Goal: Task Accomplishment & Management: Manage account settings

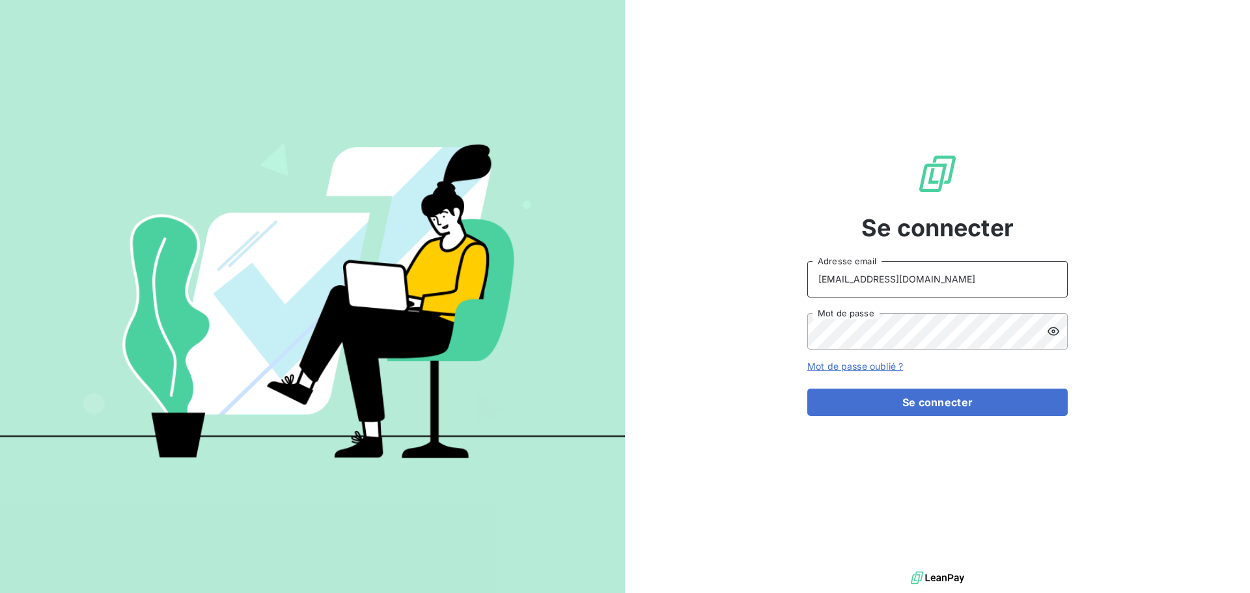
click at [992, 273] on input "recouvrement@serpe.fr" at bounding box center [937, 279] width 260 height 36
type input "[EMAIL_ADDRESS][DOMAIN_NAME]"
click at [915, 402] on button "Se connecter" at bounding box center [937, 402] width 260 height 27
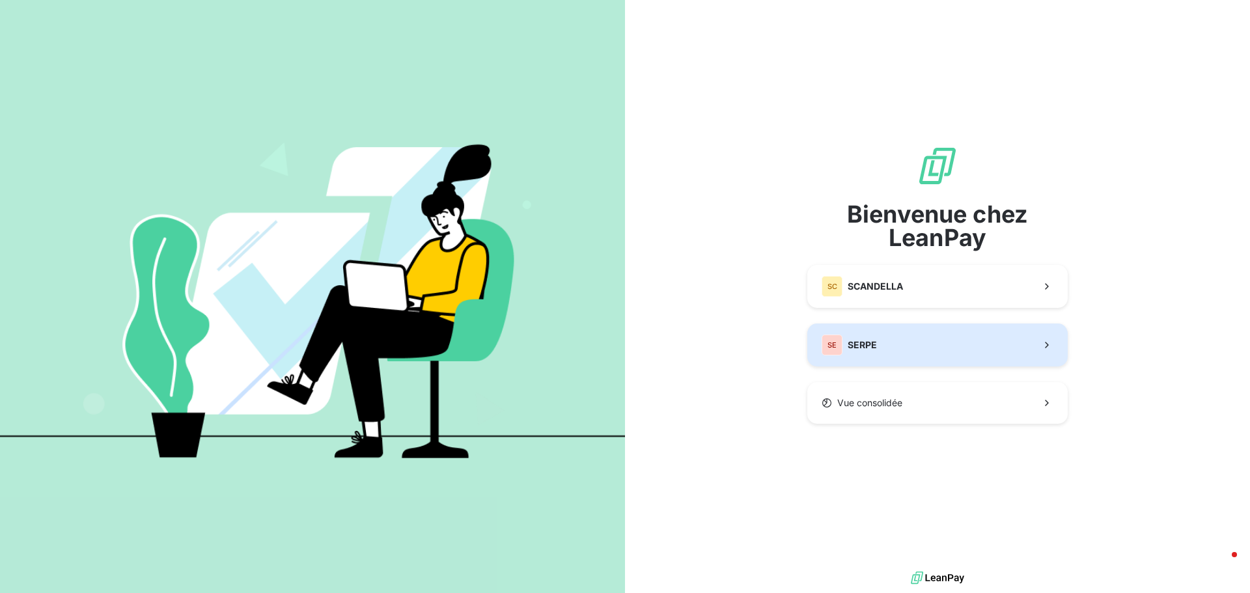
click at [897, 342] on button "SE SERPE" at bounding box center [937, 345] width 260 height 43
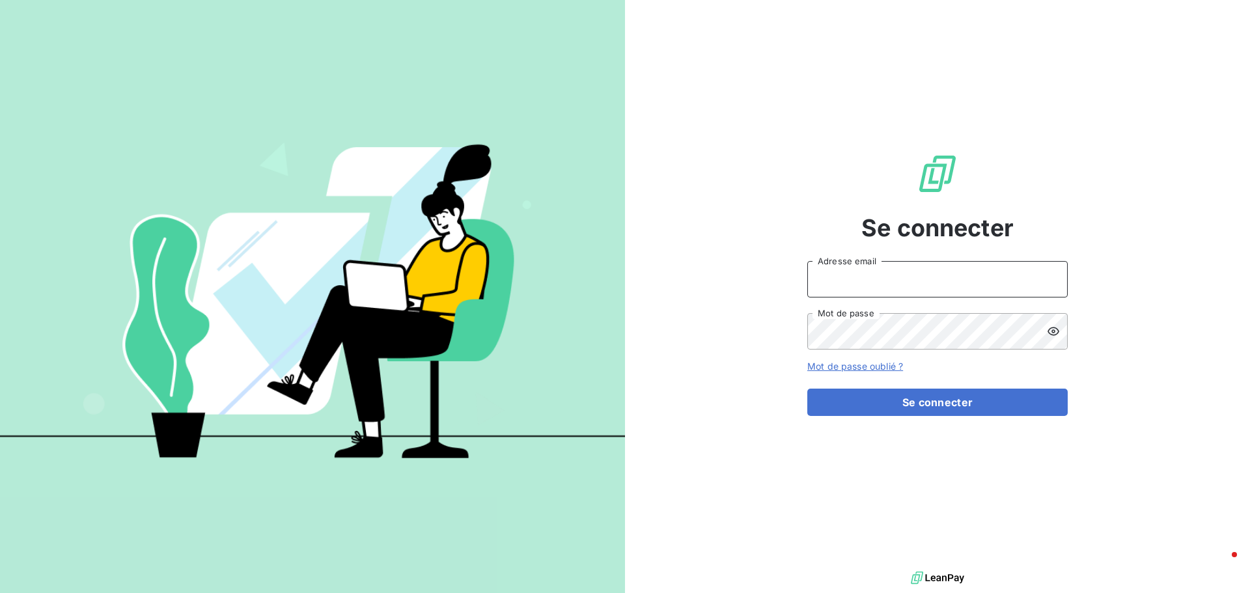
type input "[EMAIL_ADDRESS][DOMAIN_NAME]"
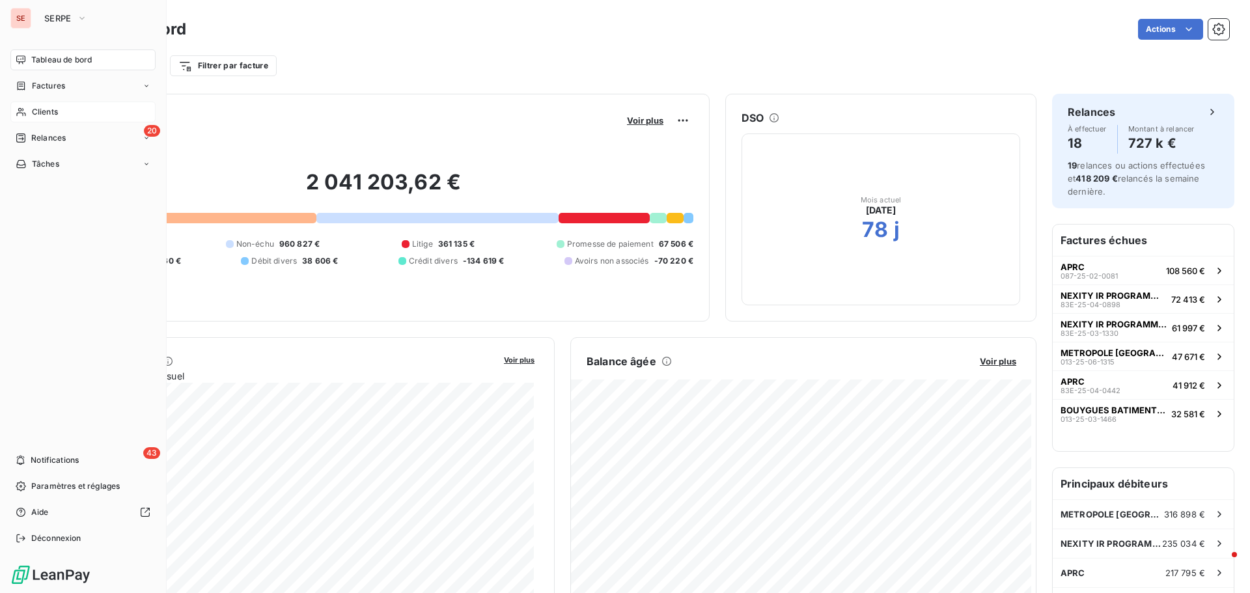
click at [35, 113] on span "Clients" at bounding box center [45, 112] width 26 height 12
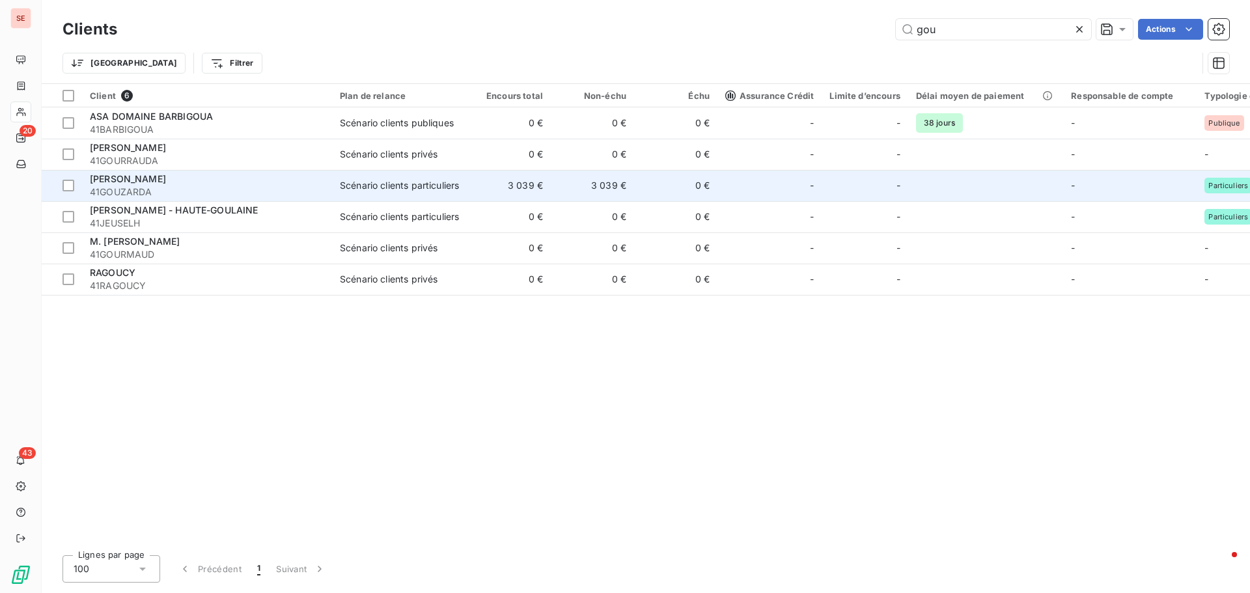
type input "gou"
click at [583, 184] on td "3 039 €" at bounding box center [592, 185] width 83 height 31
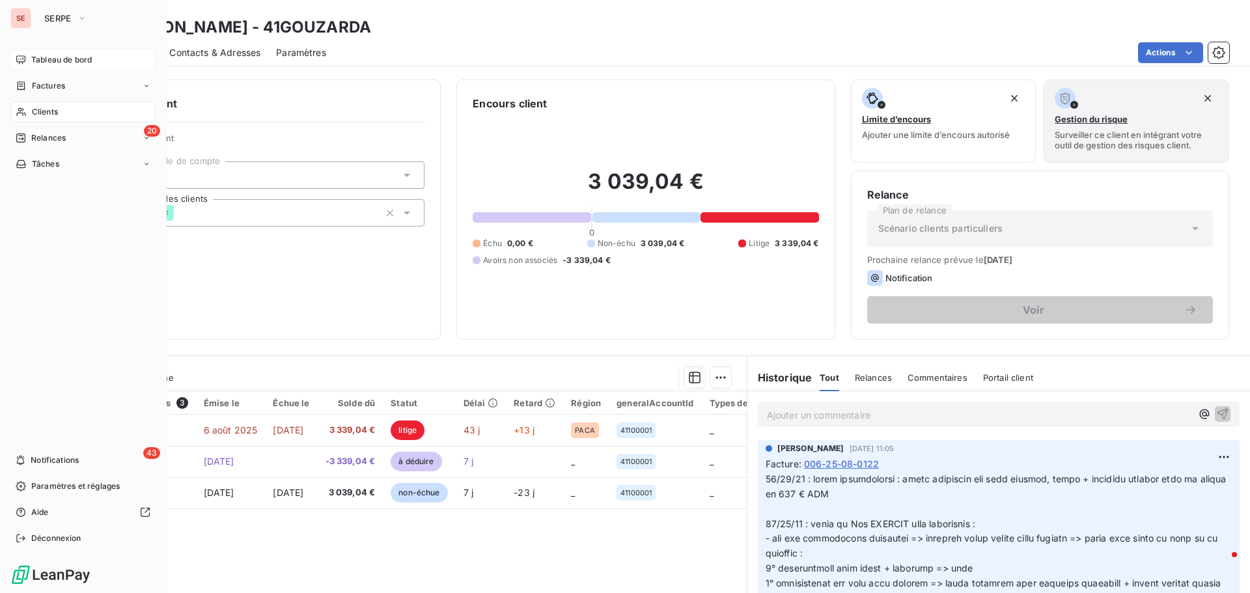
click at [80, 53] on div "Tableau de bord" at bounding box center [82, 59] width 145 height 21
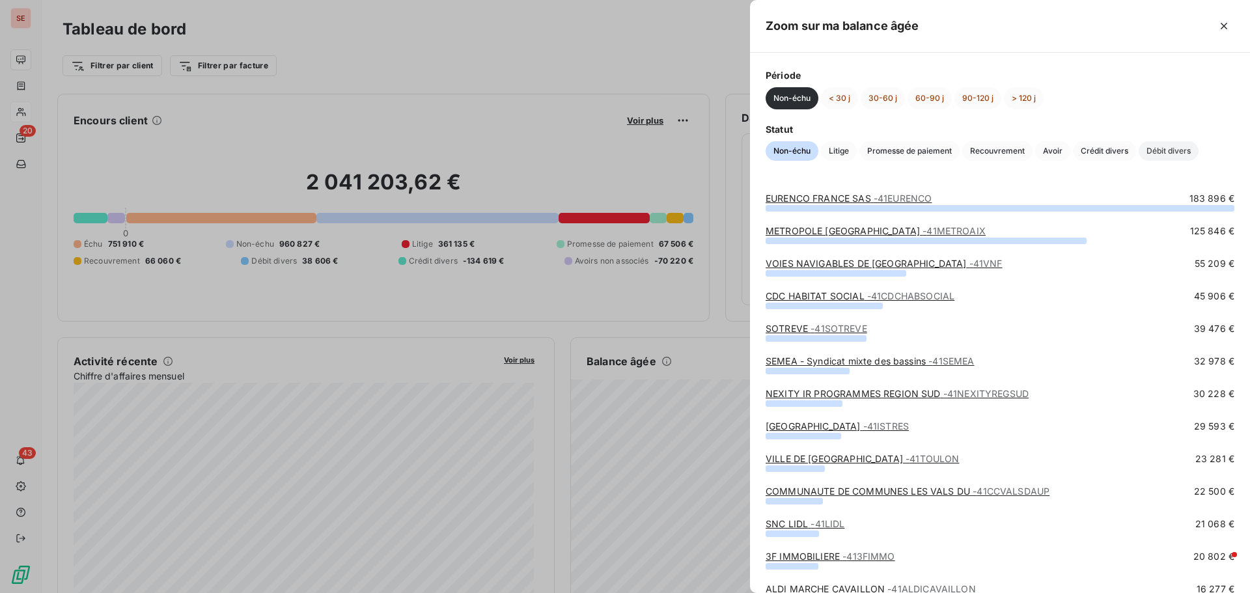
click at [1165, 152] on span "Débit divers" at bounding box center [1169, 151] width 60 height 20
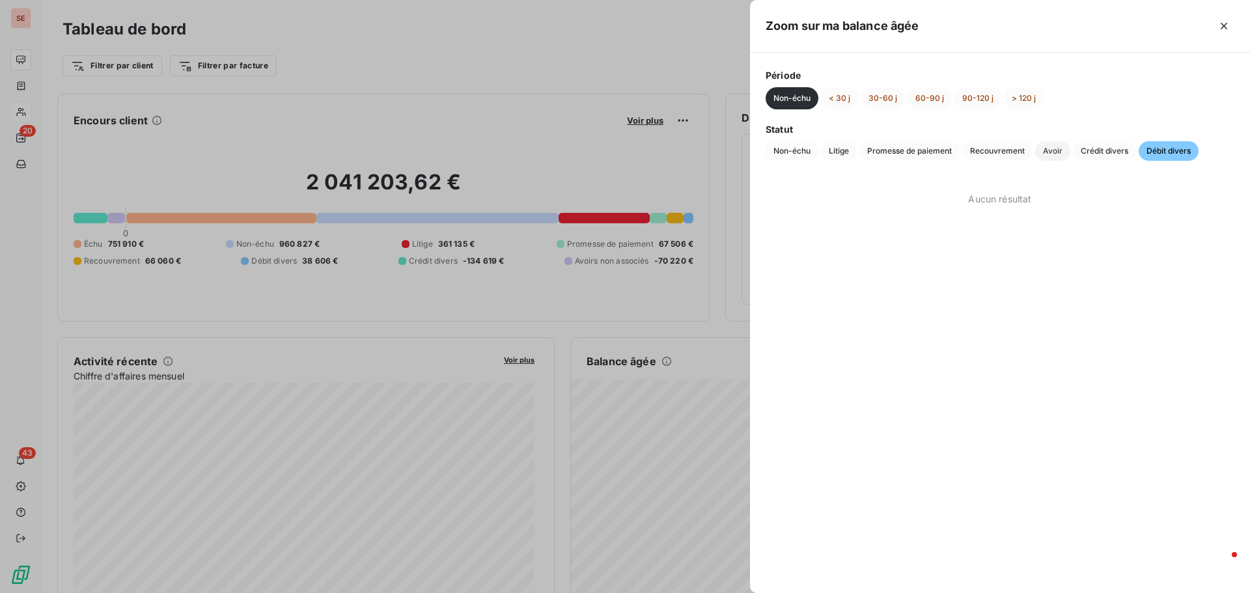
click at [1047, 150] on span "Avoir" at bounding box center [1052, 151] width 35 height 20
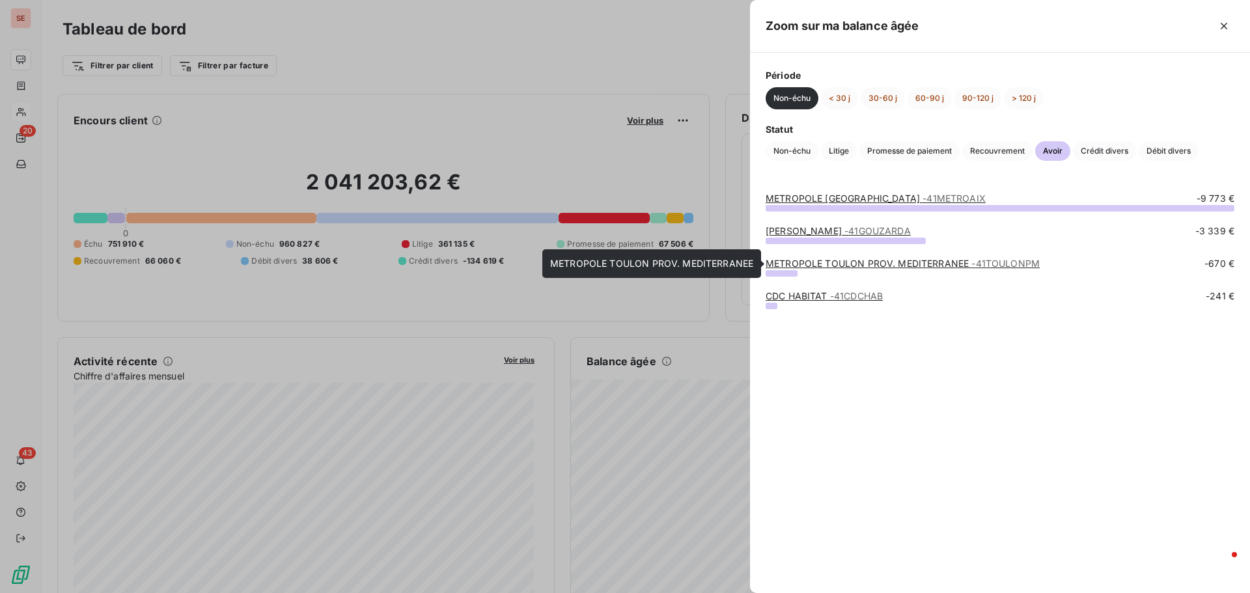
click at [792, 266] on link "METROPOLE TOULON PROV. MEDITERRANEE - 41TOULONPM" at bounding box center [903, 263] width 274 height 11
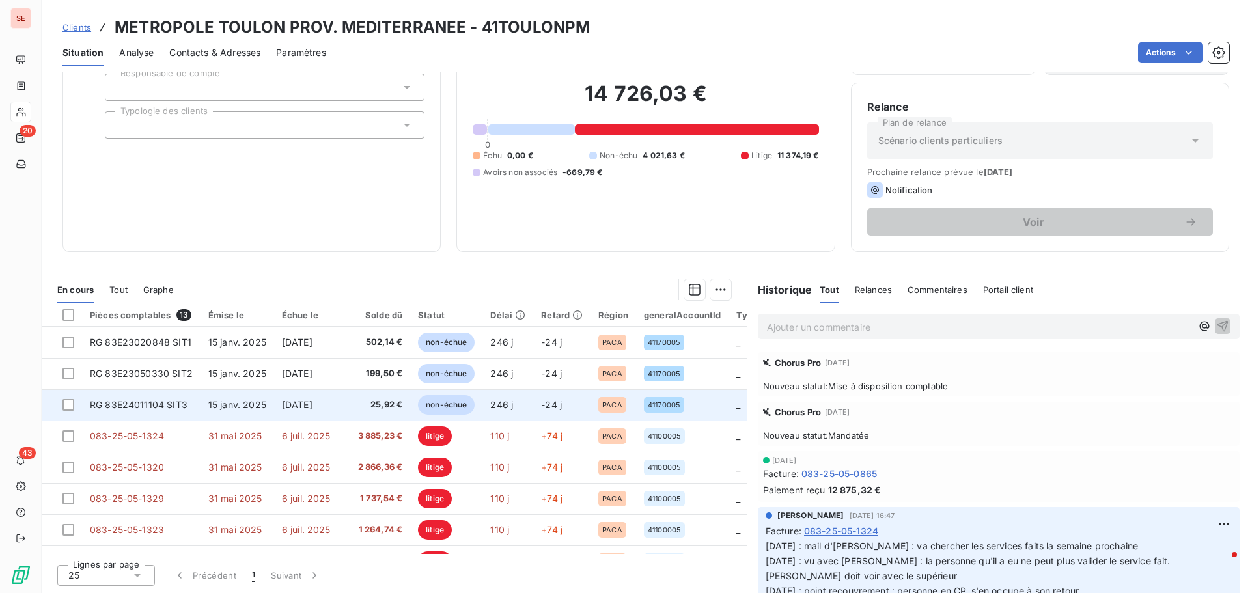
scroll to position [185, 0]
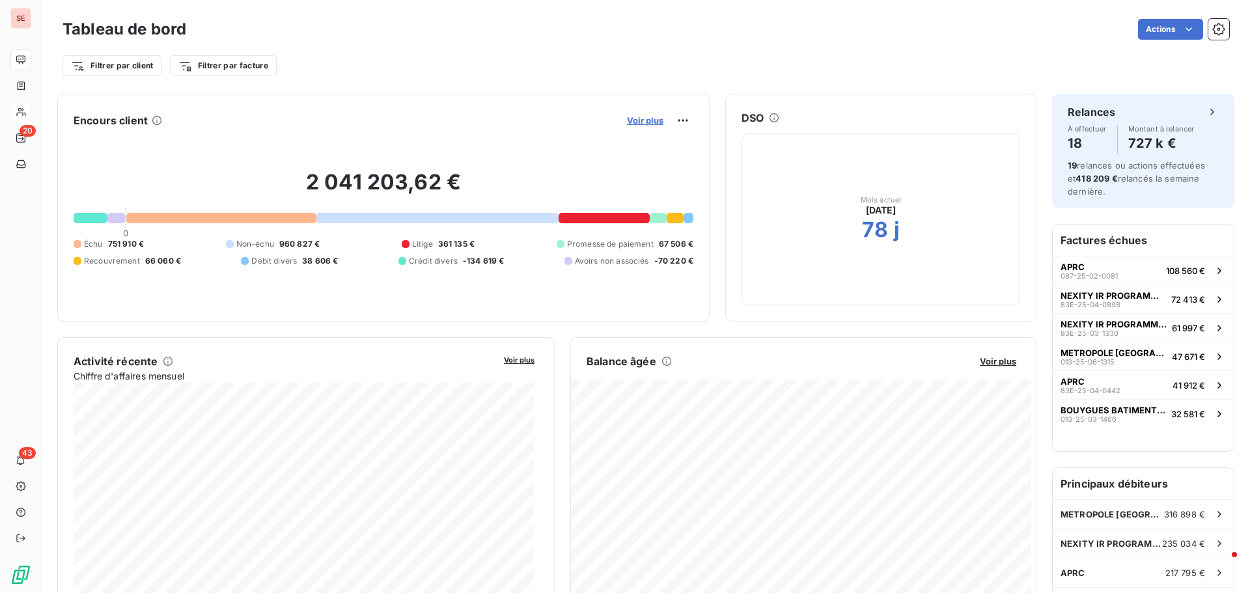
click at [639, 120] on span "Voir plus" at bounding box center [645, 120] width 36 height 10
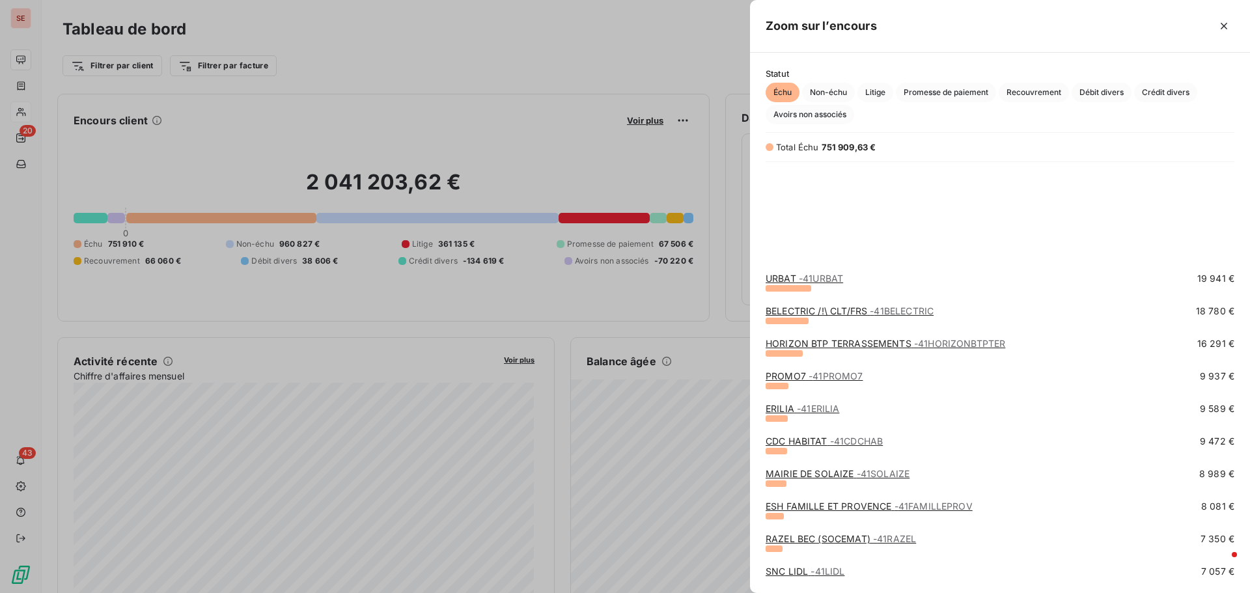
scroll to position [326, 0]
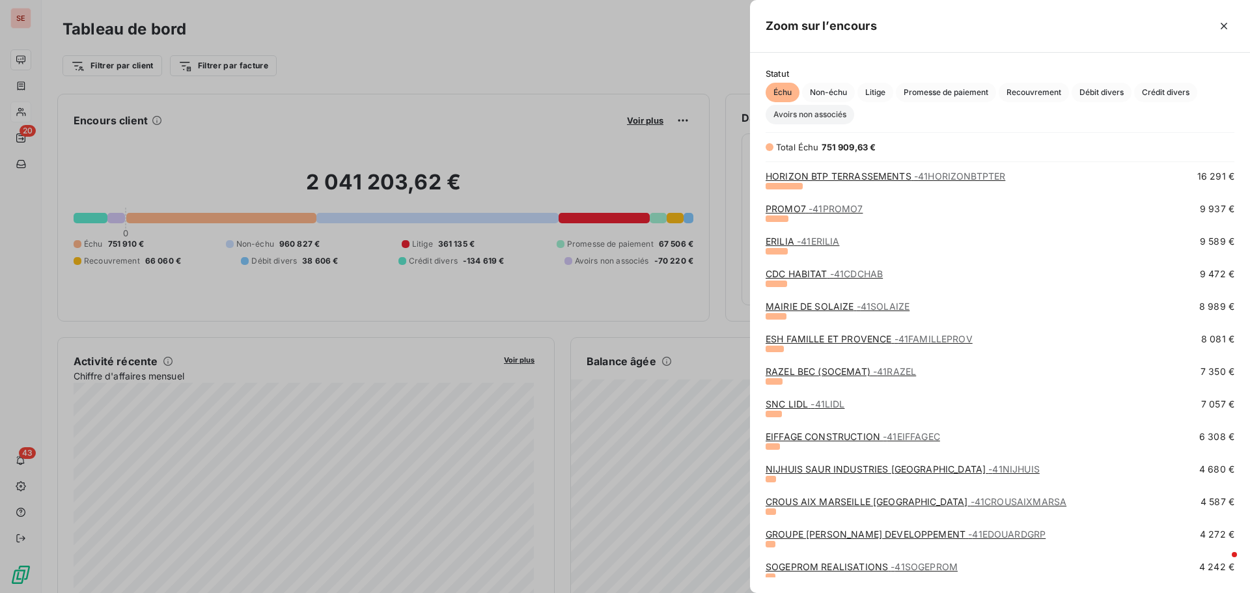
click at [822, 113] on span "Avoirs non associés" at bounding box center [810, 115] width 89 height 20
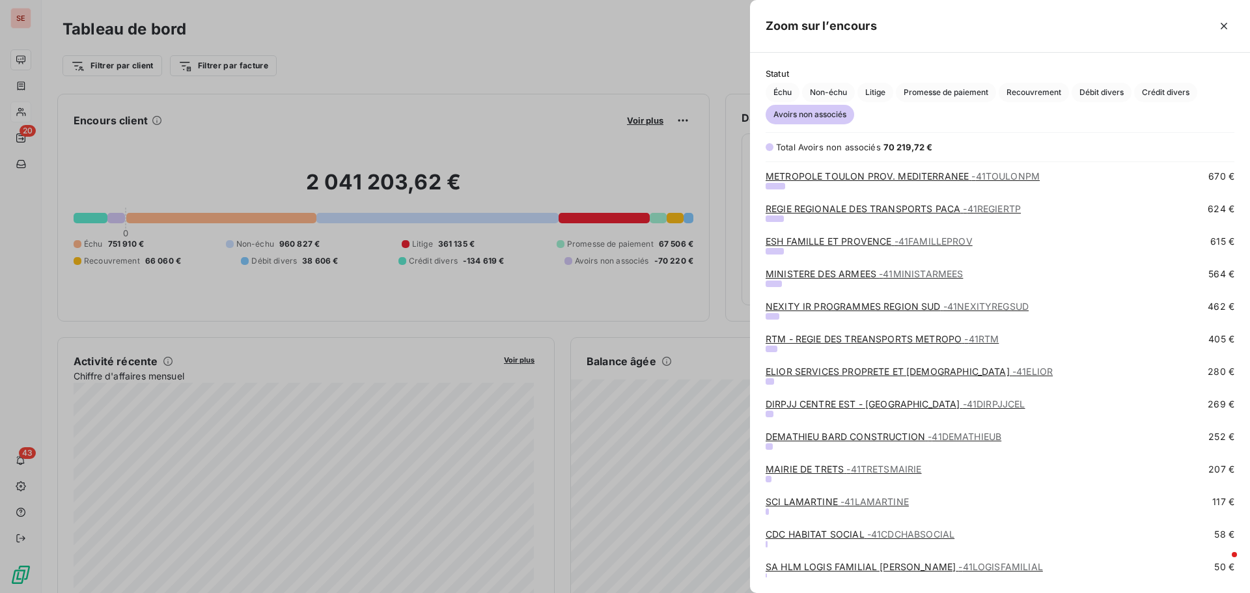
scroll to position [487, 0]
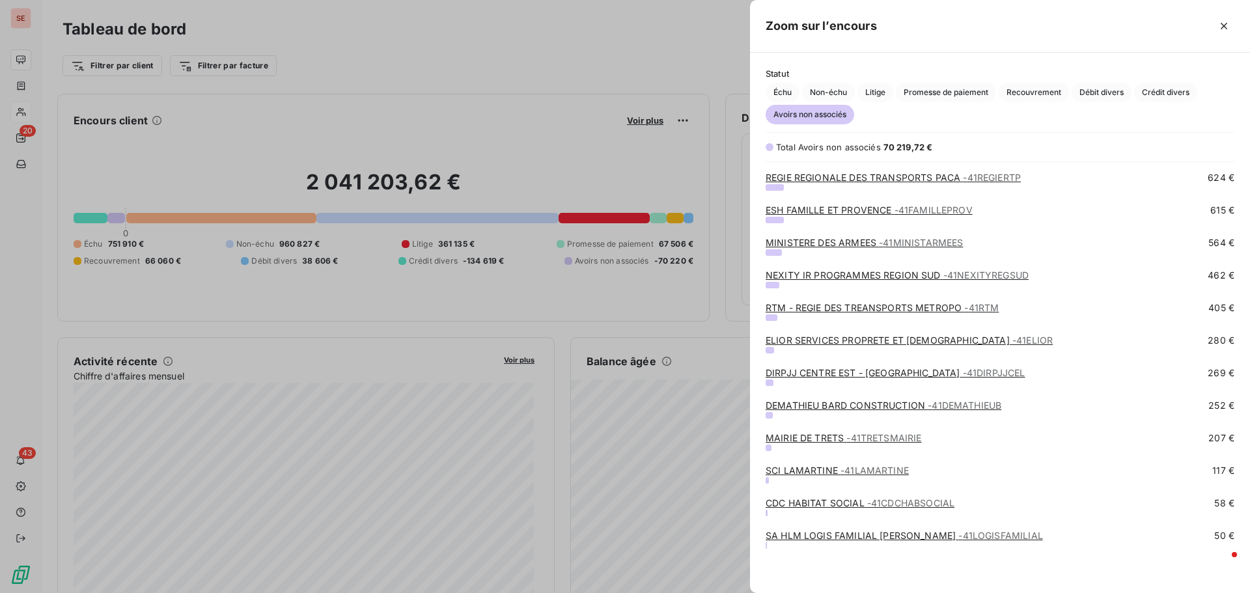
click at [697, 541] on div at bounding box center [625, 296] width 1250 height 593
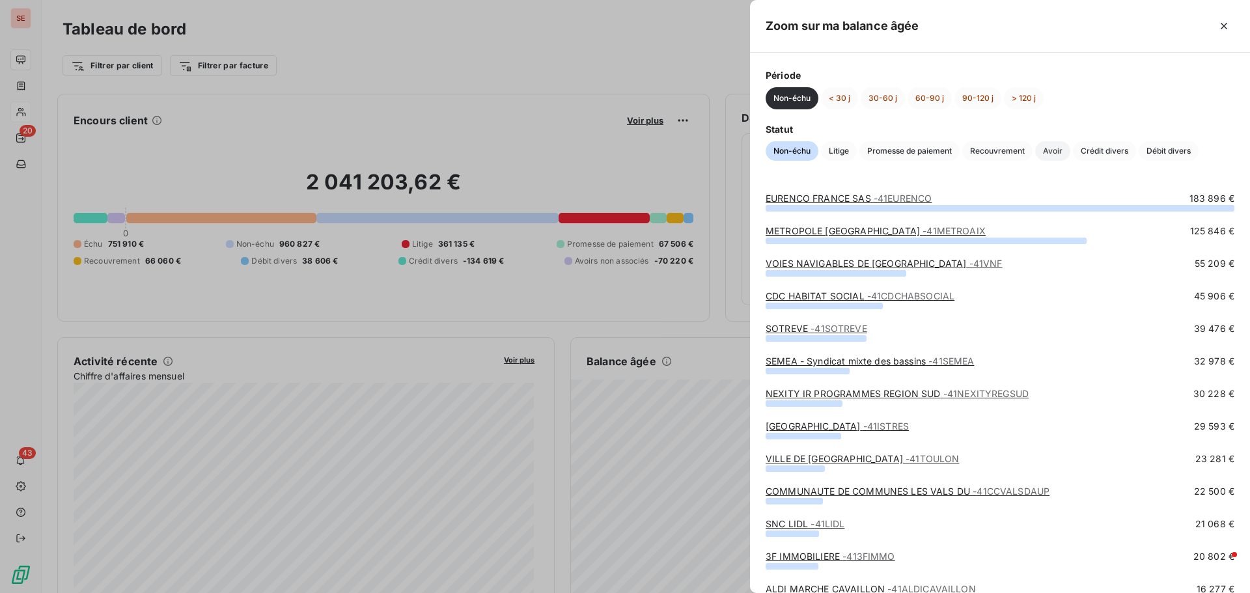
click at [1055, 150] on span "Avoir" at bounding box center [1052, 151] width 35 height 20
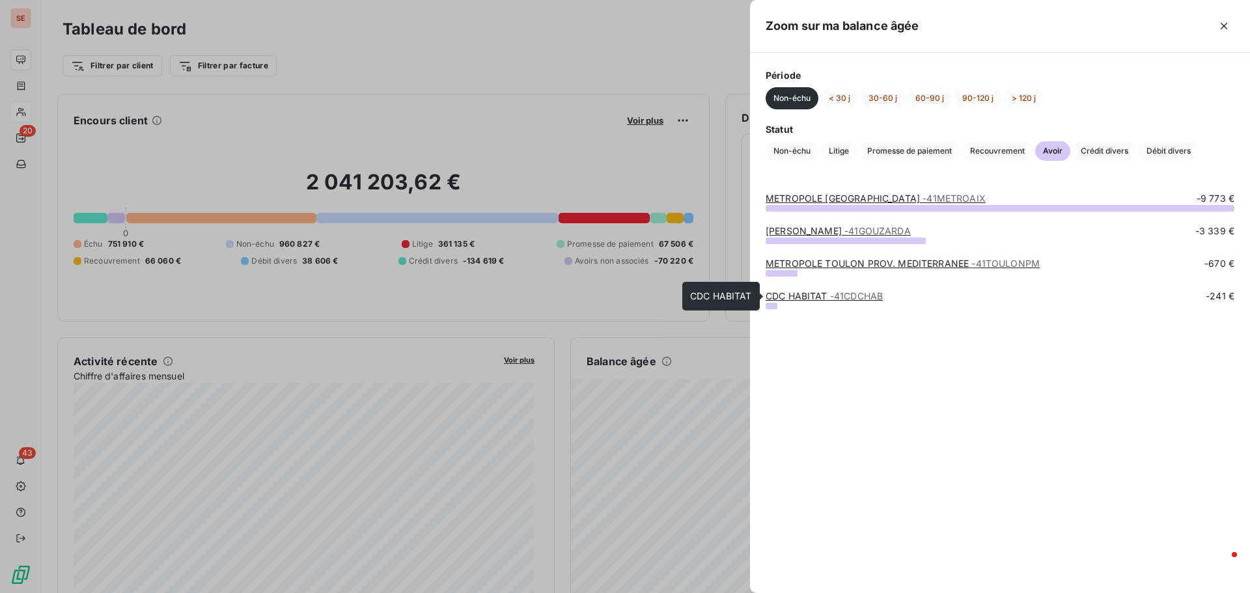
click at [837, 299] on span "- 41CDCHAB" at bounding box center [856, 295] width 53 height 11
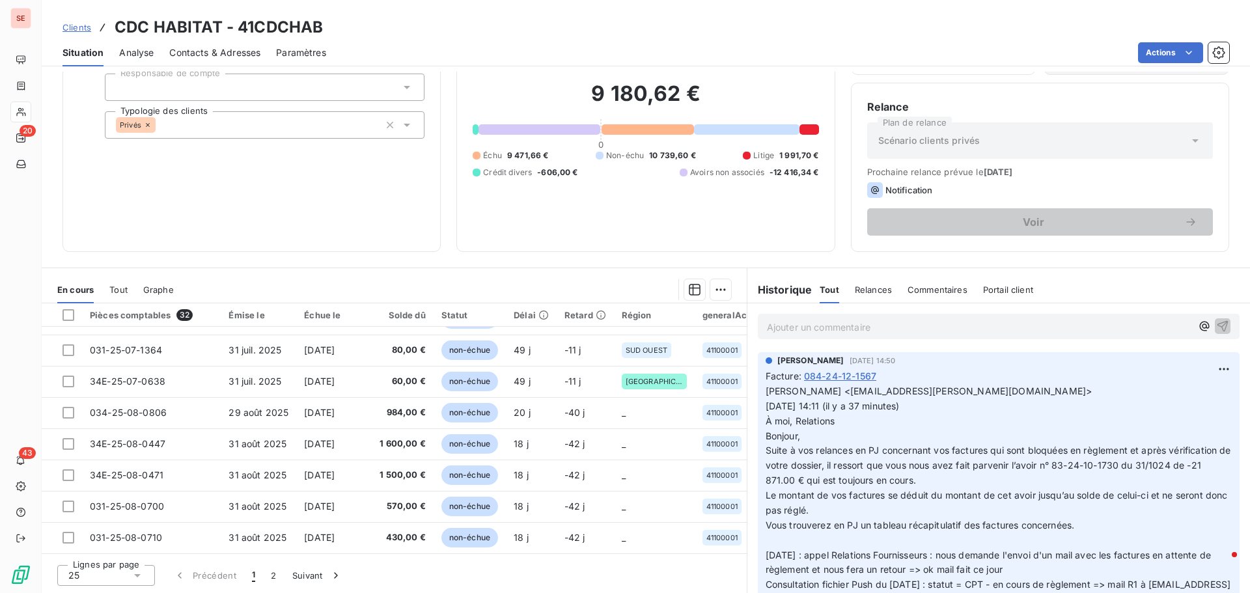
scroll to position [560, 0]
click at [272, 574] on button "2" at bounding box center [273, 575] width 21 height 27
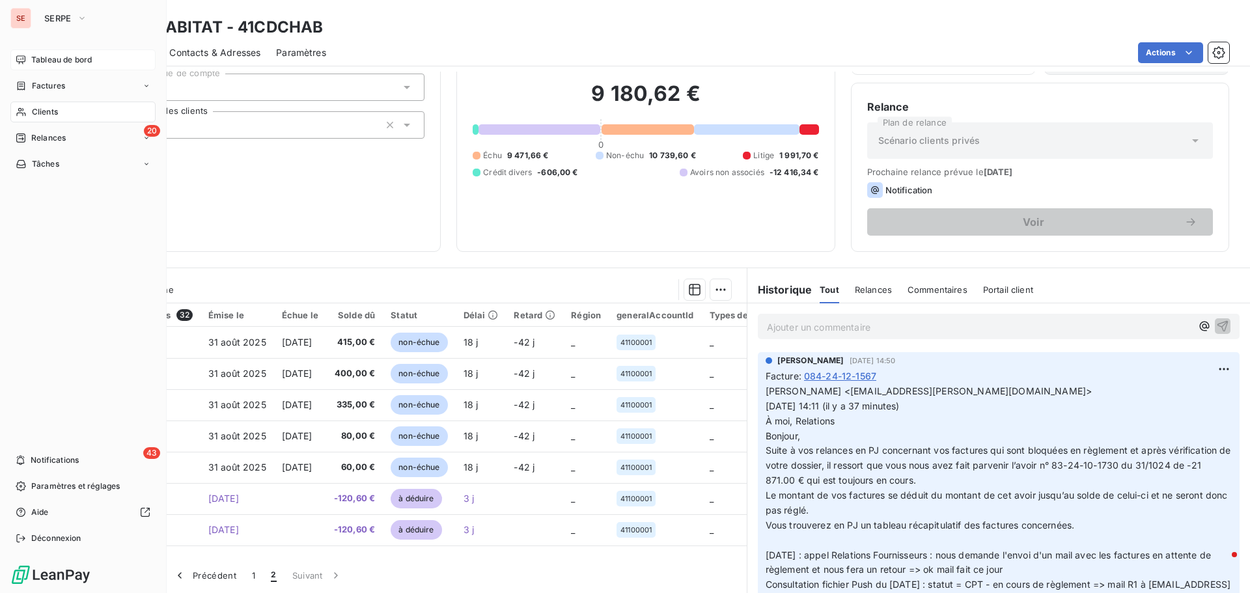
click at [63, 62] on span "Tableau de bord" at bounding box center [61, 60] width 61 height 12
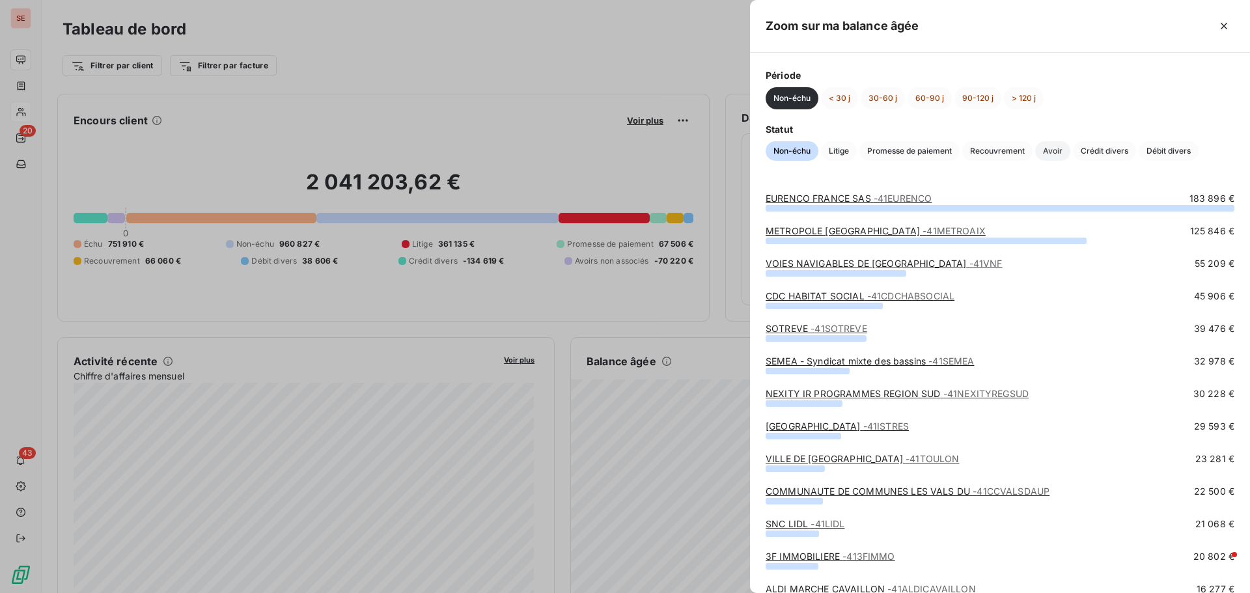
click at [1041, 158] on span "Avoir" at bounding box center [1052, 151] width 35 height 20
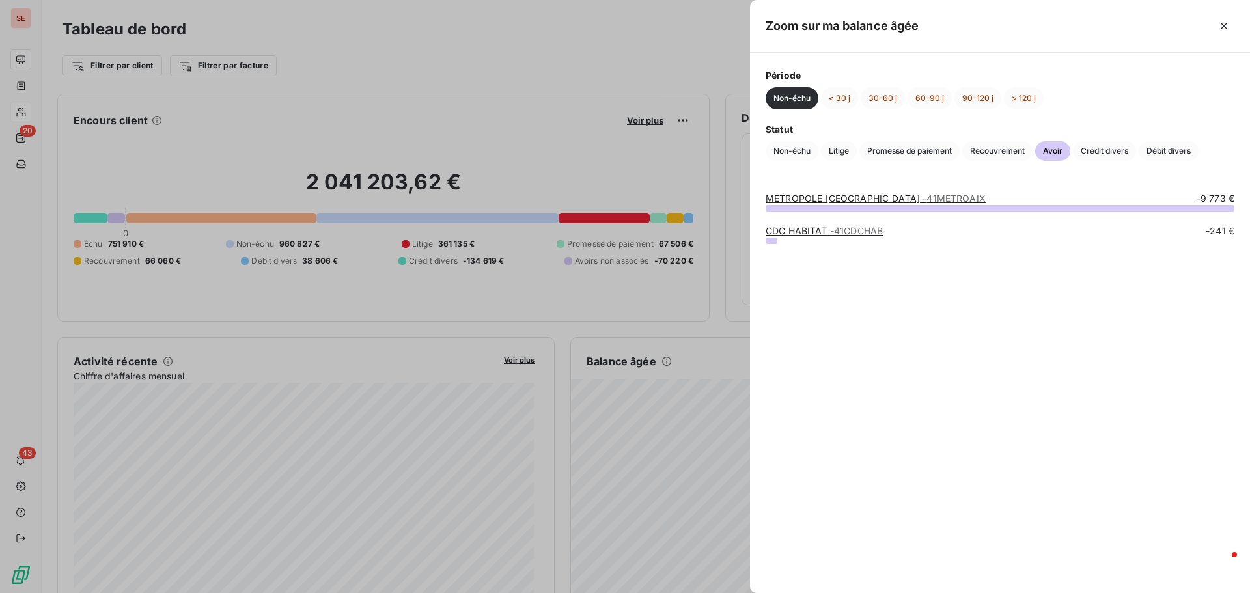
click at [572, 577] on div at bounding box center [625, 296] width 1250 height 593
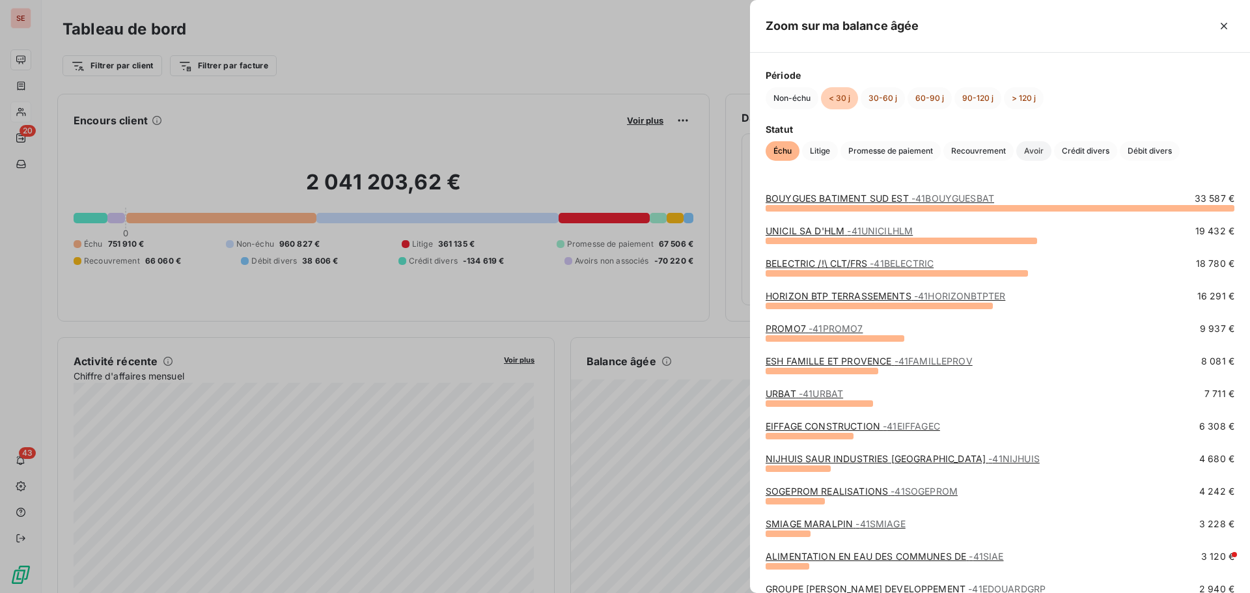
click at [1041, 149] on span "Avoir" at bounding box center [1033, 151] width 35 height 20
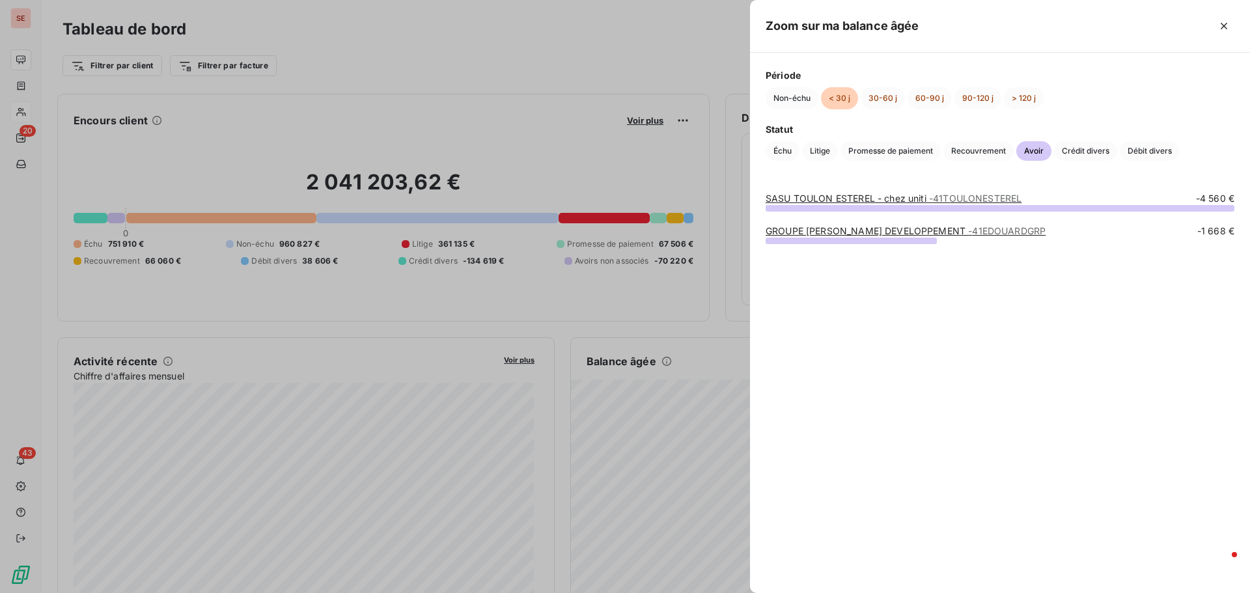
click at [686, 484] on div at bounding box center [625, 296] width 1250 height 593
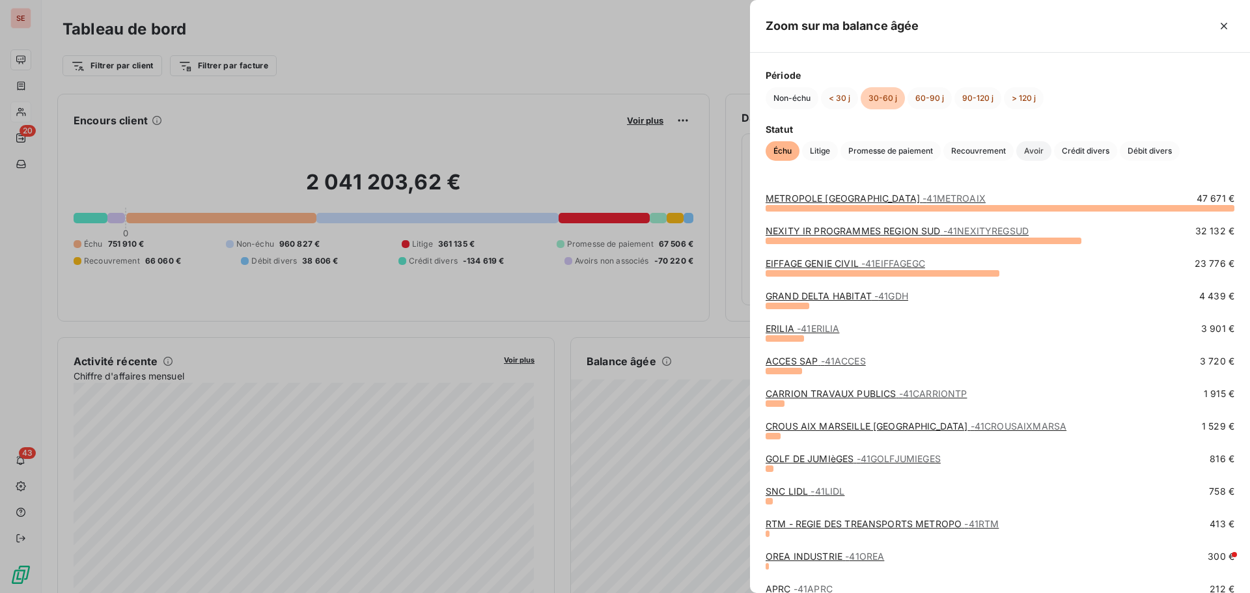
click at [1046, 154] on span "Avoir" at bounding box center [1033, 151] width 35 height 20
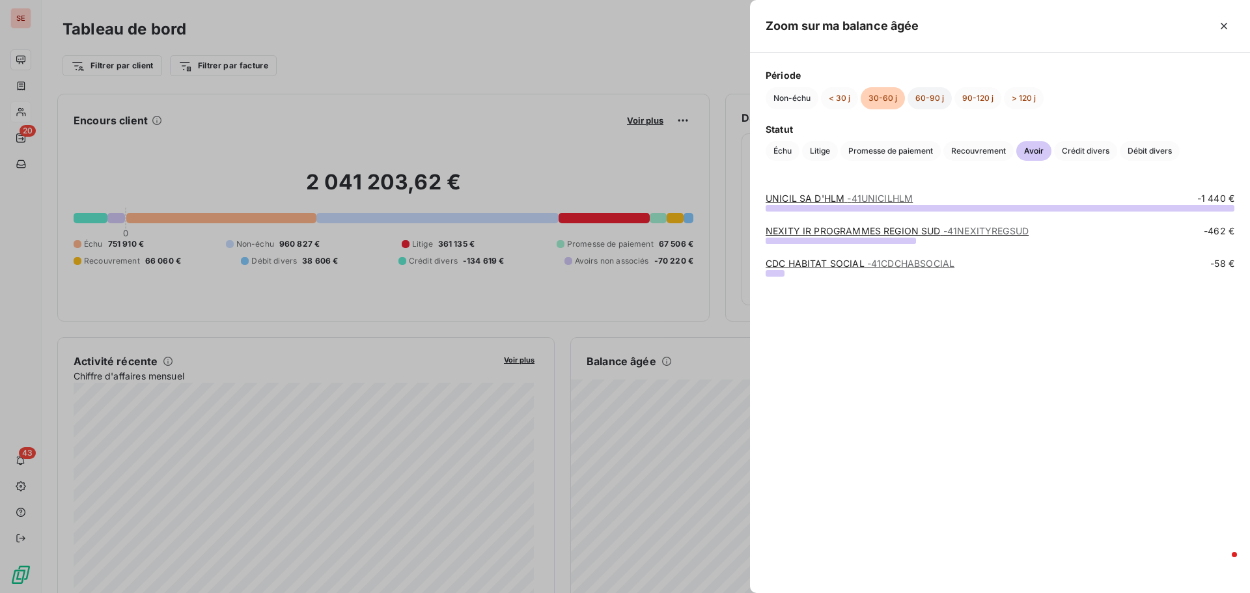
click at [929, 97] on button "60-90 j" at bounding box center [930, 98] width 44 height 22
click at [974, 100] on button "90-120 j" at bounding box center [977, 98] width 47 height 22
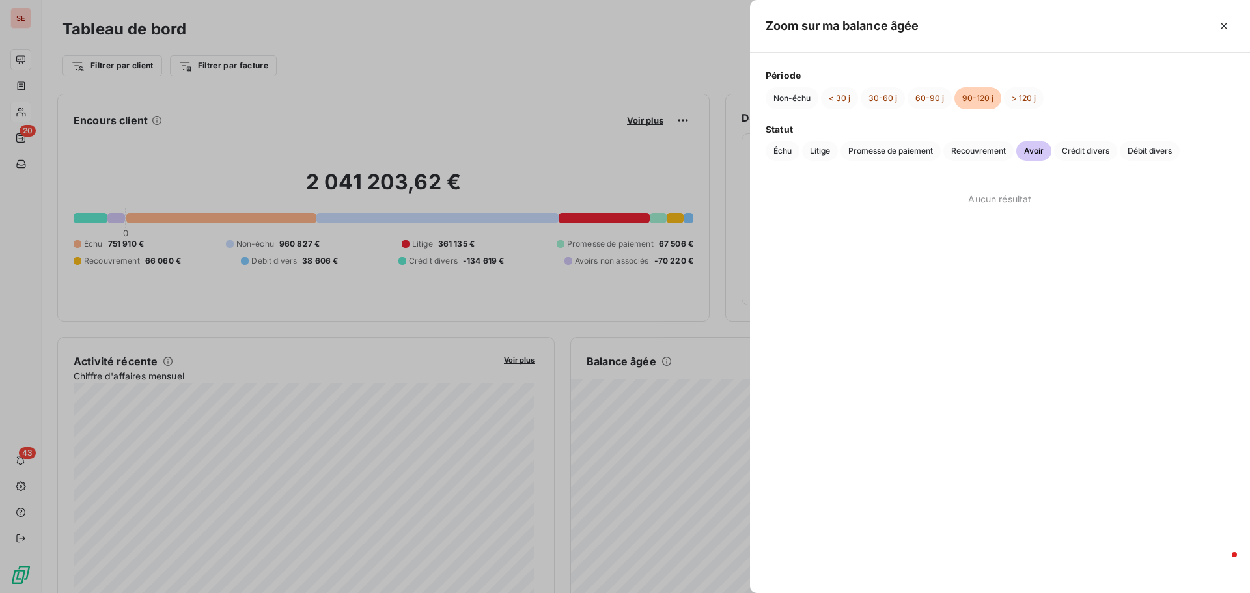
drag, startPoint x: 974, startPoint y: 100, endPoint x: 968, endPoint y: 104, distance: 6.7
click at [968, 104] on button "90-120 j" at bounding box center [977, 98] width 47 height 22
click at [963, 99] on button "90-120 j" at bounding box center [977, 98] width 47 height 22
click at [1032, 98] on button "> 120 j" at bounding box center [1024, 98] width 40 height 22
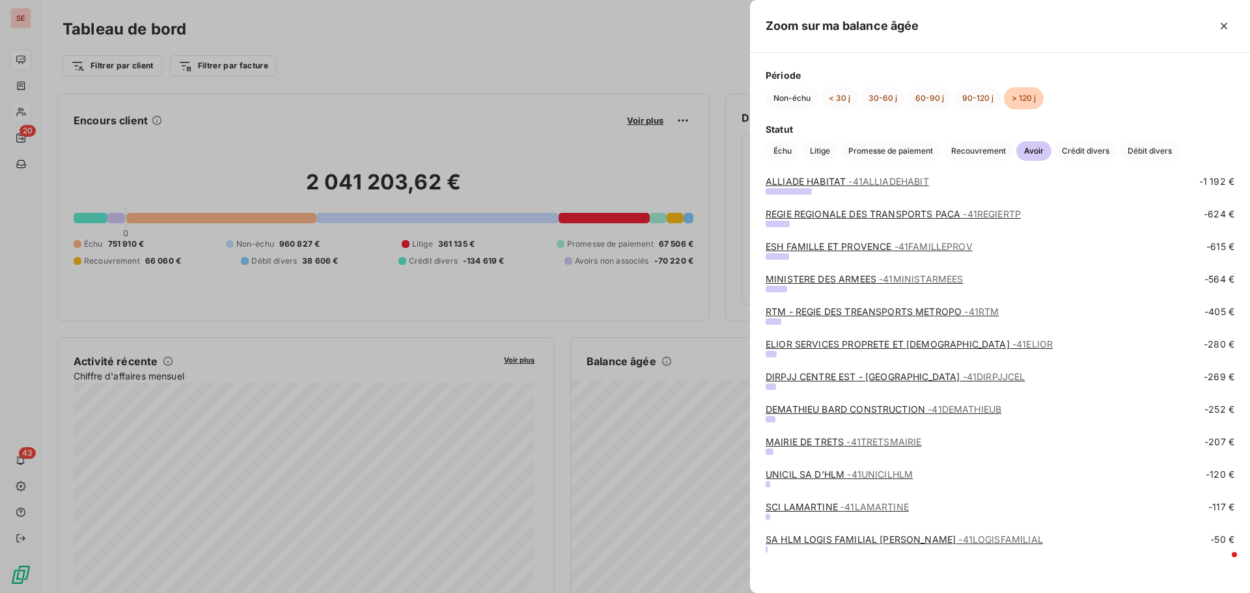
scroll to position [216, 0]
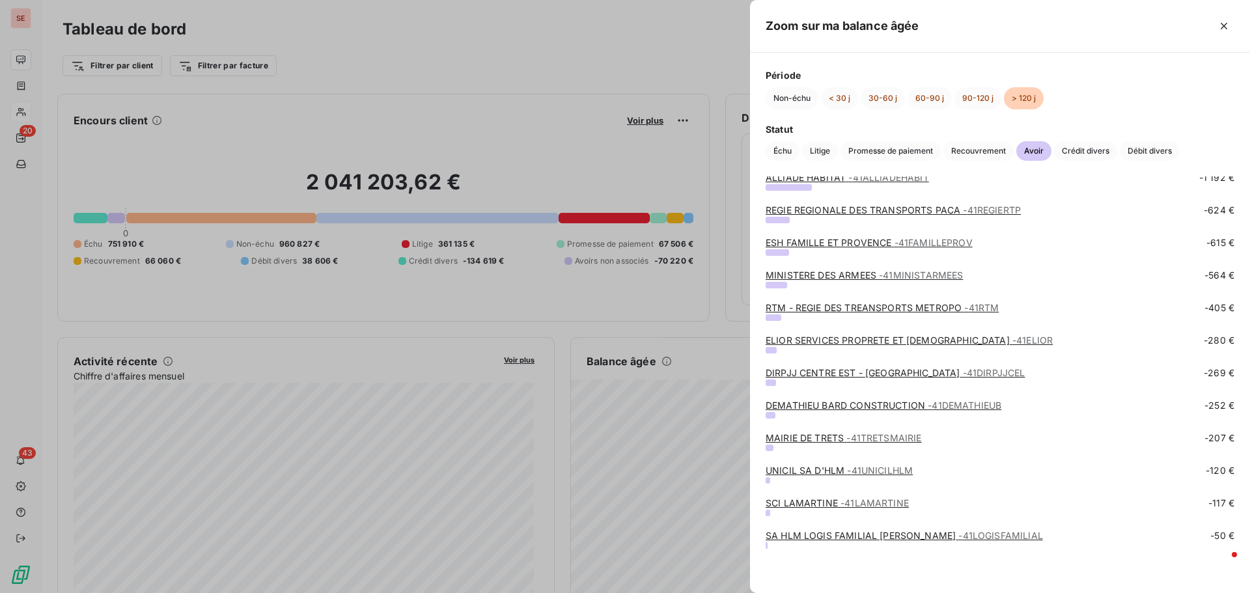
click at [803, 278] on link "MINISTERE DES ARMEES - 41MINISTARMEES" at bounding box center [864, 275] width 197 height 11
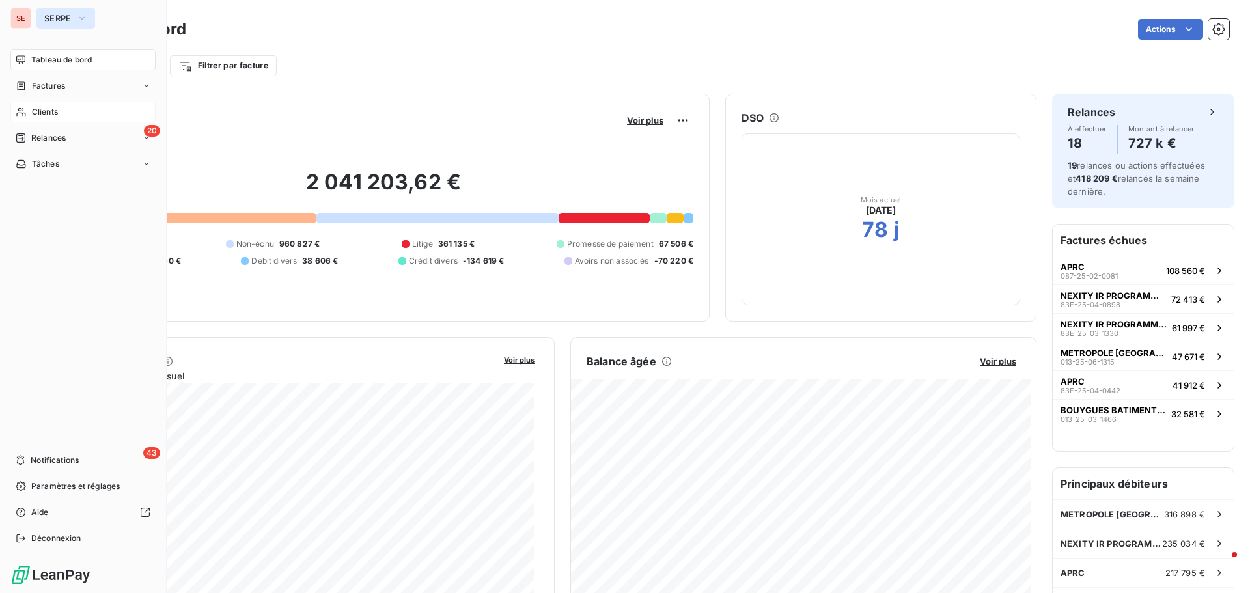
click at [52, 18] on span "SERPE" at bounding box center [57, 18] width 27 height 10
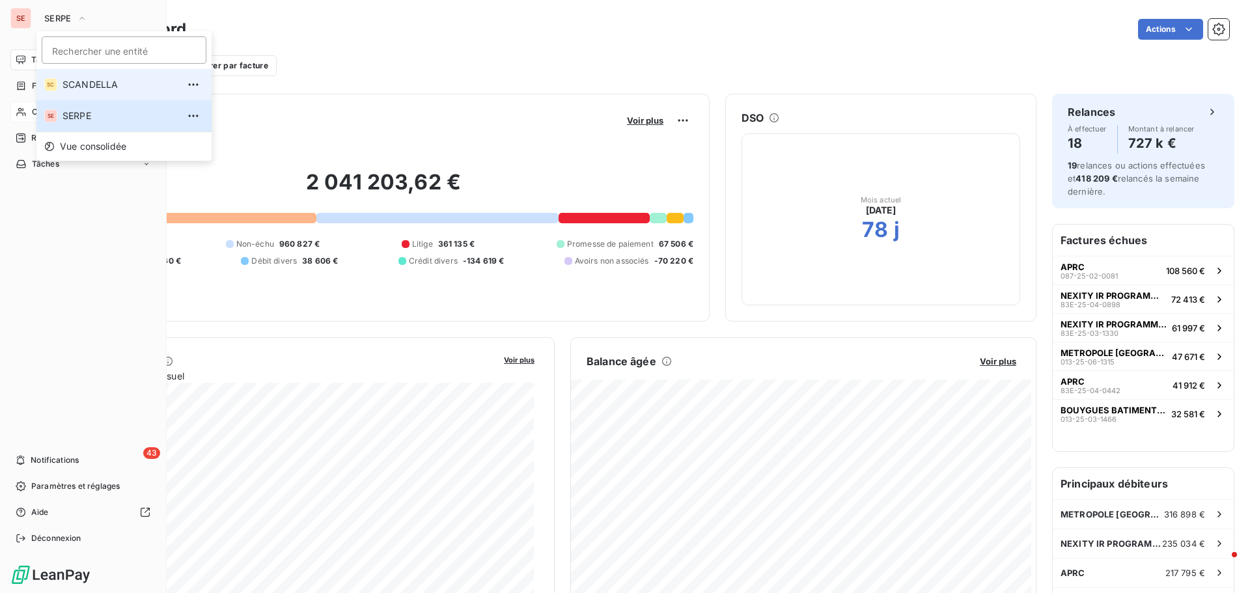
click at [83, 85] on span "SCANDELLA" at bounding box center [120, 84] width 115 height 13
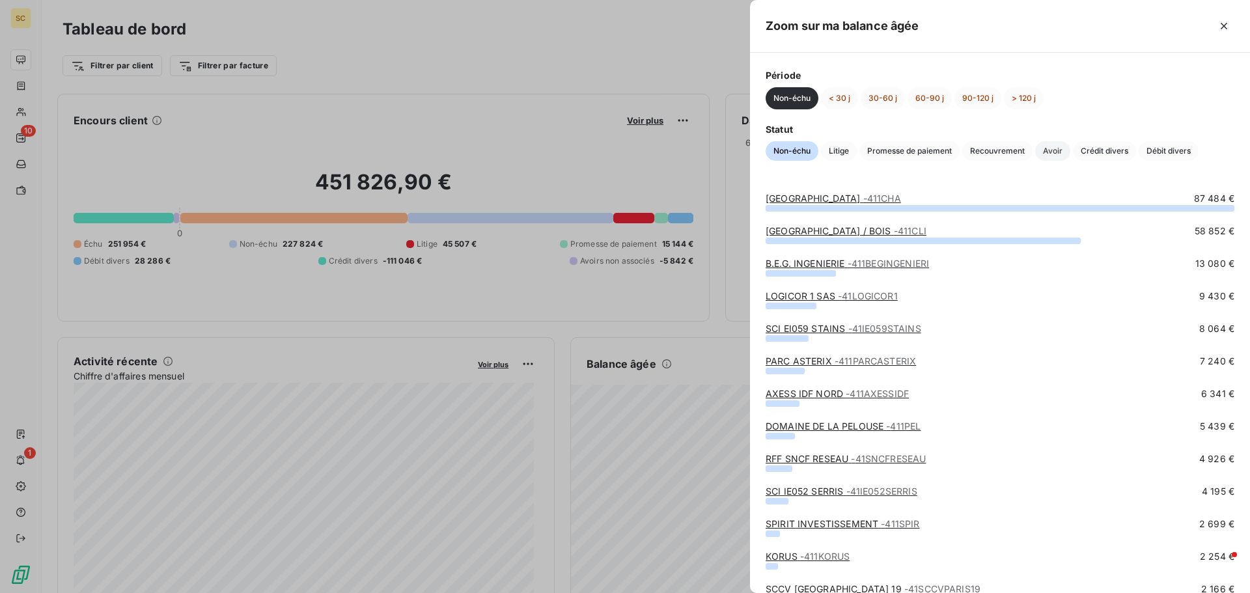
click at [1058, 144] on span "Avoir" at bounding box center [1052, 151] width 35 height 20
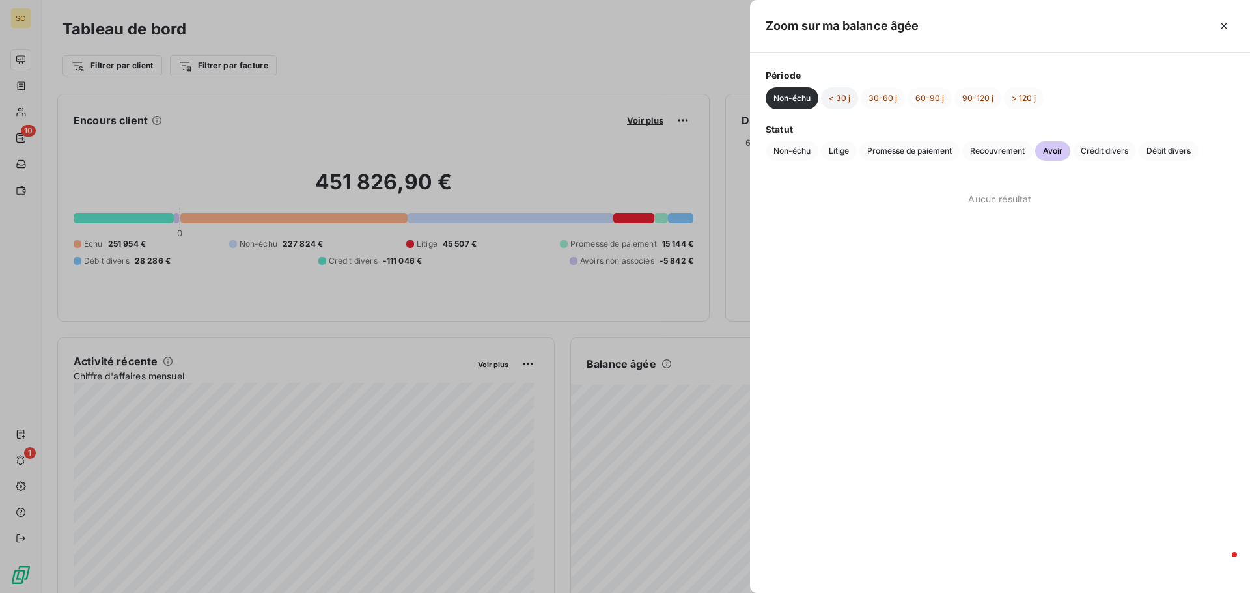
click at [846, 98] on button "< 30 j" at bounding box center [839, 98] width 37 height 22
click at [874, 100] on button "30-60 j" at bounding box center [883, 98] width 44 height 22
click at [917, 100] on button "60-90 j" at bounding box center [930, 98] width 44 height 22
click at [971, 96] on button "90-120 j" at bounding box center [977, 98] width 47 height 22
click at [1035, 98] on button "> 120 j" at bounding box center [1024, 98] width 40 height 22
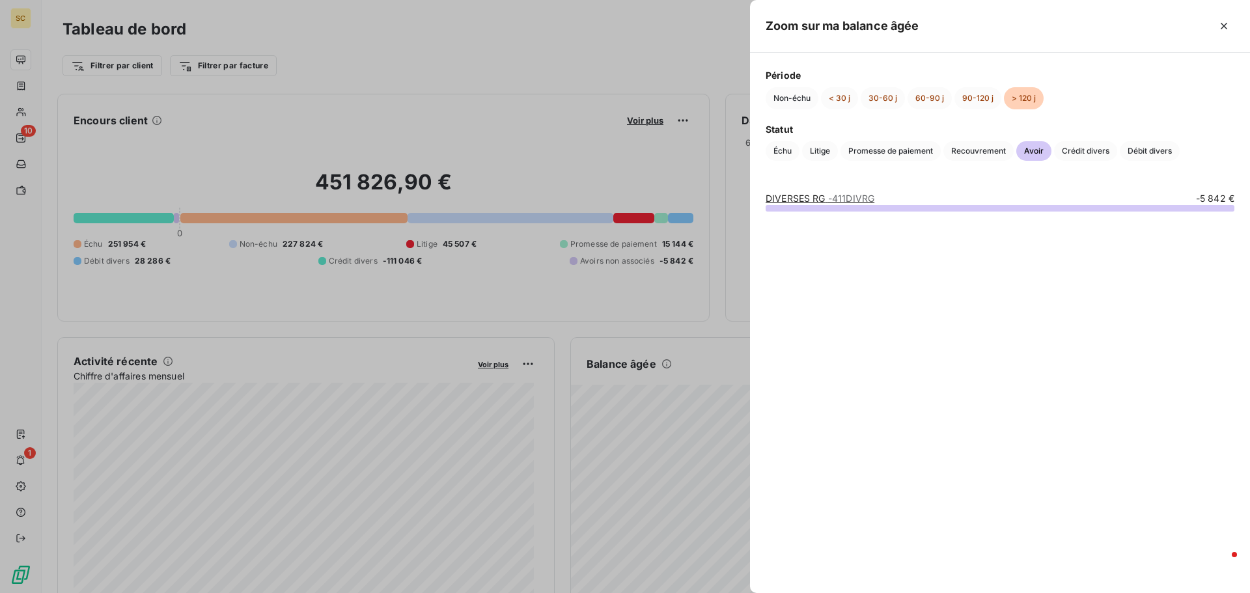
click at [591, 149] on div at bounding box center [625, 296] width 1250 height 593
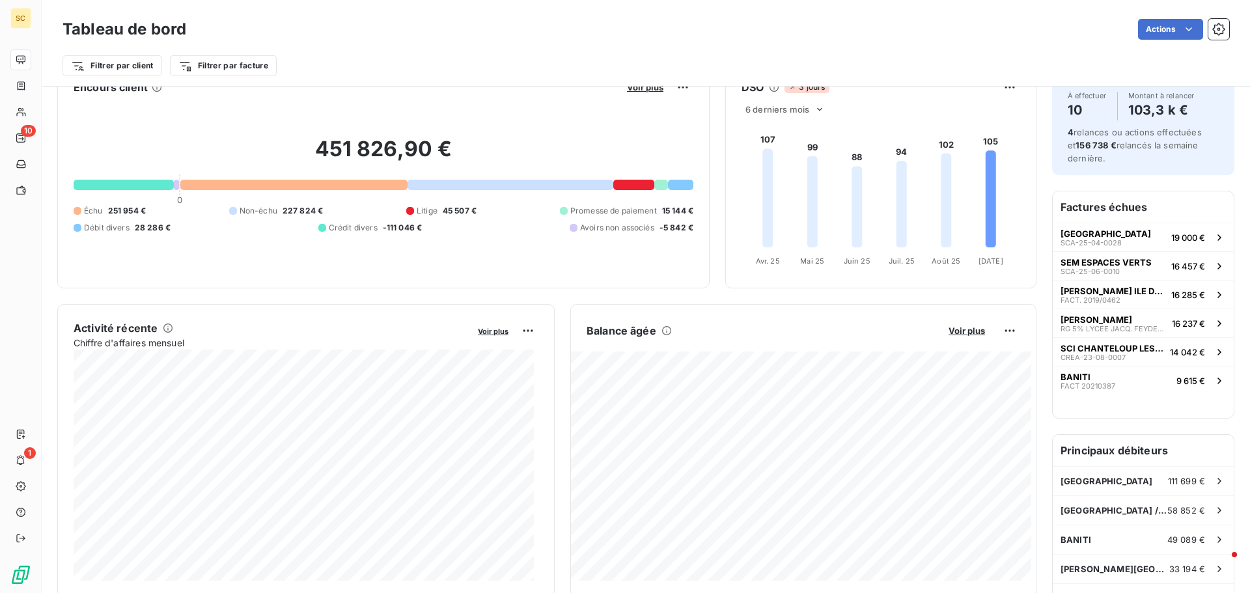
scroll to position [66, 0]
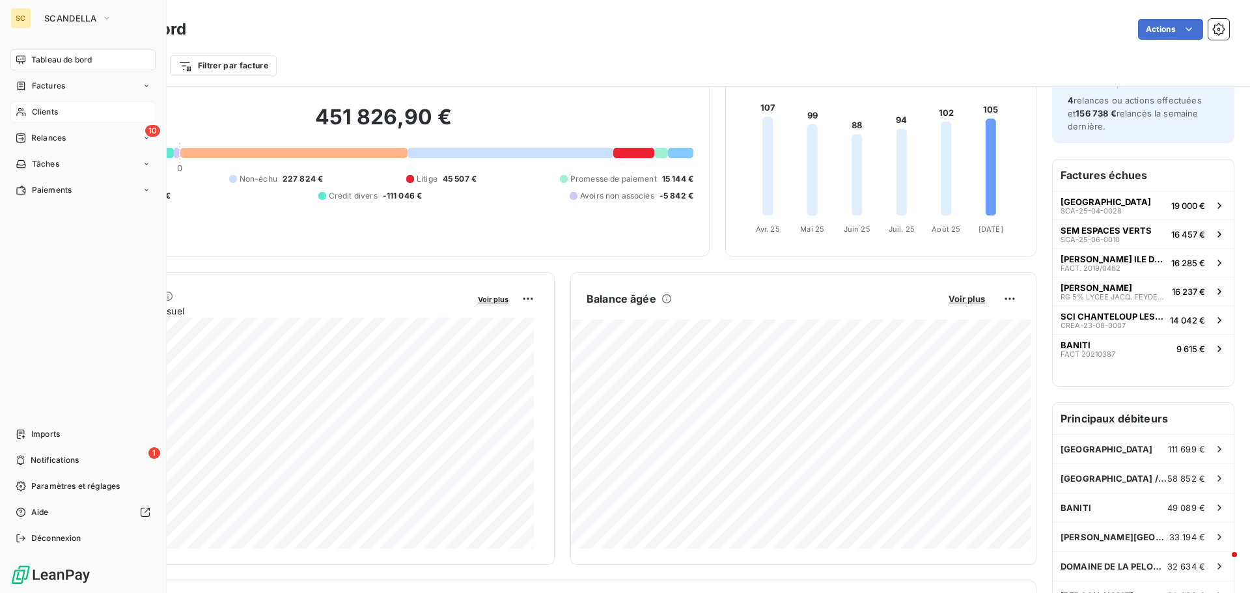
click at [46, 103] on div "Clients" at bounding box center [82, 112] width 145 height 21
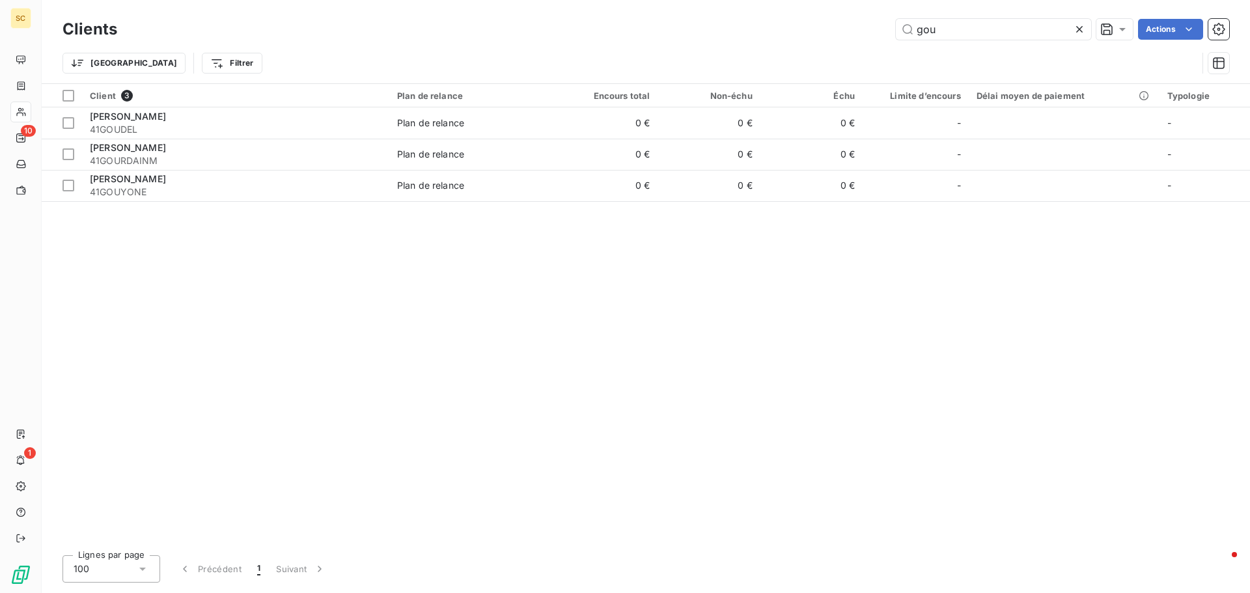
drag, startPoint x: 966, startPoint y: 27, endPoint x: 729, endPoint y: 25, distance: 236.3
click at [729, 25] on div "gou Actions" at bounding box center [681, 29] width 1096 height 21
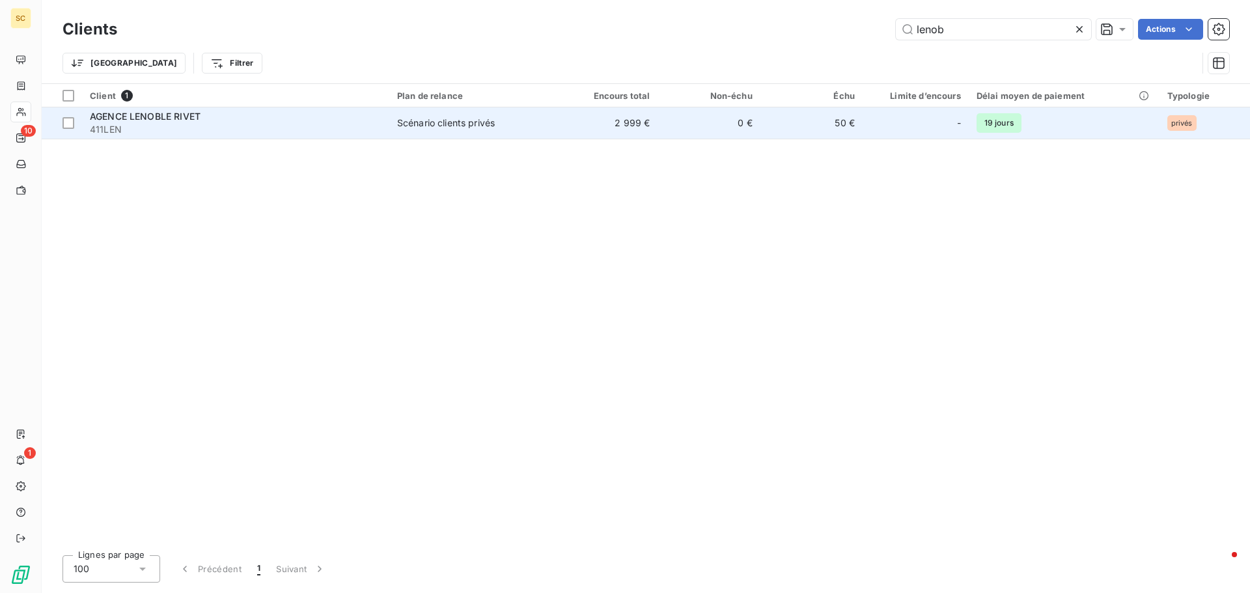
type input "lenob"
click at [188, 118] on span "AGENCE LENOBLE RIVET" at bounding box center [145, 116] width 111 height 11
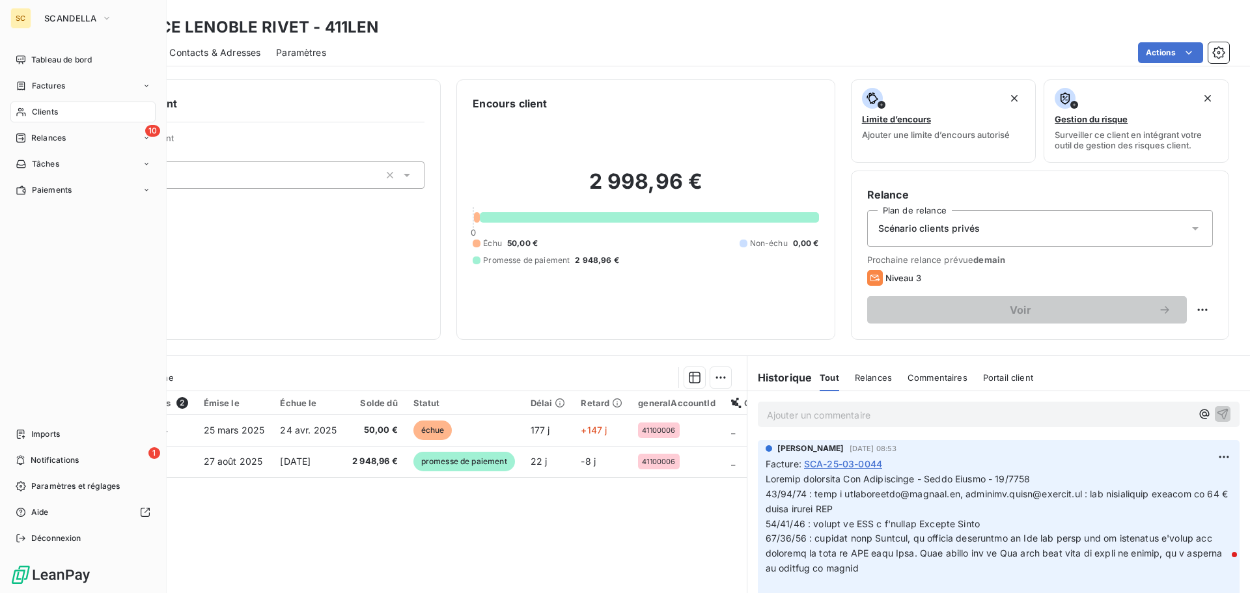
click at [53, 115] on span "Clients" at bounding box center [45, 112] width 26 height 12
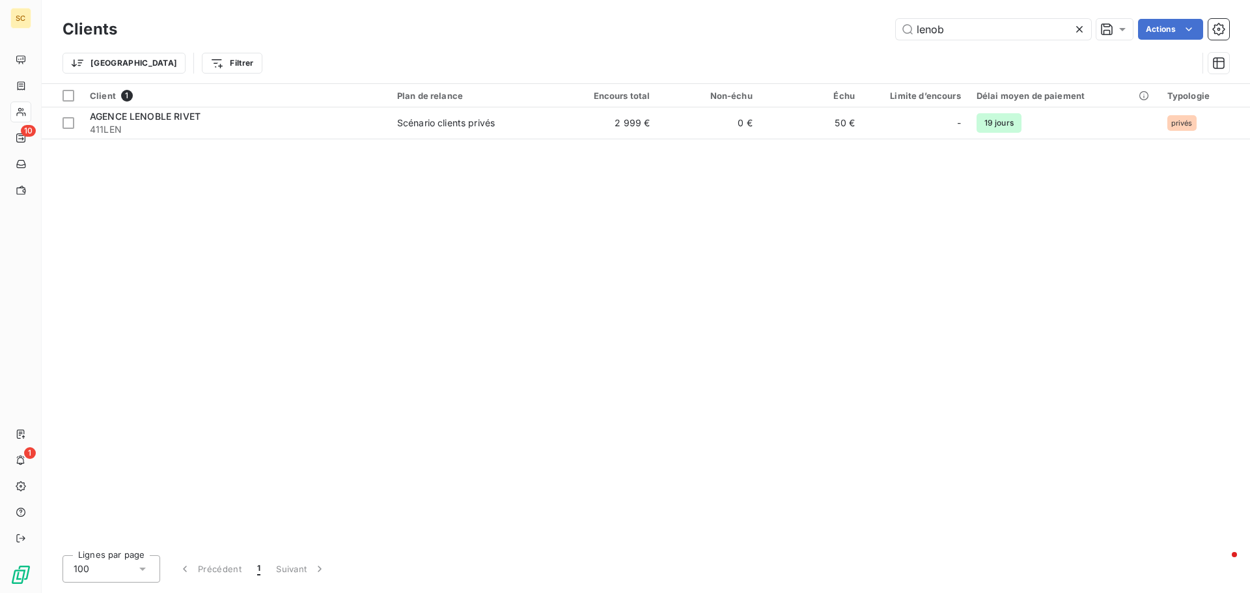
drag, startPoint x: 1031, startPoint y: 28, endPoint x: 734, endPoint y: 16, distance: 297.1
click at [824, 24] on div "lenob Actions" at bounding box center [681, 29] width 1096 height 21
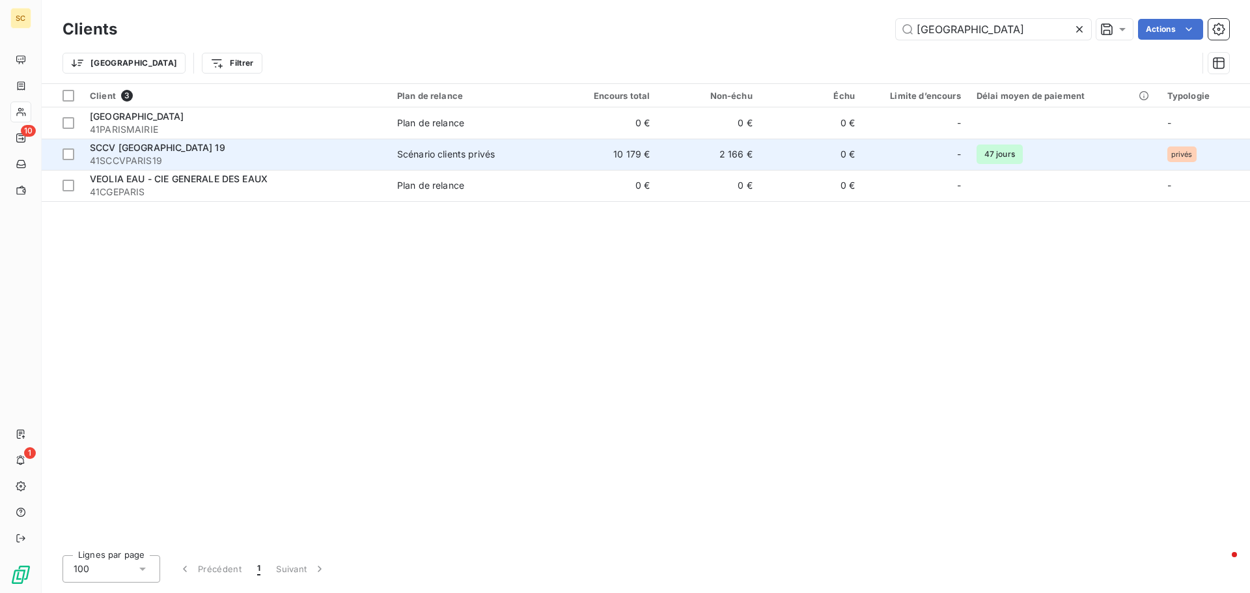
type input "paris"
click at [120, 165] on span "41SCCVPARIS19" at bounding box center [236, 160] width 292 height 13
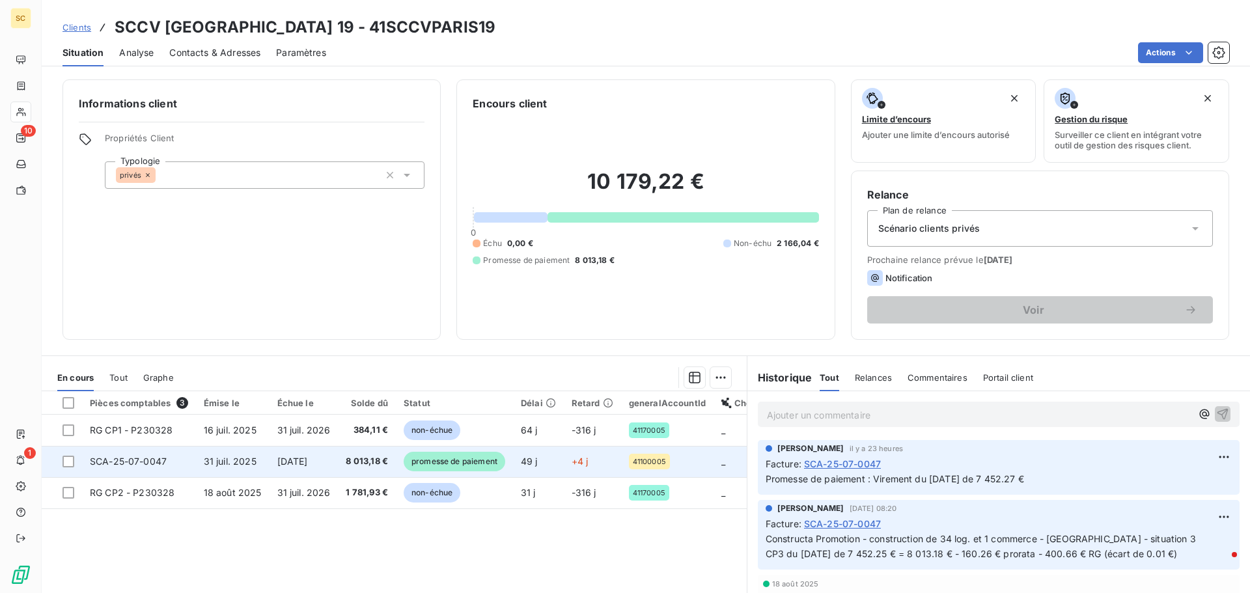
click at [185, 464] on td "SCA-25-07-0047" at bounding box center [139, 461] width 114 height 31
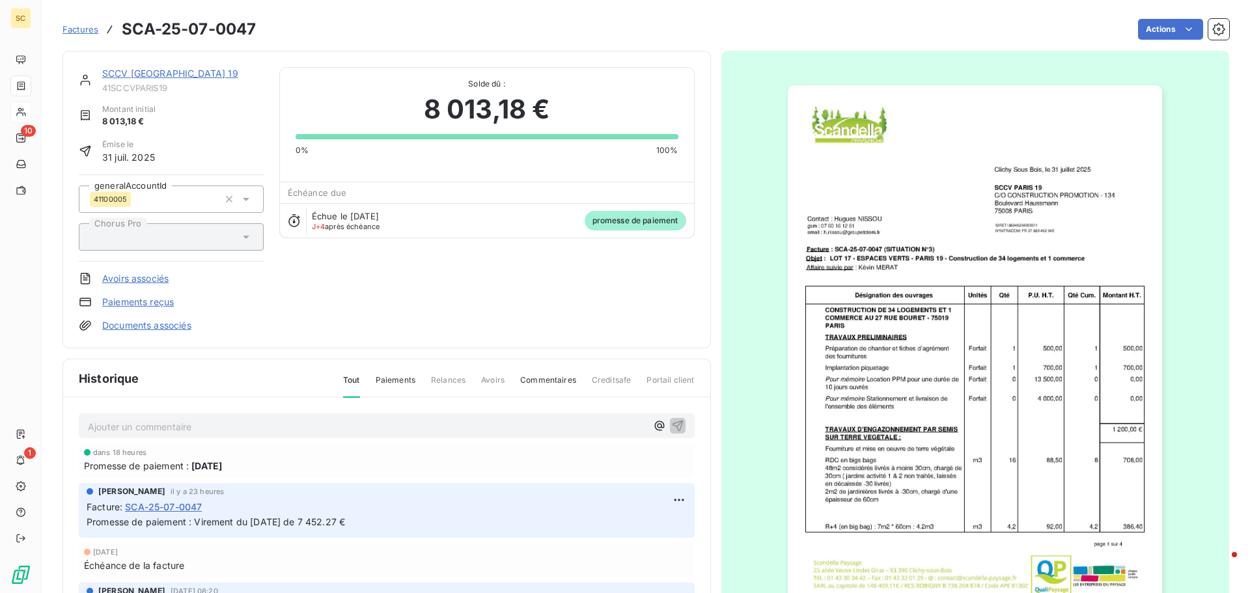
click at [172, 329] on link "Documents associés" at bounding box center [146, 325] width 89 height 13
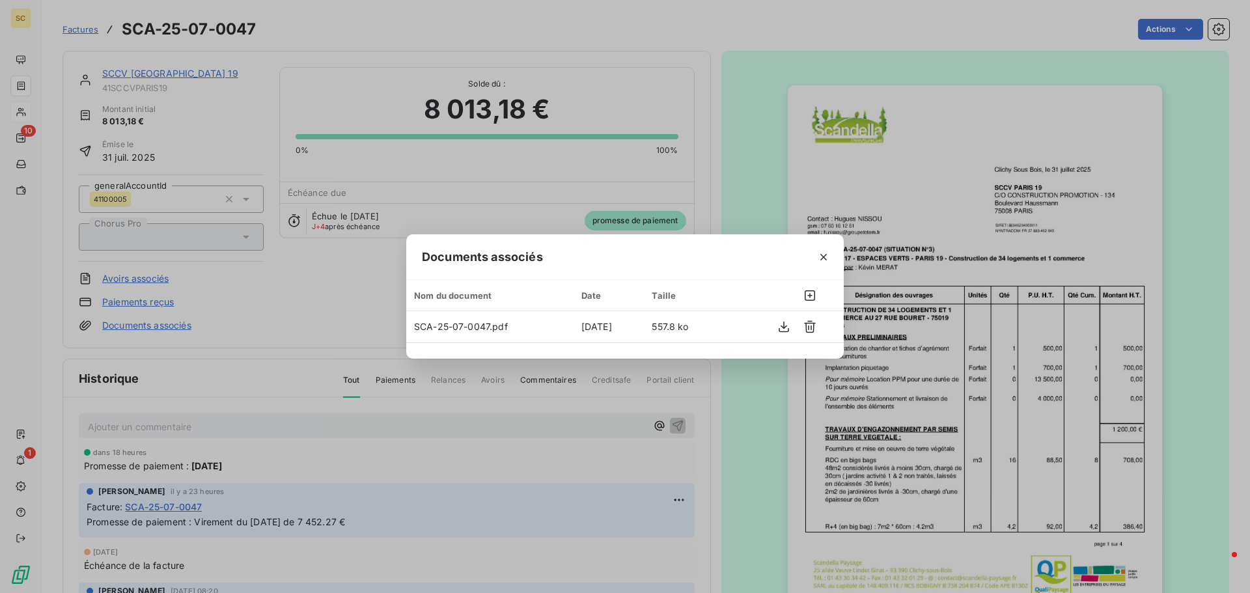
click at [564, 432] on div "Documents associés Nom du document Date Taille SCA-25-07-0047.pdf 9 sept. 2025 …" at bounding box center [625, 296] width 1250 height 593
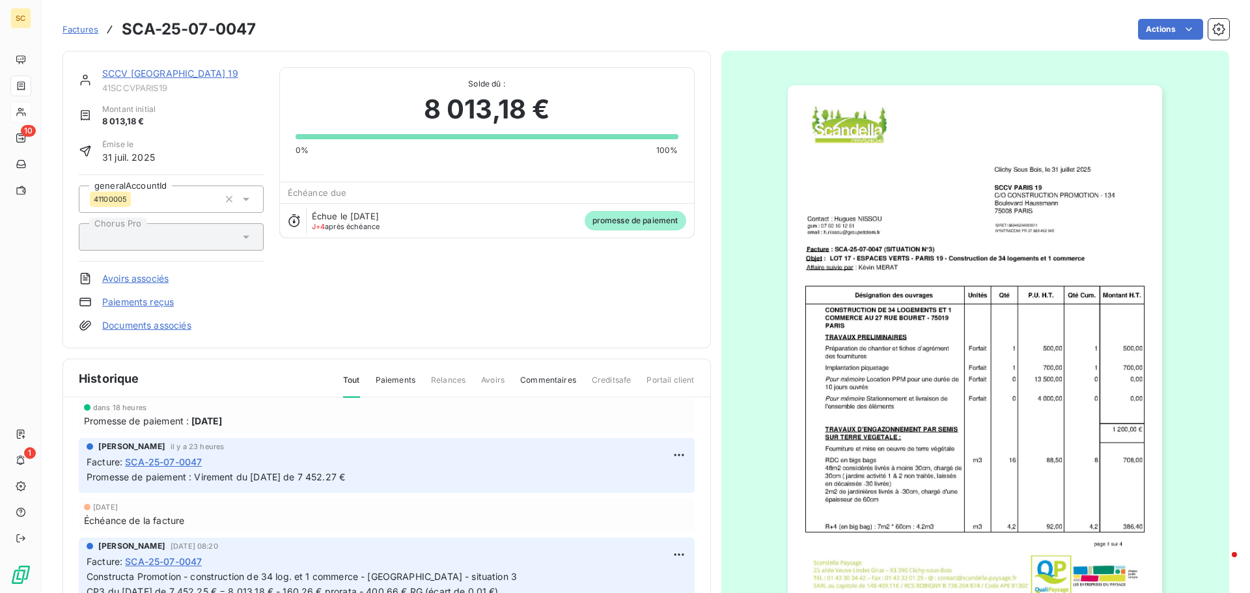
scroll to position [1, 0]
click at [167, 324] on link "Documents associés" at bounding box center [146, 324] width 89 height 13
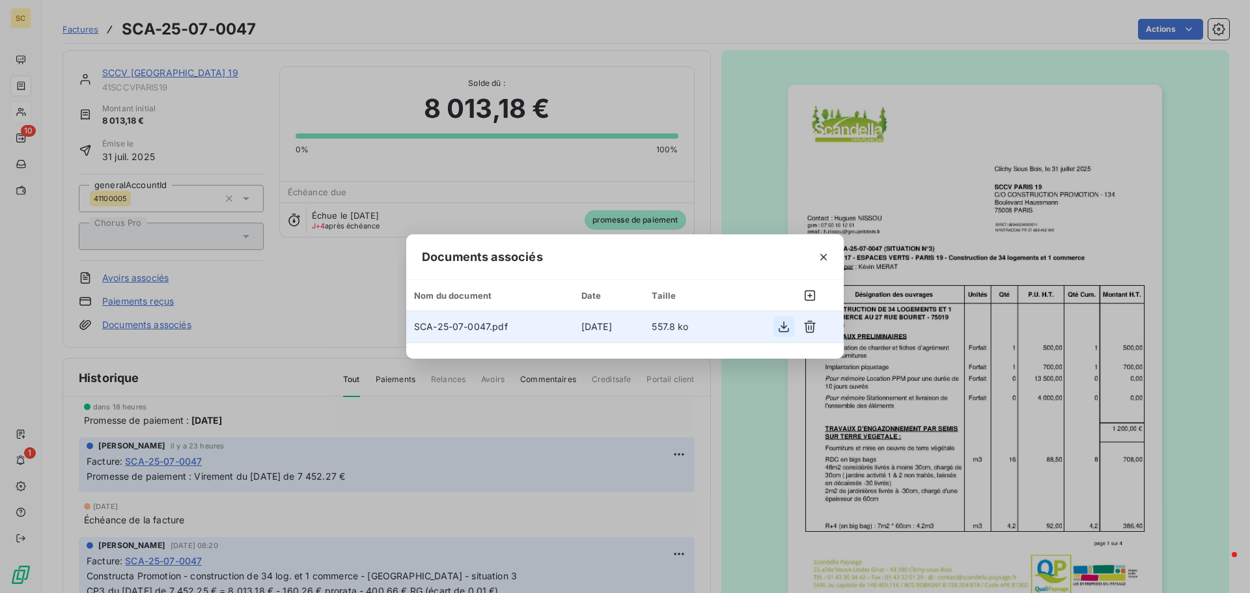
click at [779, 329] on icon "button" at bounding box center [783, 326] width 13 height 13
click at [264, 231] on div "Documents associés Nom du document Date Taille SCA-25-07-0047.pdf 9 sept. 2025 …" at bounding box center [625, 296] width 1250 height 593
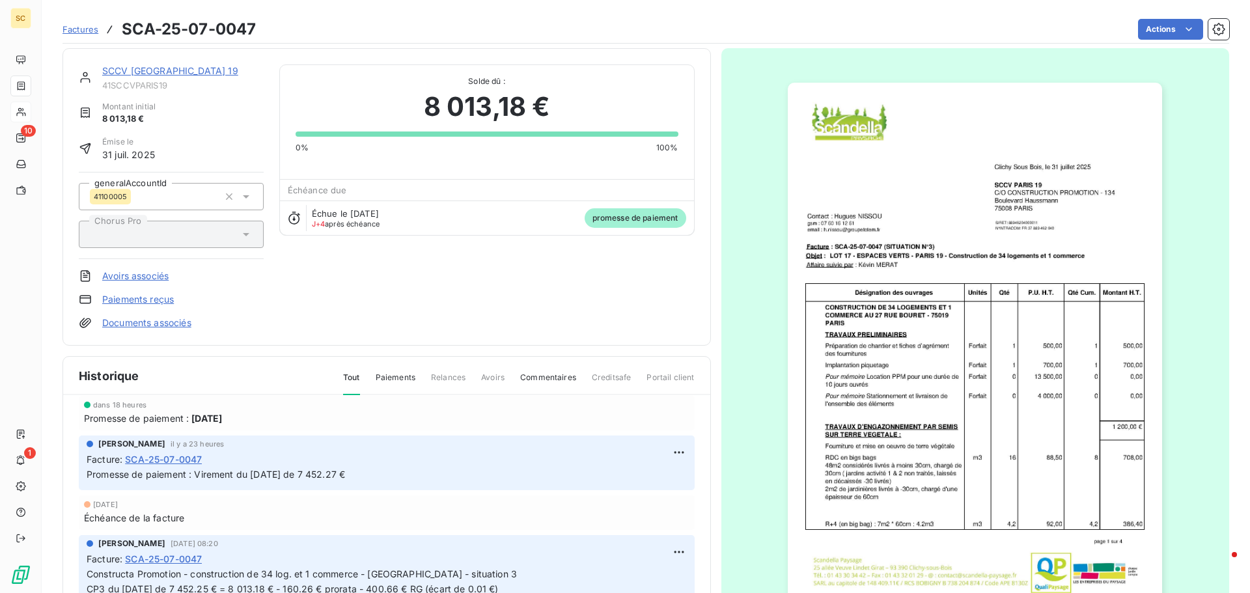
scroll to position [0, 0]
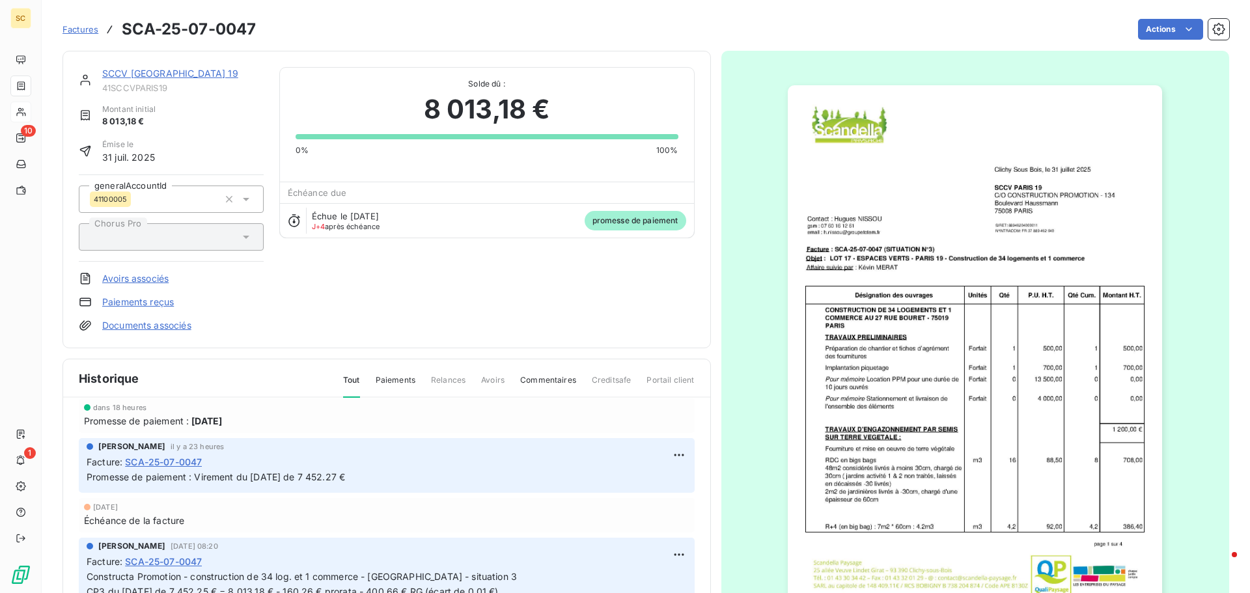
click at [133, 77] on link "SCCV PARIS 19" at bounding box center [170, 73] width 136 height 11
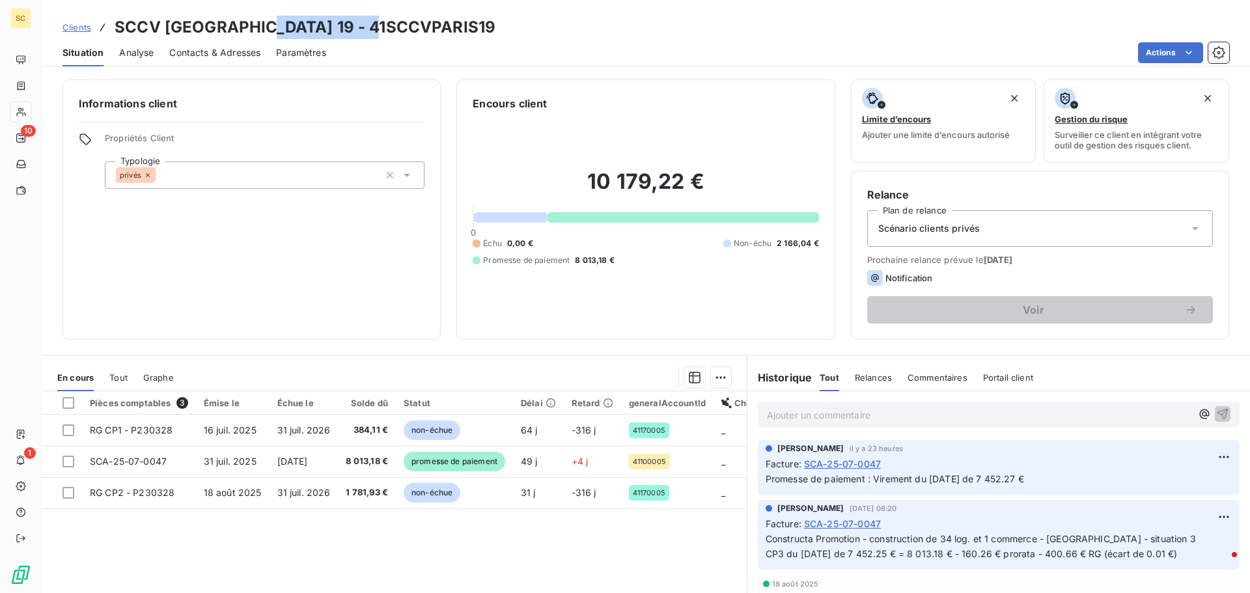
drag, startPoint x: 247, startPoint y: 25, endPoint x: 393, endPoint y: 27, distance: 145.8
click at [393, 27] on div "Clients SCCV PARIS 19 - 41SCCVPARIS19" at bounding box center [646, 27] width 1208 height 23
copy h3 "41SCCVPARIS19"
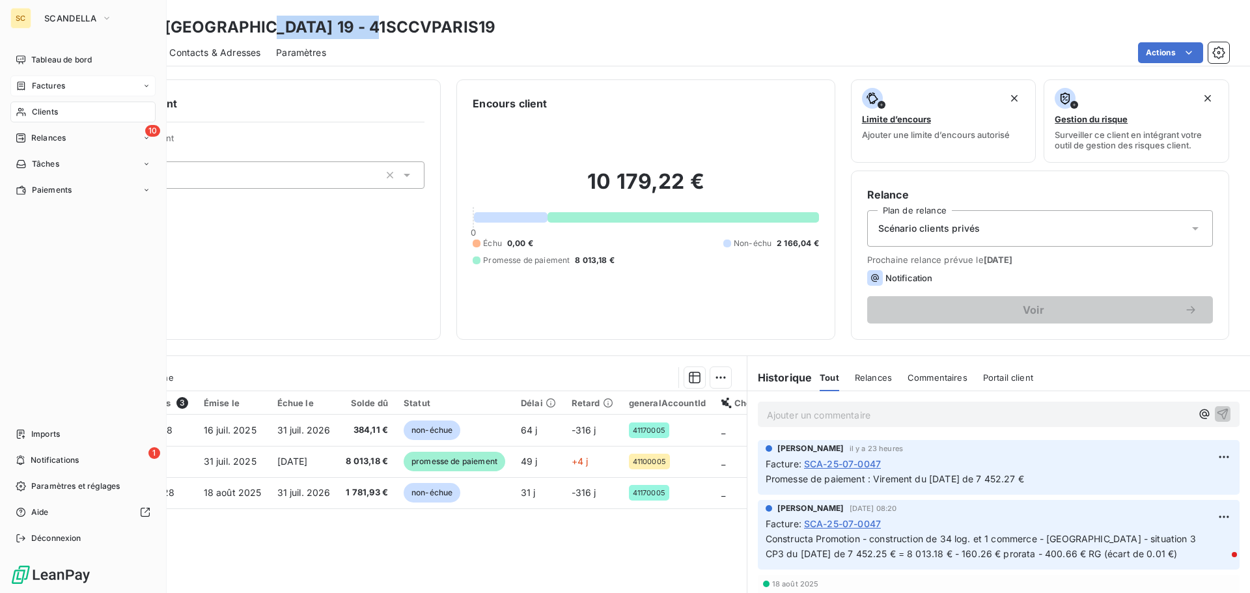
click at [52, 81] on span "Factures" at bounding box center [48, 86] width 33 height 12
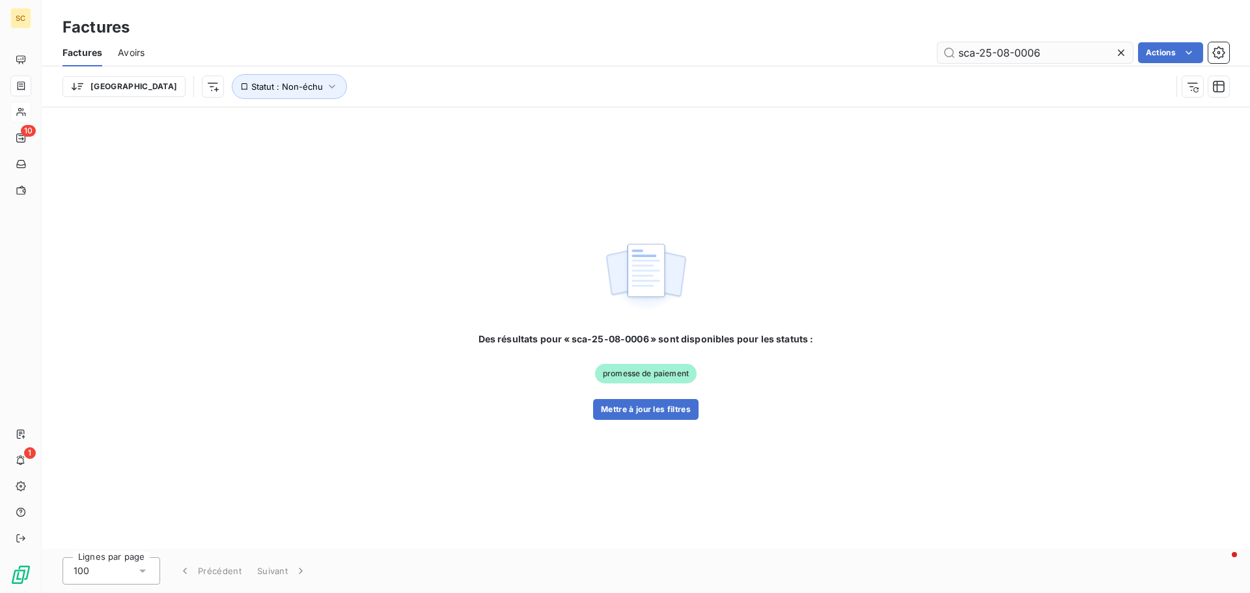
drag, startPoint x: 1006, startPoint y: 53, endPoint x: 1109, endPoint y: 51, distance: 103.5
click at [1109, 51] on input "sca-25-08-0006" at bounding box center [1035, 52] width 195 height 21
click at [326, 85] on icon "button" at bounding box center [332, 86] width 13 height 13
click at [650, 414] on button "Mettre à jour les filtres" at bounding box center [645, 409] width 105 height 21
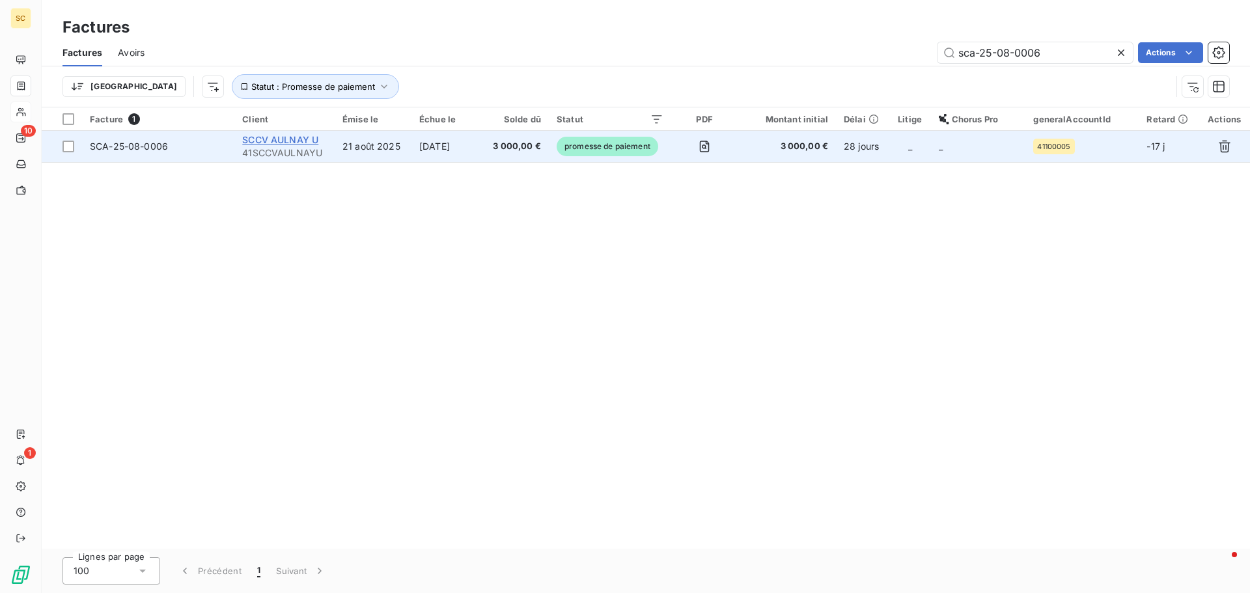
click at [301, 141] on span "SCCV AULNAY U" at bounding box center [280, 139] width 76 height 11
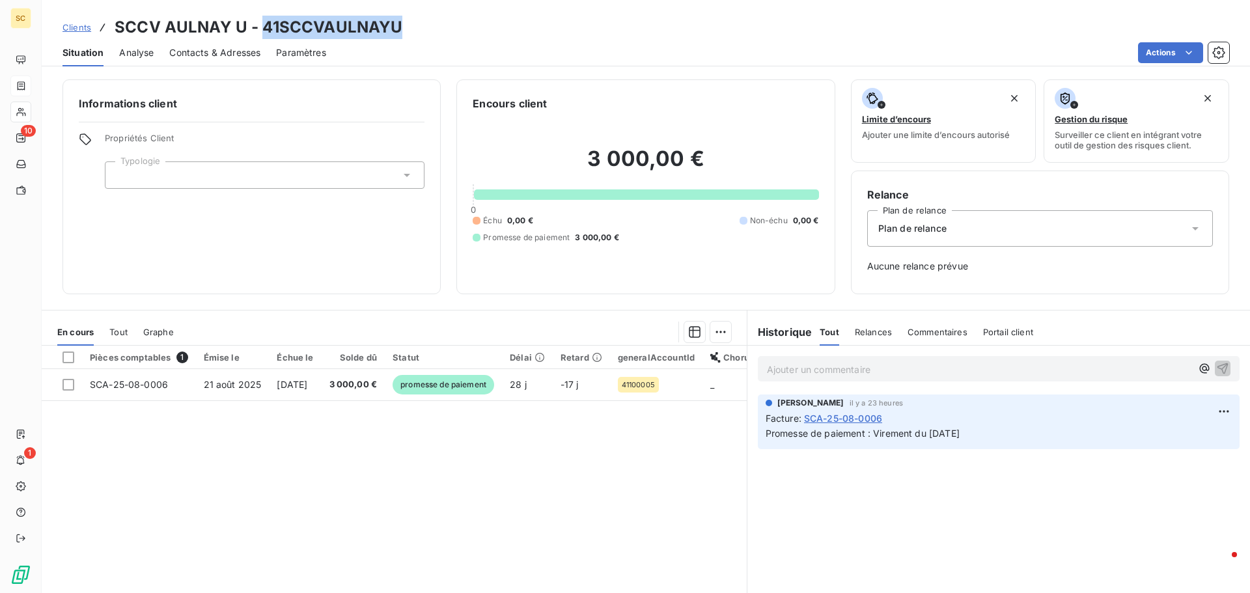
drag, startPoint x: 262, startPoint y: 23, endPoint x: 417, endPoint y: 18, distance: 154.4
click at [417, 18] on div "Clients SCCV AULNAY U - 41SCCVAULNAYU" at bounding box center [646, 27] width 1208 height 23
copy h3 "41SCCVAULNAYU"
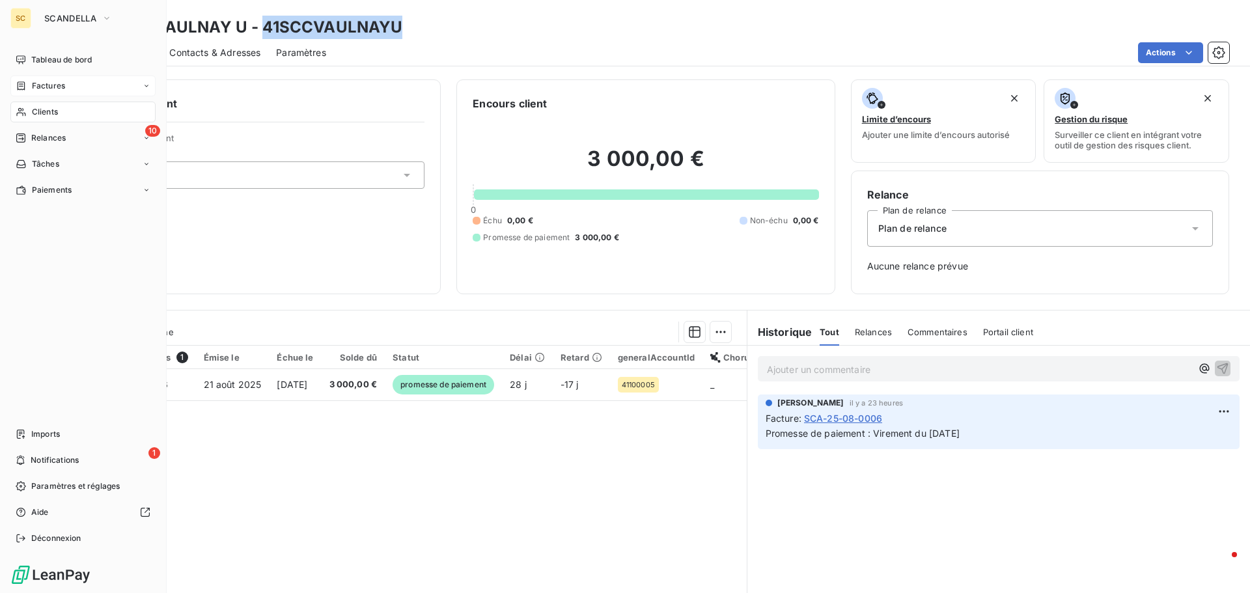
click at [61, 89] on span "Factures" at bounding box center [48, 86] width 33 height 12
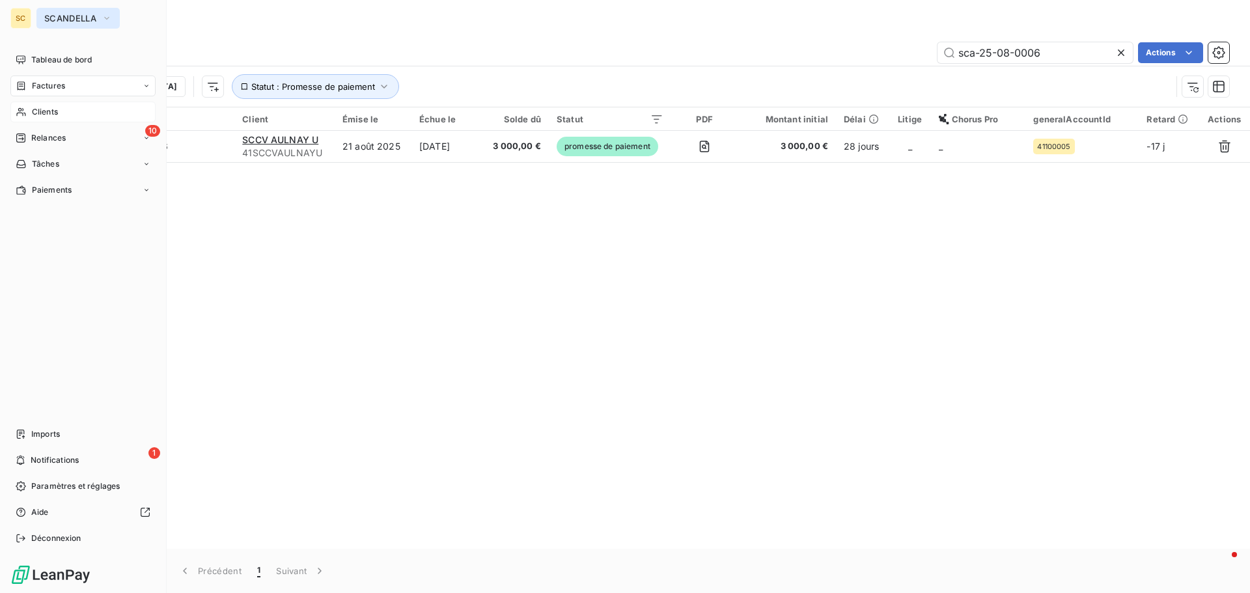
click at [79, 20] on span "SCANDELLA" at bounding box center [70, 18] width 52 height 10
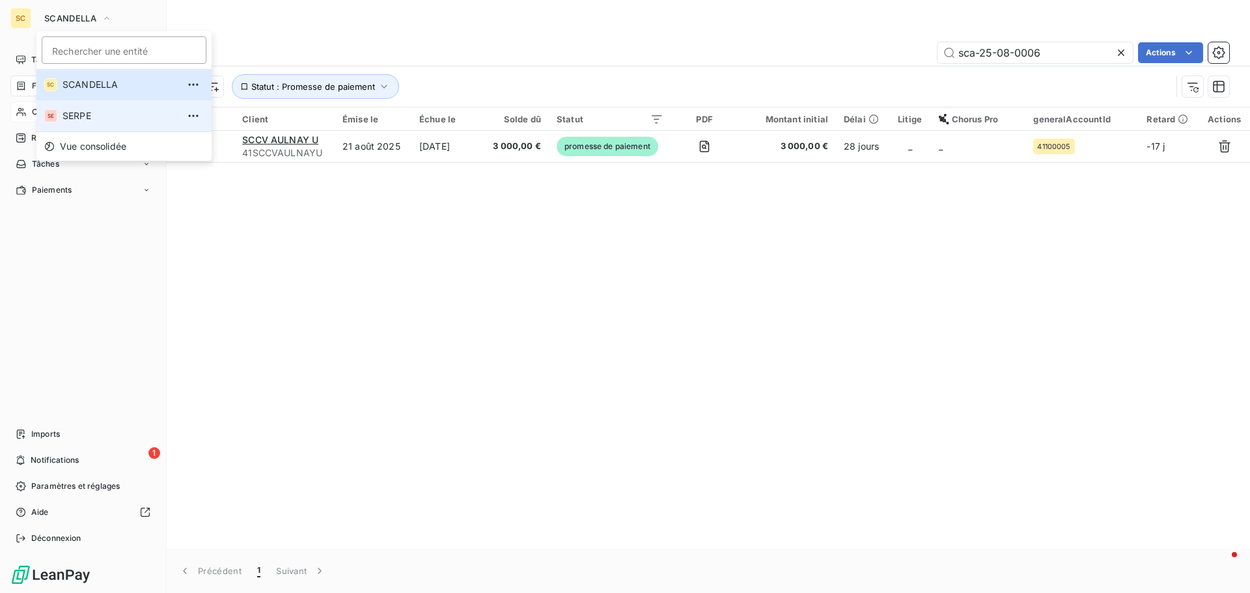
click at [79, 113] on span "SERPE" at bounding box center [120, 115] width 115 height 13
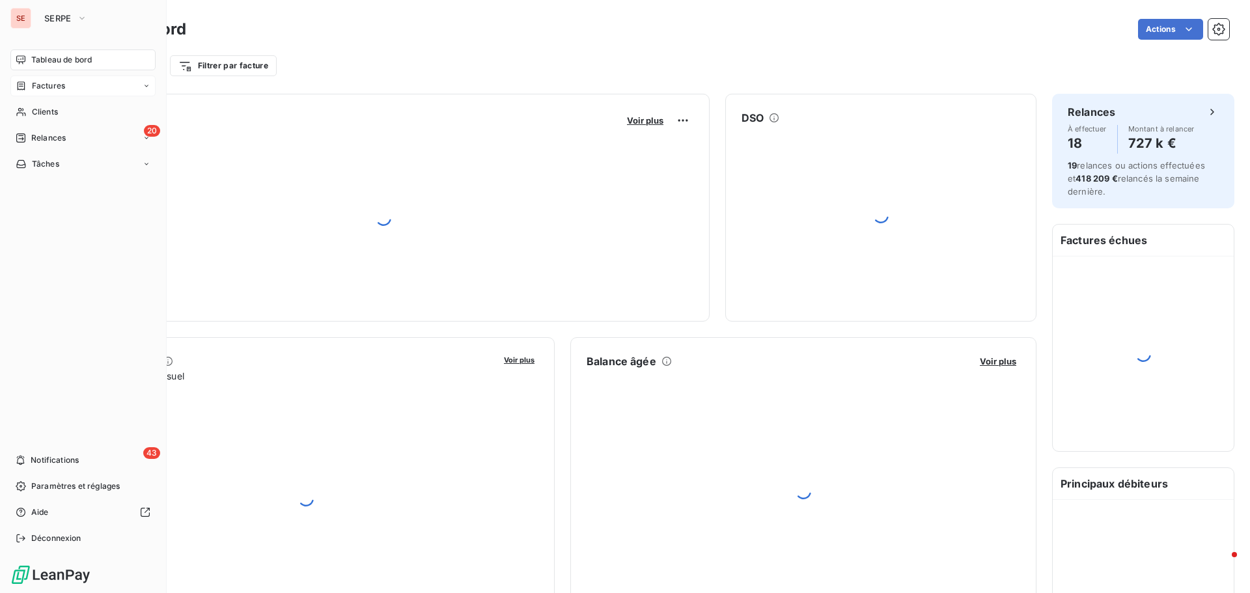
click at [75, 87] on div "Factures" at bounding box center [82, 86] width 145 height 21
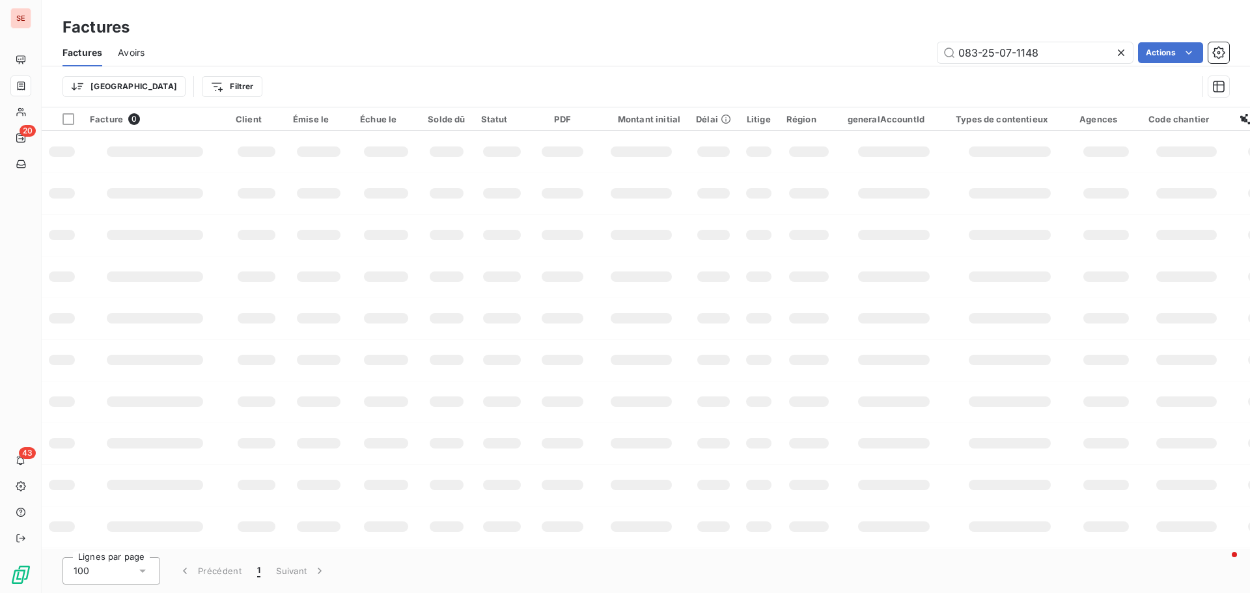
drag, startPoint x: 1048, startPoint y: 51, endPoint x: 886, endPoint y: 37, distance: 162.7
click at [886, 37] on div "Factures Factures Avoirs 083-25-07-1148 Actions Trier Filtrer" at bounding box center [646, 53] width 1208 height 107
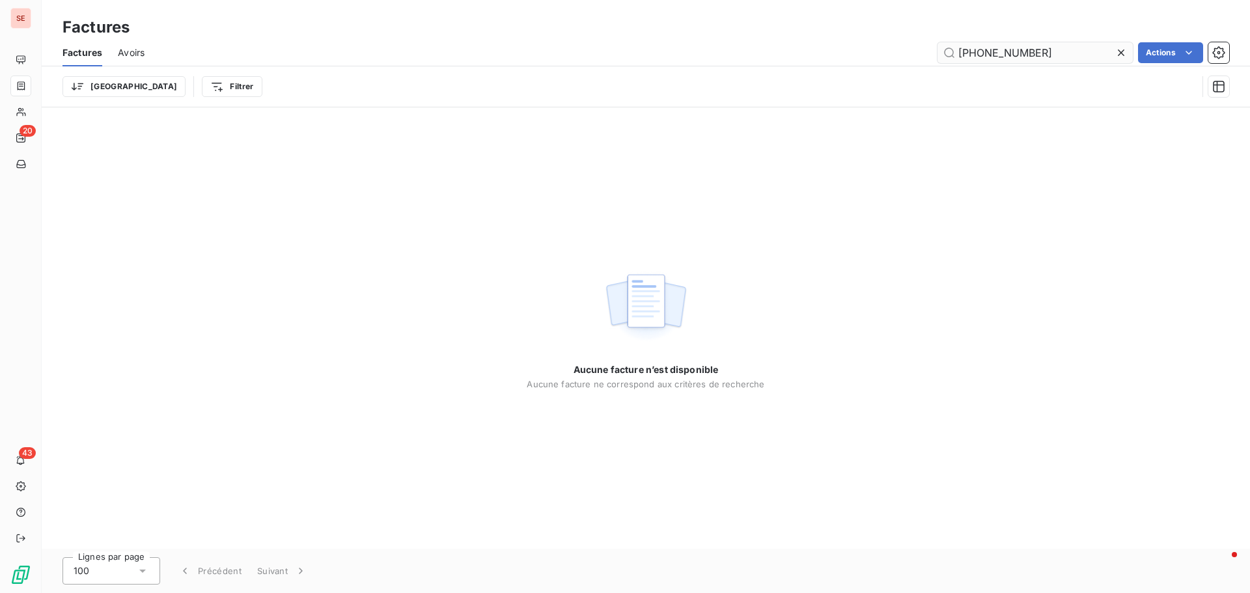
click at [1012, 52] on input "083-25-076-1492" at bounding box center [1035, 52] width 195 height 21
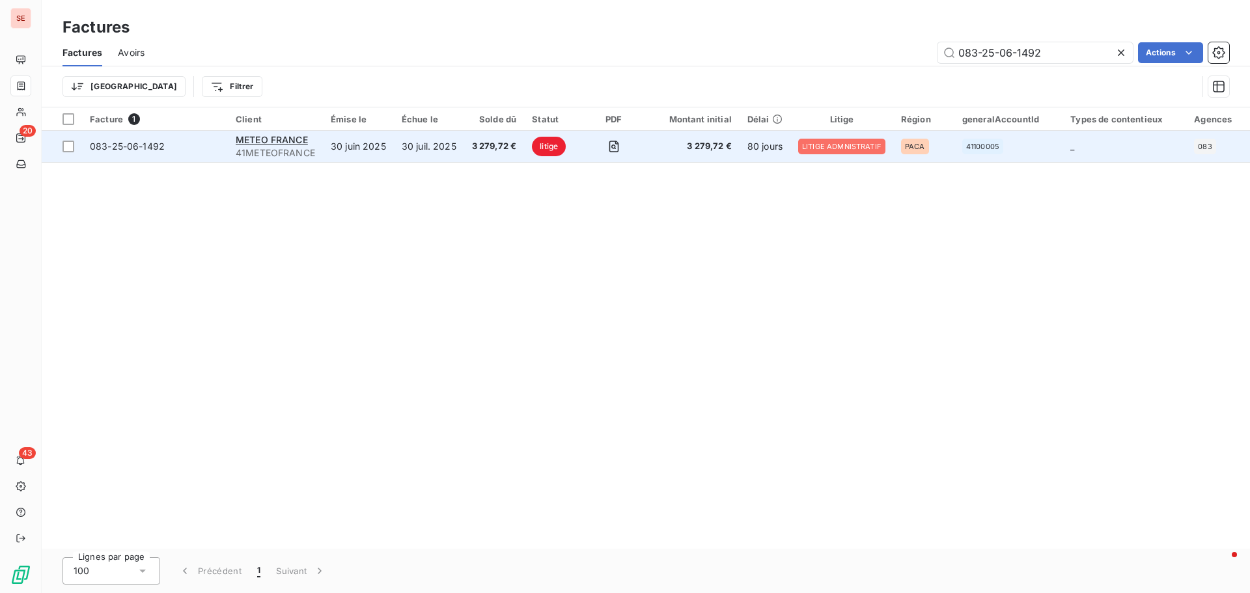
type input "083-25-06-1492"
click at [117, 145] on span "083-25-06-1492" at bounding box center [127, 146] width 75 height 11
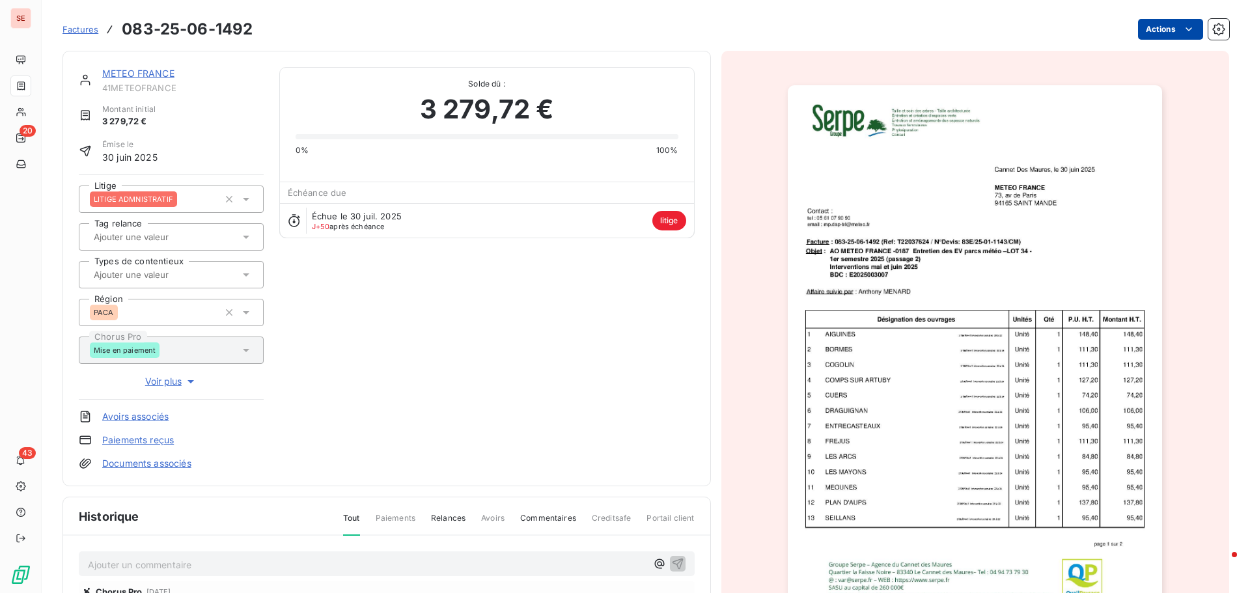
click at [1141, 28] on html "SE 20 43 Factures 083-25-06-1492 Actions METEO FRANCE 41METEOFRANCE Montant ini…" at bounding box center [625, 296] width 1250 height 593
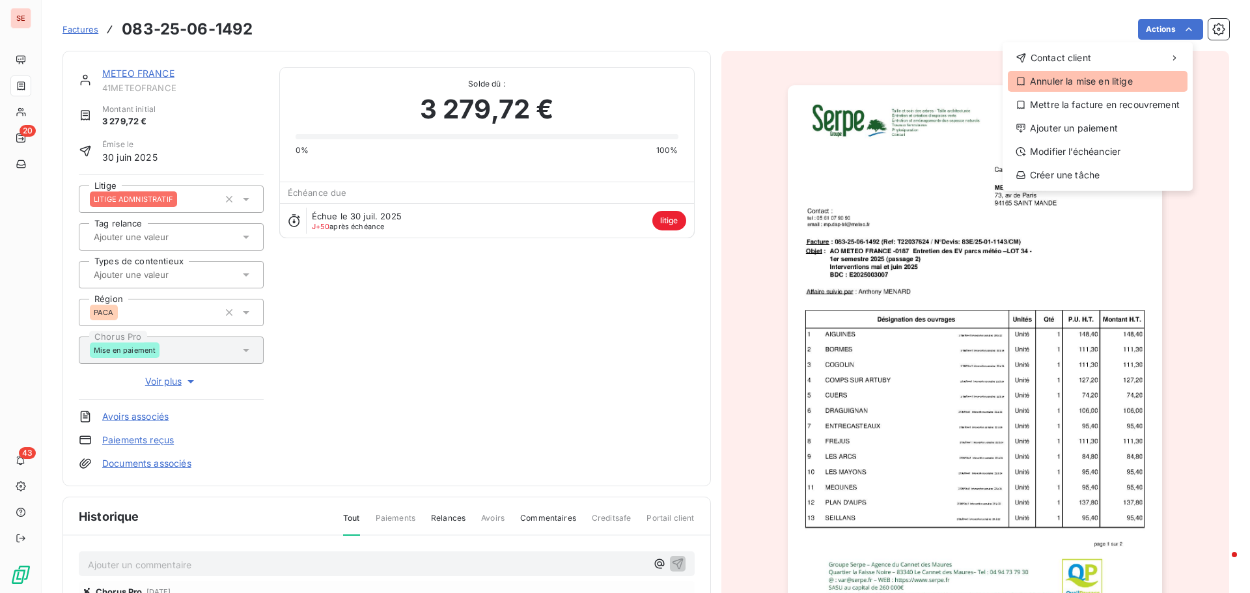
click at [1085, 83] on div "Annuler la mise en litige" at bounding box center [1098, 81] width 180 height 21
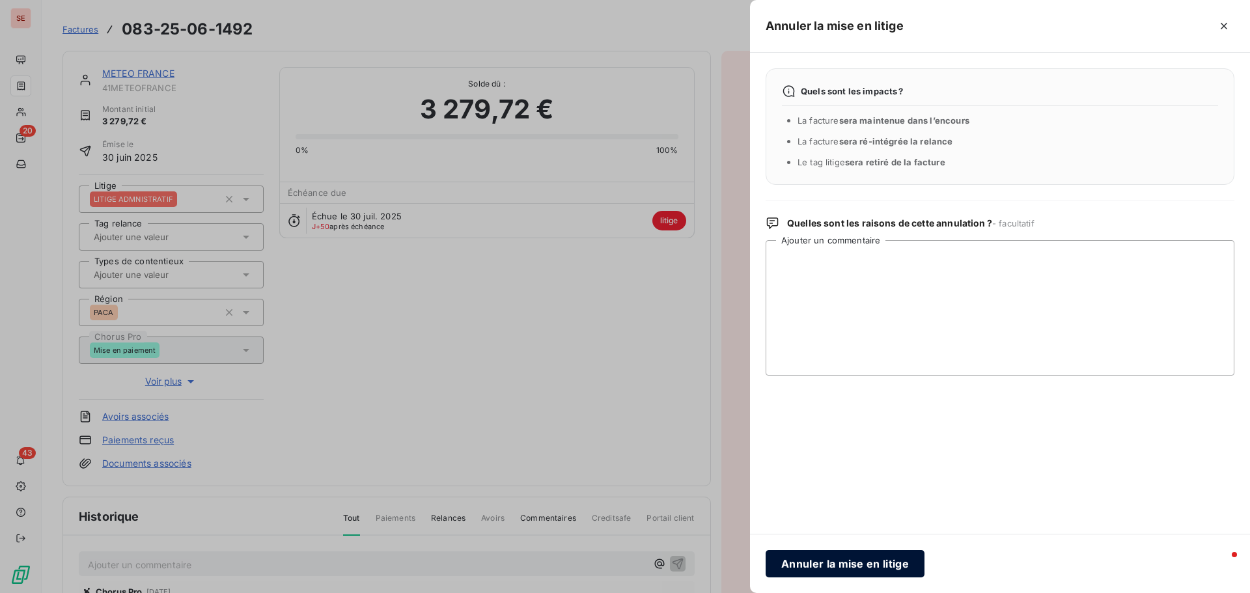
click at [902, 563] on button "Annuler la mise en litige" at bounding box center [845, 563] width 159 height 27
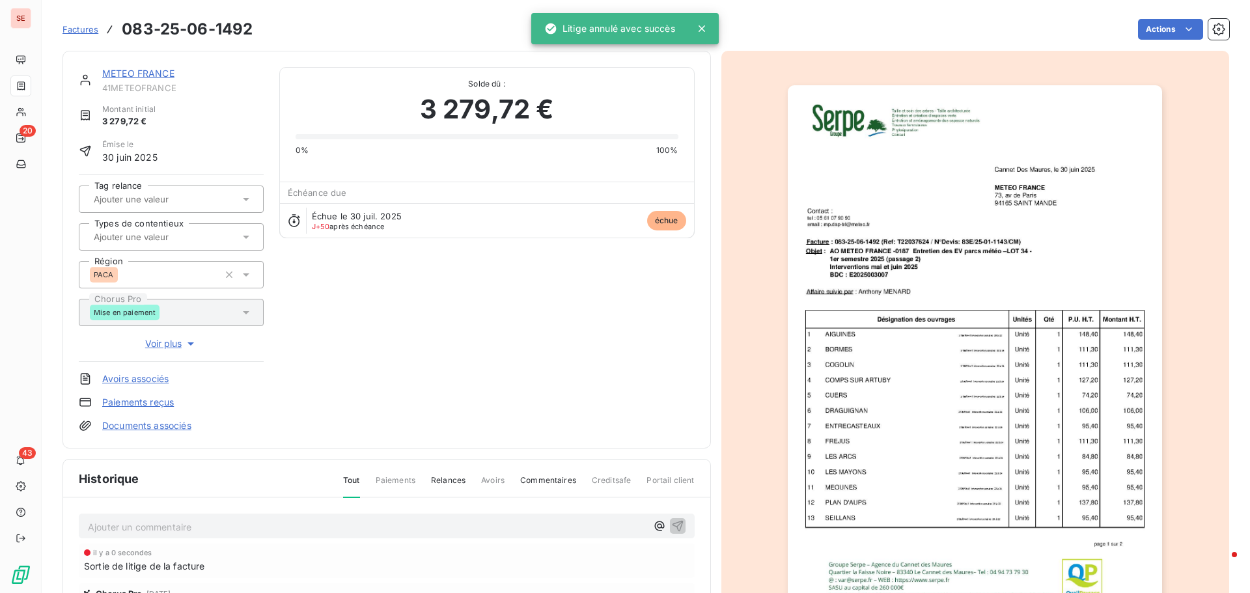
click at [592, 427] on div "METEO FRANCE 41METEOFRANCE Montant initial 3 279,72 € Émise le 30 juin 2025 Tag…" at bounding box center [387, 249] width 616 height 365
click at [1141, 35] on html "SE 20 43 Factures 083-25-06-1492 Actions METEO FRANCE 41METEOFRANCE Montant ini…" at bounding box center [625, 296] width 1250 height 593
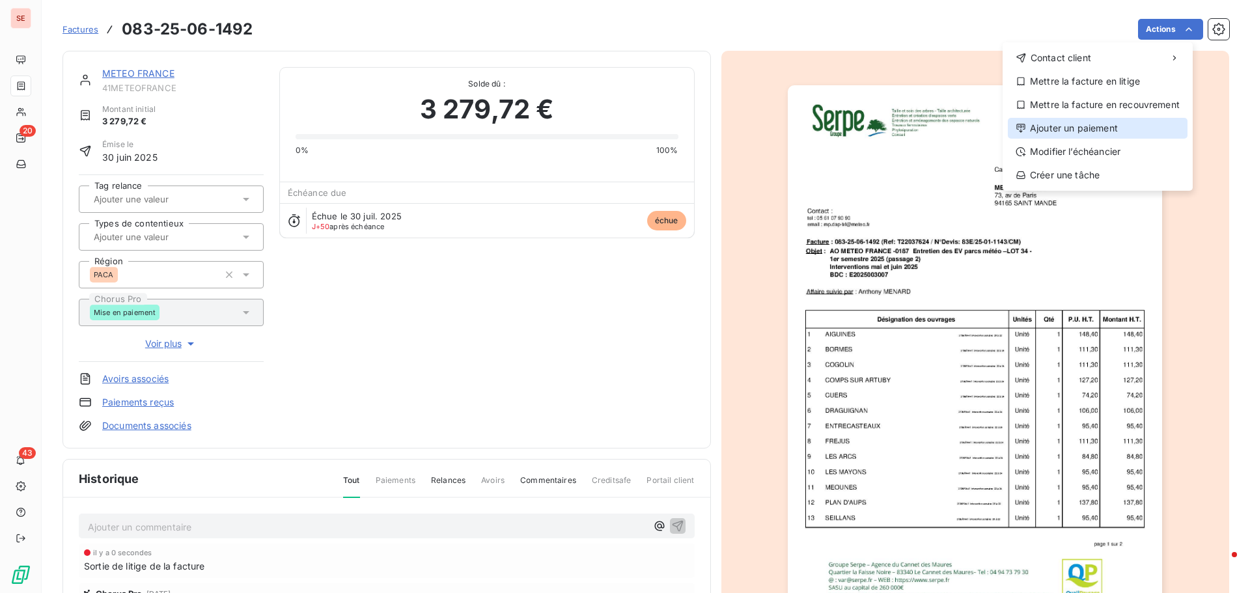
click at [1101, 124] on div "Ajouter un paiement" at bounding box center [1098, 128] width 180 height 21
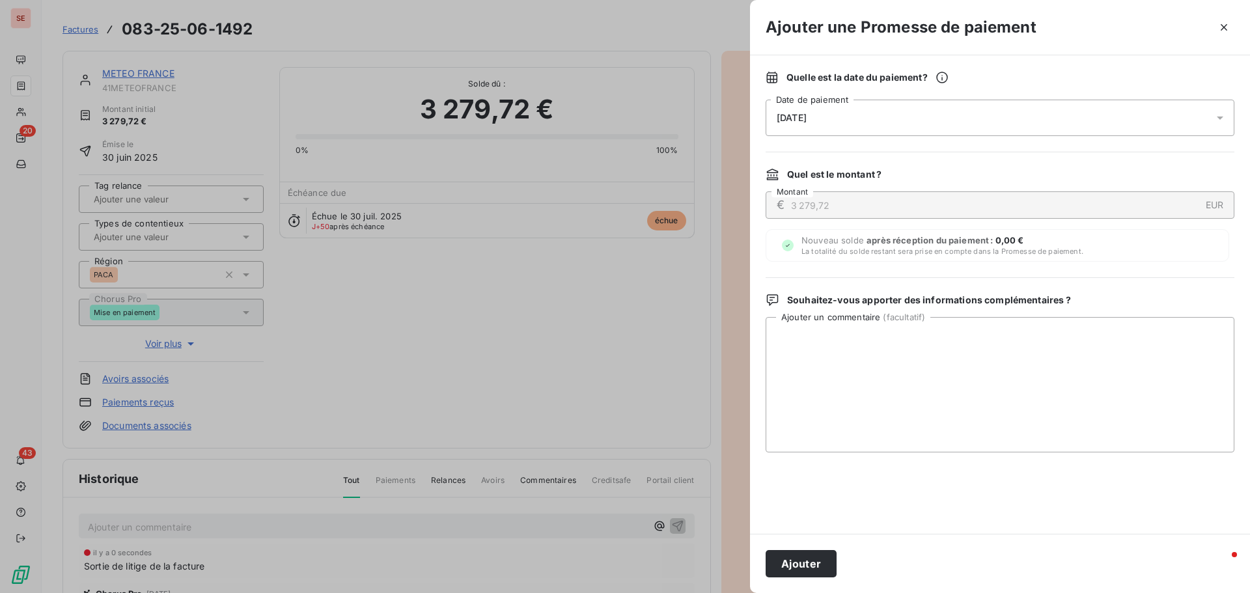
click at [847, 122] on div "[DATE]" at bounding box center [1000, 118] width 469 height 36
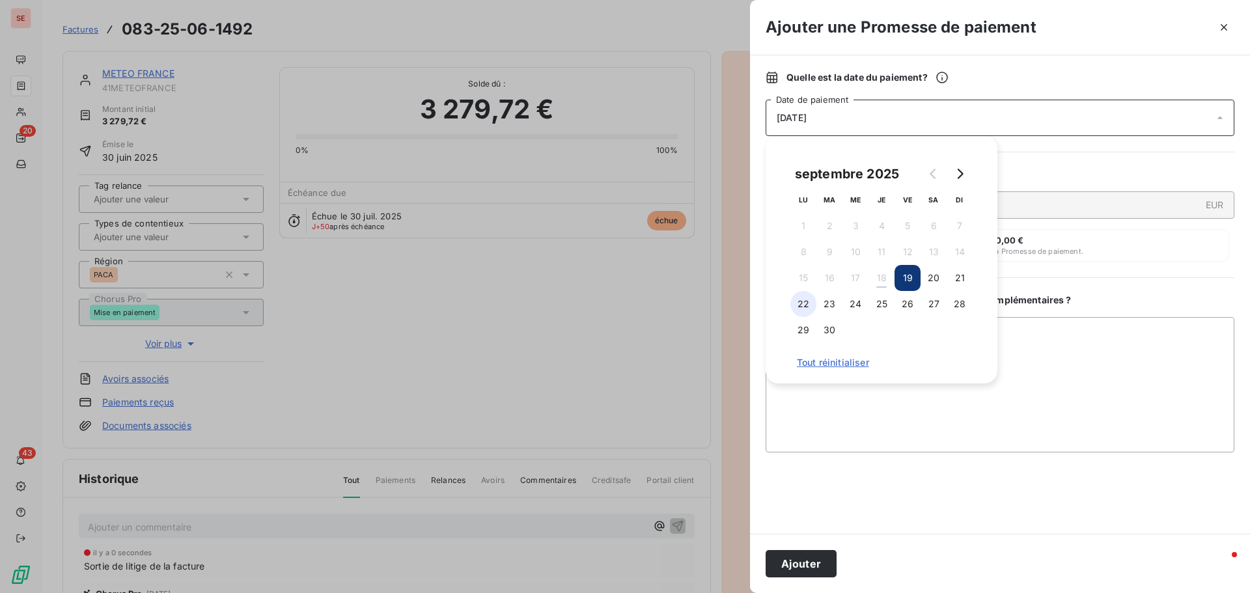
click at [807, 306] on button "22" at bounding box center [803, 304] width 26 height 26
click at [1021, 347] on textarea "Ajouter un commentaire ( facultatif )" at bounding box center [1000, 384] width 469 height 135
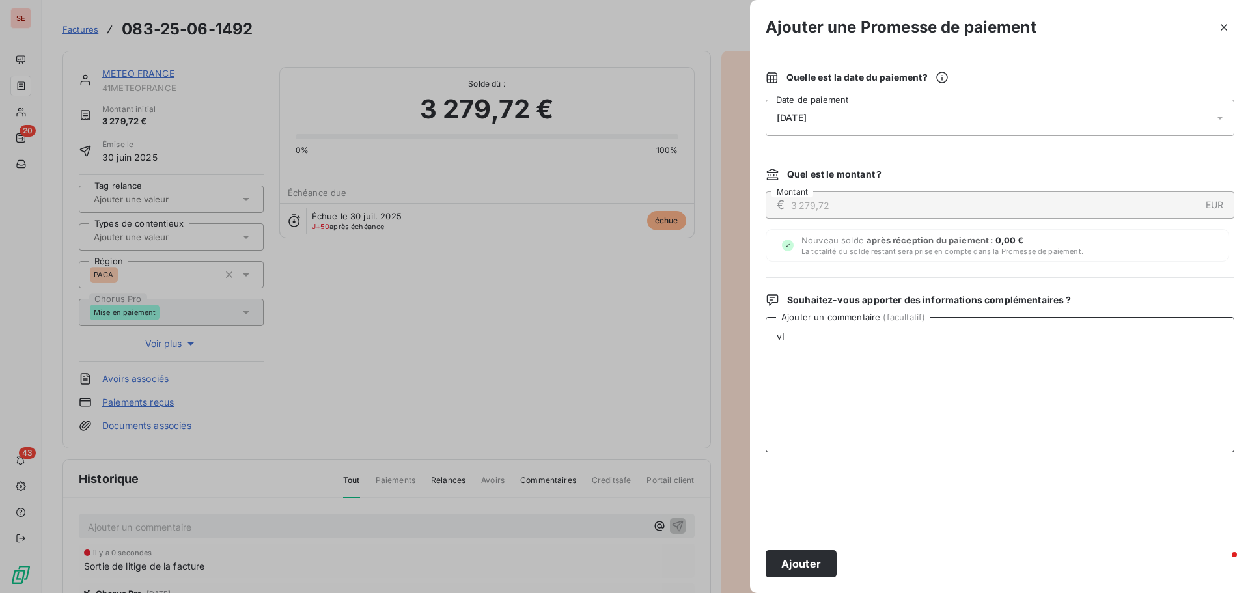
type textarea "v"
type textarea "Virement du 18/09/25"
click at [812, 568] on button "Ajouter" at bounding box center [801, 563] width 71 height 27
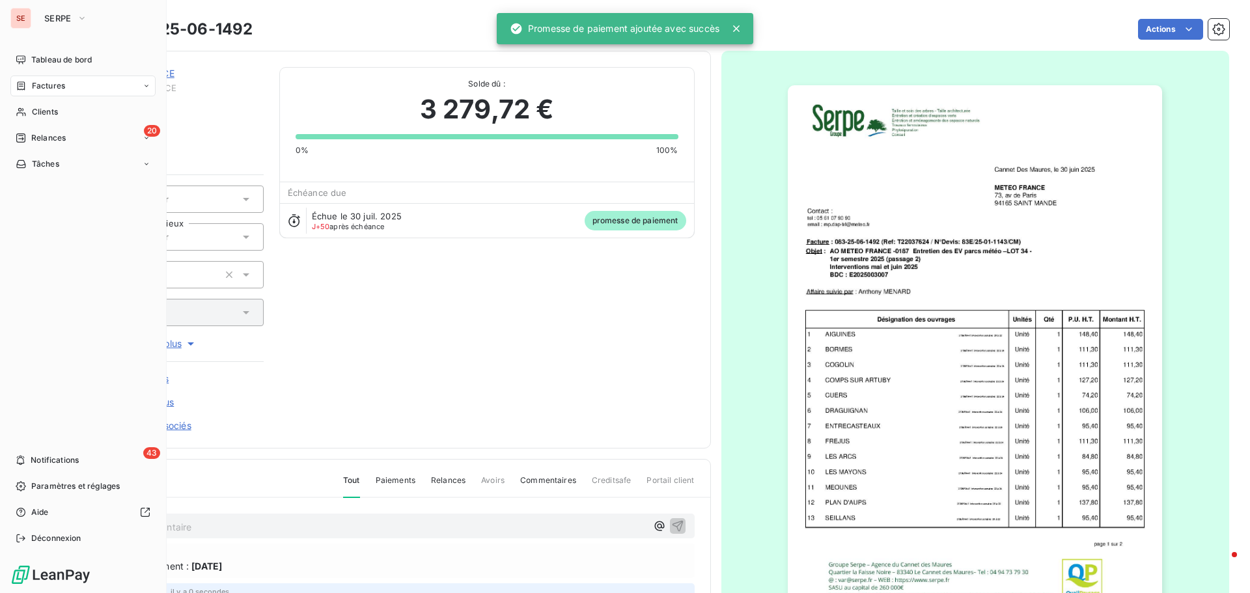
drag, startPoint x: 76, startPoint y: 115, endPoint x: 163, endPoint y: 105, distance: 88.4
click at [76, 115] on div "Clients" at bounding box center [82, 112] width 145 height 21
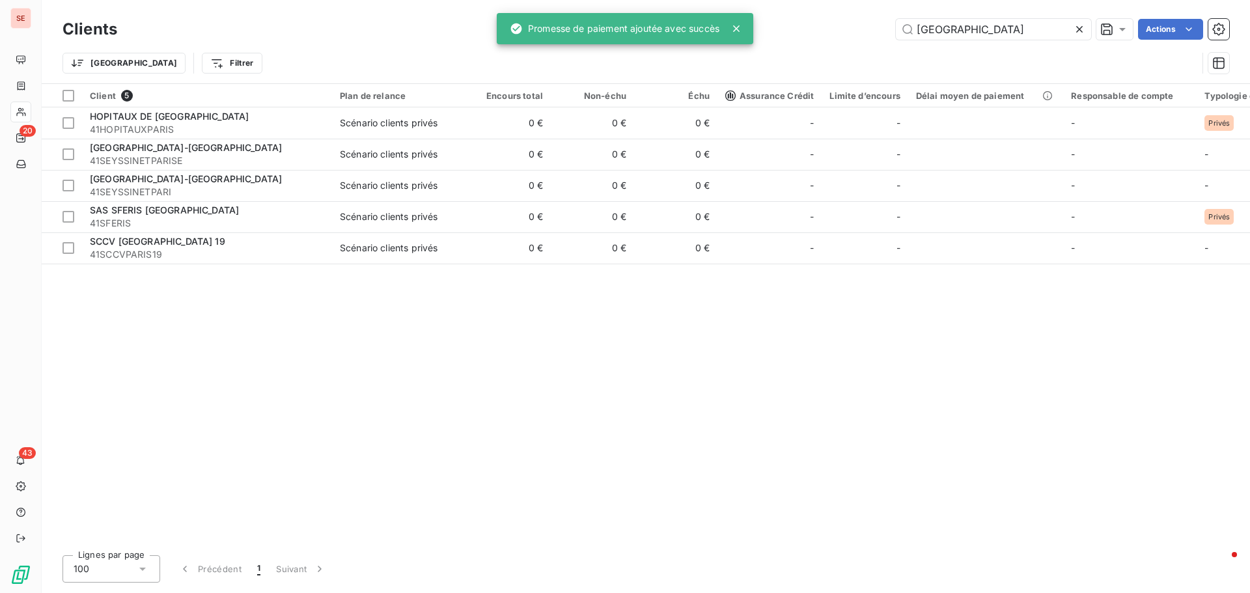
drag, startPoint x: 1044, startPoint y: 25, endPoint x: 818, endPoint y: 24, distance: 225.9
click at [821, 25] on div "paris Actions" at bounding box center [681, 29] width 1096 height 21
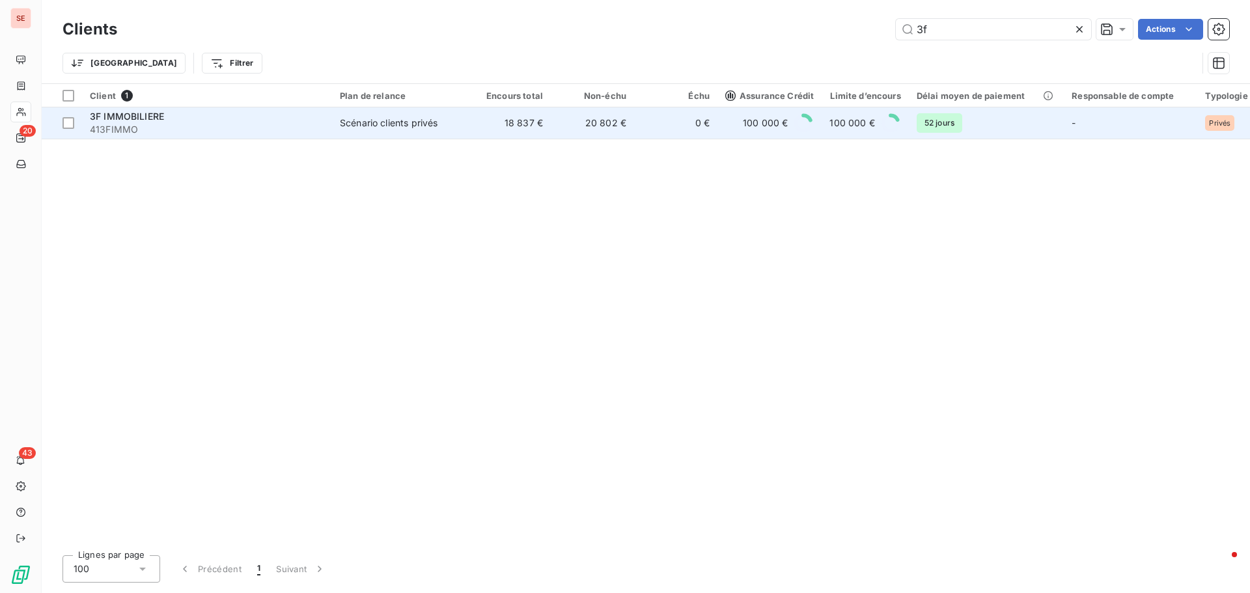
type input "3f"
click at [285, 122] on div "3F IMMOBILIERE" at bounding box center [207, 116] width 234 height 13
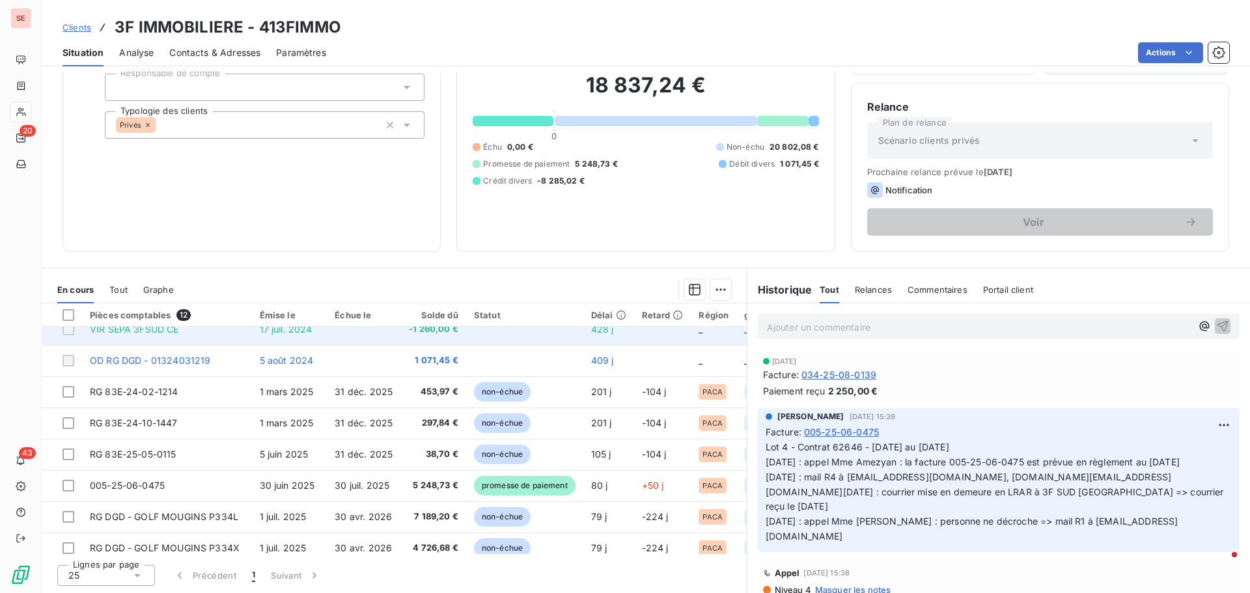
scroll to position [65, 0]
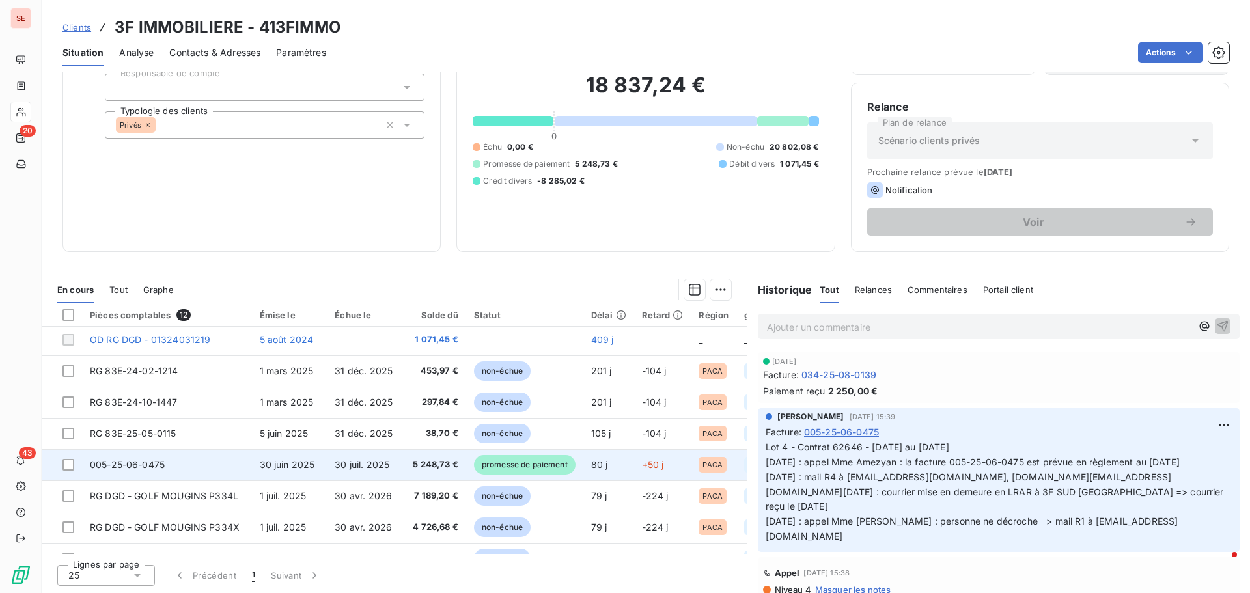
click at [276, 464] on span "30 juin 2025" at bounding box center [287, 464] width 55 height 11
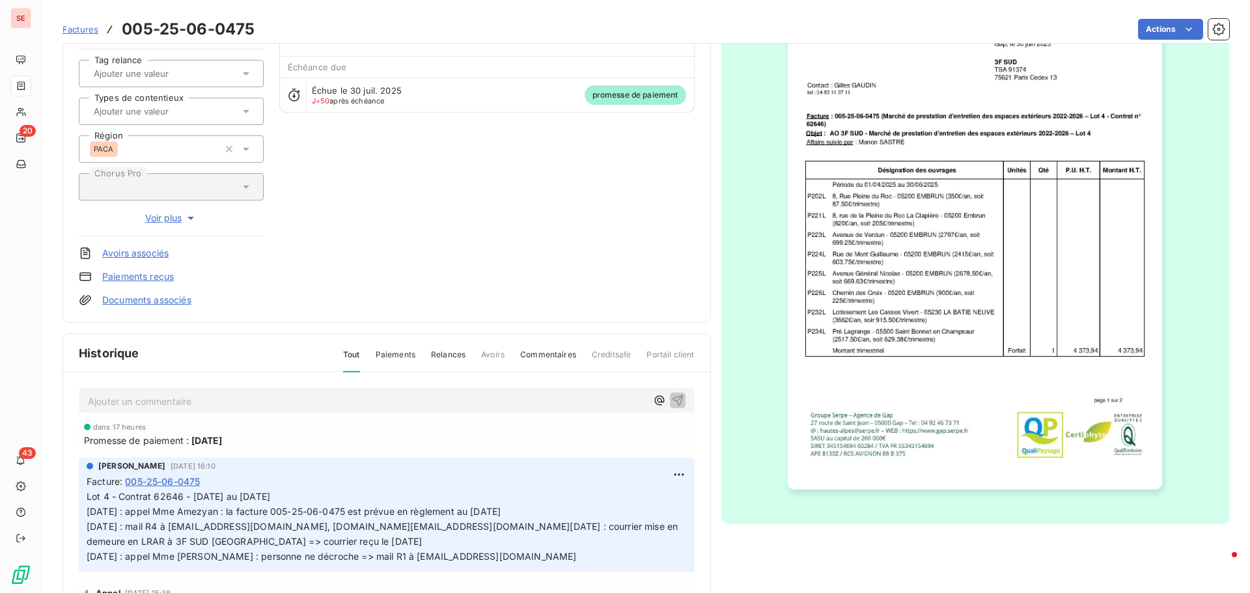
scroll to position [132, 0]
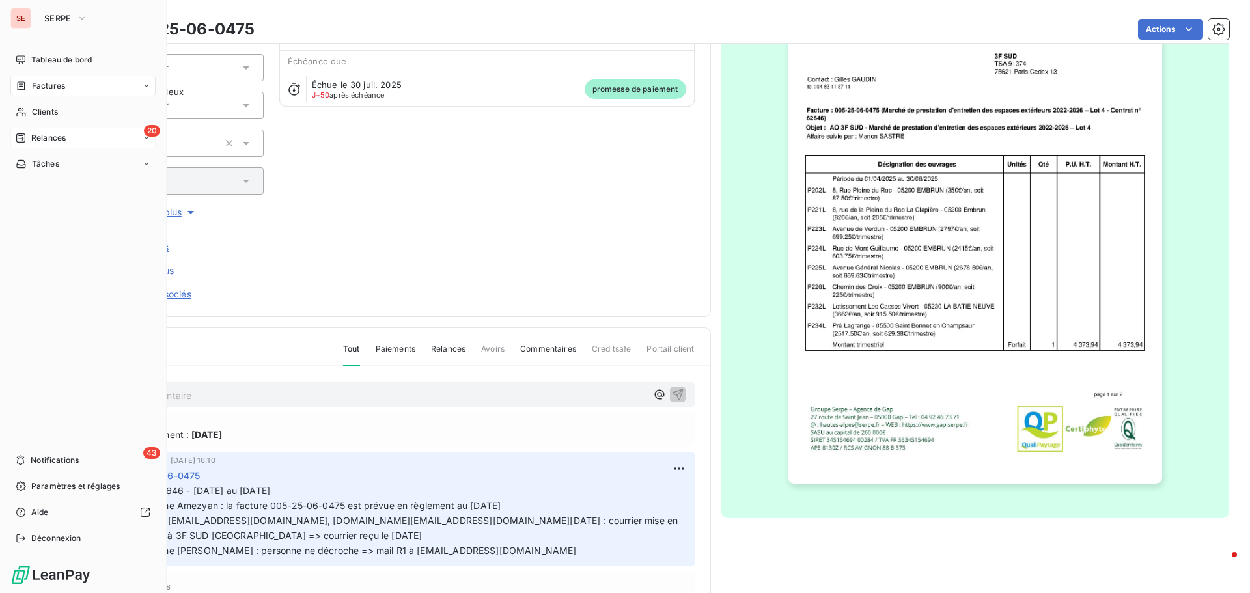
click at [38, 137] on span "Relances" at bounding box center [48, 138] width 35 height 12
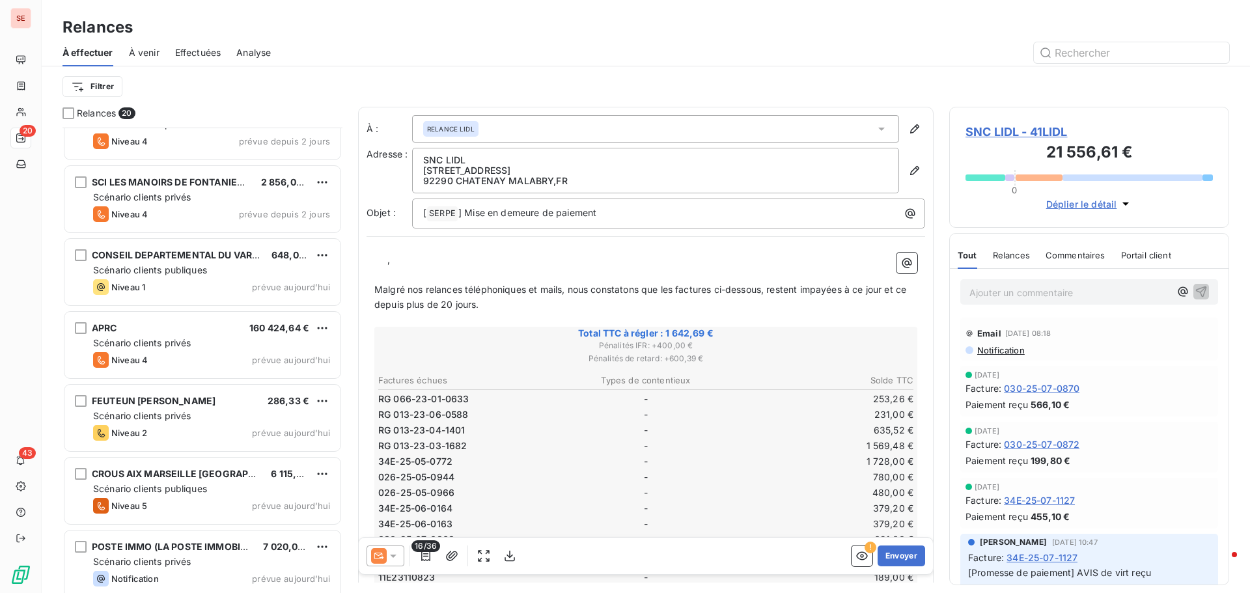
scroll to position [994, 0]
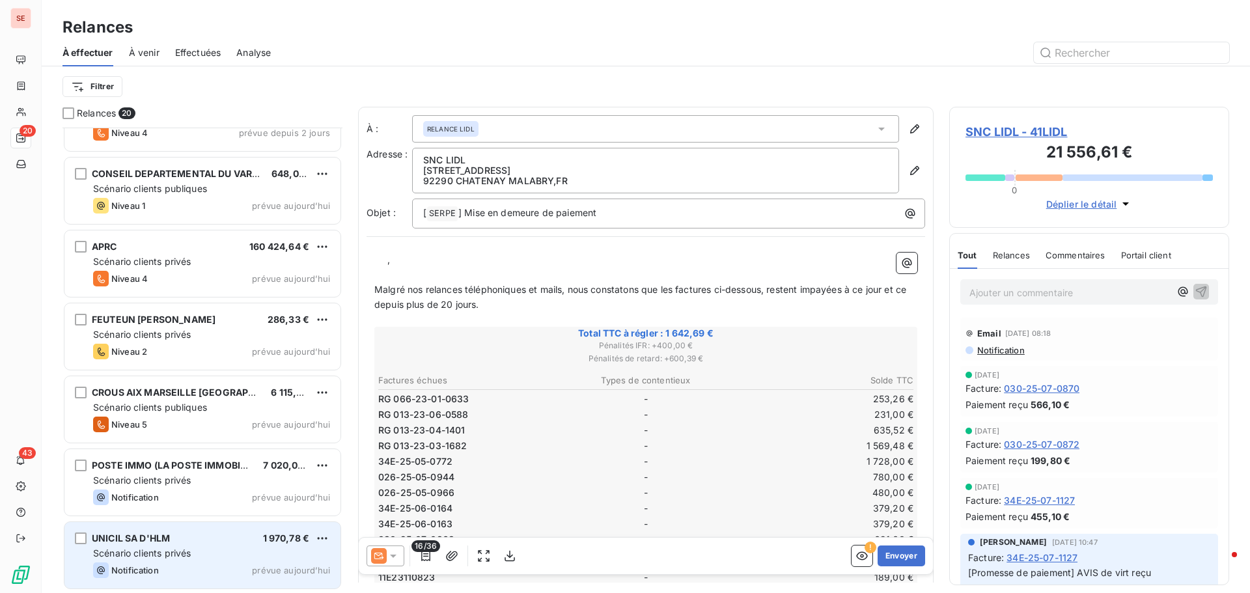
click at [148, 557] on span "Scénario clients privés" at bounding box center [142, 553] width 98 height 11
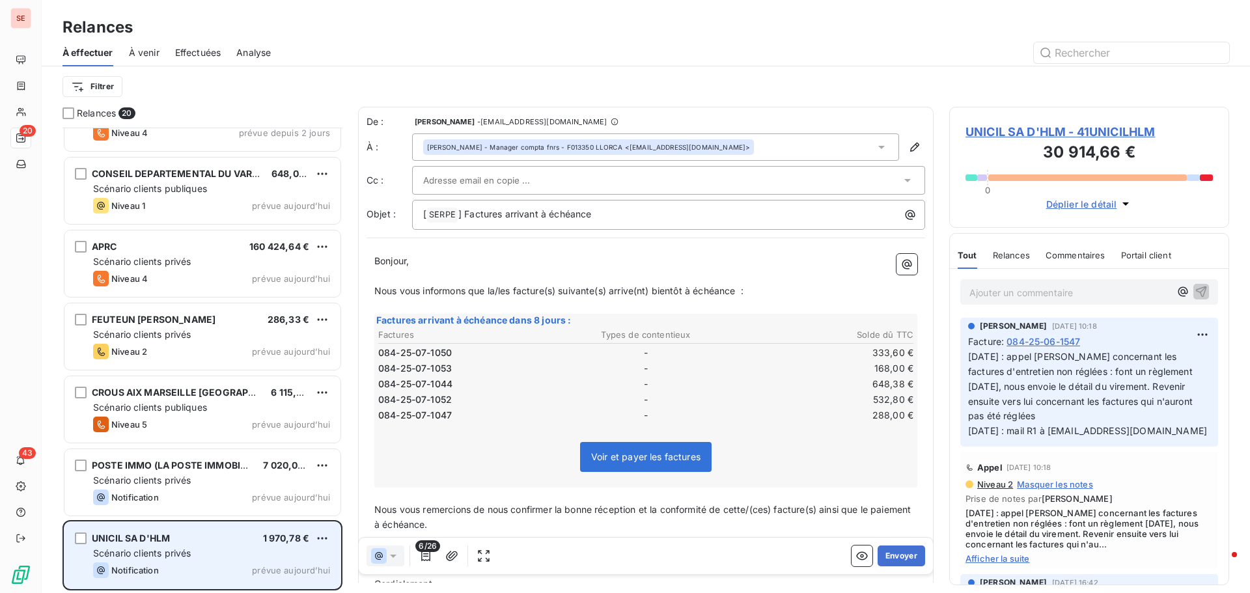
scroll to position [456, 270]
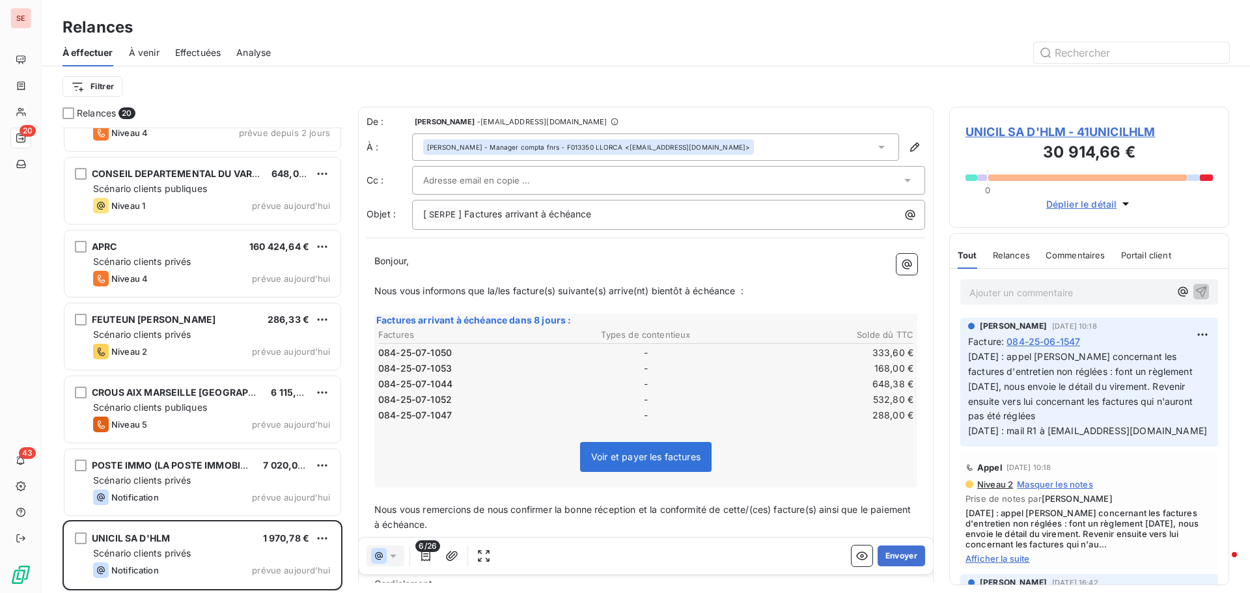
click at [969, 133] on span "UNICIL SA D'HLM - 41UNICILHLM" at bounding box center [1089, 132] width 247 height 18
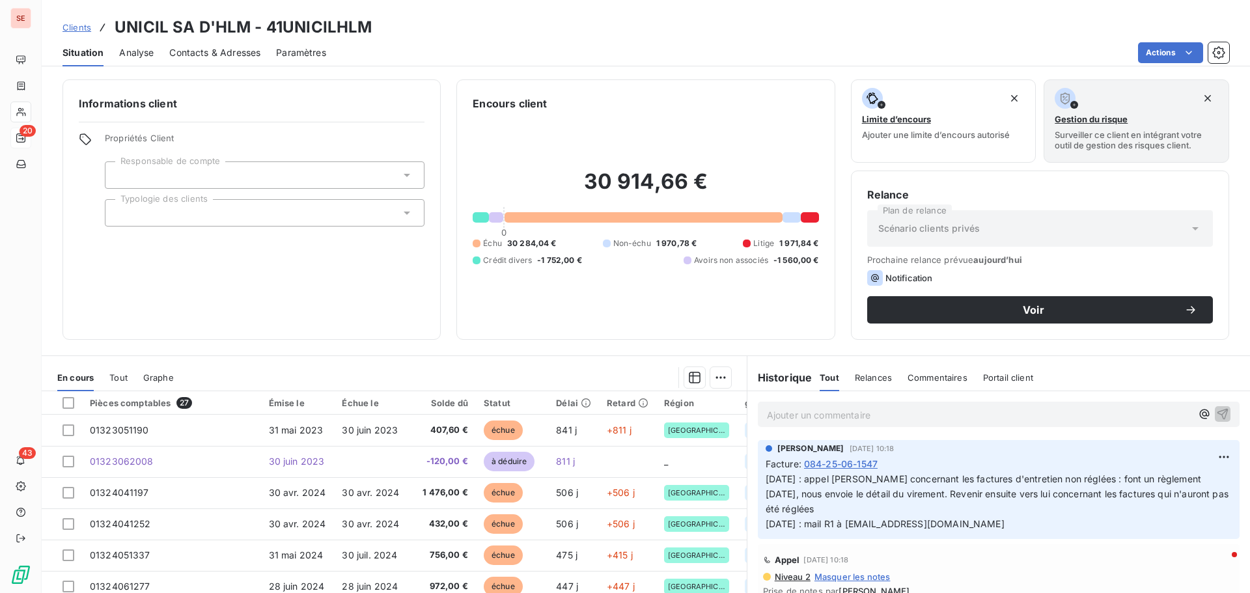
click at [250, 52] on span "Contacts & Adresses" at bounding box center [214, 52] width 91 height 13
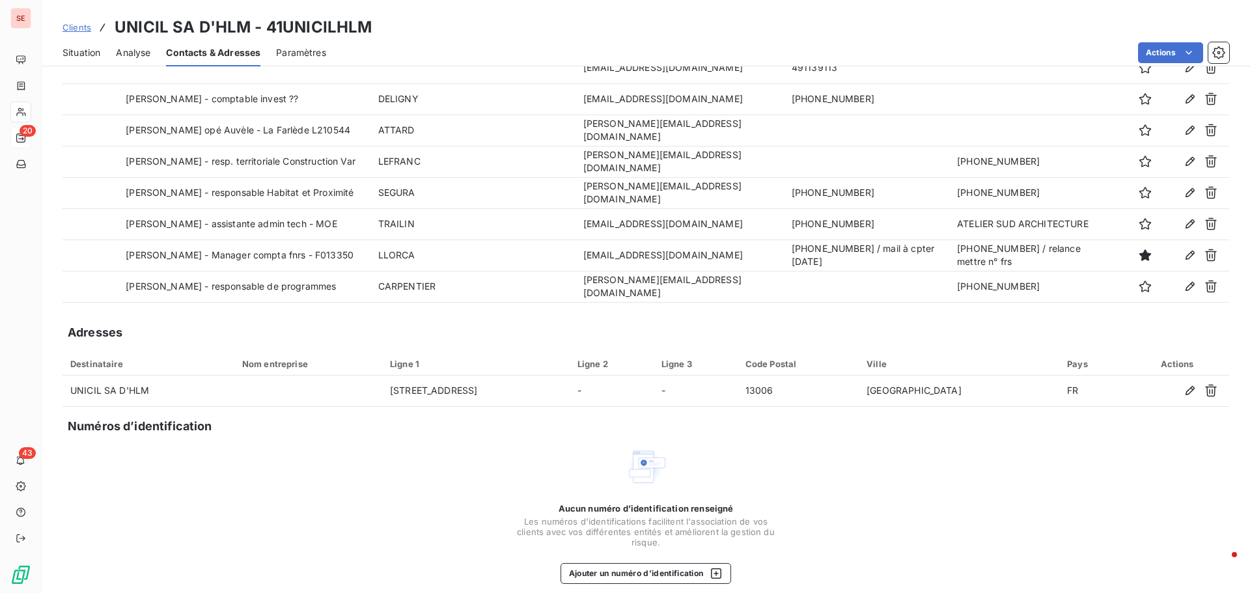
scroll to position [117, 0]
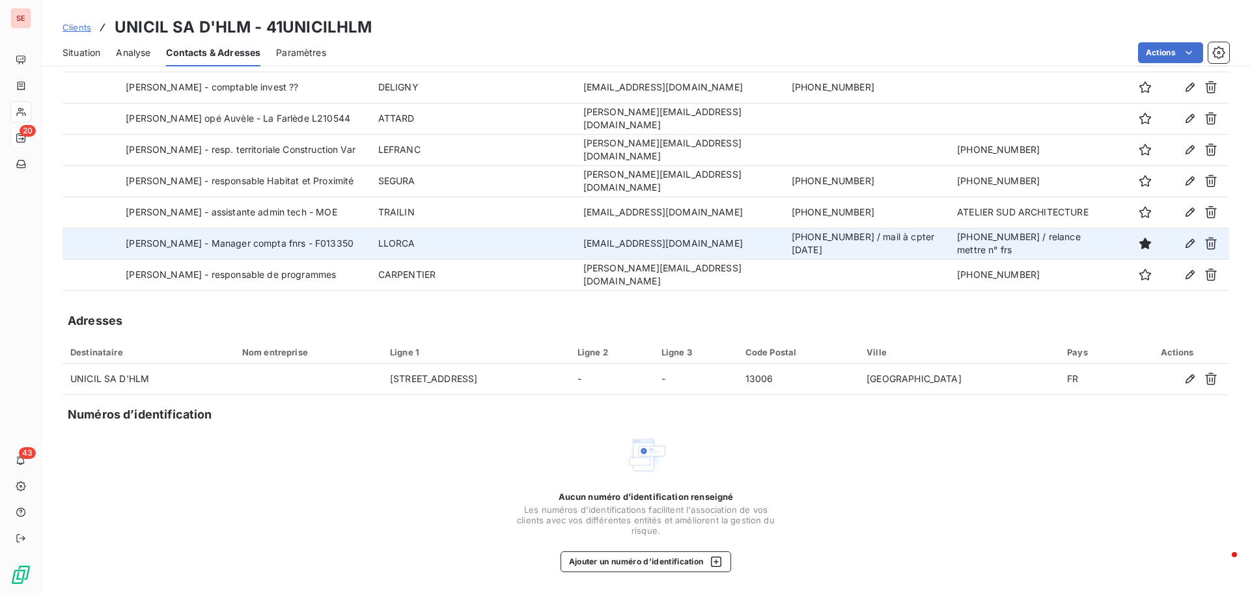
click at [274, 247] on td "Axel - Manager compta fnrs - F013350" at bounding box center [244, 243] width 253 height 31
drag, startPoint x: 199, startPoint y: 240, endPoint x: 295, endPoint y: 239, distance: 96.4
click at [295, 239] on td "Axel - Manager compta fnrs - F013350" at bounding box center [244, 243] width 253 height 31
copy td "compta fnrs - F013350"
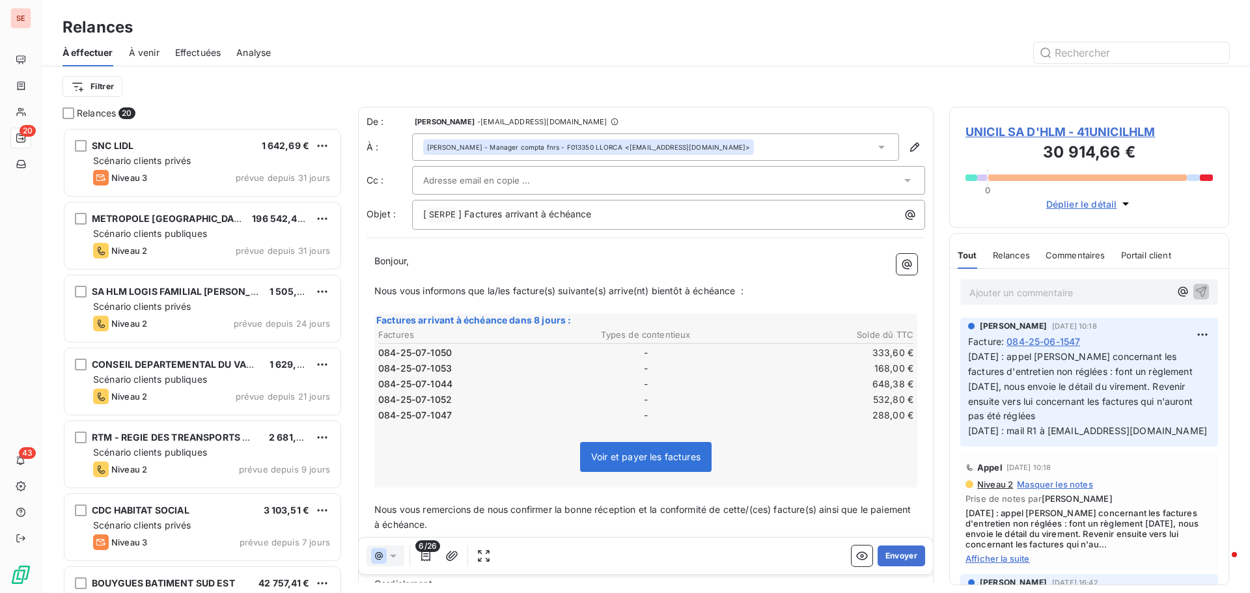
scroll to position [456, 270]
click at [599, 215] on p "[ SERPE ﻿ ] Factures arrivant à échéance" at bounding box center [671, 215] width 497 height 16
click at [600, 214] on span "] Factures arrivant à échéance - compta fnrs - F013350" at bounding box center [579, 213] width 243 height 11
click at [604, 212] on span "] Factures arrivant à échéance - compta fnrs - F013350" at bounding box center [579, 213] width 243 height 11
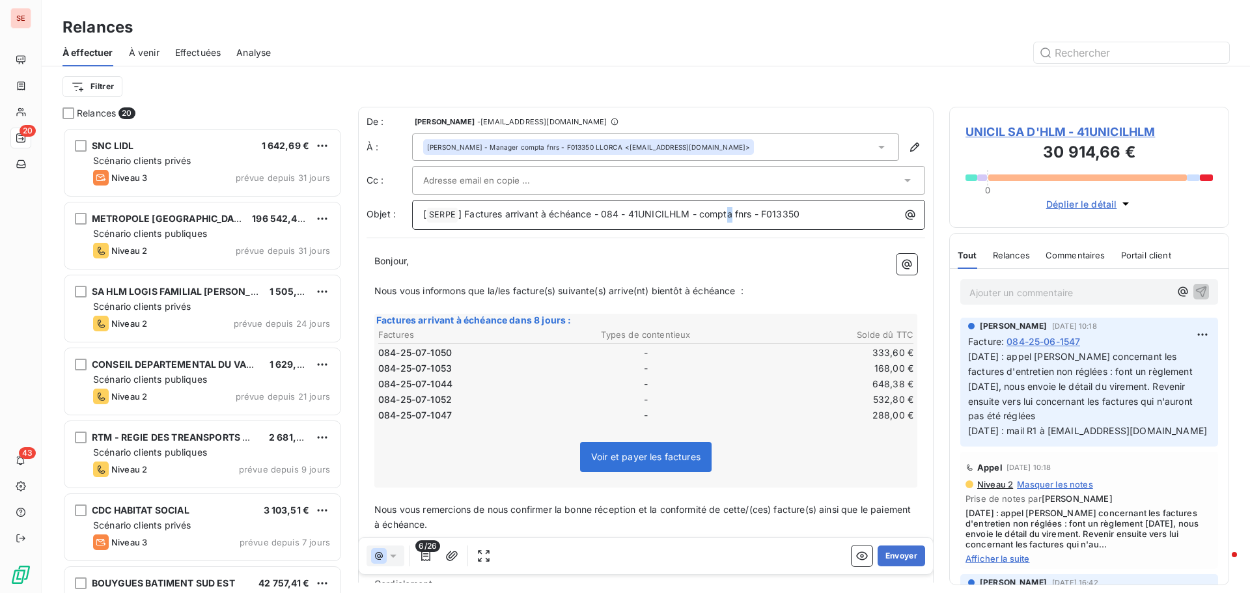
click at [730, 219] on span "] Factures arrivant à échéance - 084 - 41UNICILHLM - compta fnrs - F013350" at bounding box center [628, 213] width 341 height 11
click at [783, 72] on div "Filtrer" at bounding box center [646, 86] width 1167 height 40
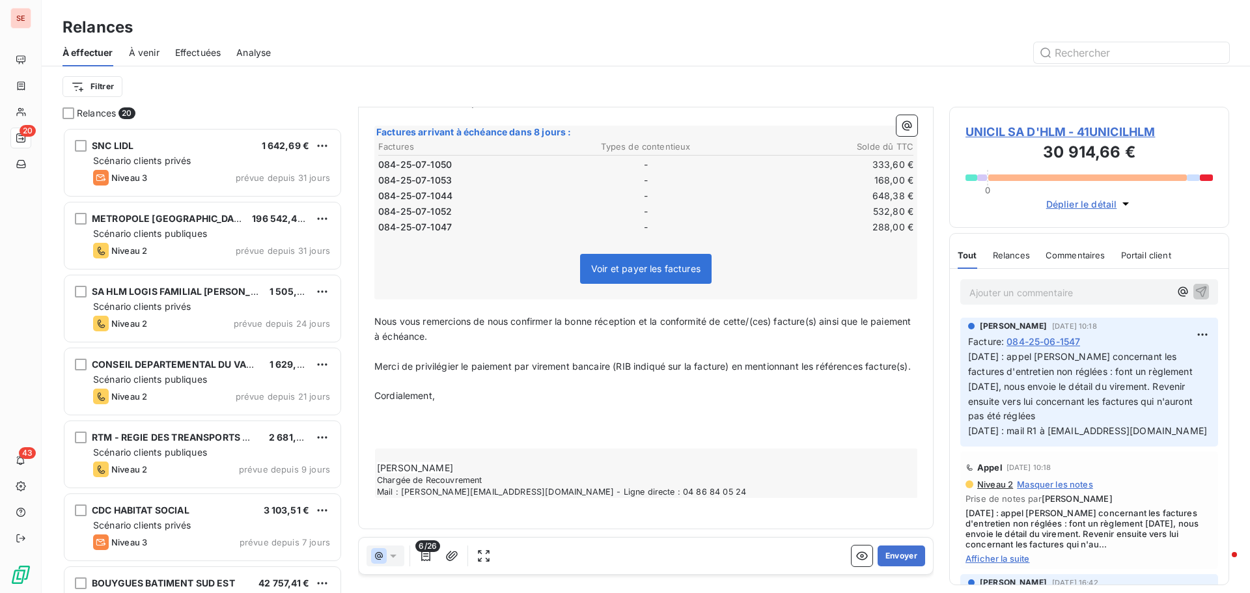
scroll to position [204, 0]
click at [503, 423] on p "﻿" at bounding box center [645, 426] width 543 height 15
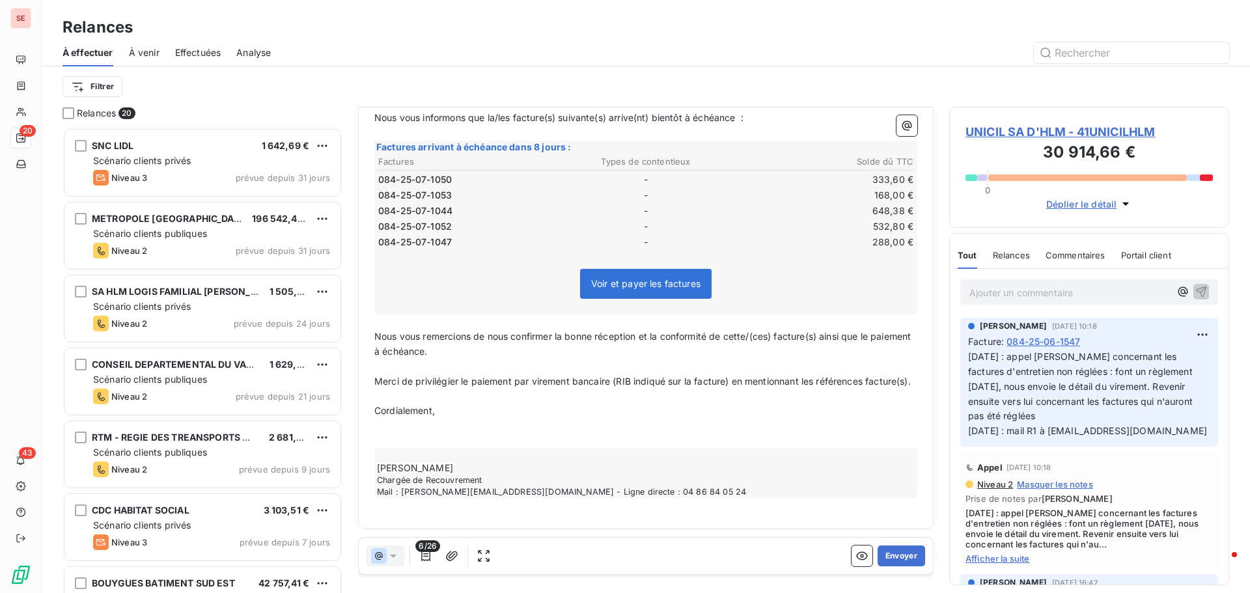
scroll to position [174, 0]
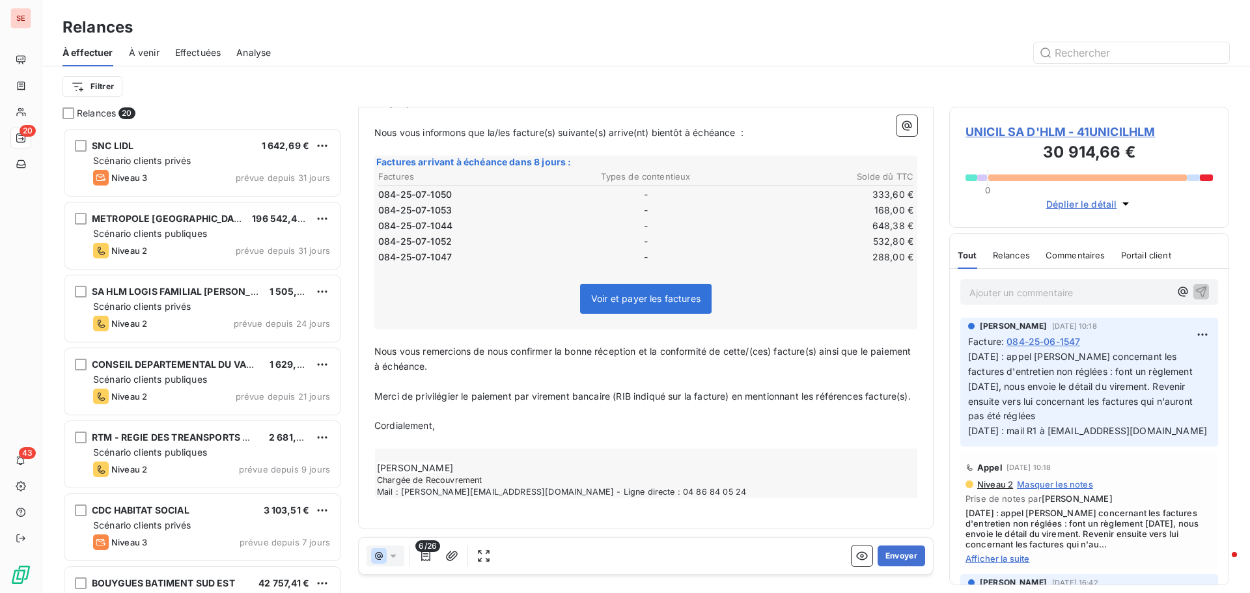
click at [917, 546] on div "6/26 Envoyer" at bounding box center [646, 556] width 574 height 36
click at [905, 553] on button "Envoyer" at bounding box center [902, 556] width 48 height 21
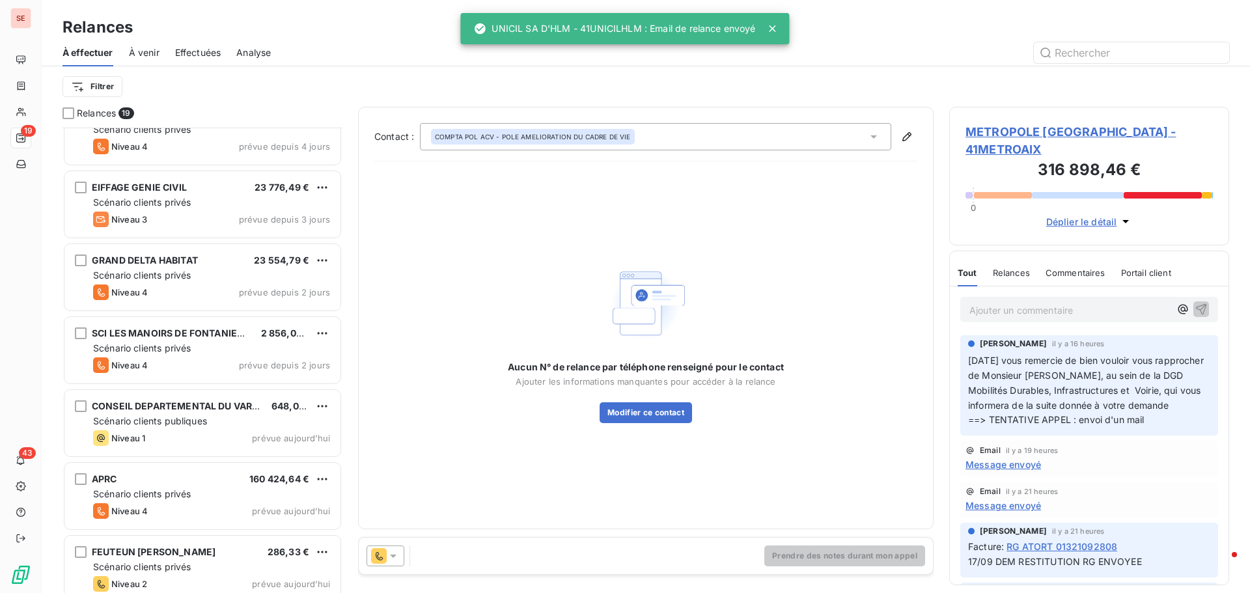
scroll to position [921, 0]
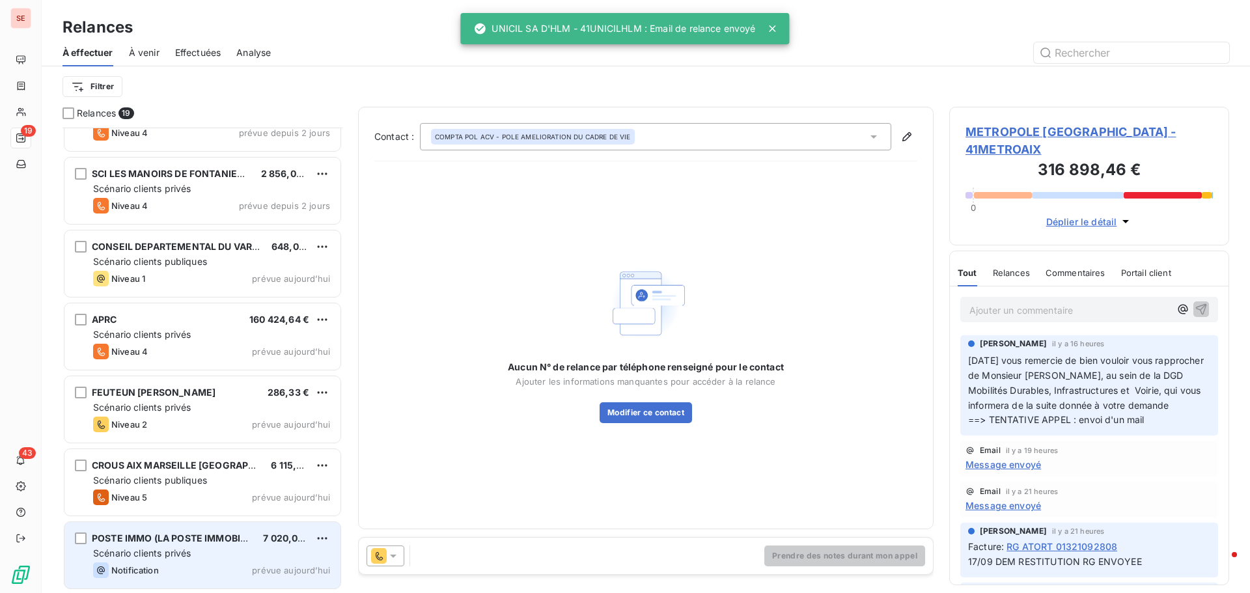
click at [187, 544] on div "POSTE IMMO (LA POSTE IMMOBILIER)" at bounding box center [172, 538] width 161 height 13
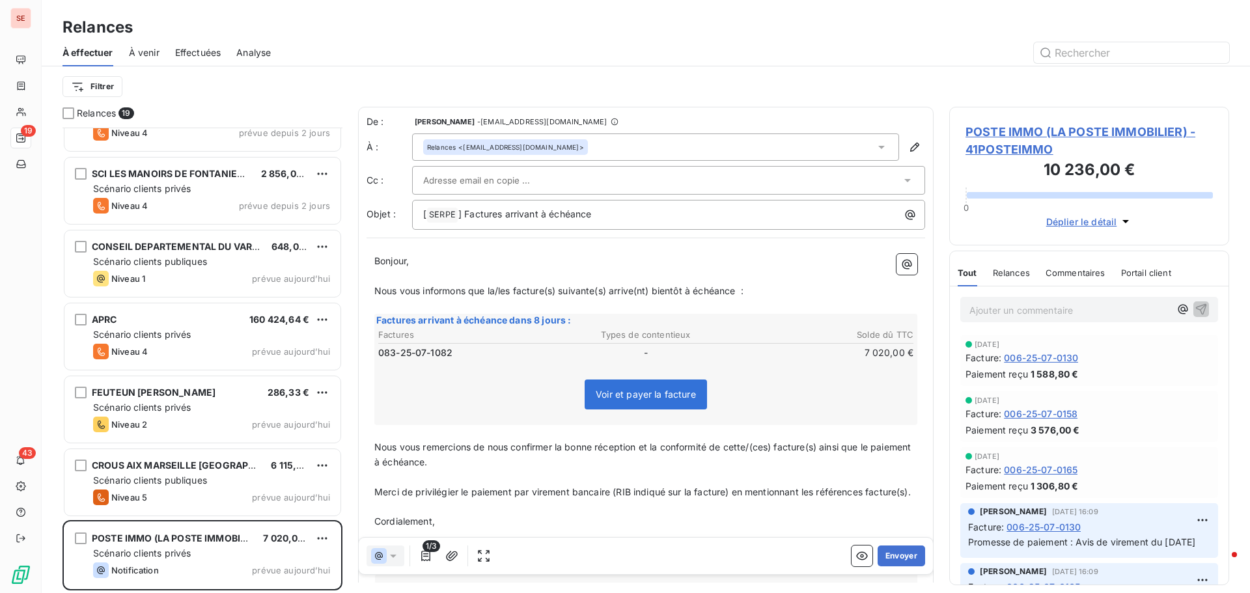
click at [1003, 134] on span "POSTE IMMO (LA POSTE IMMOBILIER) - 41POSTEIMMO" at bounding box center [1089, 140] width 247 height 35
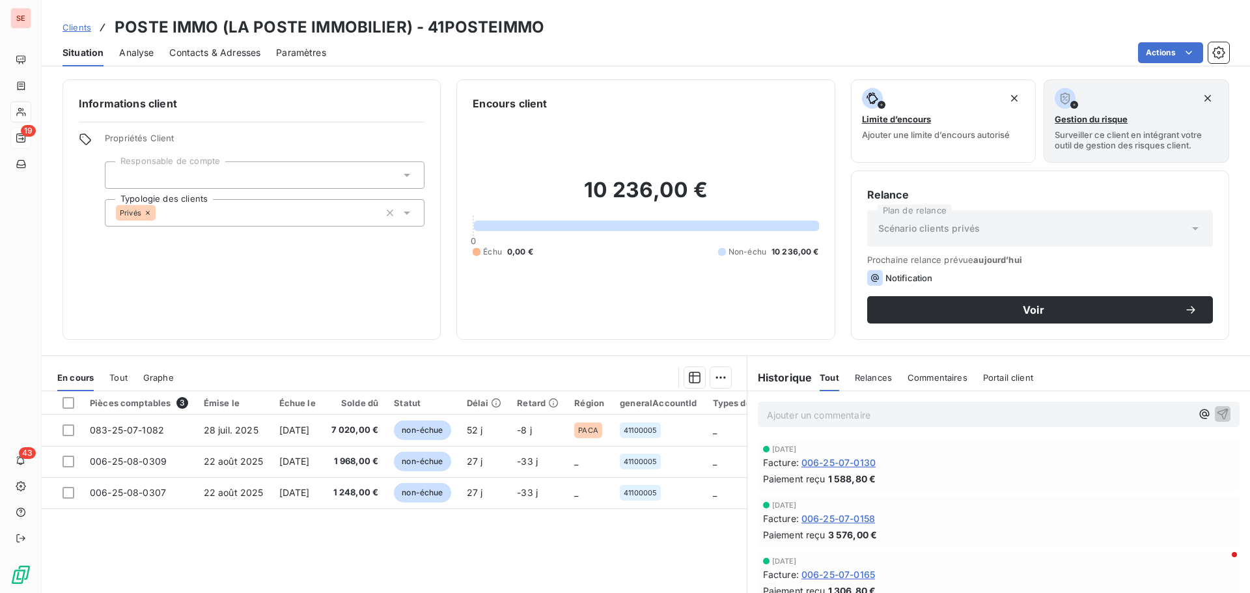
click at [178, 46] on span "Contacts & Adresses" at bounding box center [214, 52] width 91 height 13
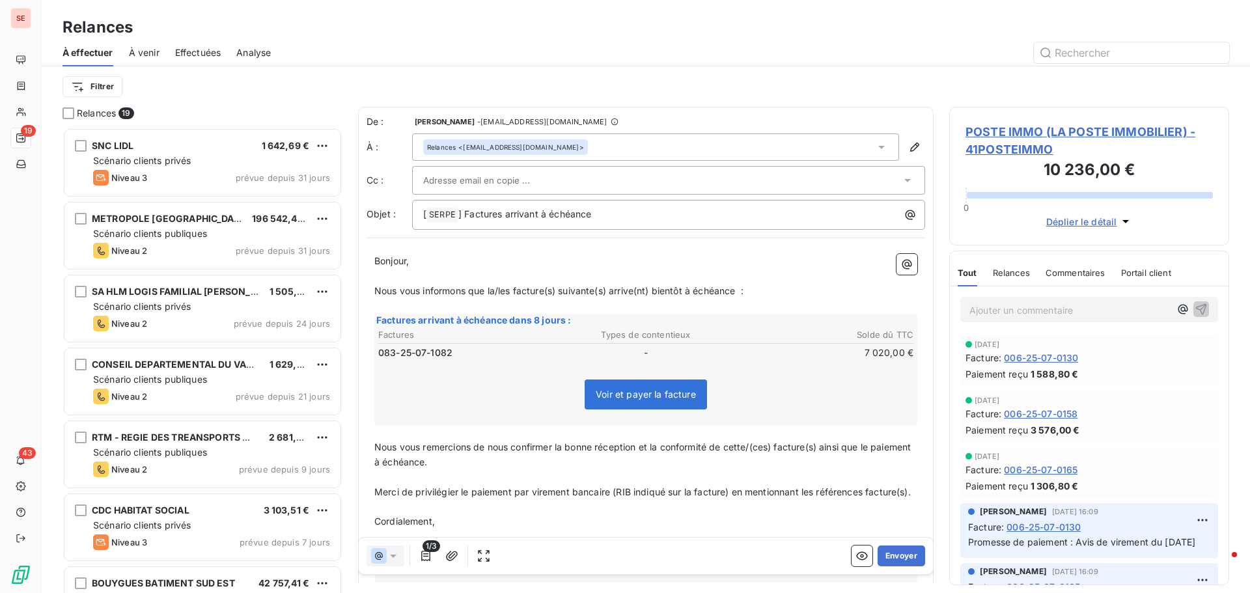
scroll to position [456, 270]
click at [699, 224] on div "[ SERPE ﻿ ] Factures arrivant à échéance" at bounding box center [668, 215] width 513 height 30
click at [697, 213] on p "[ SERPE ﻿ ] Factures arrivant à échéance" at bounding box center [671, 215] width 497 height 16
click at [1035, 129] on span "POSTE IMMO (LA POSTE IMMOBILIER) - 41POSTEIMMO" at bounding box center [1089, 140] width 247 height 35
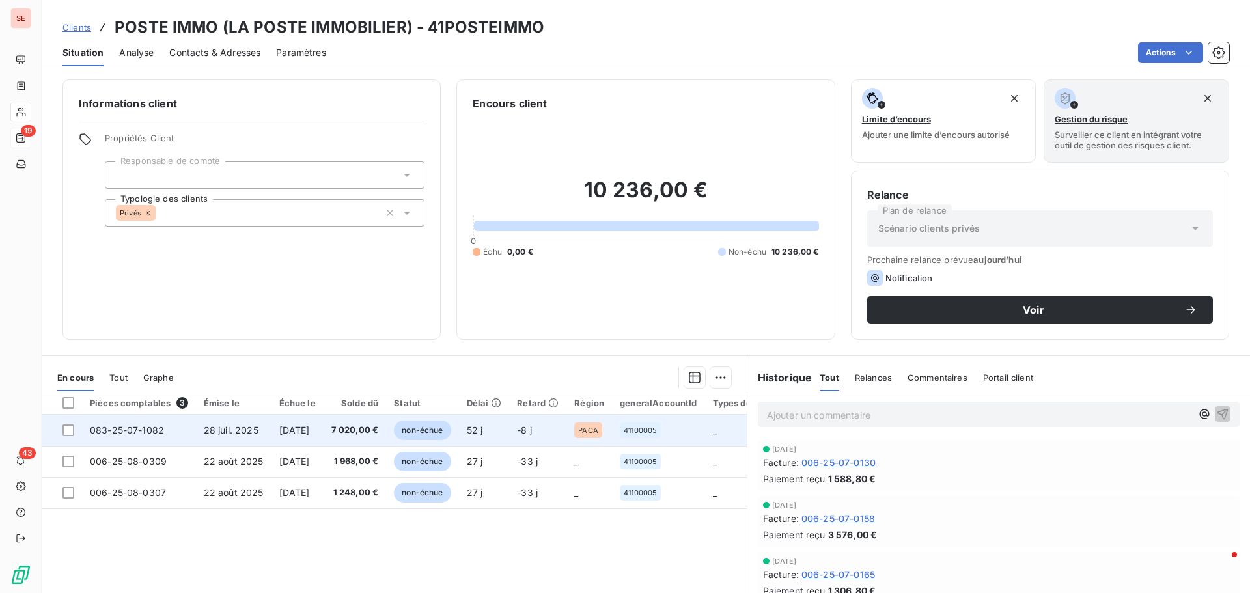
click at [273, 433] on td "[DATE]" at bounding box center [297, 430] width 52 height 31
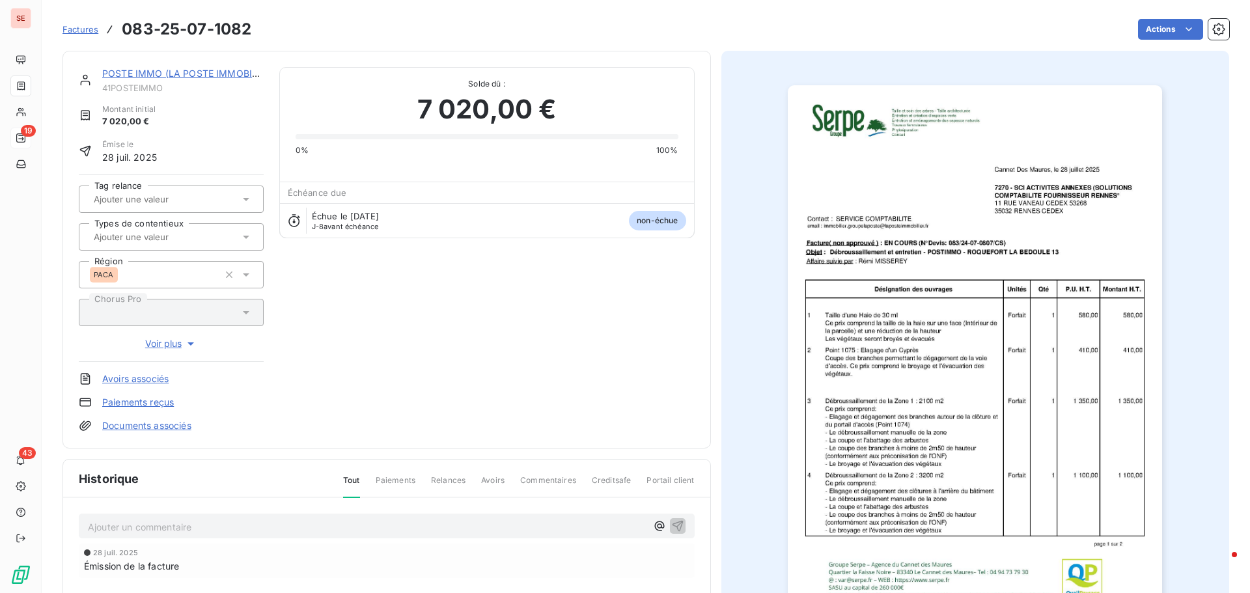
click at [173, 430] on link "Documents associés" at bounding box center [146, 425] width 89 height 13
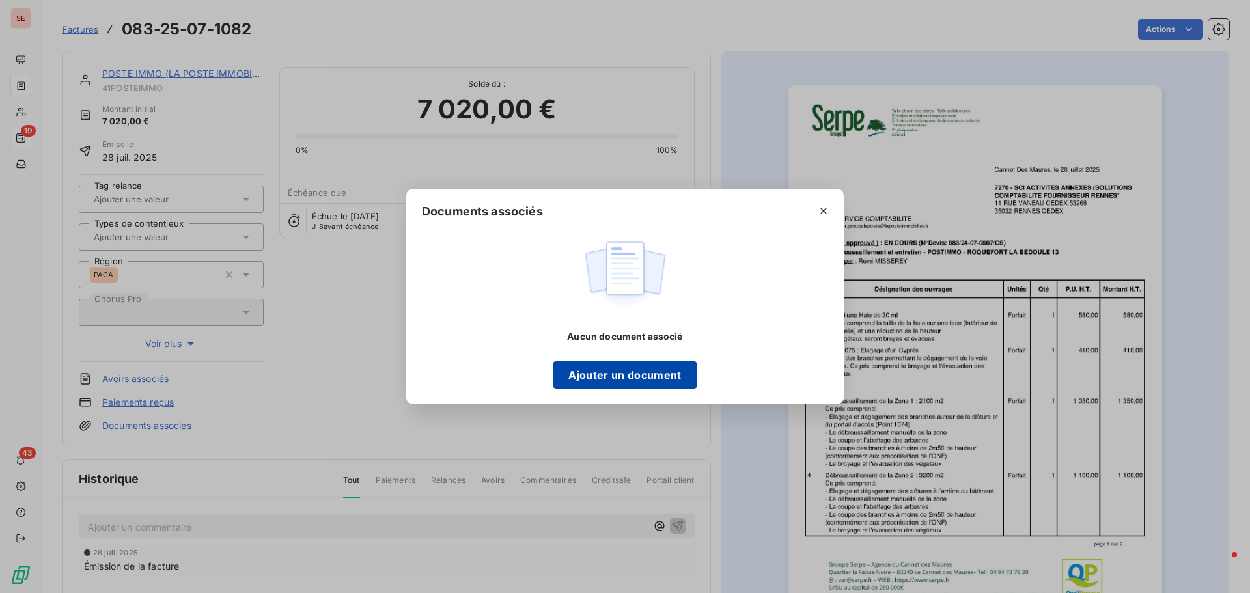
click at [665, 368] on button "Ajouter un document" at bounding box center [625, 374] width 144 height 27
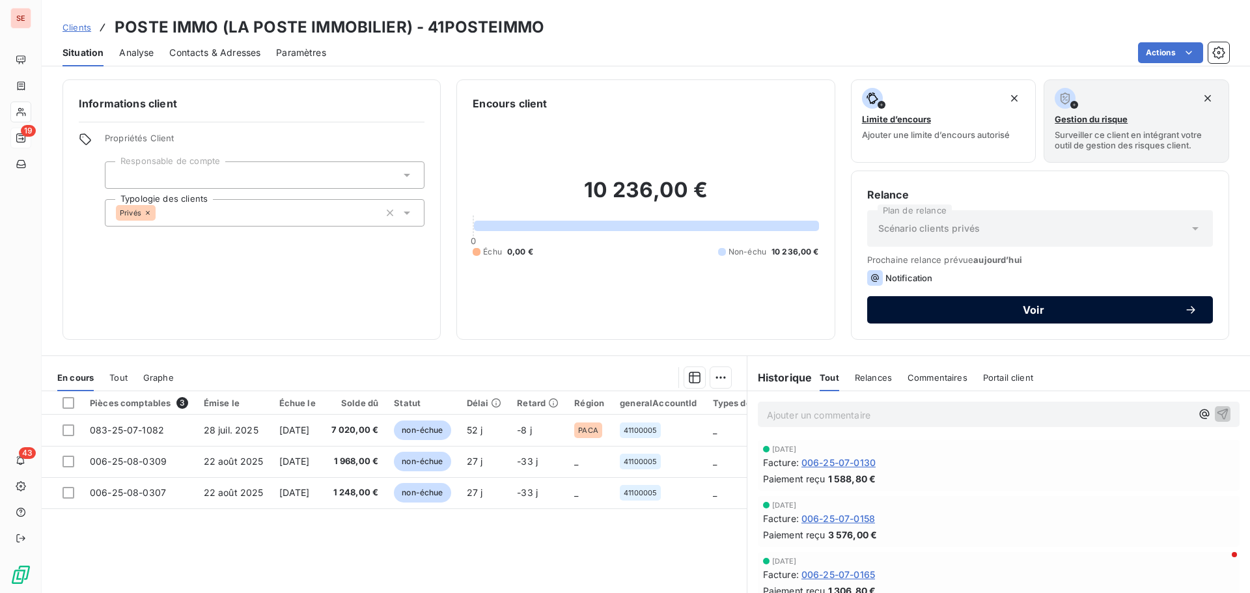
click at [1057, 315] on div "Voir" at bounding box center [1040, 309] width 314 height 13
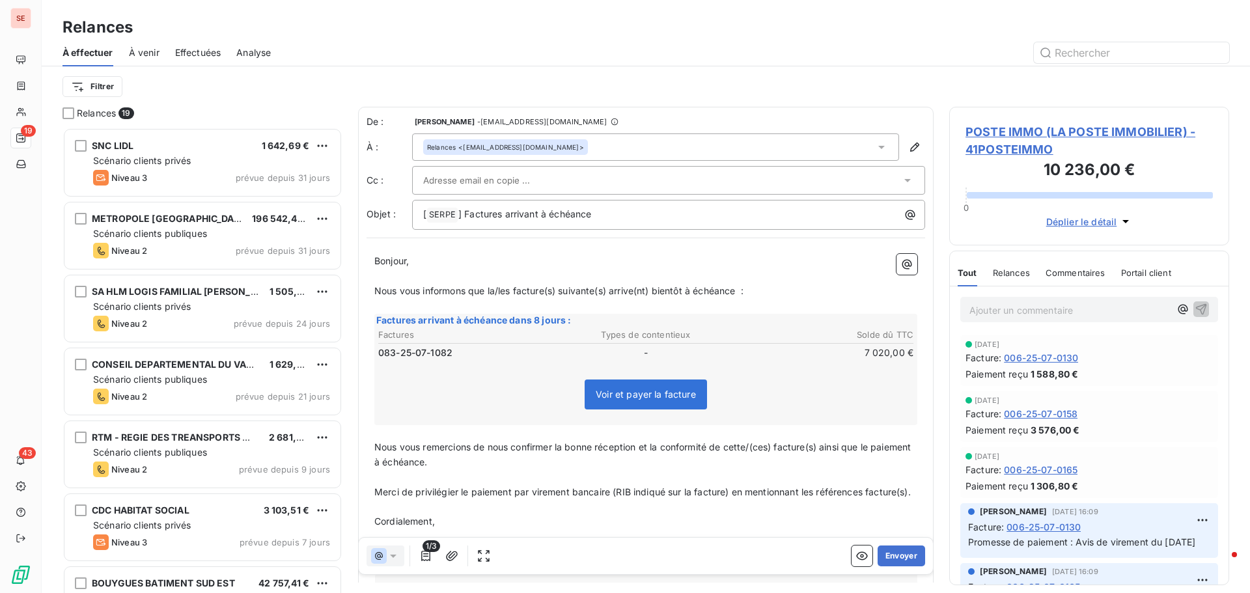
scroll to position [456, 270]
click at [618, 214] on p "[ SERPE ﻿ ] Factures arrivant à échéance" at bounding box center [671, 215] width 497 height 16
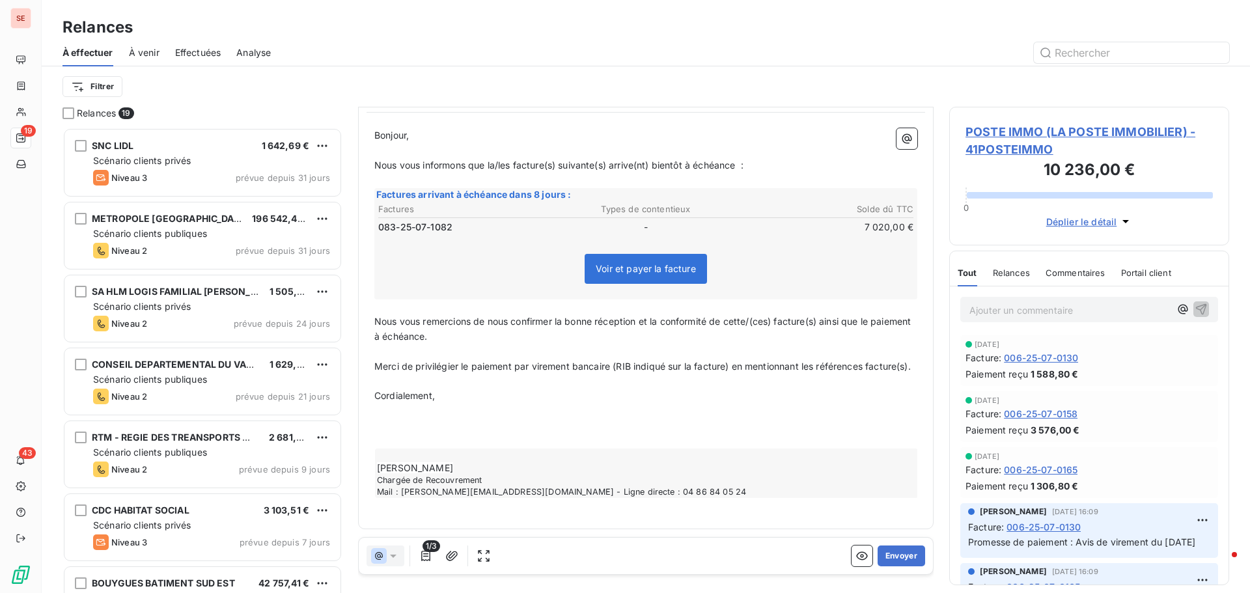
scroll to position [141, 0]
click at [453, 429] on p "﻿" at bounding box center [645, 426] width 543 height 15
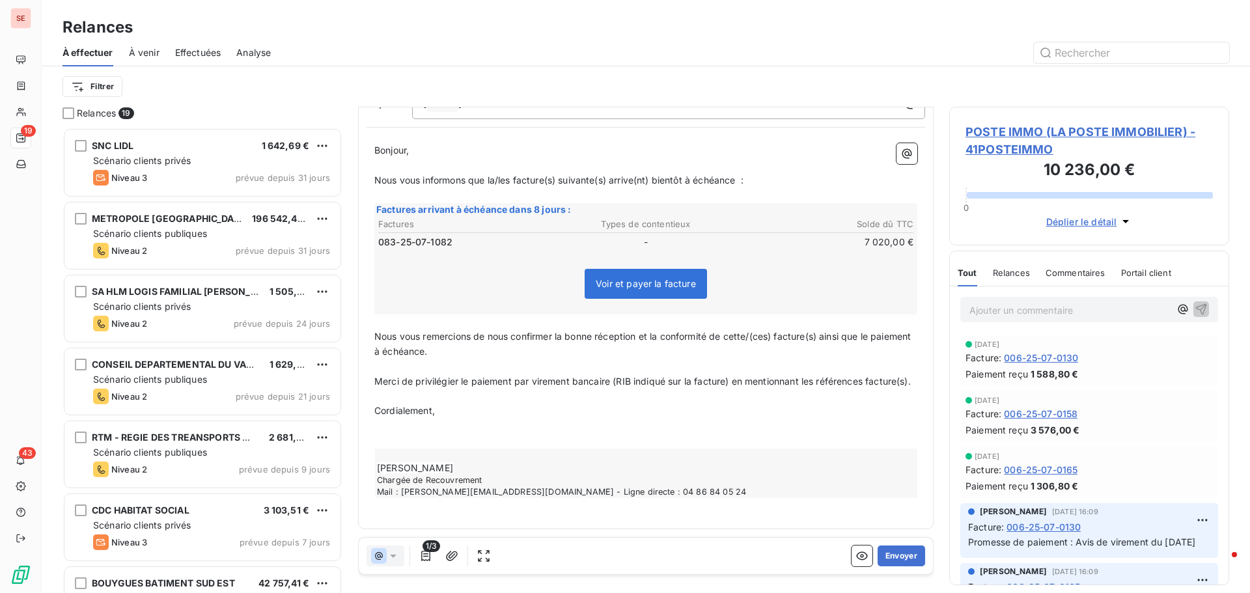
scroll to position [111, 0]
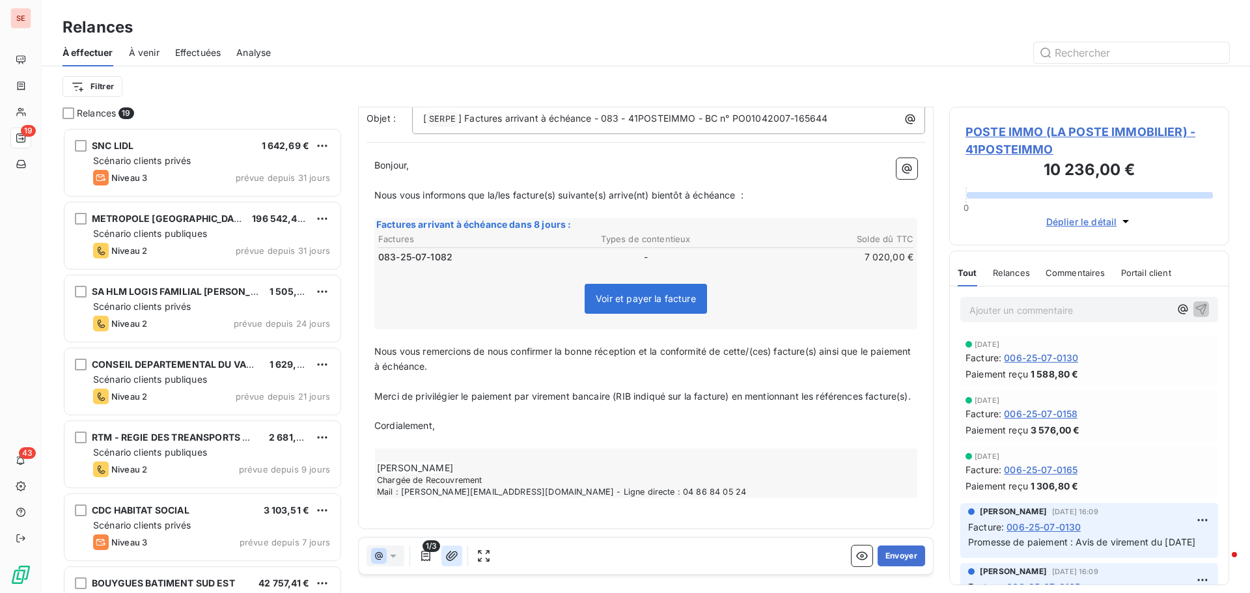
click at [452, 553] on icon "button" at bounding box center [451, 555] width 13 height 13
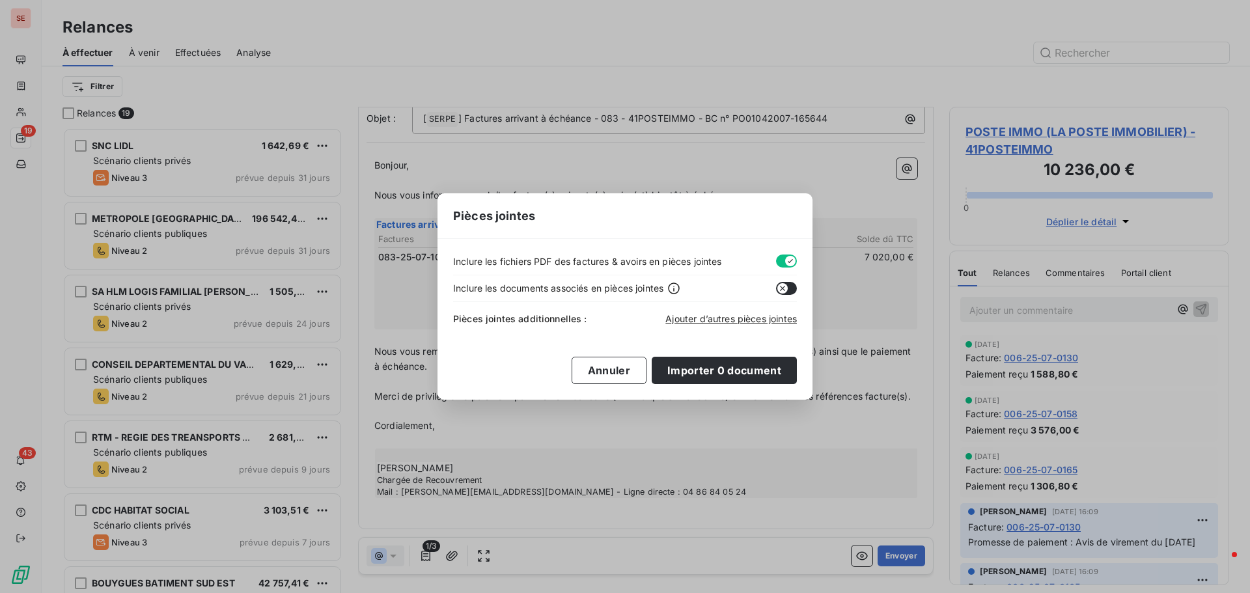
click at [784, 258] on button "button" at bounding box center [786, 261] width 21 height 13
click at [733, 323] on span "Ajouter d’autres pièces jointes" at bounding box center [731, 318] width 132 height 11
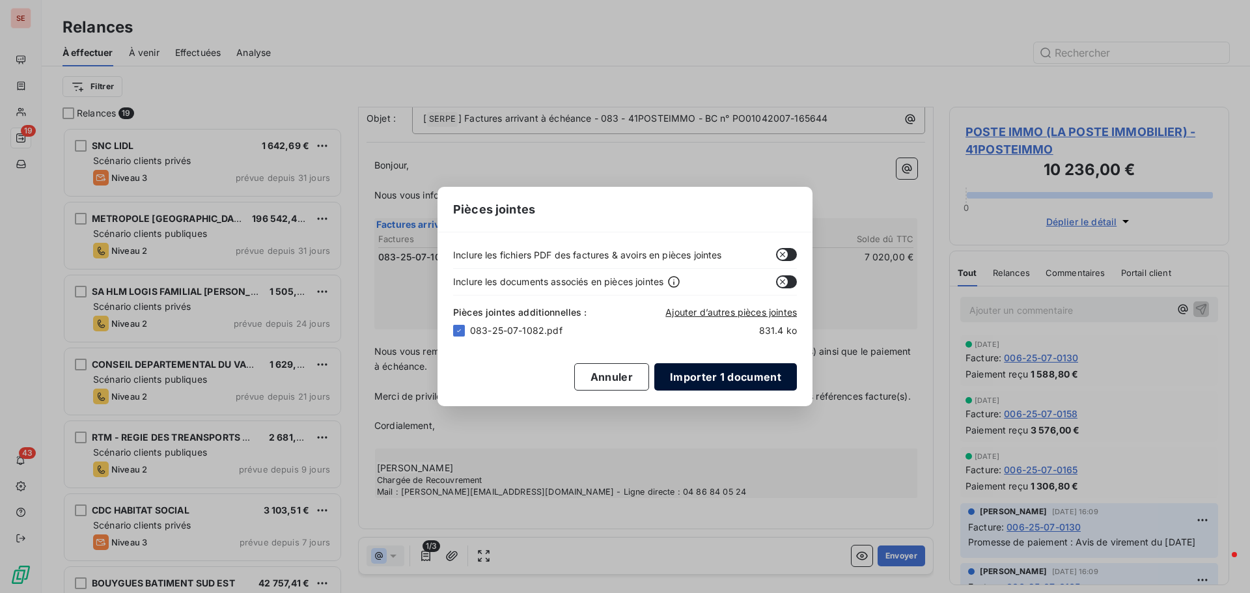
click at [712, 379] on button "Importer 1 document" at bounding box center [725, 376] width 143 height 27
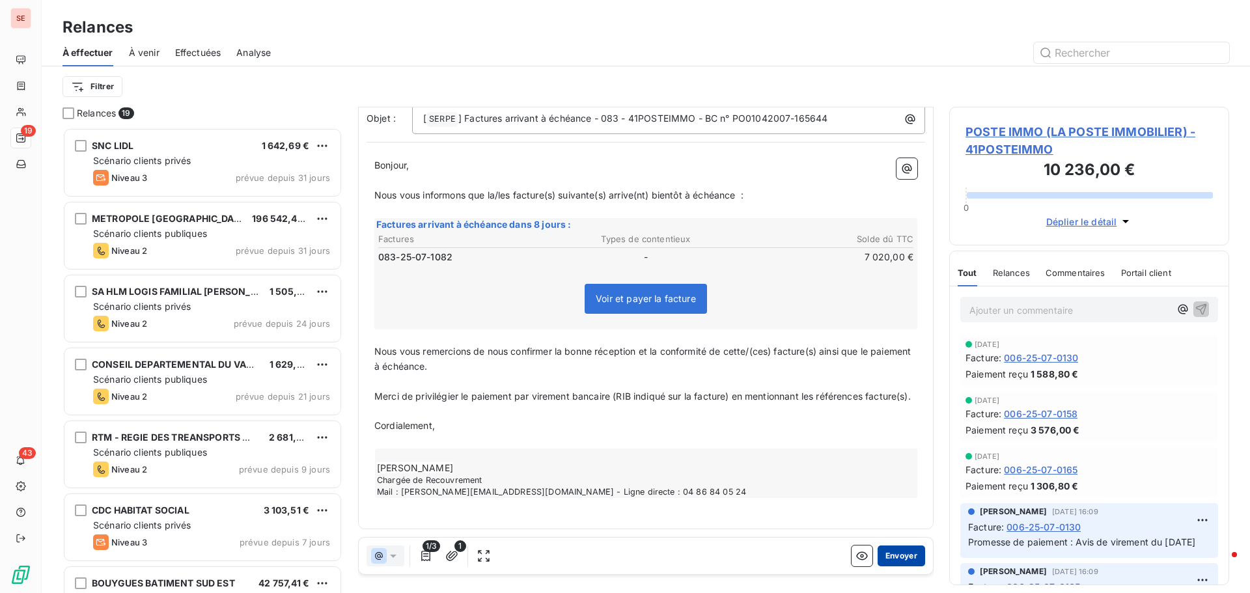
click at [900, 551] on button "Envoyer" at bounding box center [902, 556] width 48 height 21
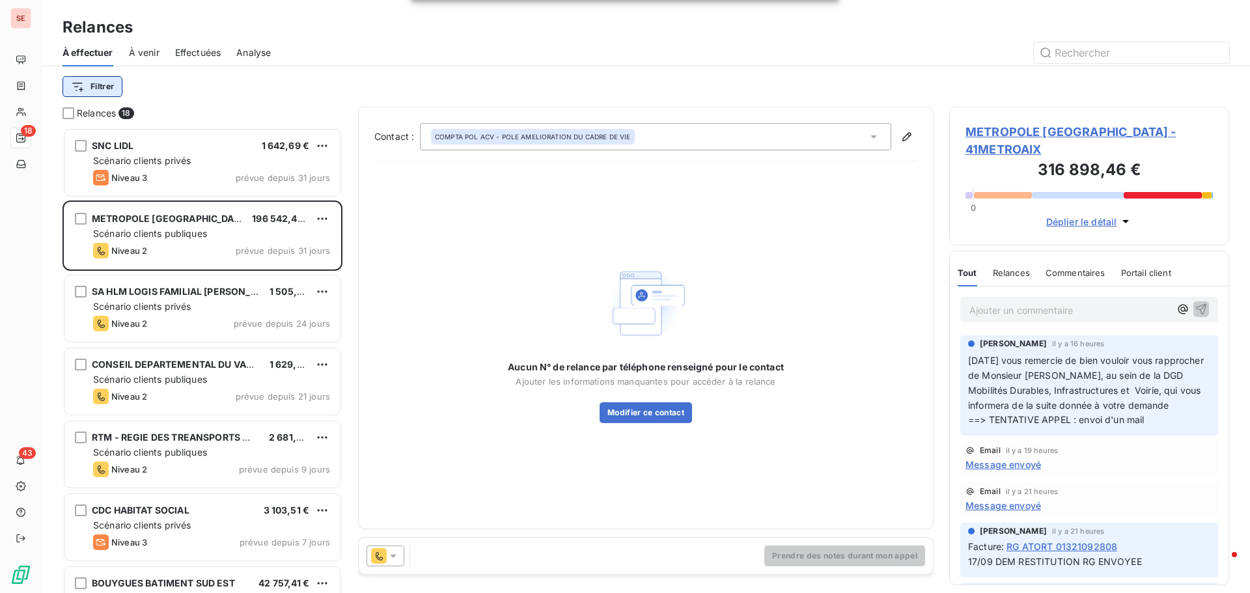
click at [104, 90] on html "SE 18 43 Relances À effectuer À venir Effectuées Analyse Filtrer Relances 18 SN…" at bounding box center [625, 296] width 1250 height 593
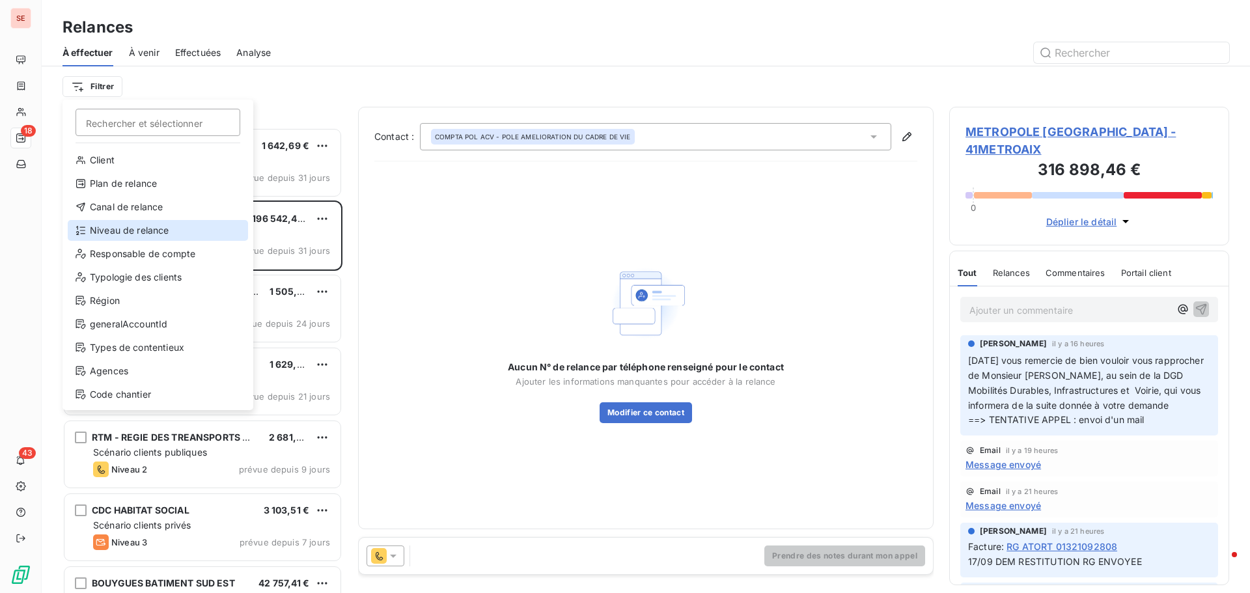
click at [118, 232] on div "Niveau de relance" at bounding box center [158, 230] width 180 height 21
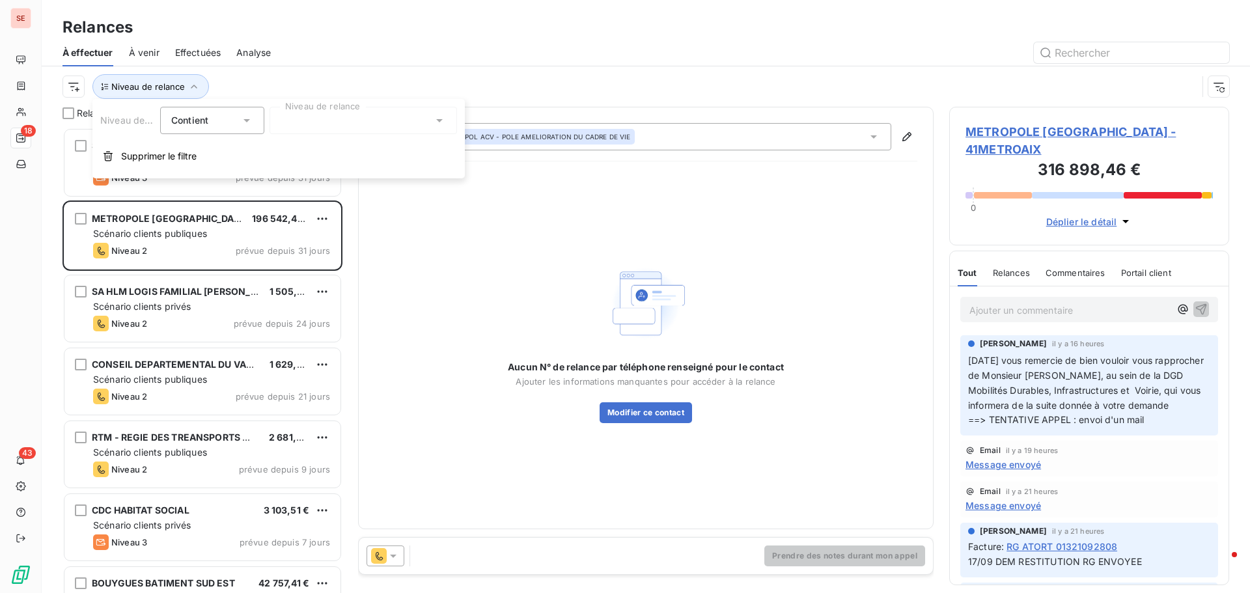
click at [342, 121] on div at bounding box center [364, 120] width 188 height 27
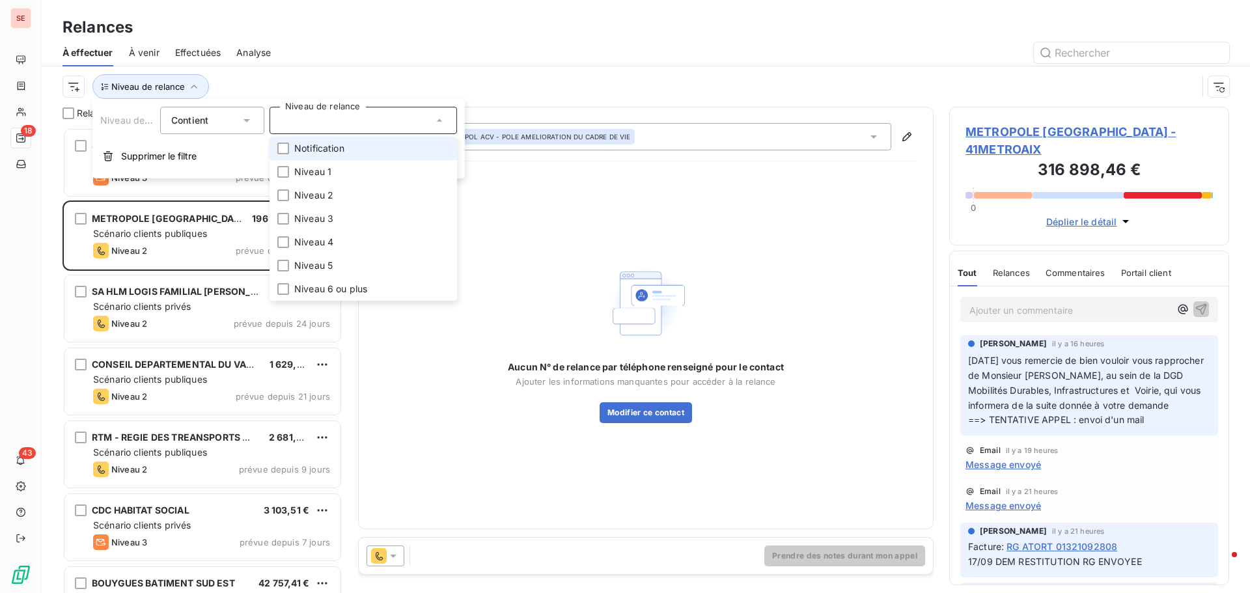
click at [344, 156] on li "Notification" at bounding box center [364, 148] width 188 height 23
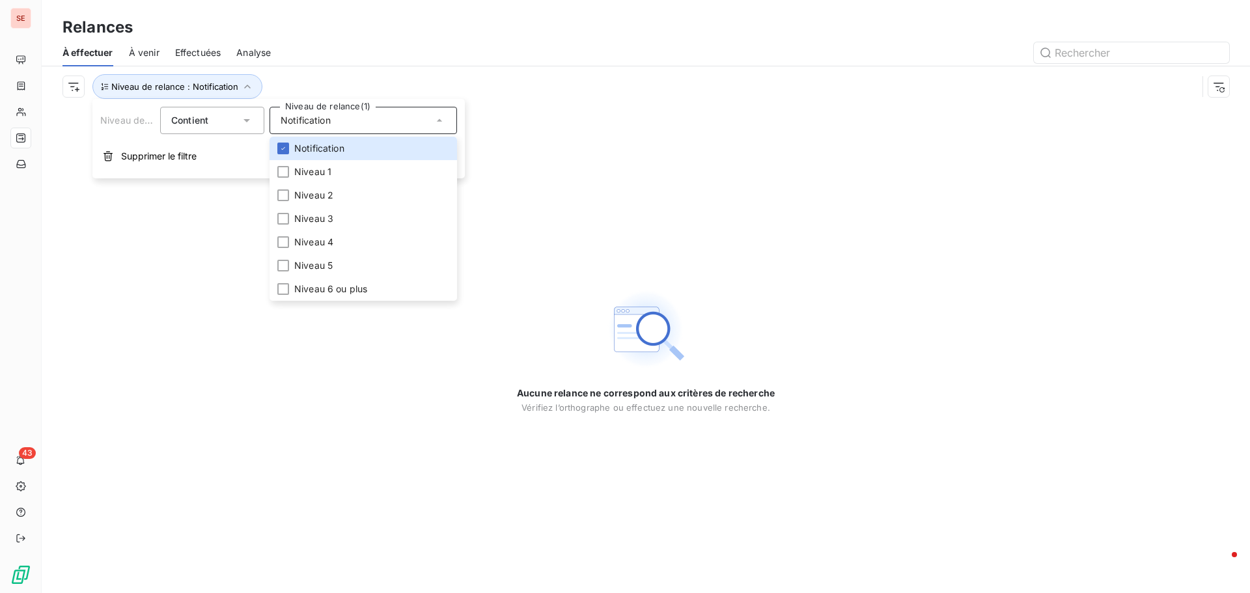
click at [894, 25] on div "Relances" at bounding box center [646, 27] width 1208 height 23
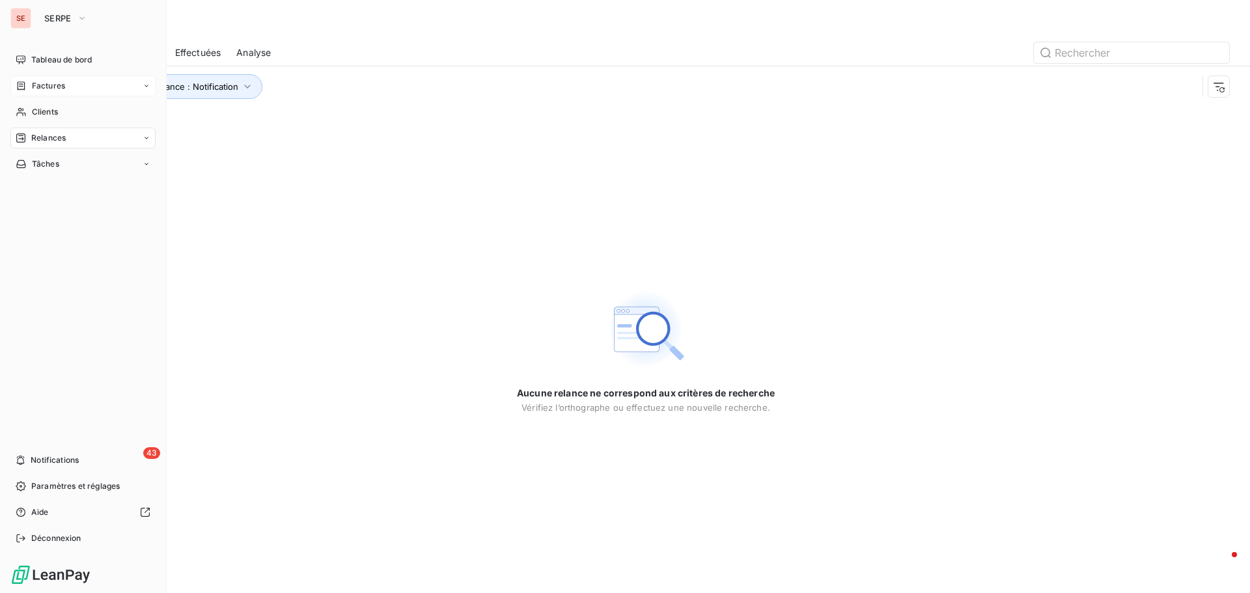
click at [70, 84] on div "Factures" at bounding box center [82, 86] width 145 height 21
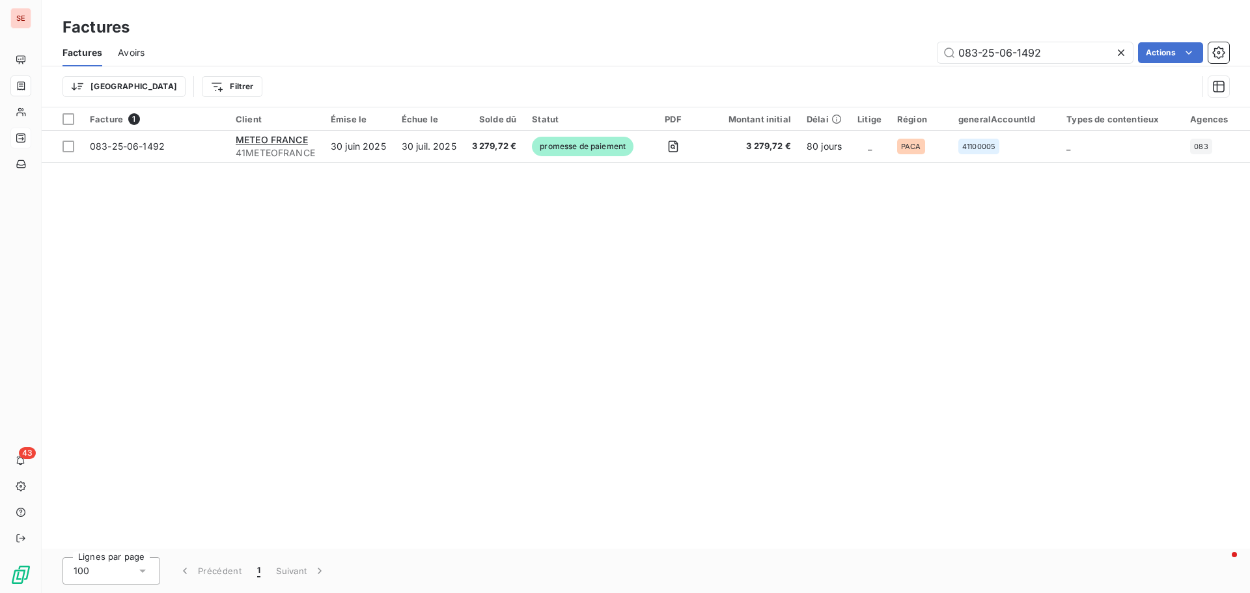
drag, startPoint x: 1064, startPoint y: 59, endPoint x: 906, endPoint y: 51, distance: 159.0
click at [906, 51] on div "083-25-06-1492 Actions" at bounding box center [694, 52] width 1069 height 21
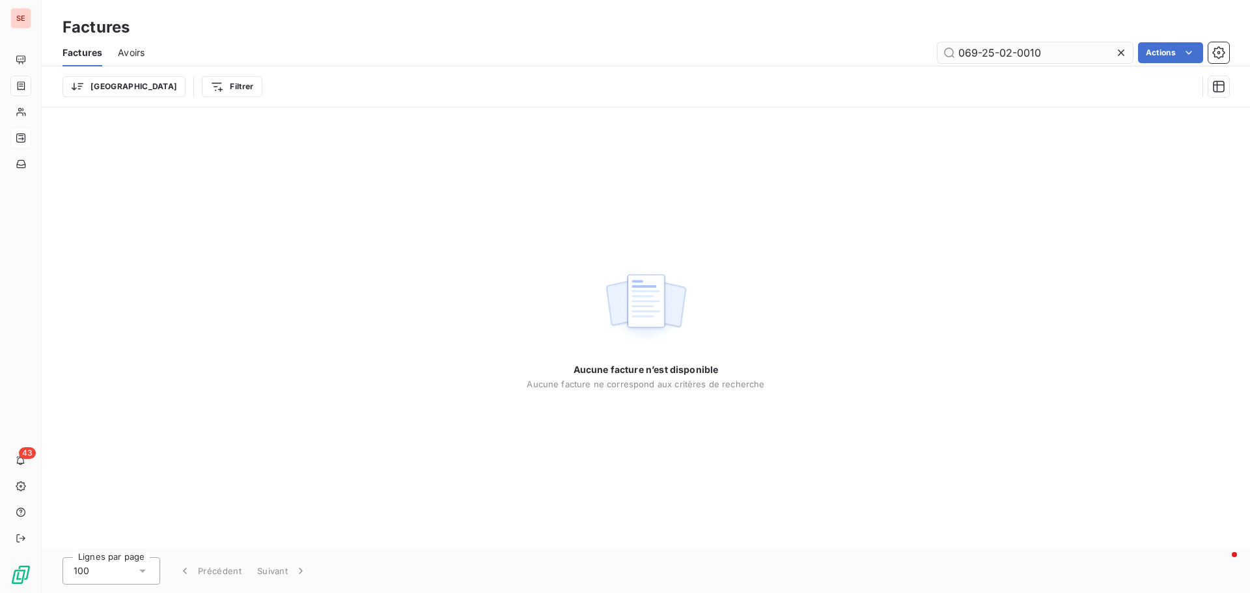
click at [1014, 49] on input "069-25-02-0010" at bounding box center [1035, 52] width 195 height 21
click at [1008, 49] on input "069-25-02-0010" at bounding box center [1035, 52] width 195 height 21
click at [1014, 54] on input "069-25-02-0010" at bounding box center [1035, 52] width 195 height 21
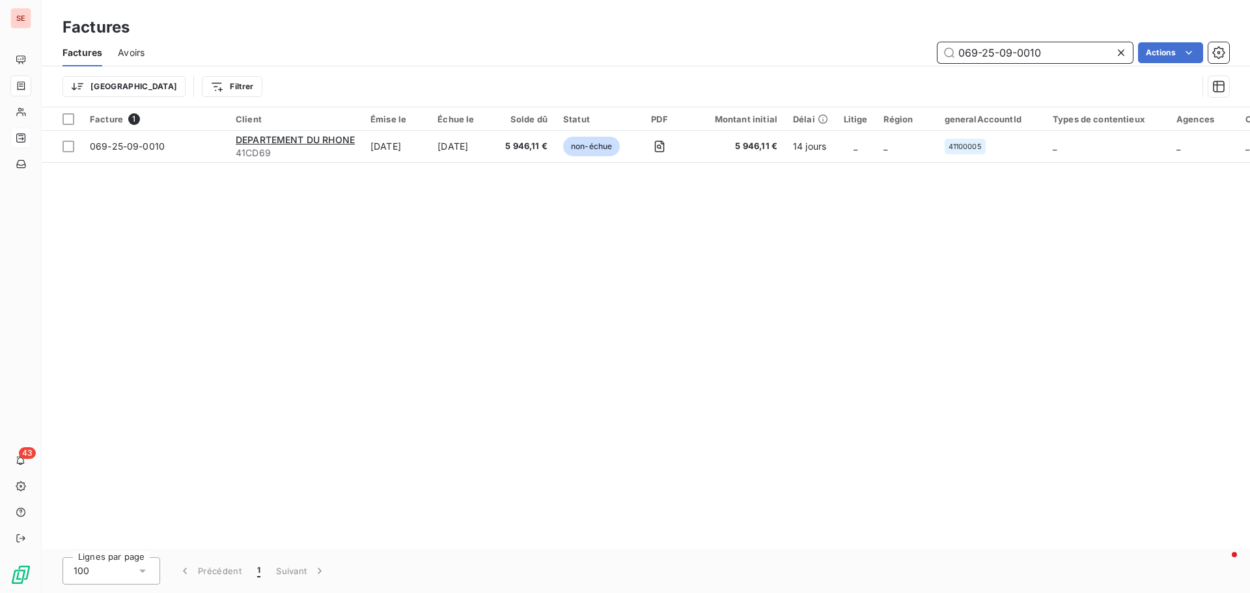
drag, startPoint x: 1042, startPoint y: 52, endPoint x: 910, endPoint y: 38, distance: 132.3
click at [917, 51] on div "069-25-09-0010 Actions" at bounding box center [694, 52] width 1069 height 21
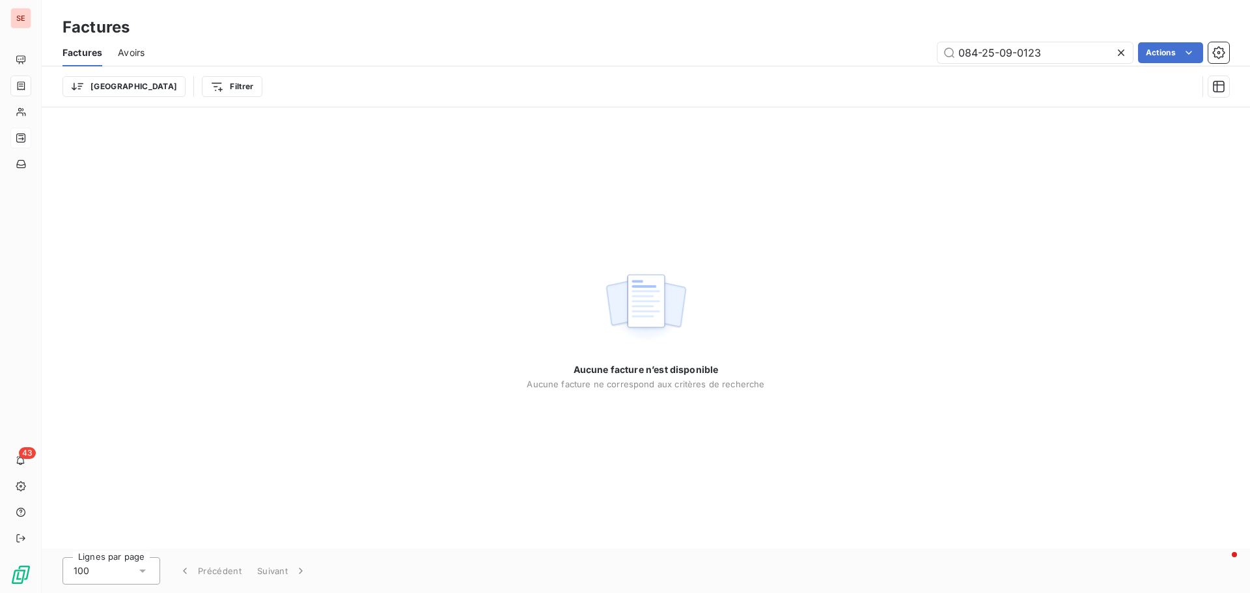
click at [680, 148] on div "Aucune facture n’est disponible Aucune facture ne correspond aux critères de re…" at bounding box center [646, 327] width 1208 height 441
drag, startPoint x: 970, startPoint y: 57, endPoint x: 1161, endPoint y: 51, distance: 190.8
click at [1161, 51] on div "084-25-09-0123 Actions" at bounding box center [694, 52] width 1069 height 21
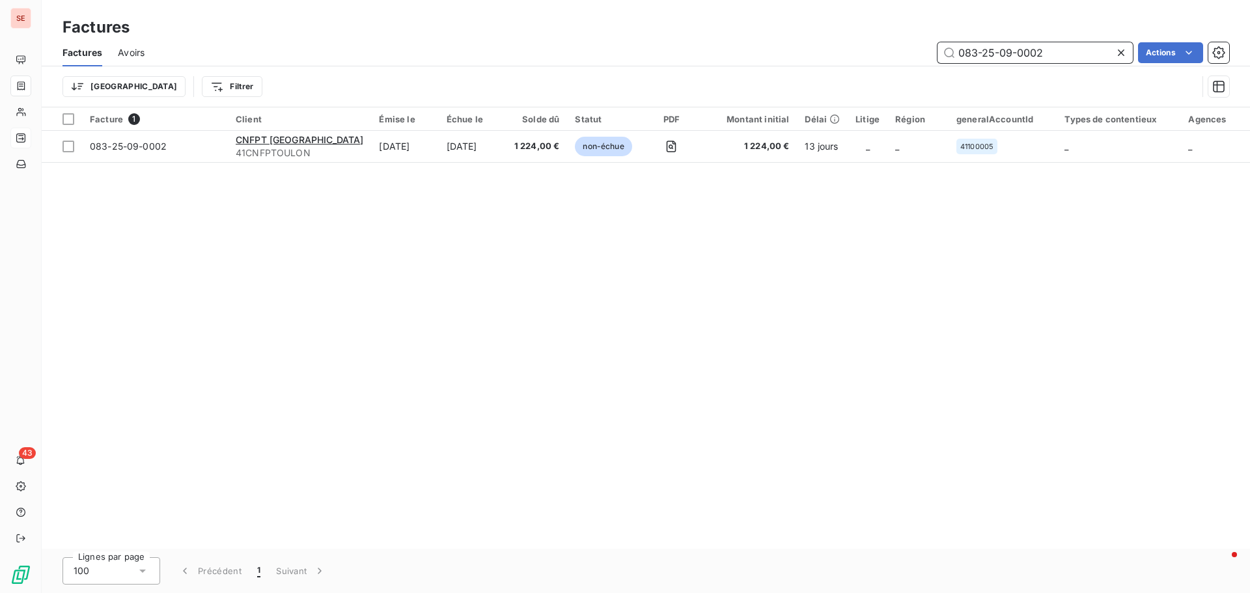
type input "083-25-09-0002"
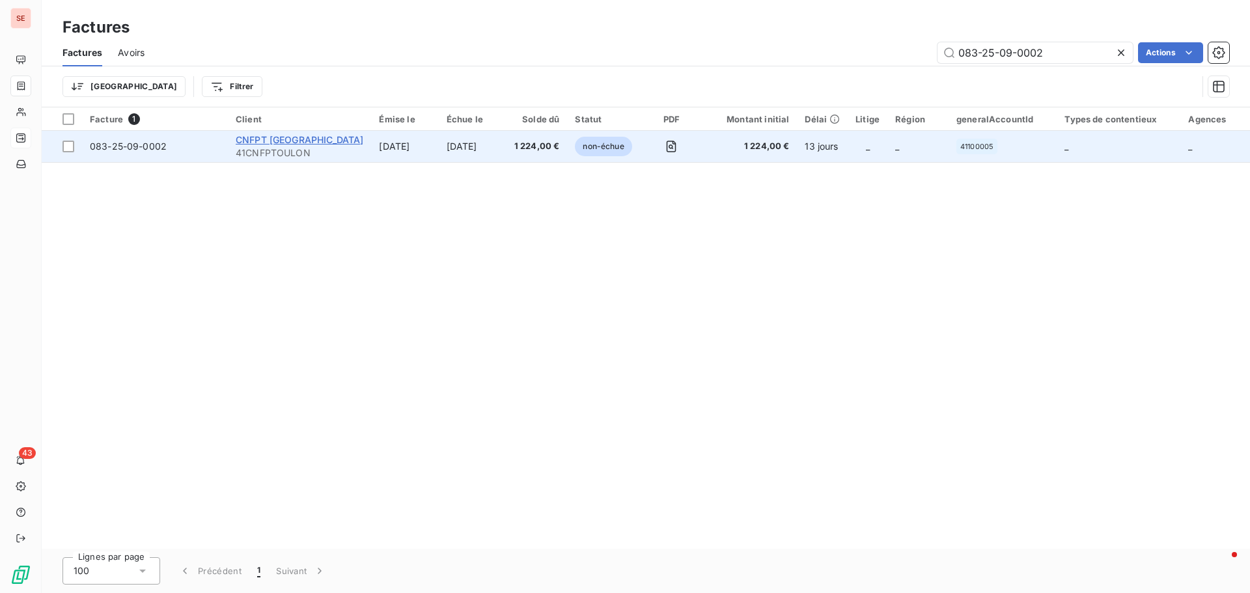
click at [264, 141] on span "CNFPT TOULON" at bounding box center [300, 139] width 128 height 11
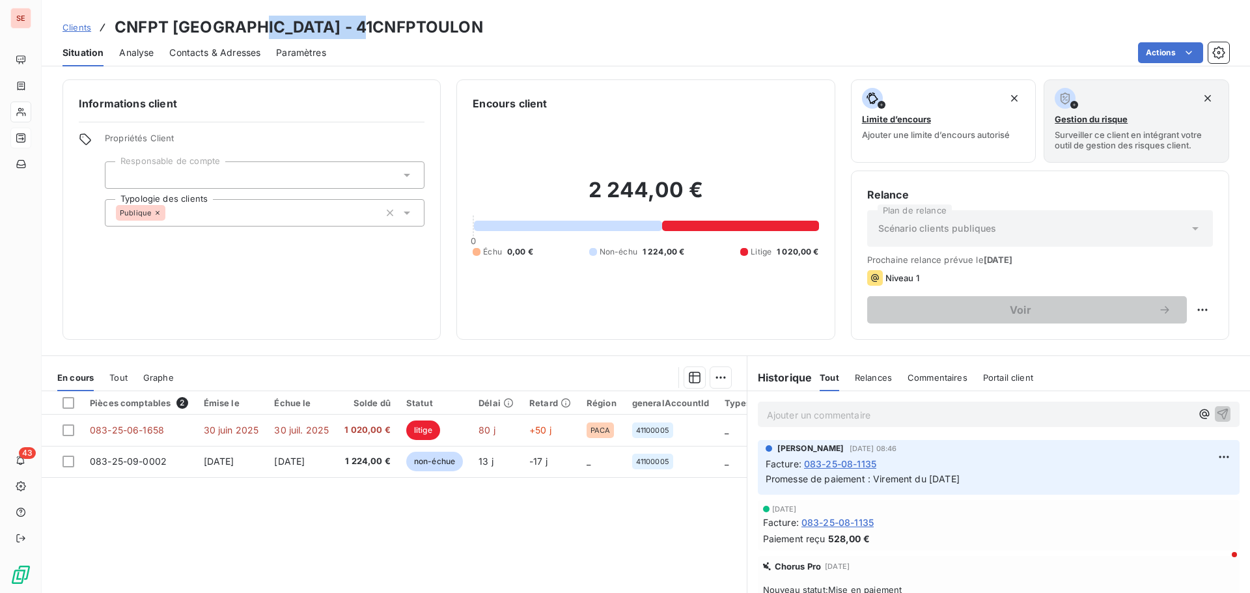
drag, startPoint x: 255, startPoint y: 25, endPoint x: 382, endPoint y: 21, distance: 126.3
click at [382, 21] on div "Clients CNFPT TOULON - 41CNFPTOULON" at bounding box center [646, 27] width 1208 height 23
copy h3 "41CNFPTOULON"
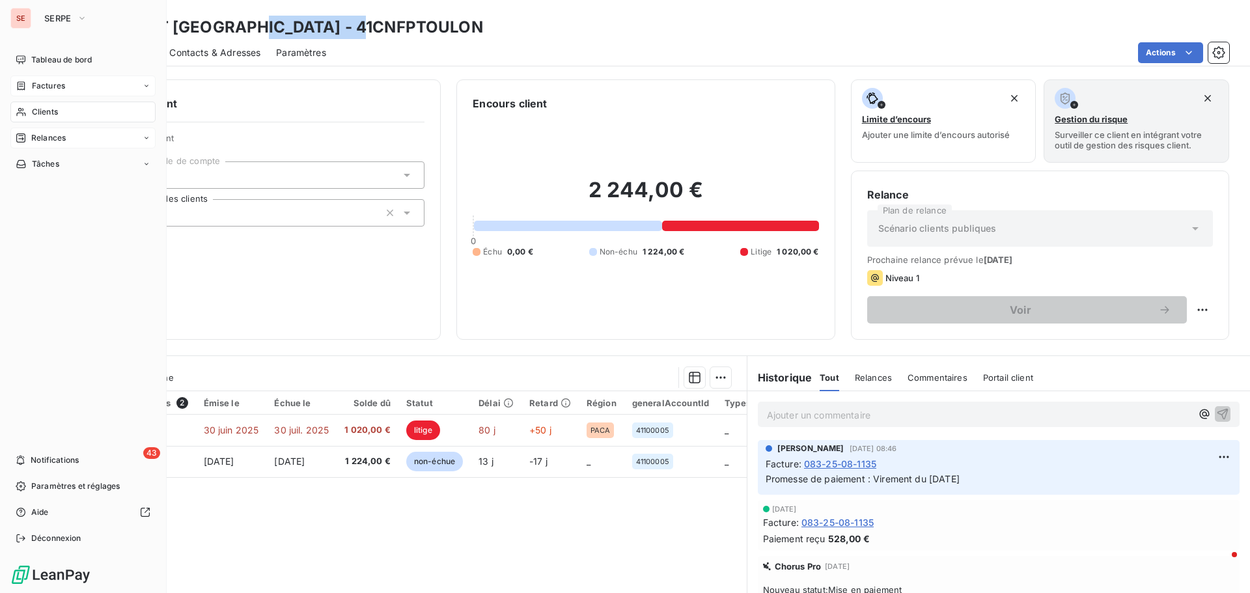
click at [68, 82] on div "Factures" at bounding box center [82, 86] width 145 height 21
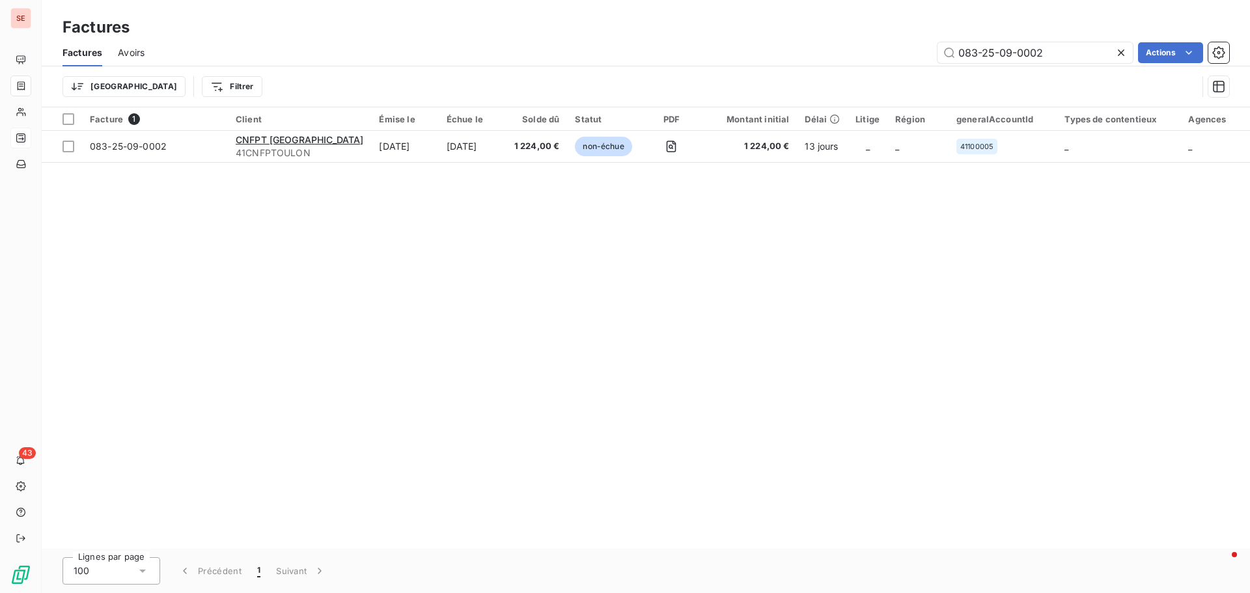
drag, startPoint x: 1017, startPoint y: 50, endPoint x: 784, endPoint y: 27, distance: 234.2
click at [811, 38] on div "Factures Factures Avoirs 083-25-09-0002 Actions Trier Filtrer" at bounding box center [646, 53] width 1208 height 107
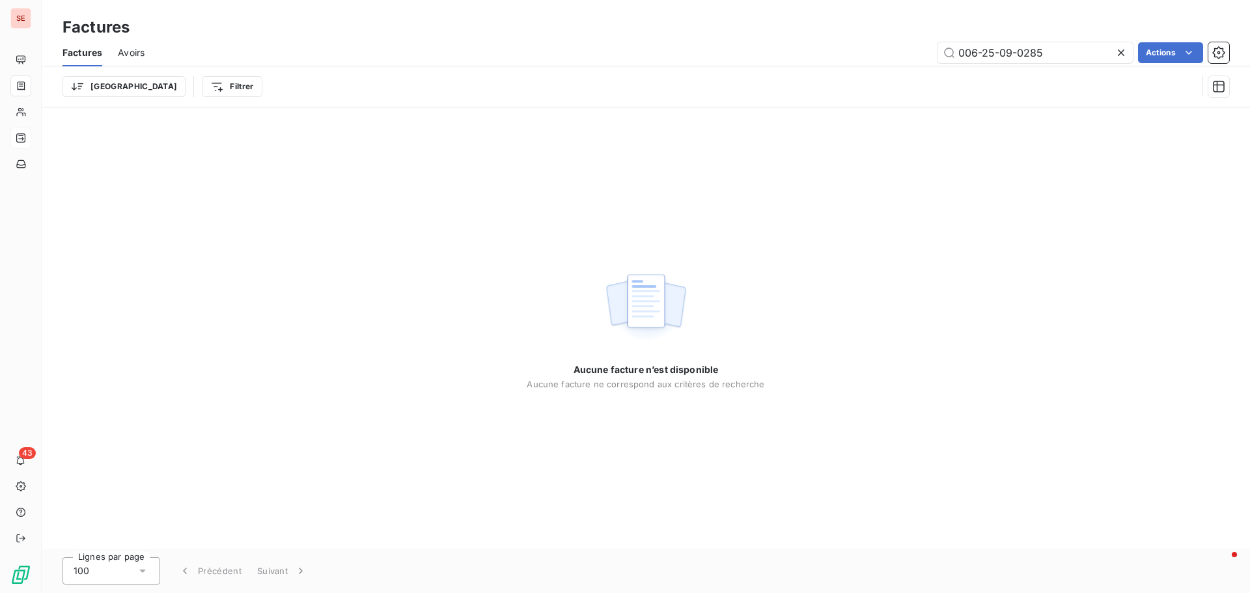
type input "006-25-09-0285"
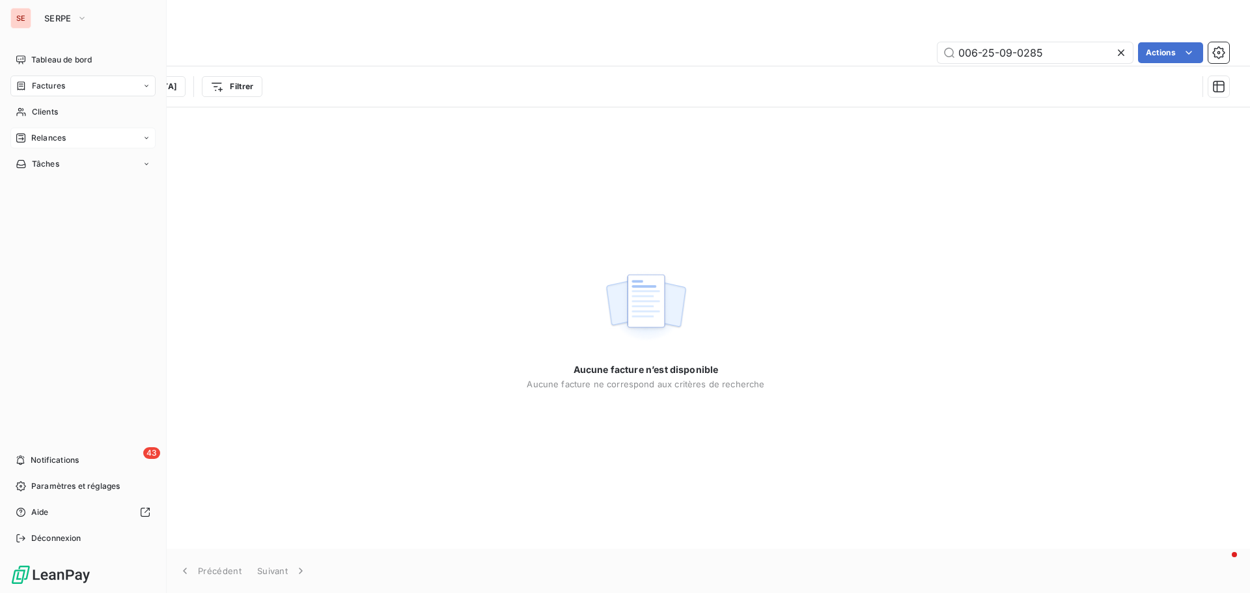
click at [55, 138] on span "Relances" at bounding box center [48, 138] width 35 height 12
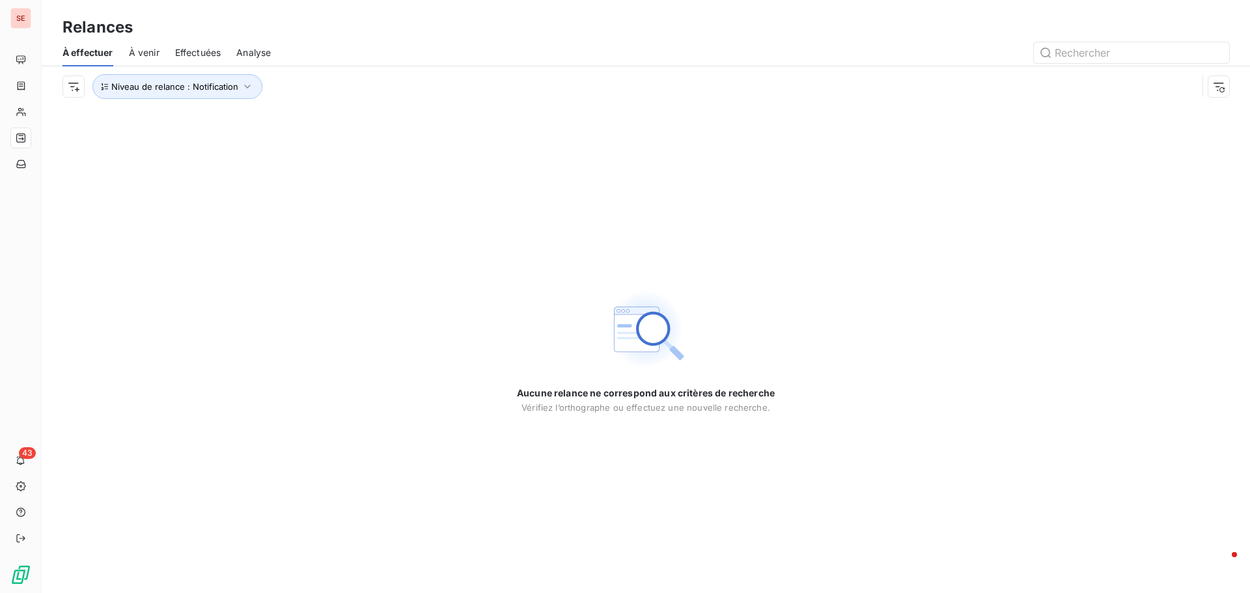
click at [206, 53] on span "Effectuées" at bounding box center [198, 52] width 46 height 13
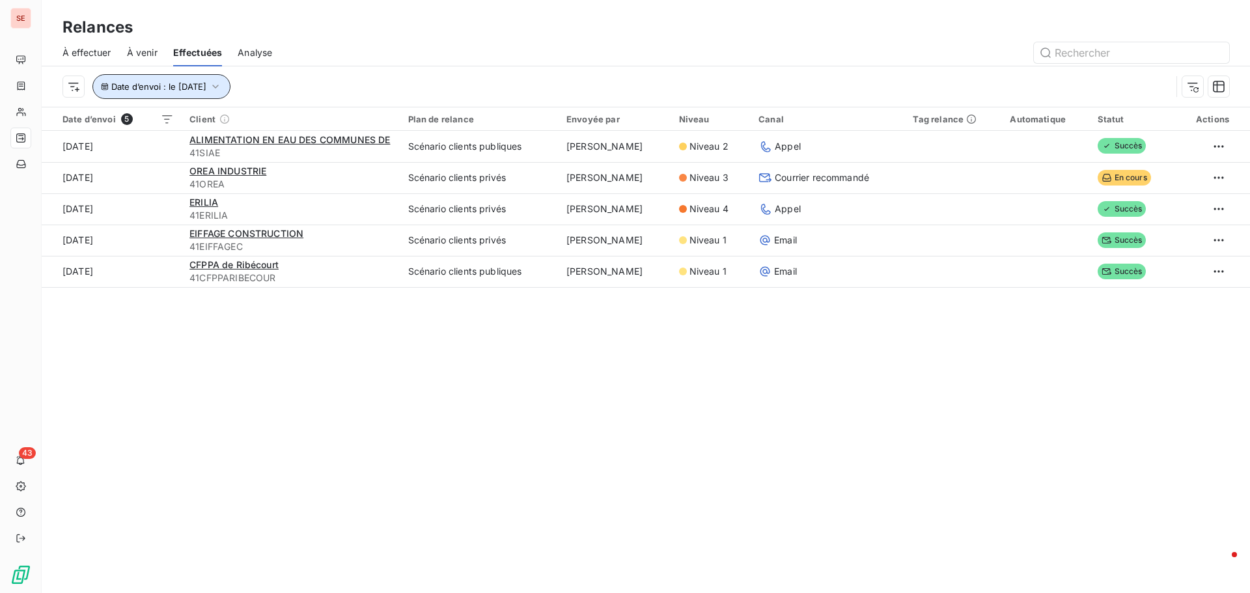
click at [146, 92] on button "Date d’envoi : le 17 sept. 2025" at bounding box center [161, 86] width 138 height 25
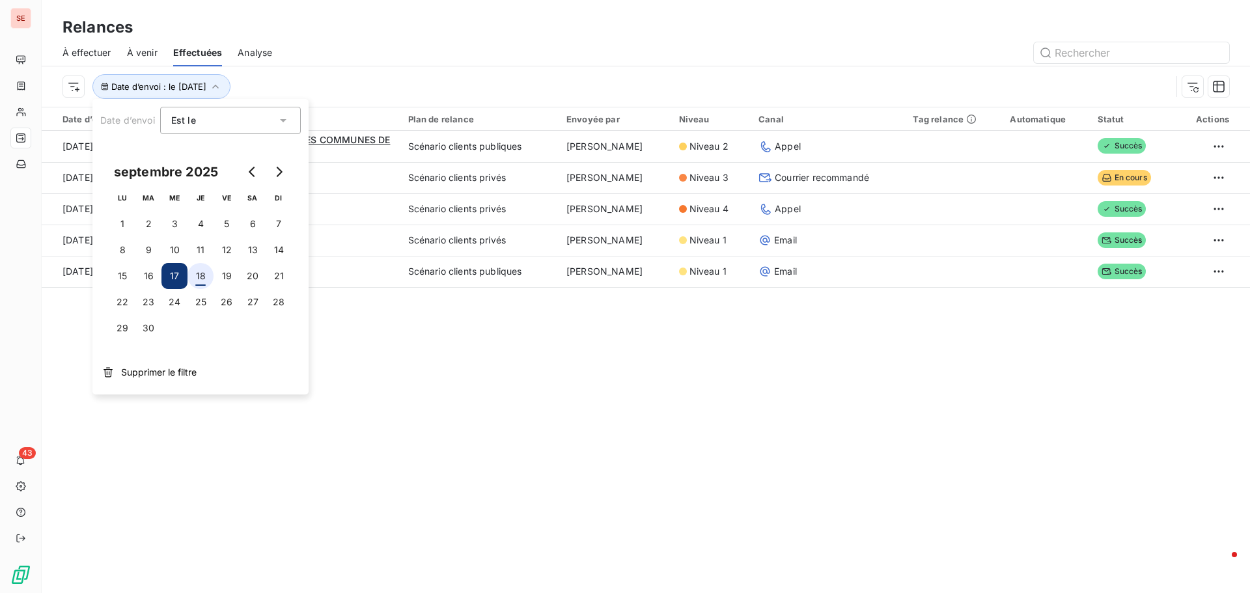
click at [199, 274] on button "18" at bounding box center [201, 276] width 26 height 26
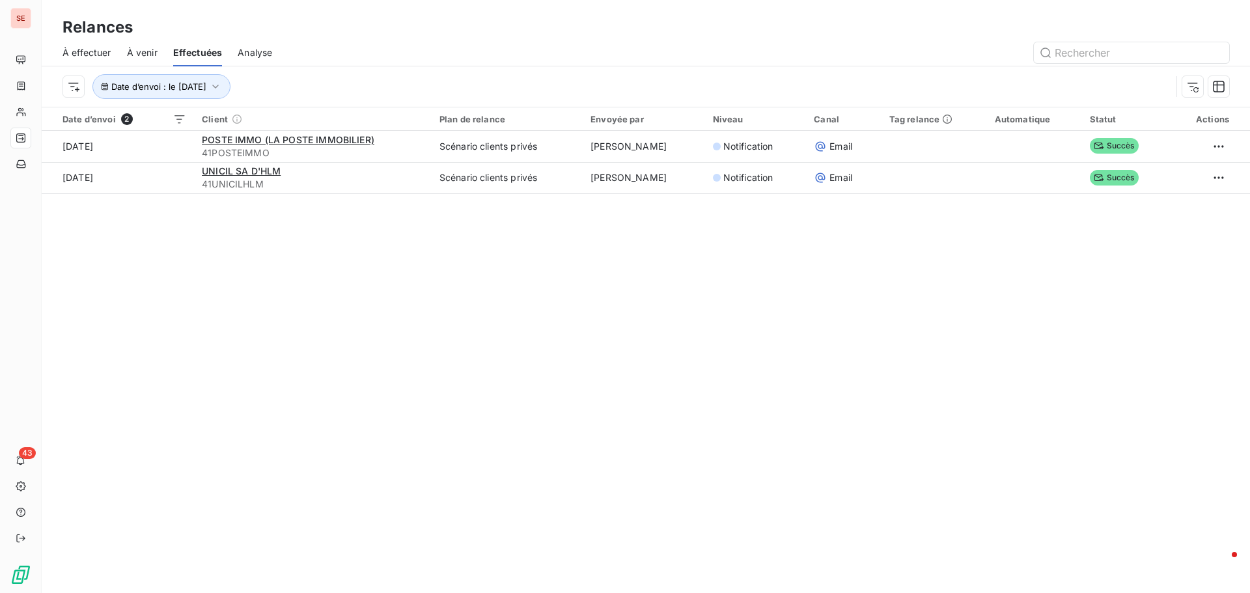
click at [483, 443] on div "Relances À effectuer À venir Effectuées Analyse Date d’envoi : le 18 sept. 2025…" at bounding box center [646, 296] width 1208 height 593
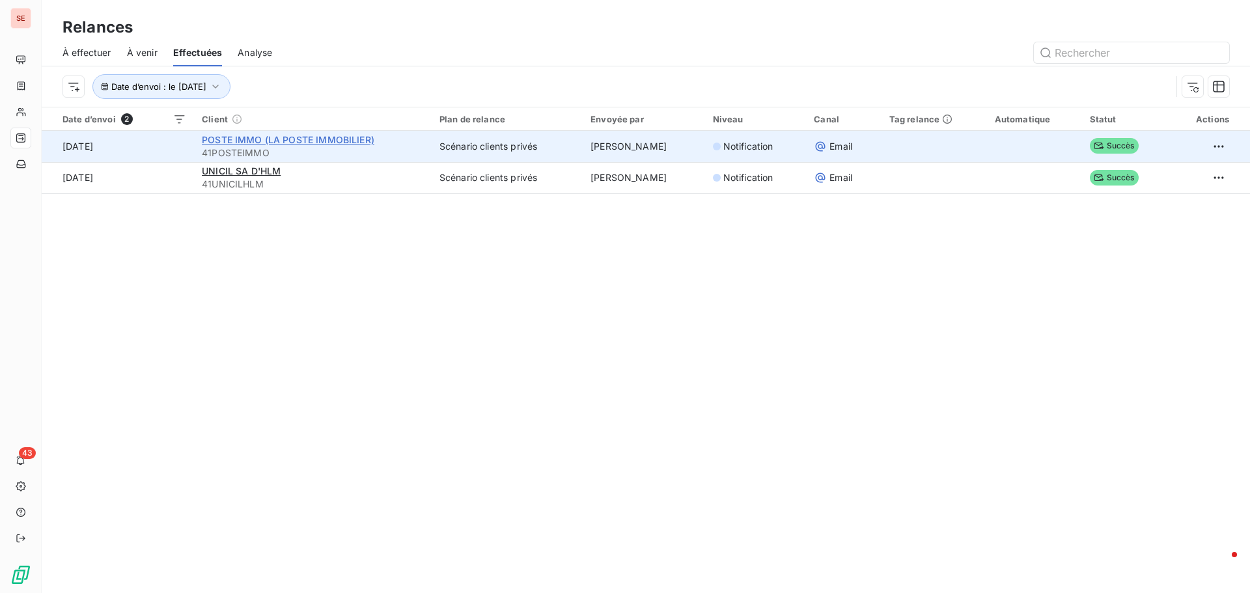
click at [299, 137] on span "POSTE IMMO (LA POSTE IMMOBILIER)" at bounding box center [288, 139] width 173 height 11
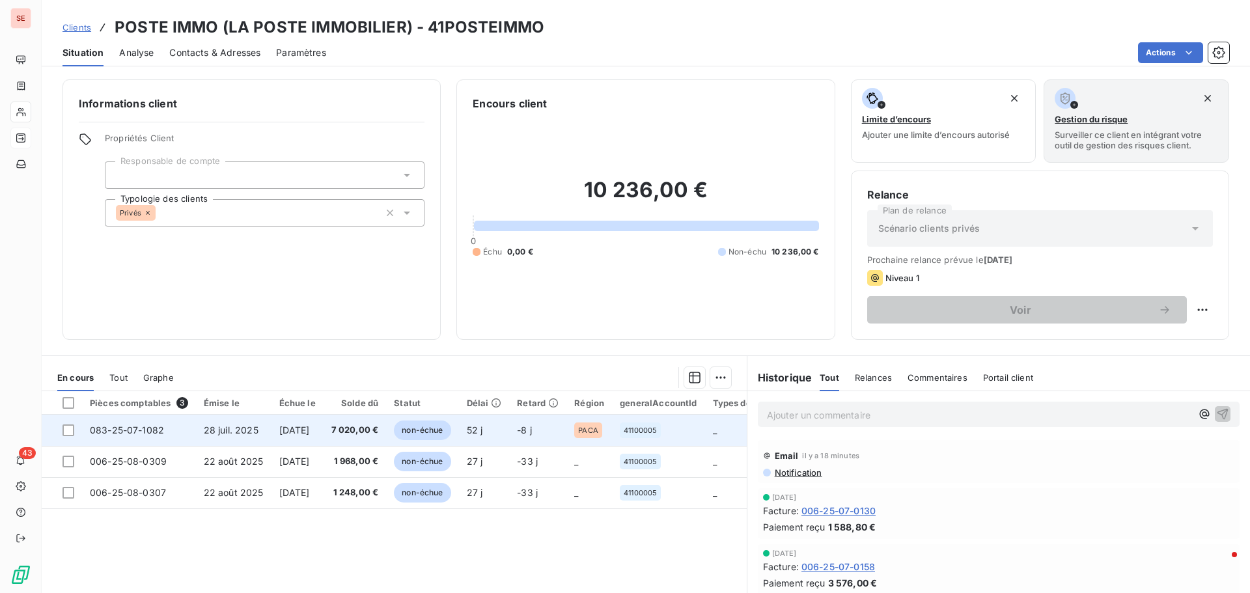
click at [216, 429] on span "28 juil. 2025" at bounding box center [231, 429] width 55 height 11
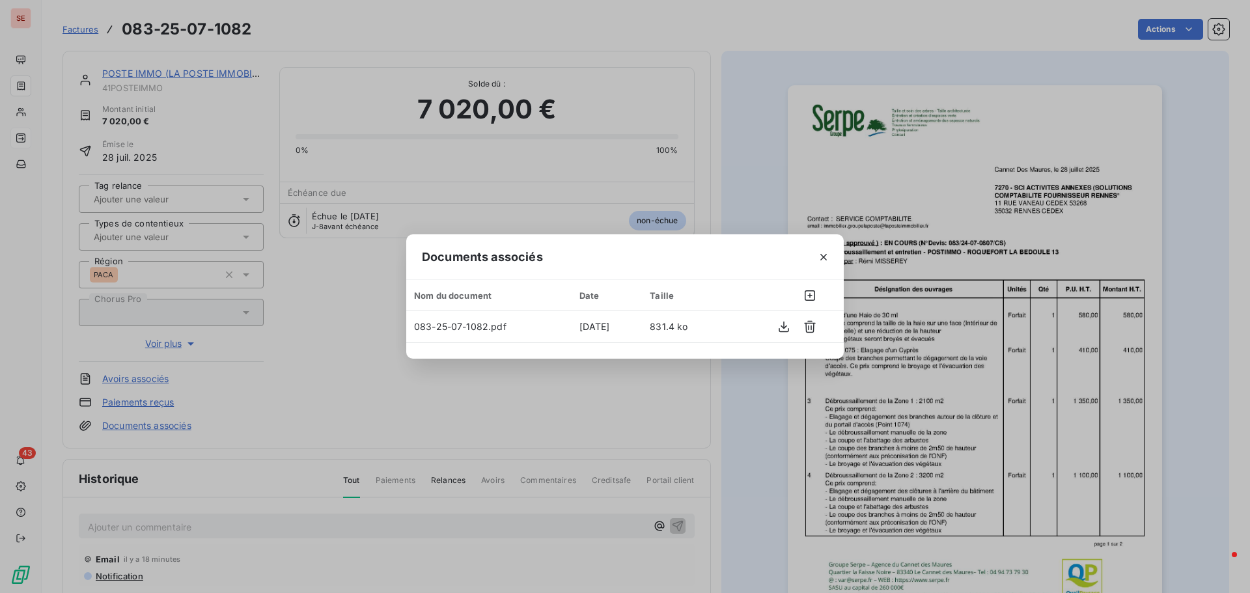
click at [496, 221] on div "Documents associés Nom du document Date Taille 083-25-07-1082.pdf 18 sept. 2025…" at bounding box center [625, 296] width 1250 height 593
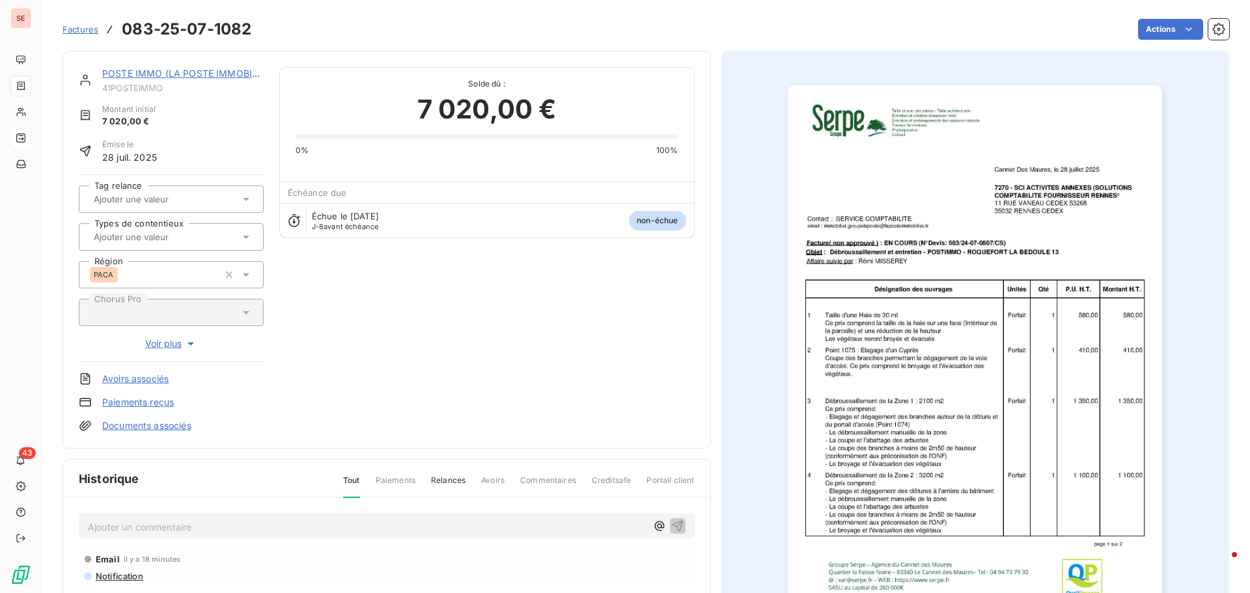
click at [127, 569] on div "Email il y a 18 minutes" at bounding box center [386, 559] width 605 height 21
click at [123, 576] on span "Notification" at bounding box center [118, 576] width 49 height 10
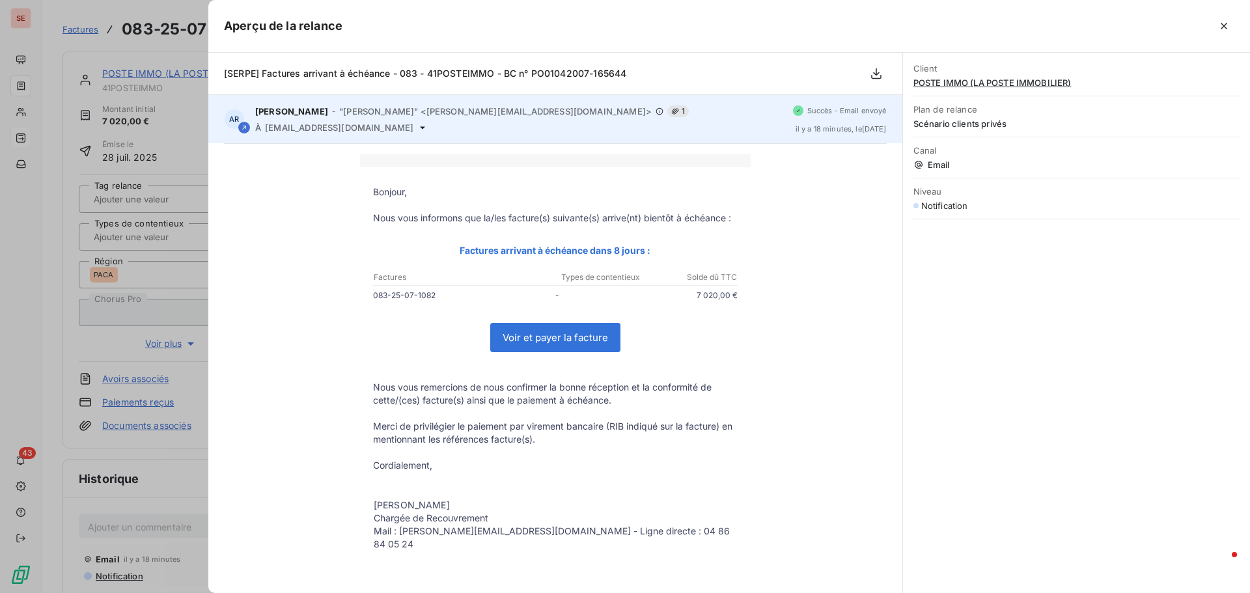
click at [377, 131] on span "accueil.fournisseurs@laposte.fr" at bounding box center [339, 127] width 148 height 10
copy div "accueil.fournisseurs@laposte.fr"
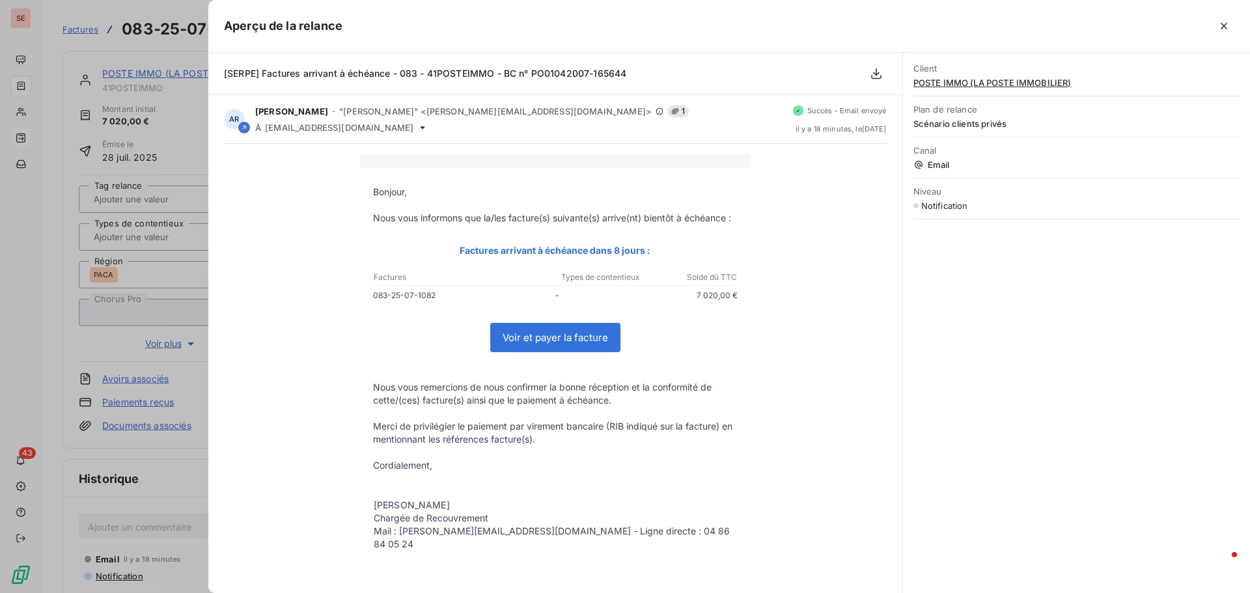
click at [139, 521] on div at bounding box center [625, 296] width 1250 height 593
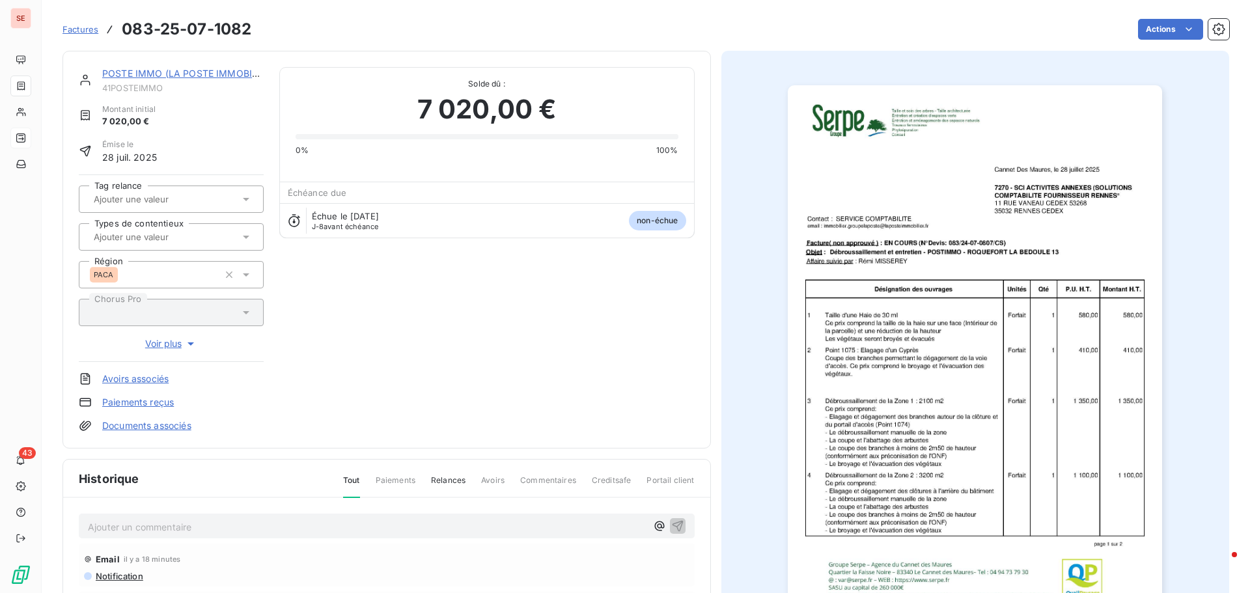
click at [140, 526] on p "Ajouter un commentaire ﻿" at bounding box center [367, 527] width 559 height 16
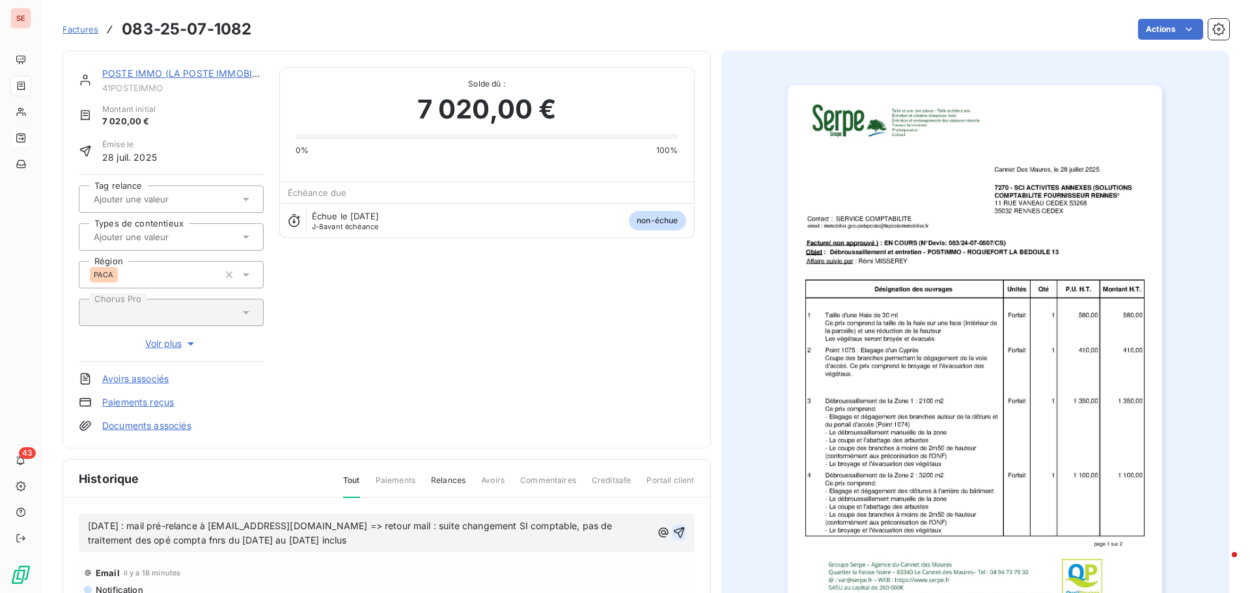
click at [676, 527] on icon "button" at bounding box center [679, 532] width 13 height 13
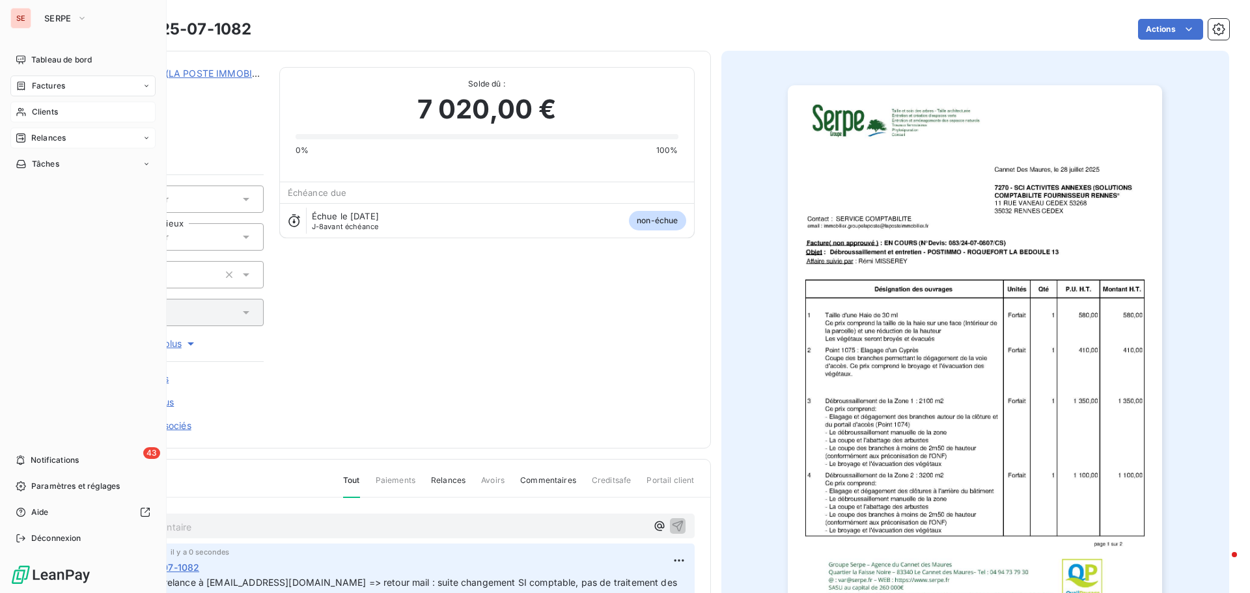
click at [53, 112] on span "Clients" at bounding box center [45, 112] width 26 height 12
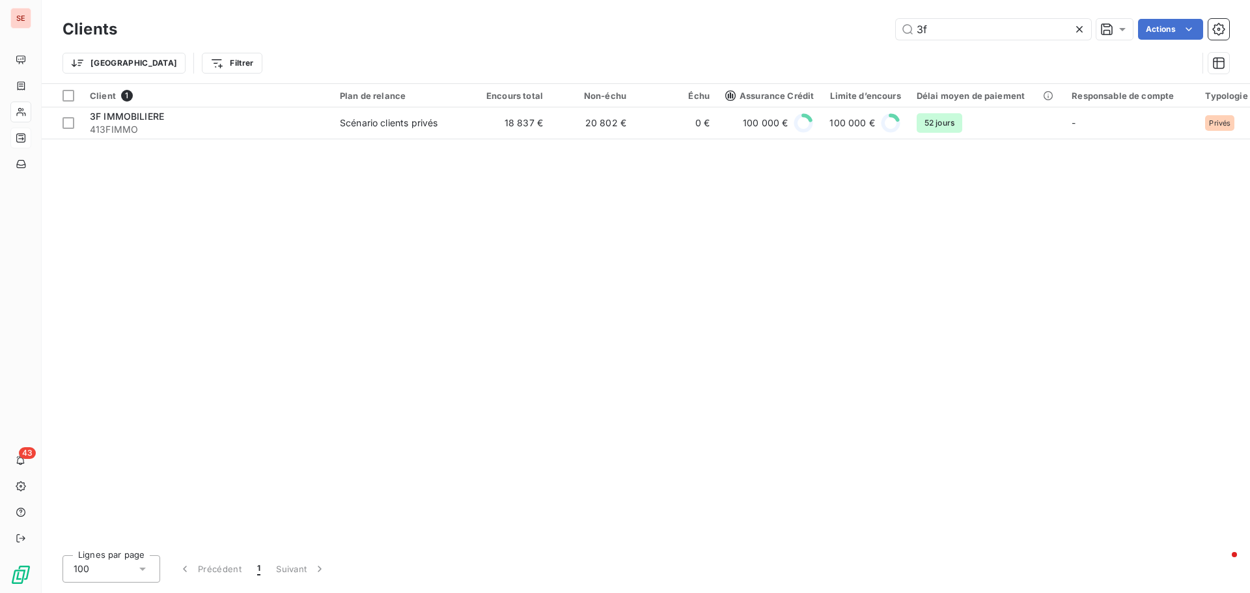
drag, startPoint x: 1011, startPoint y: 30, endPoint x: 846, endPoint y: 30, distance: 165.4
click at [846, 30] on div "3f Actions" at bounding box center [681, 29] width 1096 height 21
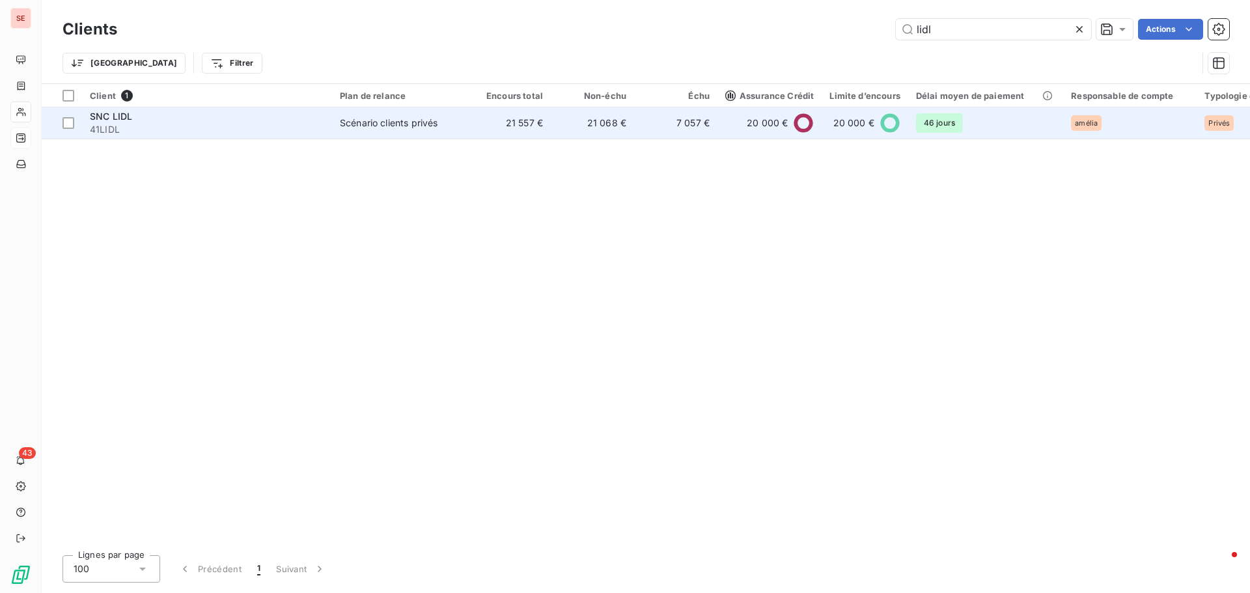
type input "lidl"
click at [341, 113] on td "Scénario clients privés" at bounding box center [399, 122] width 135 height 31
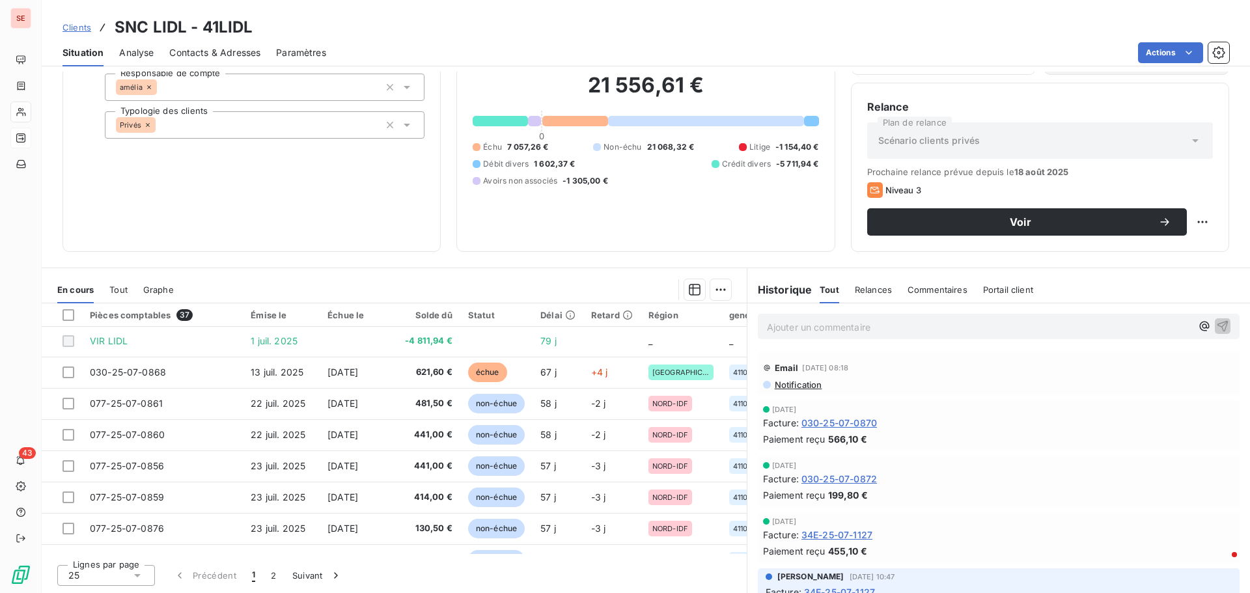
scroll to position [521, 0]
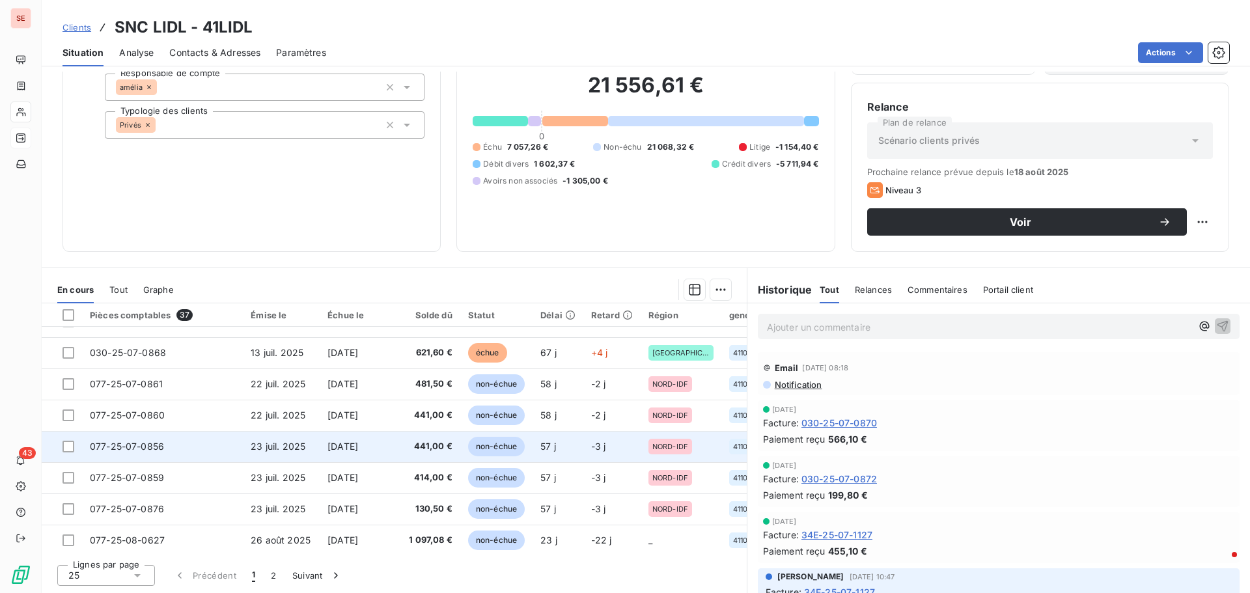
click at [255, 451] on span "23 juil. 2025" at bounding box center [278, 446] width 55 height 11
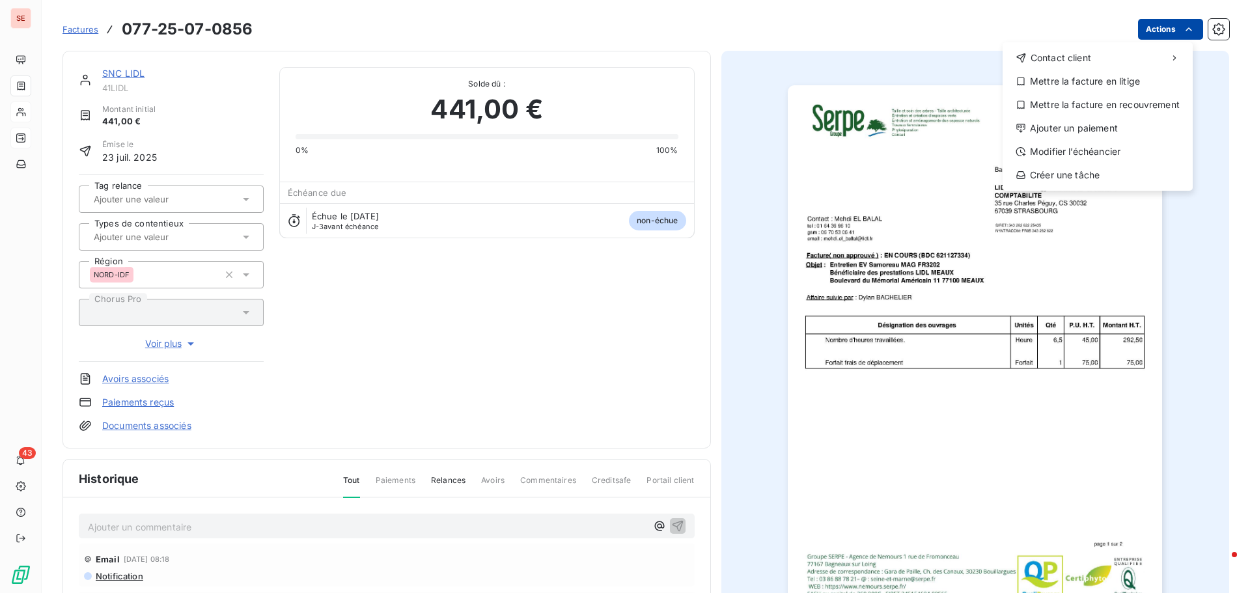
click at [1149, 31] on html "SE 43 Factures 077-25-07-0856 Actions Contact client Mettre la facture en litig…" at bounding box center [625, 296] width 1250 height 593
click at [1072, 132] on div "Ajouter un paiement" at bounding box center [1098, 128] width 180 height 21
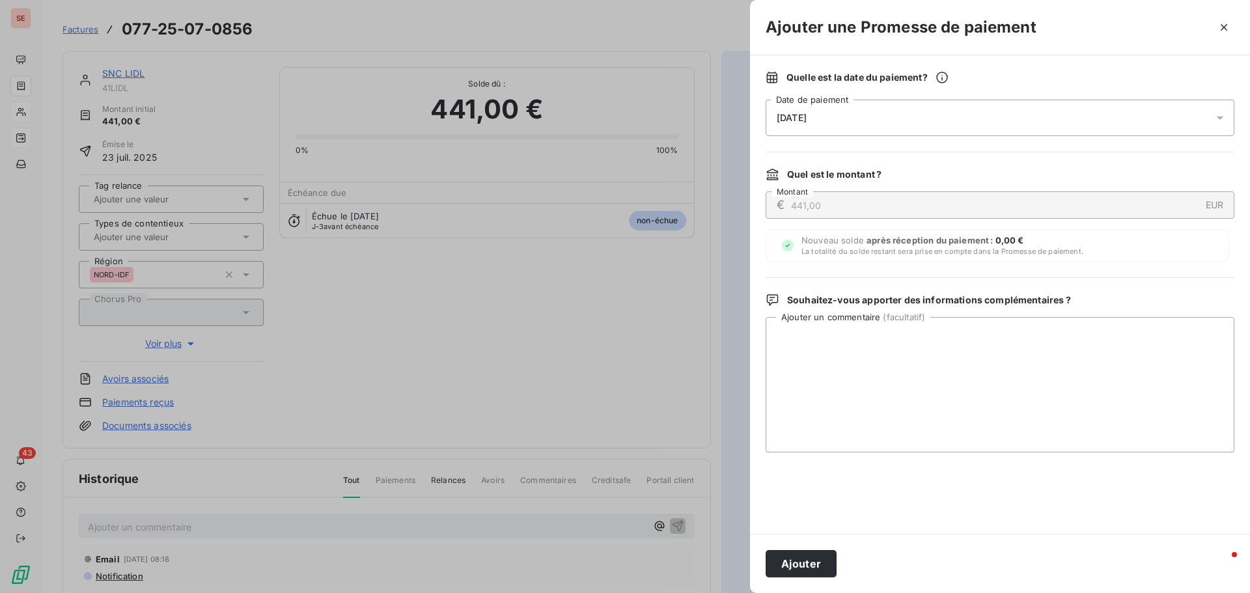
click at [801, 118] on span "[DATE]" at bounding box center [792, 118] width 30 height 10
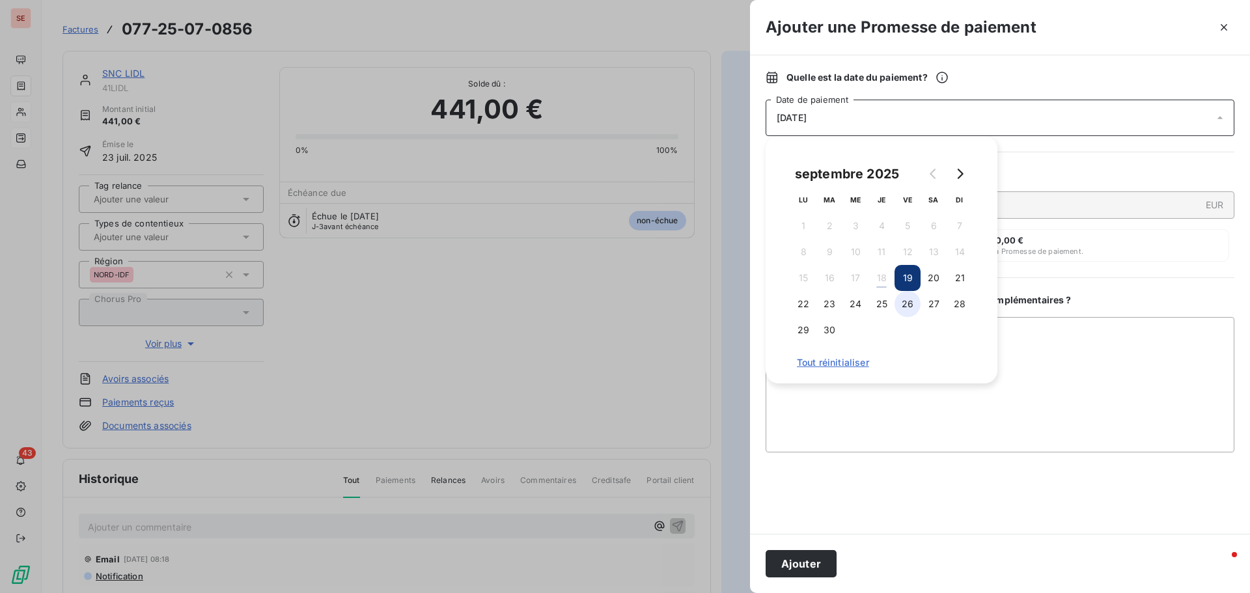
click at [904, 306] on button "26" at bounding box center [908, 304] width 26 height 26
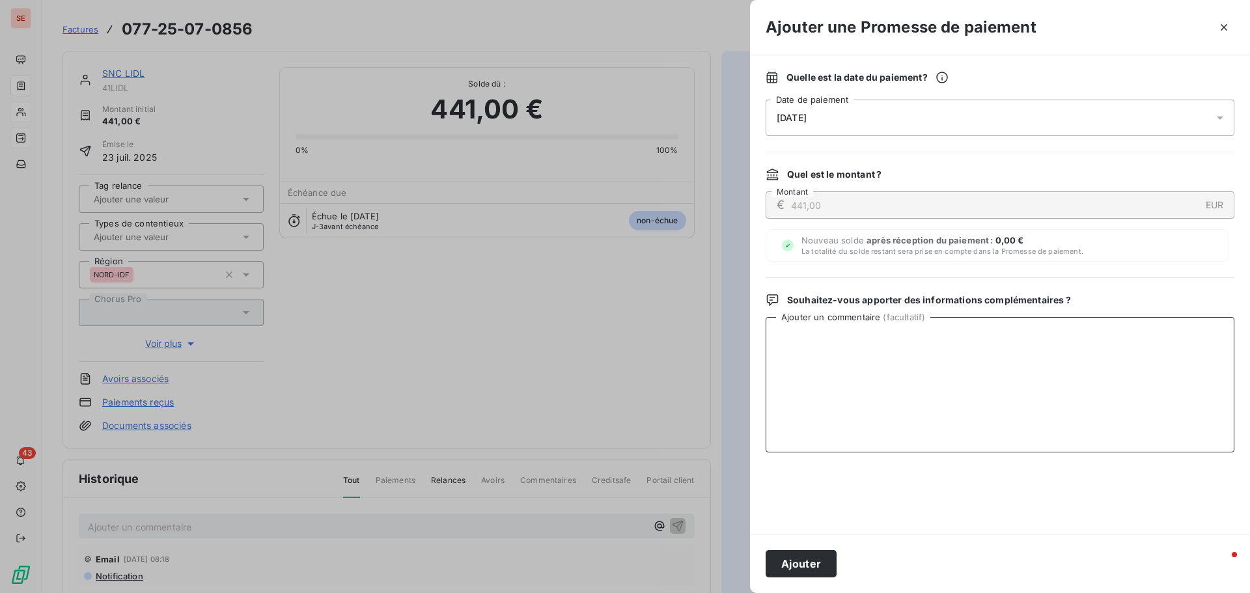
click at [1080, 354] on textarea "Ajouter un commentaire ( facultatif )" at bounding box center [1000, 384] width 469 height 135
click at [902, 328] on textarea "Avis de virement du 21/09/25 de 985.50 €" at bounding box center [1000, 384] width 469 height 135
click at [902, 329] on textarea "Avis de virement du 21/09/25 de 985.50 €" at bounding box center [1000, 384] width 469 height 135
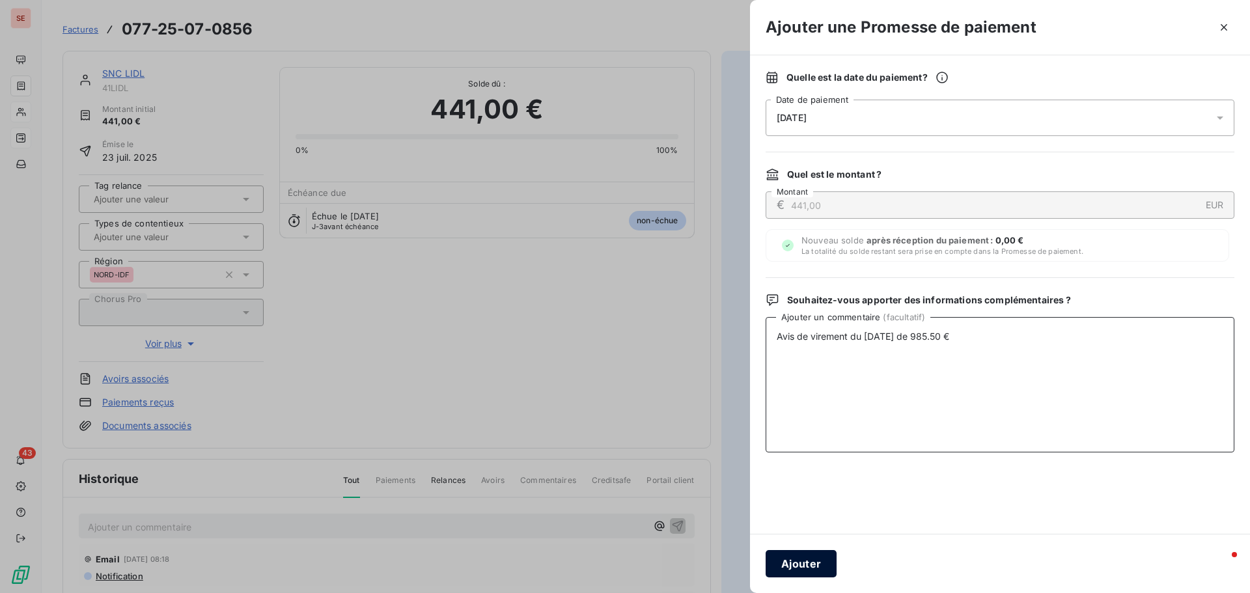
type textarea "Avis de virement du 21/09/25 de 985.50 €"
click at [817, 566] on button "Ajouter" at bounding box center [801, 563] width 71 height 27
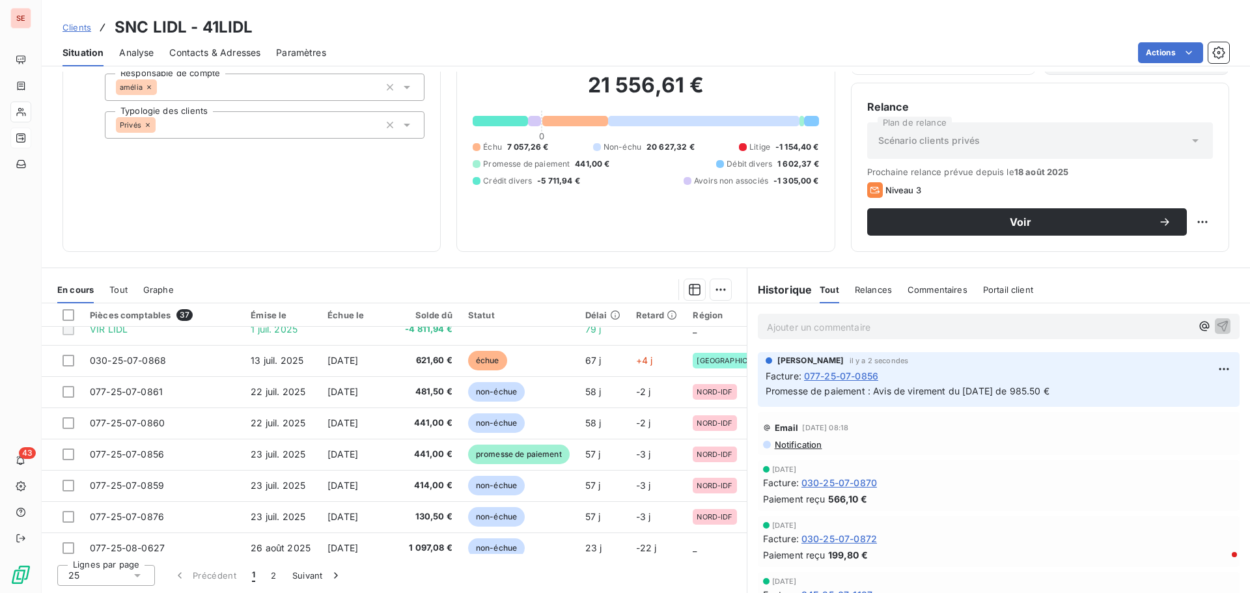
scroll to position [521, 0]
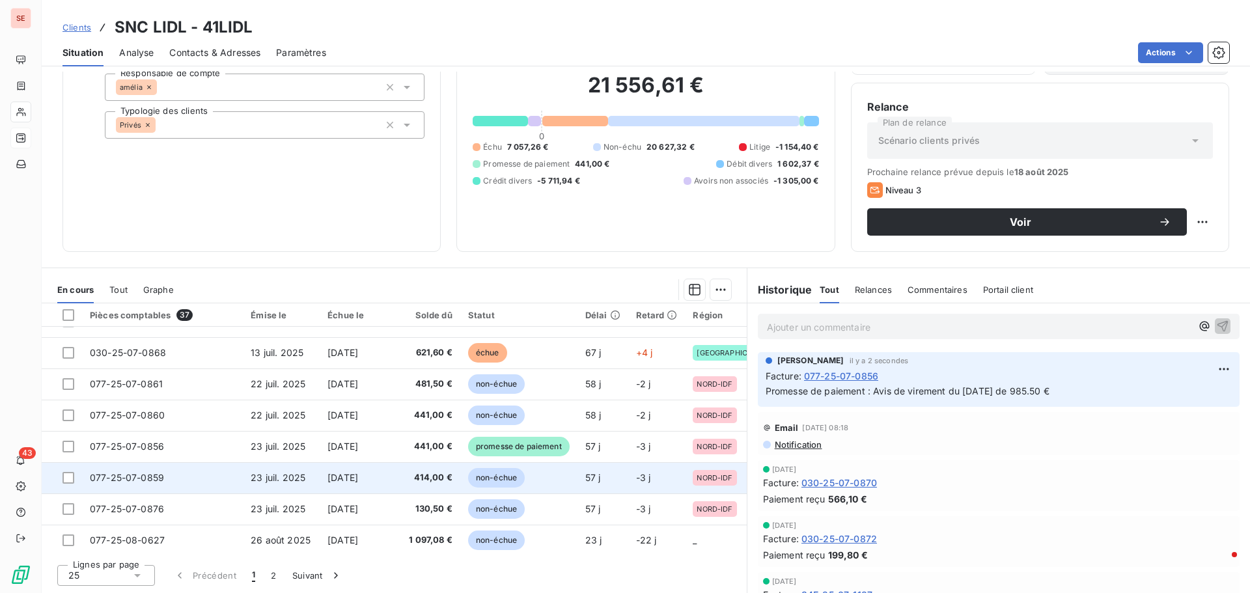
click at [239, 475] on td "077-25-07-0859" at bounding box center [162, 477] width 161 height 31
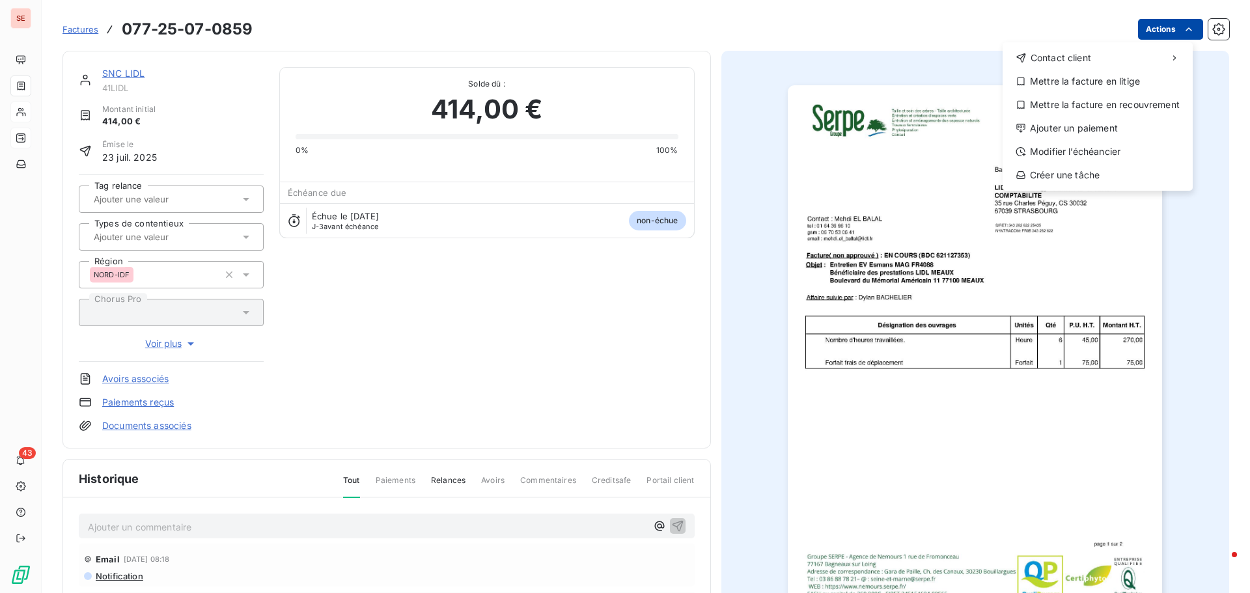
click at [1135, 31] on html "SE 43 Factures 077-25-07-0859 Actions Contact client Mettre la facture en litig…" at bounding box center [625, 296] width 1250 height 593
click at [1081, 133] on div "Ajouter un paiement" at bounding box center [1098, 128] width 180 height 21
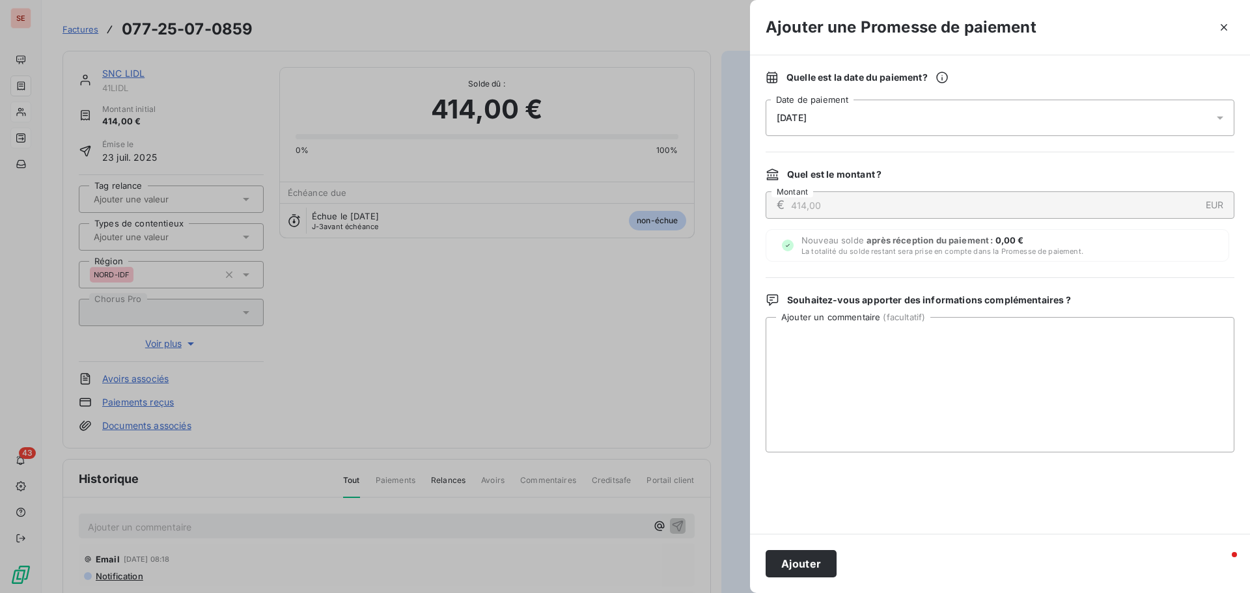
click at [829, 116] on div "[DATE]" at bounding box center [1000, 118] width 469 height 36
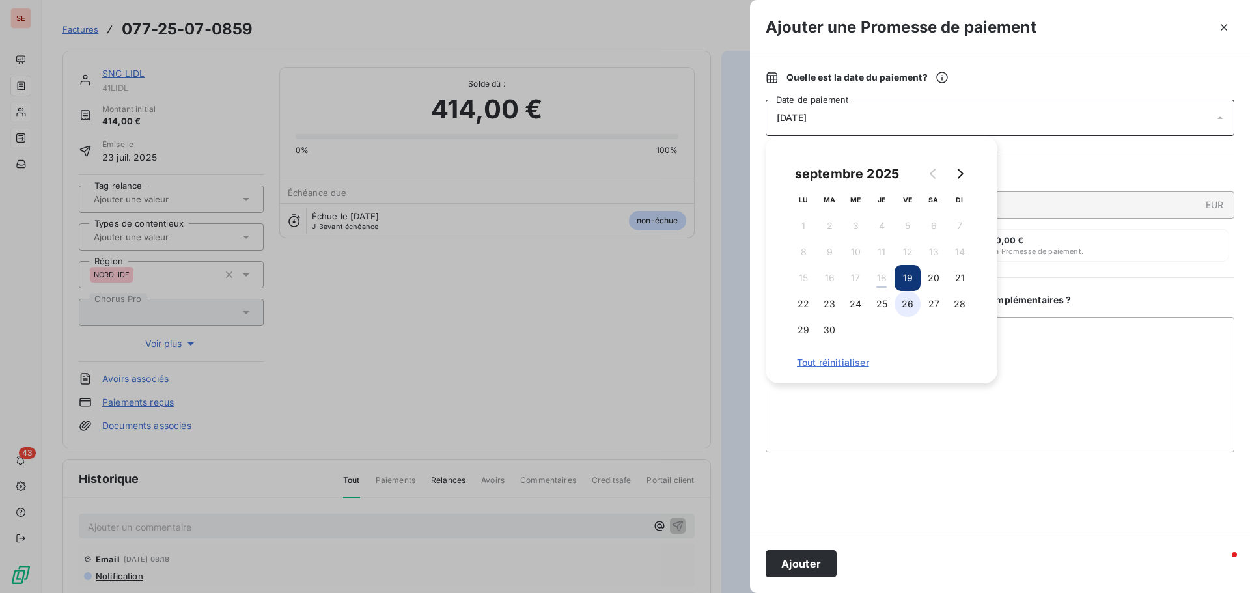
click at [913, 298] on button "26" at bounding box center [908, 304] width 26 height 26
click at [1085, 329] on textarea "Ajouter un commentaire ( facultatif )" at bounding box center [1000, 384] width 469 height 135
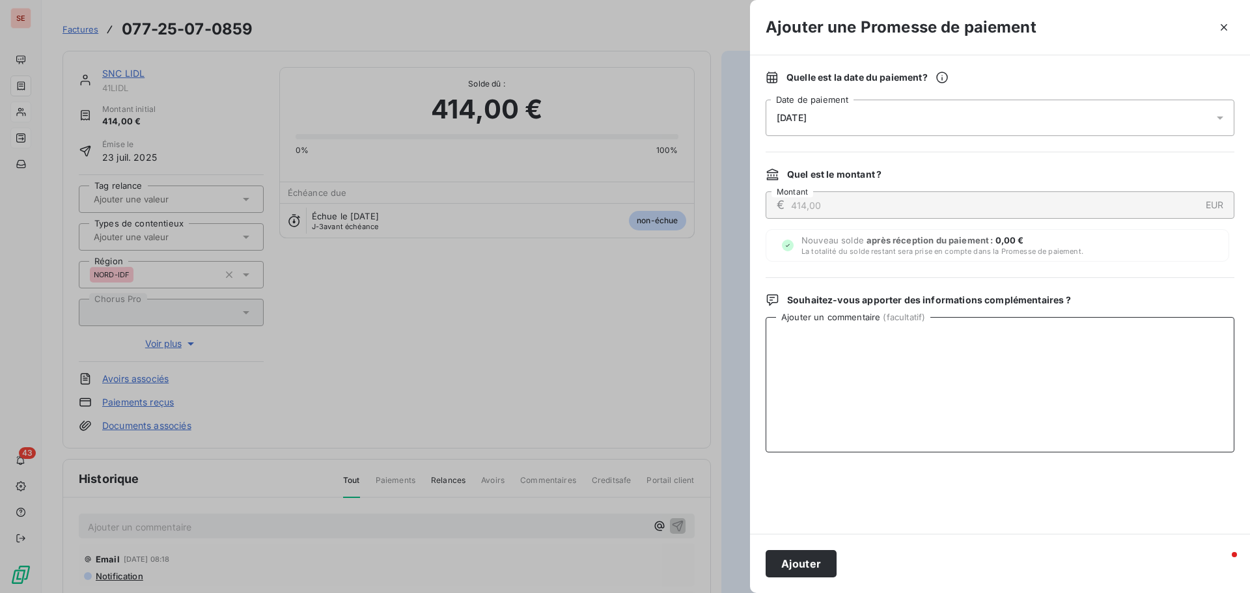
paste textarea "Avis de virement du 21/09/25 de 985.50 €"
type textarea "Avis de virement du 21/09/25 de 985.50 €"
click at [773, 563] on button "Ajouter" at bounding box center [801, 563] width 71 height 27
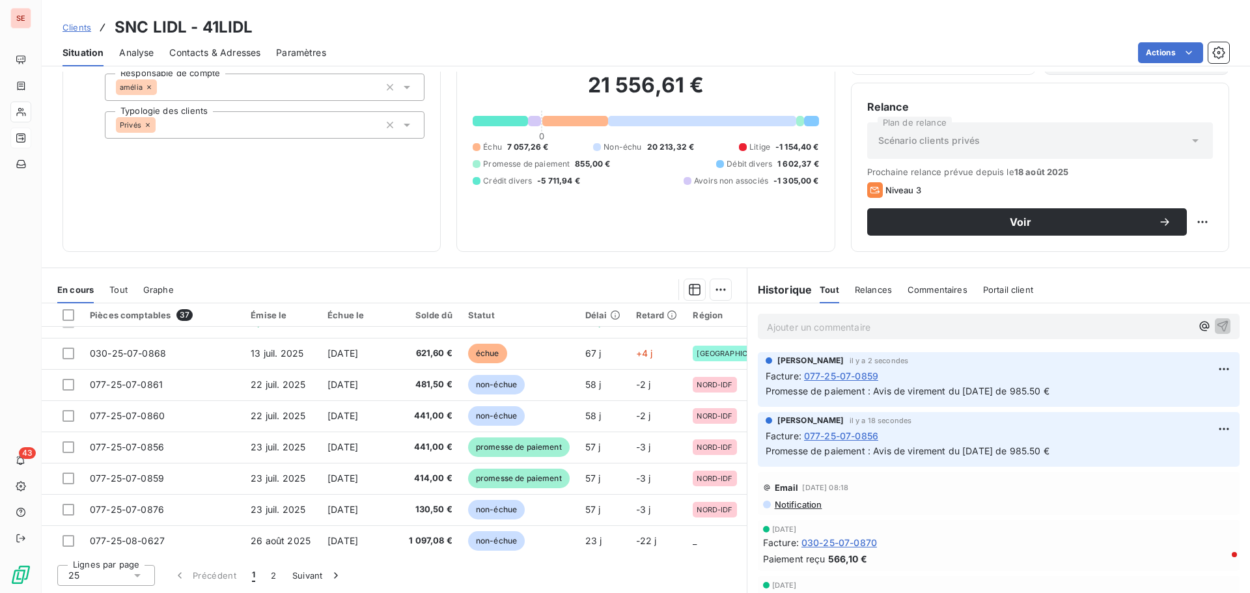
scroll to position [521, 0]
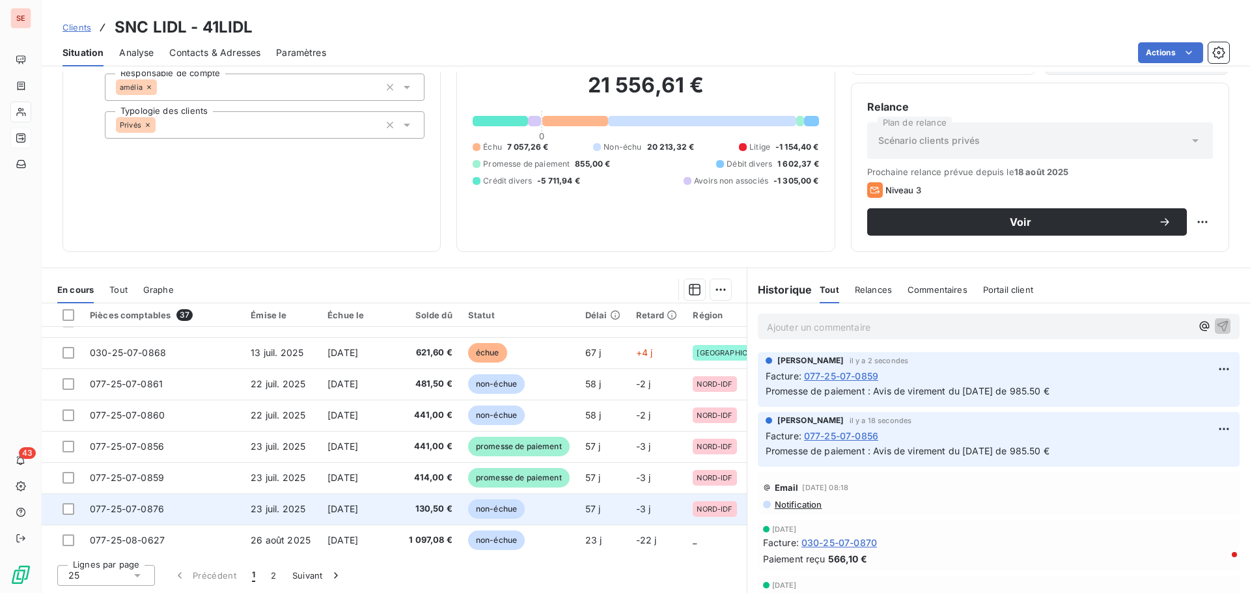
click at [292, 505] on span "23 juil. 2025" at bounding box center [278, 508] width 55 height 11
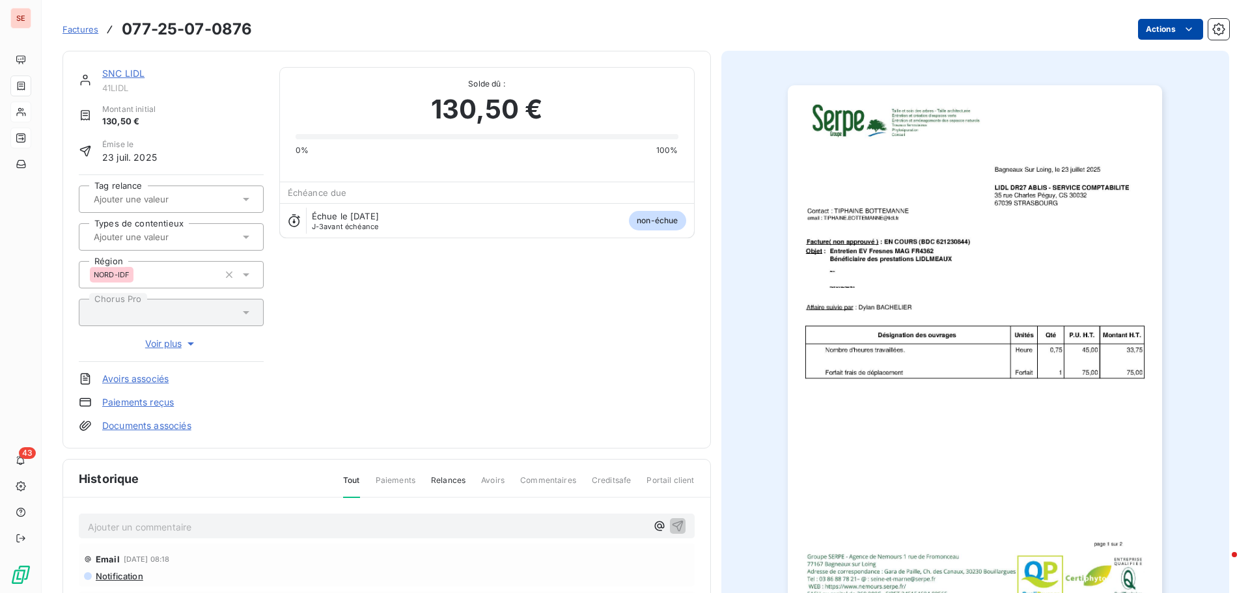
click at [1145, 35] on html "SE 43 Factures 077-25-07-0876 Actions SNC LIDL 41LIDL Montant initial 130,50 € …" at bounding box center [625, 296] width 1250 height 593
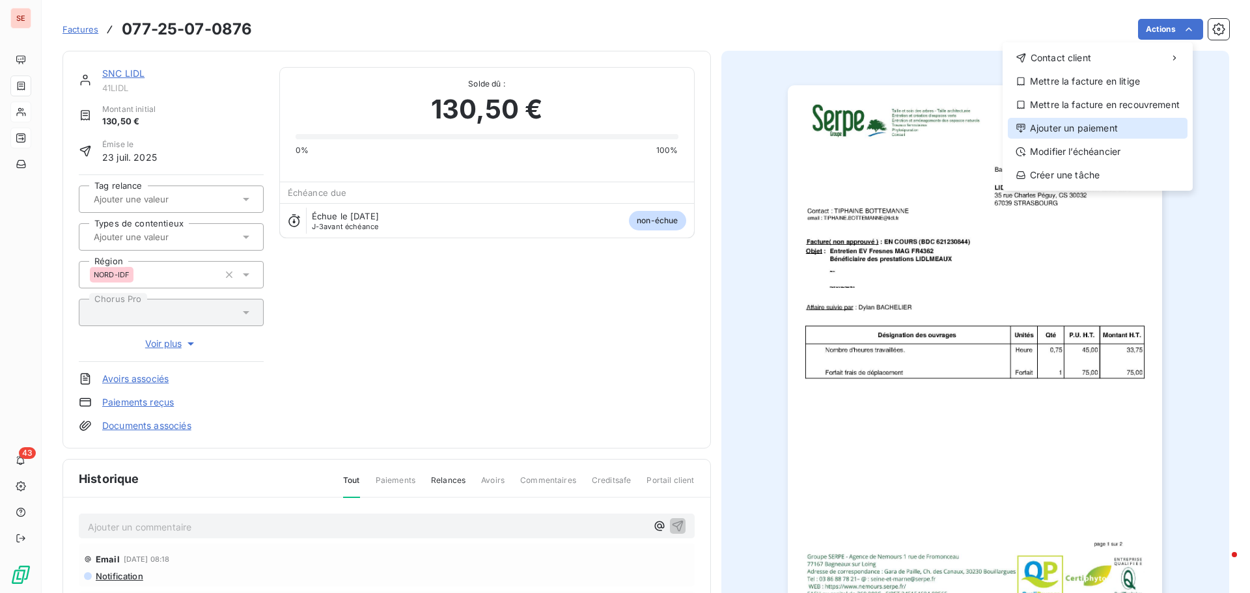
click at [1091, 126] on div "Ajouter un paiement" at bounding box center [1098, 128] width 180 height 21
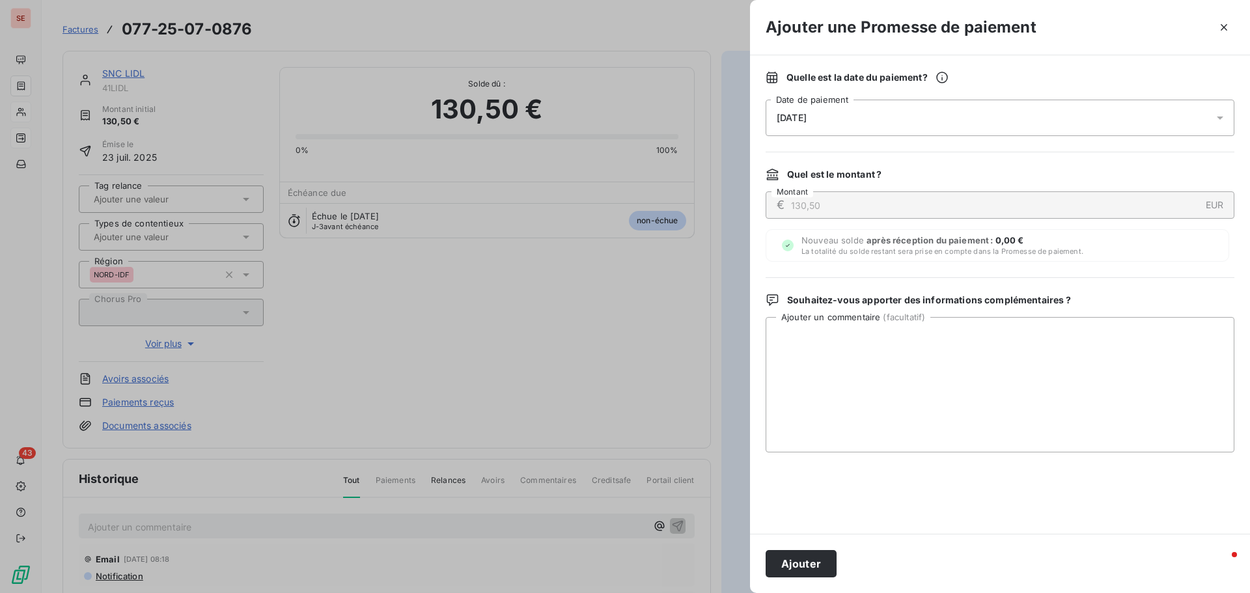
click at [807, 113] on span "[DATE]" at bounding box center [792, 118] width 30 height 10
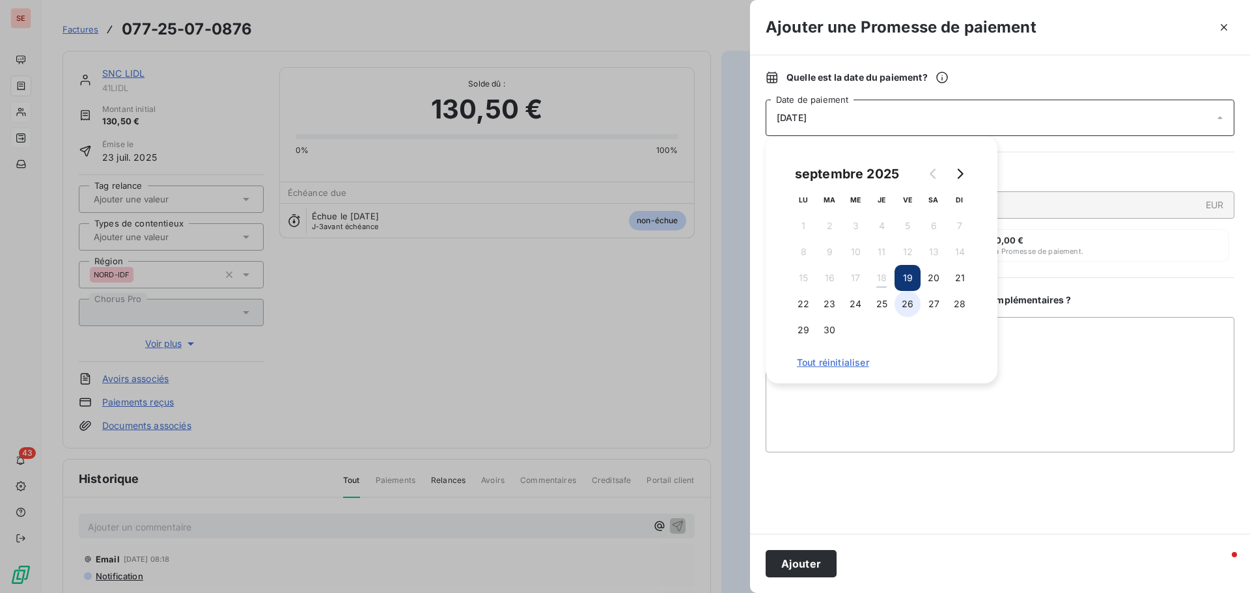
click at [907, 304] on button "26" at bounding box center [908, 304] width 26 height 26
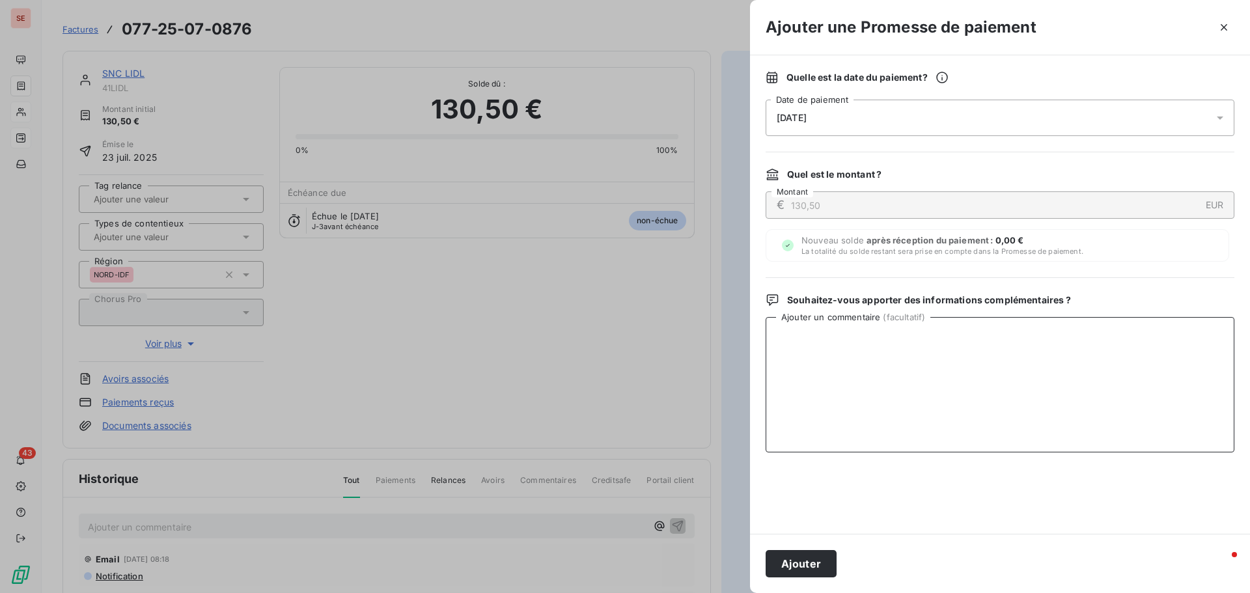
click at [1023, 347] on textarea "Ajouter un commentaire ( facultatif )" at bounding box center [1000, 384] width 469 height 135
paste textarea "Avis de virement du 21/09/25 de 985.50 €"
type textarea "Avis de virement du 21/09/25 de 985.50 €"
click at [809, 570] on button "Ajouter" at bounding box center [801, 563] width 71 height 27
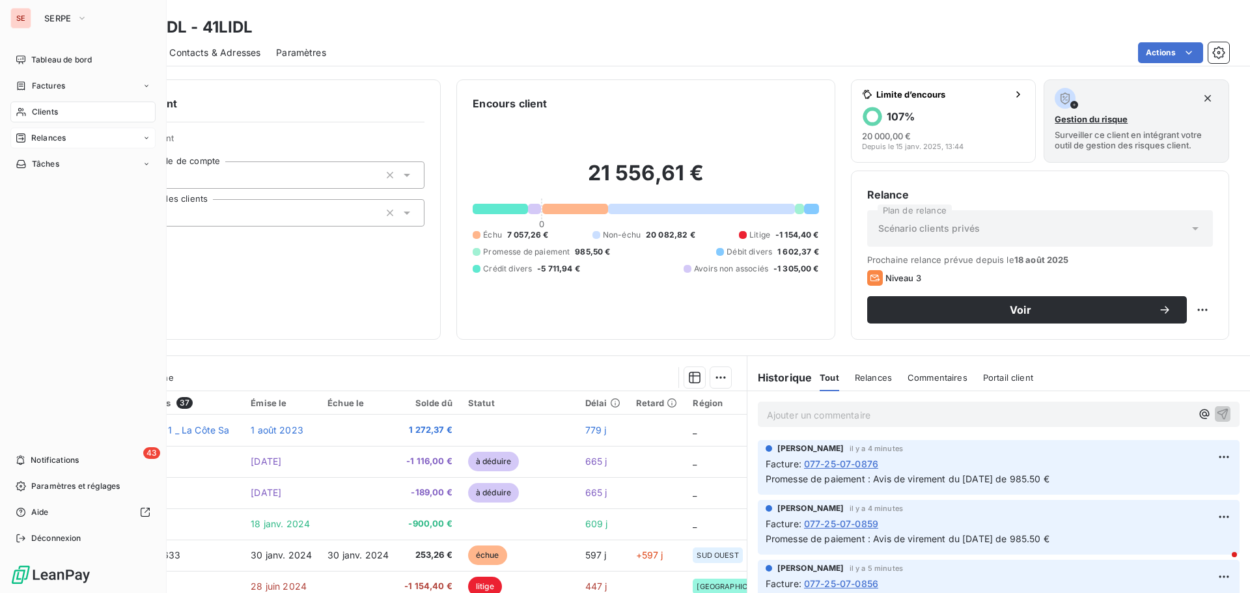
click at [51, 139] on span "Relances" at bounding box center [48, 138] width 35 height 12
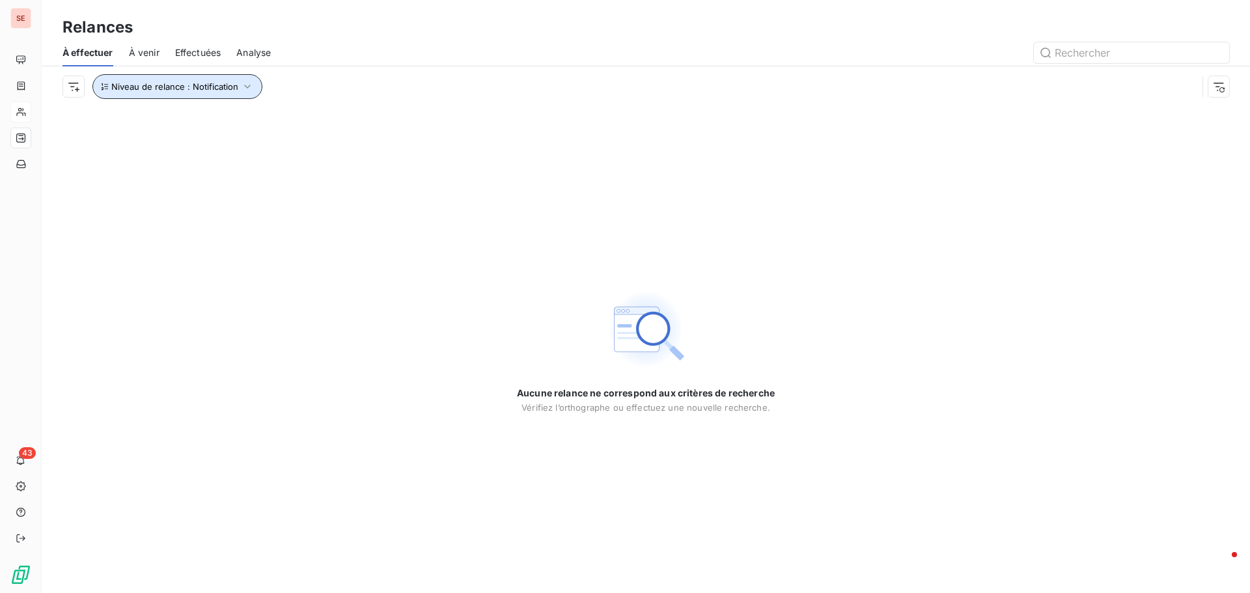
click at [231, 85] on span "Niveau de relance : Notification" at bounding box center [174, 86] width 127 height 10
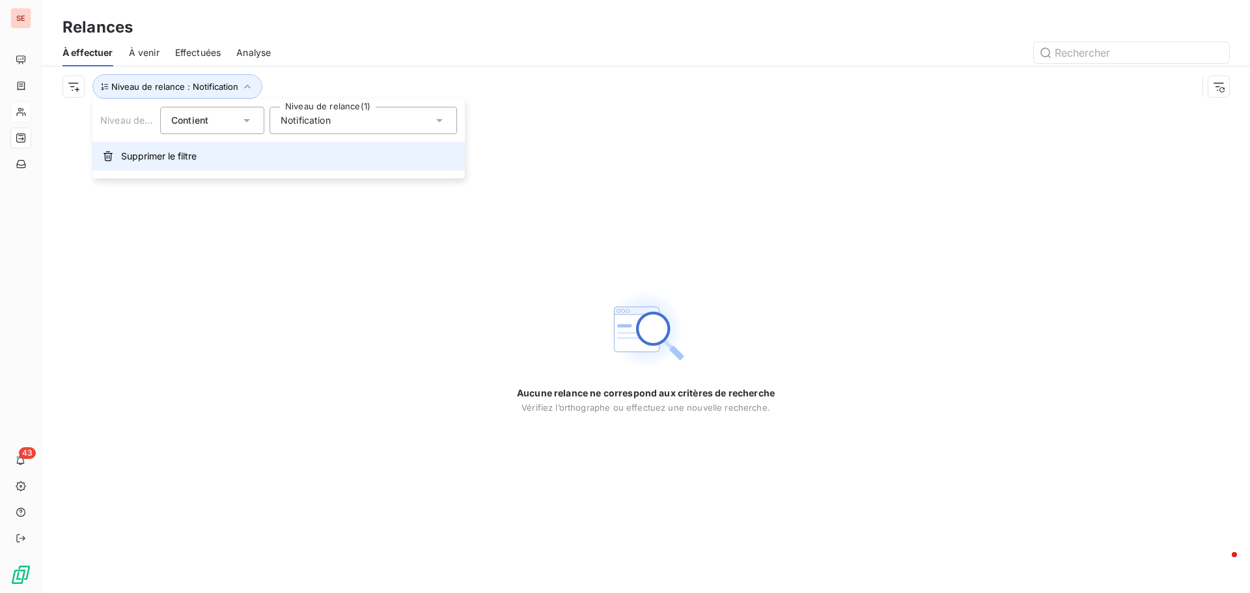
click at [146, 151] on span "Supprimer le filtre" at bounding box center [159, 156] width 76 height 13
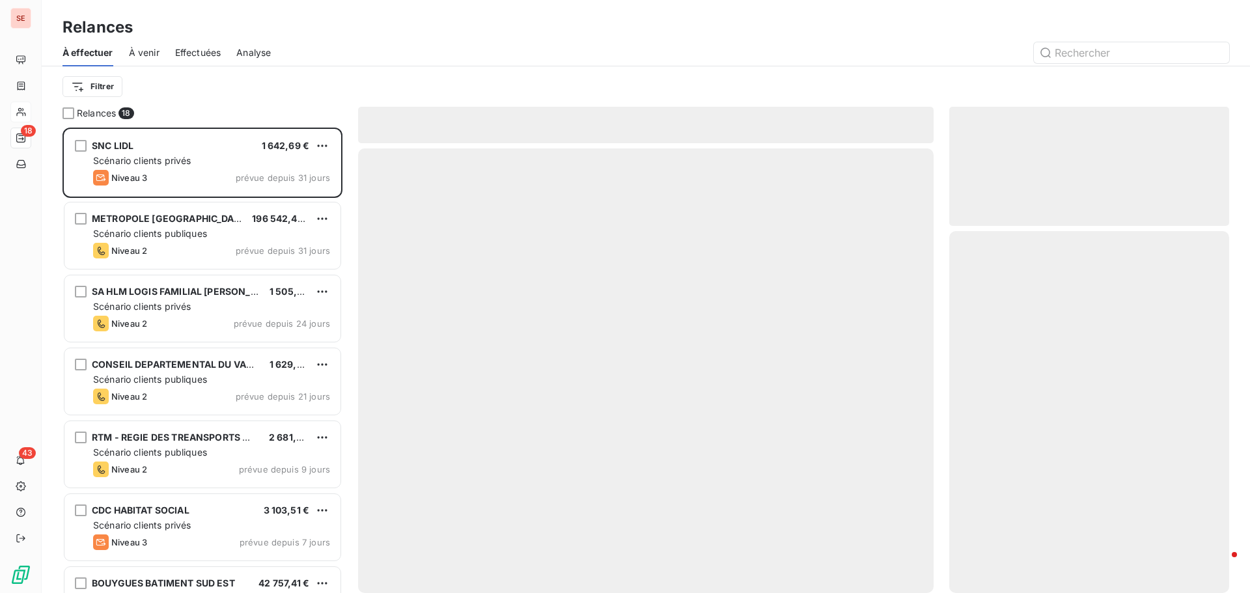
scroll to position [456, 270]
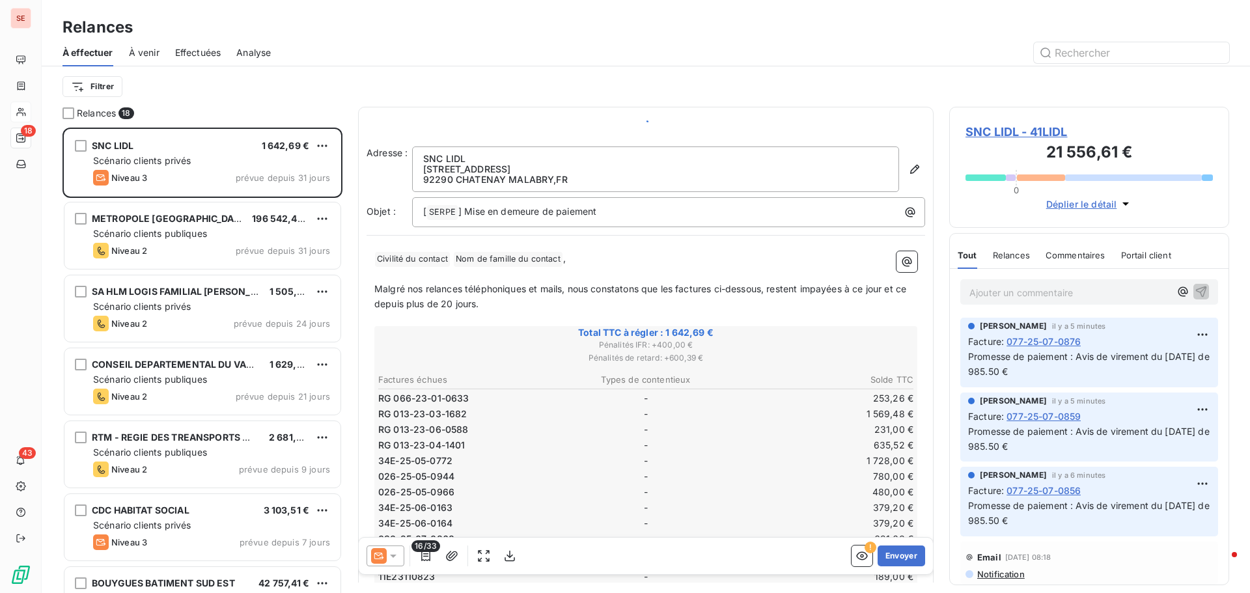
click at [350, 36] on div "Relances" at bounding box center [646, 27] width 1208 height 23
click at [86, 89] on html "SE 18 43 Relances À effectuer À venir Effectuées Analyse Filtrer Relances 18 SN…" at bounding box center [625, 296] width 1250 height 593
click at [300, 79] on html "SE 18 43 Relances À effectuer À venir Effectuées Analyse Filtrer Relances 18 SN…" at bounding box center [625, 296] width 1250 height 593
click at [94, 89] on html "SE 18 43 Relances À effectuer À venir Effectuées Analyse Filtrer Relances 18 SN…" at bounding box center [625, 296] width 1250 height 593
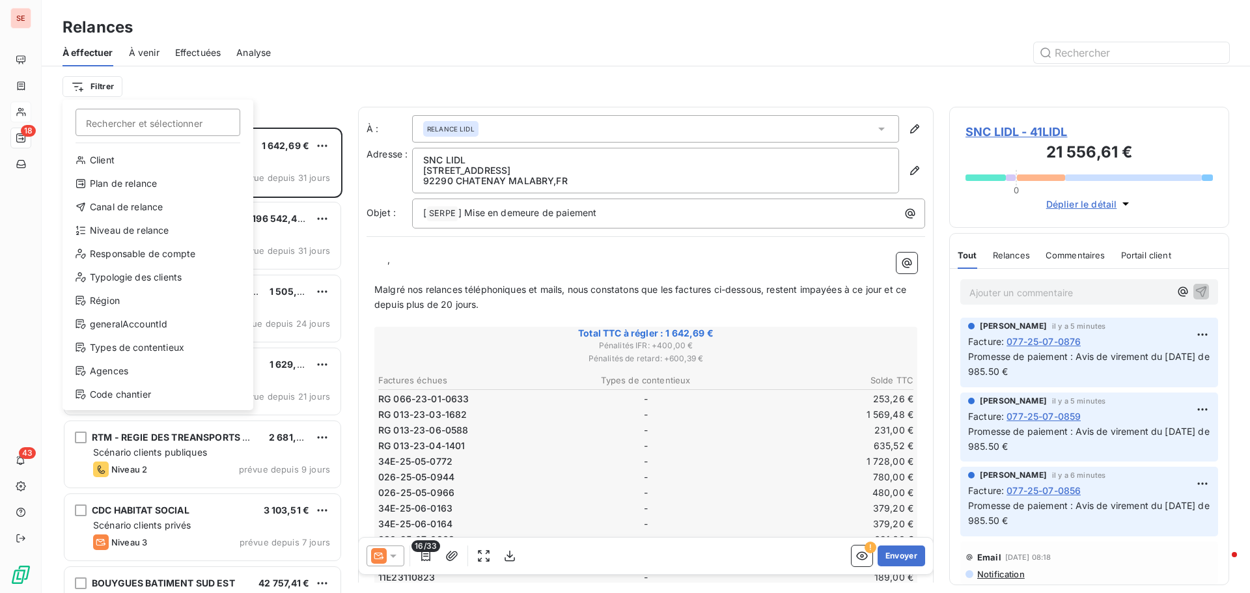
click at [257, 88] on html "SE 18 43 Relances À effectuer À venir Effectuées Analyse Filtrer Rechercher et …" at bounding box center [625, 296] width 1250 height 593
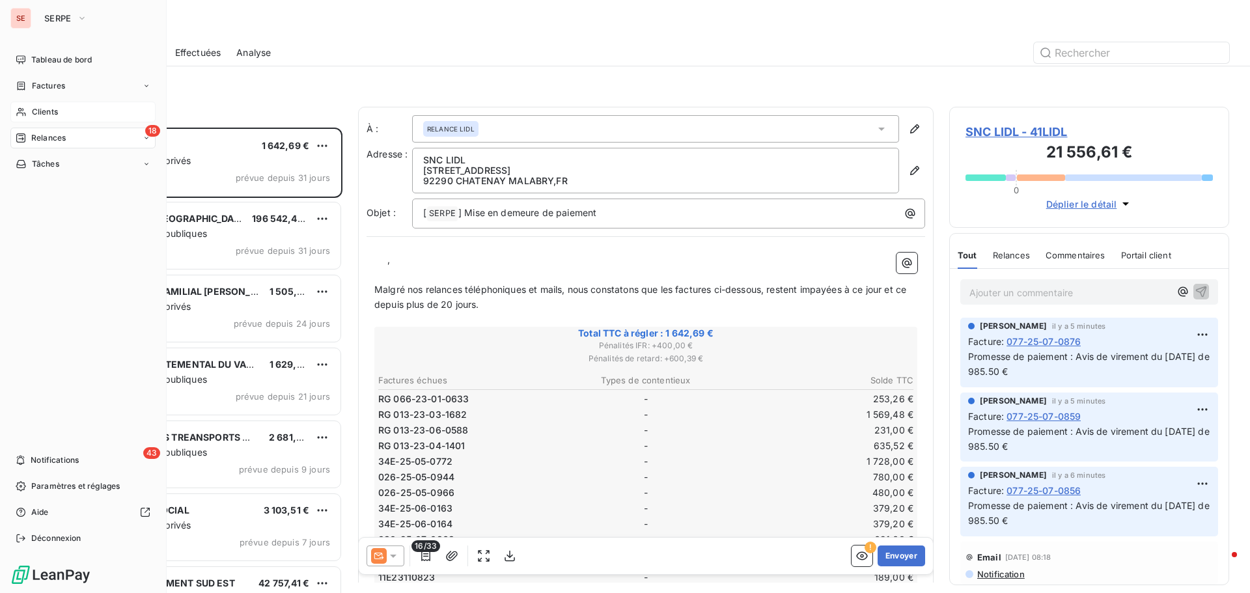
click at [85, 107] on div "Clients" at bounding box center [82, 112] width 145 height 21
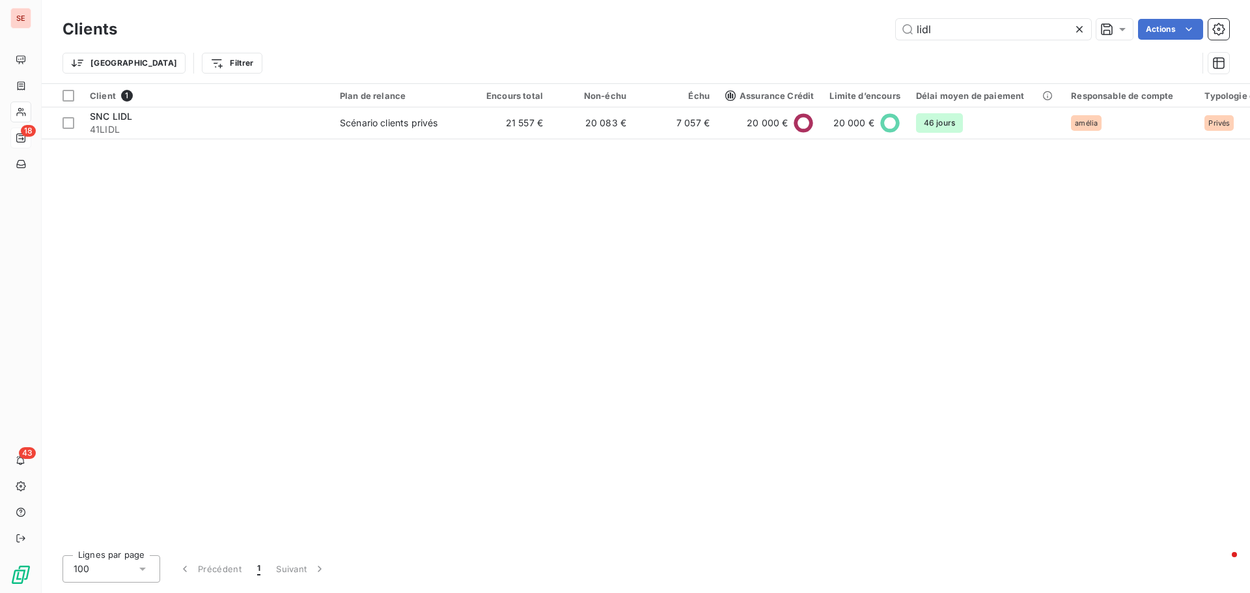
drag, startPoint x: 967, startPoint y: 30, endPoint x: 747, endPoint y: 33, distance: 220.1
click at [748, 33] on div "lidl Actions" at bounding box center [681, 29] width 1096 height 21
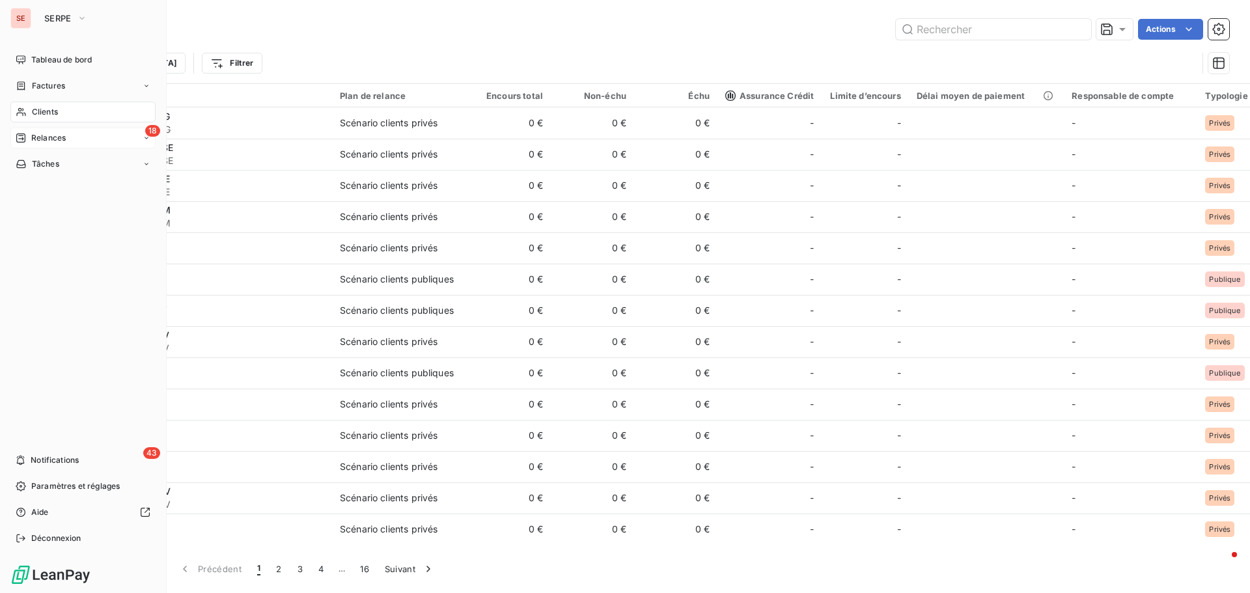
click at [46, 114] on span "Clients" at bounding box center [45, 112] width 26 height 12
click at [44, 136] on span "Relances" at bounding box center [48, 138] width 35 height 12
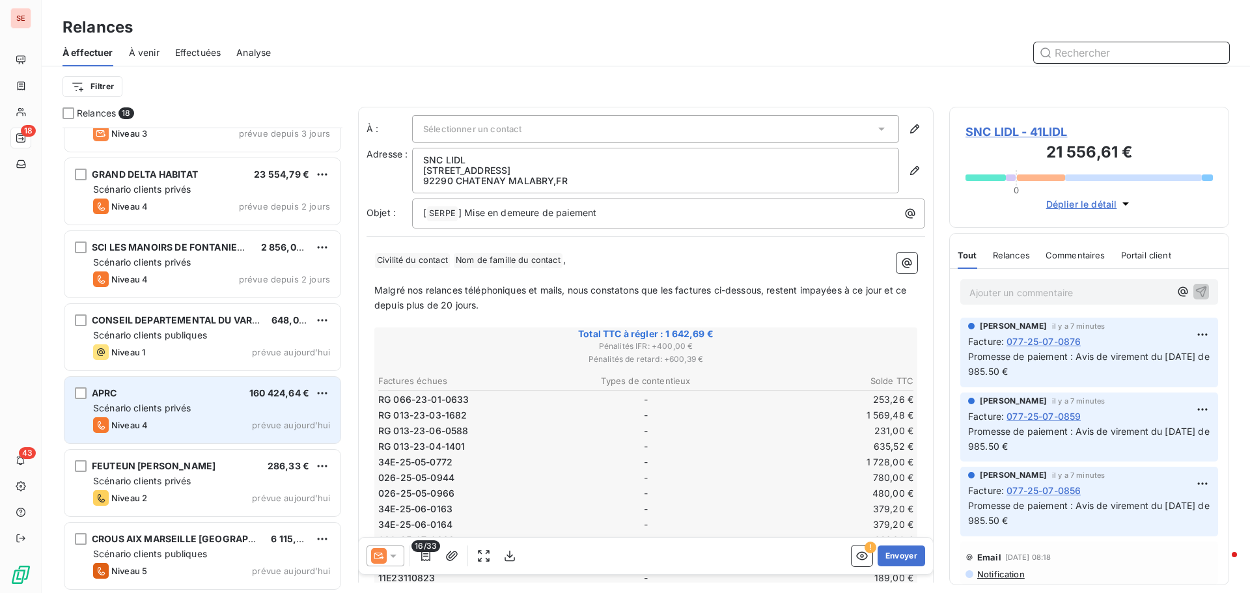
scroll to position [848, 0]
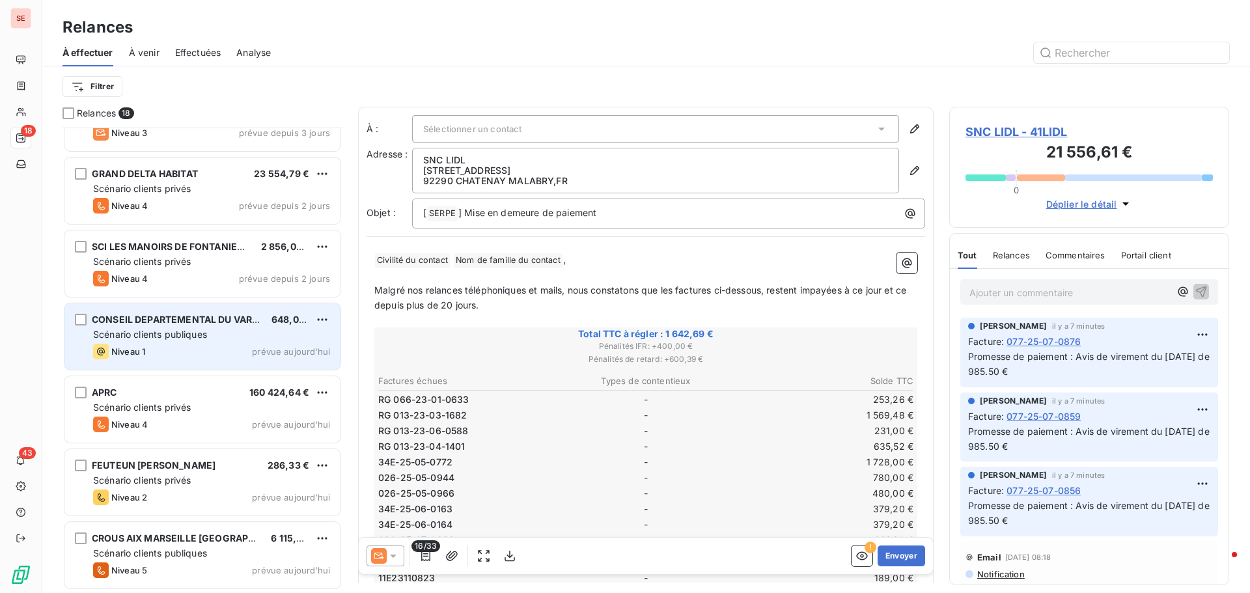
click at [212, 322] on span "CONSEIL DEPARTEMENTAL DU VAR CD83" at bounding box center [186, 319] width 188 height 11
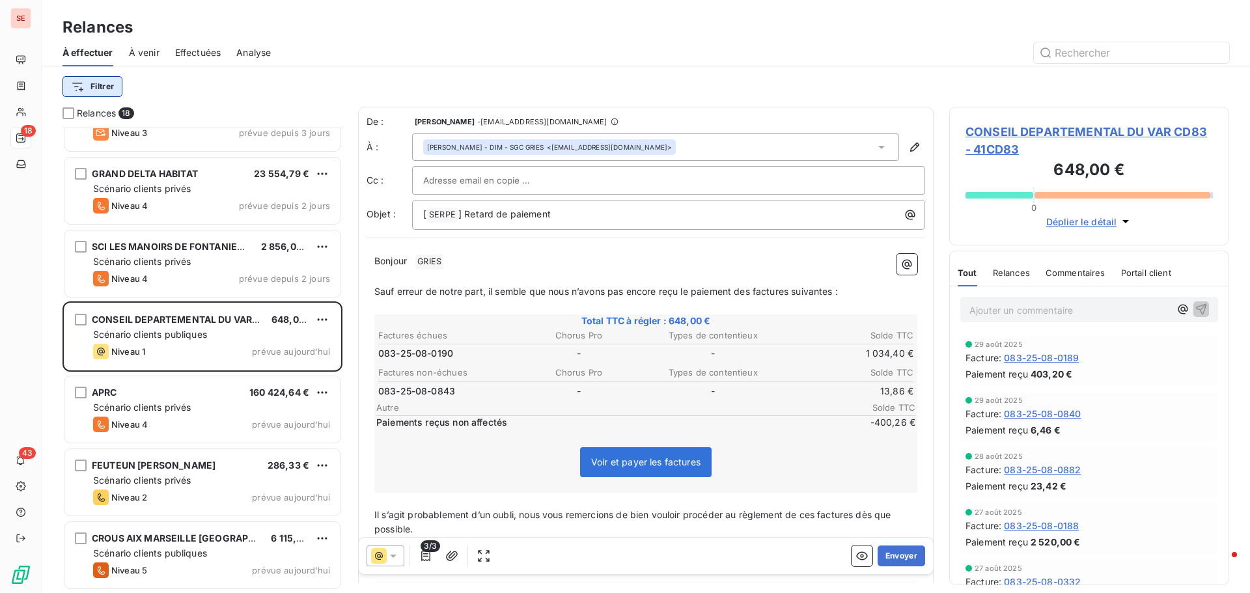
click at [109, 85] on html "SE 18 43 Relances À effectuer À venir Effectuées Analyse Filtrer Relances 18 AL…" at bounding box center [625, 296] width 1250 height 593
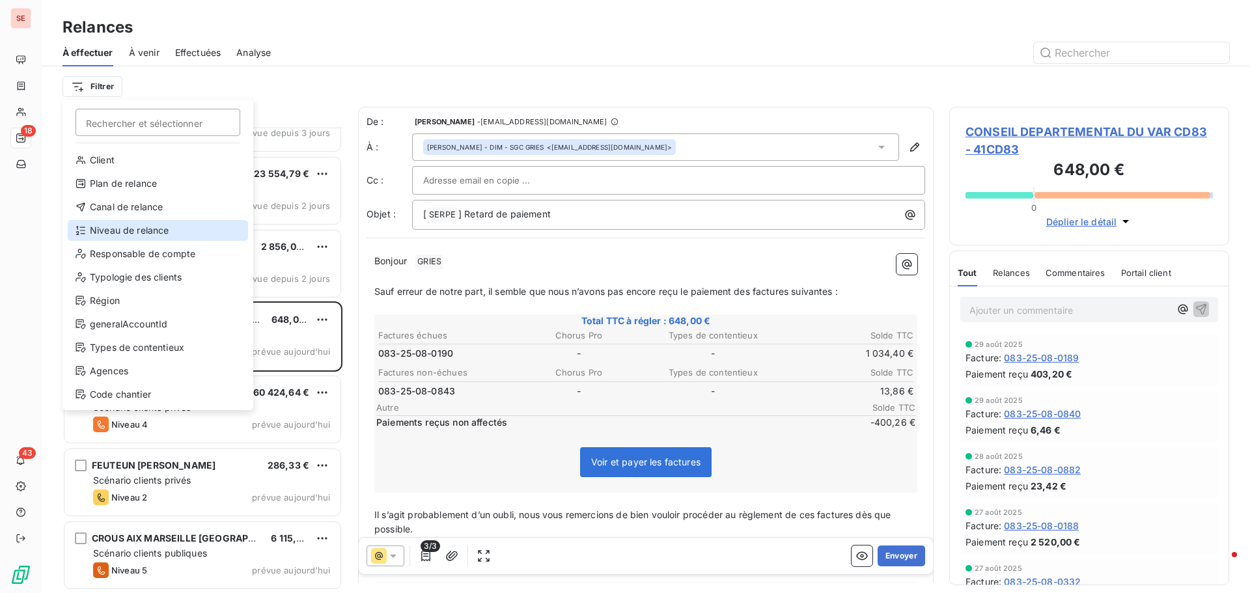
click at [105, 232] on div "Niveau de relance" at bounding box center [158, 230] width 180 height 21
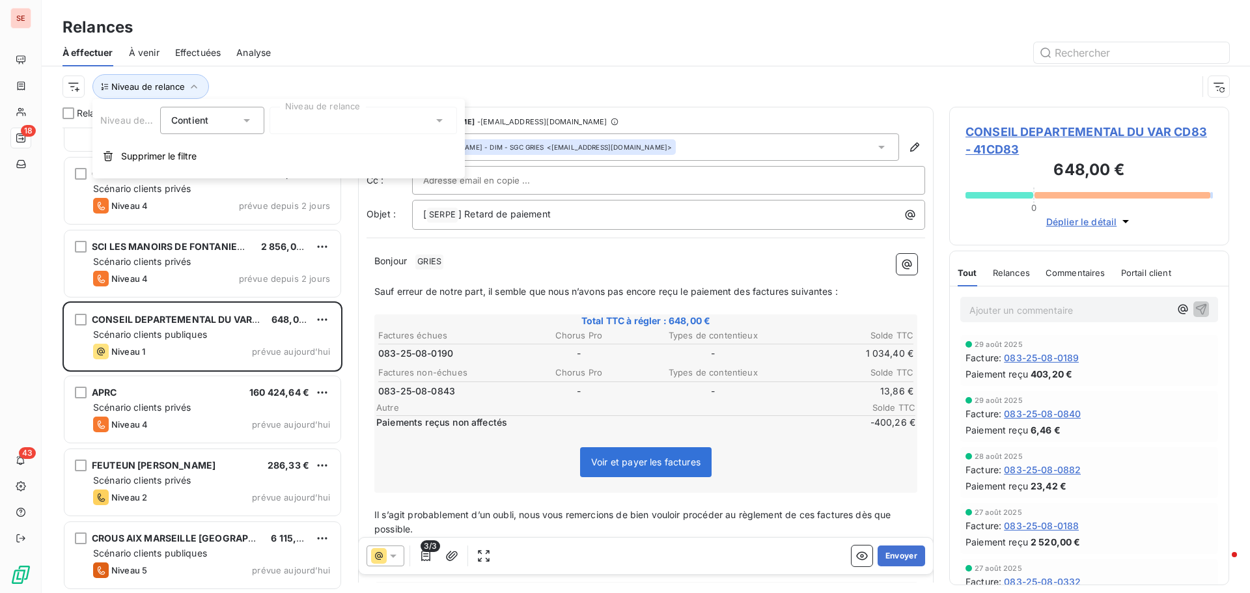
click at [301, 126] on div at bounding box center [364, 120] width 188 height 27
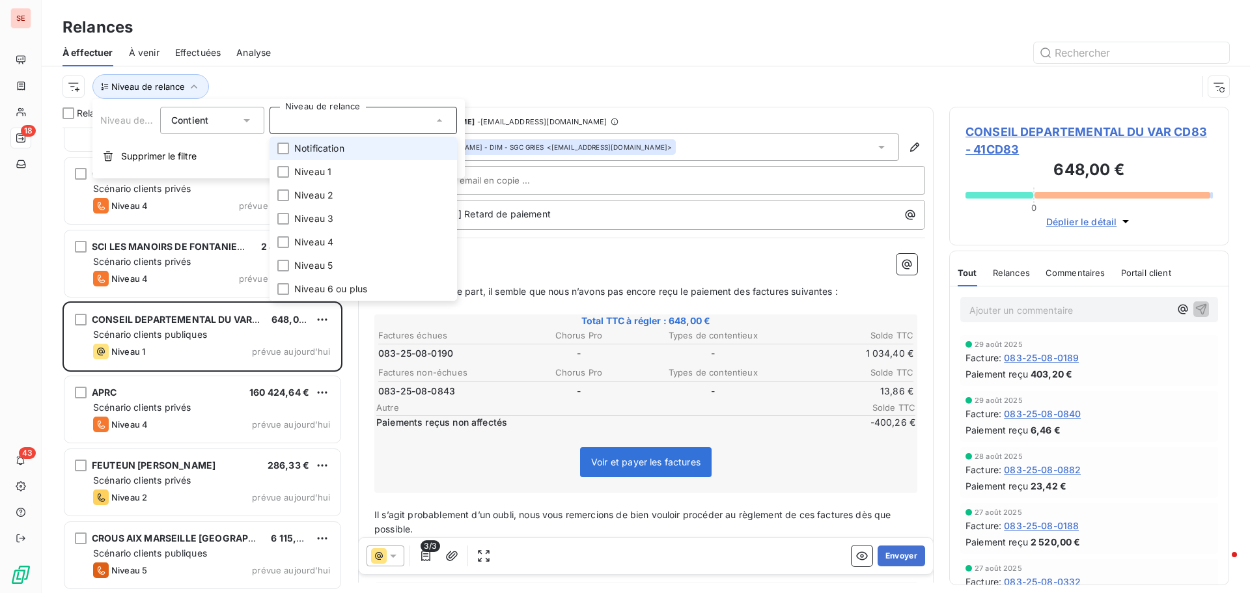
click at [322, 148] on span "Notification" at bounding box center [319, 148] width 50 height 13
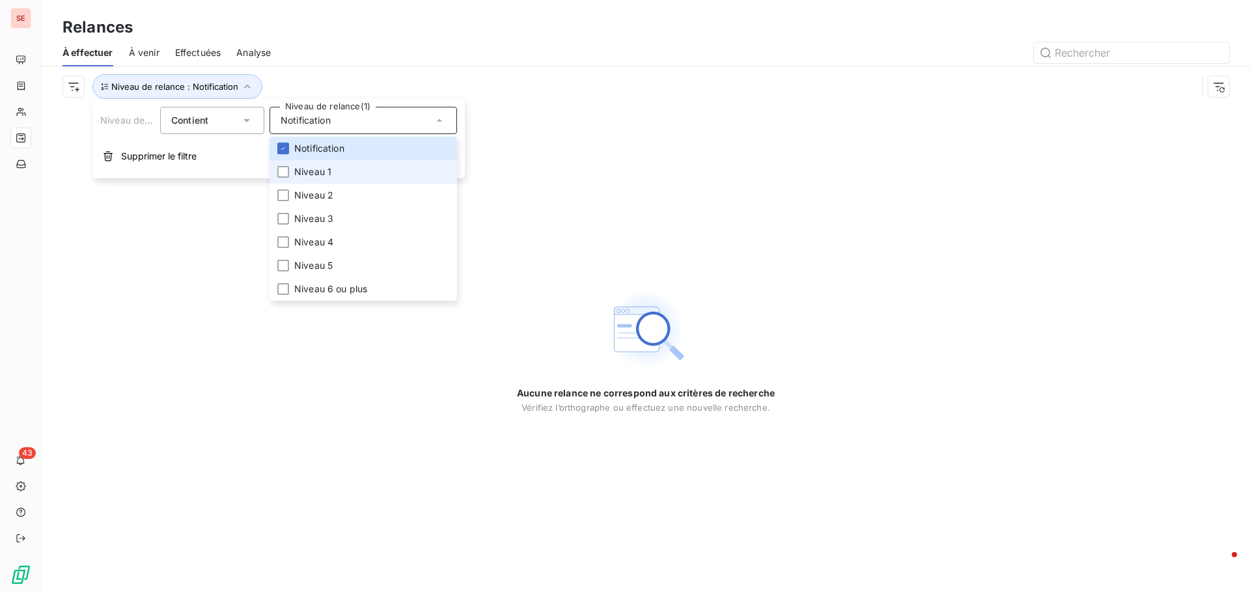
click at [318, 176] on span "Niveau 1" at bounding box center [312, 171] width 37 height 13
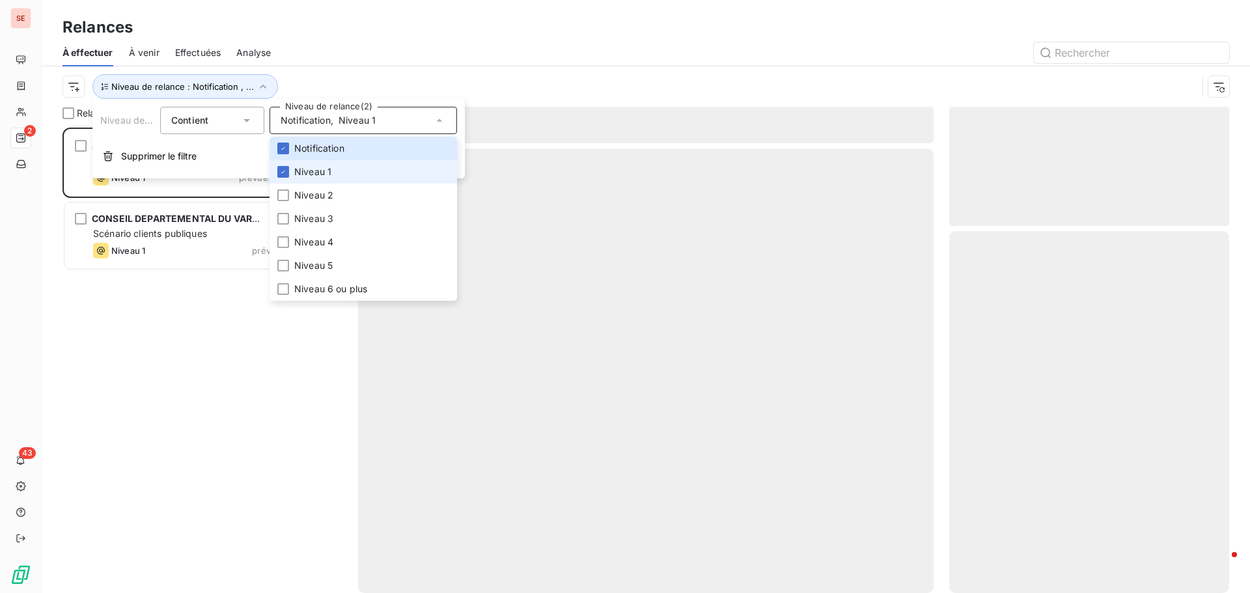
scroll to position [456, 270]
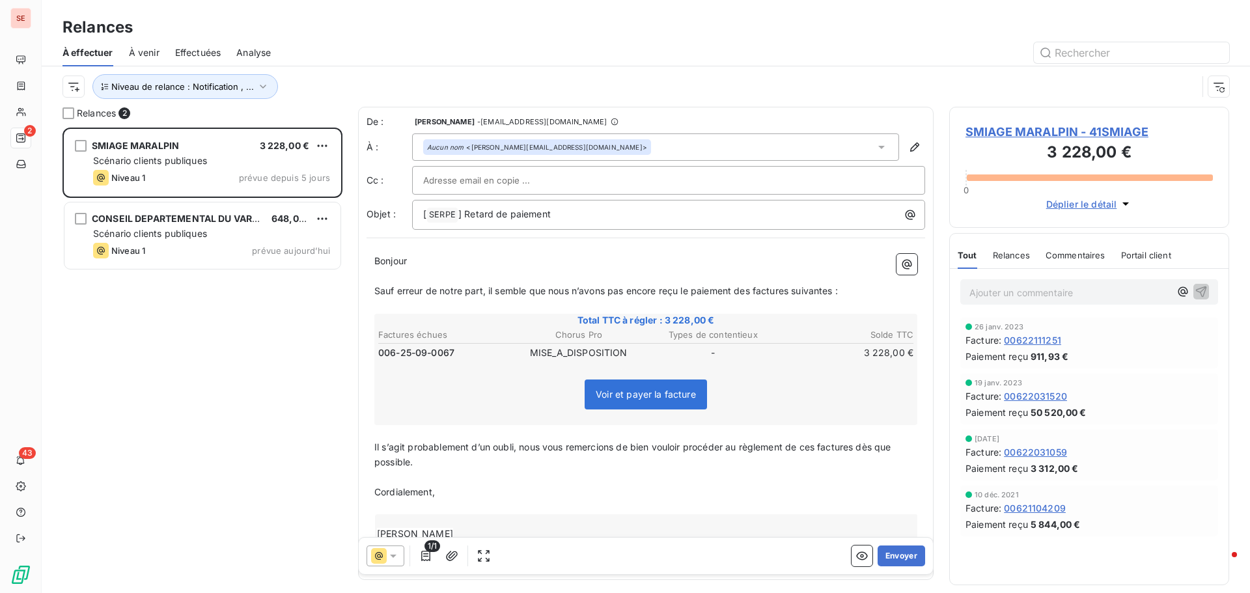
click at [371, 85] on div "Niveau de relance : Notification , ..." at bounding box center [630, 86] width 1135 height 25
click at [1039, 130] on span "SMIAGE MARALPIN - 41SMIAGE" at bounding box center [1089, 132] width 247 height 18
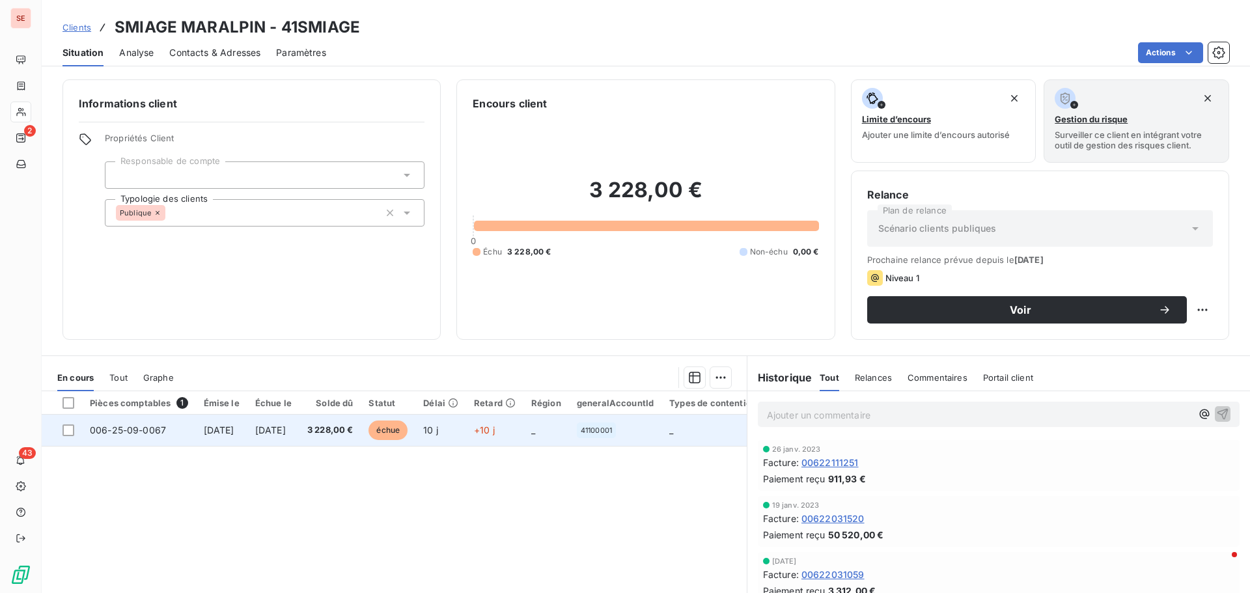
click at [247, 428] on td "[DATE]" at bounding box center [221, 430] width 51 height 31
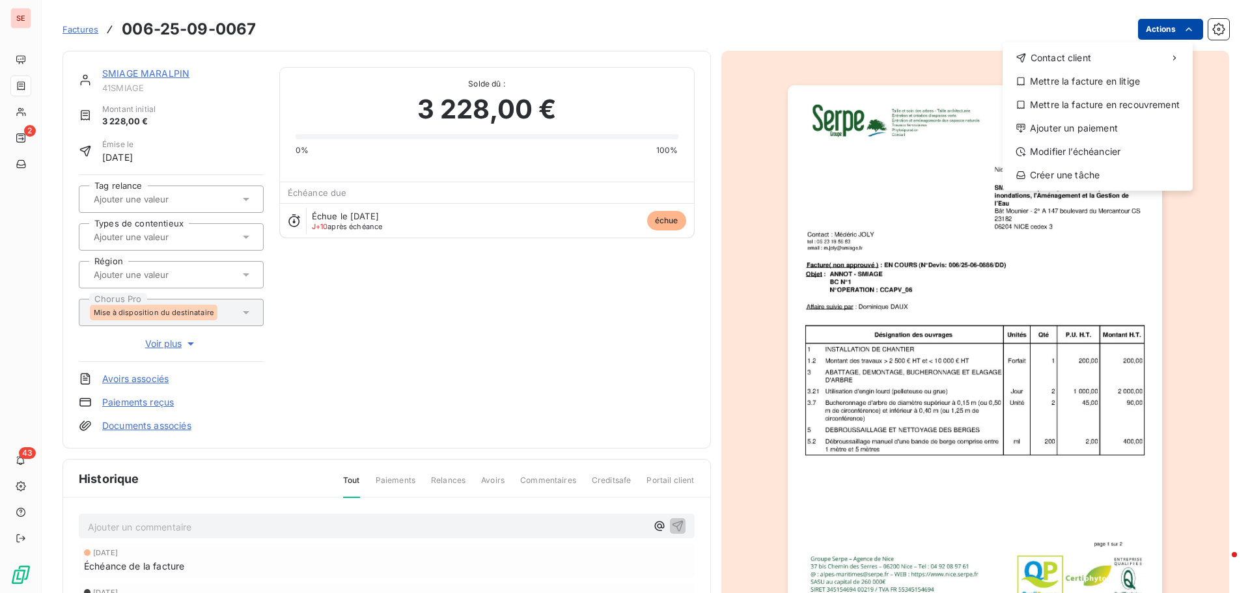
click at [1135, 33] on html "SE 2 43 Factures 006-25-09-0067 Actions Contact client Mettre la facture en lit…" at bounding box center [625, 296] width 1250 height 593
click at [1090, 145] on div "Modifier l’échéancier" at bounding box center [1098, 151] width 180 height 21
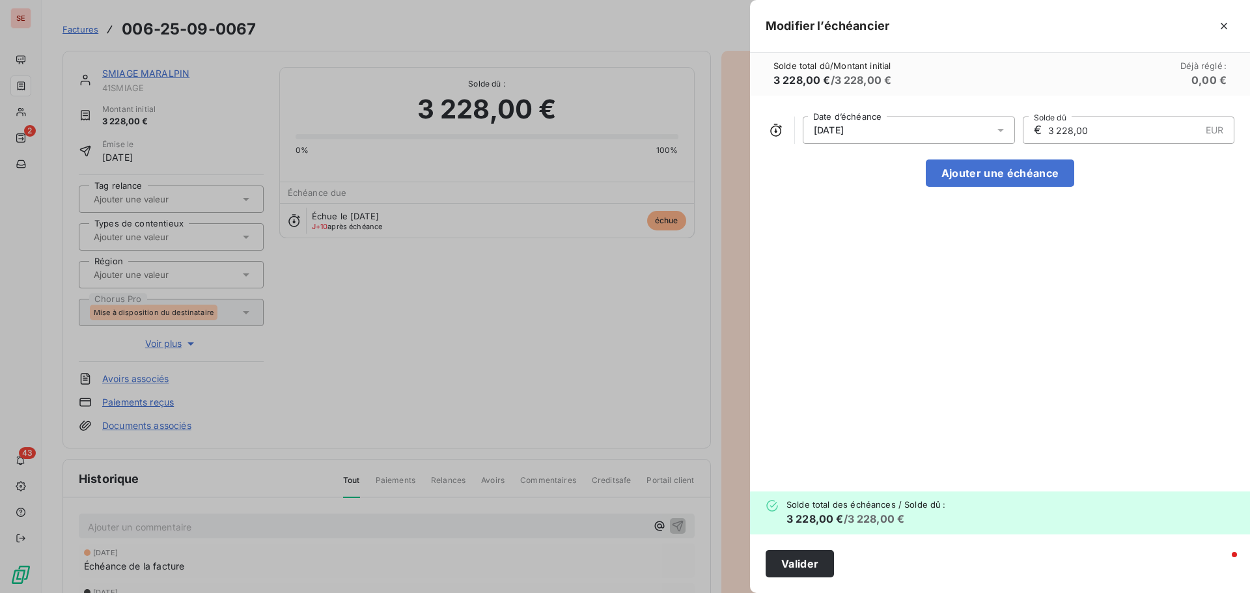
click at [844, 130] on span "08/09/2025" at bounding box center [829, 130] width 30 height 10
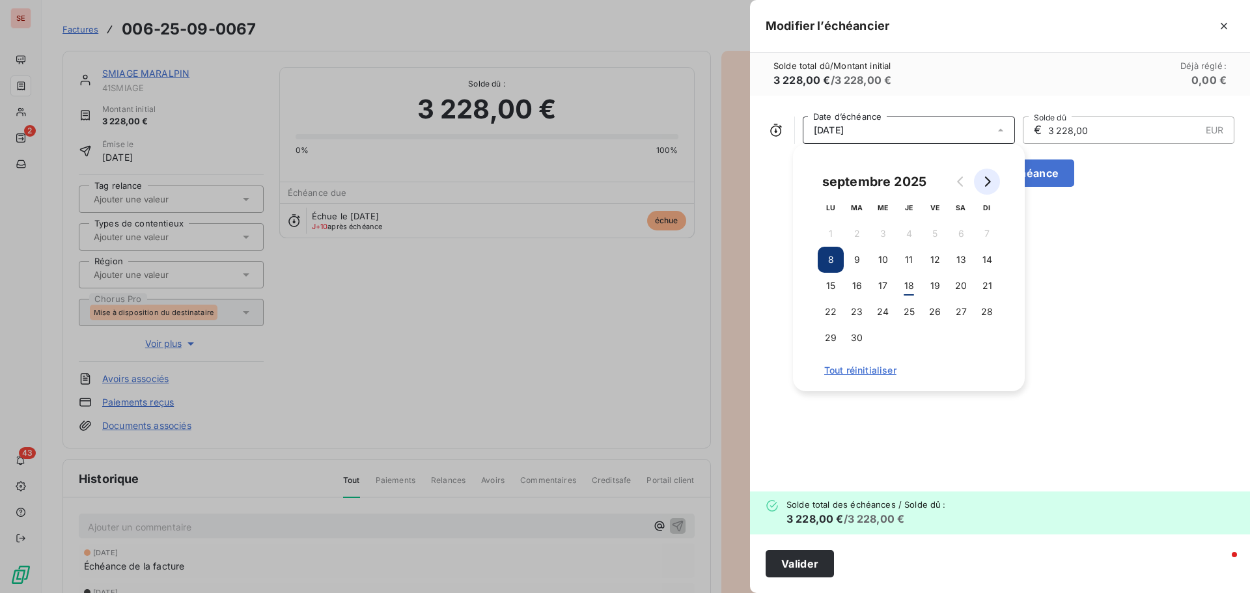
click at [975, 180] on button "Go to next month" at bounding box center [987, 182] width 26 height 26
click at [880, 257] on button "8" at bounding box center [883, 260] width 26 height 26
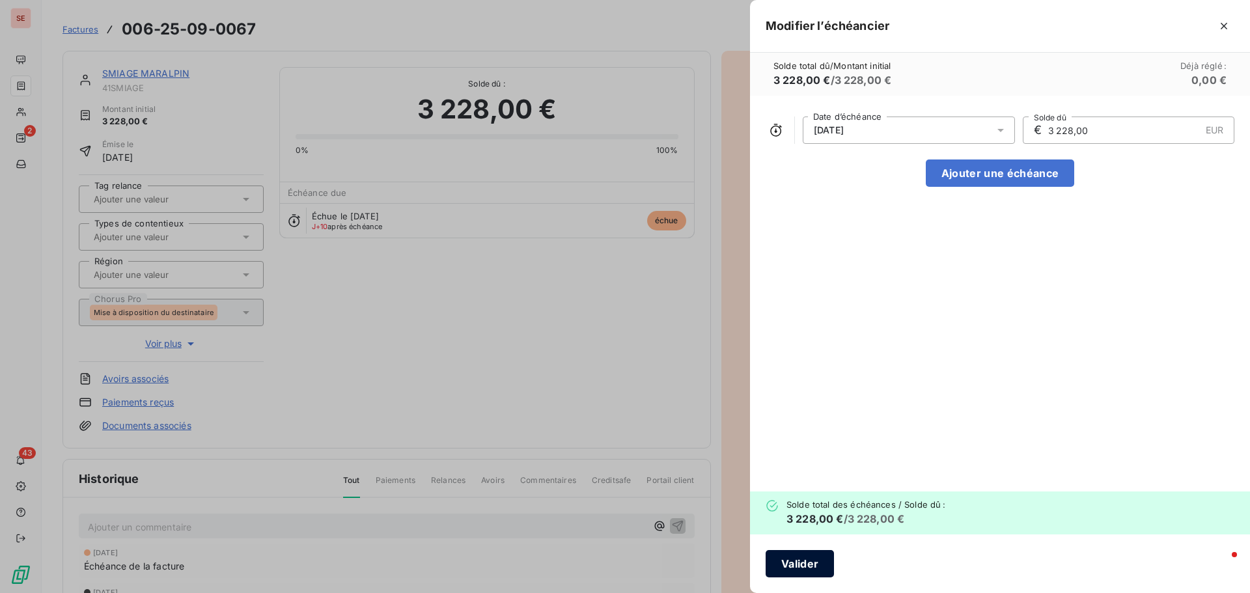
click at [788, 564] on button "Valider" at bounding box center [800, 563] width 68 height 27
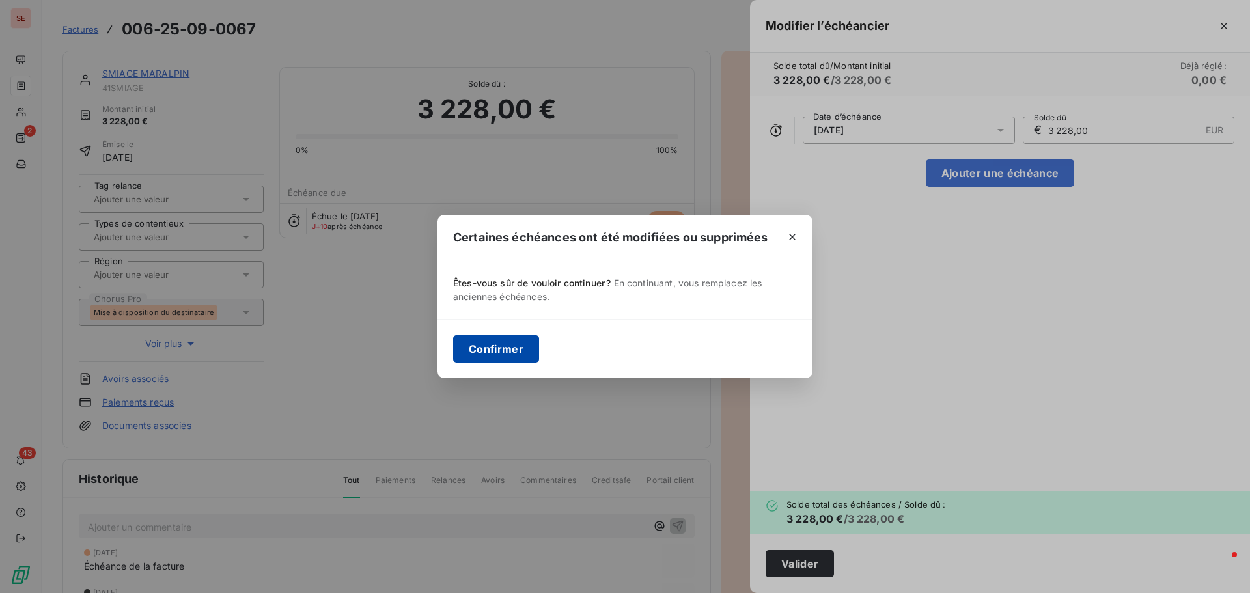
click at [466, 349] on button "Confirmer" at bounding box center [496, 348] width 86 height 27
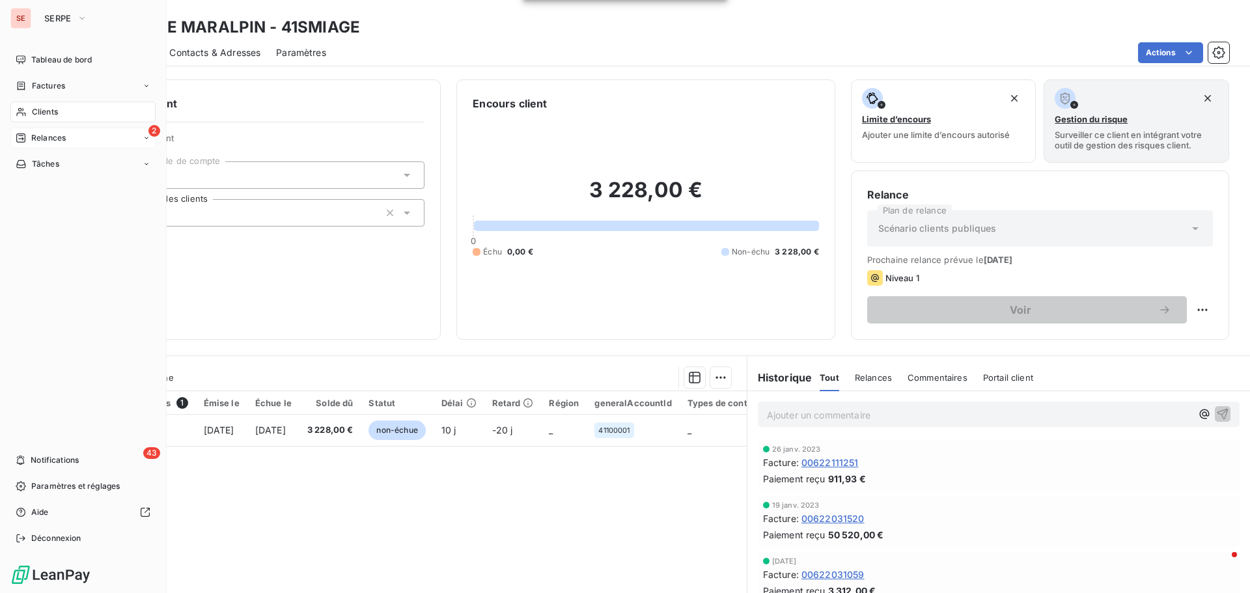
click at [53, 141] on span "Relances" at bounding box center [48, 138] width 35 height 12
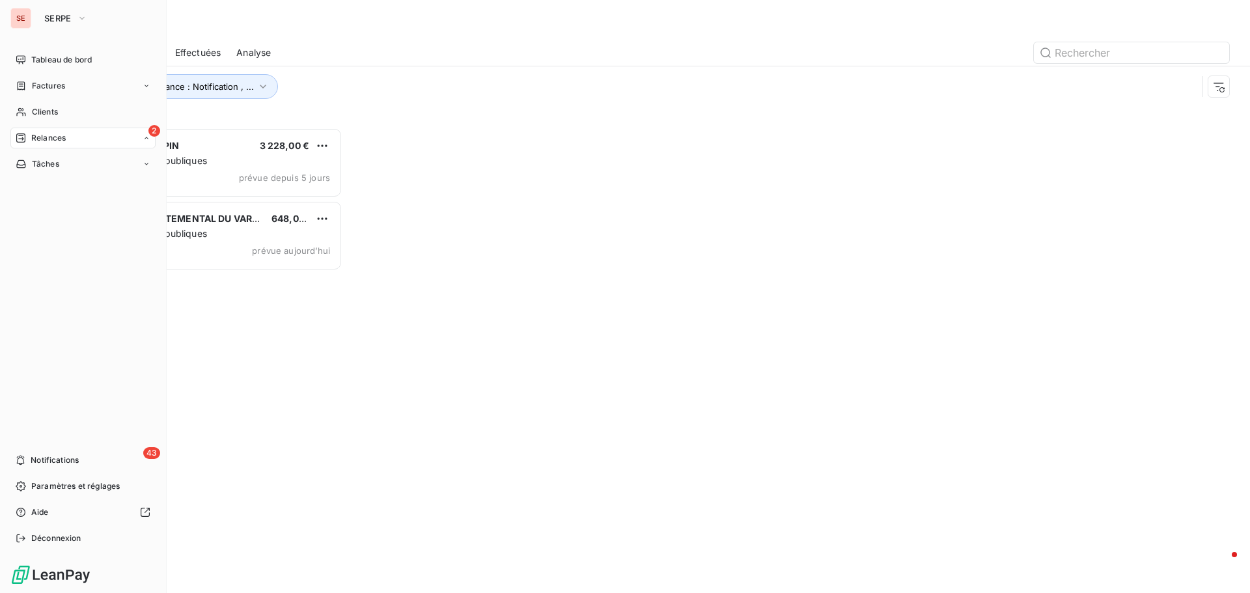
scroll to position [456, 270]
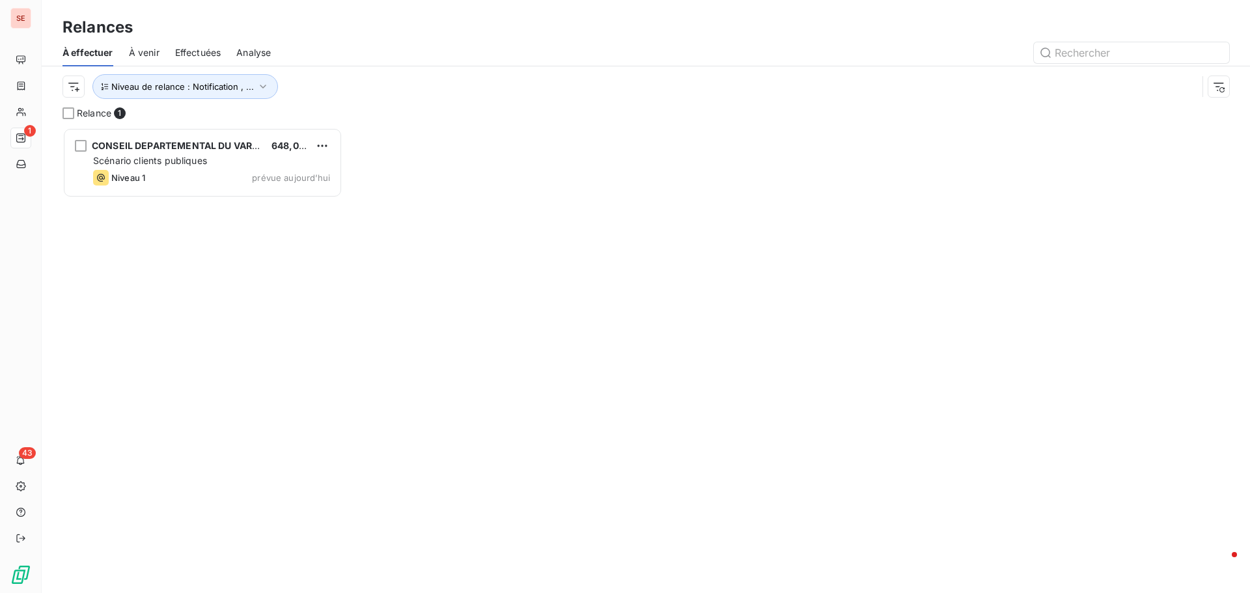
scroll to position [456, 270]
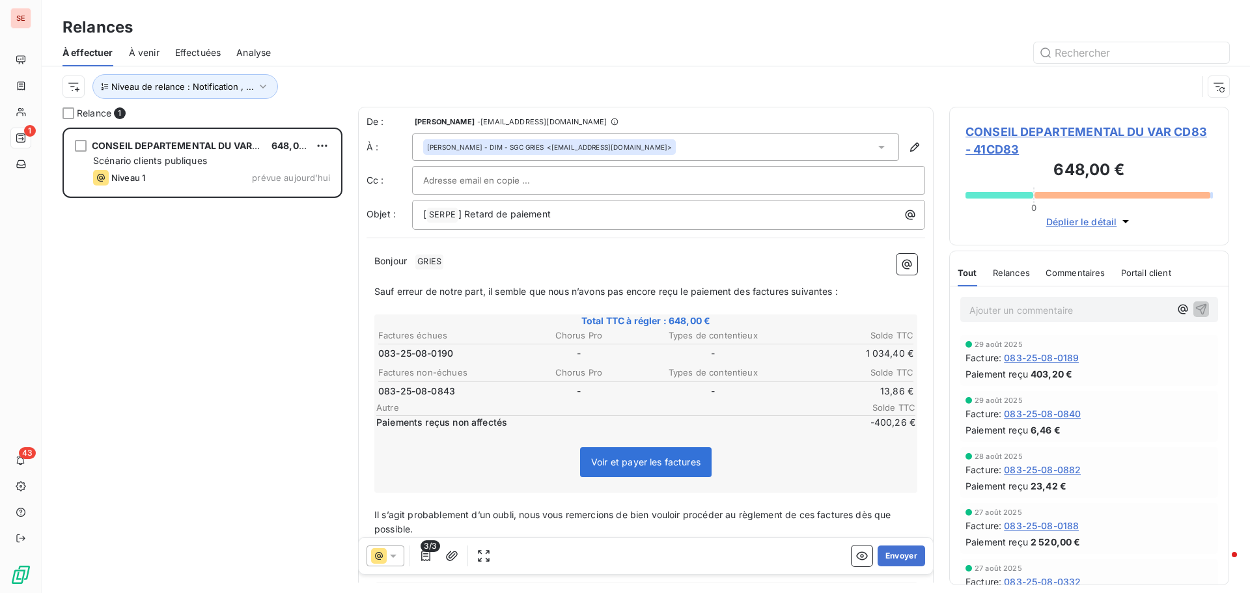
click at [1125, 126] on span "CONSEIL DEPARTEMENTAL DU VAR CD83 - 41CD83" at bounding box center [1089, 140] width 247 height 35
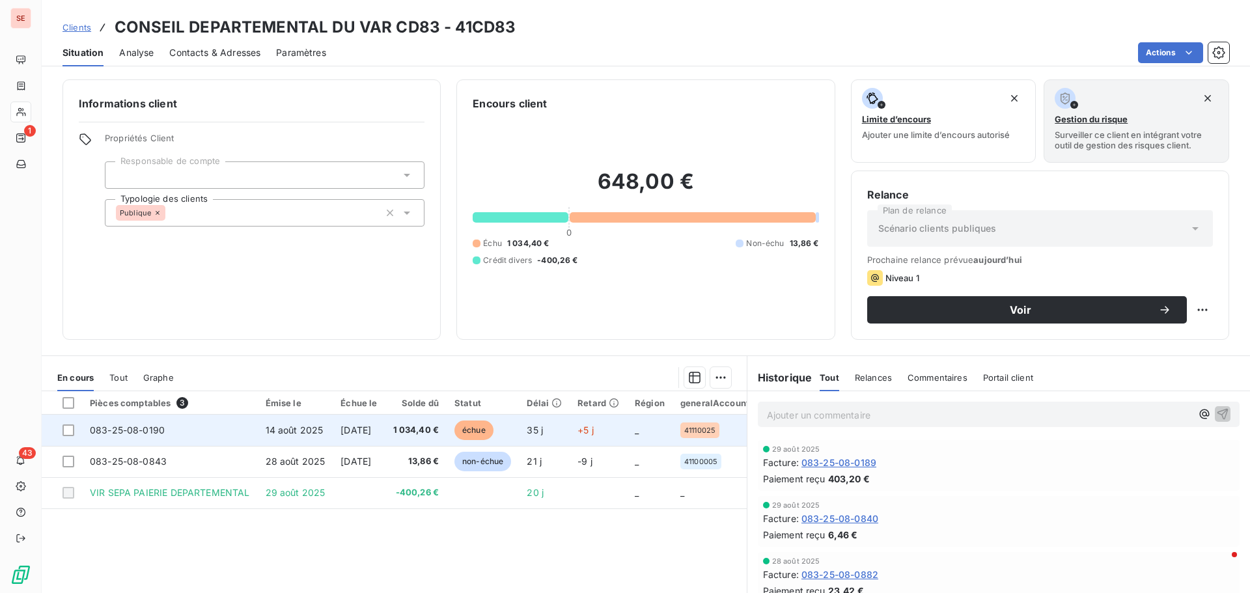
click at [340, 434] on span "[DATE]" at bounding box center [355, 429] width 31 height 11
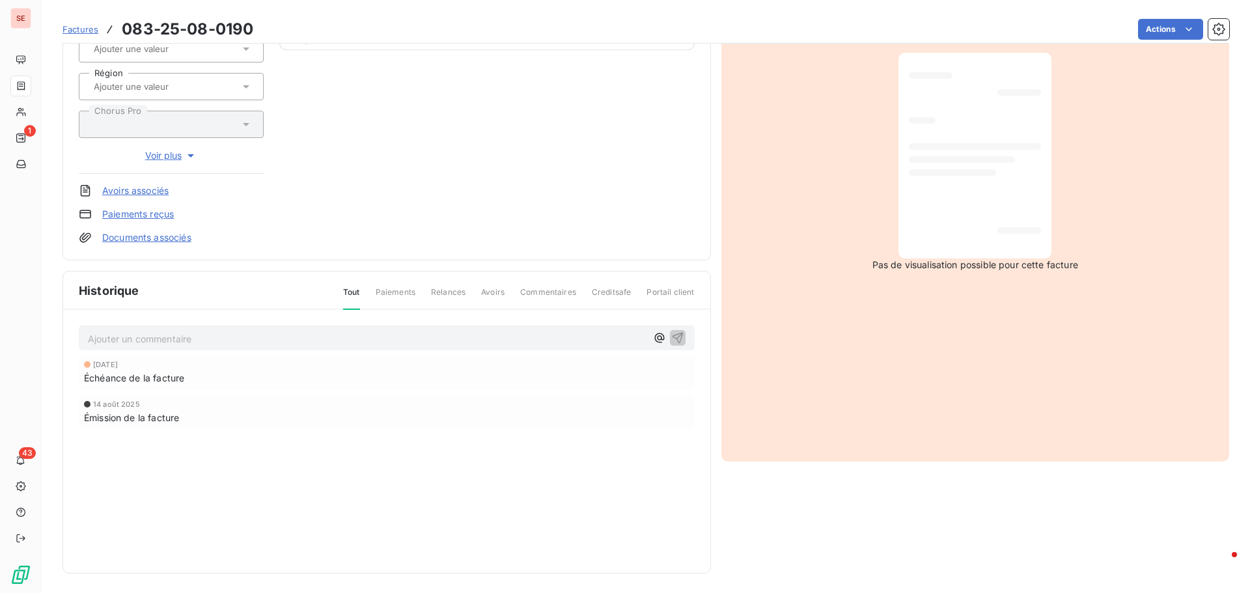
scroll to position [190, 0]
click at [234, 336] on p "Ajouter un commentaire ﻿" at bounding box center [367, 337] width 559 height 16
click at [259, 342] on p "Répartition paiement :" at bounding box center [367, 336] width 559 height 15
click at [676, 333] on icon "button" at bounding box center [677, 336] width 11 height 11
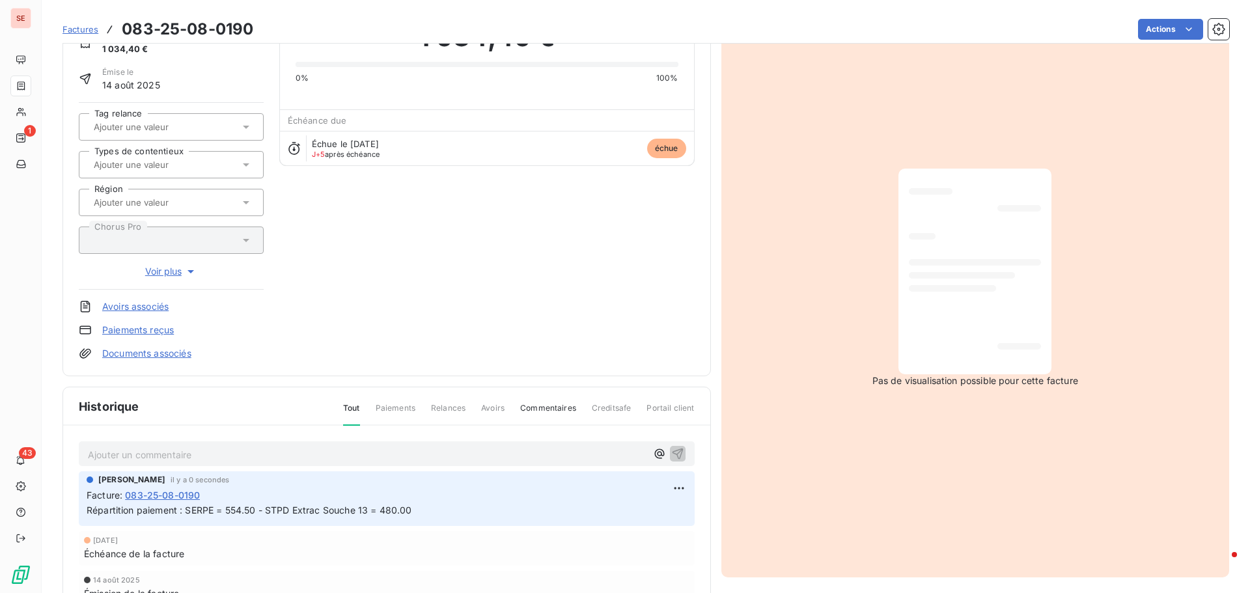
scroll to position [60, 0]
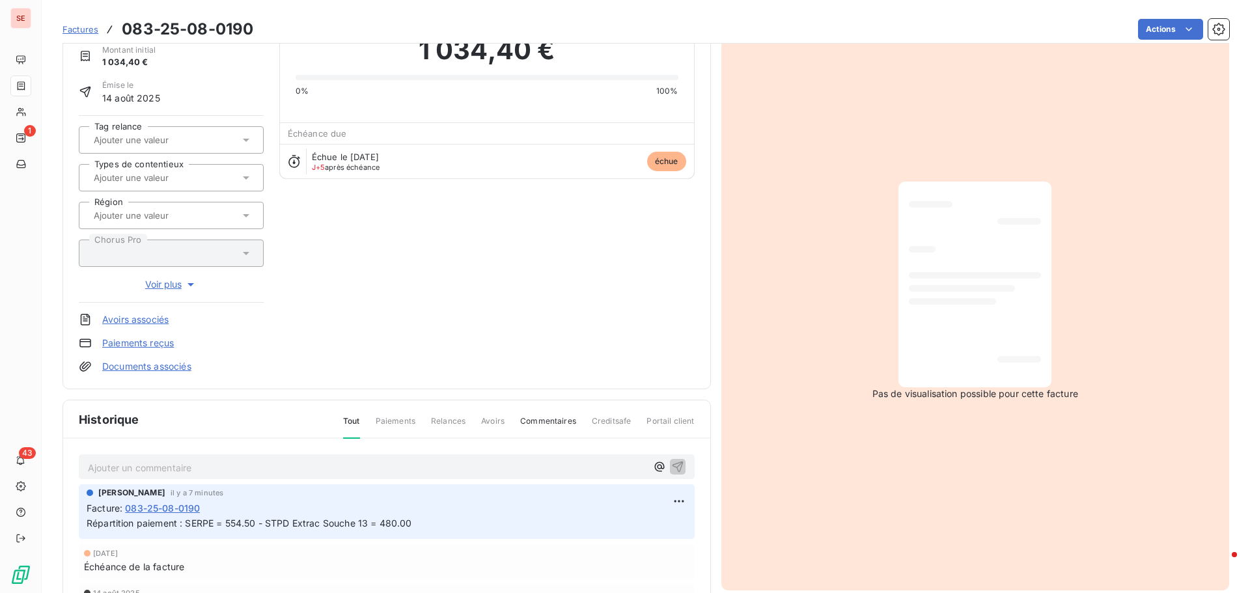
click at [418, 524] on p "Répartition paiement : SERPE = 554.50 - STPD Extrac Souche 13 = 480.00" at bounding box center [387, 523] width 600 height 15
click at [676, 505] on html "SE 1 43 Factures 083-25-08-0190 Actions CONSEIL DEPARTEMENTAL DU VAR CD83 41CD8…" at bounding box center [625, 296] width 1250 height 593
drag, startPoint x: 654, startPoint y: 525, endPoint x: 639, endPoint y: 525, distance: 15.6
click at [654, 526] on div "Editer" at bounding box center [642, 530] width 73 height 21
click at [531, 521] on p "Répartition paiement : SERPE = 554.50 - STPD Extrac Souche 13 = 480.00" at bounding box center [378, 523] width 582 height 15
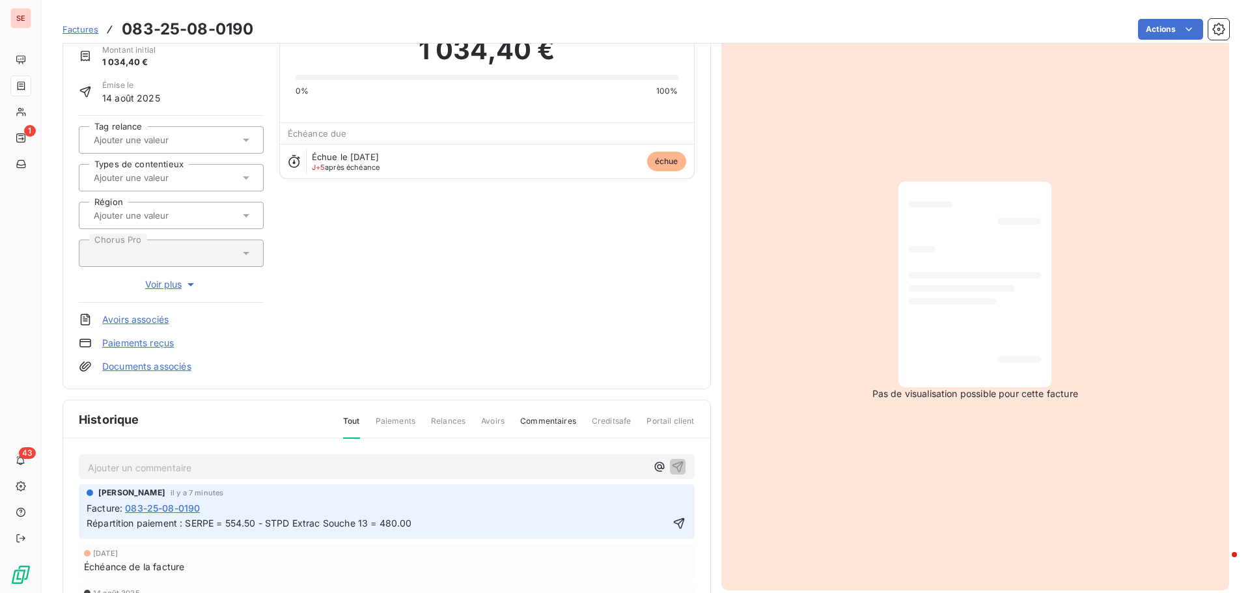
click at [413, 527] on p "Répartition paiement : SERPE = 554.50 - STPD Extrac Souche 13 = 480.00" at bounding box center [378, 523] width 582 height 15
click at [139, 531] on p "Répartition paiement : SERPE = 554.50 - STPD Extrac Souche 13 = 480.00" at bounding box center [378, 523] width 582 height 15
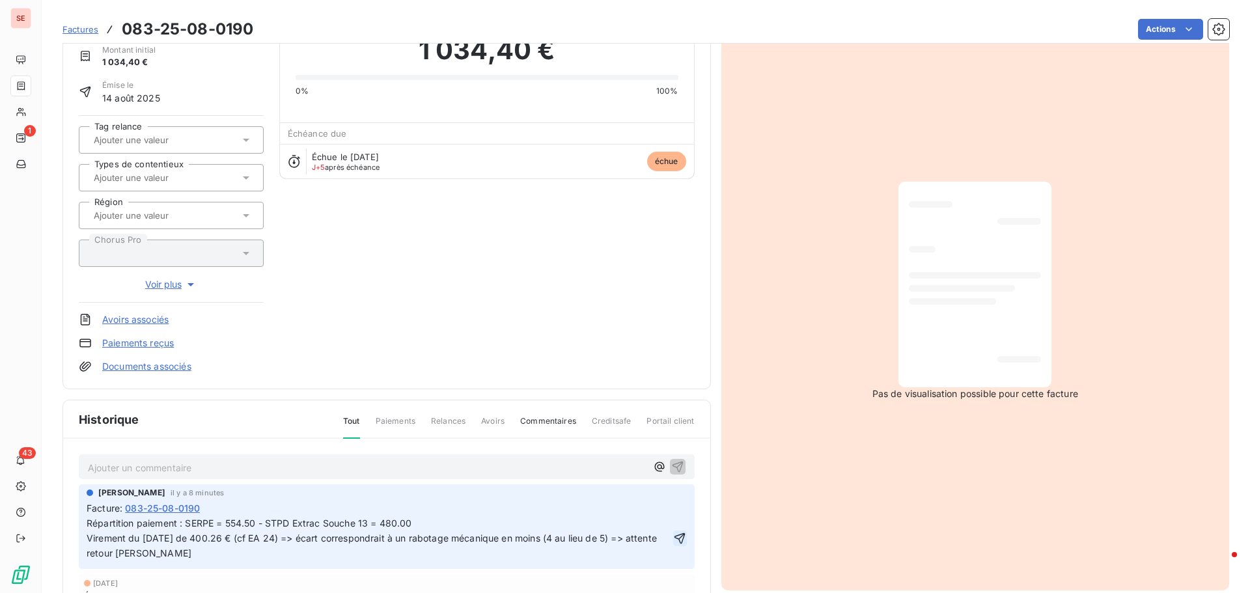
click at [674, 538] on icon "button" at bounding box center [679, 538] width 11 height 11
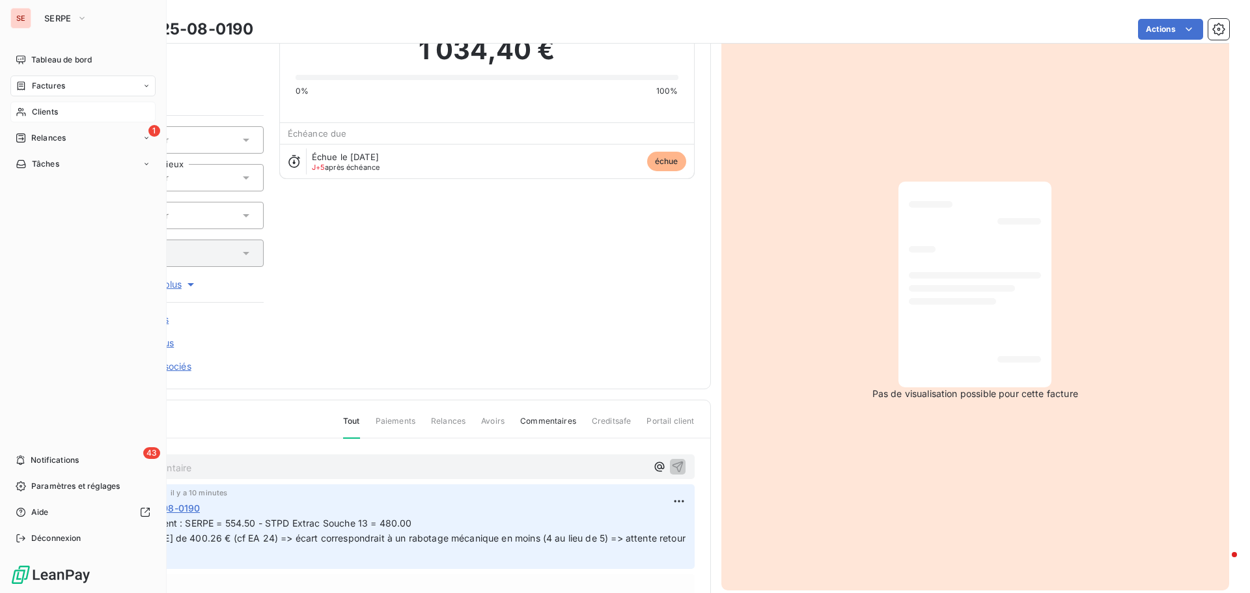
click at [51, 109] on span "Clients" at bounding box center [45, 112] width 26 height 12
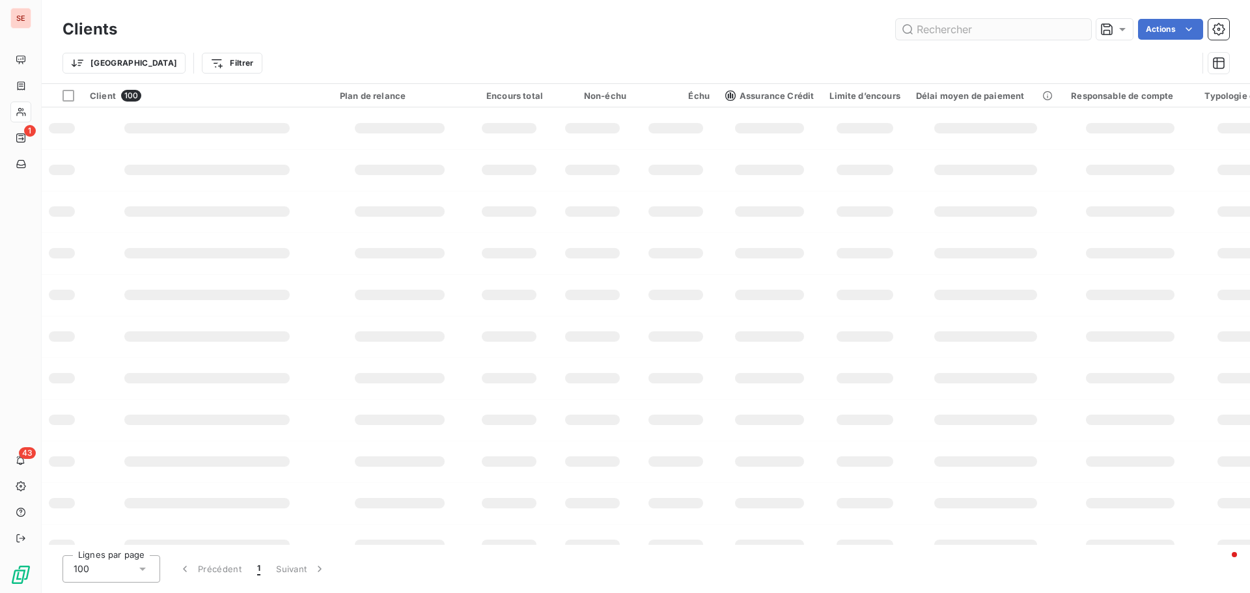
click at [937, 27] on input "text" at bounding box center [993, 29] width 195 height 21
type input "talagra"
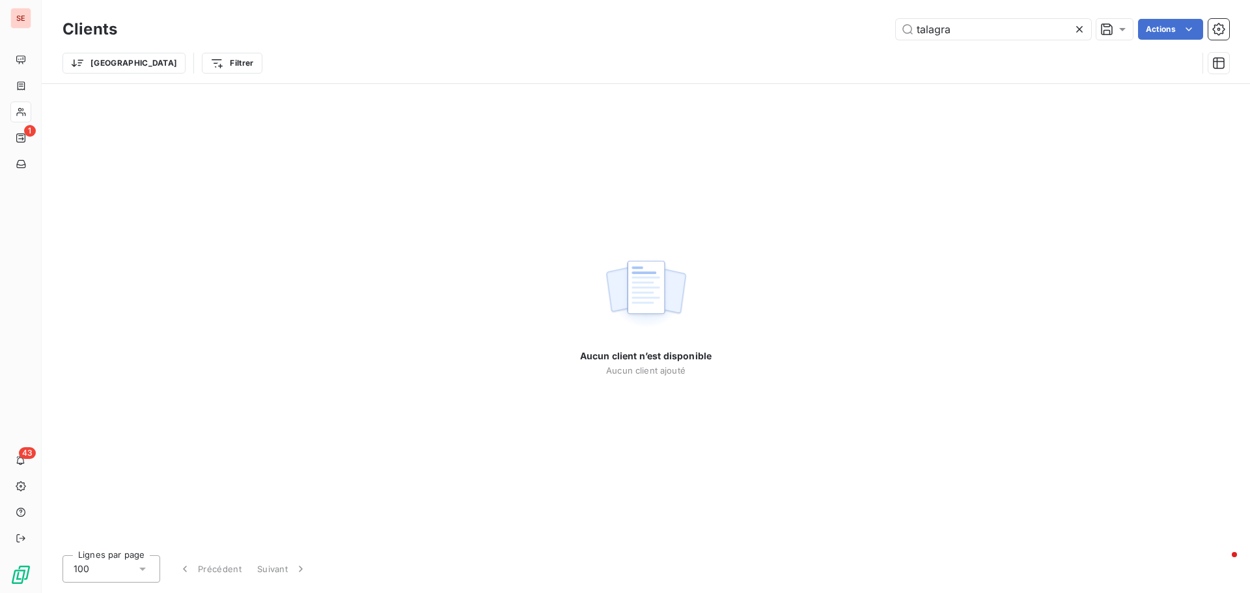
drag, startPoint x: 966, startPoint y: 33, endPoint x: 870, endPoint y: 31, distance: 95.7
click at [870, 31] on div "talagra Actions" at bounding box center [681, 29] width 1096 height 21
type input "baudoin"
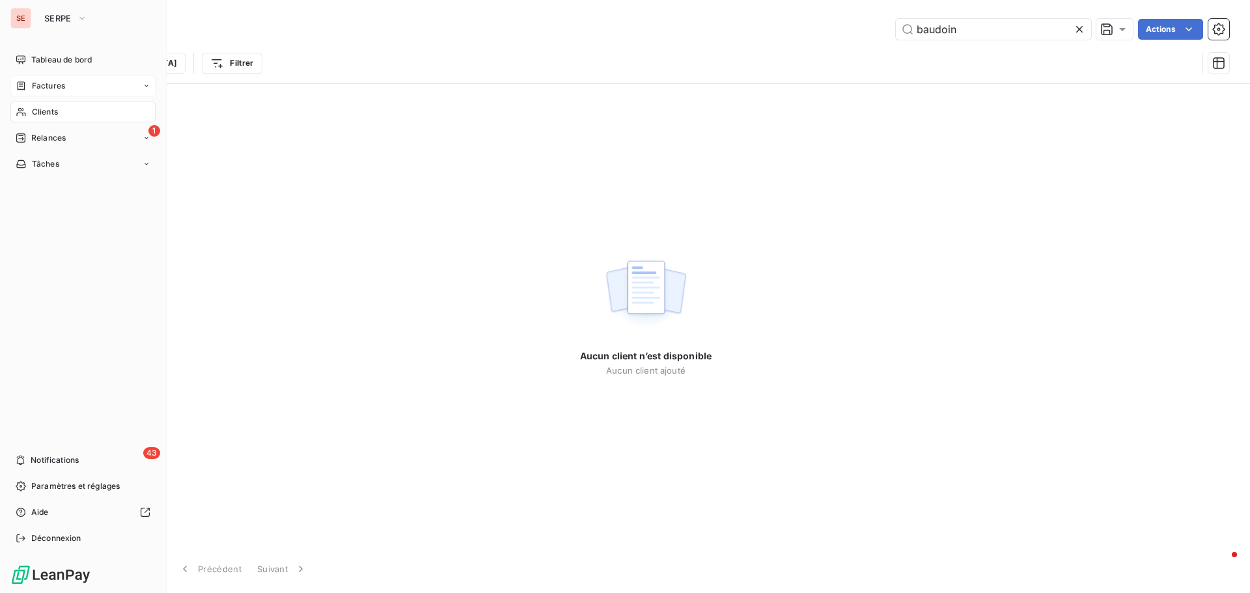
click at [36, 89] on span "Factures" at bounding box center [48, 86] width 33 height 12
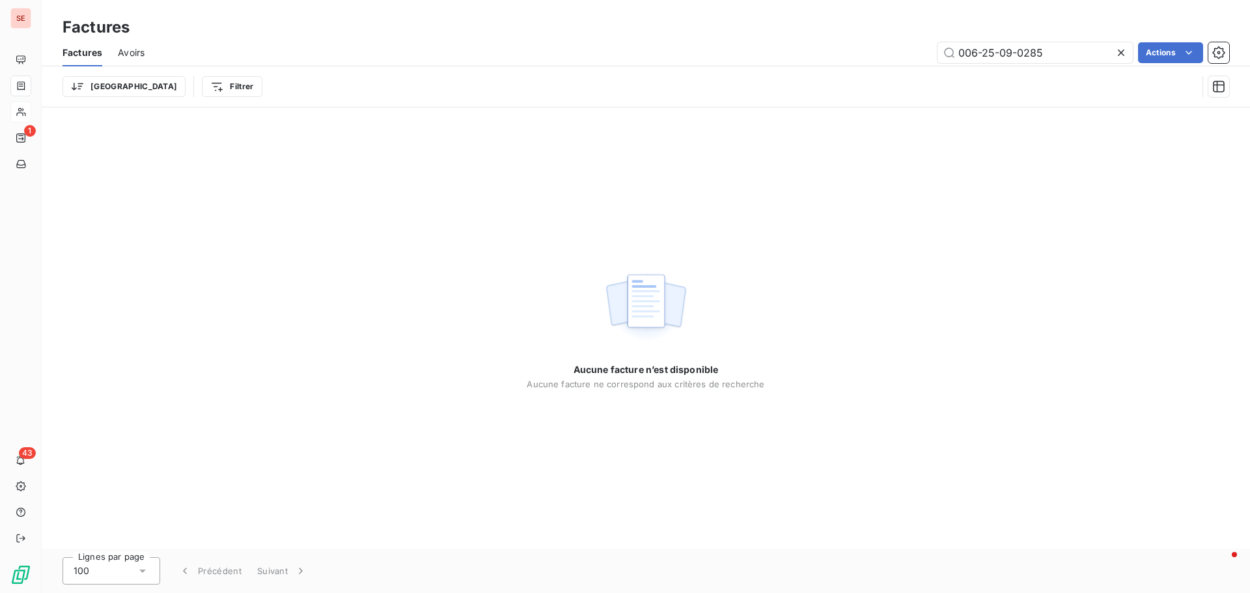
drag, startPoint x: 1055, startPoint y: 56, endPoint x: 811, endPoint y: 48, distance: 244.3
click at [811, 48] on div "006-25-09-0285 Actions" at bounding box center [694, 52] width 1069 height 21
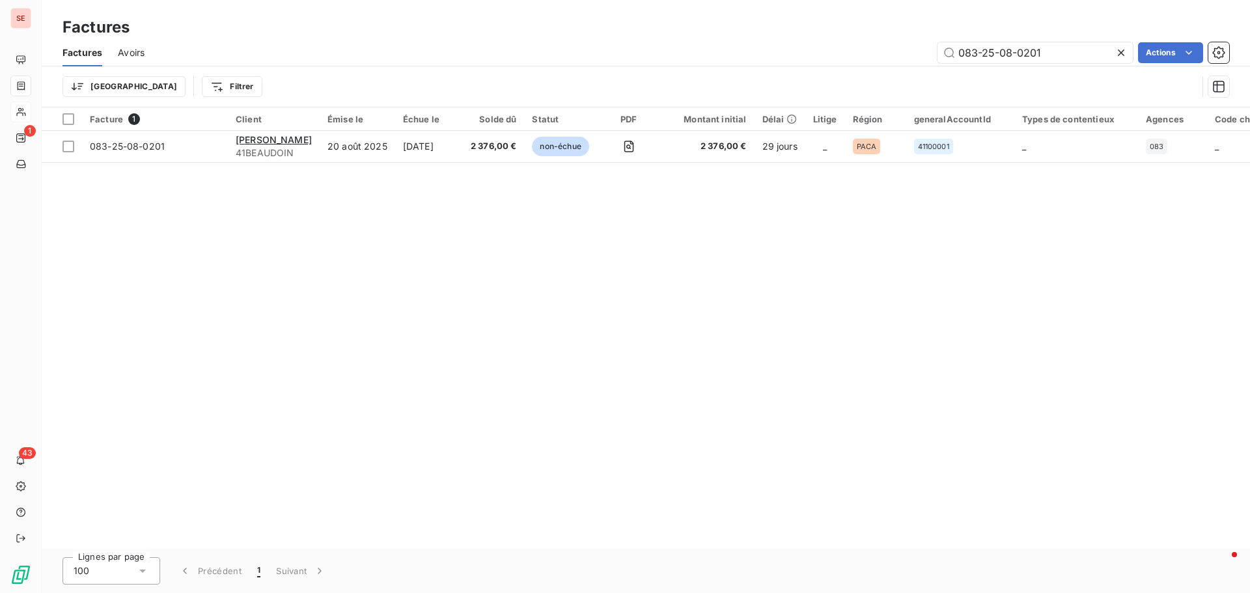
type input "083-25-08-0201"
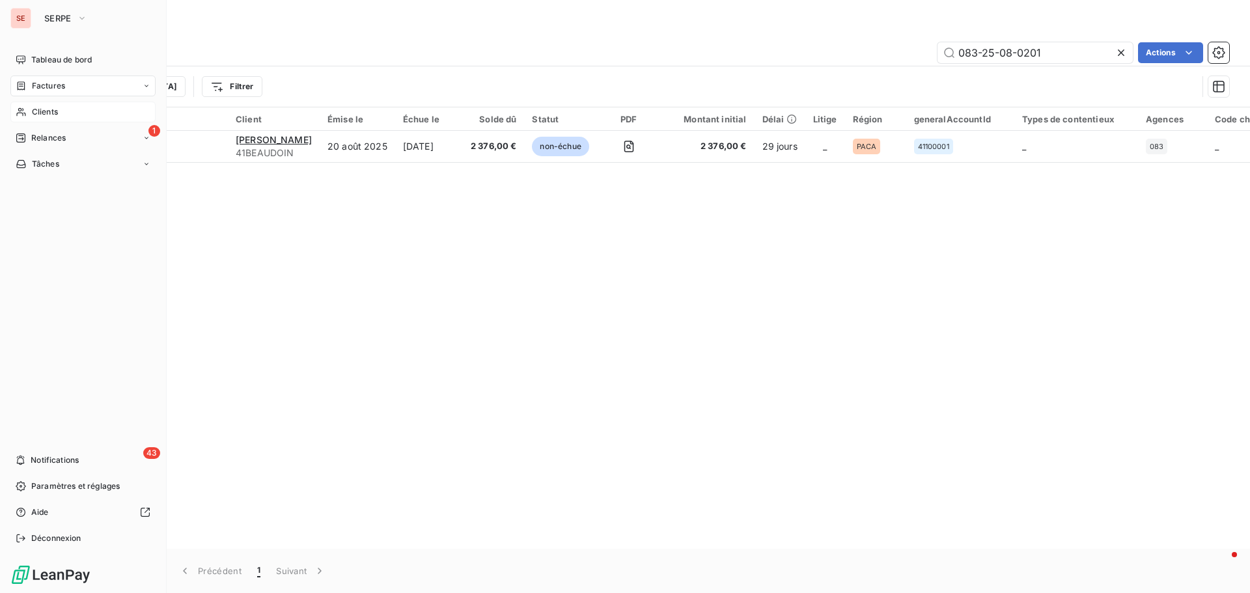
click at [59, 86] on span "Factures" at bounding box center [48, 86] width 33 height 12
click at [52, 113] on span "Clients" at bounding box center [45, 112] width 26 height 12
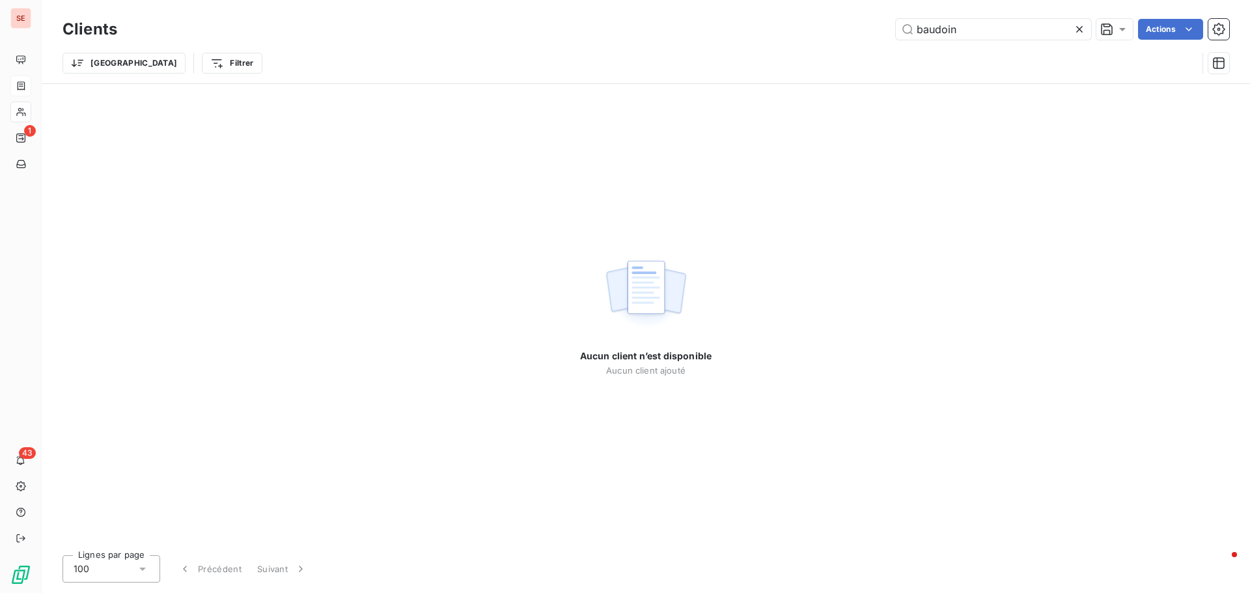
drag, startPoint x: 988, startPoint y: 31, endPoint x: 876, endPoint y: 23, distance: 112.9
click at [876, 23] on div "baudoin Actions" at bounding box center [681, 29] width 1096 height 21
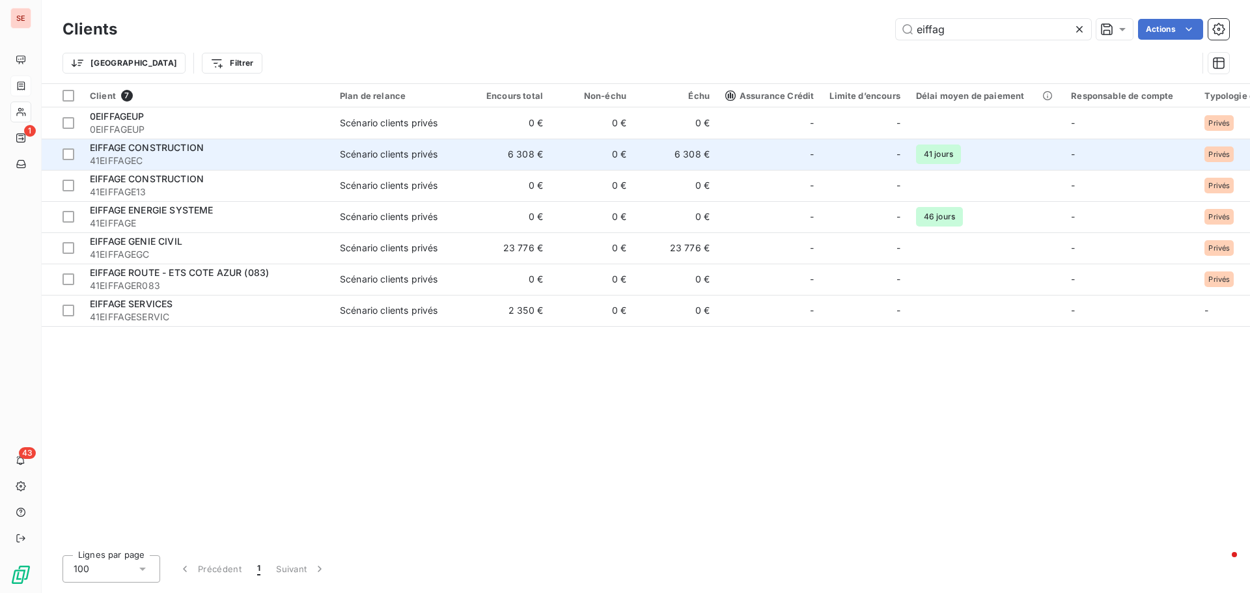
type input "eiffag"
click at [194, 141] on td "EIFFAGE CONSTRUCTION 41EIFFAGEC" at bounding box center [207, 154] width 250 height 31
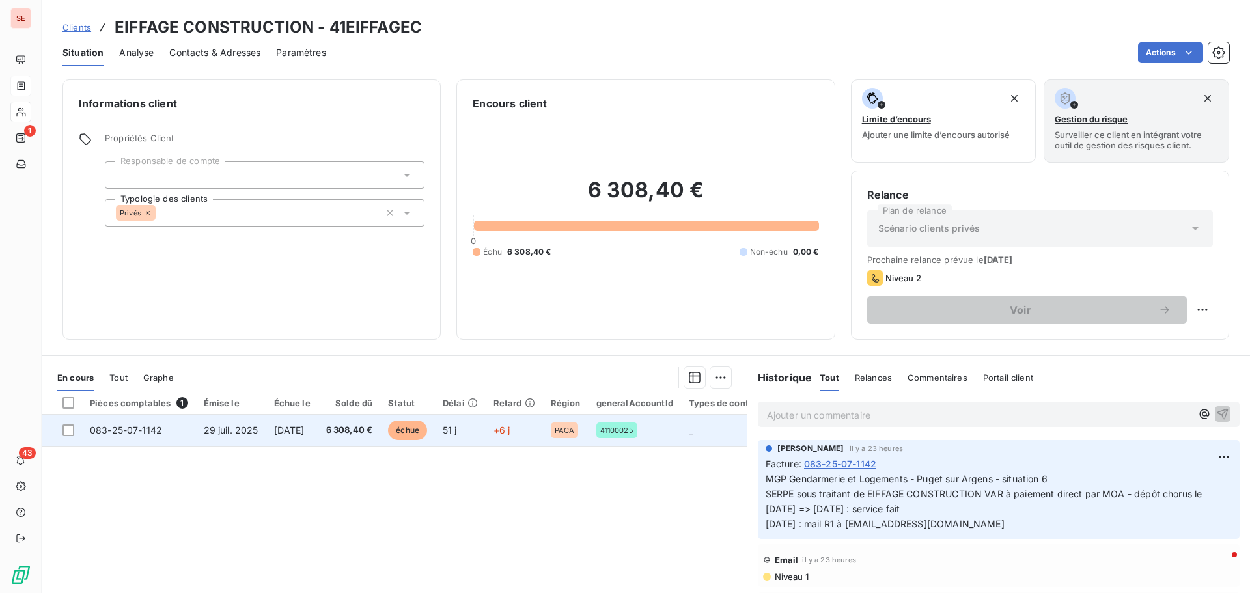
click at [299, 431] on span "[DATE]" at bounding box center [289, 429] width 31 height 11
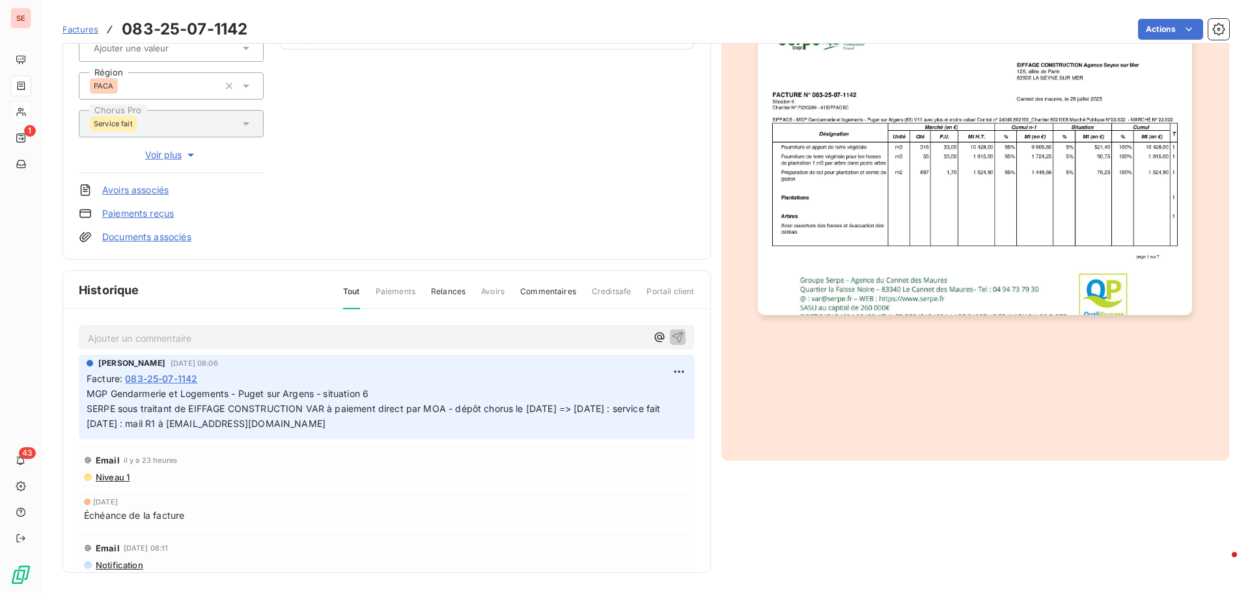
scroll to position [190, 0]
click at [658, 373] on html "SE 1 43 Factures 083-25-07-1142 Actions EIFFAGE CONSTRUCTION 41EIFFAGEC Montant…" at bounding box center [625, 296] width 1250 height 593
click at [643, 398] on div "Editer" at bounding box center [632, 399] width 73 height 21
click at [86, 434] on div "[PERSON_NAME] [DATE] 08:06 Facture : 083-25-07-1142 MGP Gendarmerie et Logement…" at bounding box center [387, 396] width 616 height 85
click at [89, 428] on span "MGP Gendarmerie et Logements - Puget sur Argens - situation 6 SERPE sous traita…" at bounding box center [374, 407] width 574 height 41
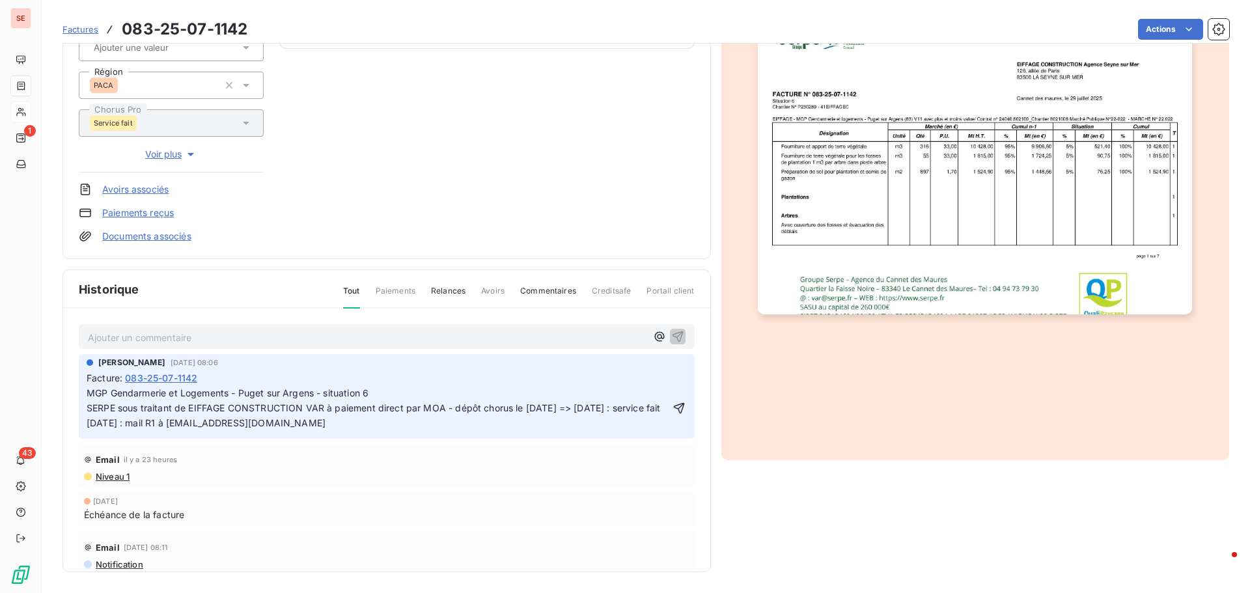
click at [87, 428] on span "MGP Gendarmerie et Logements - Puget sur Argens - situation 6 SERPE sous traita…" at bounding box center [374, 407] width 574 height 41
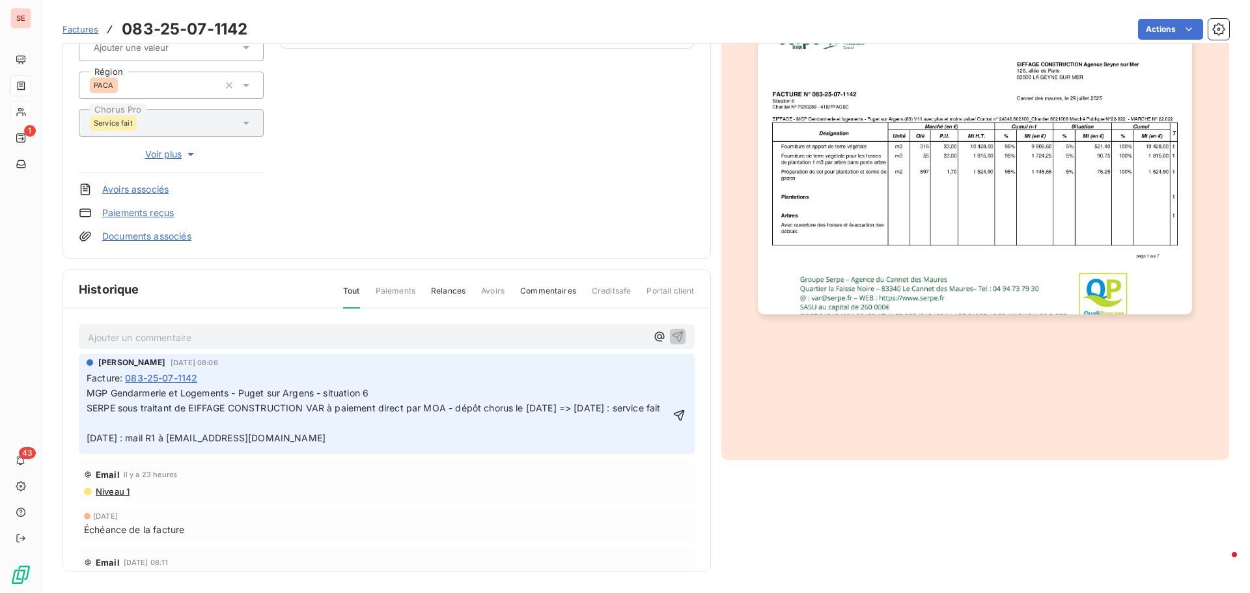
click at [96, 437] on p "MGP Gendarmerie et Logements - Puget sur Argens - situation 6 SERPE sous traita…" at bounding box center [378, 416] width 582 height 60
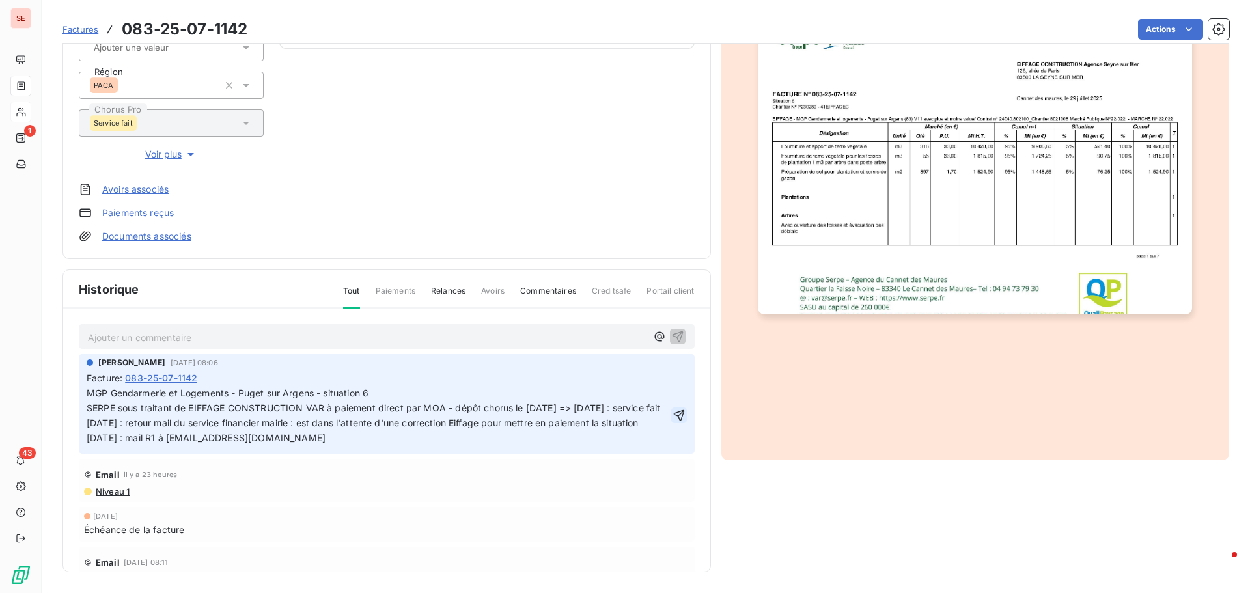
click at [673, 421] on icon "button" at bounding box center [679, 415] width 13 height 13
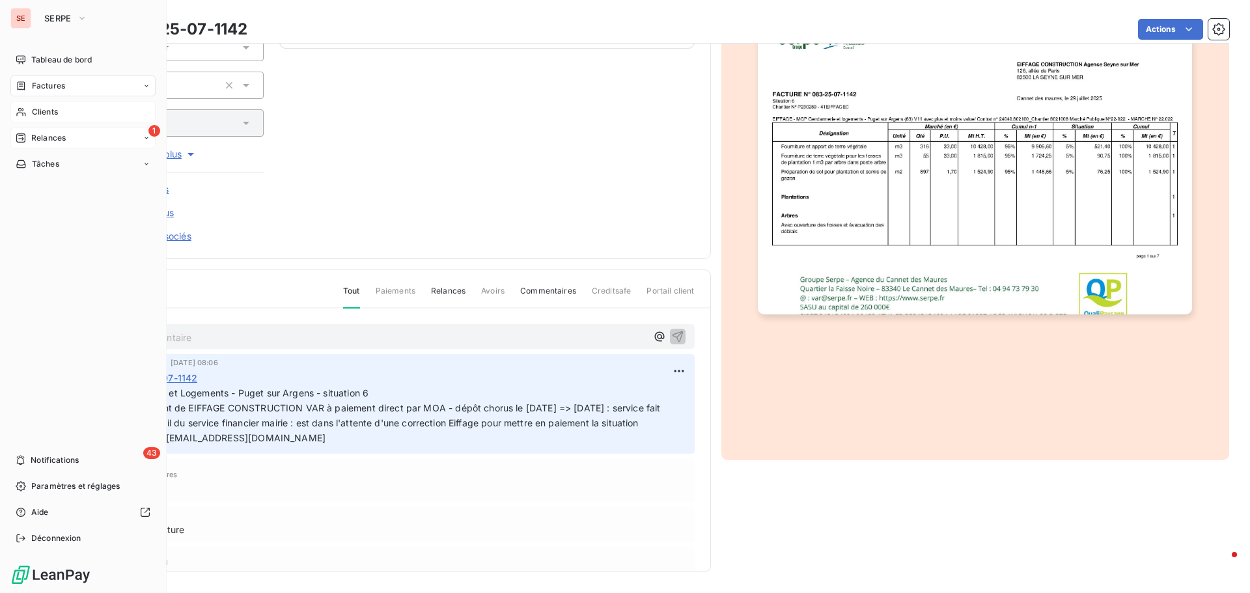
click at [48, 139] on span "Relances" at bounding box center [48, 138] width 35 height 12
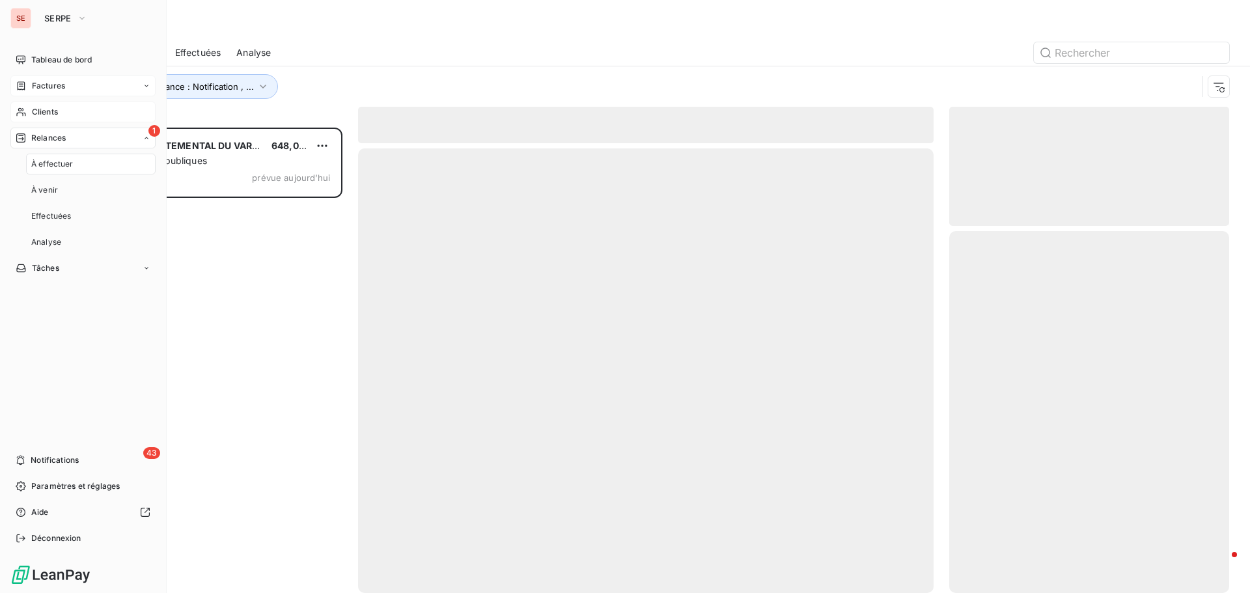
scroll to position [456, 270]
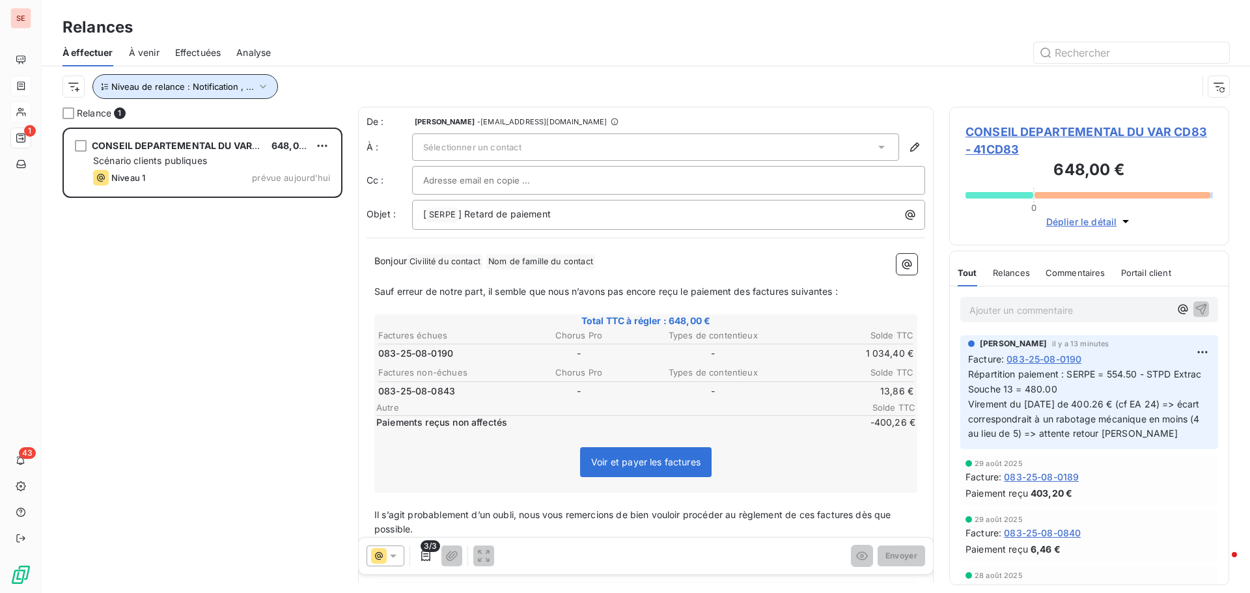
click at [214, 86] on span "Niveau de relance : Notification , ..." at bounding box center [182, 86] width 143 height 10
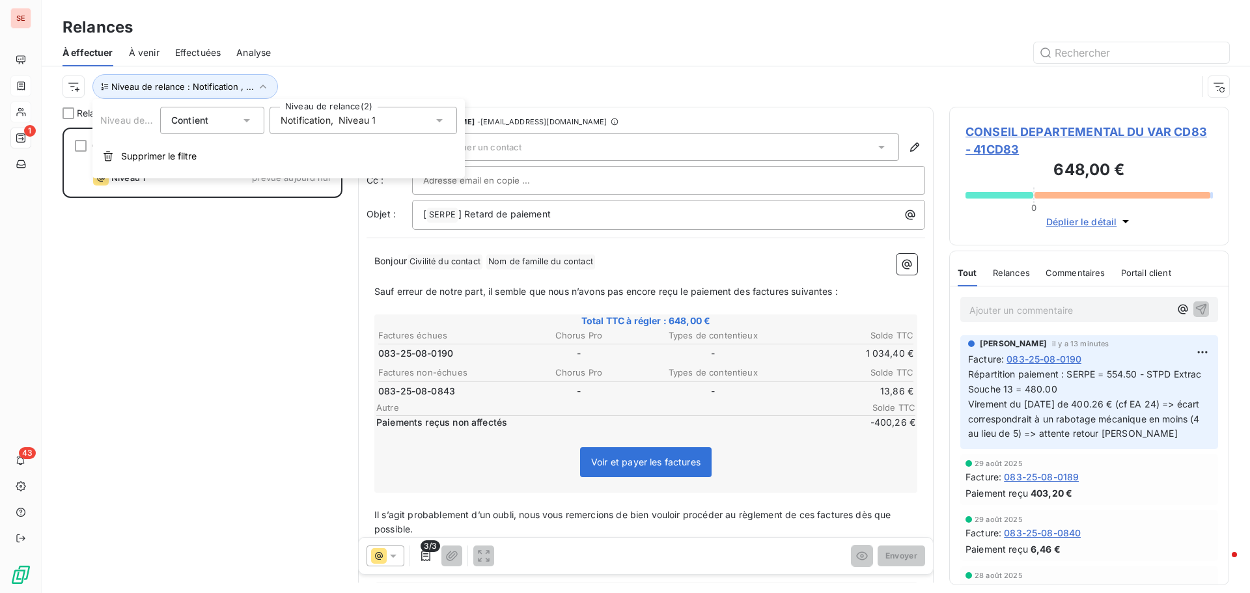
click at [318, 118] on span "Notification" at bounding box center [306, 120] width 50 height 13
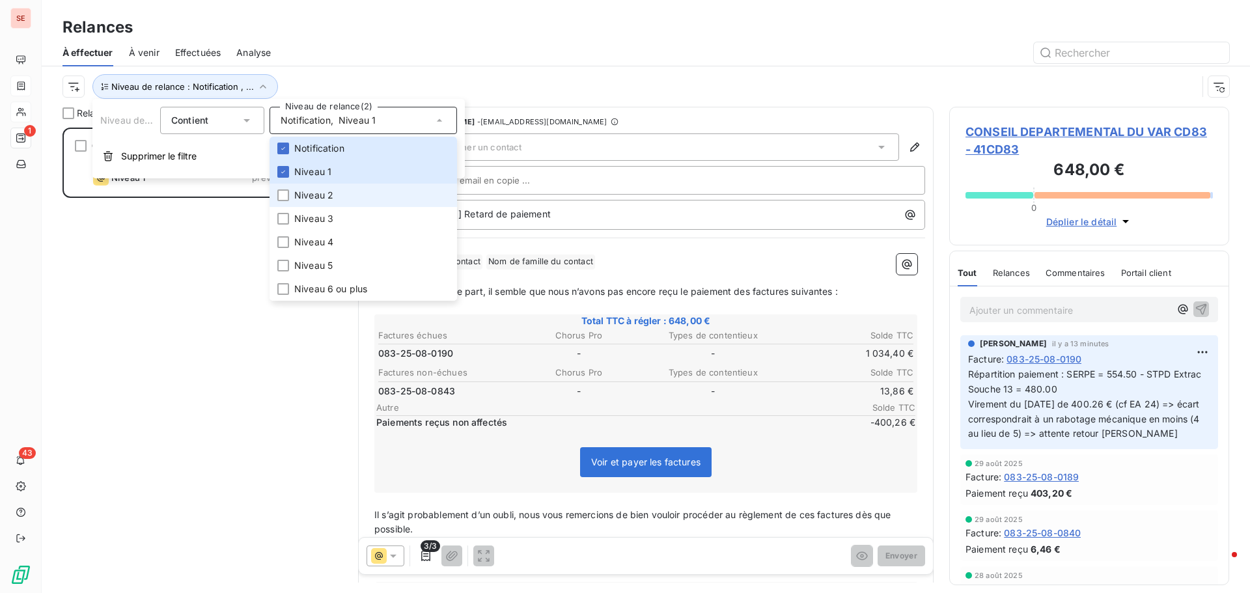
click at [307, 196] on span "Niveau 2" at bounding box center [313, 195] width 39 height 13
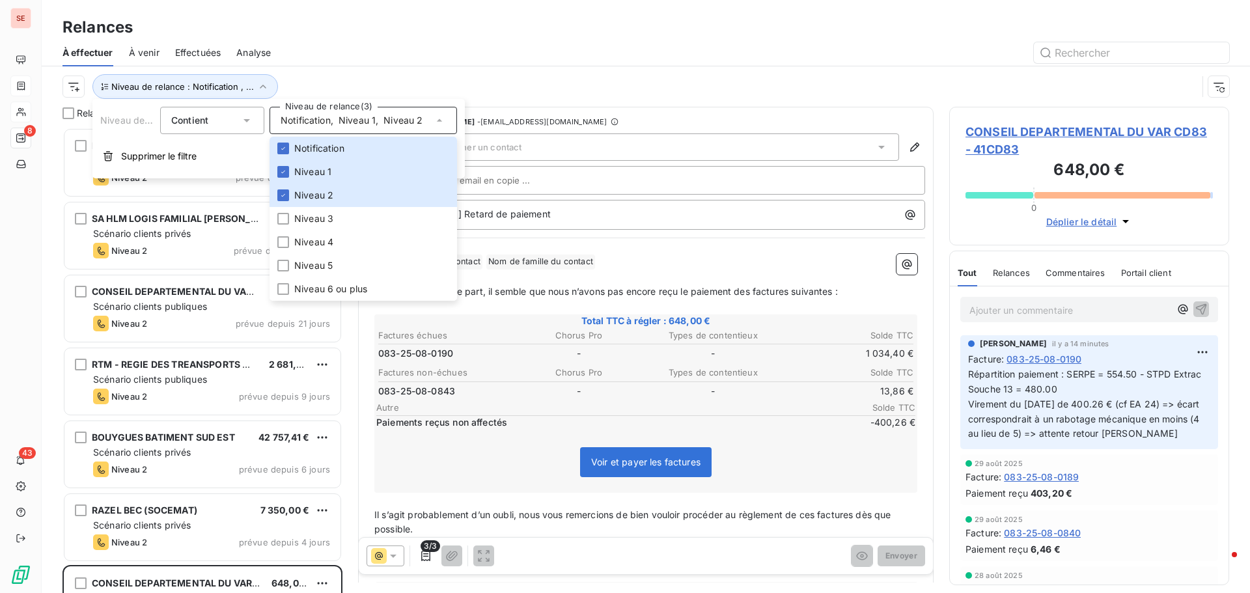
click at [424, 59] on div at bounding box center [757, 52] width 943 height 21
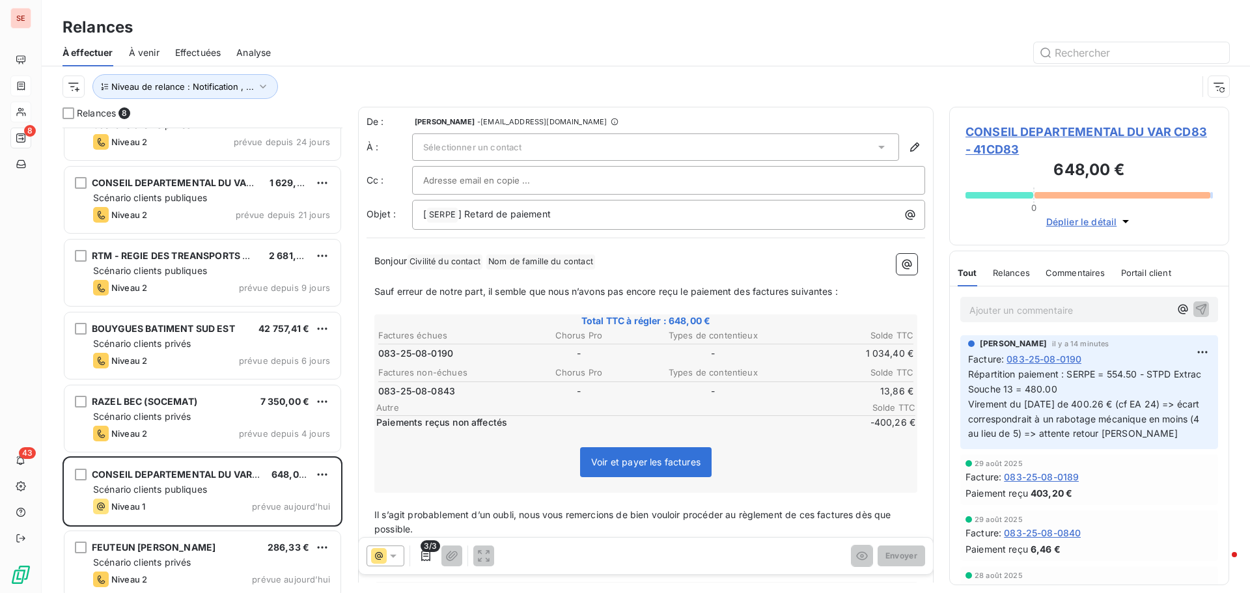
scroll to position [118, 0]
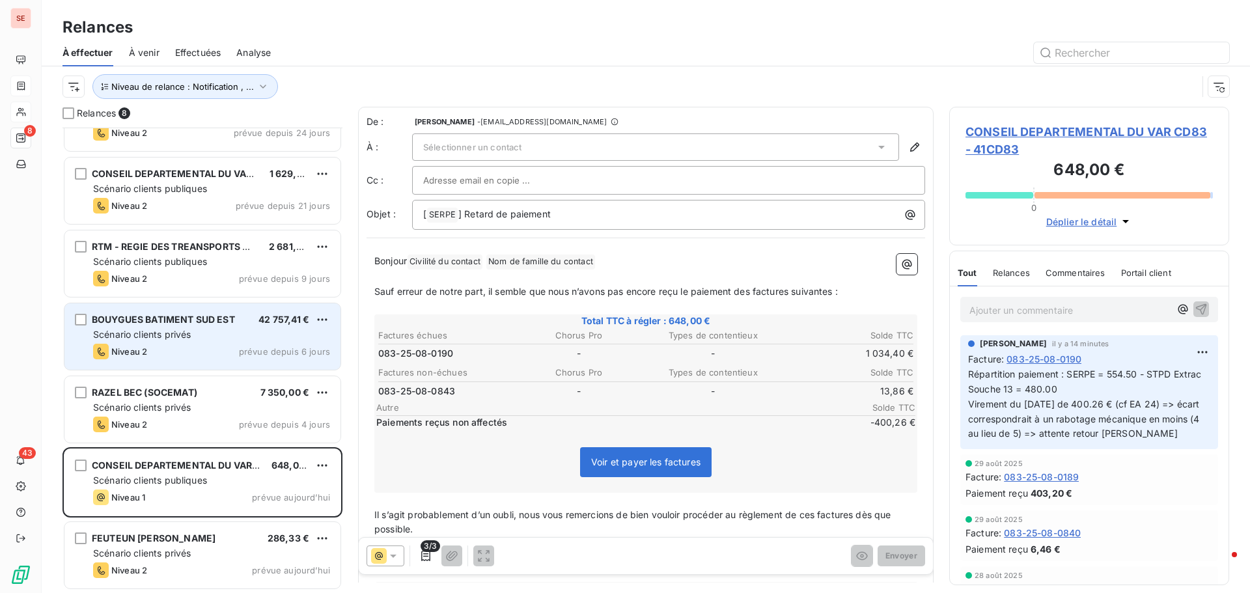
click at [155, 328] on div "Scénario clients privés" at bounding box center [211, 334] width 237 height 13
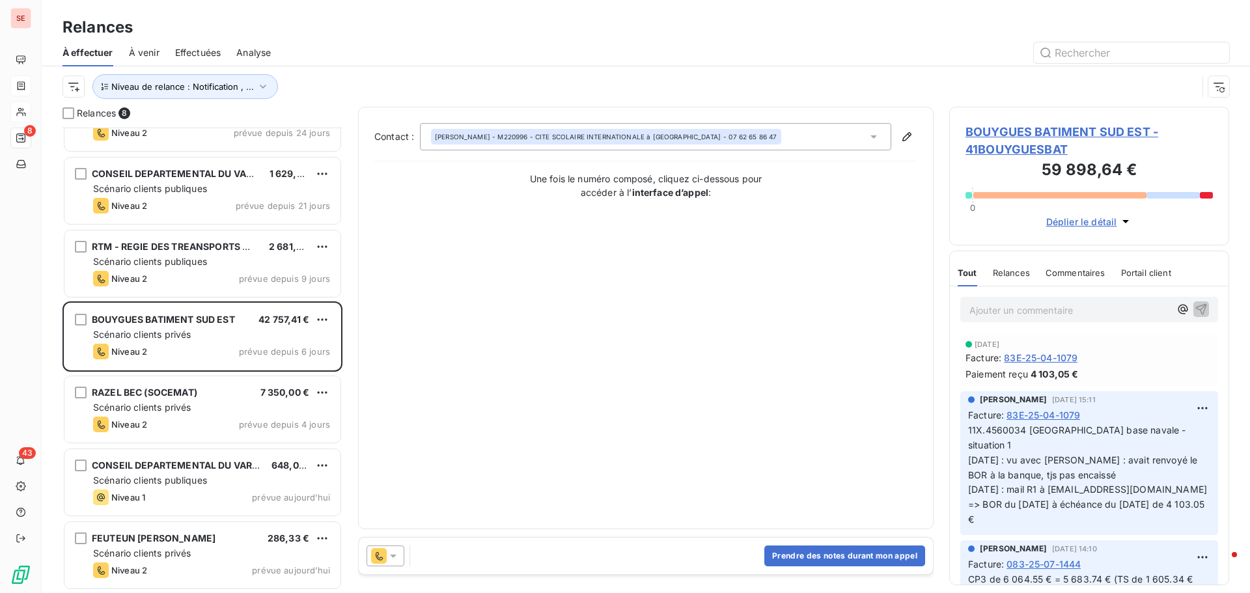
click at [988, 128] on span "BOUYGUES BATIMENT SUD EST - 41BOUYGUESBAT" at bounding box center [1089, 140] width 247 height 35
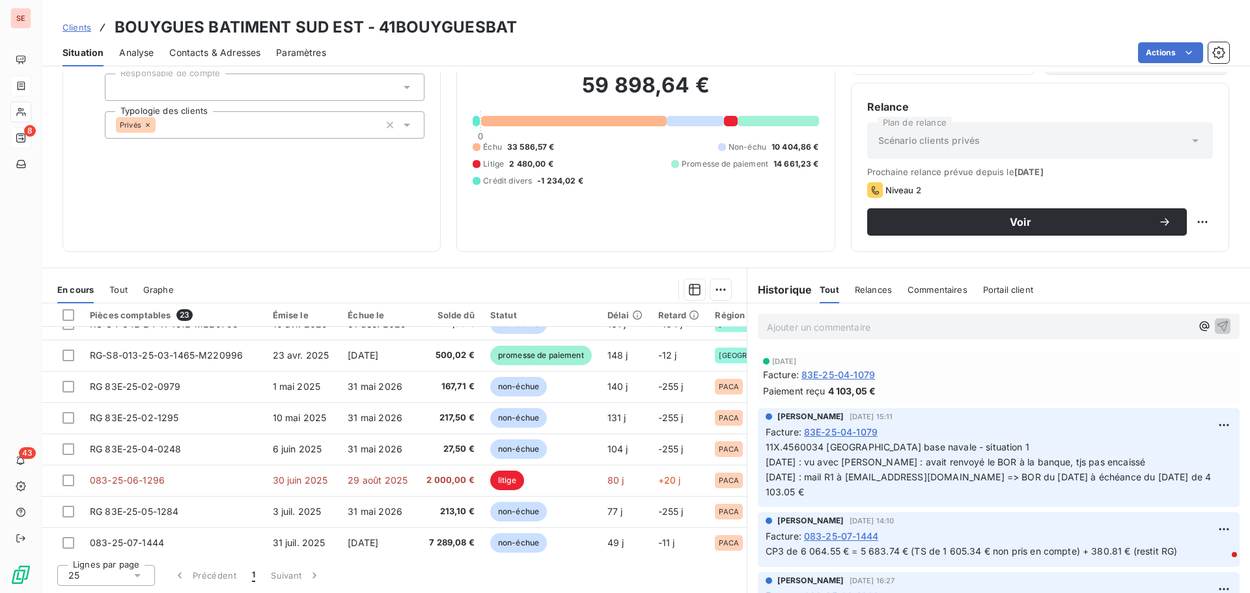
scroll to position [497, 0]
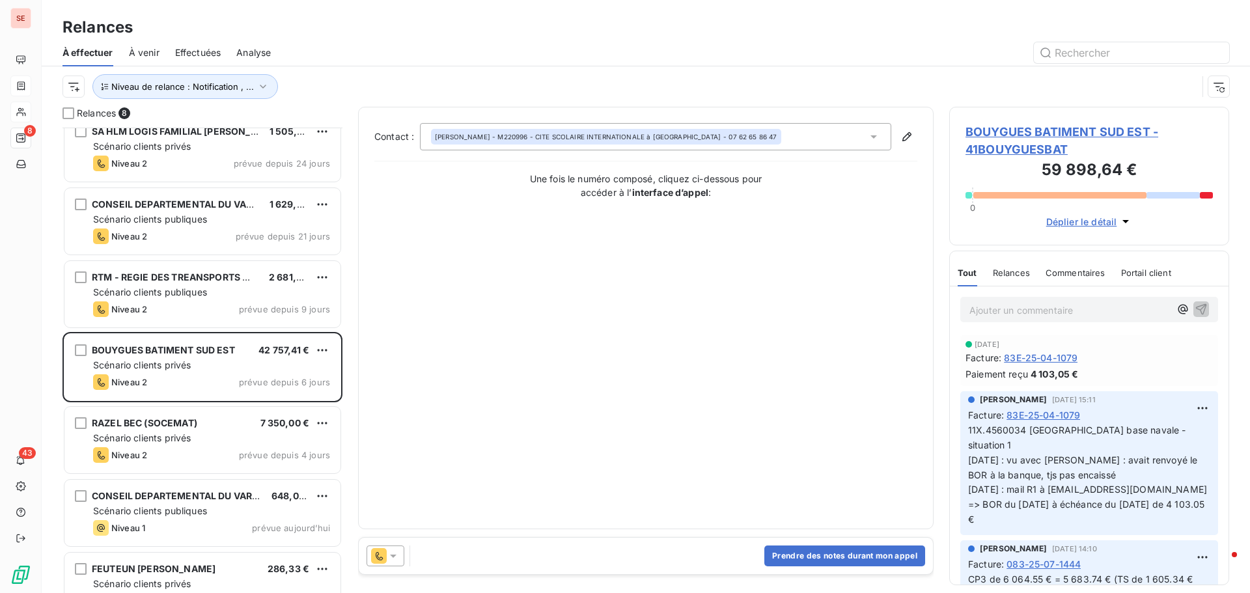
scroll to position [118, 0]
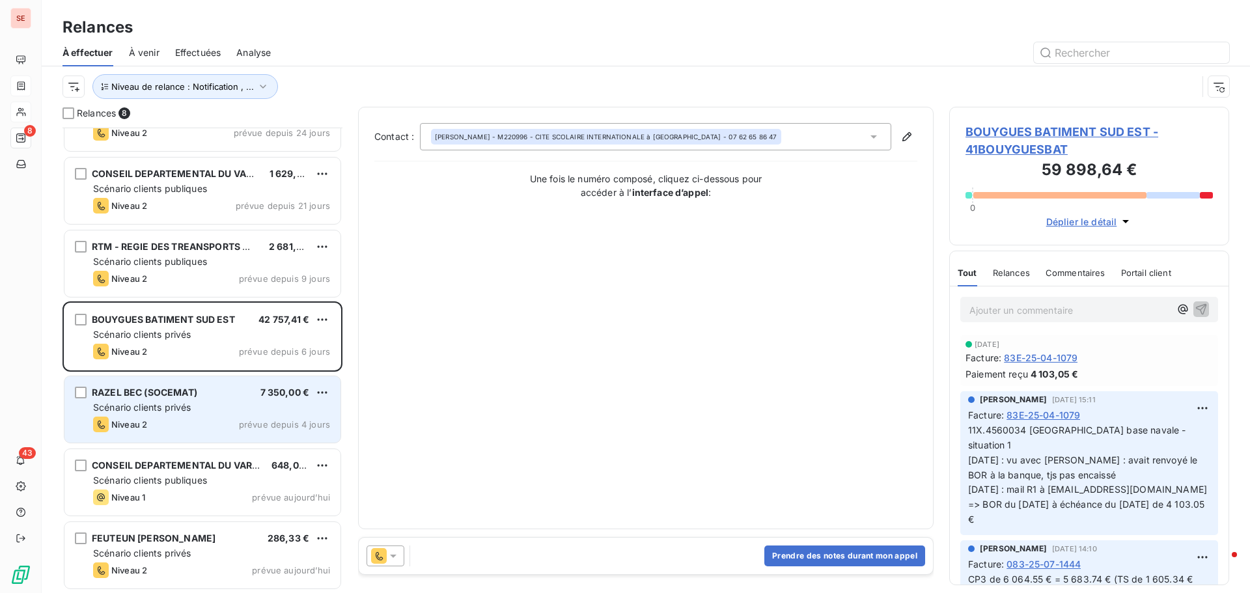
click at [180, 397] on span "RAZEL BEC (SOCEMAT)" at bounding box center [144, 392] width 105 height 11
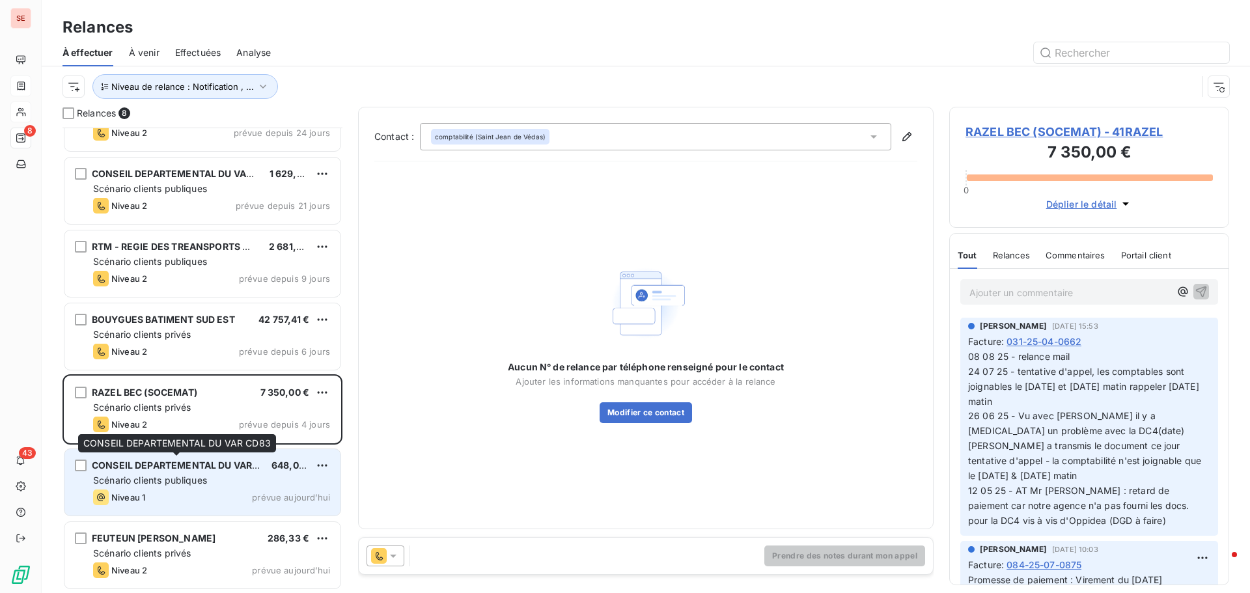
click at [188, 468] on span "CONSEIL DEPARTEMENTAL DU VAR CD83" at bounding box center [186, 465] width 188 height 11
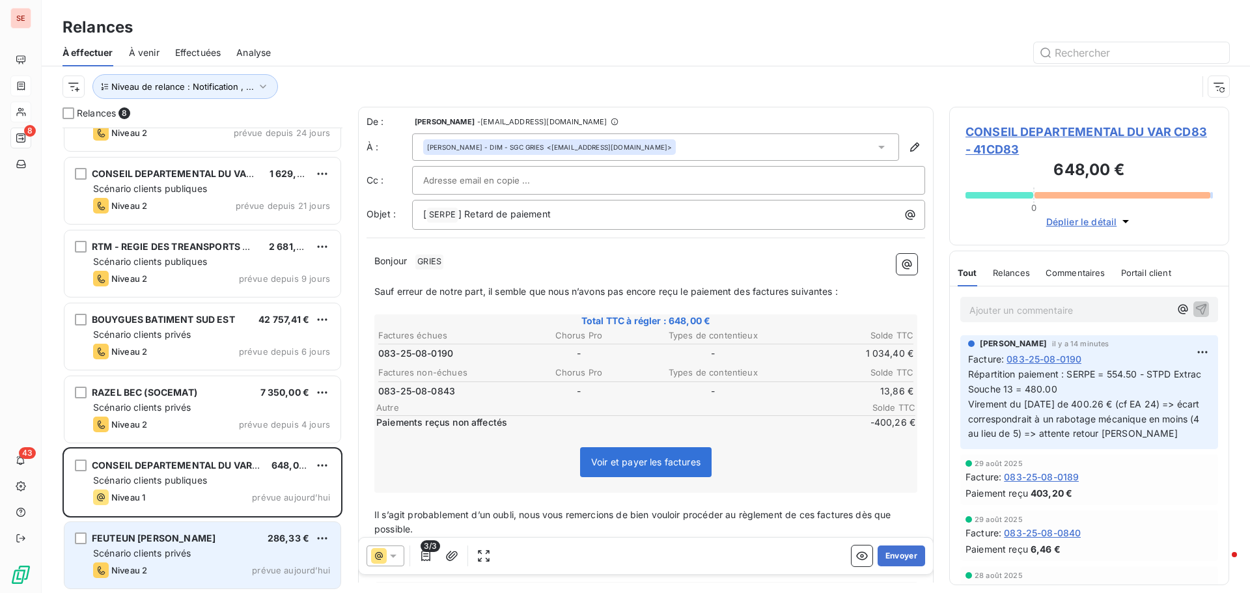
click at [135, 538] on span "FEUTEUN [PERSON_NAME]" at bounding box center [154, 538] width 124 height 11
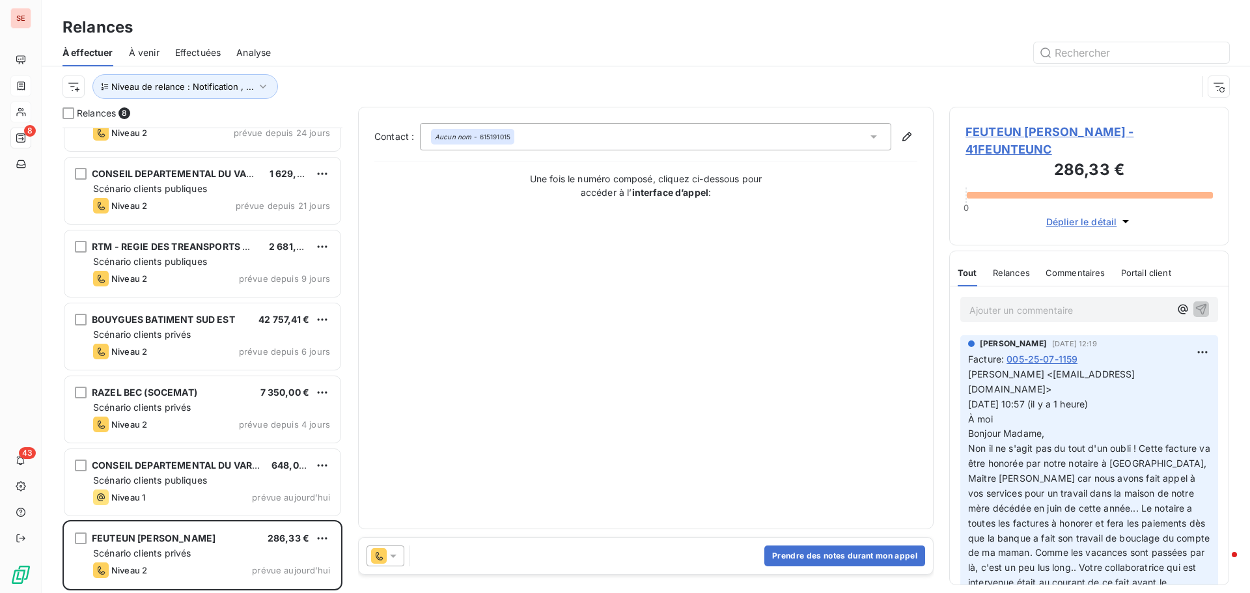
click at [1008, 135] on span "FEUTEUN [PERSON_NAME] - 41FEUNTEUNC" at bounding box center [1089, 140] width 247 height 35
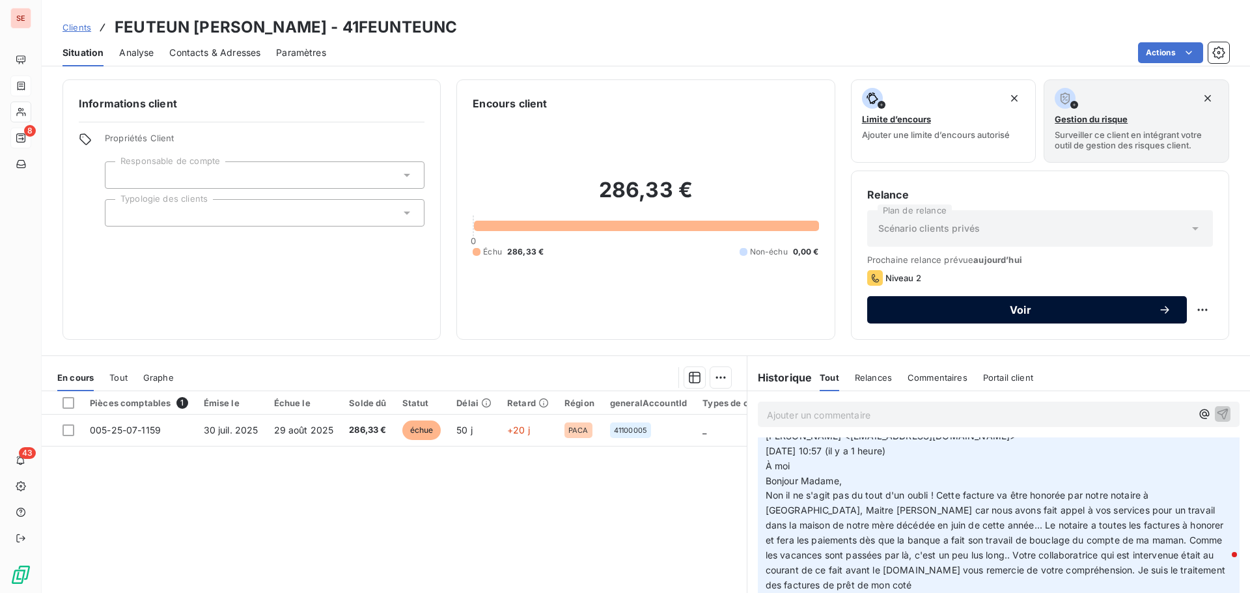
scroll to position [88, 0]
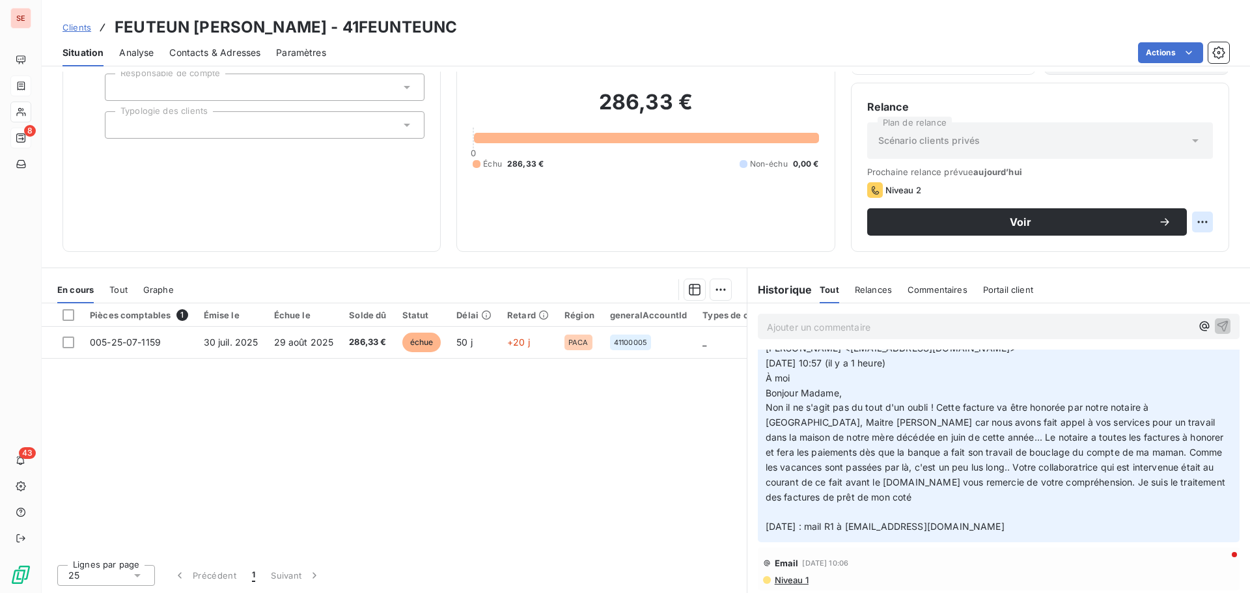
click at [1194, 220] on html "SE 8 43 Clients FEUTEUN [PERSON_NAME] - 41FEUNTEUNC Situation Analyse Contacts …" at bounding box center [625, 296] width 1250 height 593
click at [1173, 250] on div "Replanifier cette action" at bounding box center [1139, 250] width 117 height 21
select select "8"
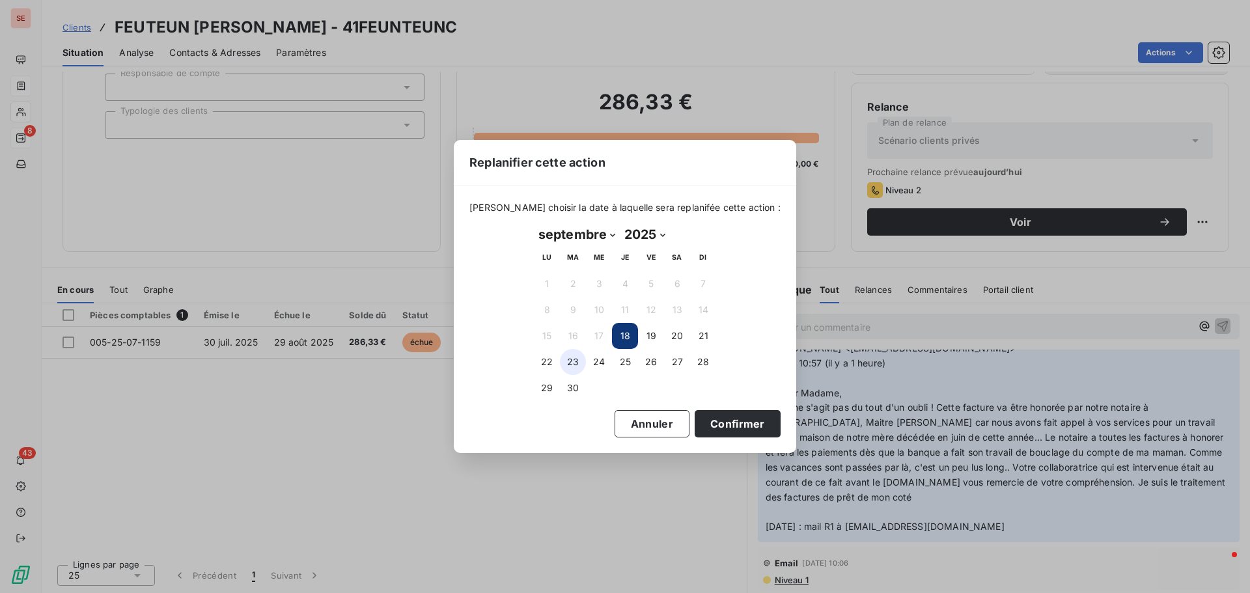
click at [578, 361] on button "23" at bounding box center [573, 362] width 26 height 26
click at [708, 420] on button "Confirmer" at bounding box center [738, 423] width 86 height 27
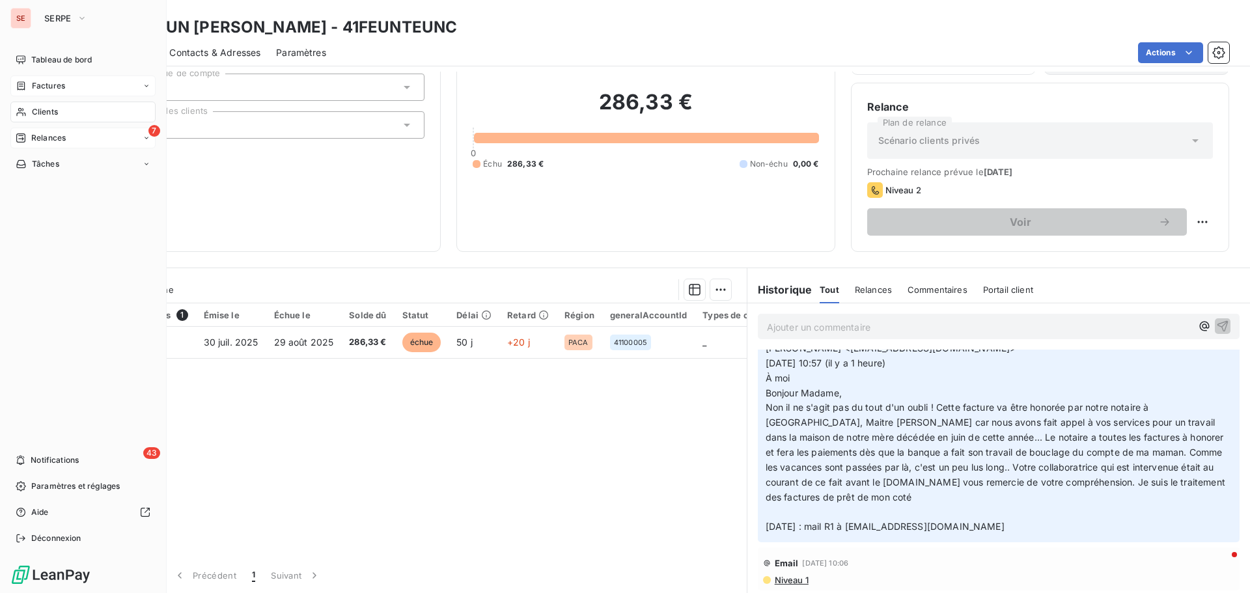
click at [64, 141] on span "Relances" at bounding box center [48, 138] width 35 height 12
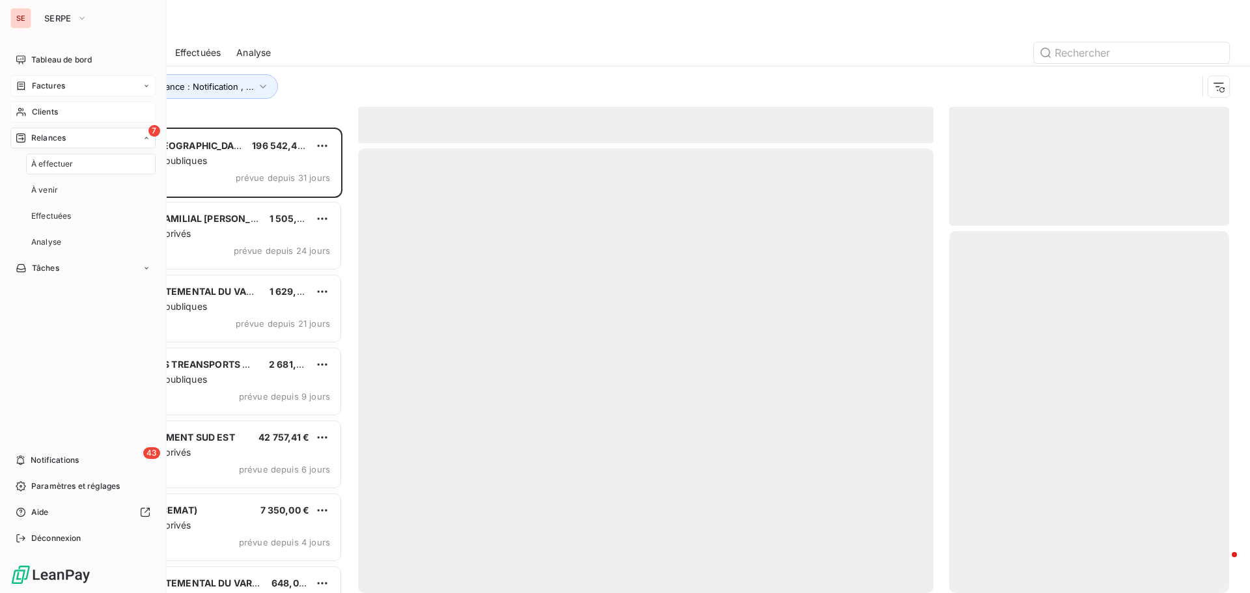
scroll to position [456, 270]
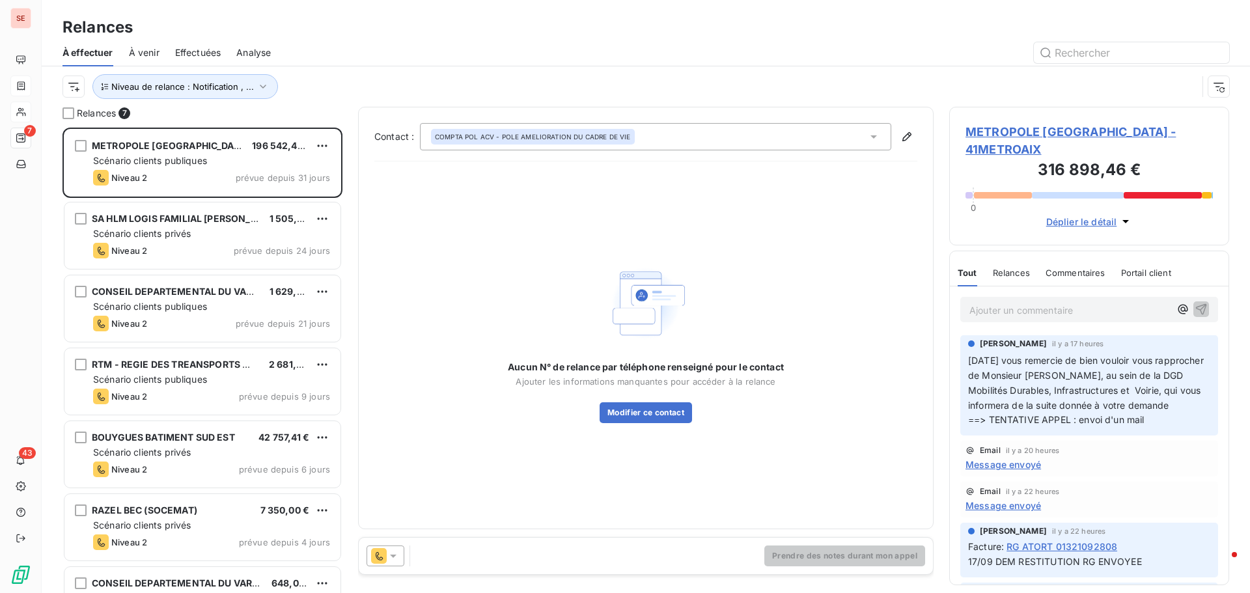
drag, startPoint x: 204, startPoint y: 84, endPoint x: 529, endPoint y: 48, distance: 327.5
click at [529, 48] on div at bounding box center [757, 52] width 943 height 21
click at [260, 81] on icon "button" at bounding box center [263, 86] width 13 height 13
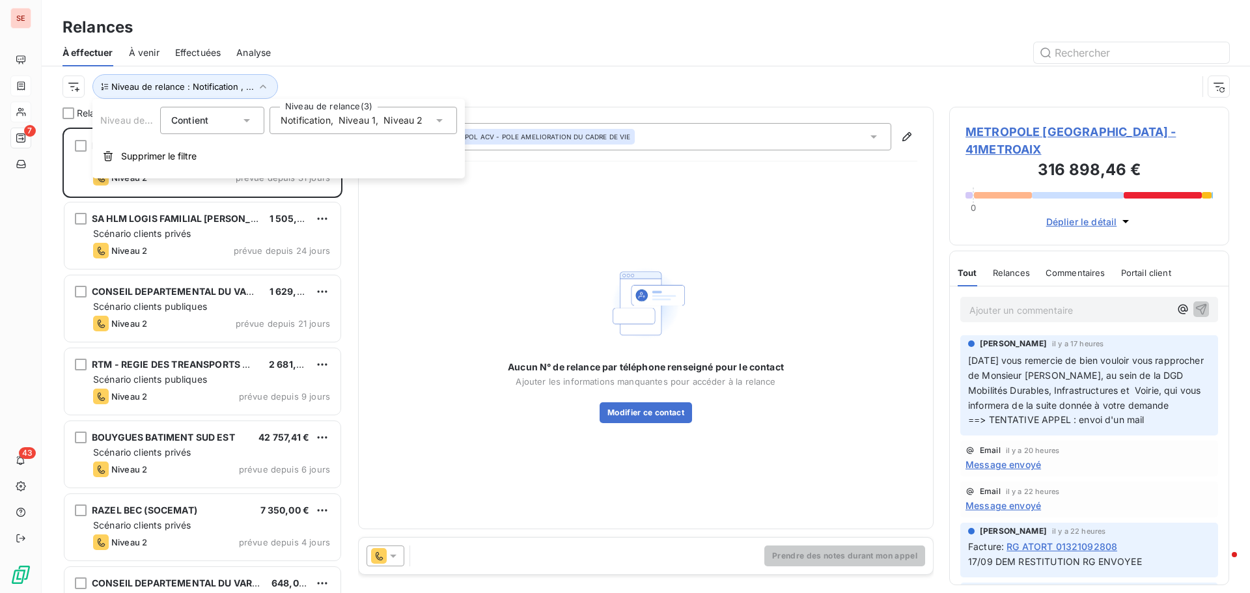
click at [320, 124] on span "Notification" at bounding box center [306, 120] width 50 height 13
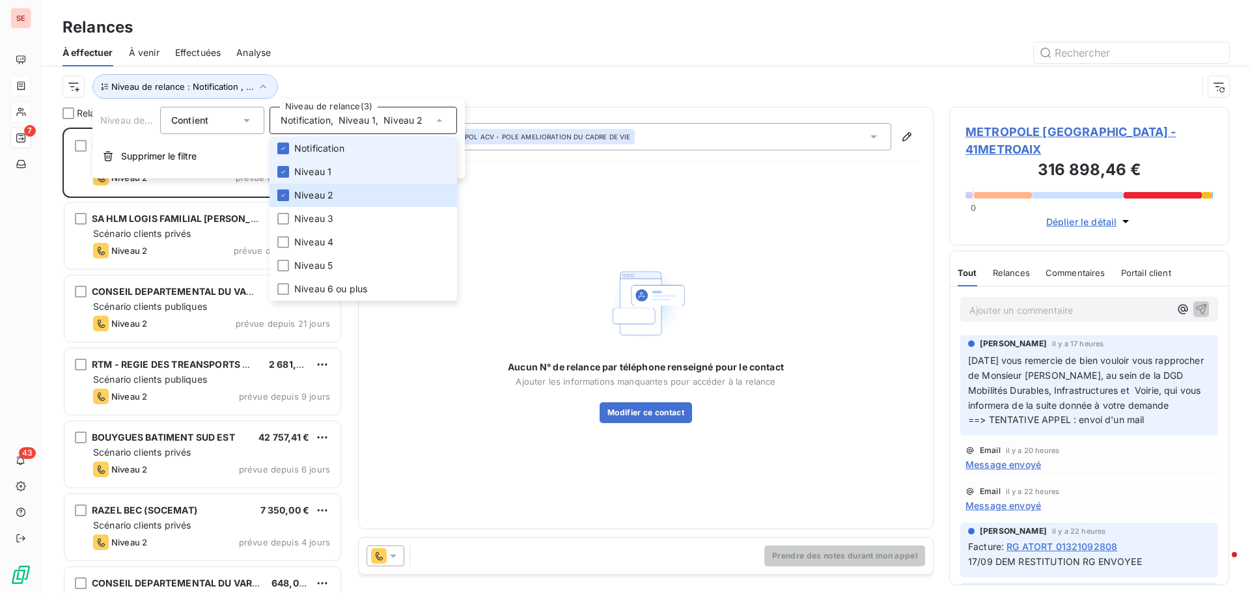
drag, startPoint x: 284, startPoint y: 145, endPoint x: 283, endPoint y: 162, distance: 17.6
click at [284, 144] on div at bounding box center [283, 149] width 12 height 12
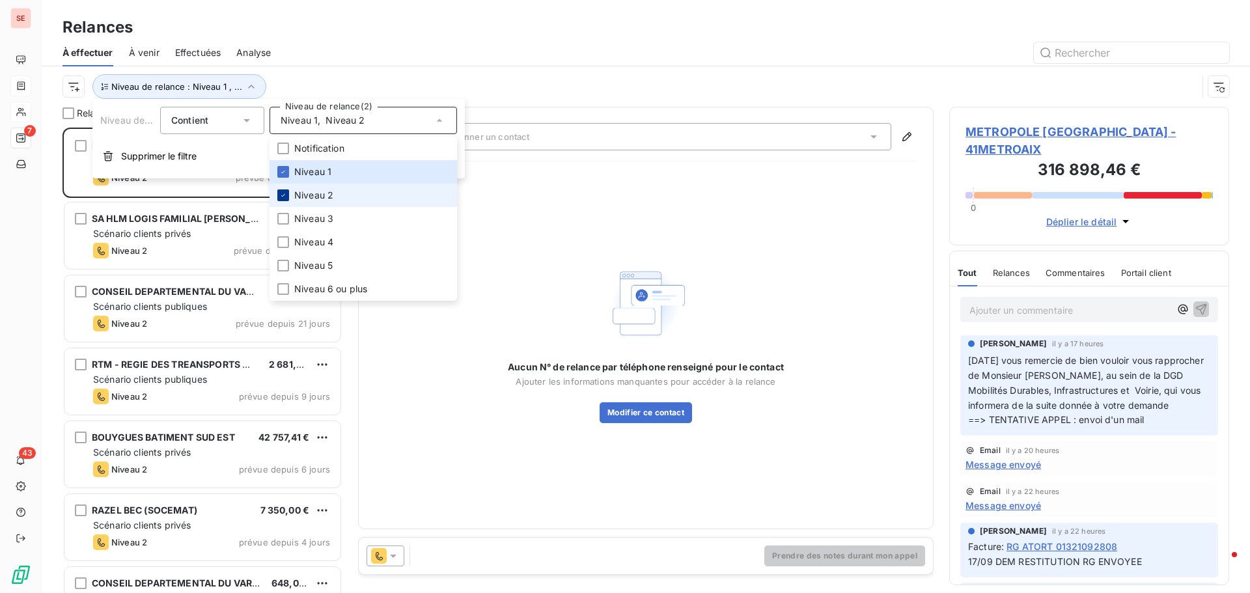
click at [281, 200] on li "Niveau 2" at bounding box center [364, 195] width 188 height 23
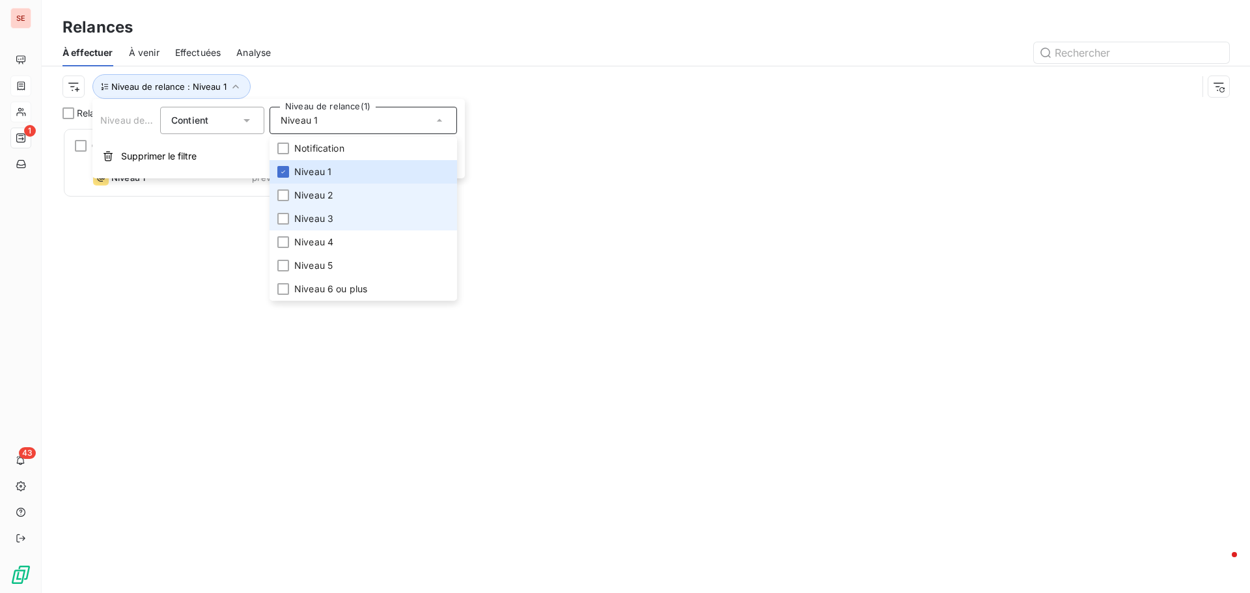
scroll to position [10, 10]
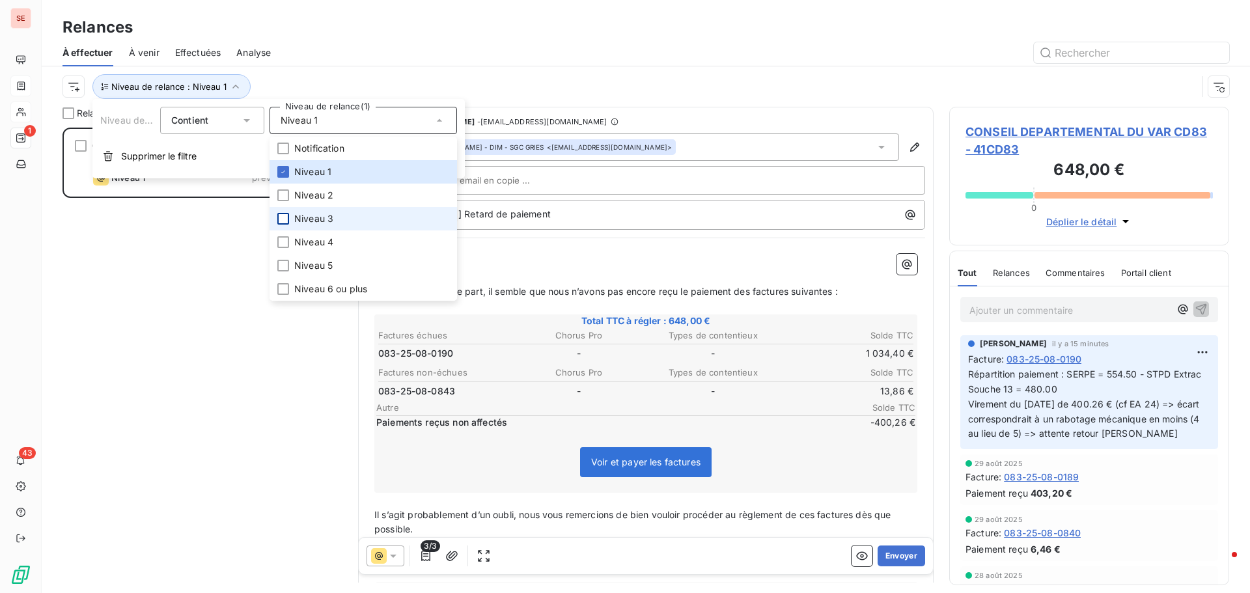
click at [286, 221] on div at bounding box center [283, 219] width 12 height 12
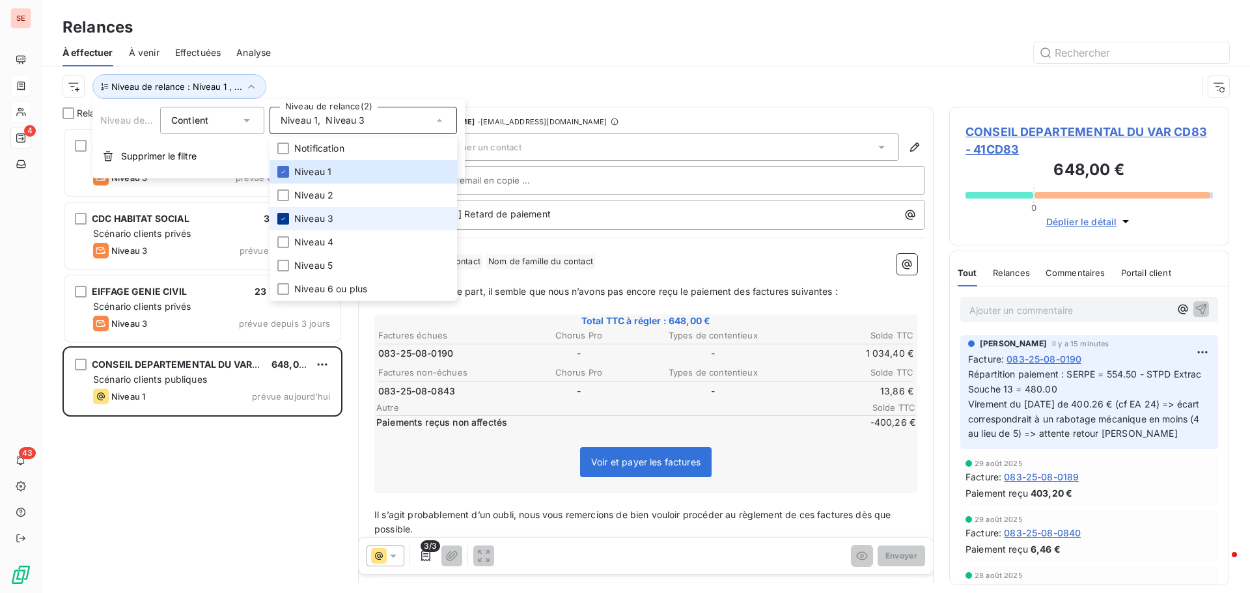
scroll to position [456, 270]
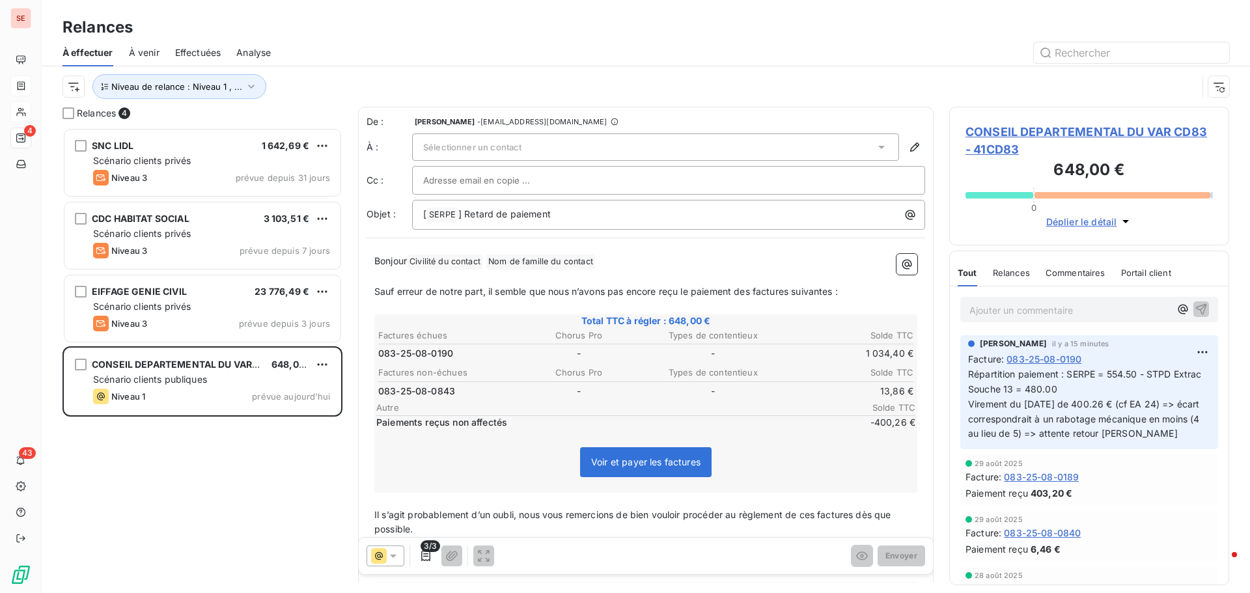
click at [337, 55] on div at bounding box center [757, 52] width 943 height 21
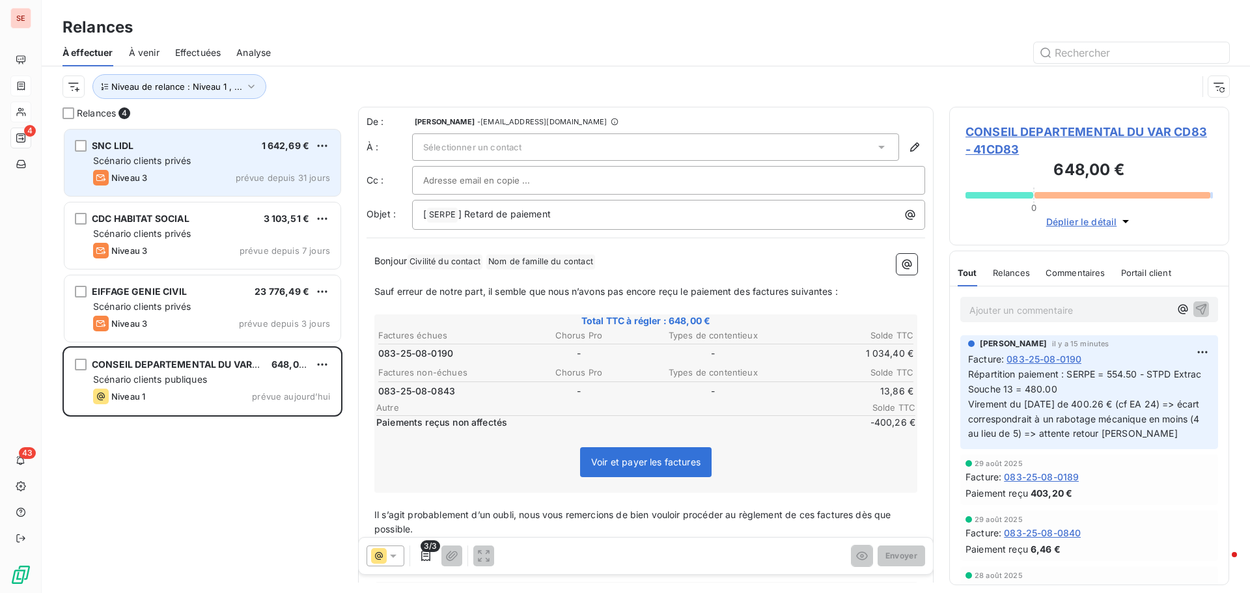
click at [237, 150] on div "SNC LIDL 1 642,69 €" at bounding box center [211, 146] width 237 height 12
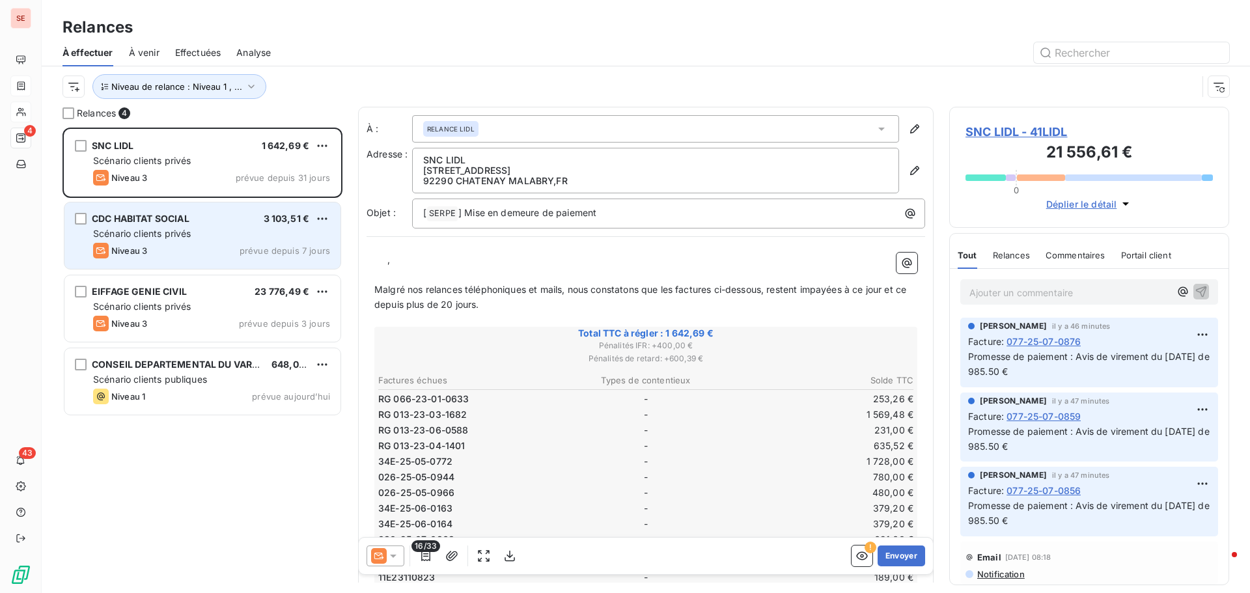
click at [219, 216] on div "CDC HABITAT SOCIAL 3 103,51 €" at bounding box center [211, 219] width 237 height 12
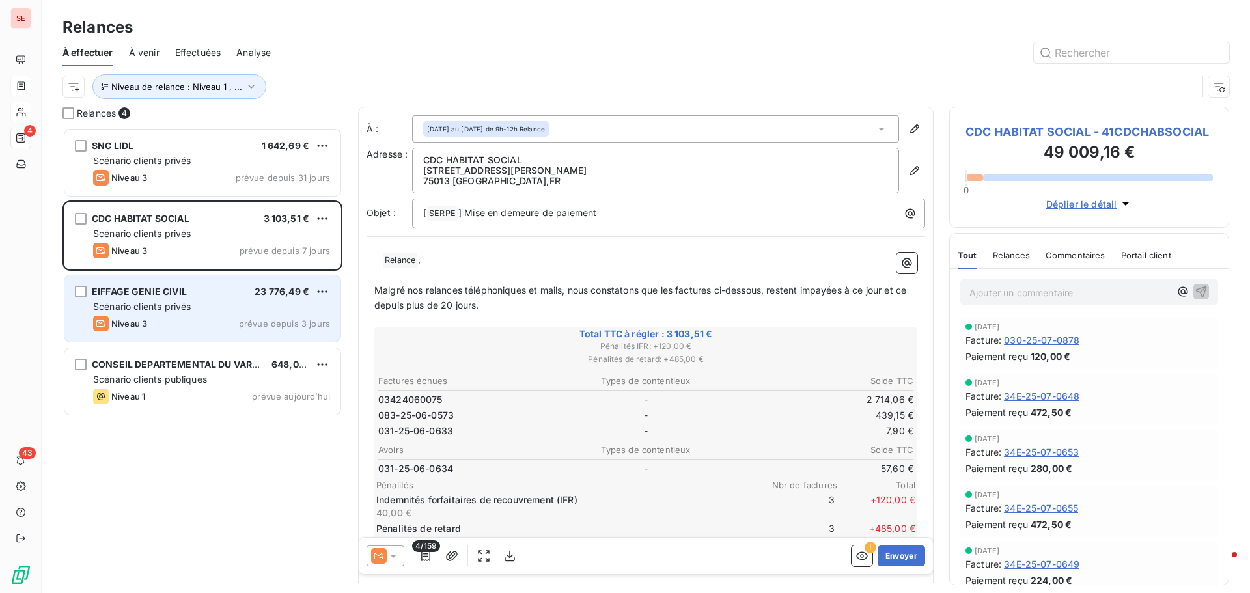
click at [209, 305] on div "Scénario clients privés" at bounding box center [211, 306] width 237 height 13
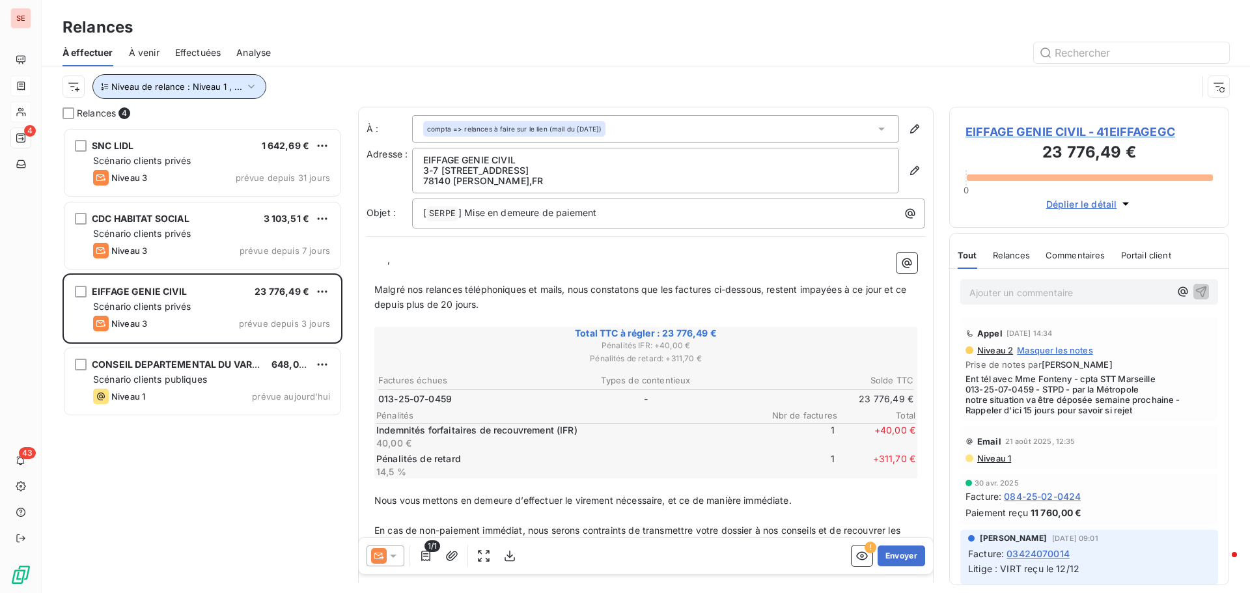
click at [249, 83] on icon "button" at bounding box center [251, 86] width 13 height 13
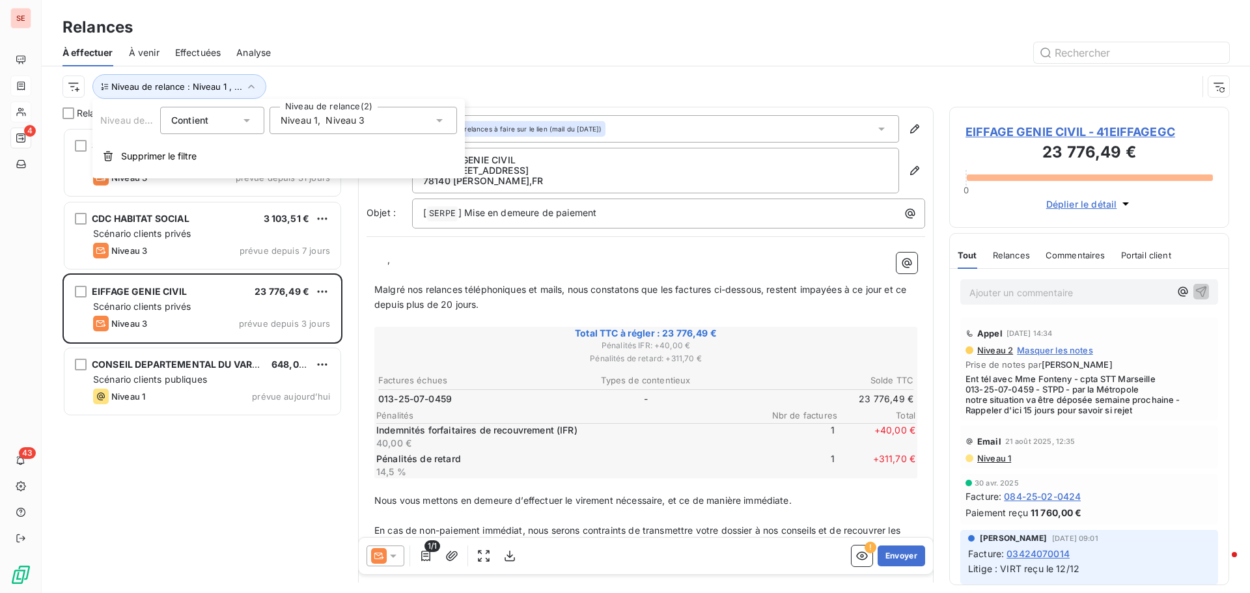
click at [315, 118] on span "Niveau 1" at bounding box center [299, 120] width 37 height 13
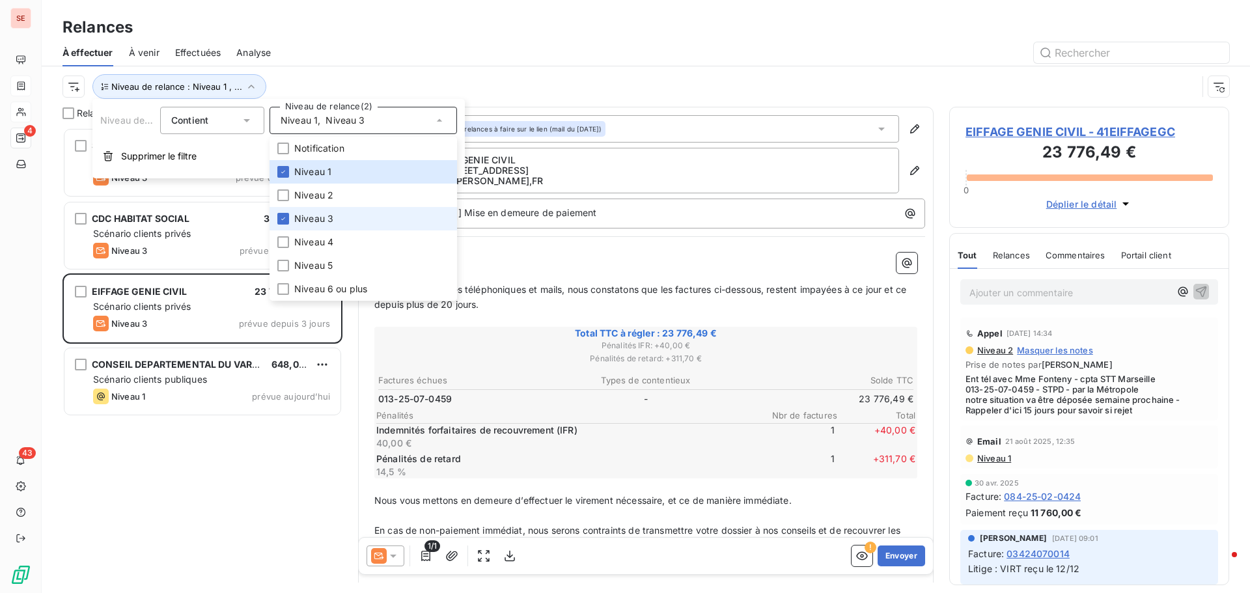
click at [285, 210] on li "Niveau 3" at bounding box center [364, 218] width 188 height 23
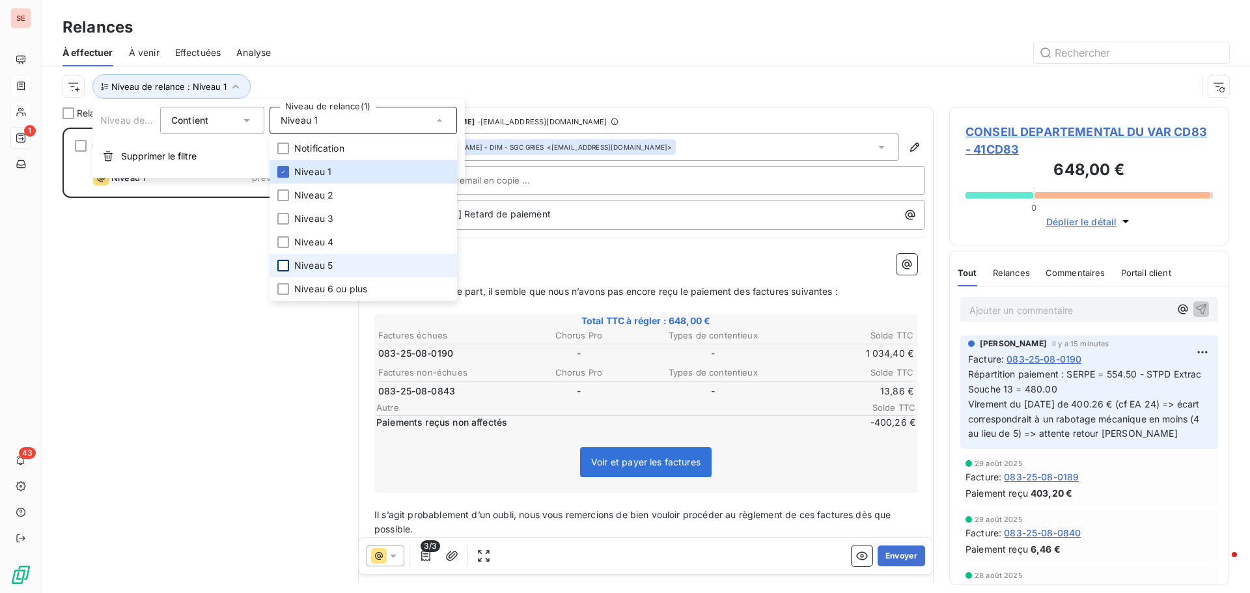
click at [288, 269] on li "Niveau 5" at bounding box center [364, 265] width 188 height 23
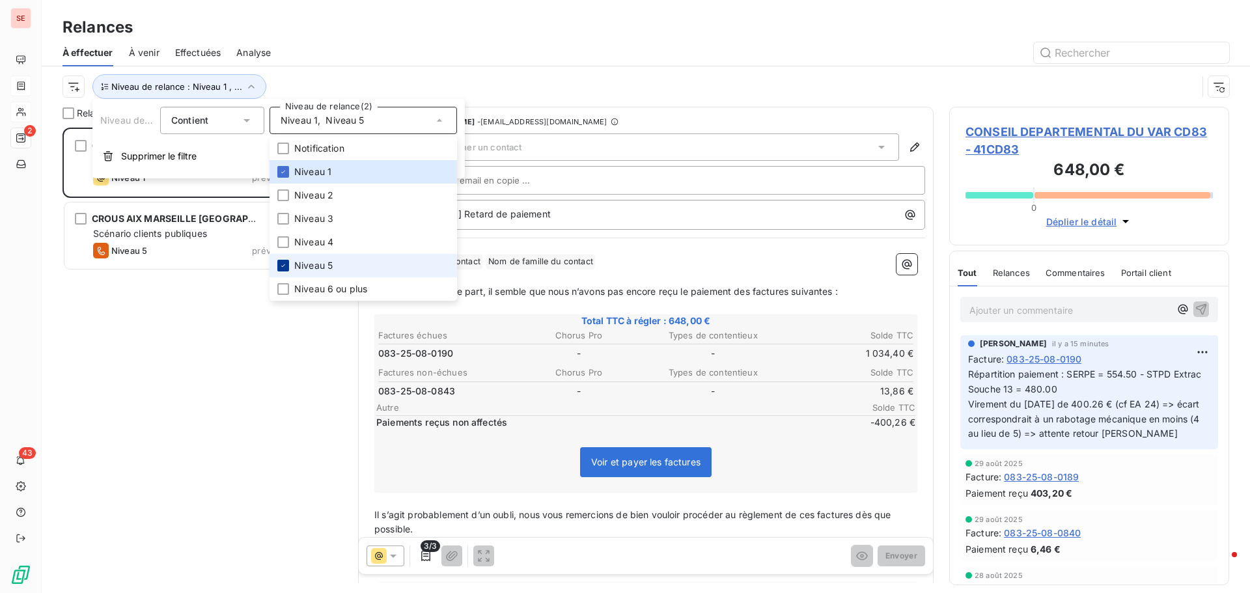
scroll to position [456, 270]
click at [306, 241] on span "Niveau 4" at bounding box center [313, 242] width 39 height 13
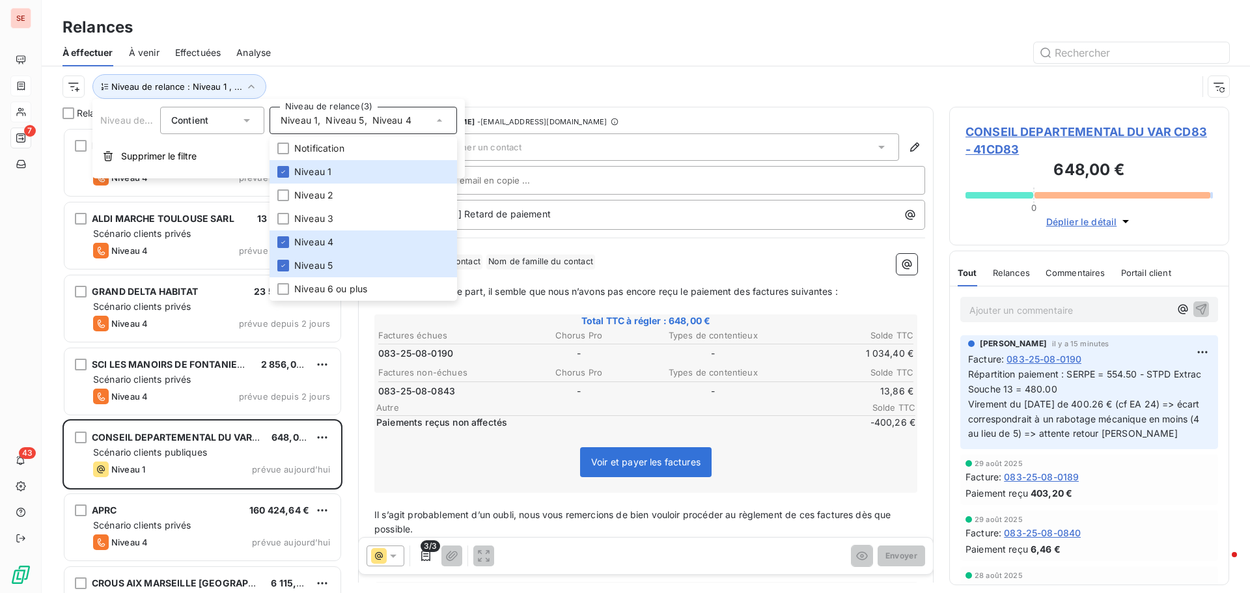
click at [434, 27] on div "Relances" at bounding box center [646, 27] width 1208 height 23
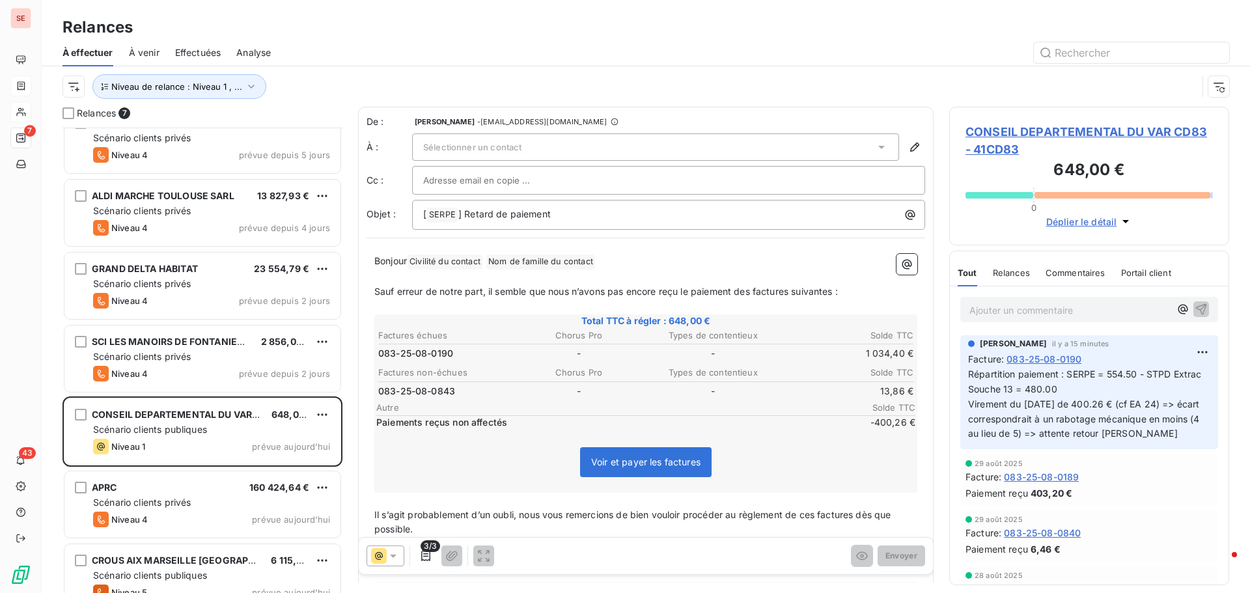
scroll to position [46, 0]
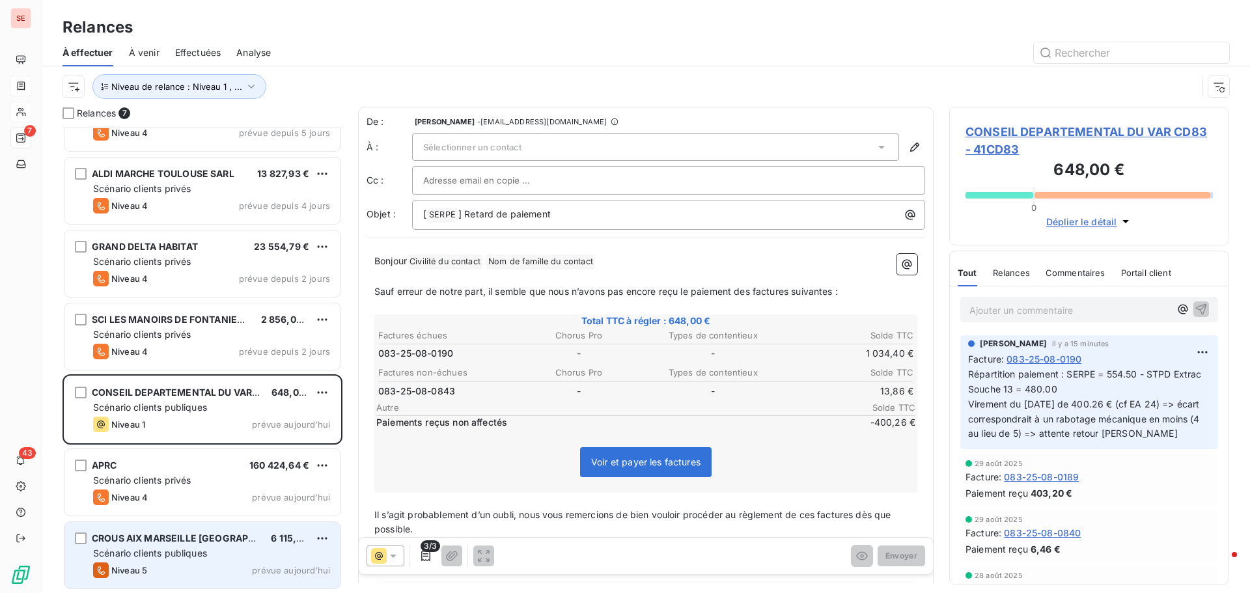
click at [200, 535] on span "CROUS AIX MARSEILLE [GEOGRAPHIC_DATA]" at bounding box center [194, 538] width 204 height 11
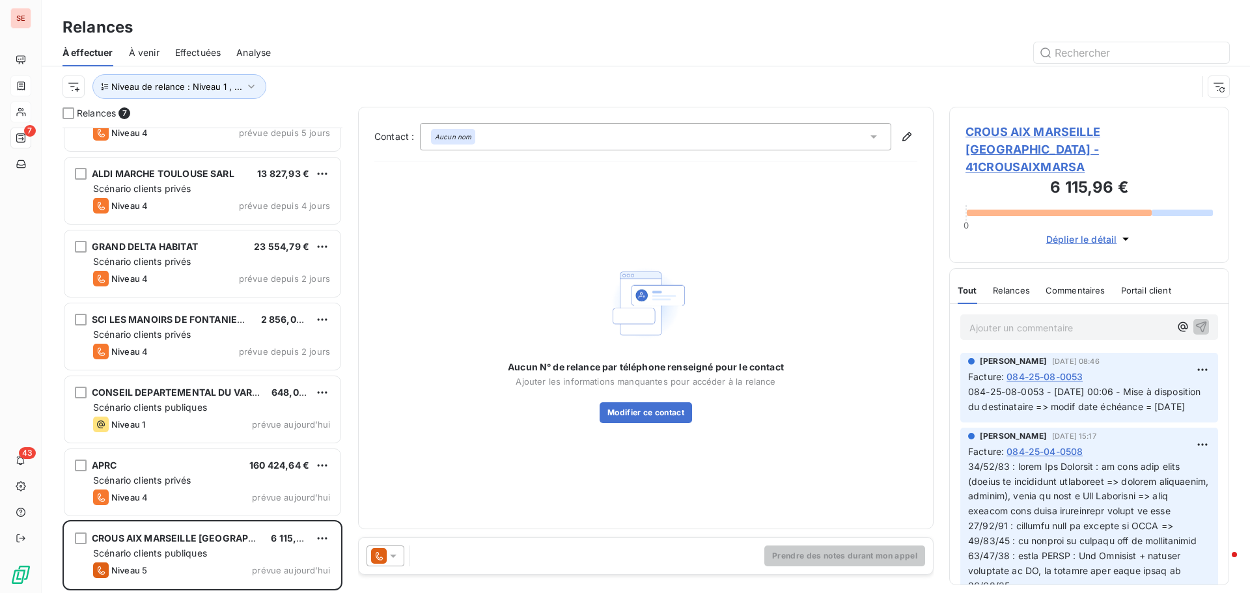
click at [1020, 131] on span "CROUS AIX MARSEILLE [GEOGRAPHIC_DATA] - 41CROUSAIXMARSA" at bounding box center [1089, 149] width 247 height 53
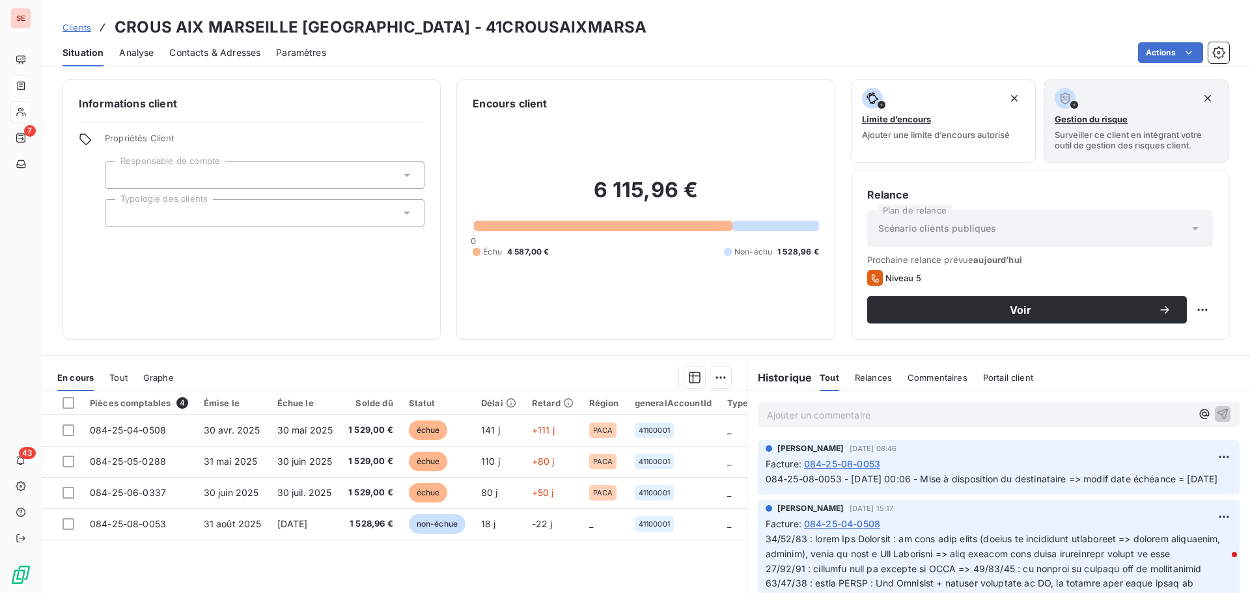
click at [240, 51] on span "Contacts & Adresses" at bounding box center [214, 52] width 91 height 13
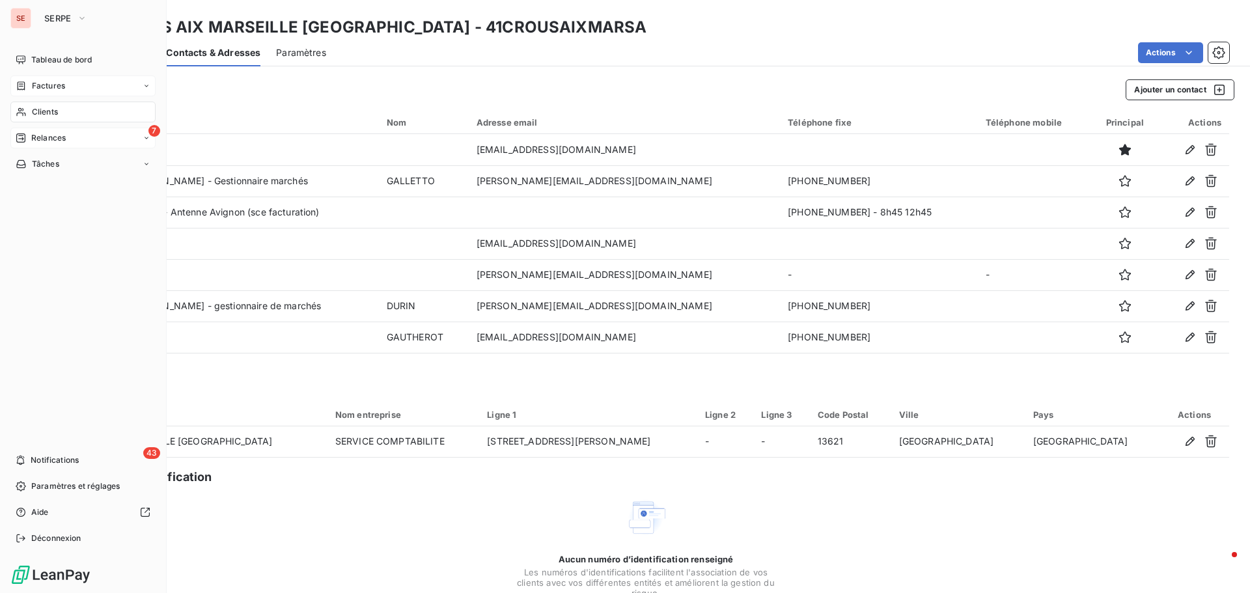
click at [42, 133] on span "Relances" at bounding box center [48, 138] width 35 height 12
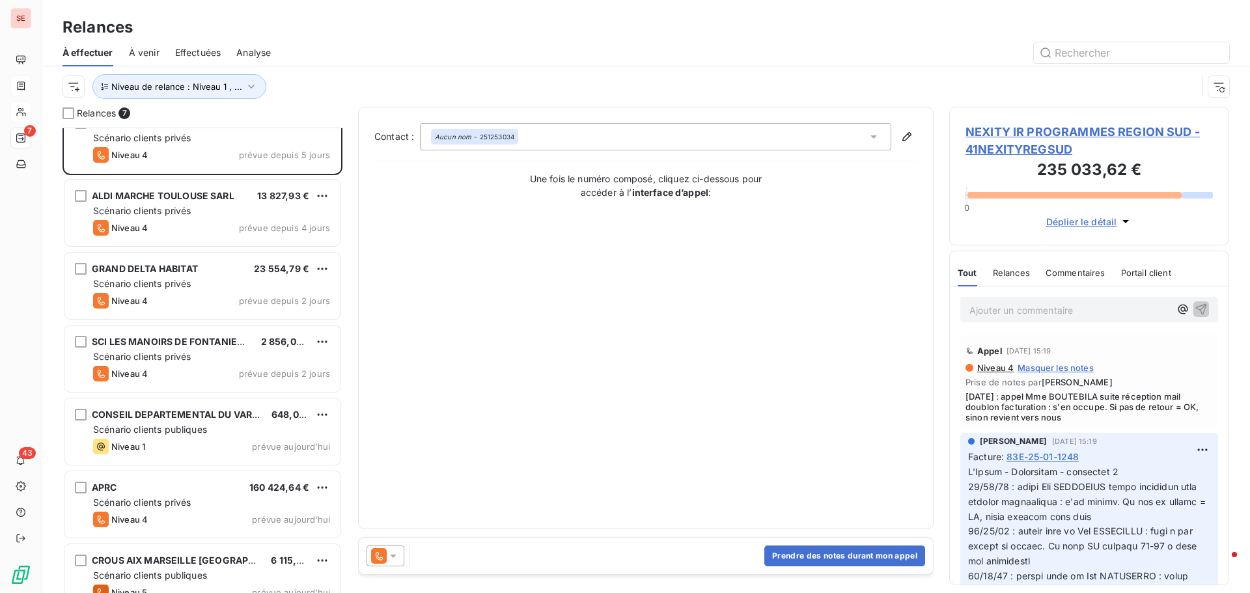
scroll to position [46, 0]
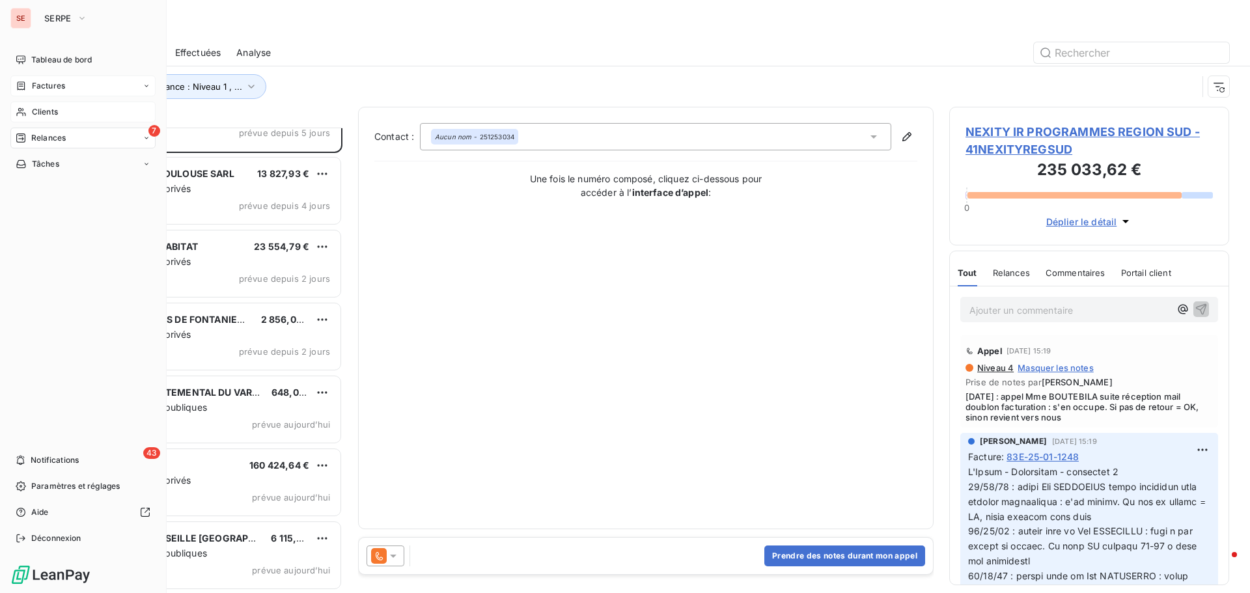
click at [68, 82] on div "Factures" at bounding box center [82, 86] width 145 height 21
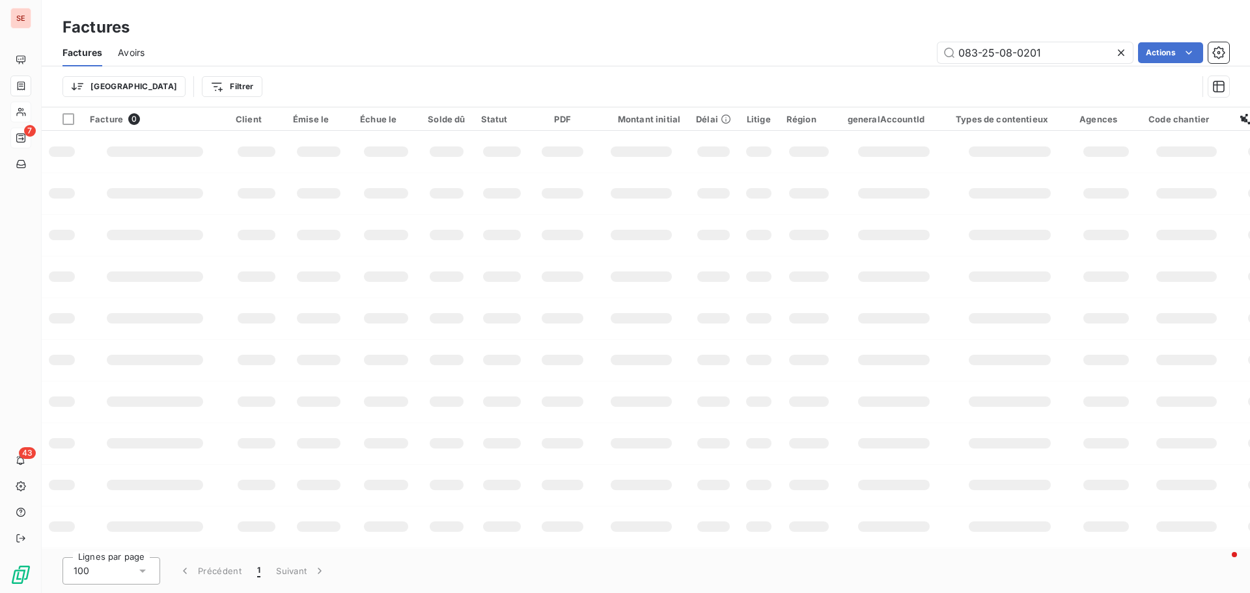
drag, startPoint x: 961, startPoint y: 55, endPoint x: 833, endPoint y: 45, distance: 128.7
click at [833, 45] on div "083-25-08-0201 Actions" at bounding box center [694, 52] width 1069 height 21
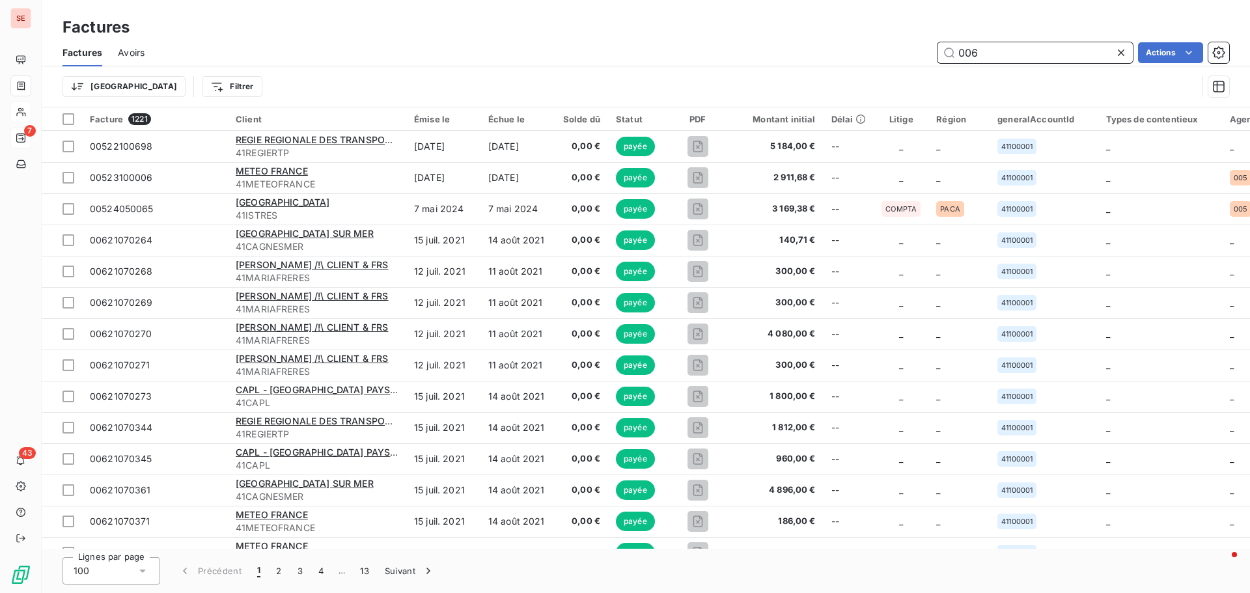
click at [997, 56] on input "006" at bounding box center [1035, 52] width 195 height 21
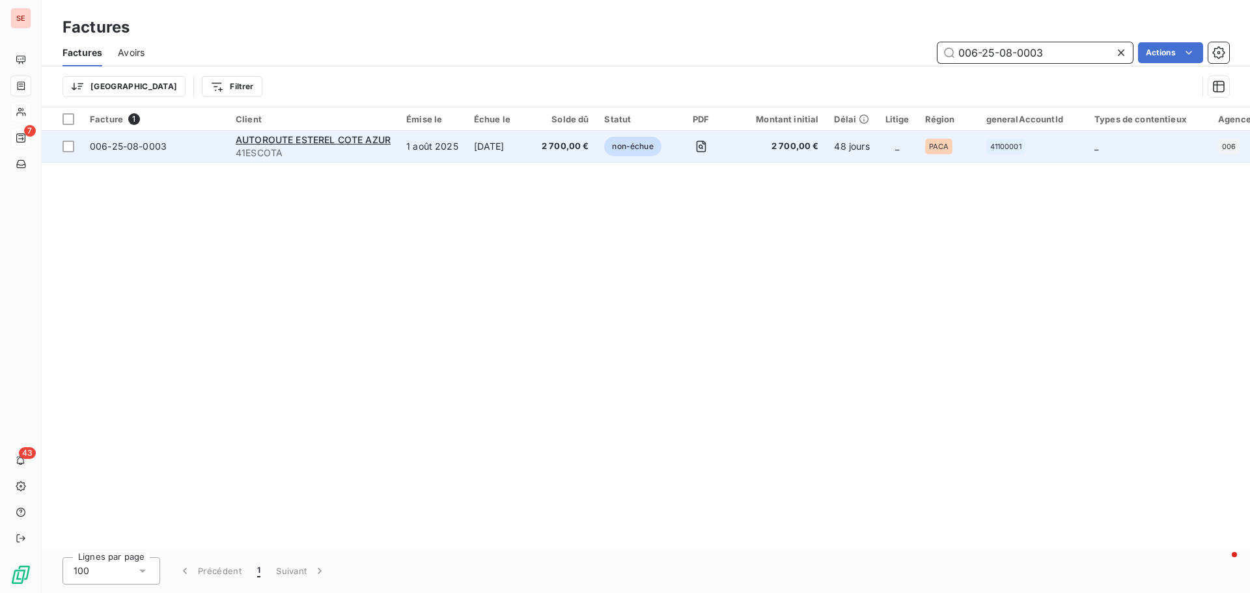
type input "006-25-08-0003"
click at [105, 143] on span "006-25-08-0003" at bounding box center [128, 146] width 77 height 11
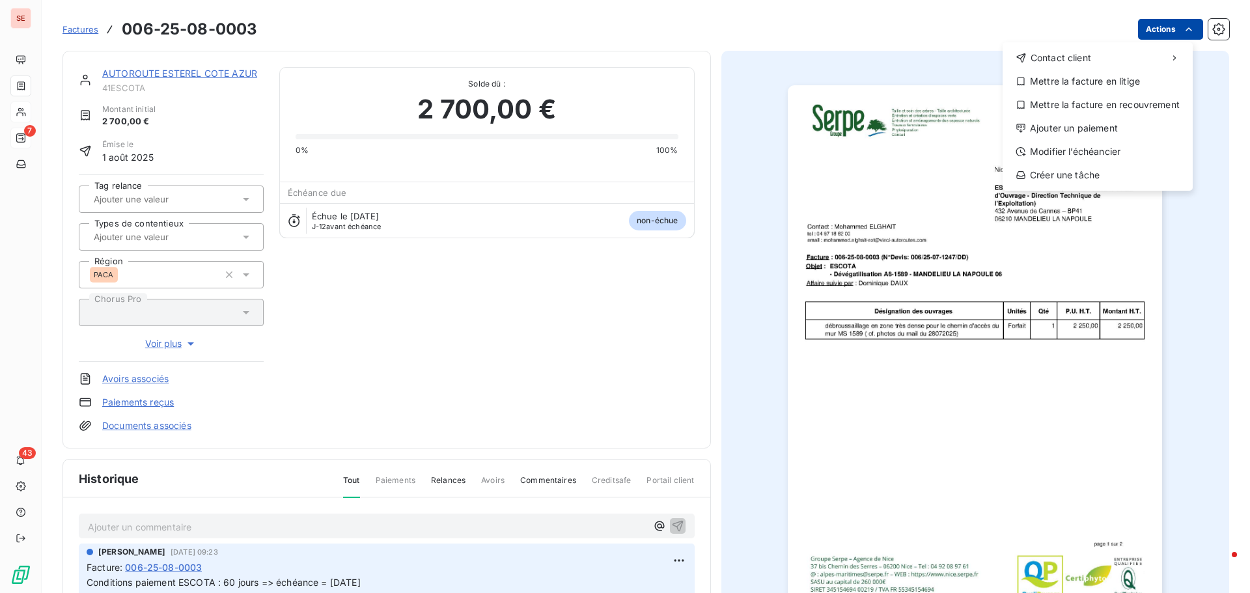
click at [1152, 25] on html "SE 7 43 Factures [PHONE_NUMBER] Actions Contact client Mettre la facture en lit…" at bounding box center [625, 296] width 1250 height 593
click at [1077, 126] on div "Ajouter un paiement" at bounding box center [1098, 128] width 180 height 21
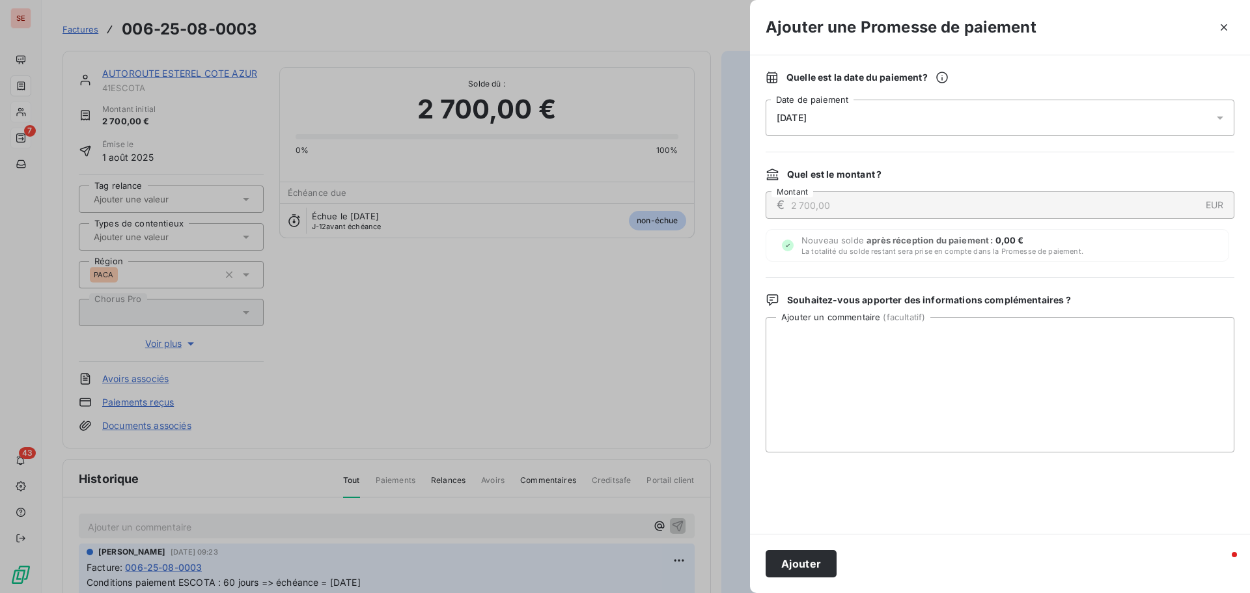
click at [807, 122] on span "[DATE]" at bounding box center [792, 118] width 30 height 10
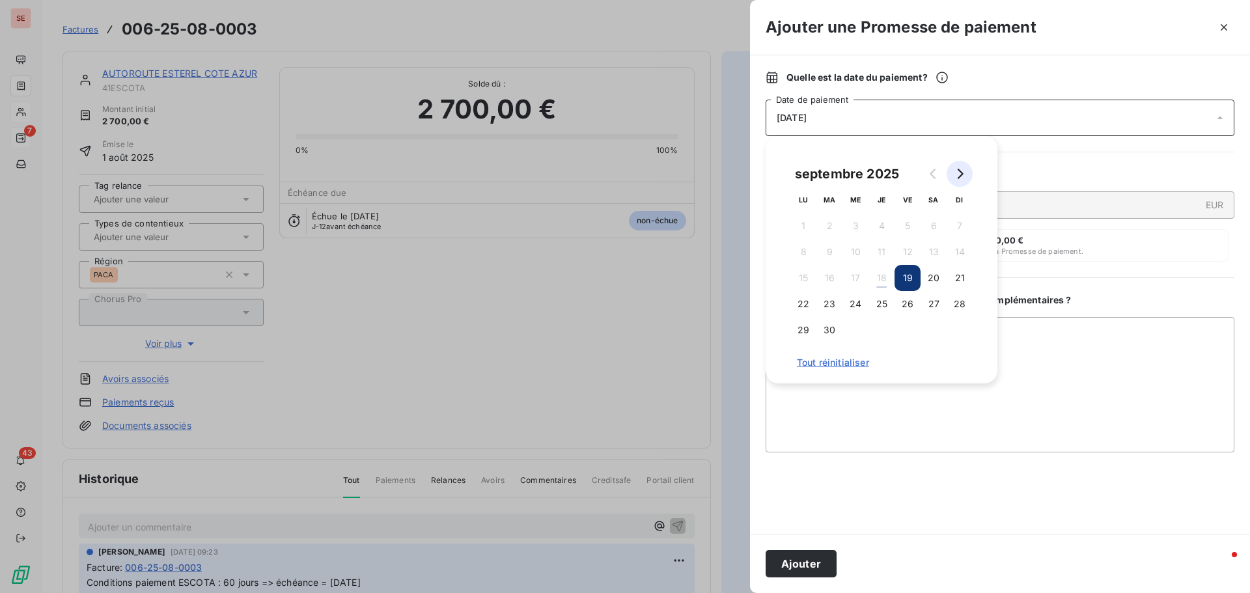
click at [962, 171] on icon "Go to next month" at bounding box center [959, 174] width 10 height 10
click at [910, 223] on button "3" at bounding box center [908, 226] width 26 height 26
click at [1072, 361] on textarea "Ajouter un commentaire ( facultatif )" at bounding box center [1000, 384] width 469 height 135
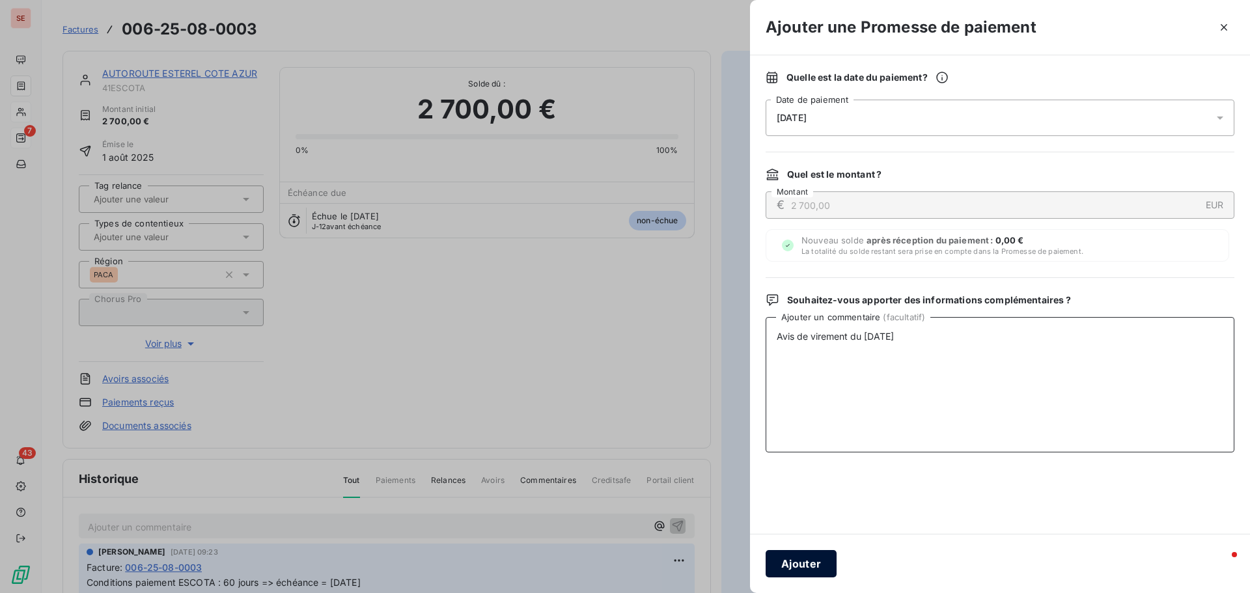
type textarea "Avis de virement du [DATE]"
click at [815, 561] on button "Ajouter" at bounding box center [801, 563] width 71 height 27
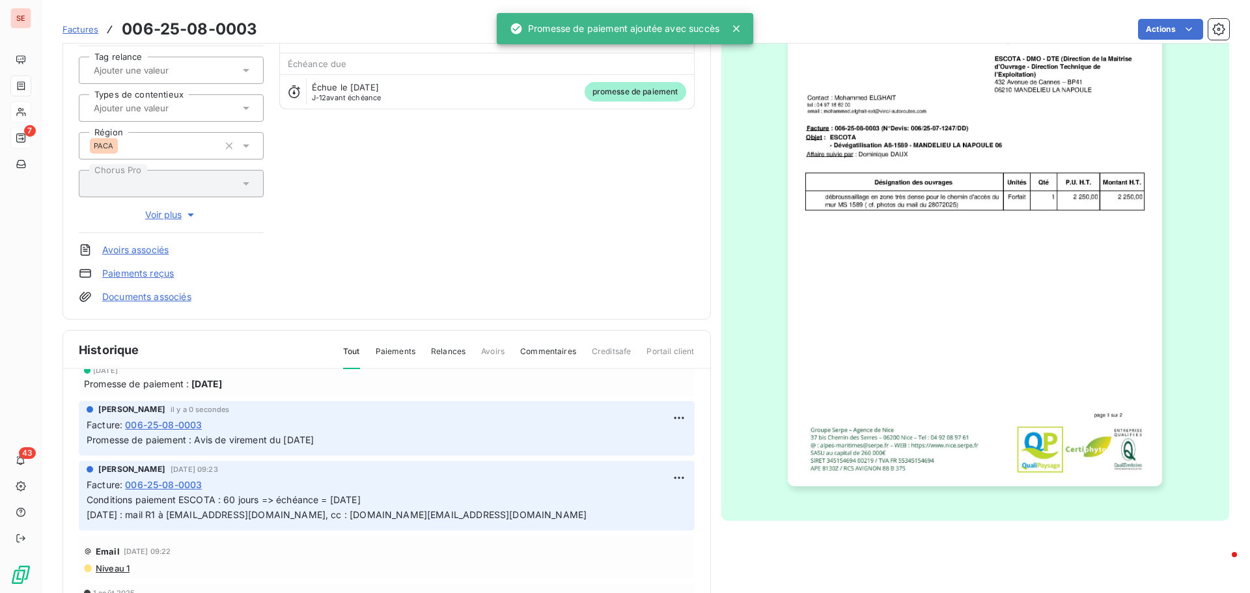
scroll to position [131, 0]
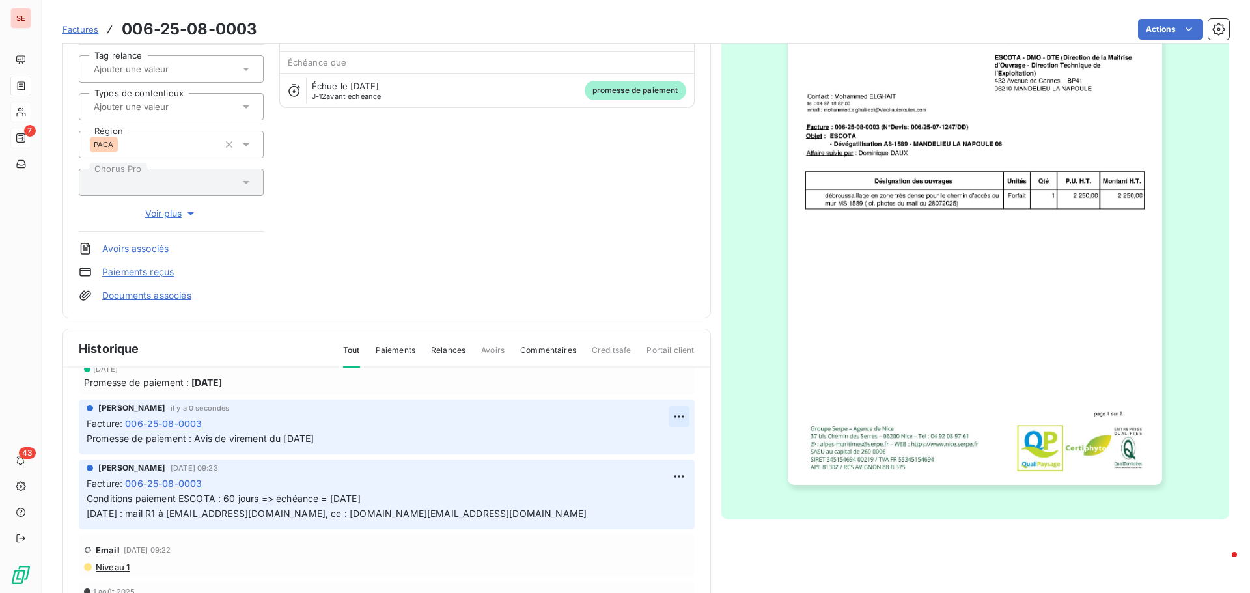
click at [665, 415] on html "SE 7 43 Factures 006-25-08-0003 Actions AUTOROUTE ESTEREL COTE AZUR 41ESCOTA Mo…" at bounding box center [625, 296] width 1250 height 593
click at [610, 442] on div "Editer" at bounding box center [632, 445] width 73 height 21
drag, startPoint x: 299, startPoint y: 438, endPoint x: 307, endPoint y: 440, distance: 8.2
click at [307, 440] on span "Promesse de paiement : Avis de virement du [DATE]" at bounding box center [200, 438] width 227 height 11
click at [673, 435] on icon "button" at bounding box center [679, 438] width 13 height 13
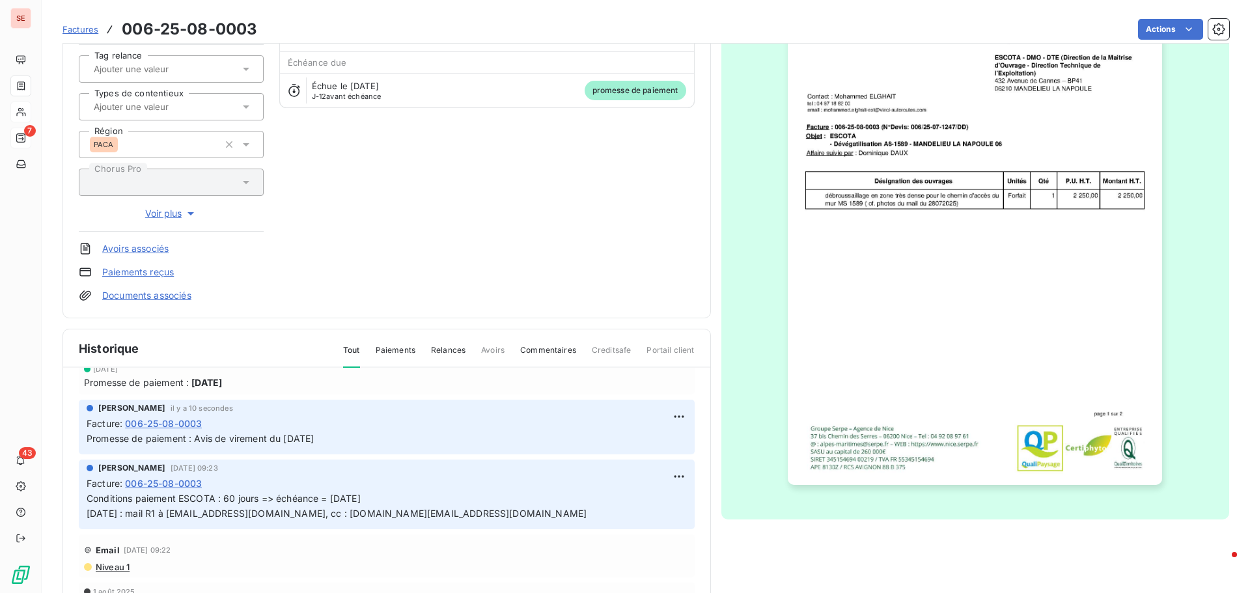
click at [169, 298] on link "Documents associés" at bounding box center [146, 295] width 89 height 13
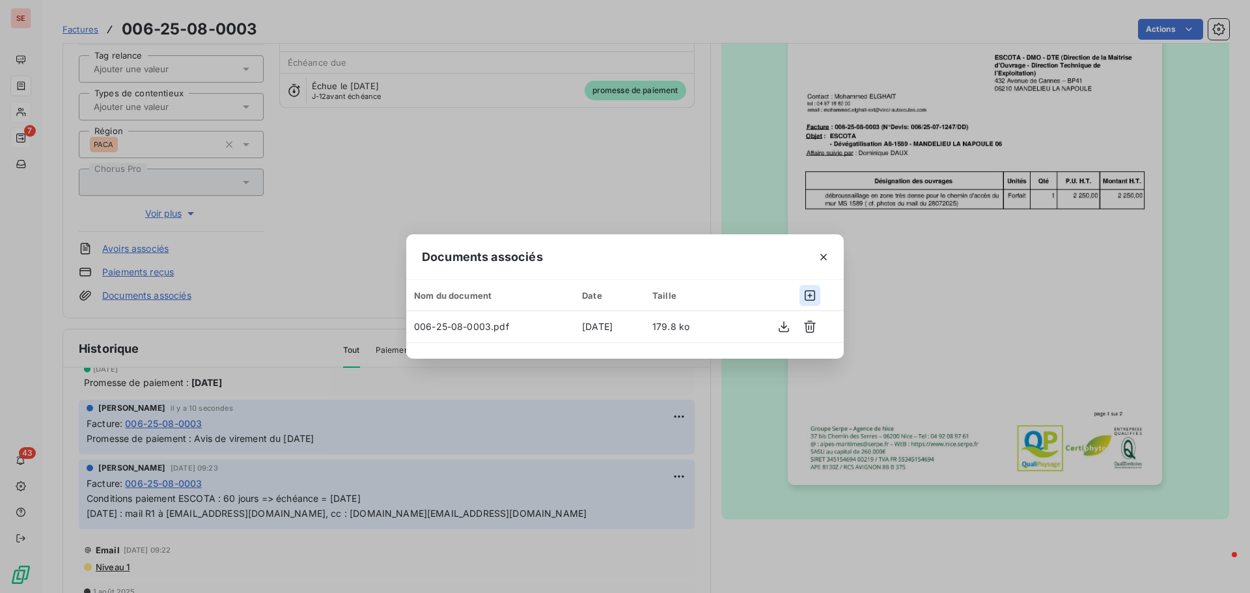
click at [811, 296] on icon "button" at bounding box center [810, 295] width 10 height 10
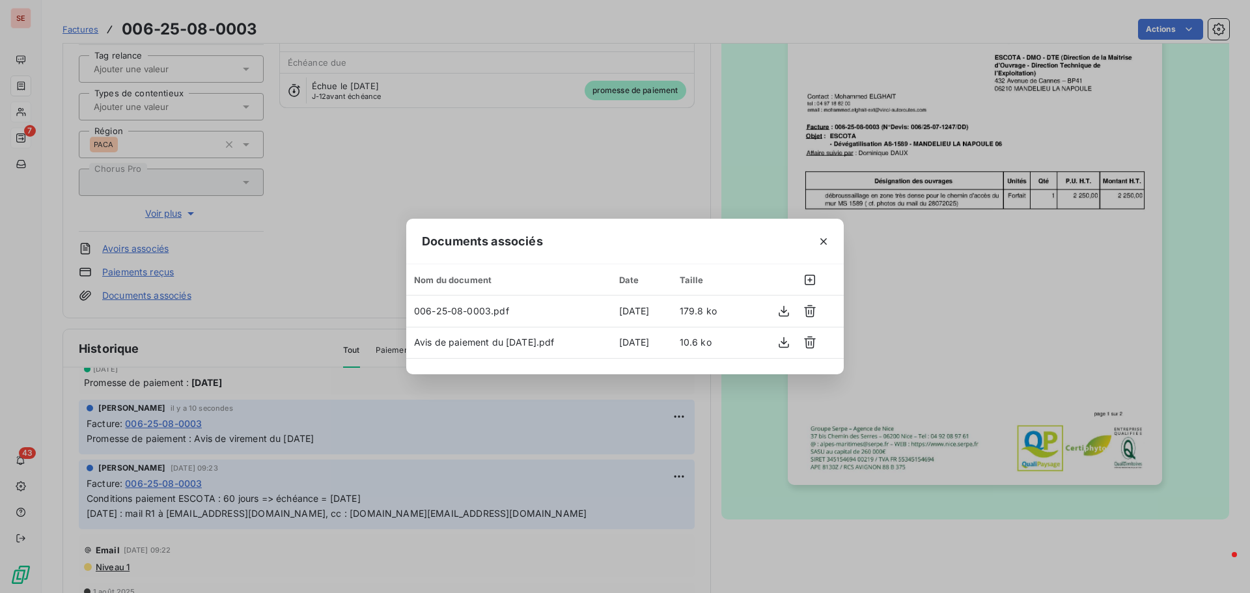
click at [570, 449] on div "Documents associés Nom du document Date Taille 006-25-08-0003.pdf [DATE] 179.8 …" at bounding box center [625, 296] width 1250 height 593
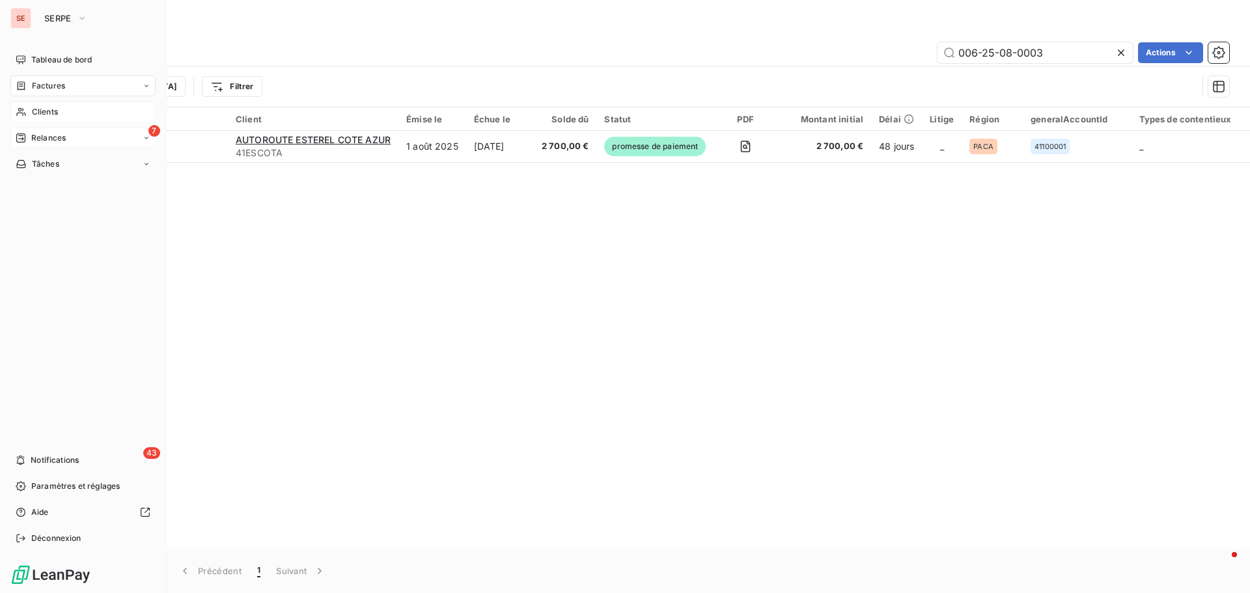
click at [42, 111] on span "Clients" at bounding box center [45, 112] width 26 height 12
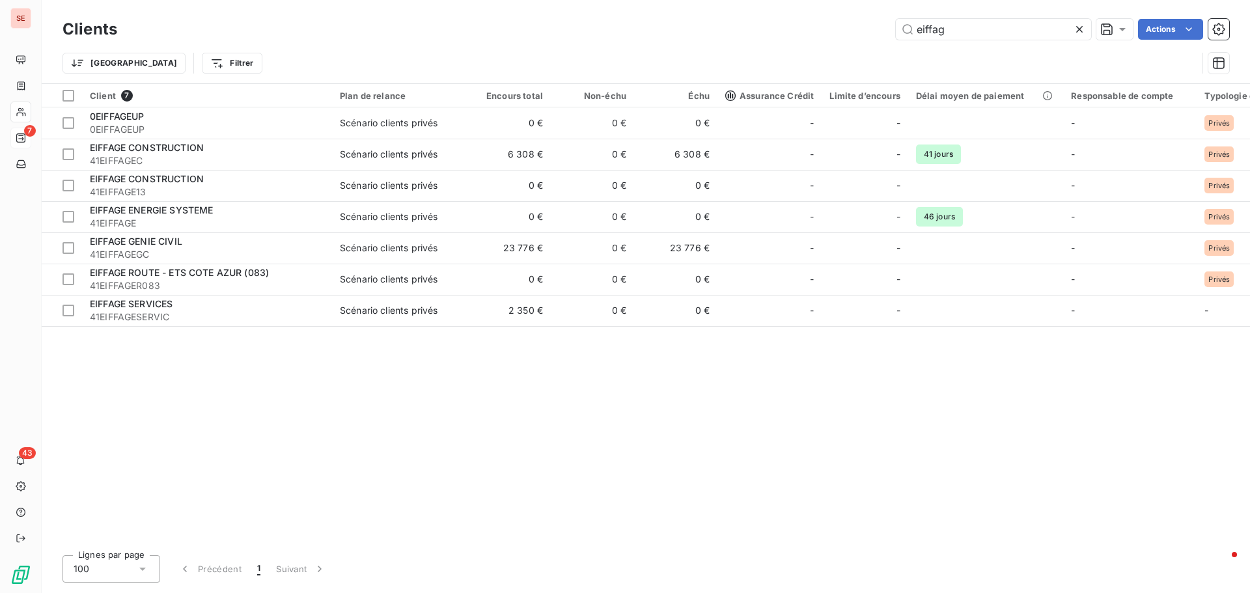
drag, startPoint x: 976, startPoint y: 19, endPoint x: 882, endPoint y: 16, distance: 93.8
click at [882, 16] on div "Clients eiffag Actions" at bounding box center [646, 29] width 1167 height 27
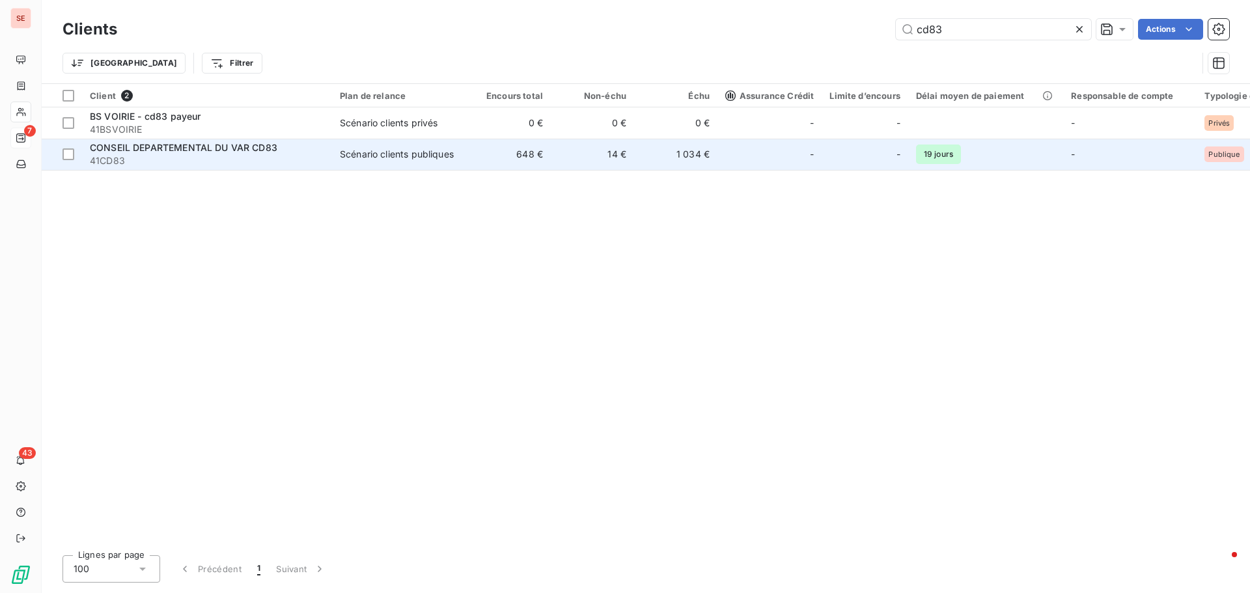
type input "cd83"
click at [132, 162] on span "41CD83" at bounding box center [207, 160] width 234 height 13
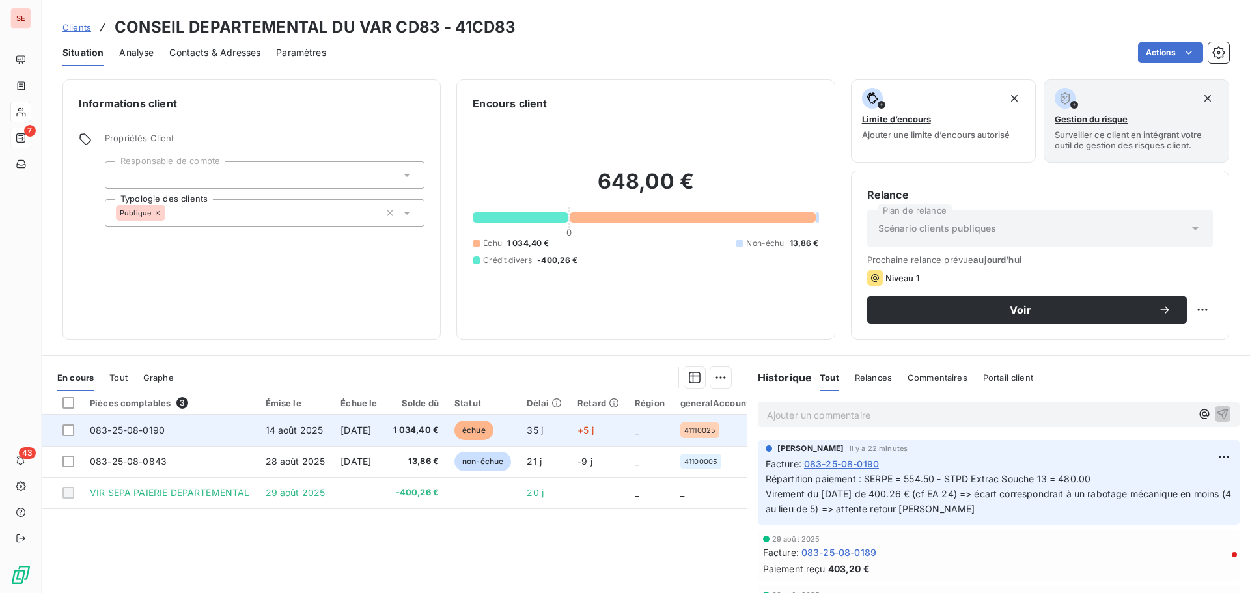
click at [308, 428] on span "14 août 2025" at bounding box center [295, 429] width 58 height 11
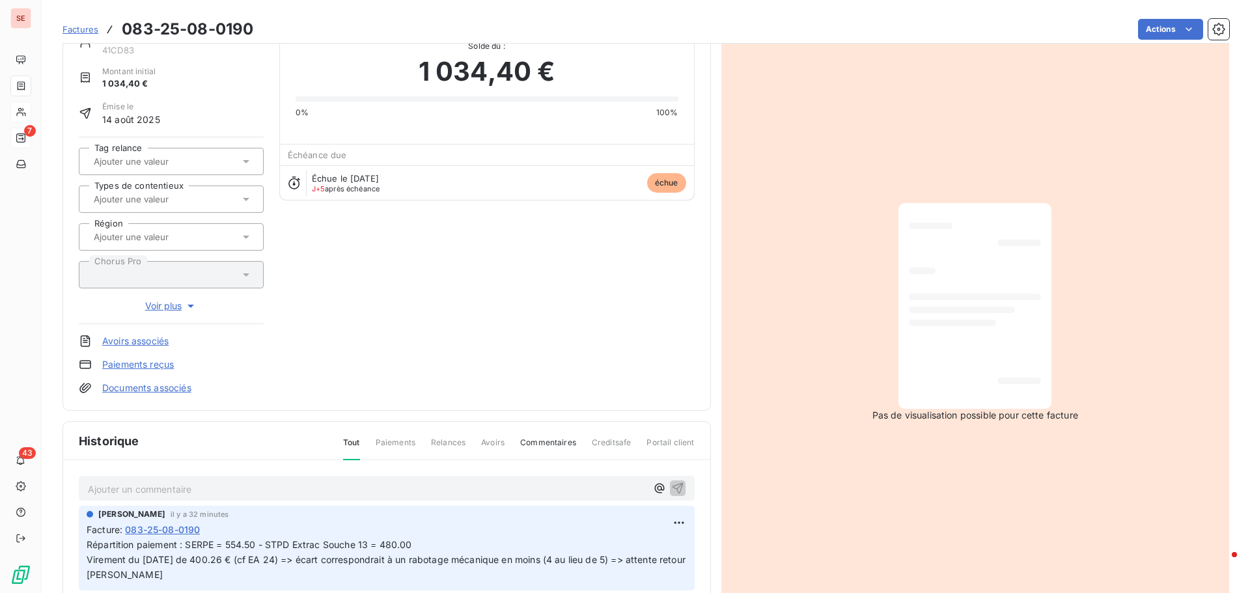
scroll to position [190, 0]
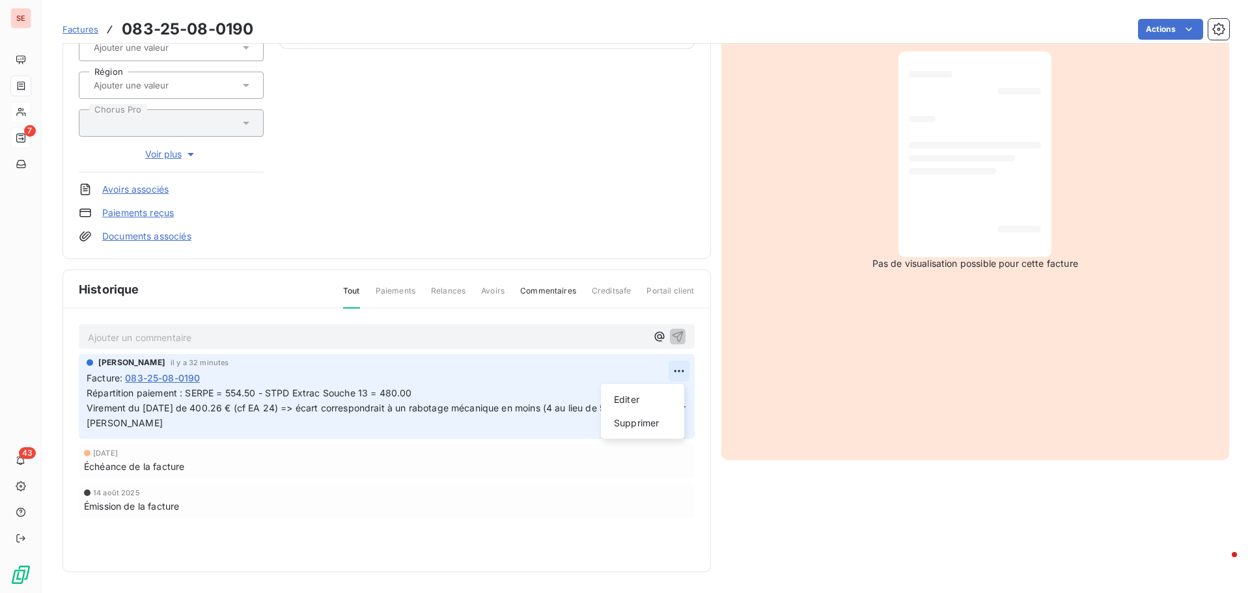
click at [669, 377] on html "SE 7 43 Factures 083-25-08-0190 Actions CONSEIL DEPARTEMENTAL DU VAR CD83 41CD8…" at bounding box center [625, 296] width 1250 height 593
click at [647, 404] on div "Editer" at bounding box center [642, 399] width 73 height 21
click at [677, 407] on icon "button" at bounding box center [680, 408] width 13 height 13
click at [361, 473] on div "Échéance de la facture" at bounding box center [386, 467] width 605 height 14
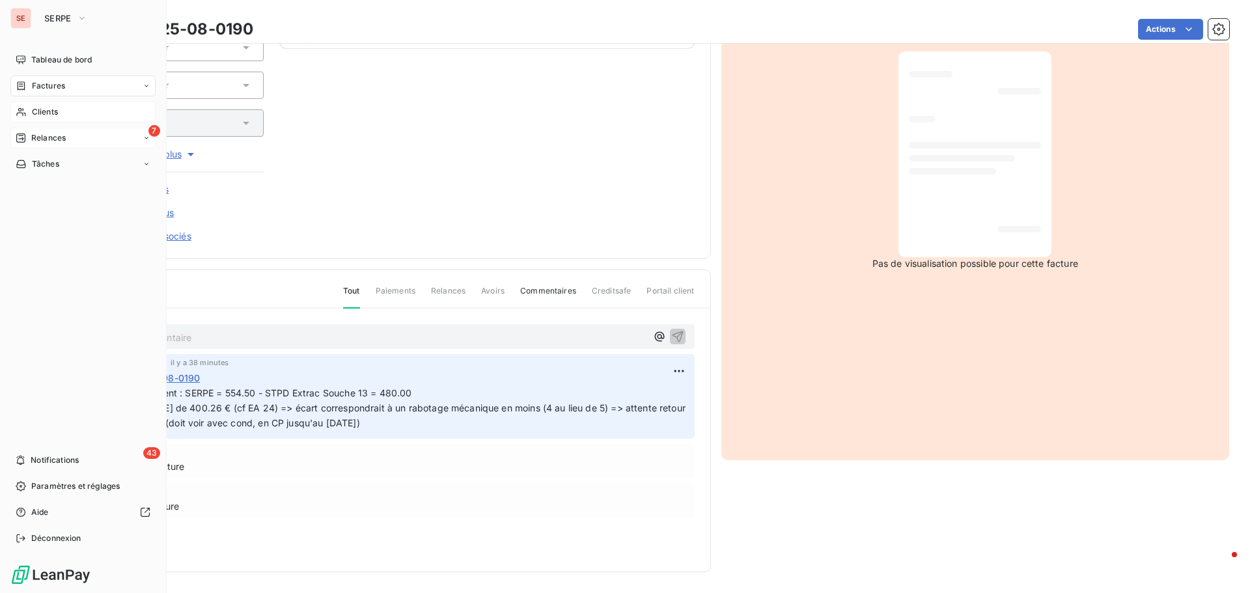
click at [53, 135] on span "Relances" at bounding box center [48, 138] width 35 height 12
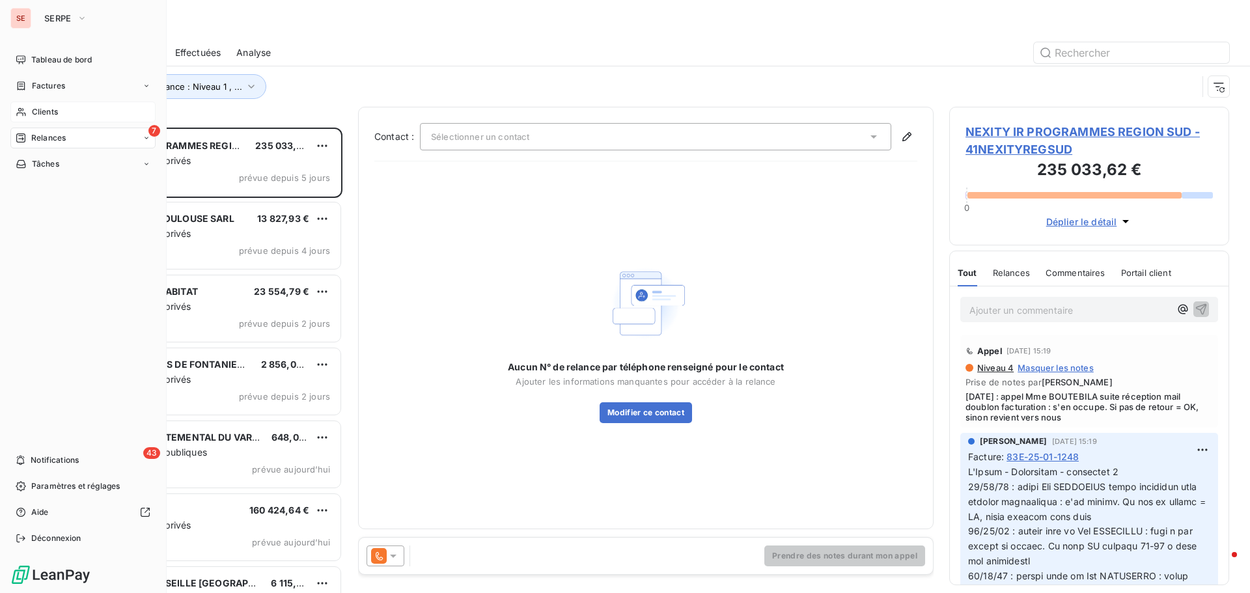
drag, startPoint x: 71, startPoint y: 82, endPoint x: 88, endPoint y: 107, distance: 30.5
click at [71, 81] on div "Factures" at bounding box center [82, 86] width 145 height 21
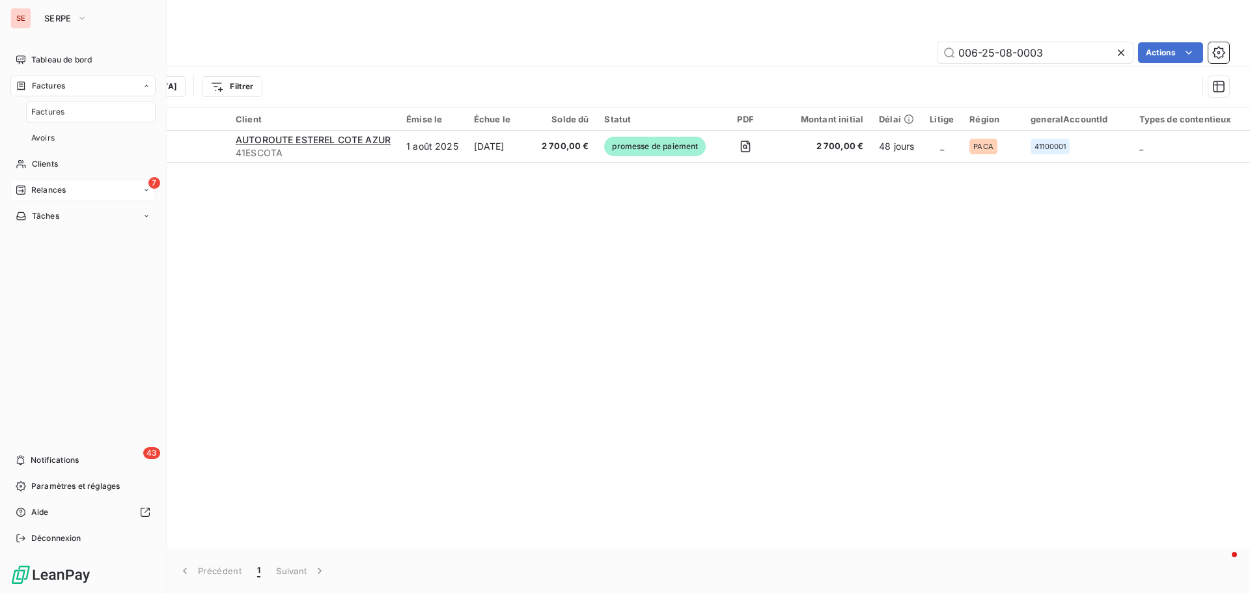
drag, startPoint x: 59, startPoint y: 113, endPoint x: 124, endPoint y: 107, distance: 66.0
click at [60, 113] on span "Factures" at bounding box center [47, 112] width 33 height 12
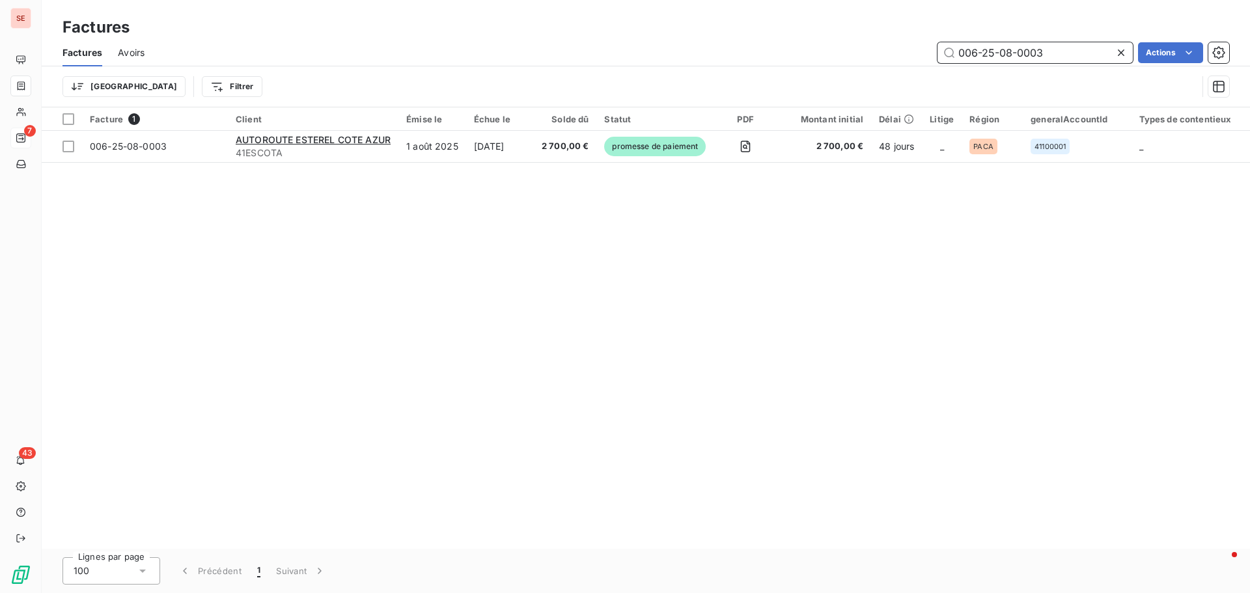
drag, startPoint x: 1063, startPoint y: 53, endPoint x: 889, endPoint y: 51, distance: 174.5
click at [889, 51] on div "006-25-08-0003 Actions" at bounding box center [694, 52] width 1069 height 21
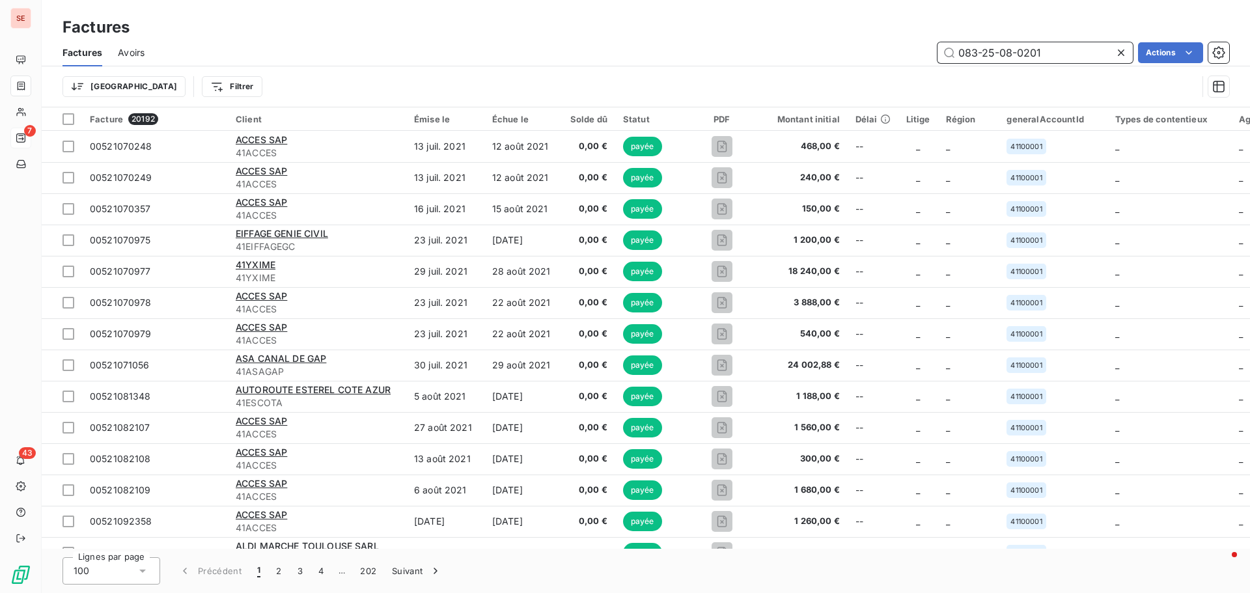
type input "083-25-08-0201"
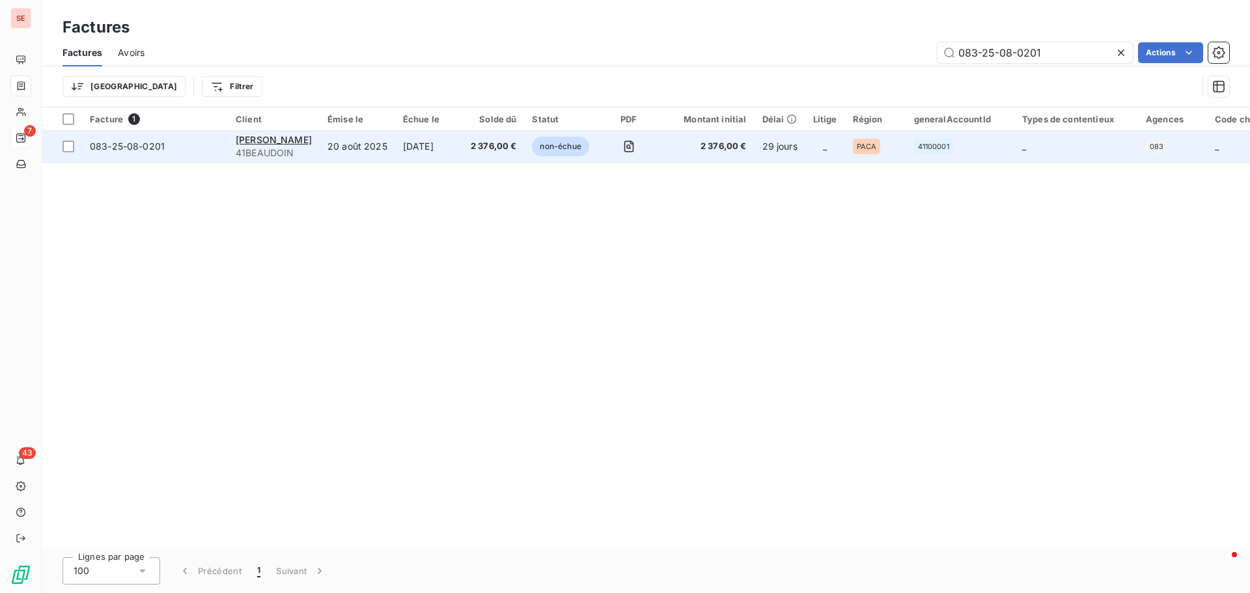
click at [248, 146] on span "41BEAUDOIN" at bounding box center [274, 152] width 76 height 13
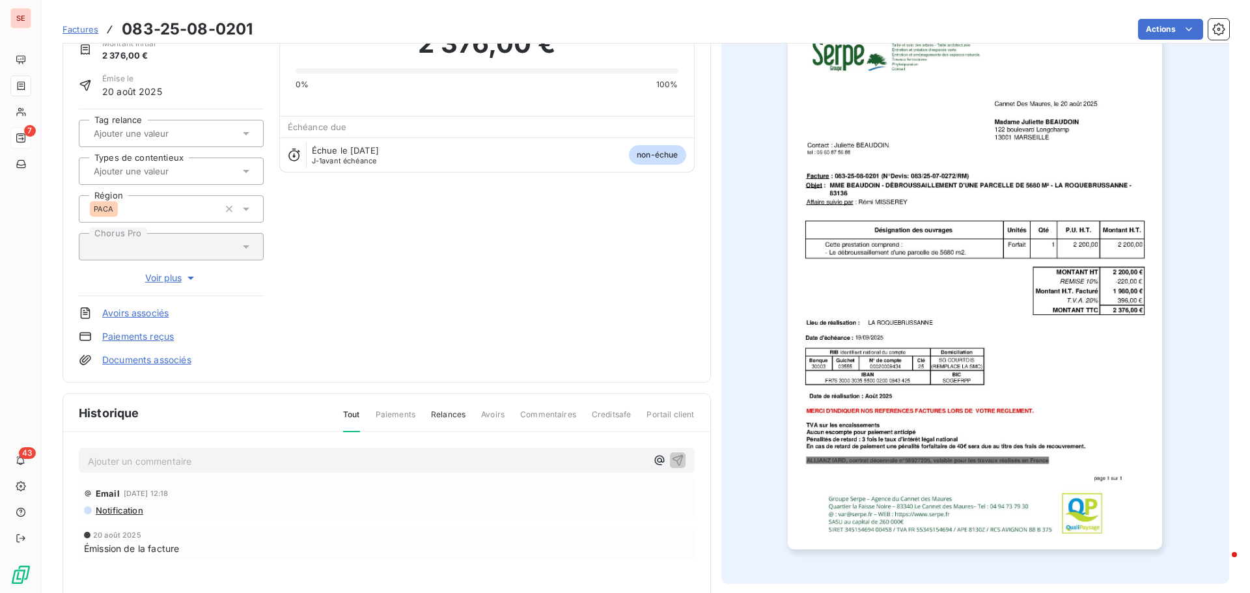
scroll to position [132, 0]
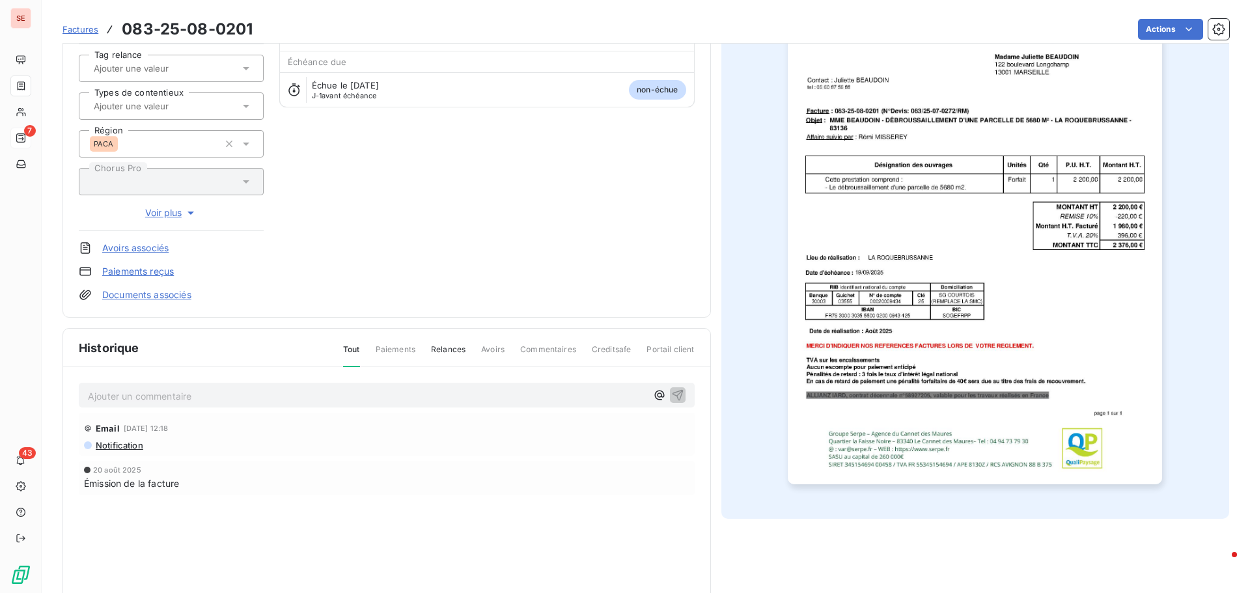
click at [205, 396] on p "Ajouter un commentaire ﻿" at bounding box center [367, 396] width 559 height 16
click at [340, 394] on p "[DATE] : appel de Mme TALAGRAND 06.58." at bounding box center [367, 395] width 559 height 15
click at [331, 391] on p "[DATE] : appel de Mme TALAGRAND [PHONE_NUMBER]" at bounding box center [367, 395] width 559 height 15
click at [325, 396] on span "[DATE] : appel de Mme TALAGRAND [PHONE_NUMBER] pour savoir si l'ag" at bounding box center [251, 394] width 326 height 11
click at [542, 398] on p "[DATE] : appel de Mme TALAGRAND [PHONE_NUMBER] (fille de [PERSON_NAME]) pour sa…" at bounding box center [367, 395] width 559 height 15
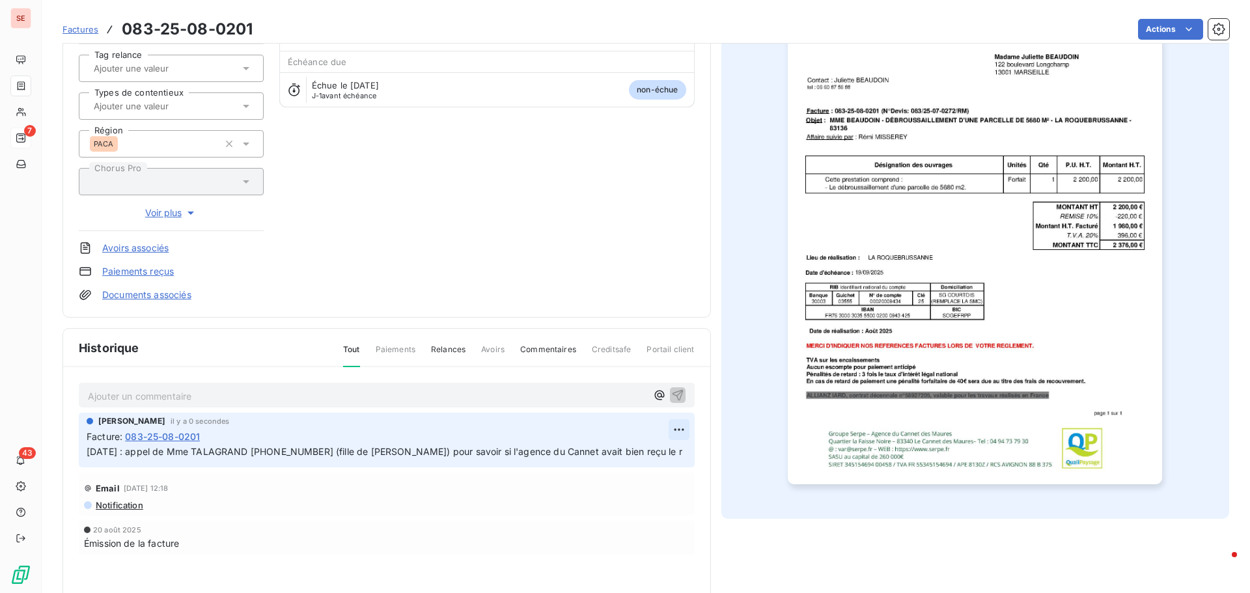
click at [676, 426] on html "SE 7 43 Factures 083-25-08-0201 Actions [PERSON_NAME] 41BEAUDOIN Montant initia…" at bounding box center [625, 296] width 1250 height 593
click at [659, 453] on div "Editer" at bounding box center [642, 458] width 73 height 21
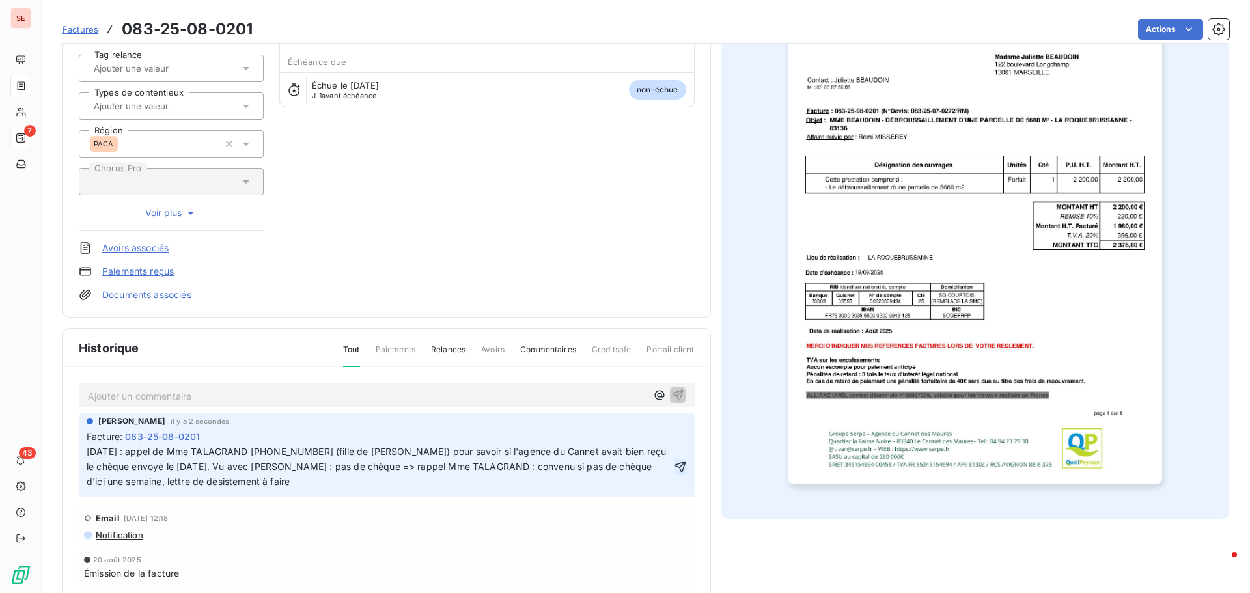
click at [674, 466] on icon "button" at bounding box center [680, 466] width 13 height 13
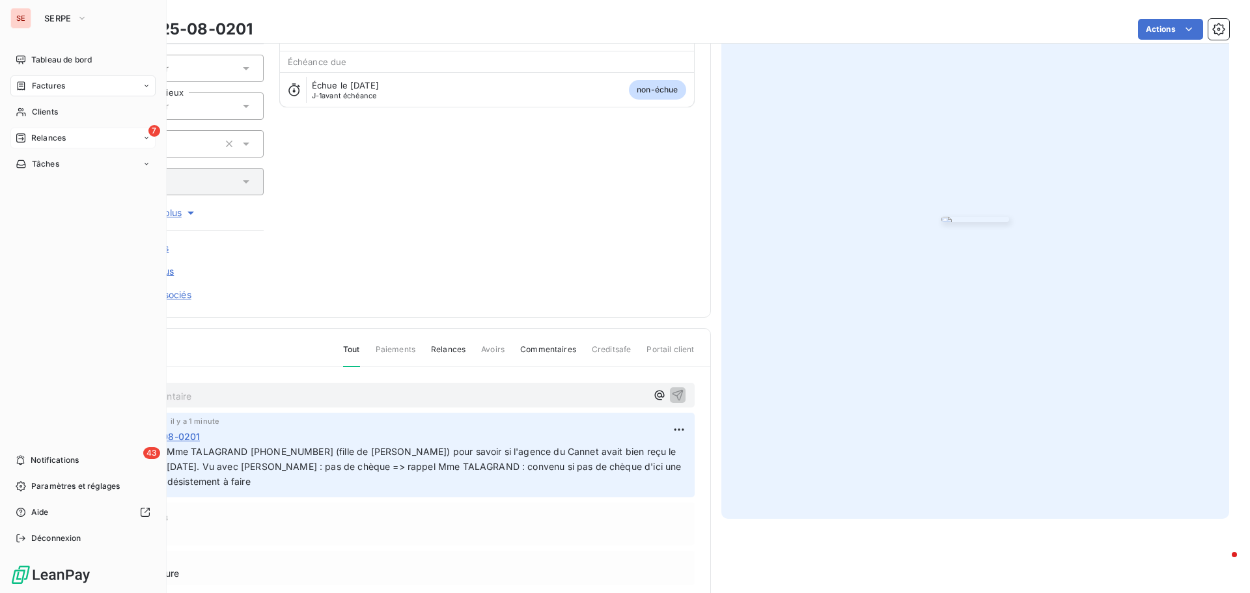
click at [85, 144] on div "7 Relances" at bounding box center [82, 138] width 145 height 21
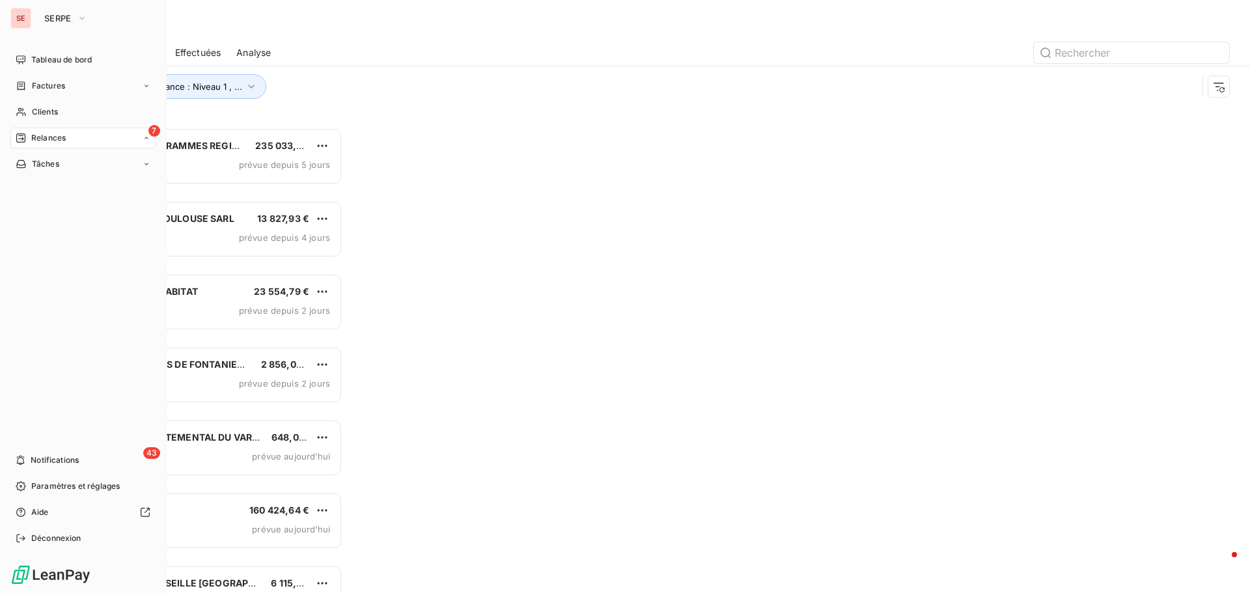
scroll to position [456, 270]
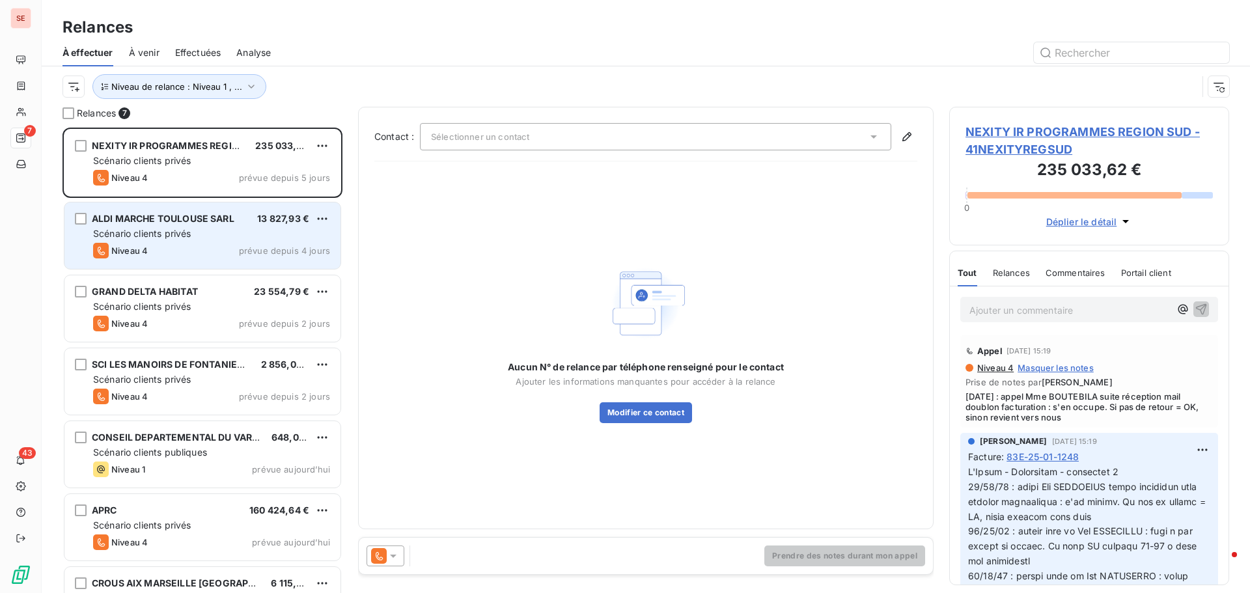
click at [197, 242] on div "ALDI MARCHE TOULOUSE SARL 13 827,93 € Scénario clients privés Niveau 4 prévue d…" at bounding box center [202, 235] width 276 height 66
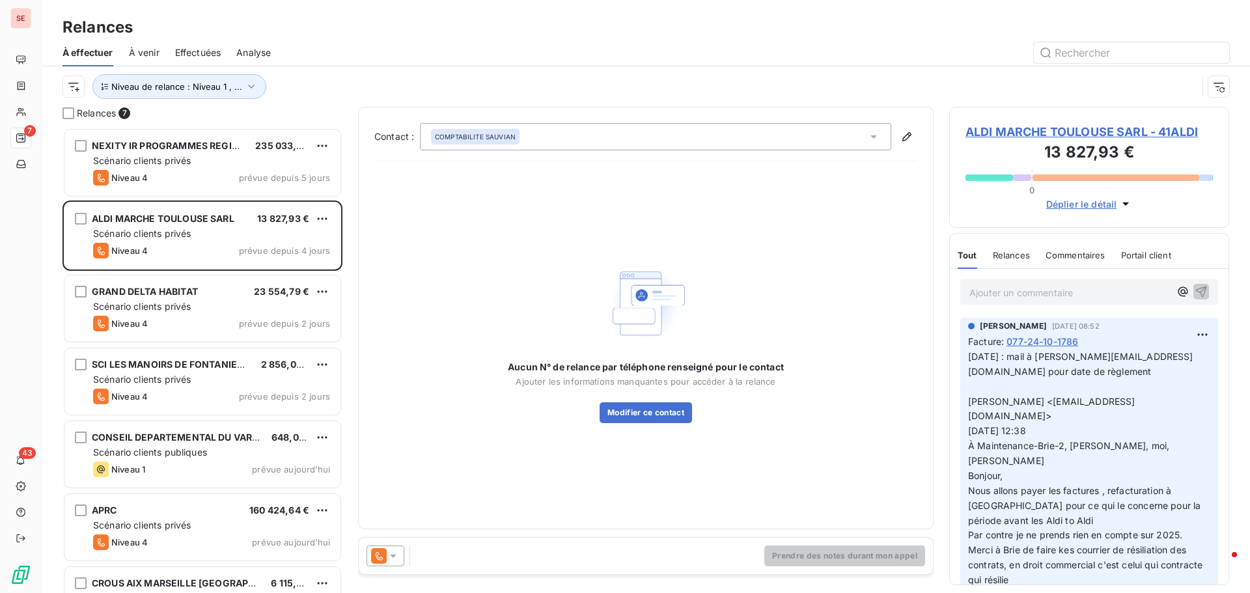
scroll to position [195, 0]
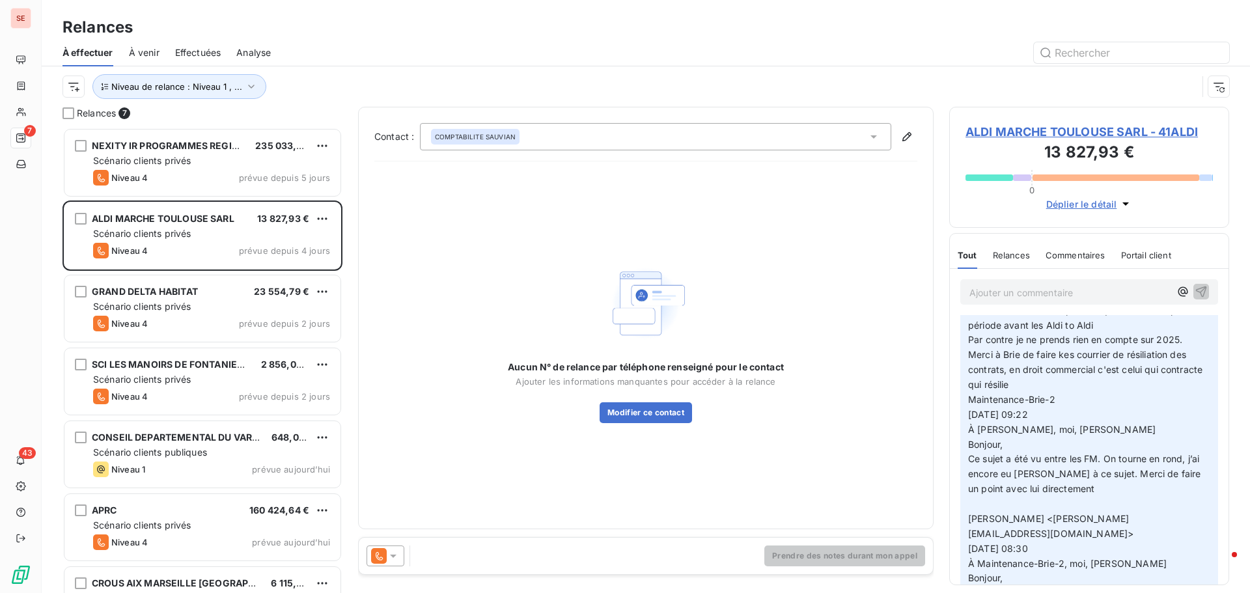
click at [576, 150] on div "COMPTABILITE SAUVIAN" at bounding box center [655, 136] width 471 height 27
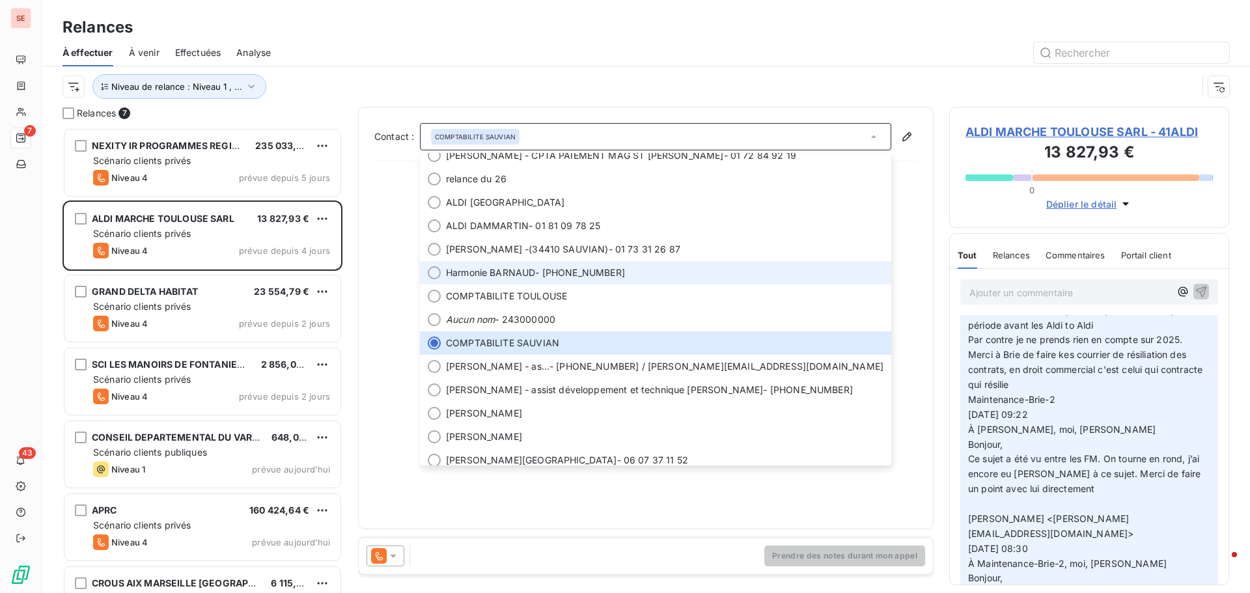
scroll to position [156, 0]
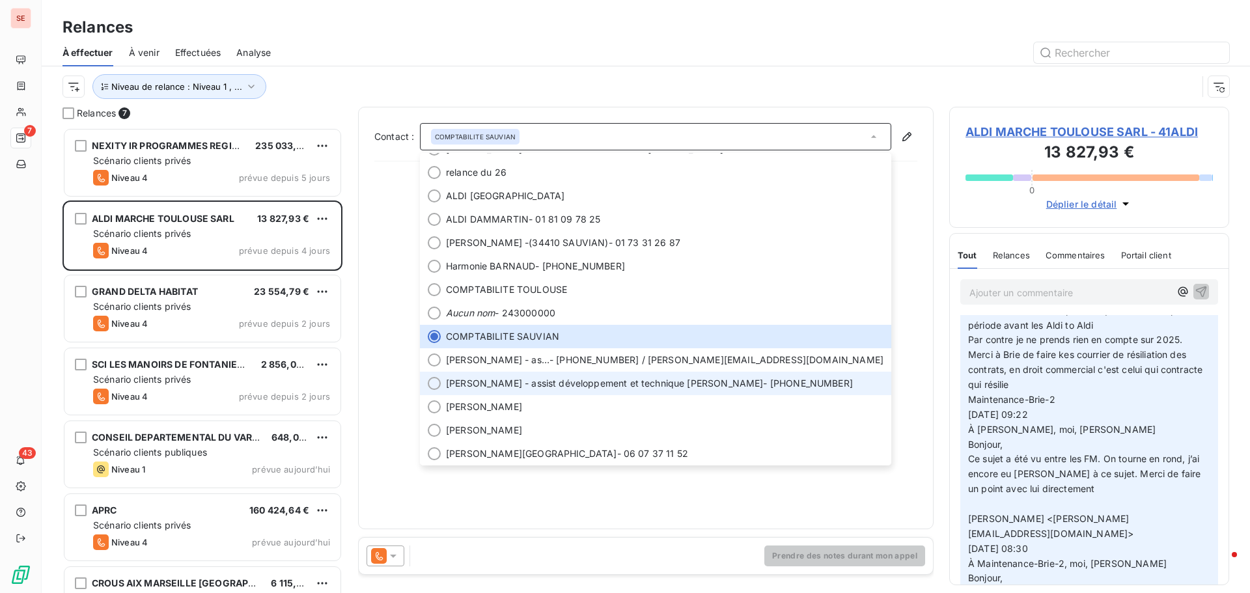
click at [739, 377] on span "[PERSON_NAME] - assist développement et technique MARTINEZ - [PHONE_NUMBER]" at bounding box center [665, 383] width 438 height 13
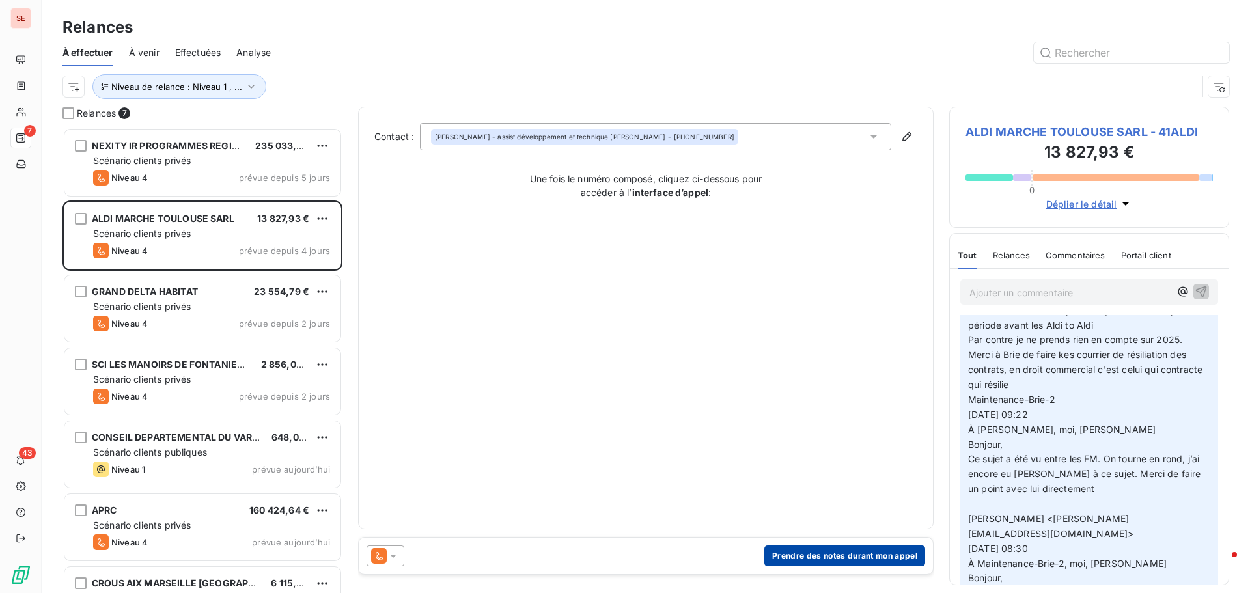
click at [799, 553] on button "Prendre des notes durant mon appel" at bounding box center [844, 556] width 161 height 21
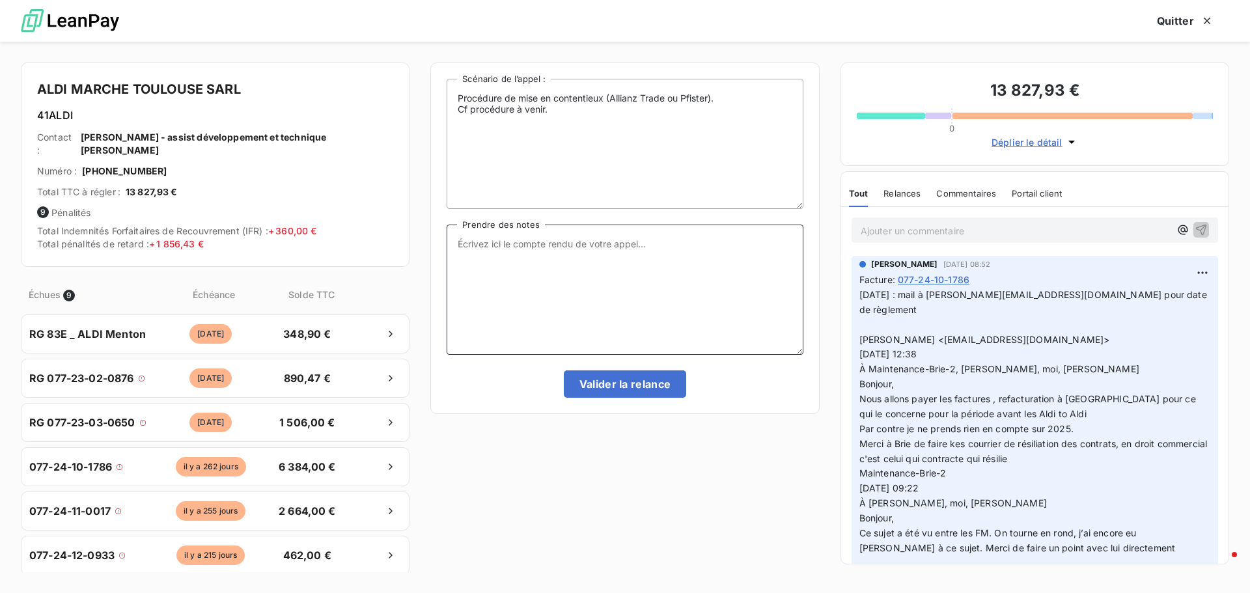
click at [560, 255] on textarea "Prendre des notes" at bounding box center [625, 290] width 356 height 130
click at [688, 246] on textarea "[DATE] : appel [PERSON_NAME] _ Centrale Beaqune" at bounding box center [625, 290] width 356 height 130
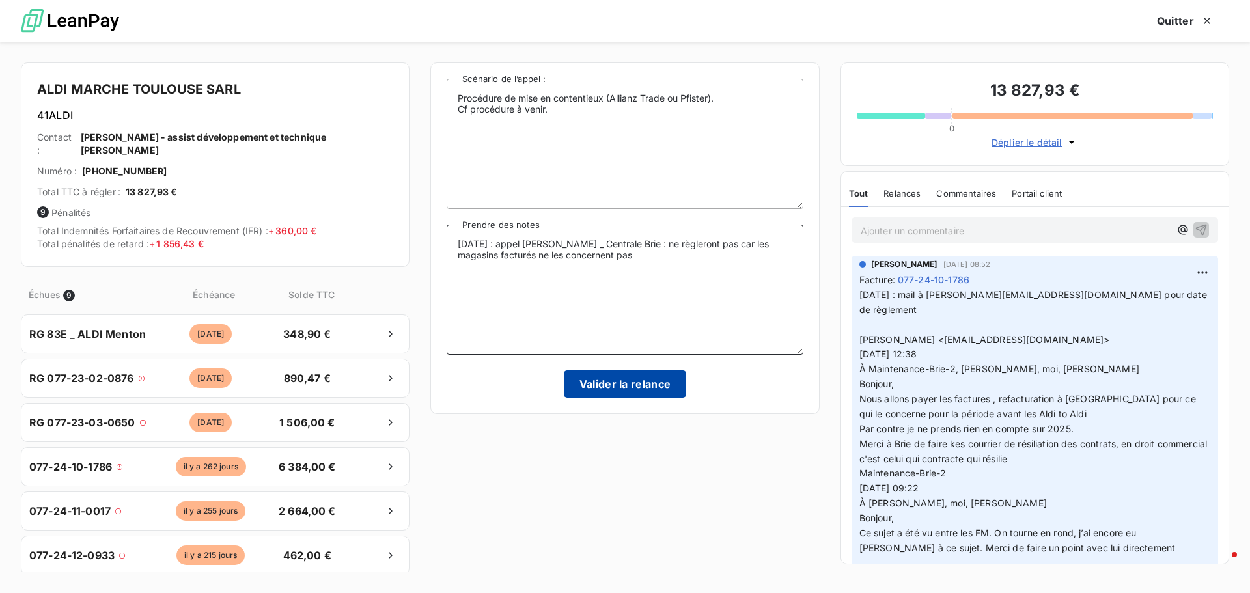
type textarea "[DATE] : appel [PERSON_NAME] _ Centrale Brie : ne règleront pas car les magasin…"
click at [658, 382] on button "Valider la relance" at bounding box center [625, 383] width 123 height 27
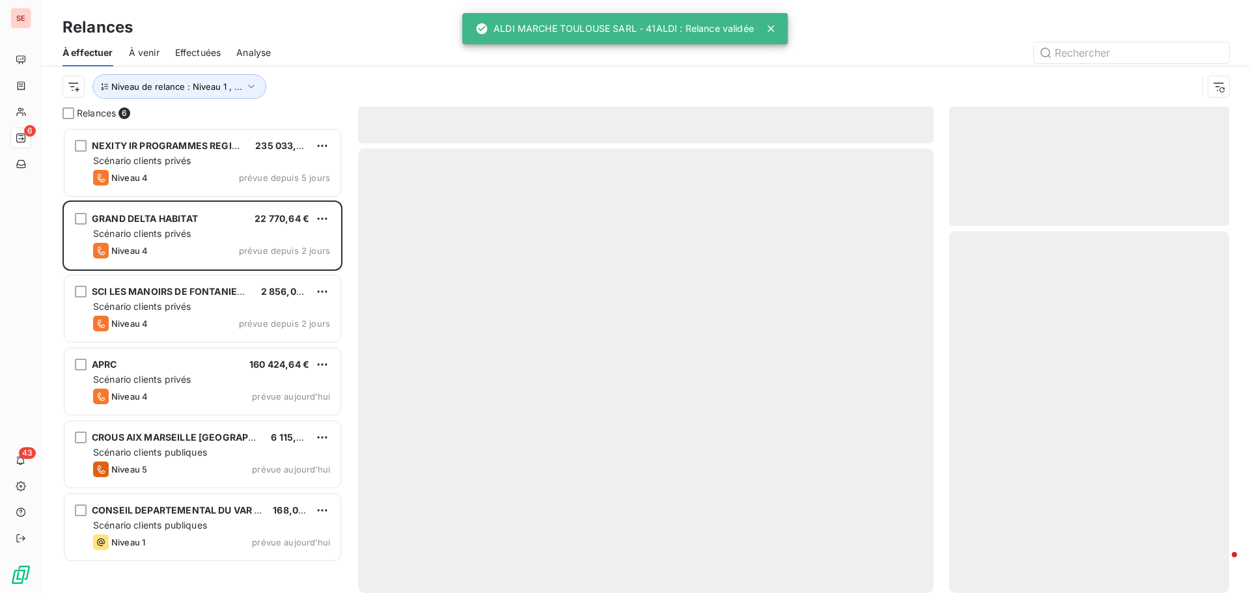
click at [199, 54] on span "Effectuées" at bounding box center [198, 52] width 46 height 13
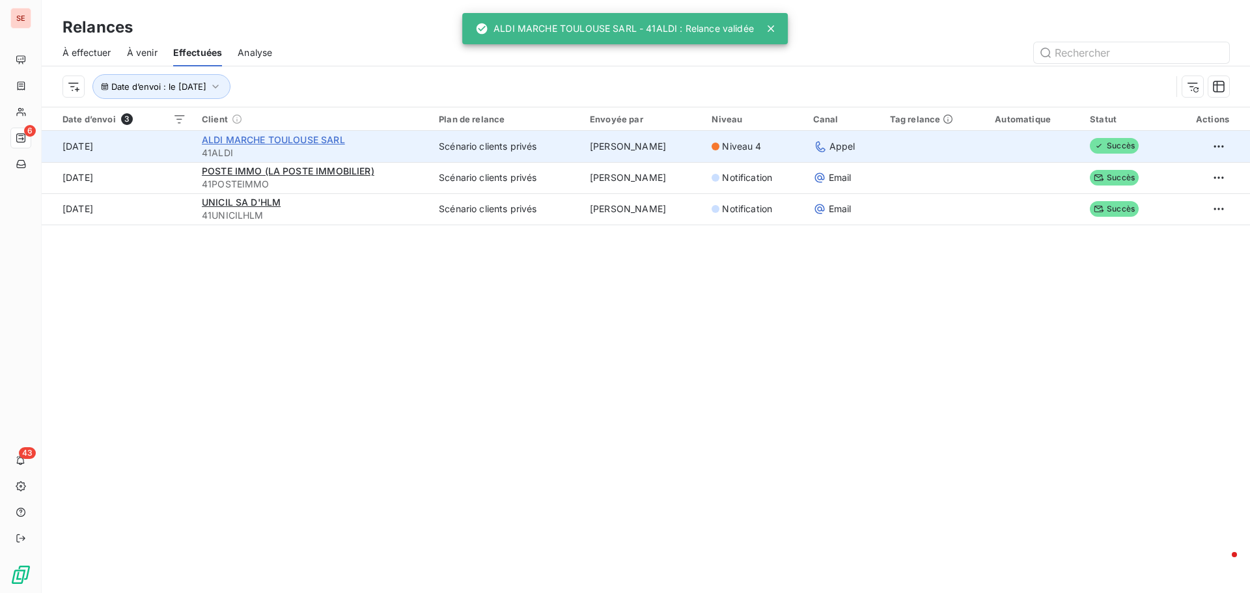
click at [275, 141] on span "ALDI MARCHE TOULOUSE SARL" at bounding box center [273, 139] width 143 height 11
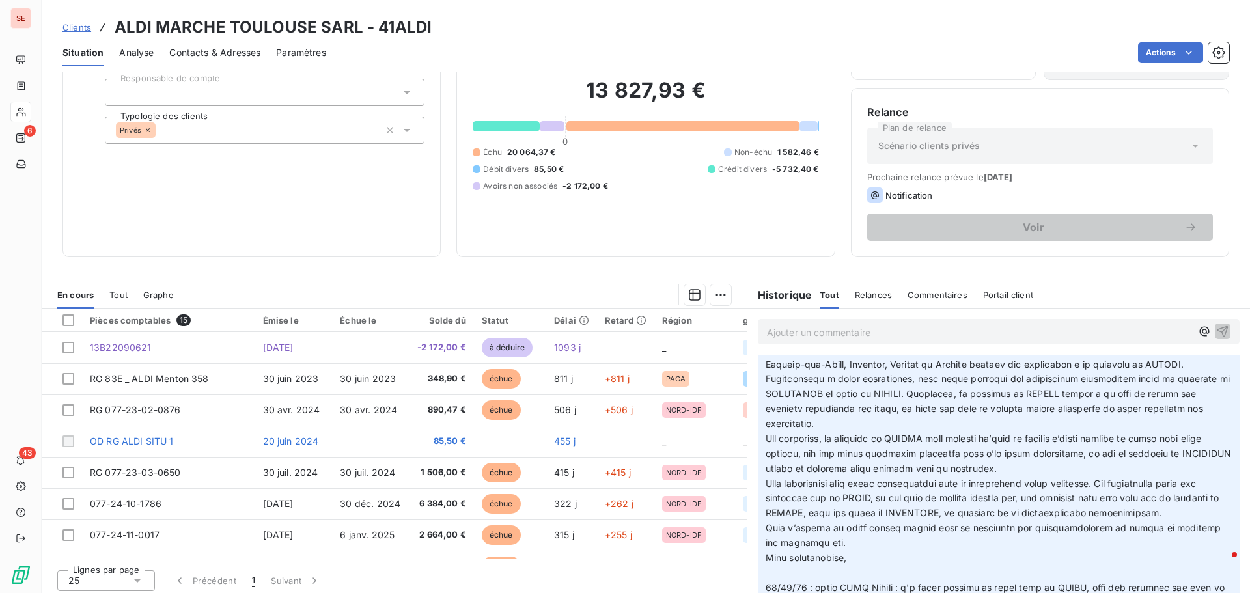
scroll to position [88, 0]
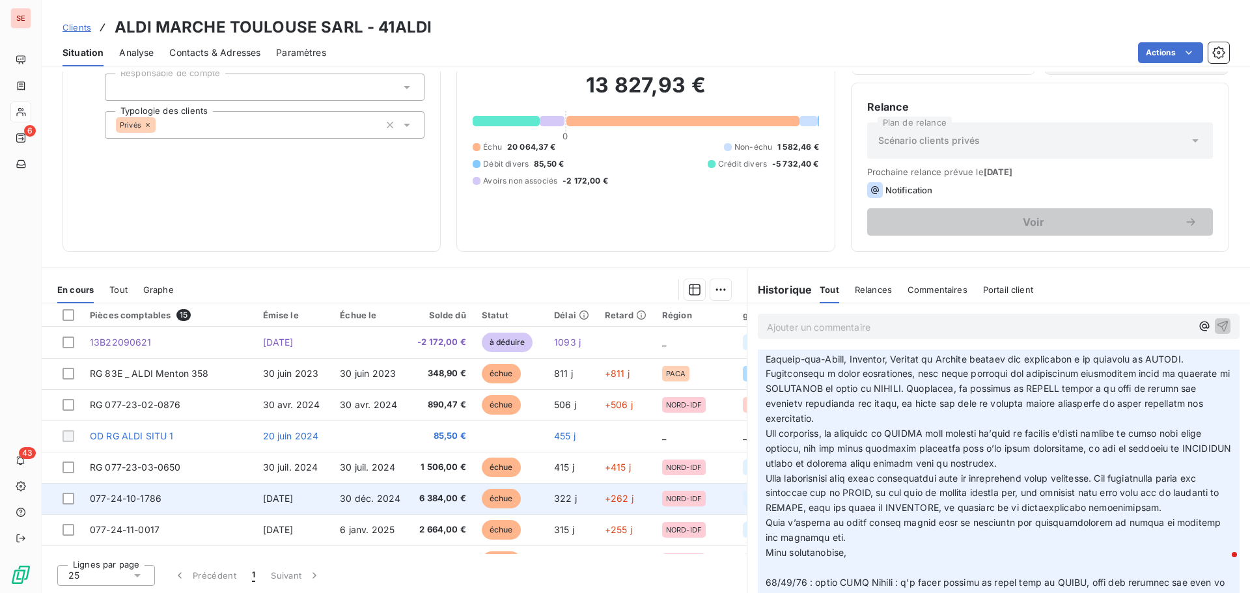
click at [228, 491] on td "077-24-10-1786" at bounding box center [168, 498] width 173 height 31
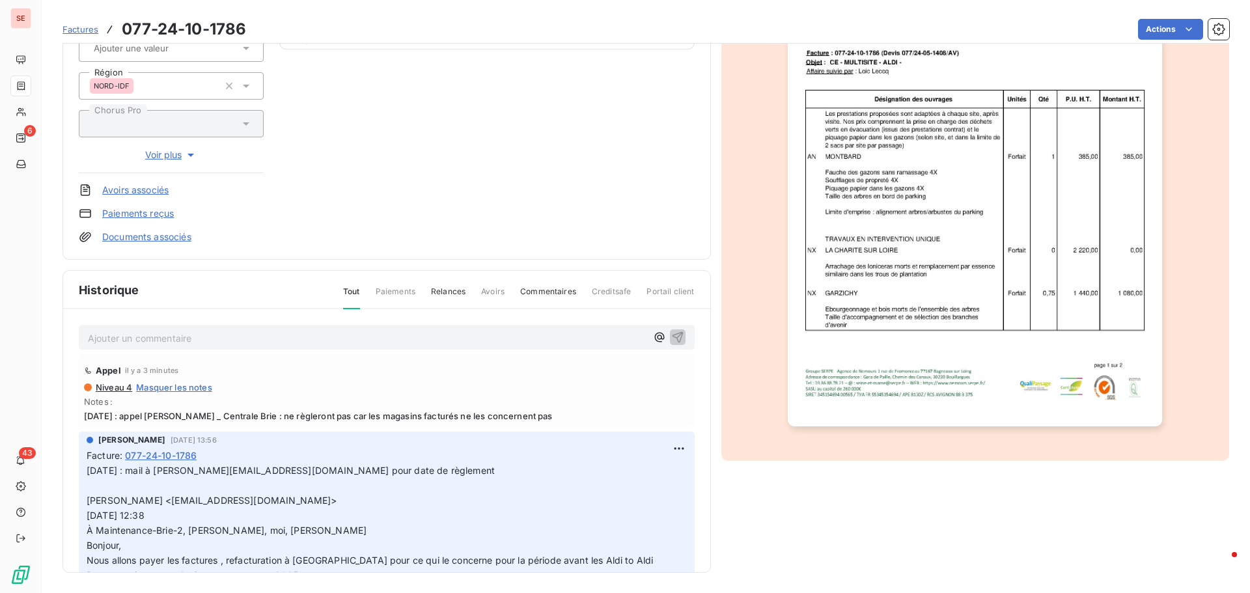
scroll to position [190, 0]
click at [184, 240] on link "Documents associés" at bounding box center [146, 236] width 89 height 13
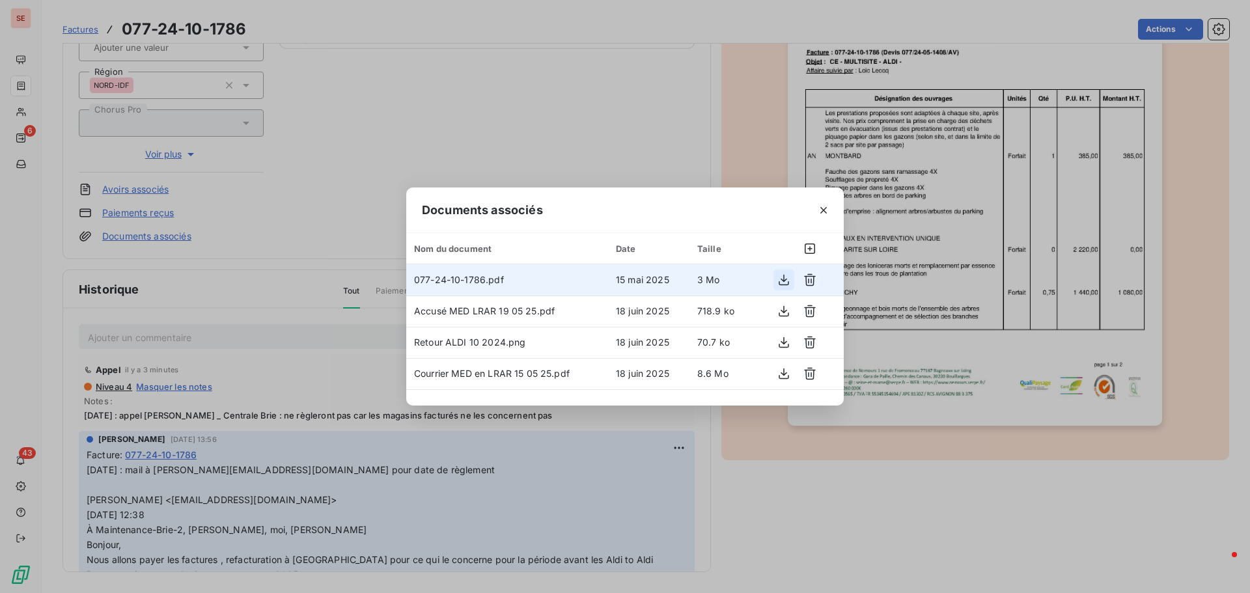
click at [781, 277] on icon "button" at bounding box center [783, 279] width 13 height 13
click at [842, 470] on div "Documents associés Nom du document Date Taille 077-24-10-1786.pdf [DATE] 3 Mo A…" at bounding box center [625, 296] width 1250 height 593
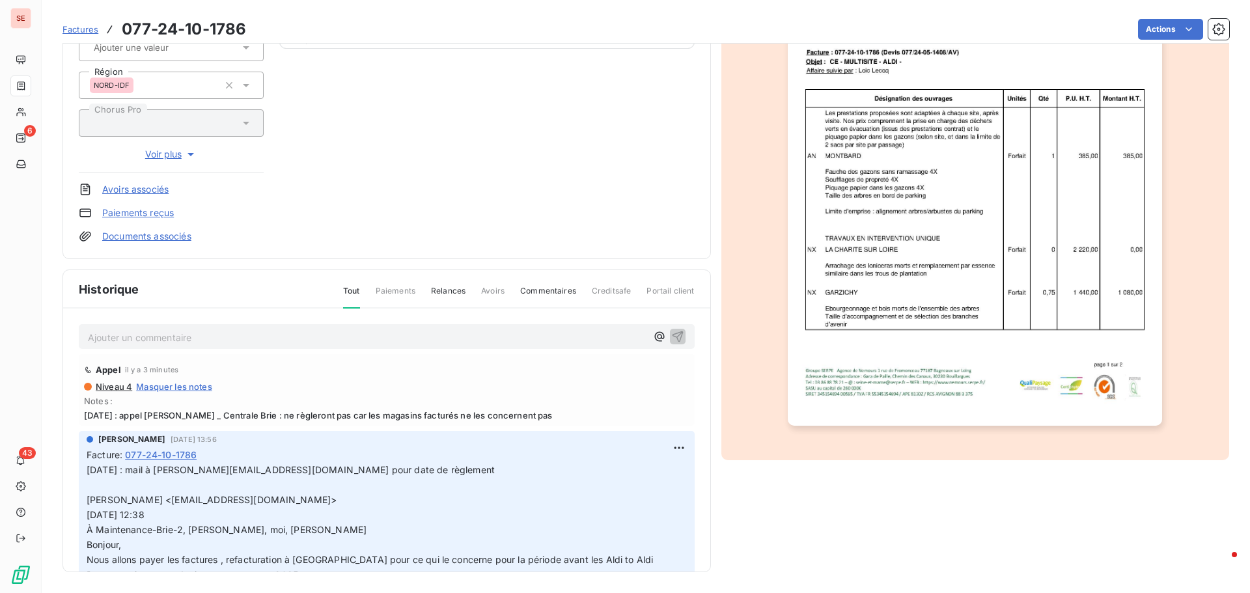
click at [172, 239] on link "Documents associés" at bounding box center [146, 236] width 89 height 13
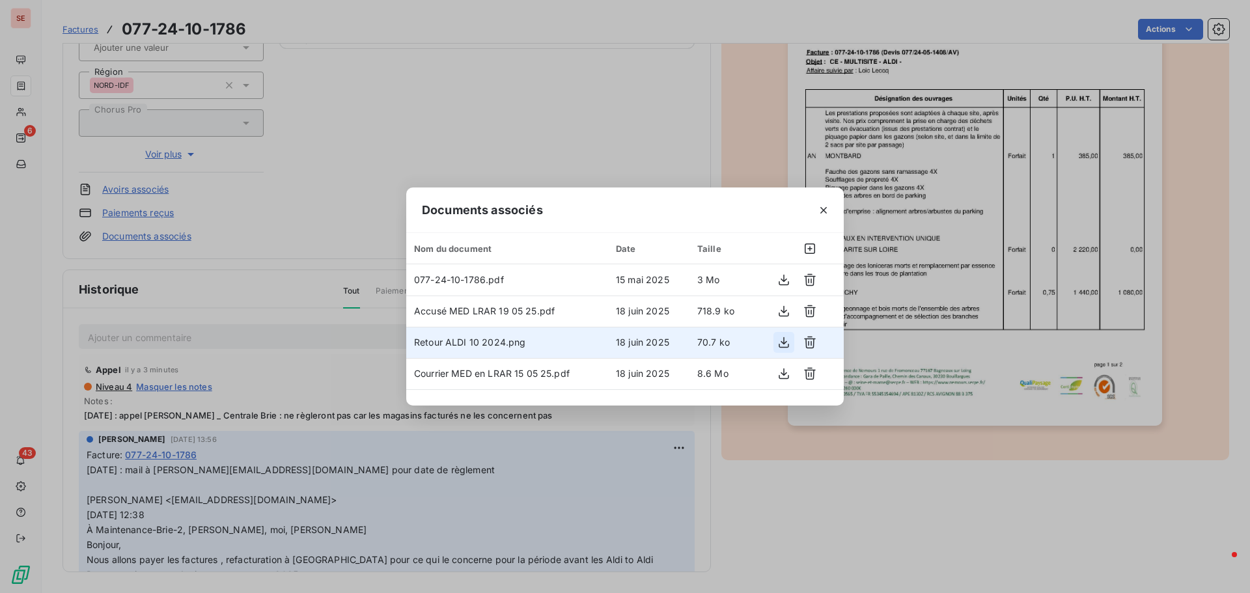
click at [781, 342] on icon "button" at bounding box center [784, 342] width 10 height 11
click at [822, 212] on icon "button" at bounding box center [823, 210] width 7 height 7
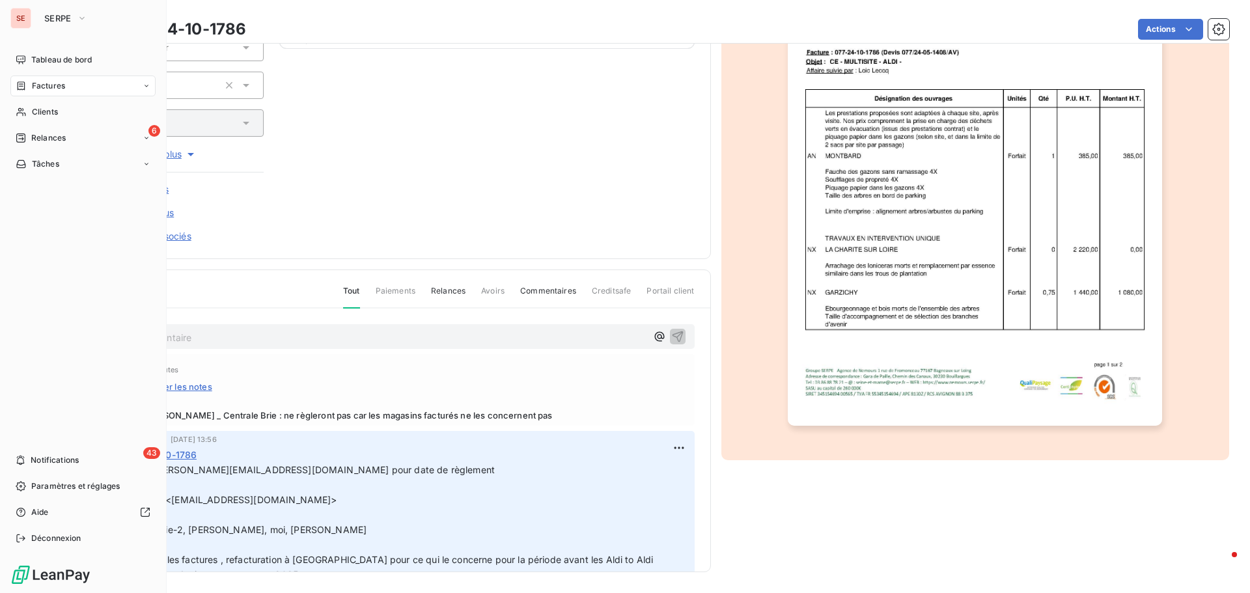
click at [46, 137] on span "Relances" at bounding box center [48, 138] width 35 height 12
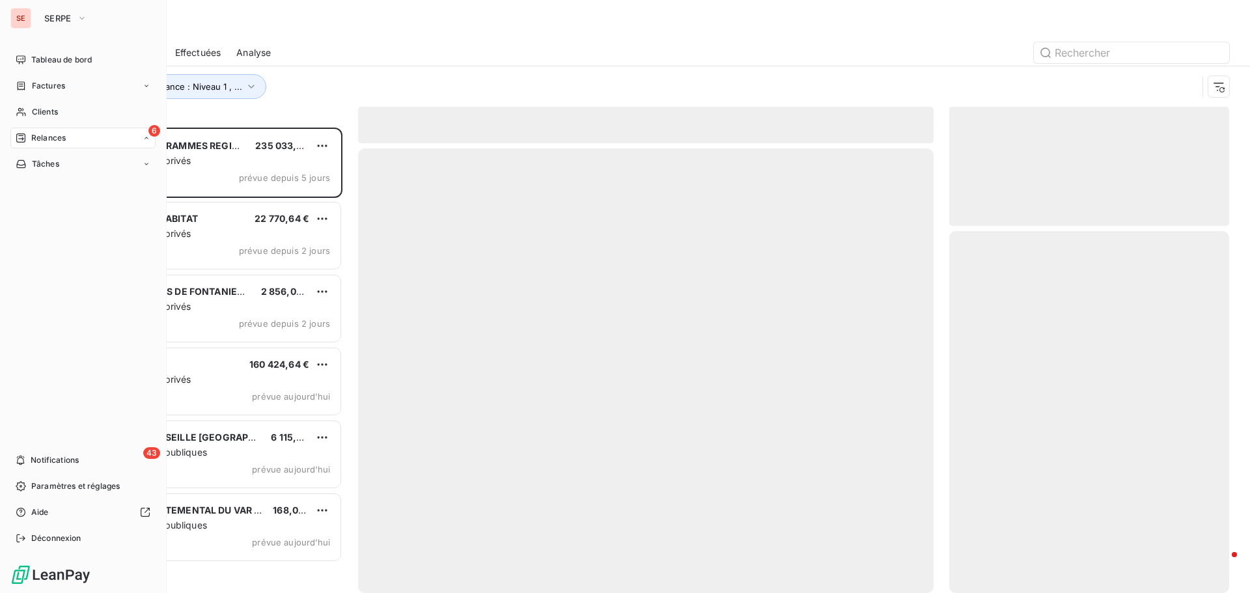
scroll to position [456, 270]
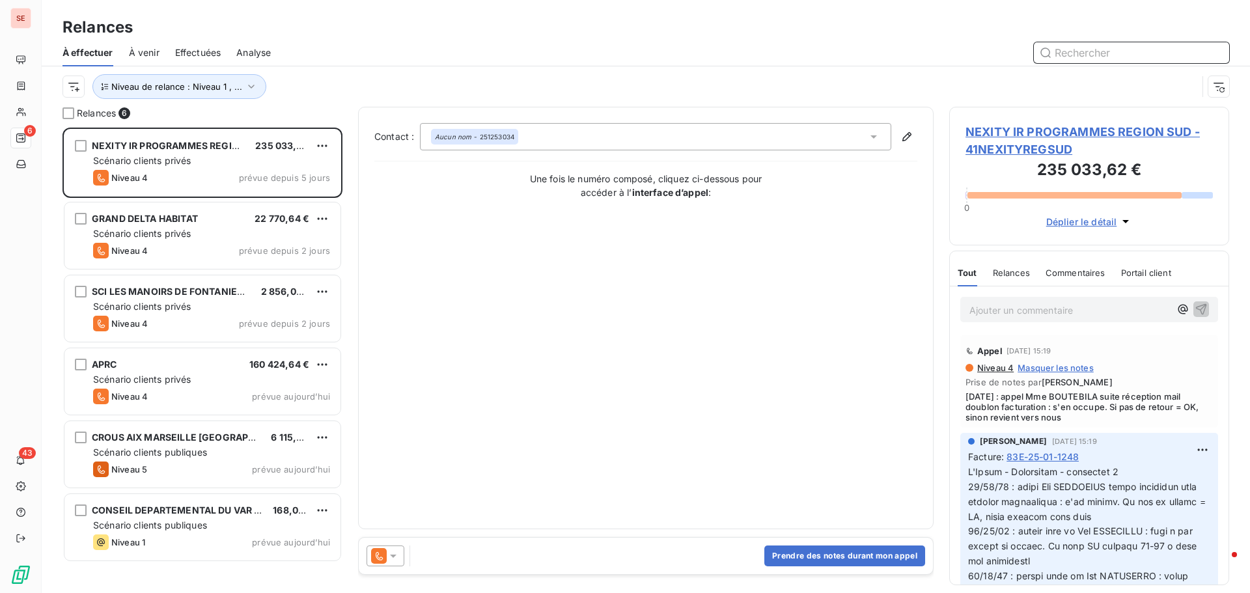
click at [183, 55] on span "Effectuées" at bounding box center [198, 52] width 46 height 13
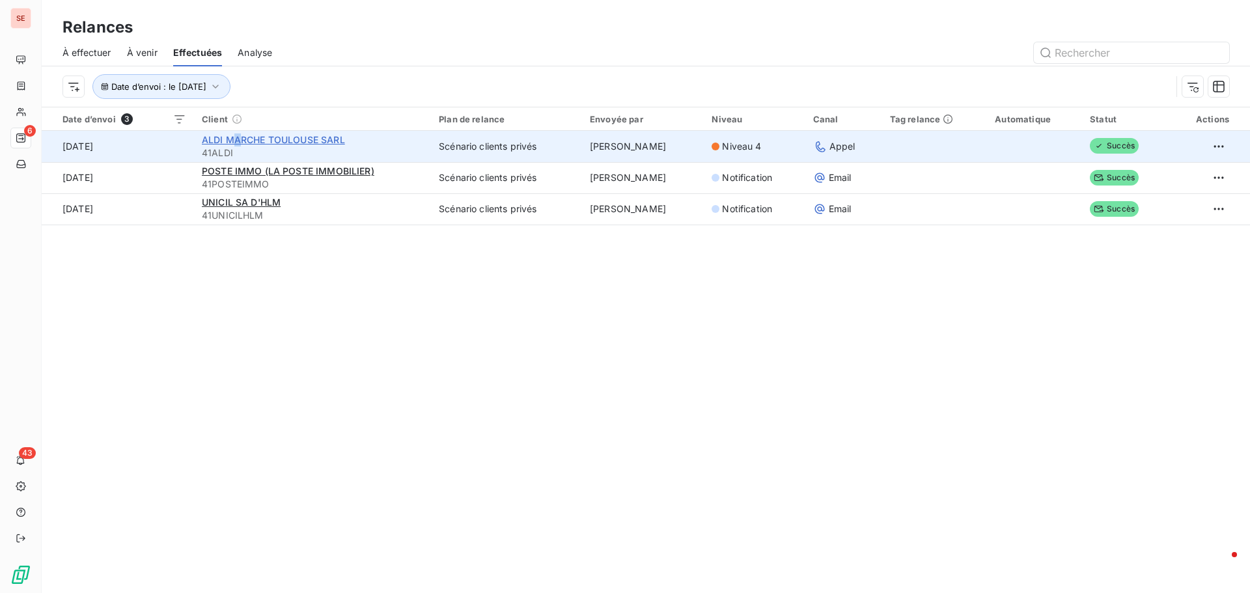
click at [234, 139] on span "ALDI MARCHE TOULOUSE SARL" at bounding box center [273, 139] width 143 height 11
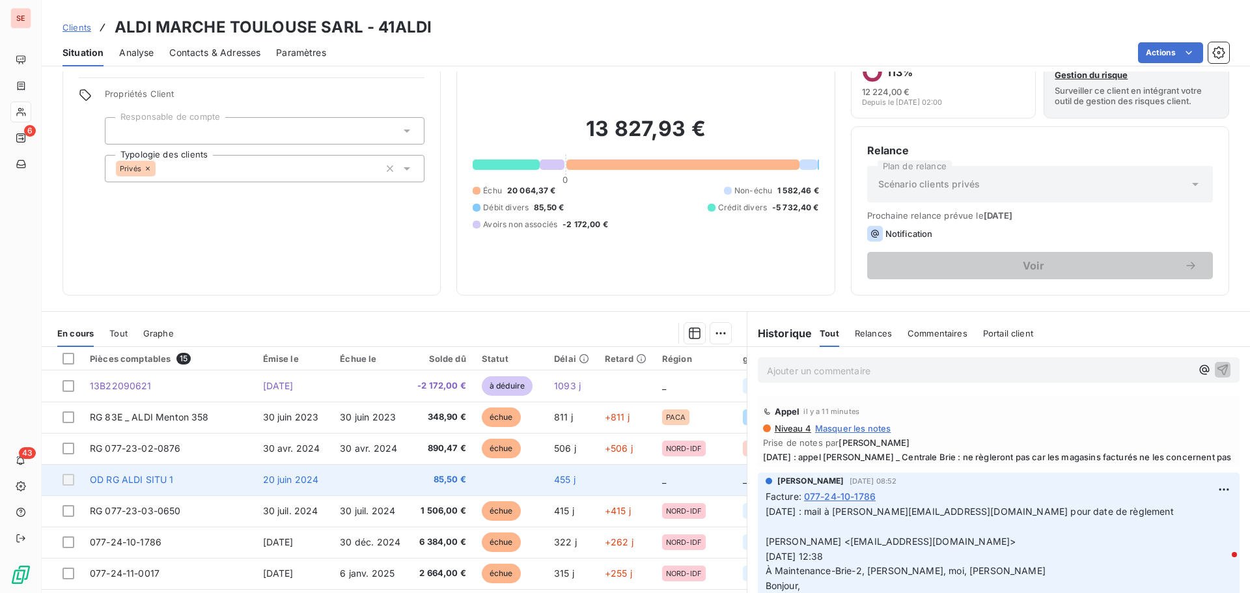
scroll to position [88, 0]
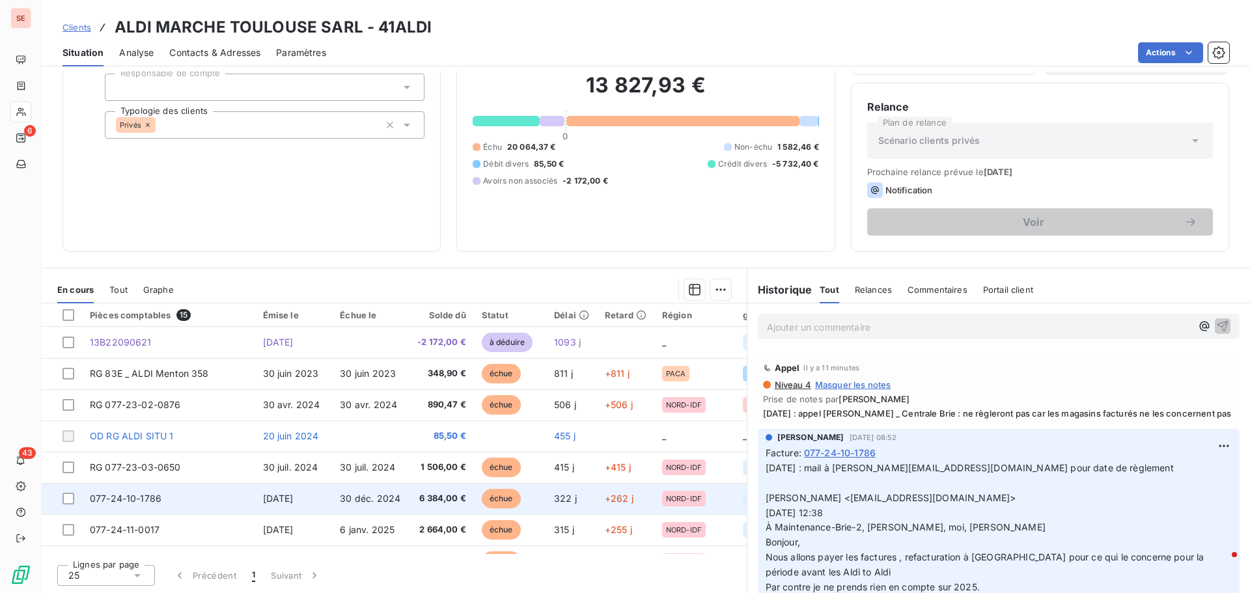
click at [251, 490] on td "077-24-10-1786" at bounding box center [168, 498] width 173 height 31
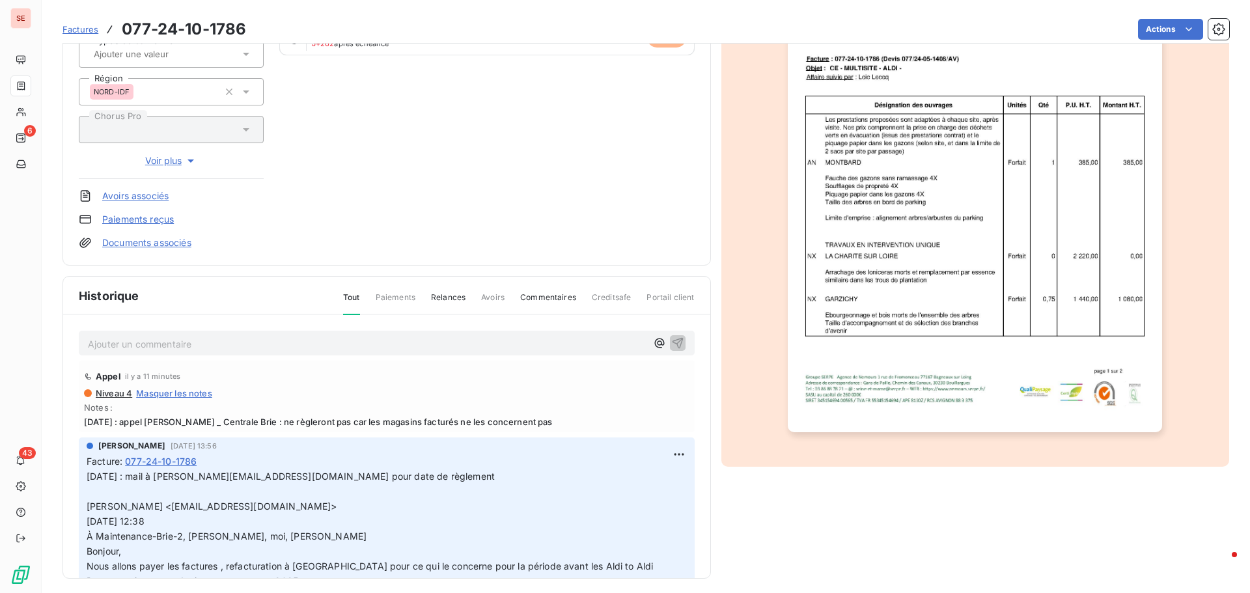
scroll to position [190, 0]
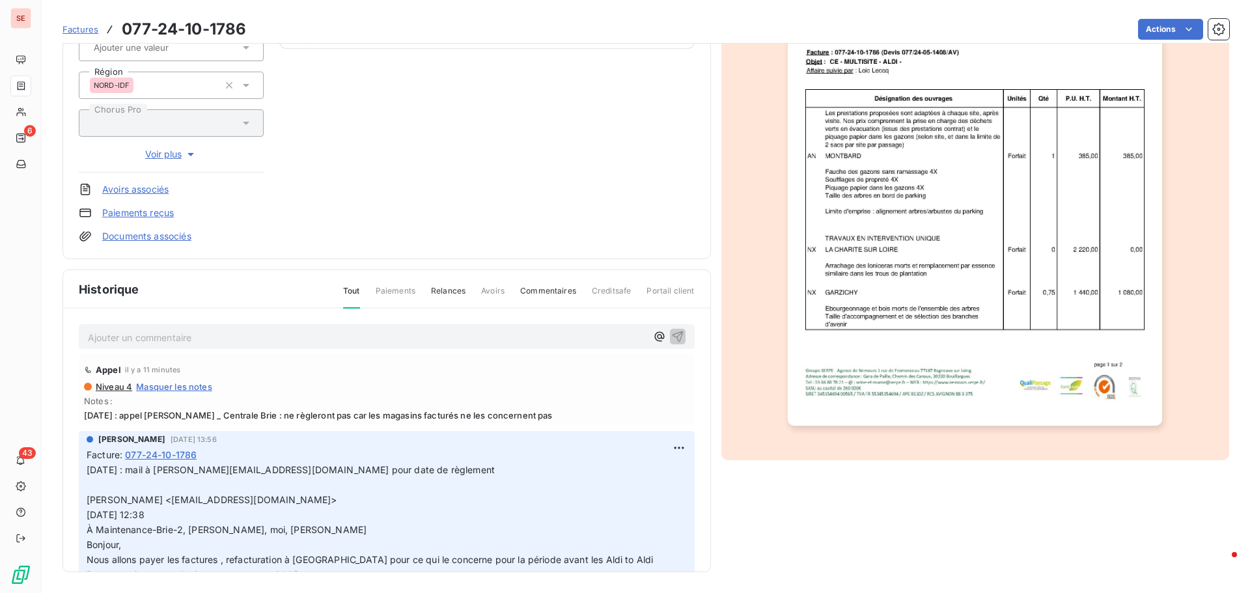
click at [425, 415] on span "[DATE] : appel [PERSON_NAME] _ Centrale Brie : ne règleront pas car les magasin…" at bounding box center [386, 415] width 605 height 10
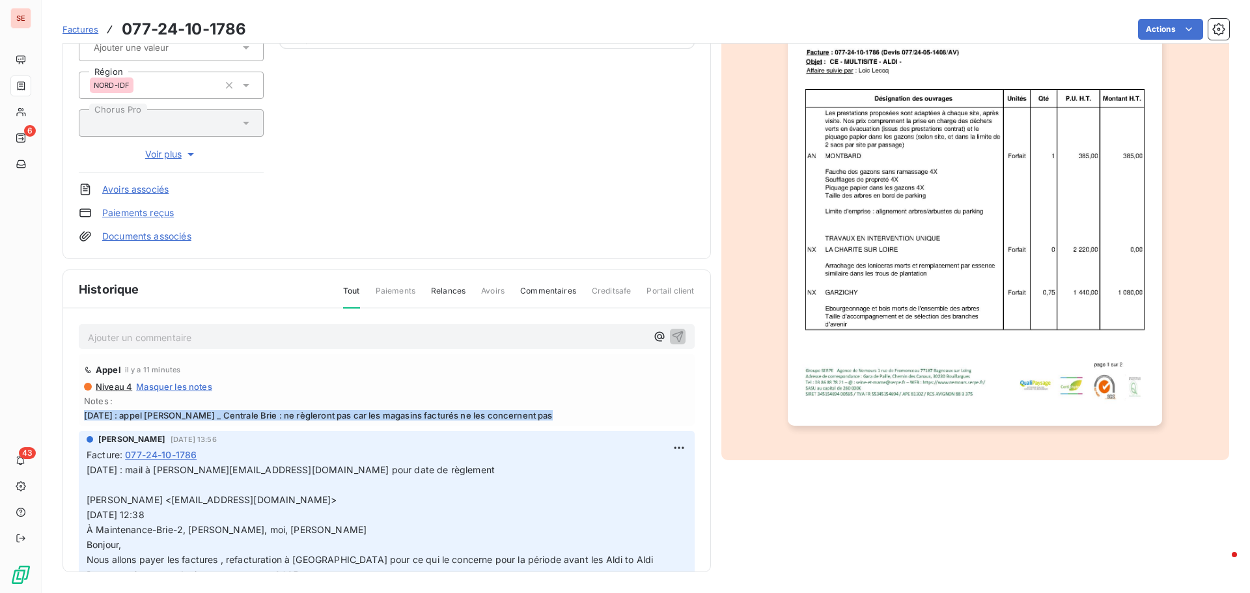
click at [425, 415] on span "[DATE] : appel [PERSON_NAME] _ Centrale Brie : ne règleront pas car les magasin…" at bounding box center [386, 415] width 605 height 10
copy span "[DATE] : appel [PERSON_NAME] _ Centrale Brie : ne règleront pas car les magasin…"
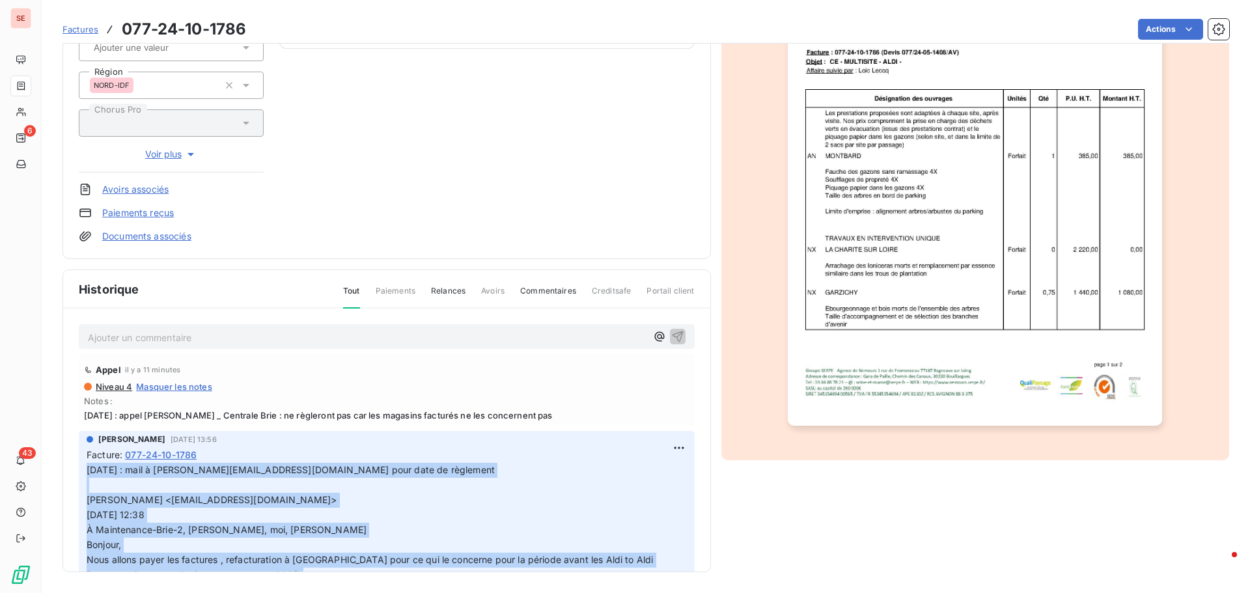
drag, startPoint x: 673, startPoint y: 446, endPoint x: 640, endPoint y: 473, distance: 42.6
click at [651, 458] on div "Facture : 077-24-10-1786" at bounding box center [387, 455] width 600 height 14
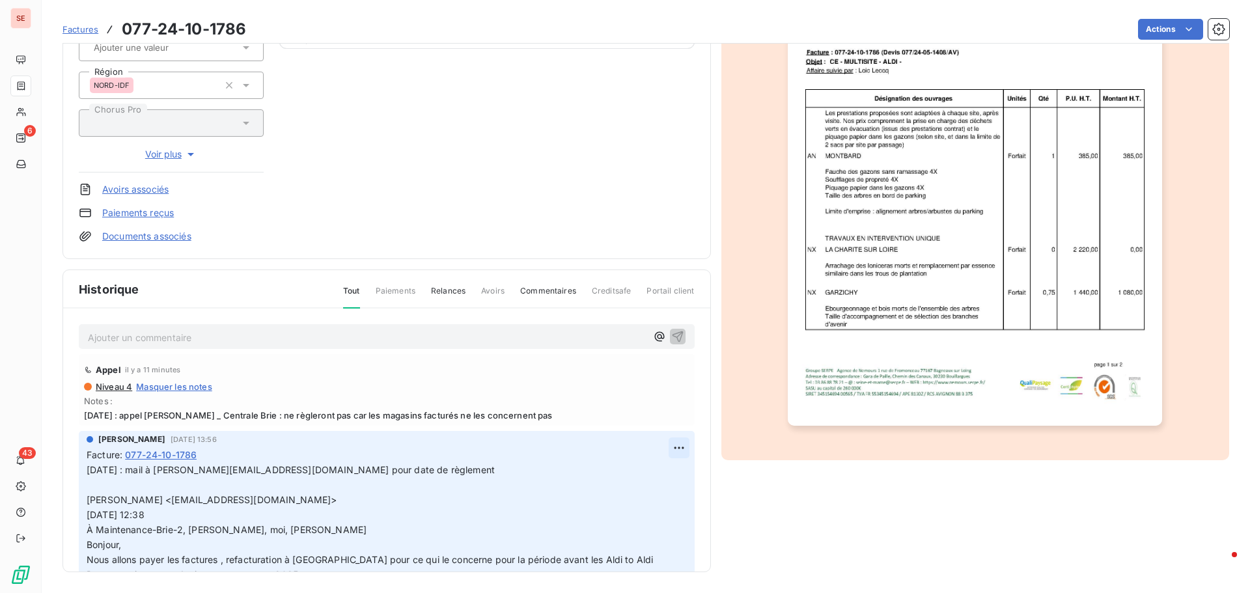
click at [660, 453] on html "SE 6 43 Factures 077-24-10-1786 Actions ALDI MARCHE TOULOUSE SARL 41ALDI Montan…" at bounding box center [625, 296] width 1250 height 593
drag, startPoint x: 630, startPoint y: 474, endPoint x: 450, endPoint y: 497, distance: 181.8
click at [629, 474] on div "Editer" at bounding box center [632, 476] width 73 height 21
click at [89, 467] on span "[DATE] : mail à [PERSON_NAME][EMAIL_ADDRESS][DOMAIN_NAME] pour date de règlemen…" at bounding box center [291, 484] width 408 height 41
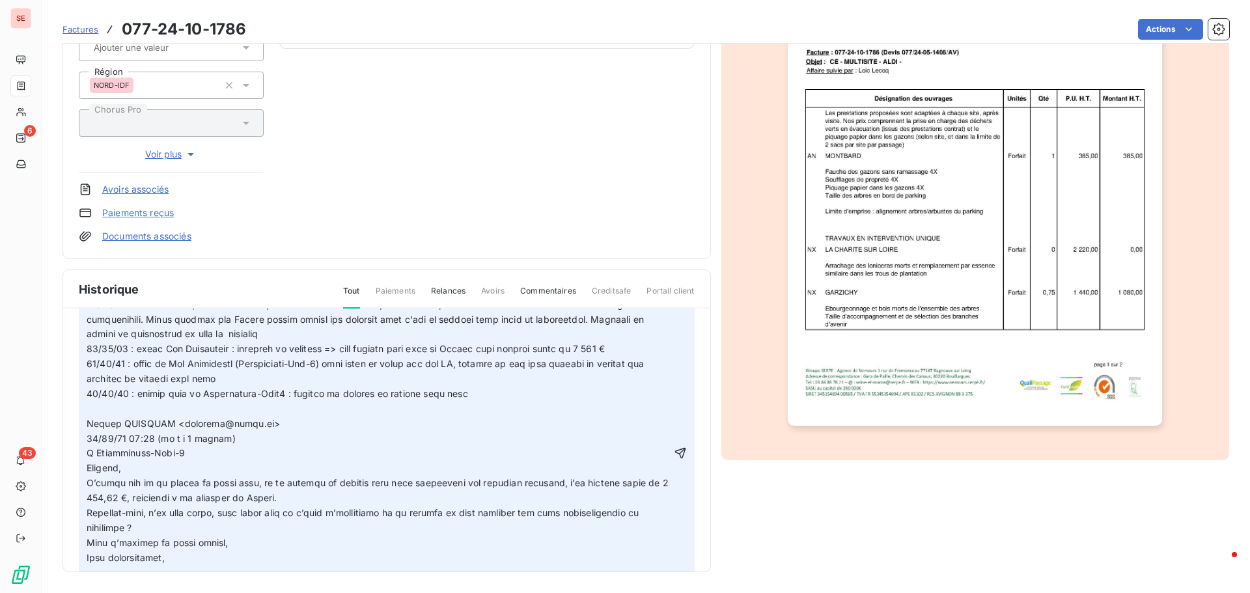
scroll to position [651, 0]
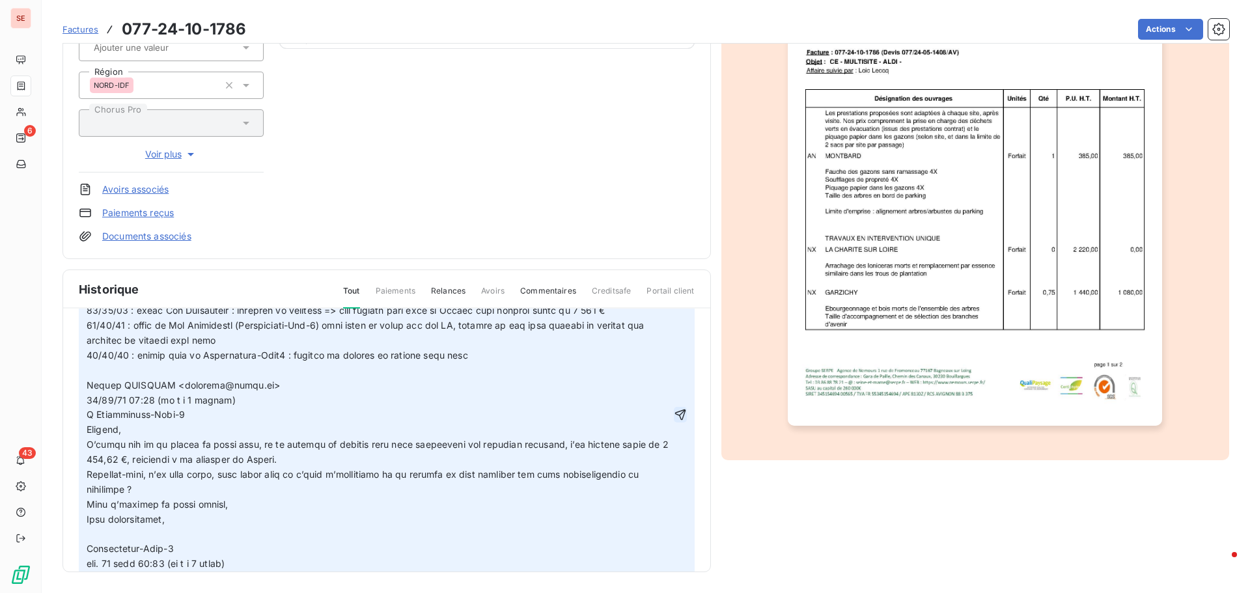
click at [674, 421] on icon "button" at bounding box center [680, 414] width 13 height 13
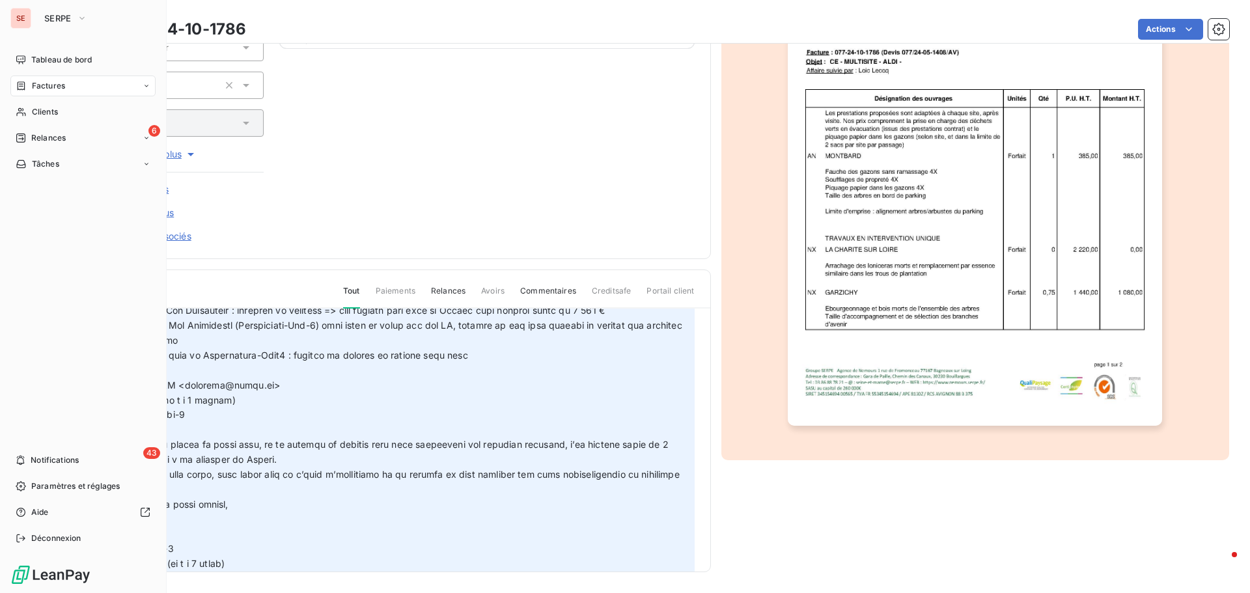
click at [62, 133] on span "Relances" at bounding box center [48, 138] width 35 height 12
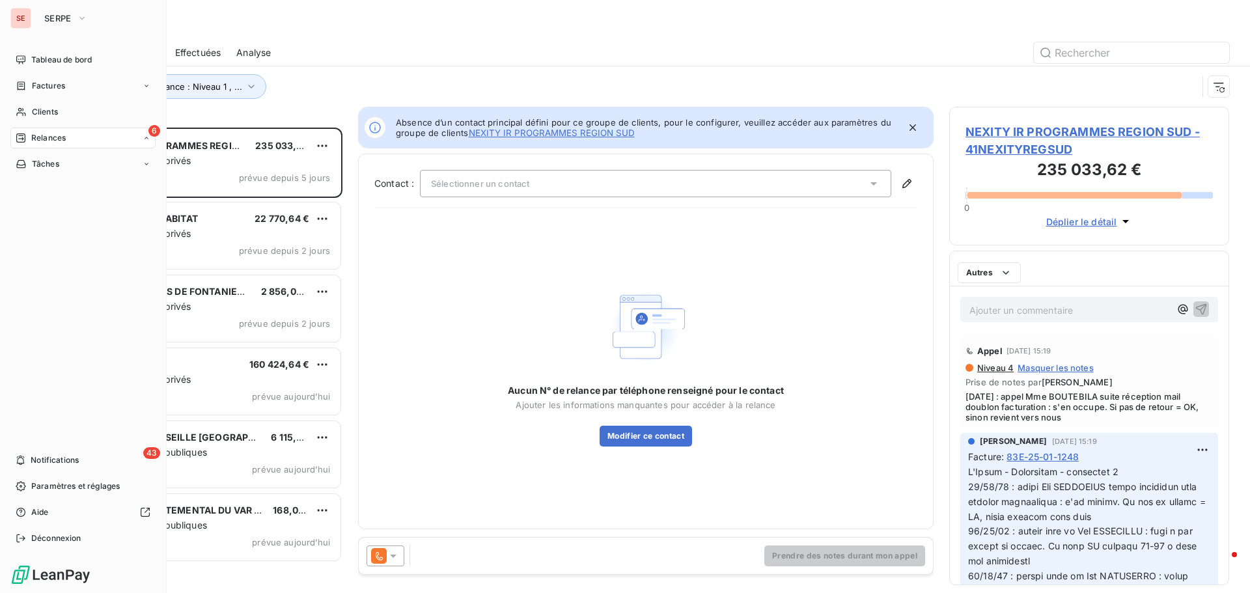
scroll to position [456, 270]
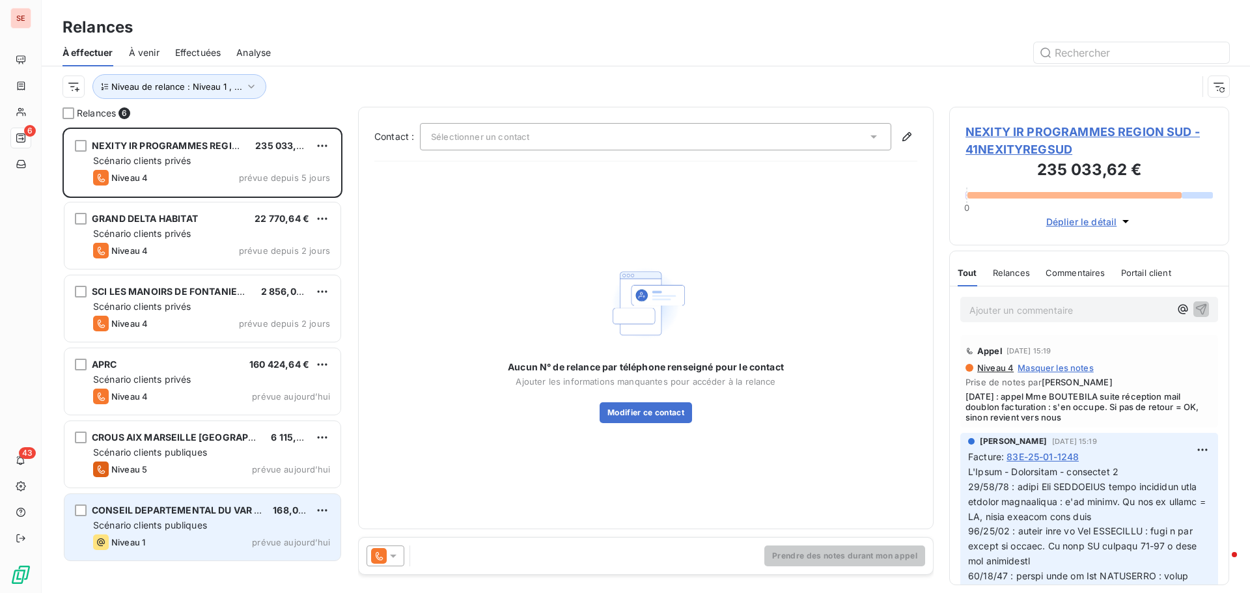
click at [266, 512] on div "CONSEIL DEPARTEMENTAL DU VAR CD83 168,00 €" at bounding box center [211, 511] width 237 height 12
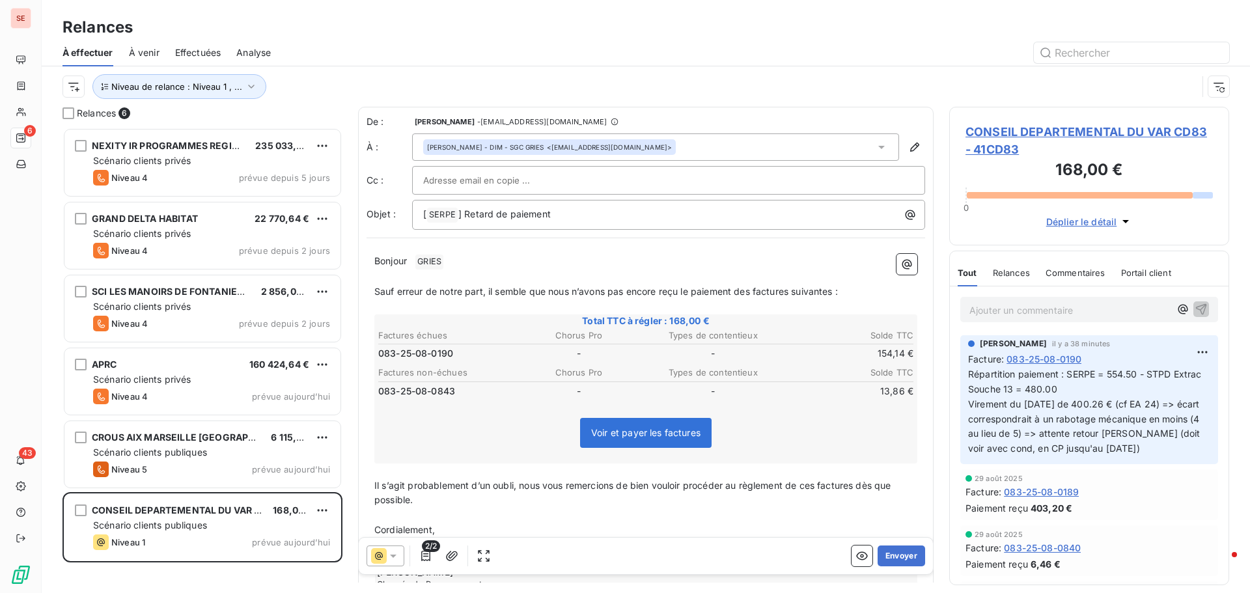
click at [1012, 134] on span "CONSEIL DEPARTEMENTAL DU VAR CD83 - 41CD83" at bounding box center [1089, 140] width 247 height 35
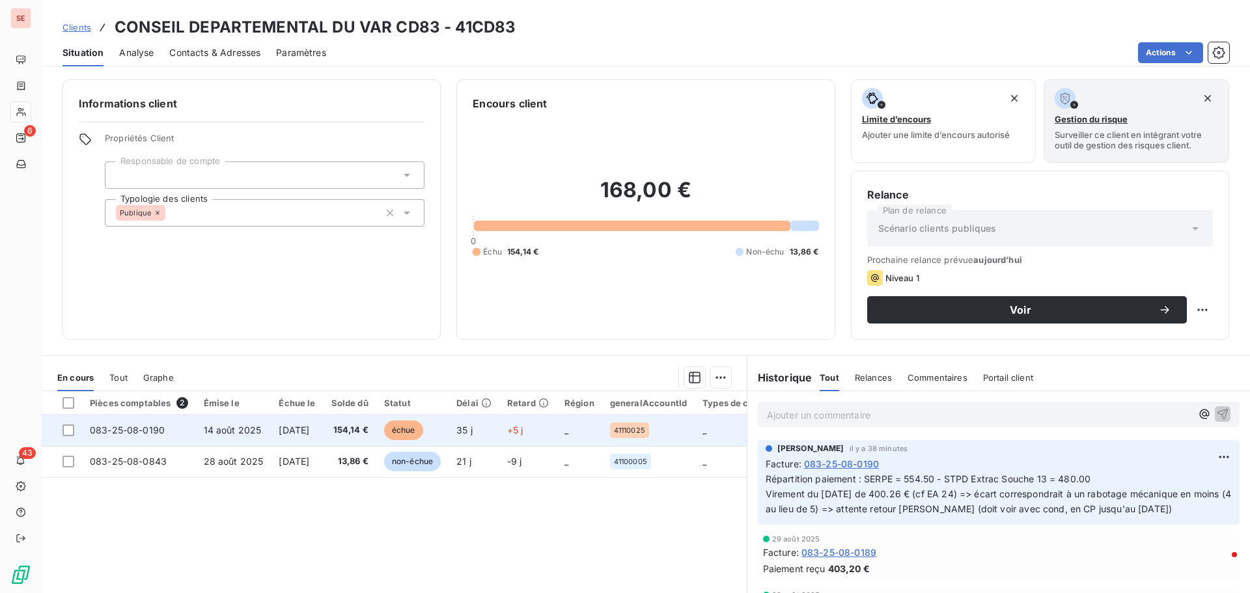
click at [290, 426] on span "[DATE]" at bounding box center [294, 429] width 31 height 11
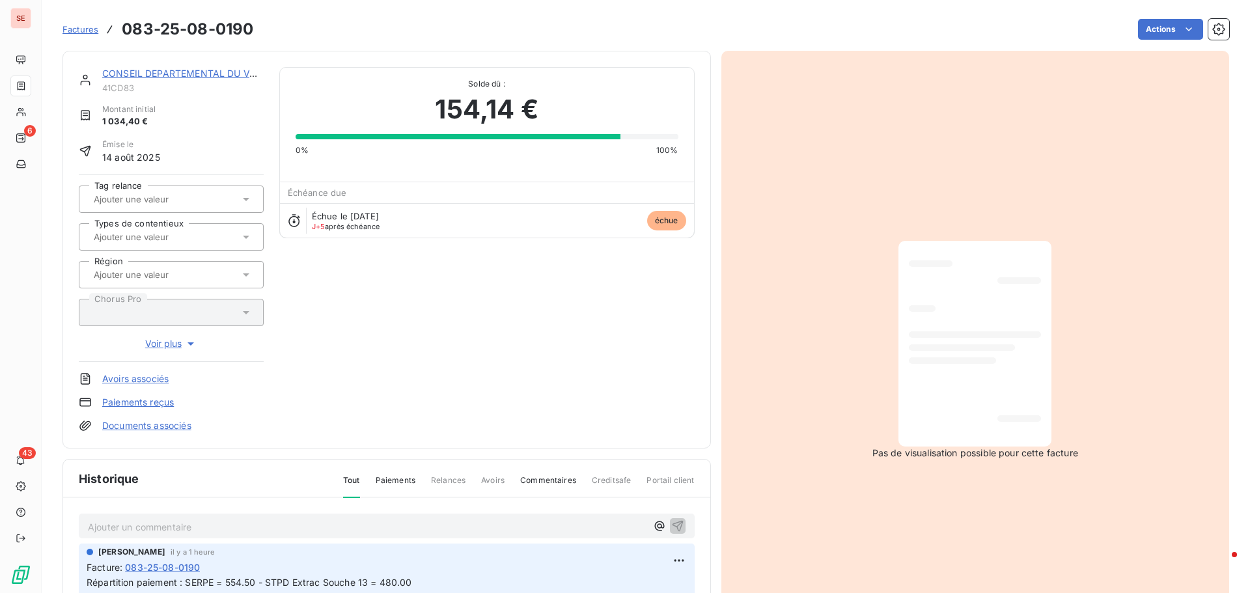
scroll to position [190, 0]
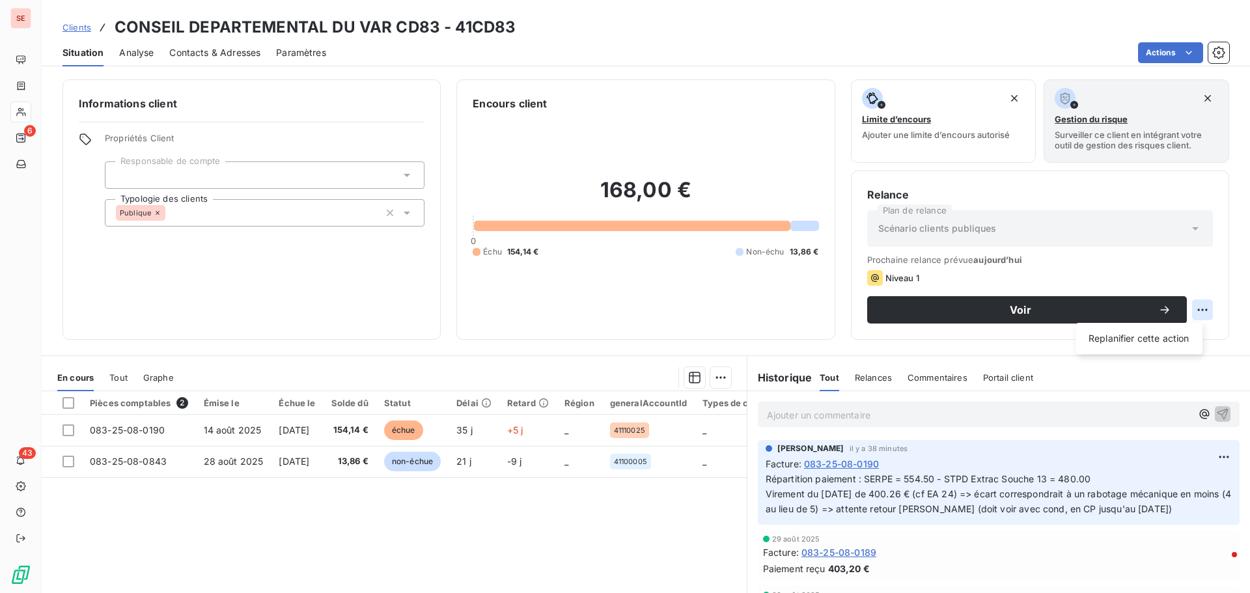
click at [1199, 310] on html "SE 6 43 Clients CONSEIL DEPARTEMENTAL DU VAR CD83 - 41CD83 Situation Analyse Co…" at bounding box center [625, 296] width 1250 height 593
click at [1180, 336] on div "Replanifier cette action" at bounding box center [1139, 338] width 117 height 21
select select "8"
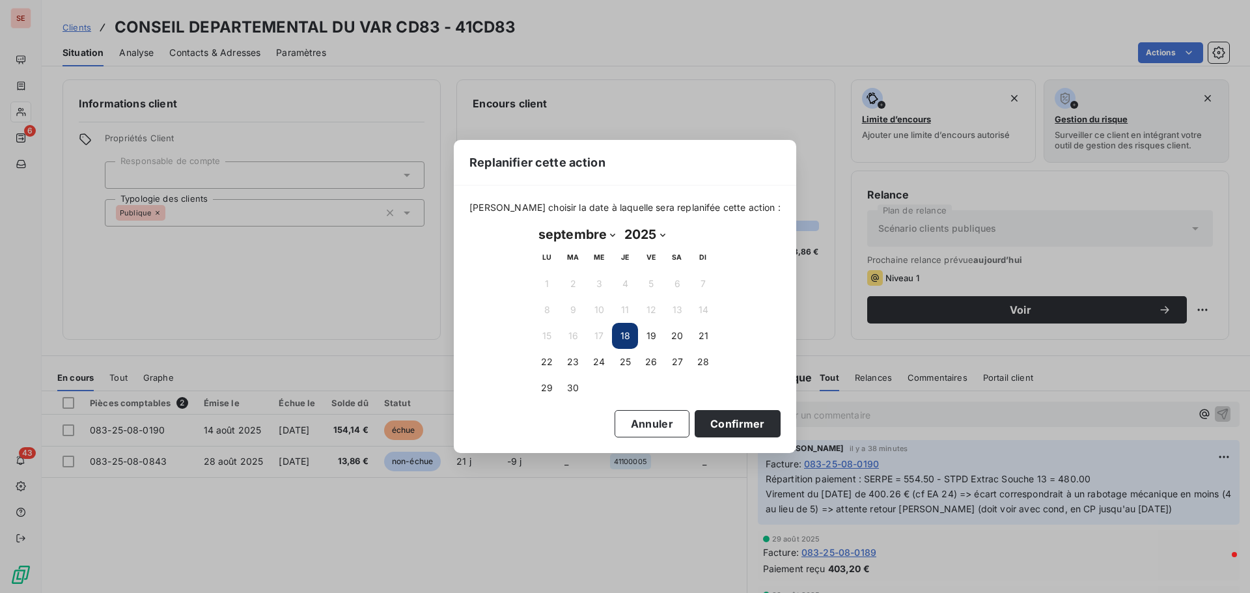
drag, startPoint x: 579, startPoint y: 360, endPoint x: 642, endPoint y: 406, distance: 77.9
click at [579, 359] on button "23" at bounding box center [573, 362] width 26 height 26
click at [708, 427] on button "Confirmer" at bounding box center [738, 423] width 86 height 27
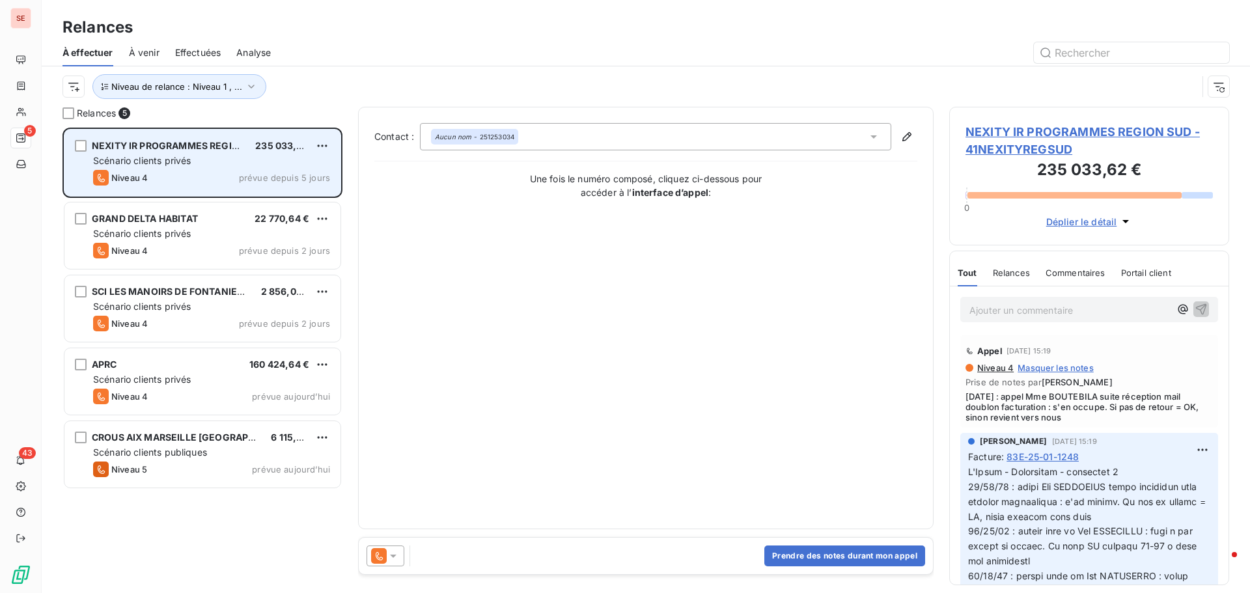
scroll to position [456, 270]
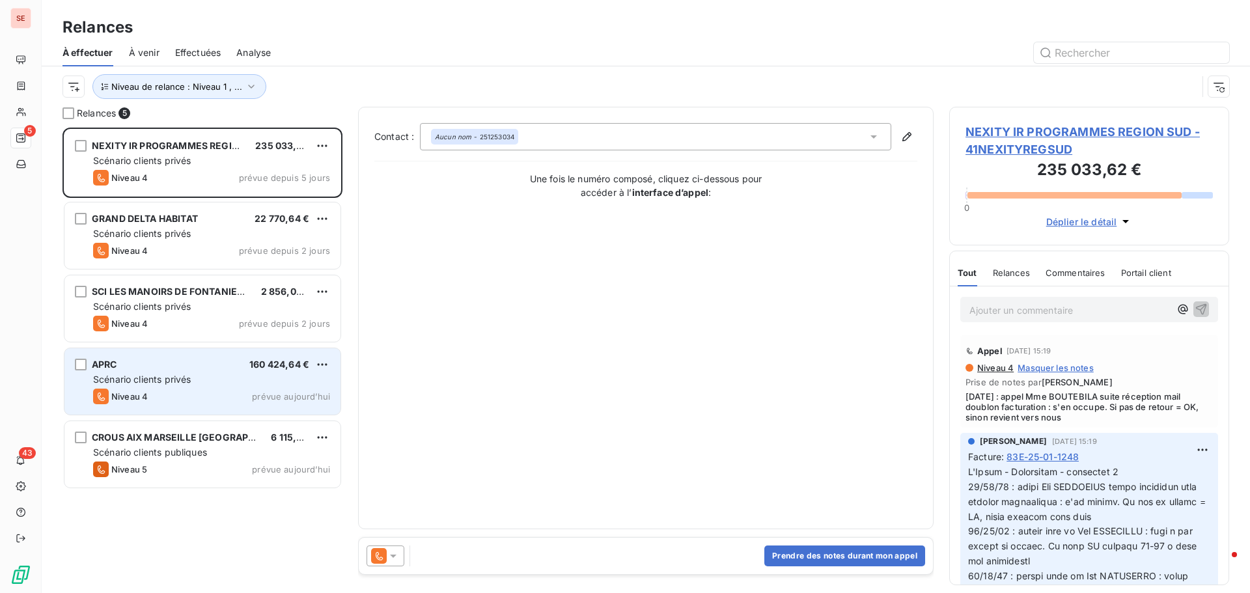
click at [156, 364] on div "APRC 160 424,64 €" at bounding box center [211, 365] width 237 height 12
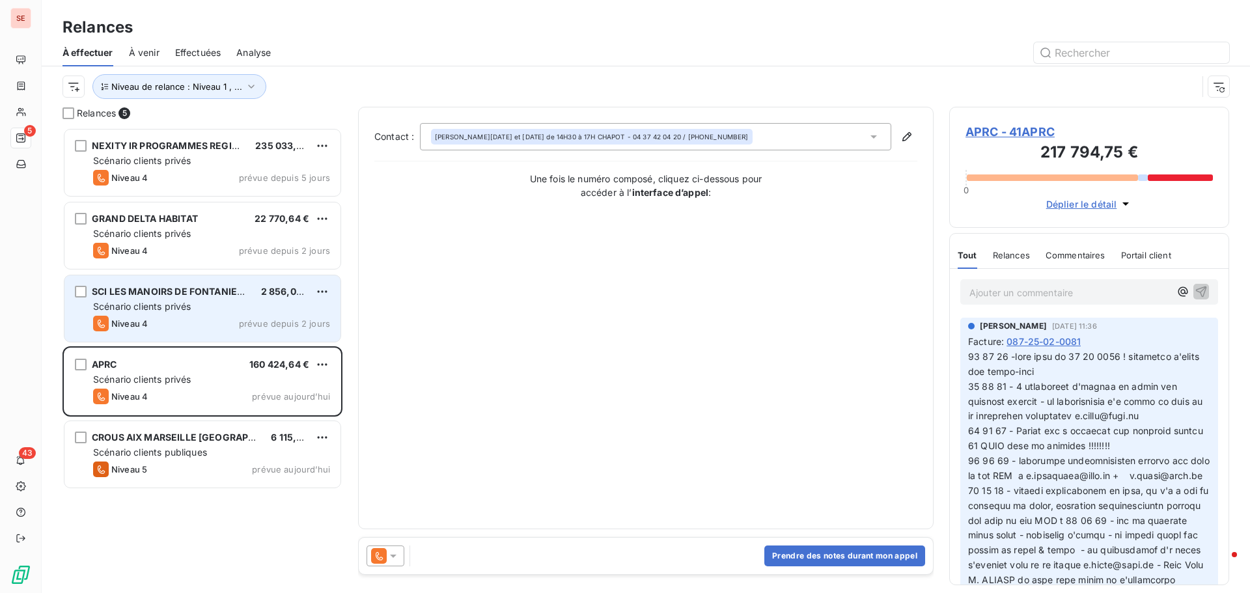
click at [180, 309] on span "Scénario clients privés" at bounding box center [142, 306] width 98 height 11
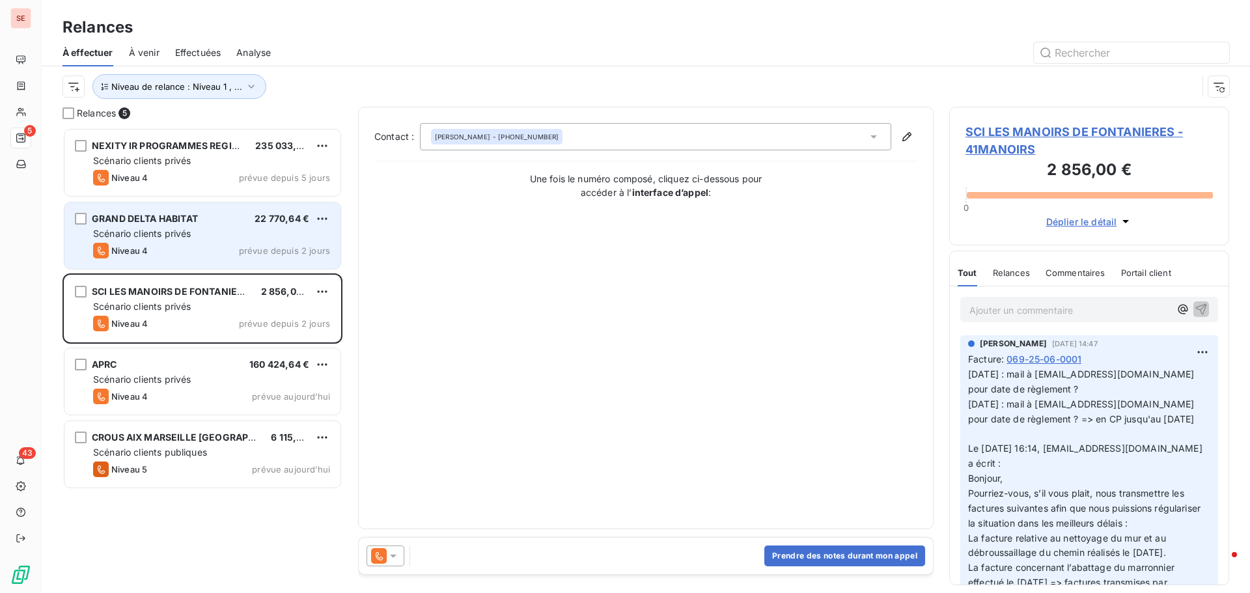
click at [189, 229] on span "Scénario clients privés" at bounding box center [142, 233] width 98 height 11
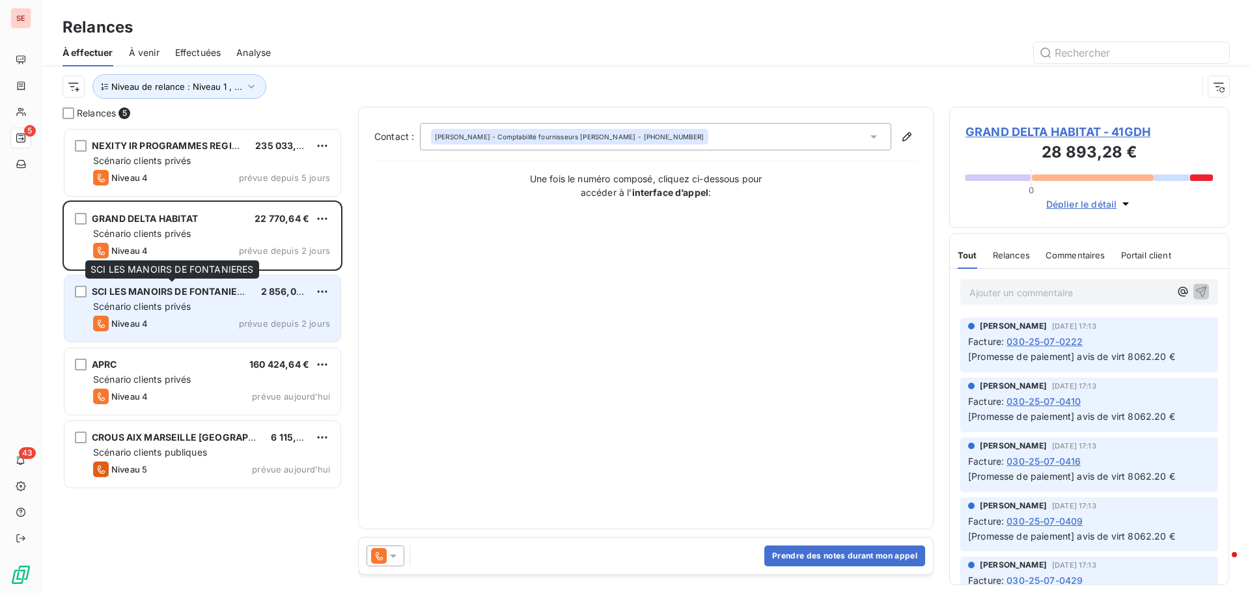
click at [193, 298] on div "SCI LES MANOIRS DE FONTANIERES" at bounding box center [171, 291] width 159 height 13
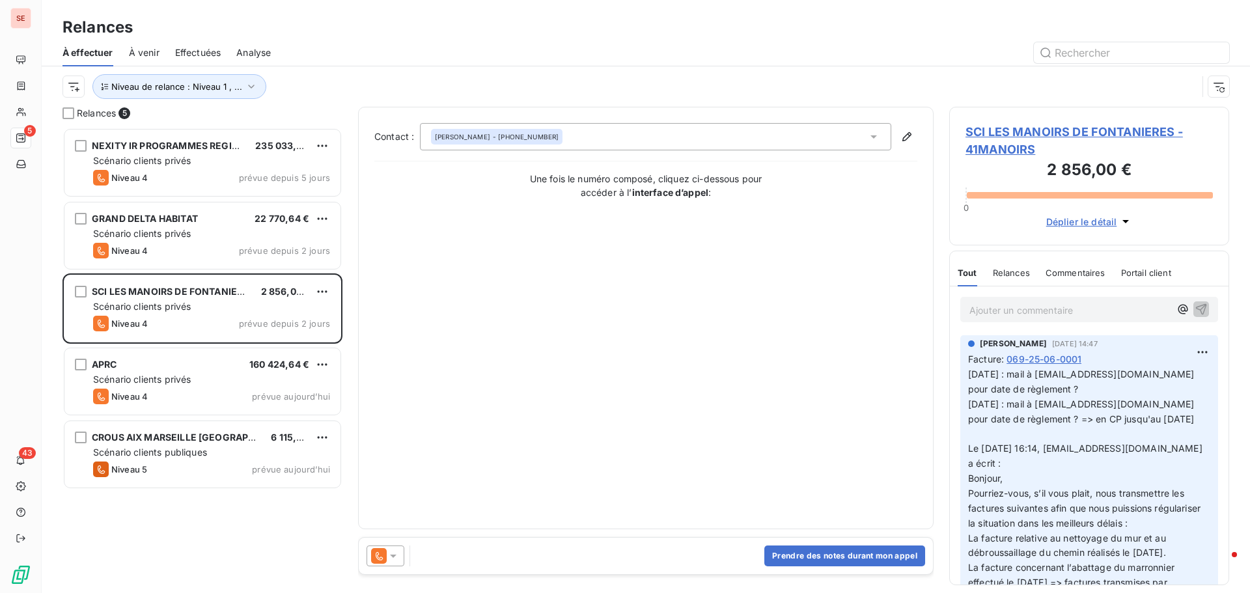
click at [1000, 134] on span "SCI LES MANOIRS DE FONTANIERES - 41MANOIRS" at bounding box center [1089, 140] width 247 height 35
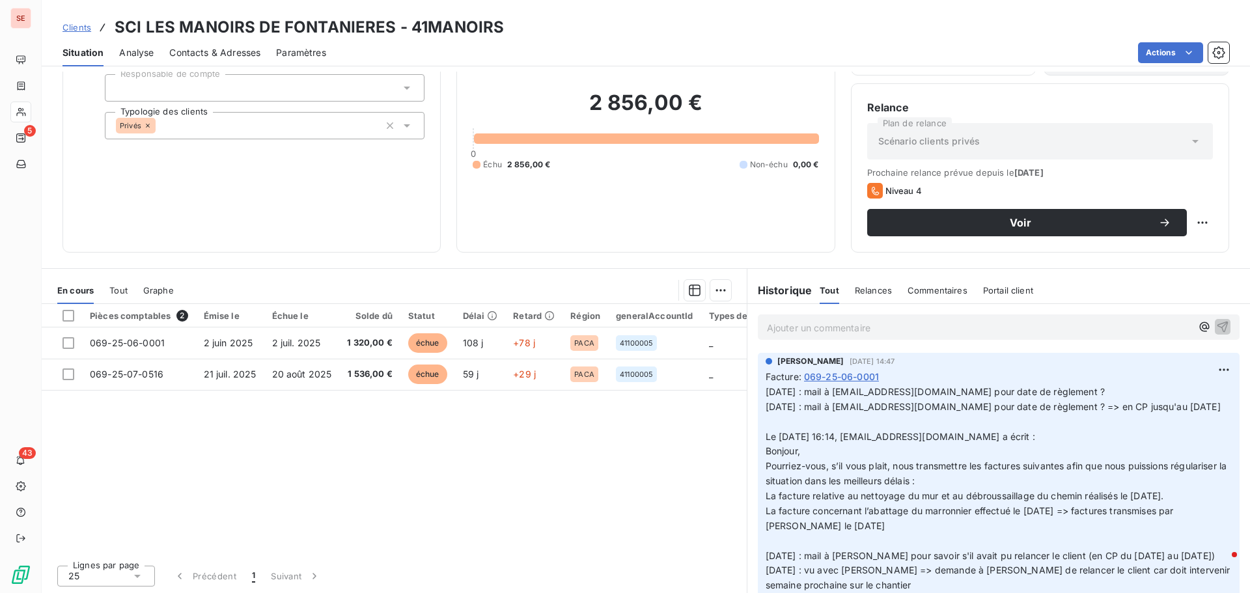
scroll to position [88, 0]
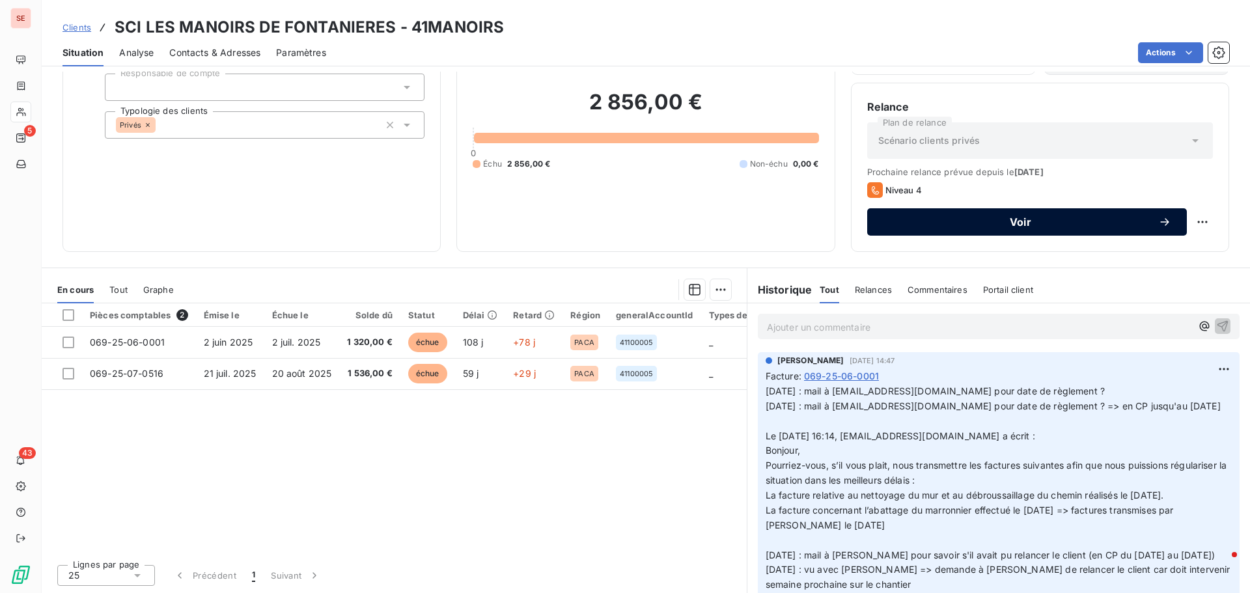
click at [1042, 221] on span "Voir" at bounding box center [1020, 222] width 275 height 10
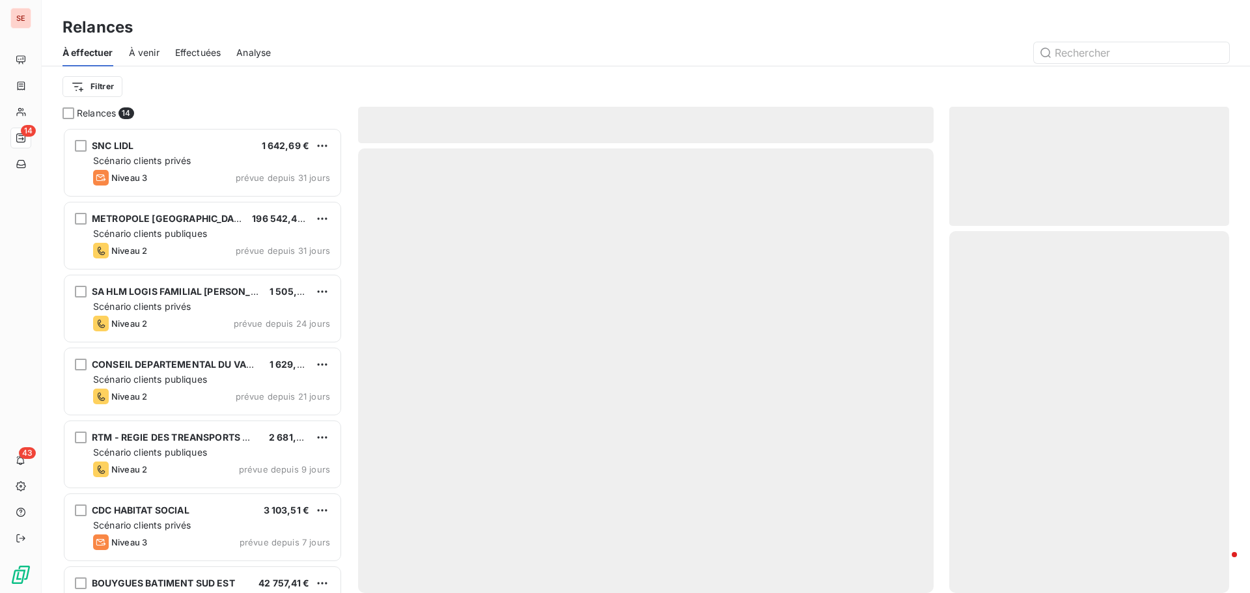
scroll to position [456, 270]
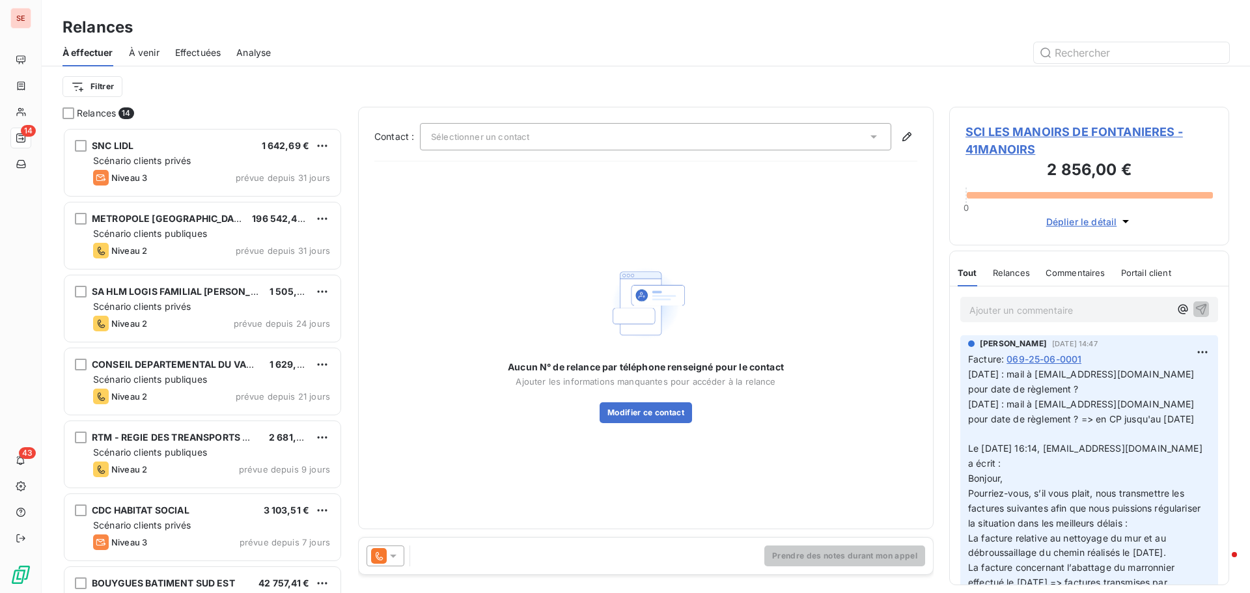
click at [659, 143] on div "Sélectionner un contact" at bounding box center [655, 136] width 471 height 27
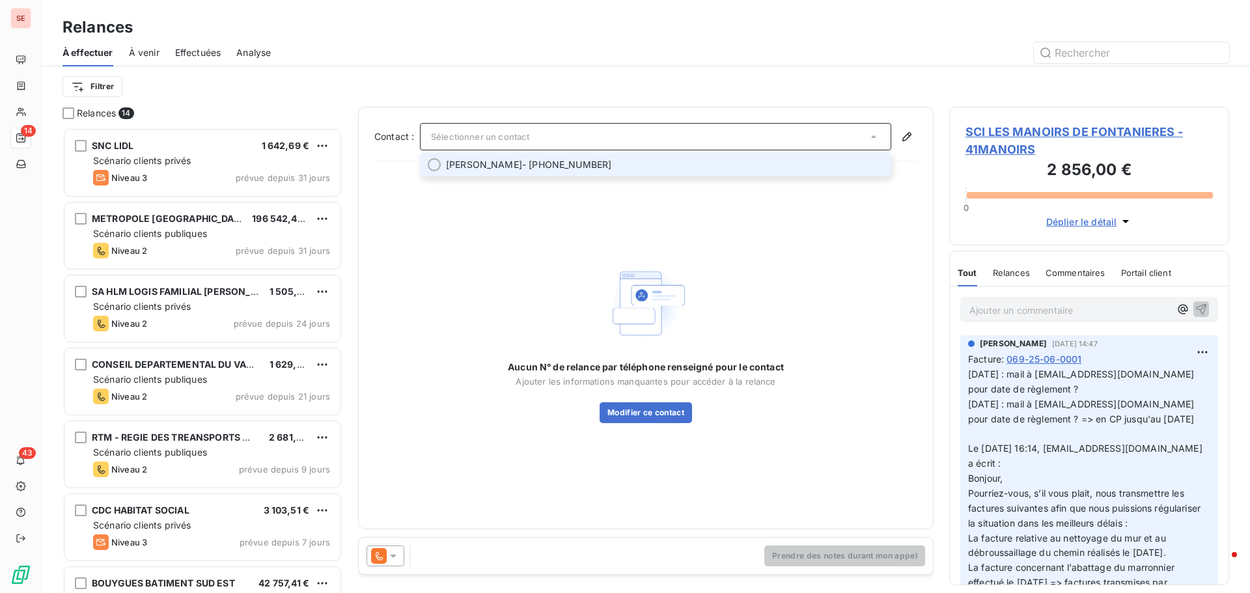
click at [657, 159] on span "[PERSON_NAME] - [PHONE_NUMBER]" at bounding box center [665, 164] width 438 height 13
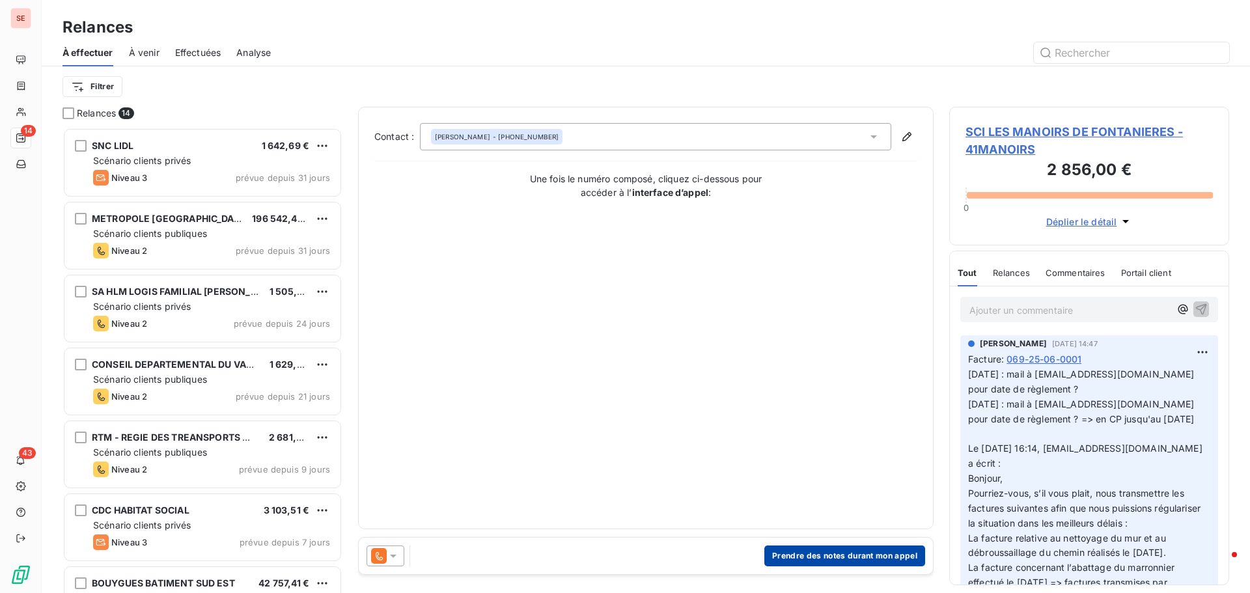
click at [835, 559] on button "Prendre des notes durant mon appel" at bounding box center [844, 556] width 161 height 21
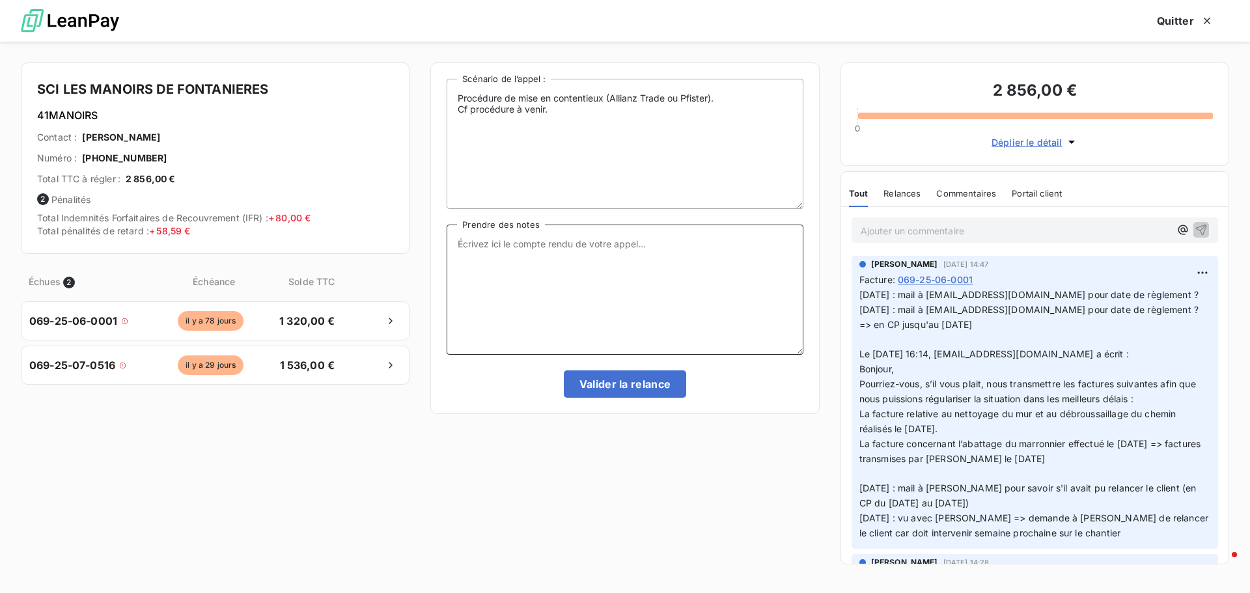
click at [553, 253] on textarea "Prendre des notes" at bounding box center [625, 290] width 356 height 130
drag, startPoint x: 497, startPoint y: 242, endPoint x: 569, endPoint y: 240, distance: 71.6
click at [569, 240] on textarea "[DATE] / APPEL" at bounding box center [625, 290] width 356 height 130
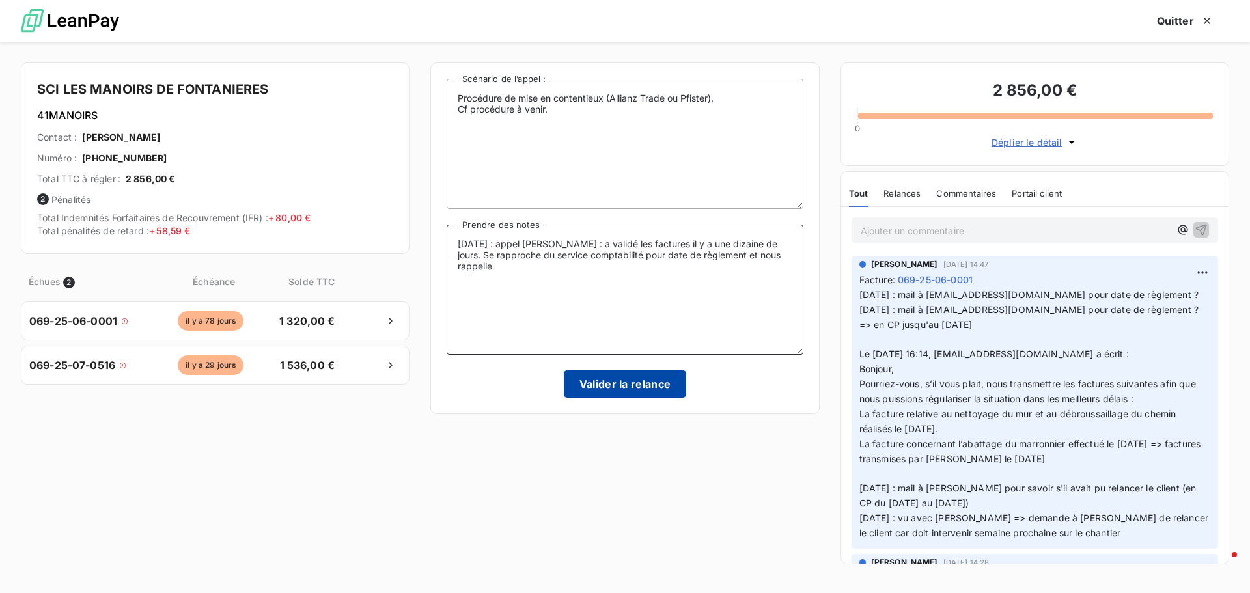
type textarea "[DATE] : appel [PERSON_NAME] : a validé les factures il y a une dizaine de jour…"
click at [667, 379] on button "Valider la relance" at bounding box center [625, 383] width 123 height 27
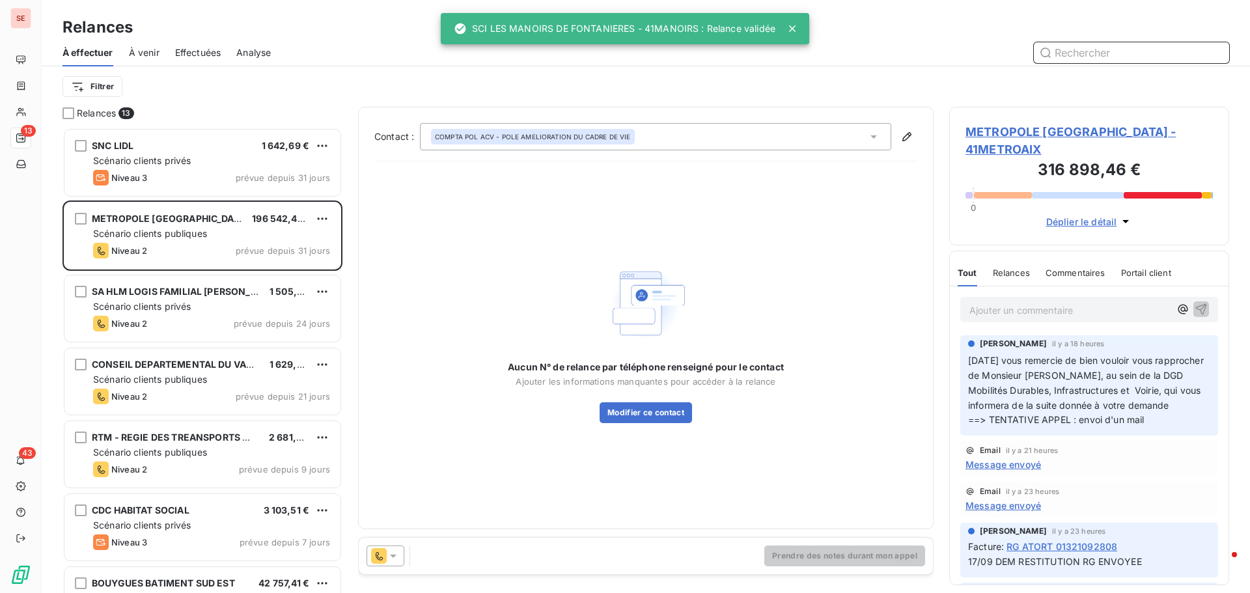
click at [214, 54] on span "Effectuées" at bounding box center [198, 52] width 46 height 13
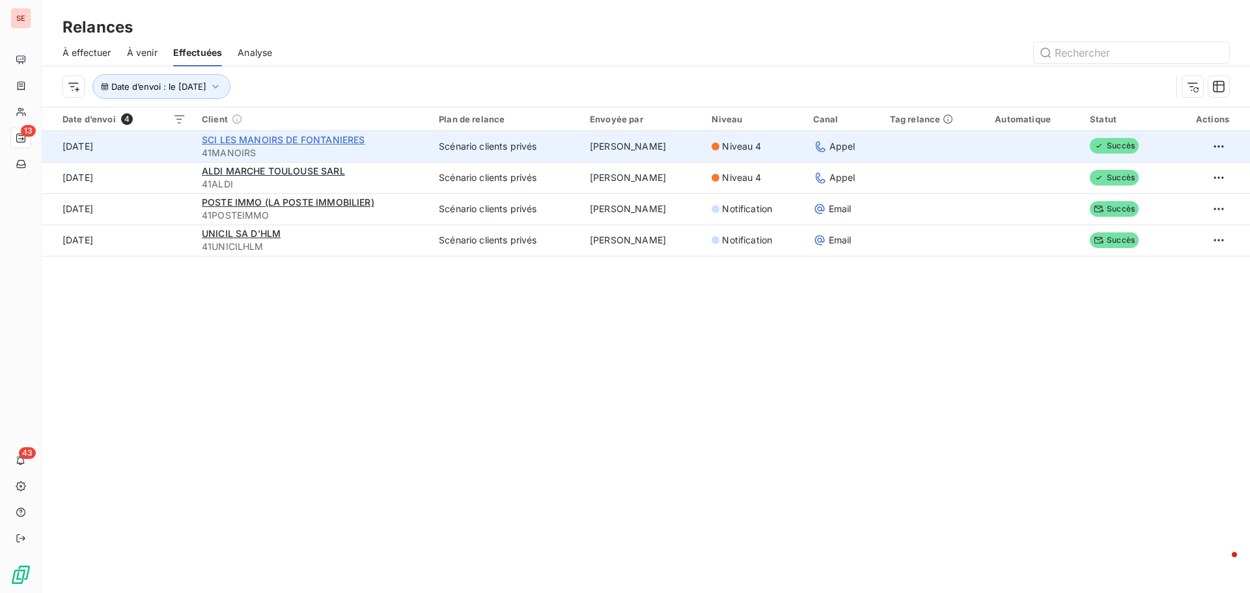
click at [245, 145] on span "SCI LES MANOIRS DE FONTANIERES" at bounding box center [283, 139] width 163 height 11
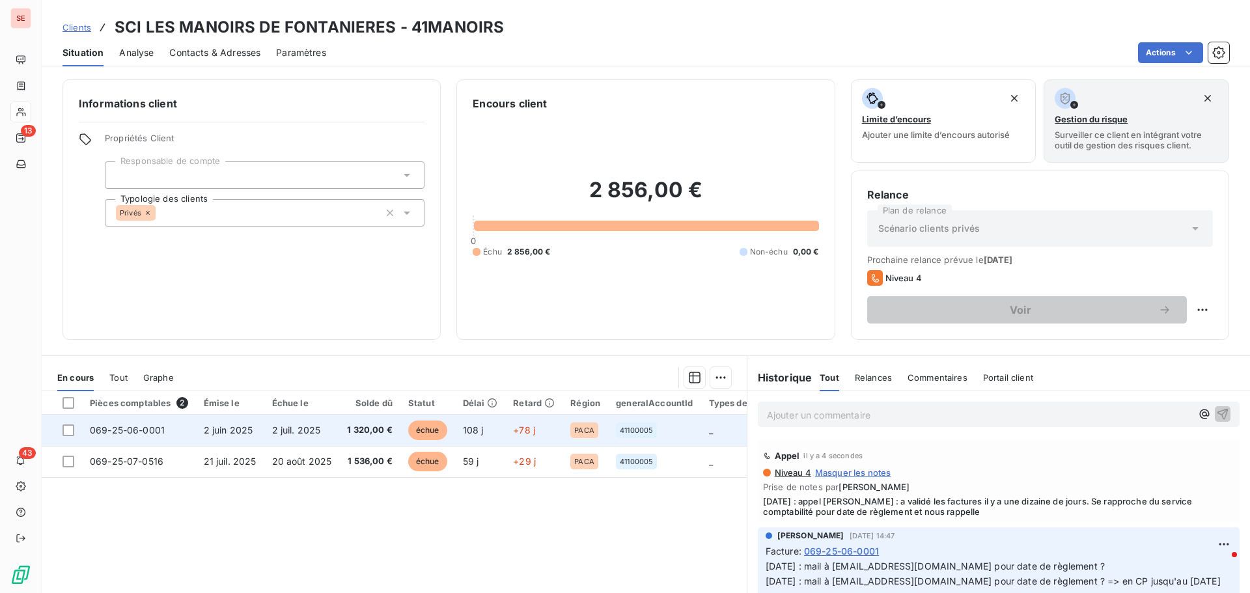
click at [339, 430] on td "1 320,00 €" at bounding box center [369, 430] width 61 height 31
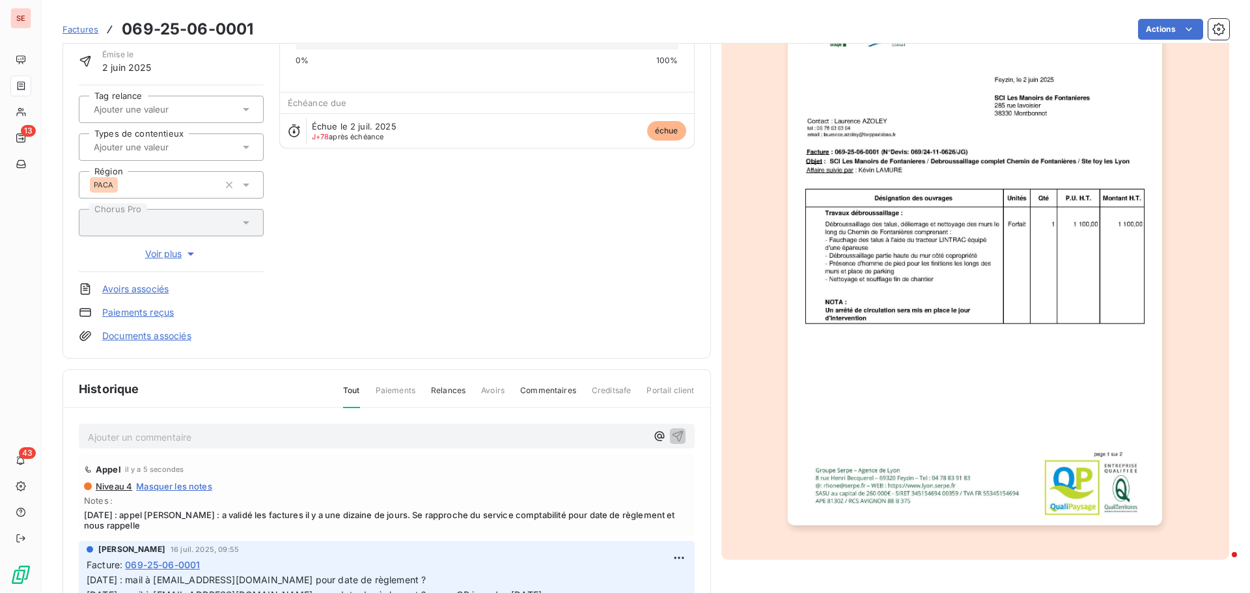
scroll to position [190, 0]
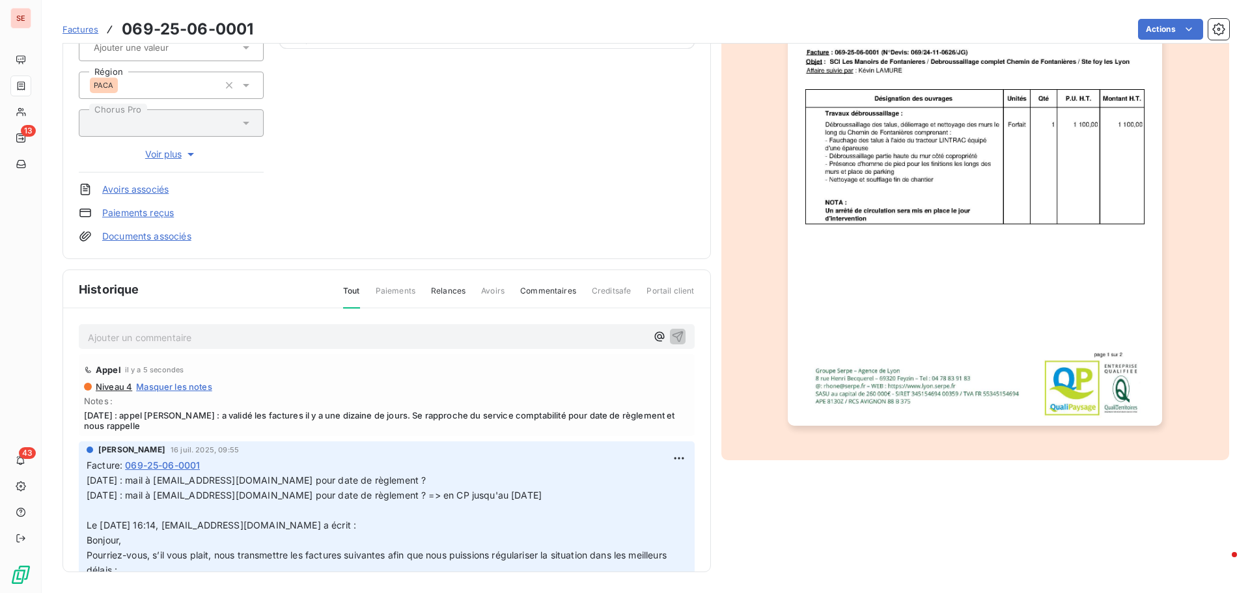
click at [575, 416] on span "[DATE] : appel [PERSON_NAME] : a validé les factures il y a une dizaine de jour…" at bounding box center [386, 420] width 605 height 21
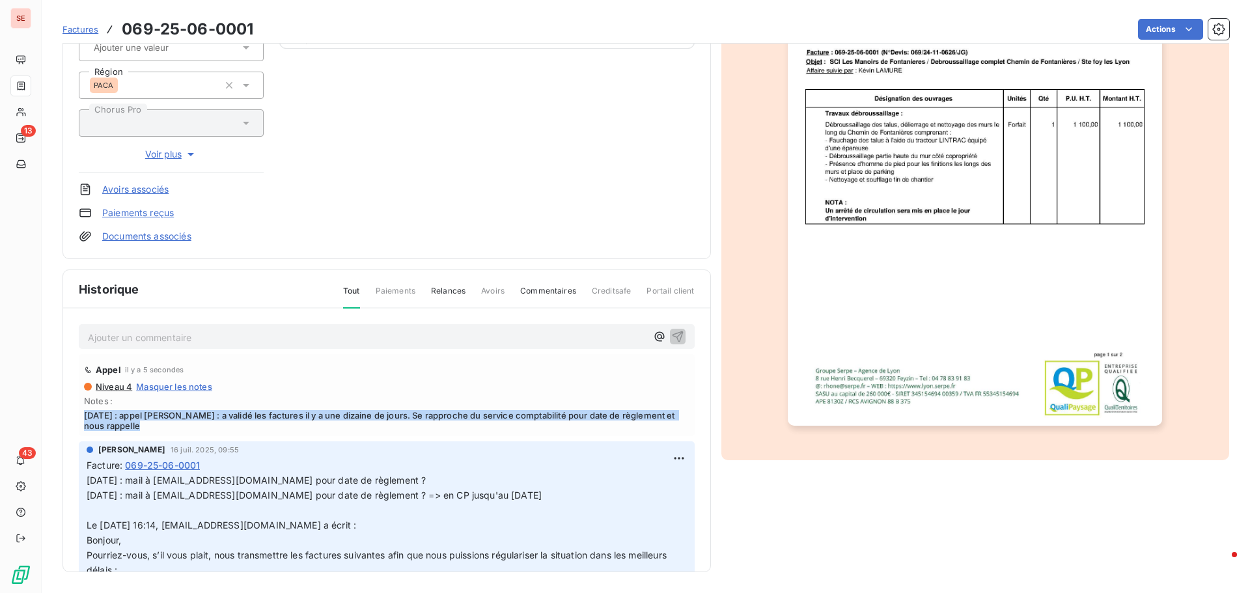
click at [575, 416] on span "[DATE] : appel [PERSON_NAME] : a validé les factures il y a une dizaine de jour…" at bounding box center [386, 420] width 605 height 21
copy span "[DATE] : appel [PERSON_NAME] : a validé les factures il y a une dizaine de jour…"
click at [665, 457] on html "SE 13 43 Factures 069-25-06-0001 Actions SCI LES MANOIRS DE FONTANIERES 41MANOI…" at bounding box center [625, 296] width 1250 height 593
click at [632, 480] on div "Editer" at bounding box center [632, 487] width 73 height 21
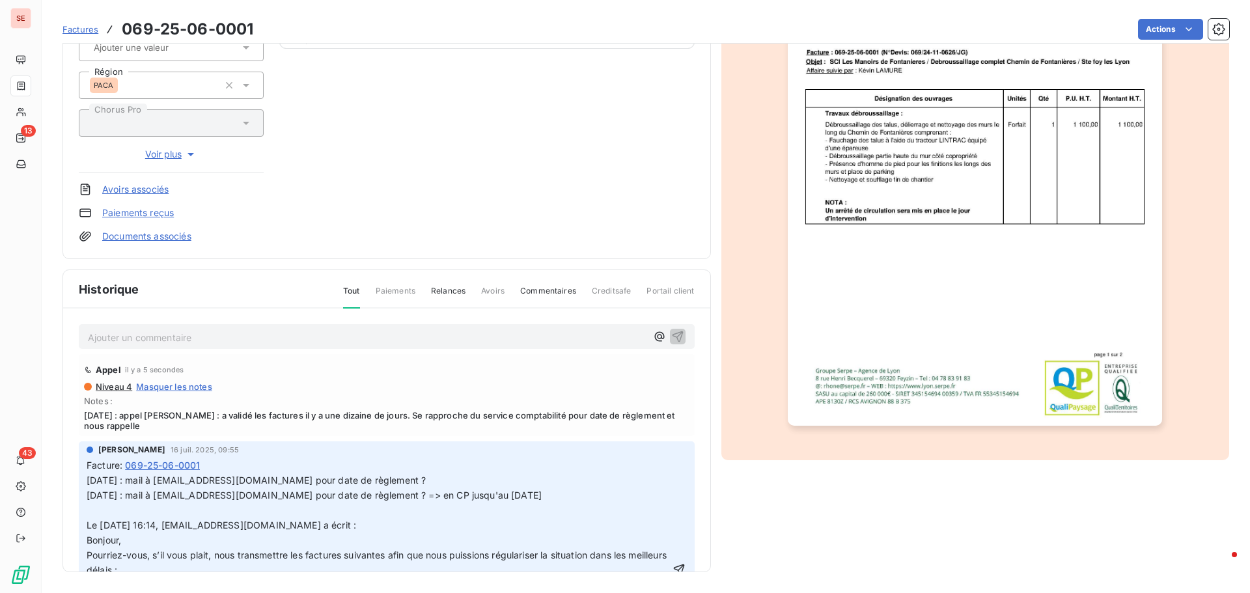
click at [88, 486] on span "[DATE] : mail à [EMAIL_ADDRESS][DOMAIN_NAME] pour date de règlement ? [DATE] : …" at bounding box center [378, 570] width 583 height 190
click at [89, 486] on p "[DATE] : mail à [EMAIL_ADDRESS][DOMAIN_NAME] pour date de règlement ? [DATE] : …" at bounding box center [378, 569] width 583 height 193
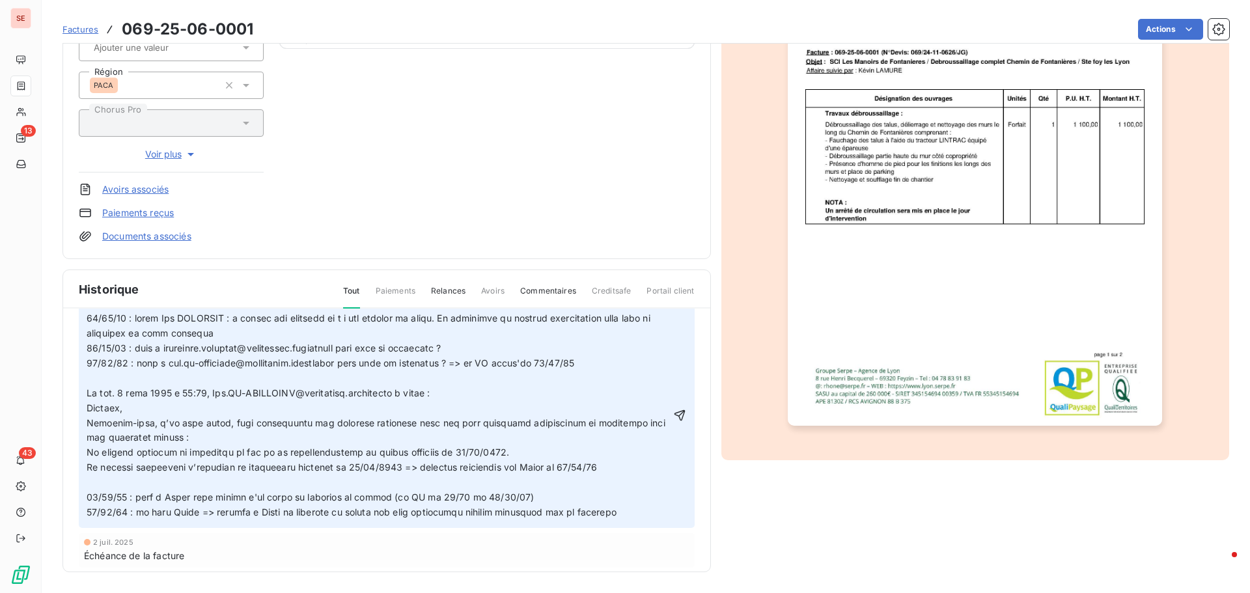
scroll to position [195, 0]
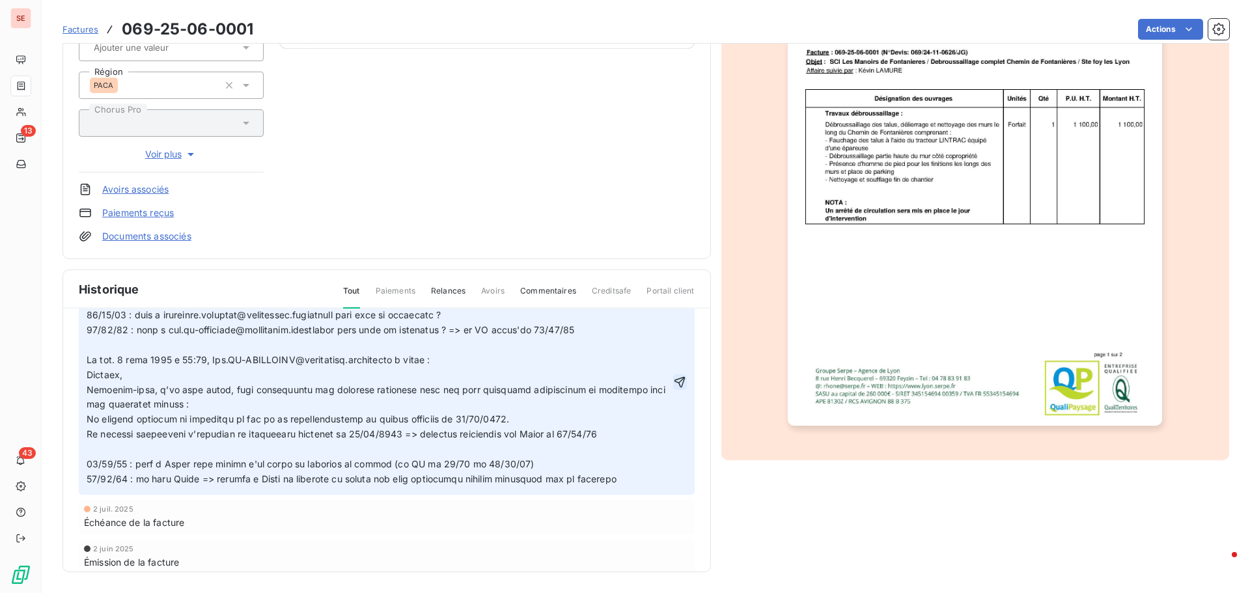
click at [673, 380] on icon "button" at bounding box center [679, 382] width 13 height 13
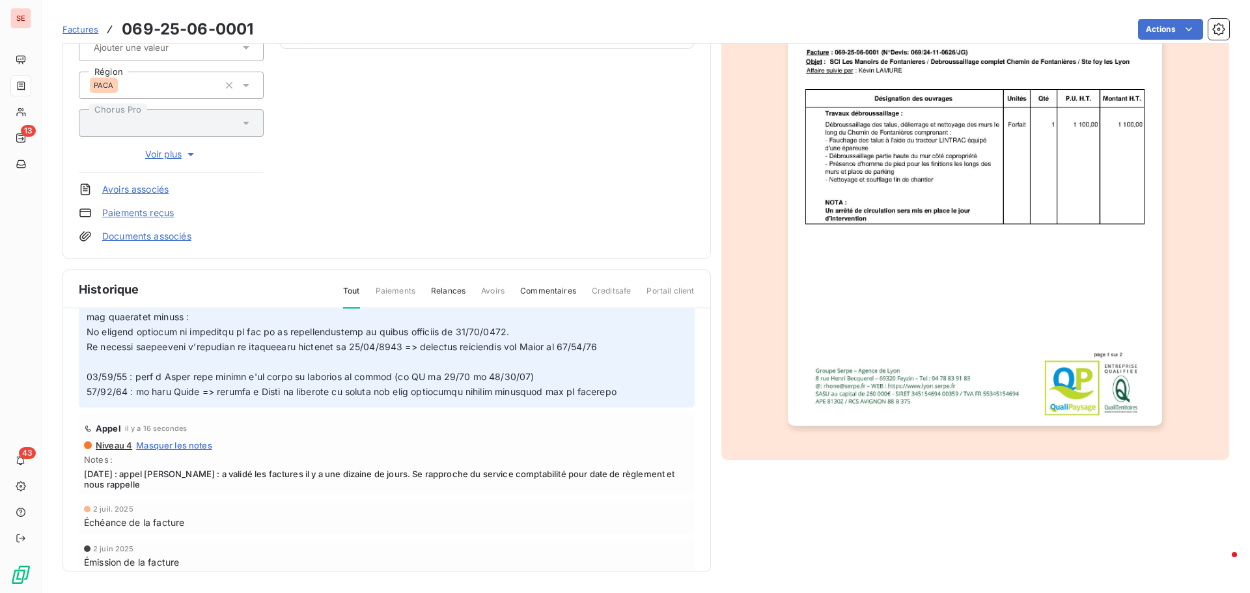
scroll to position [108, 0]
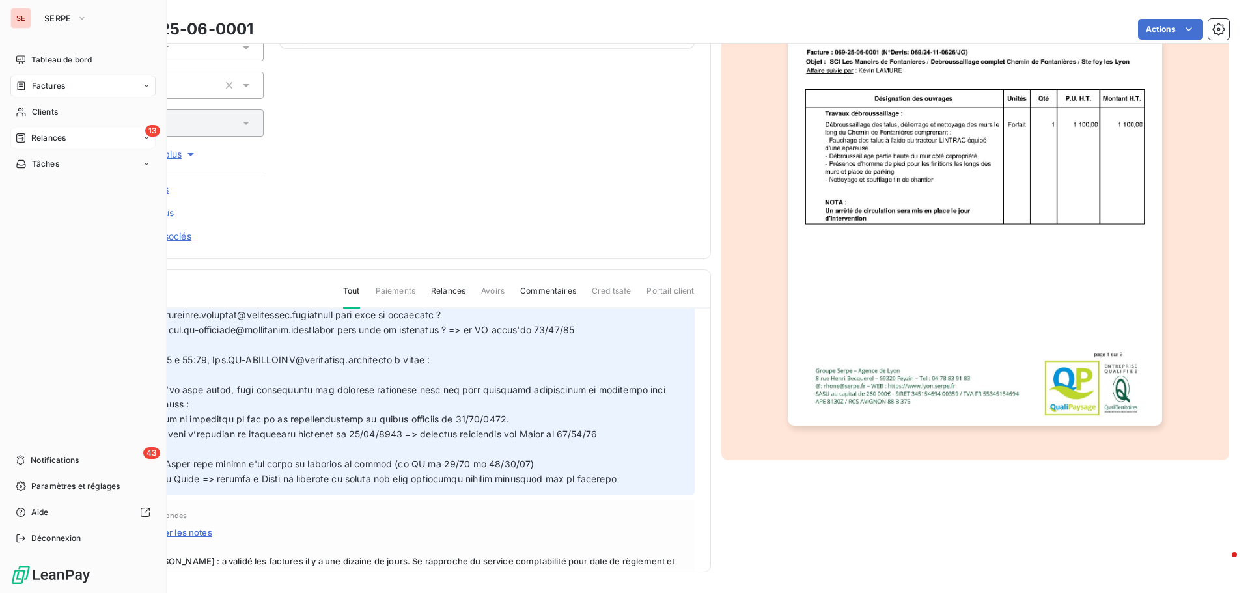
click at [55, 145] on div "13 Relances" at bounding box center [82, 138] width 145 height 21
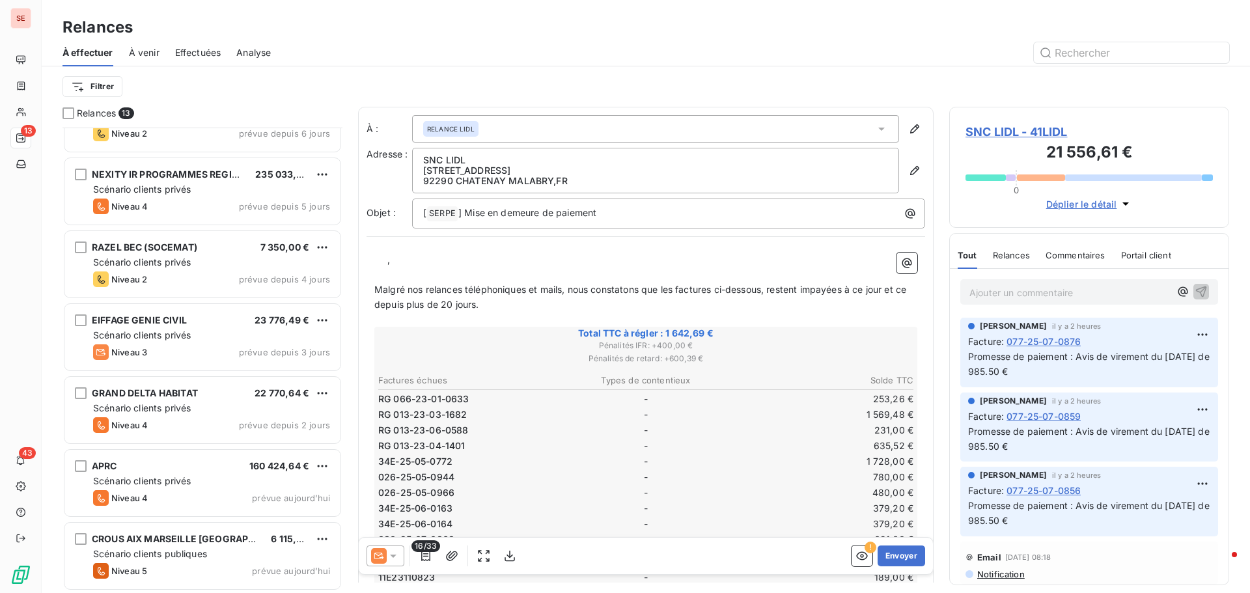
scroll to position [483, 0]
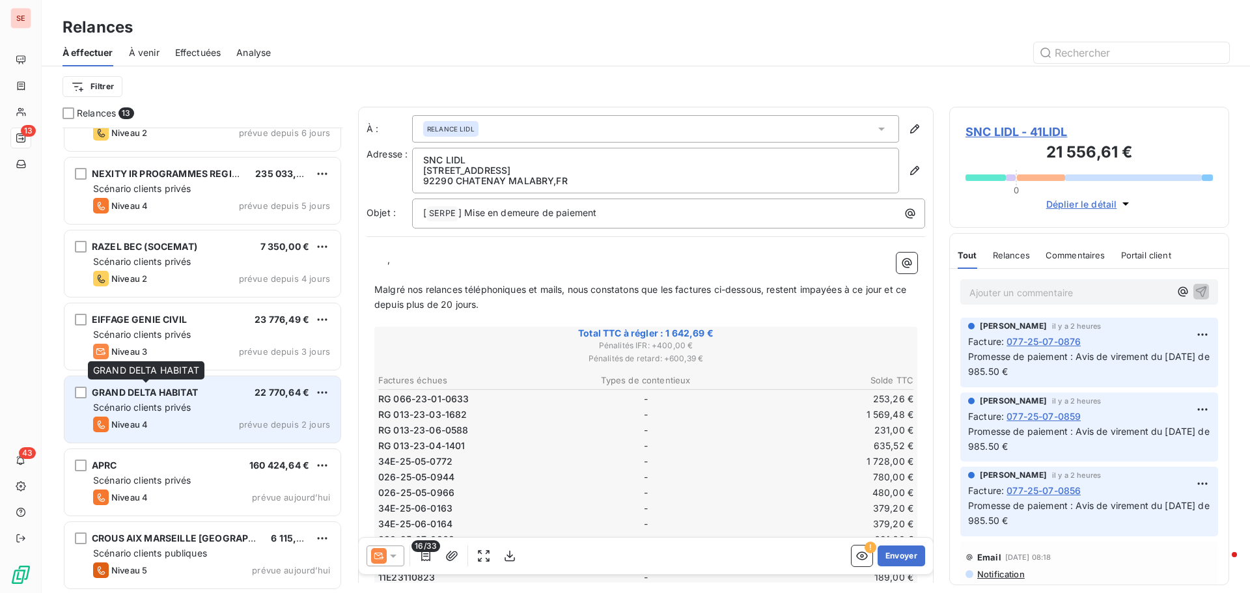
click at [160, 395] on span "GRAND DELTA HABITAT" at bounding box center [145, 392] width 106 height 11
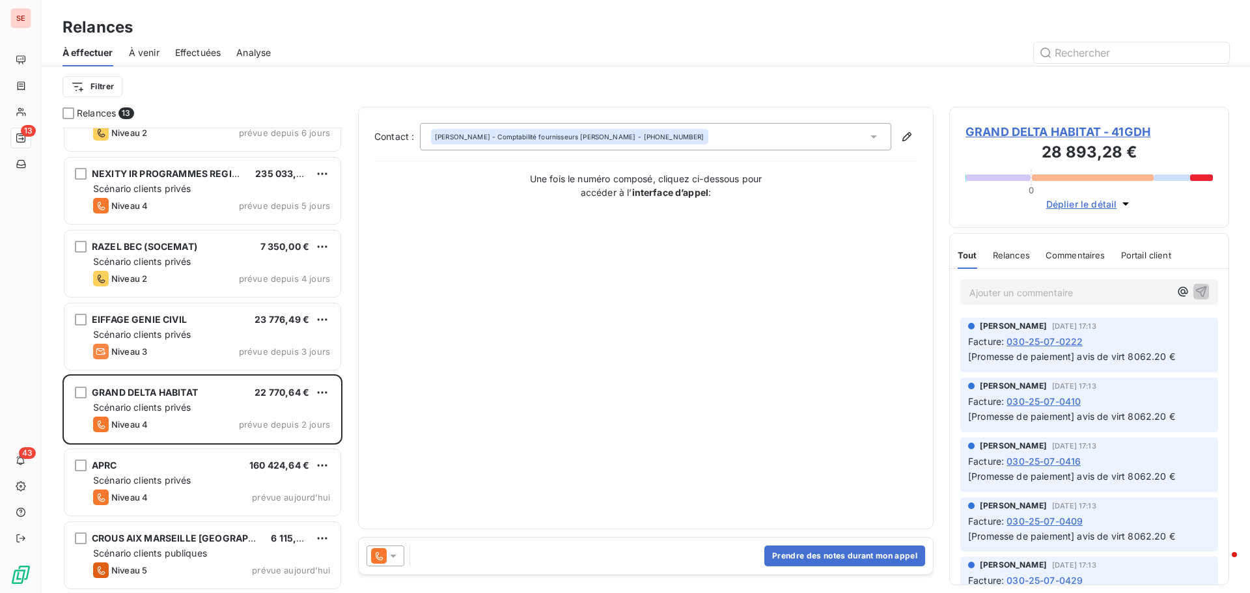
click at [971, 134] on span "GRAND DELTA HABITAT - 41GDH" at bounding box center [1089, 132] width 247 height 18
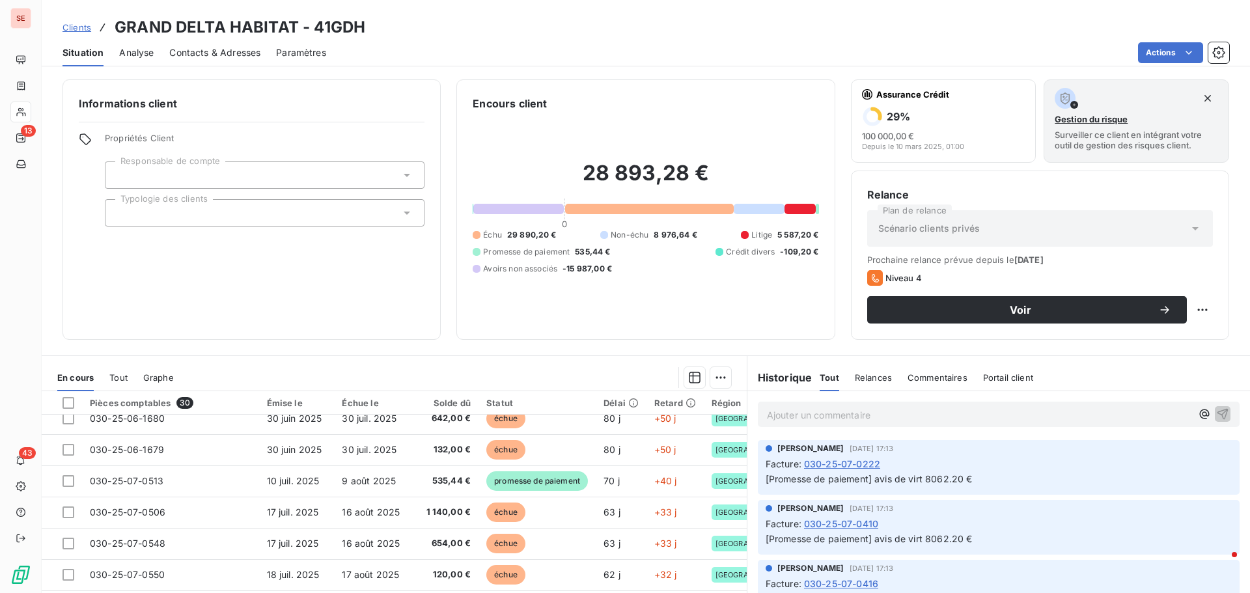
scroll to position [521, 0]
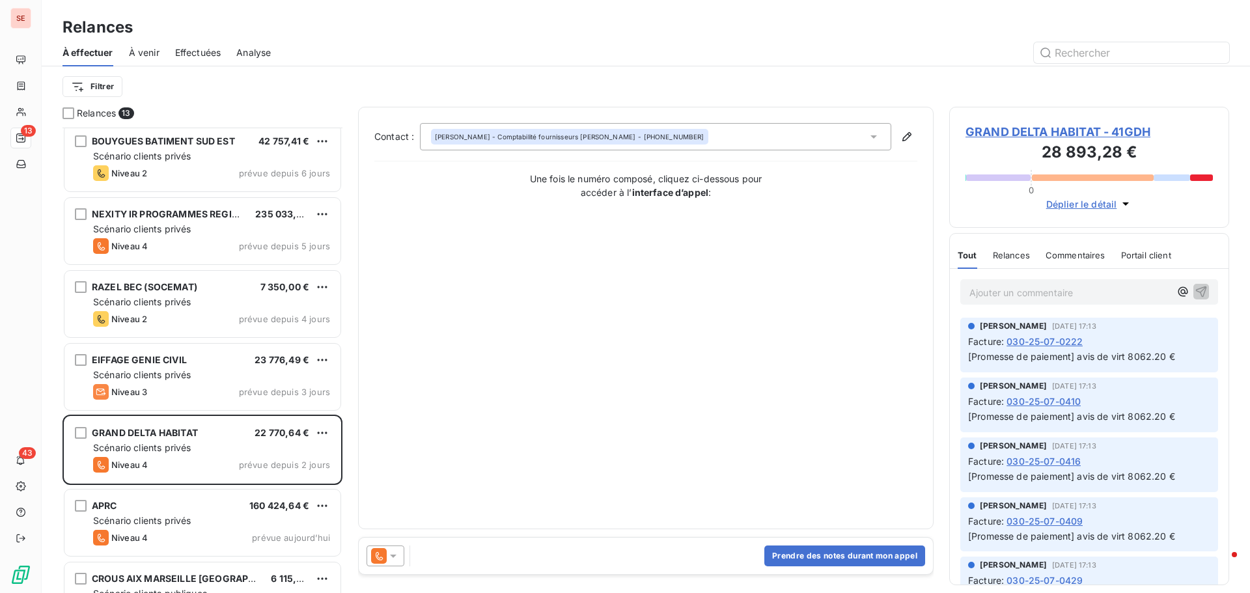
scroll to position [483, 0]
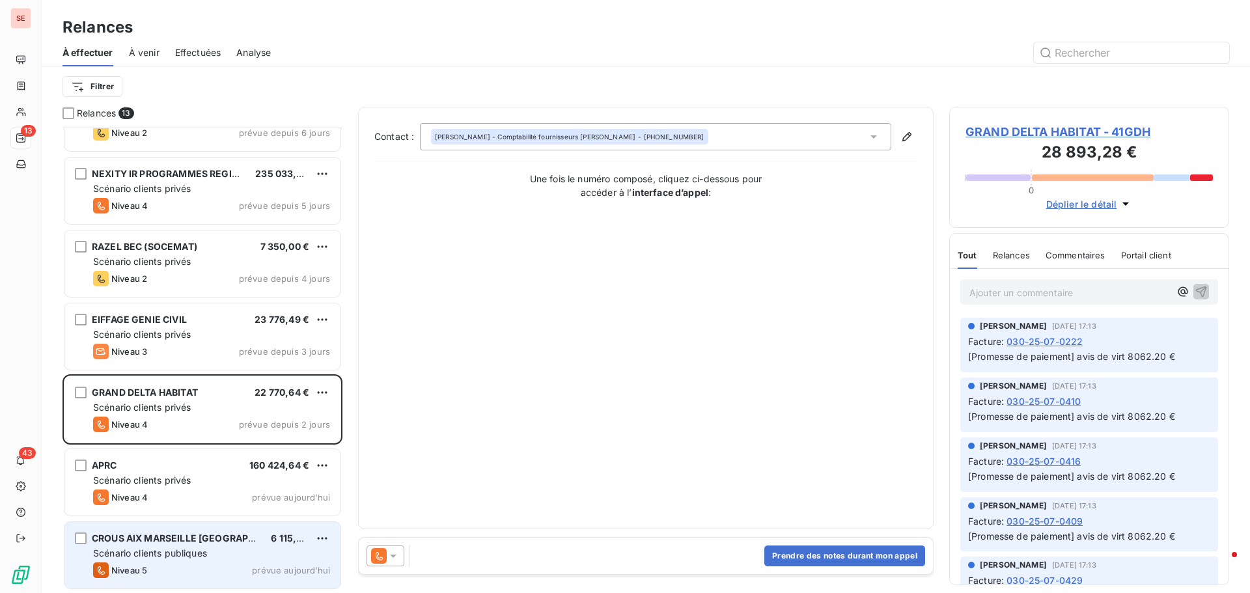
click at [165, 540] on span "CROUS AIX MARSEILLE [GEOGRAPHIC_DATA]" at bounding box center [194, 538] width 204 height 11
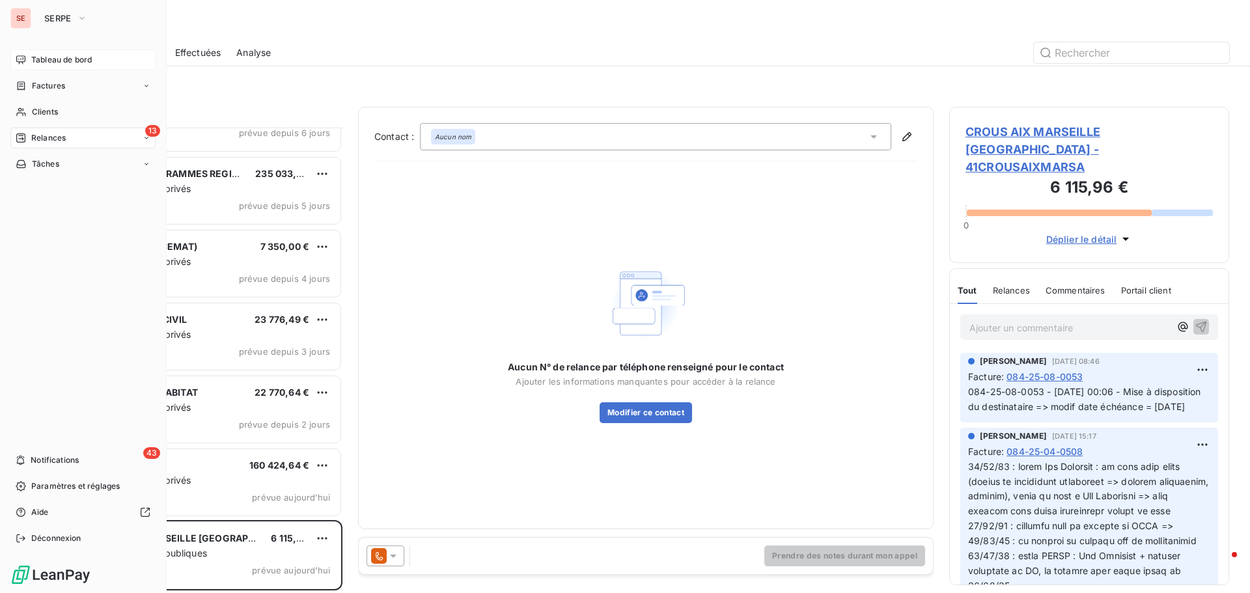
click at [57, 56] on span "Tableau de bord" at bounding box center [61, 60] width 61 height 12
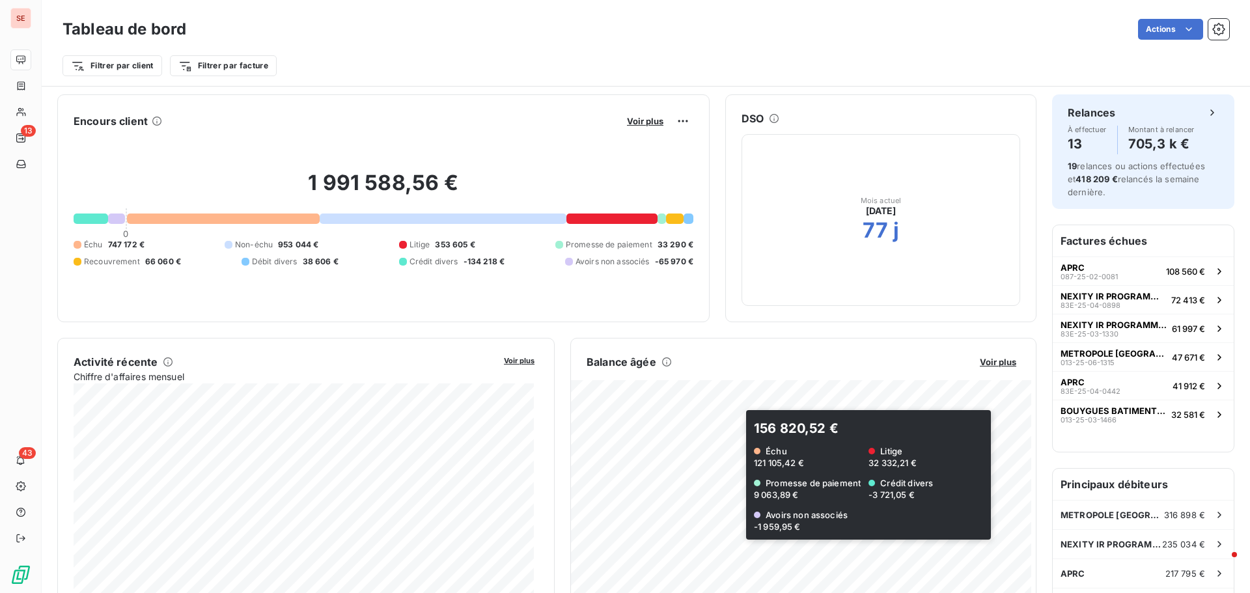
scroll to position [196, 0]
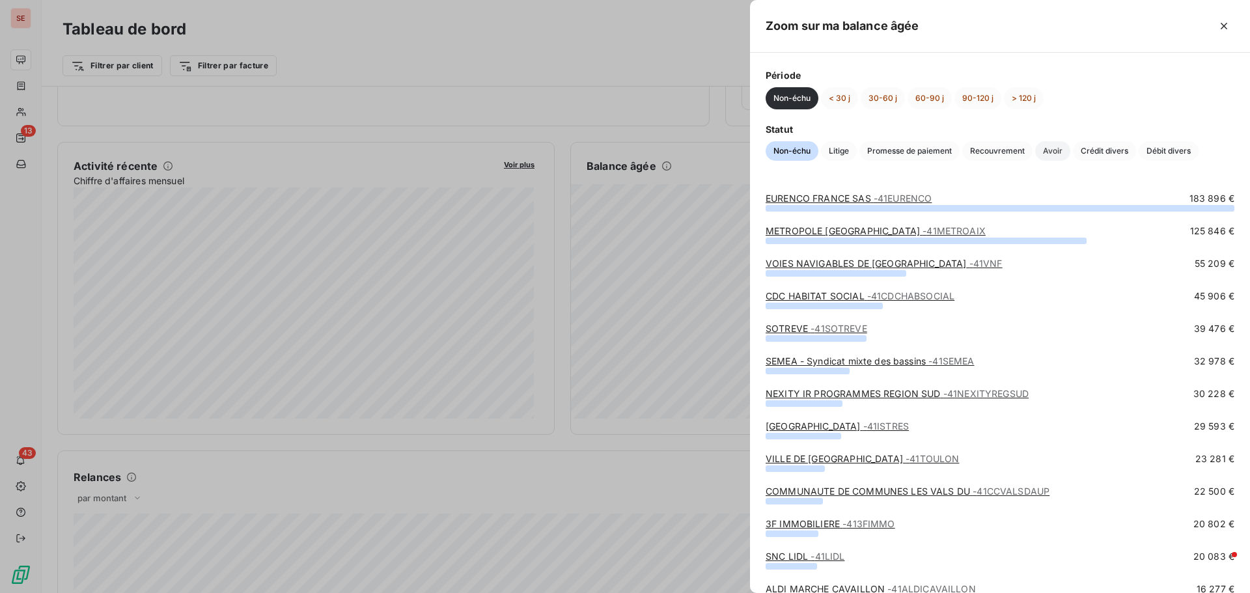
click at [1055, 149] on span "Avoir" at bounding box center [1052, 151] width 35 height 20
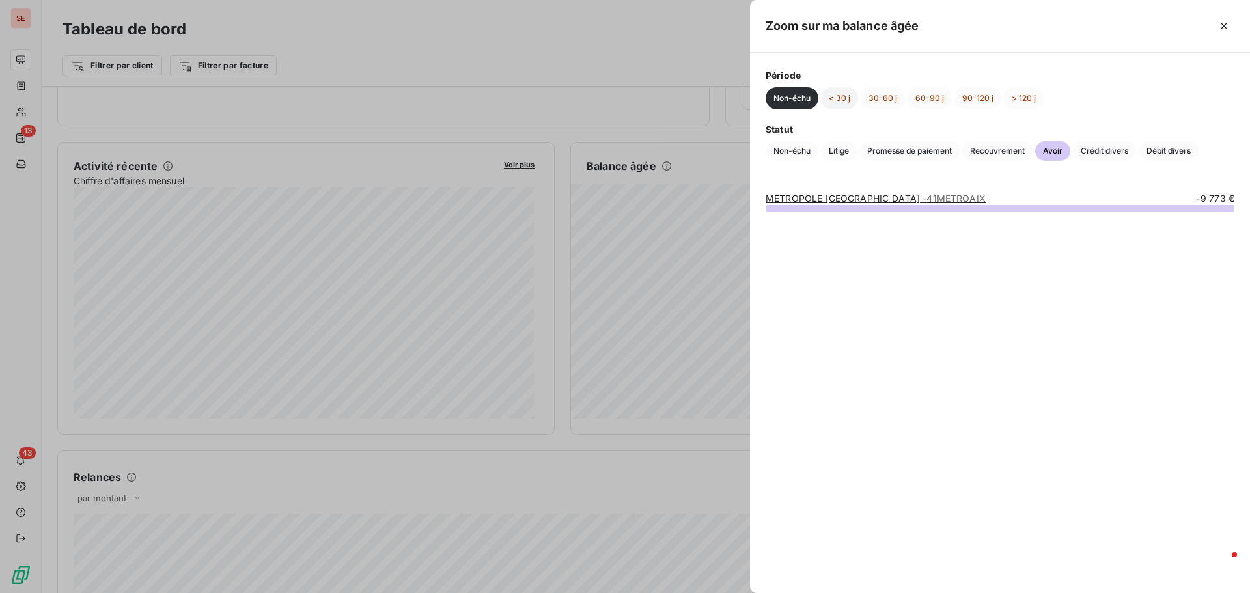
click at [846, 98] on button "< 30 j" at bounding box center [839, 98] width 37 height 22
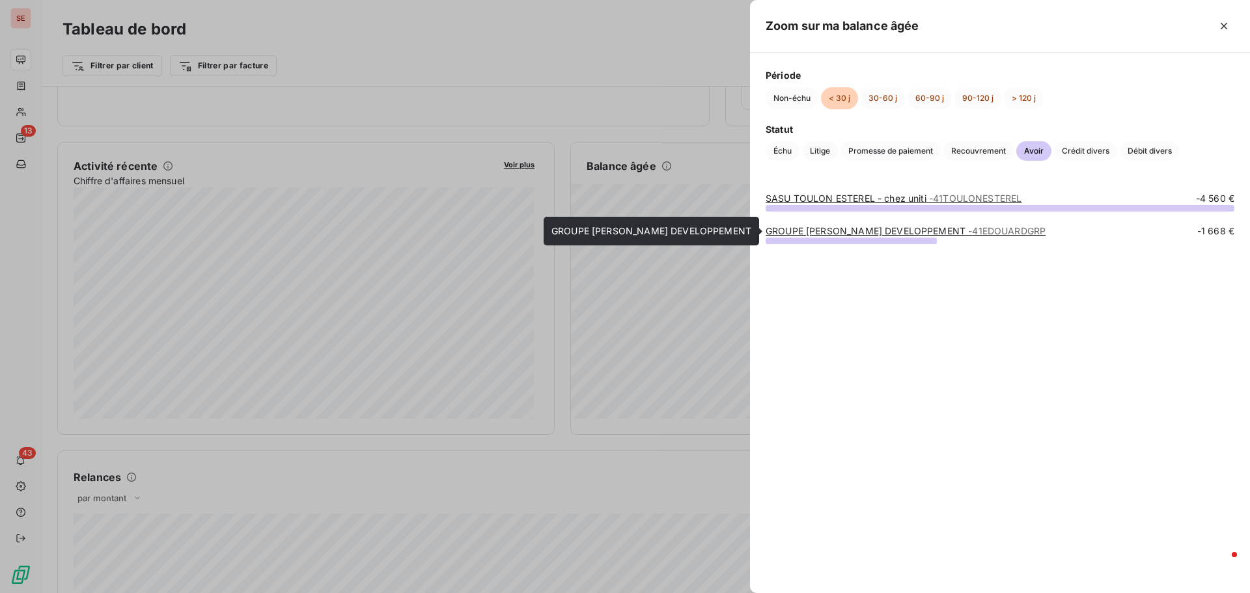
click at [890, 230] on link "GROUPE [PERSON_NAME] DEVELOPPEMENT - 41EDOUARDGRP" at bounding box center [906, 230] width 280 height 11
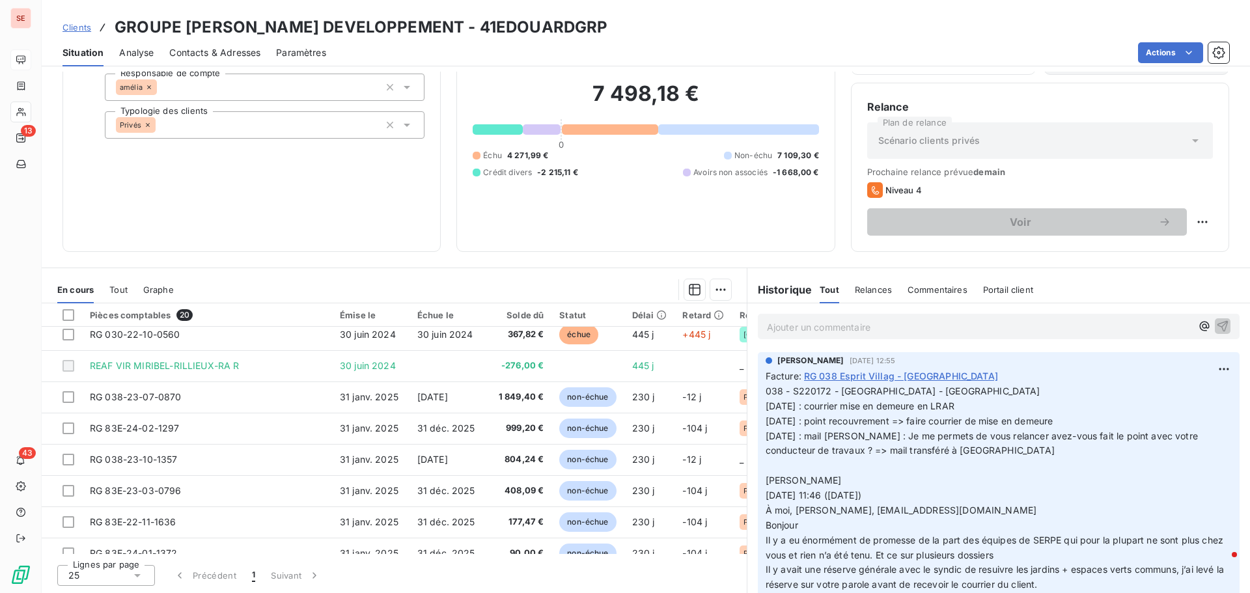
scroll to position [78, 0]
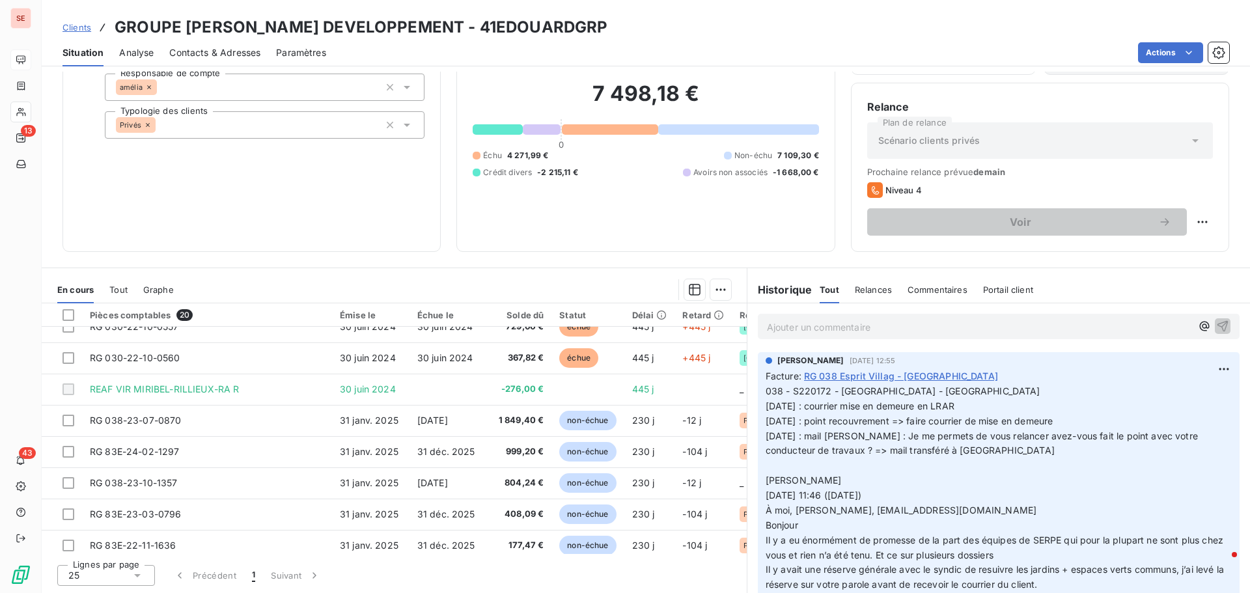
click at [125, 286] on span "Tout" at bounding box center [118, 290] width 18 height 10
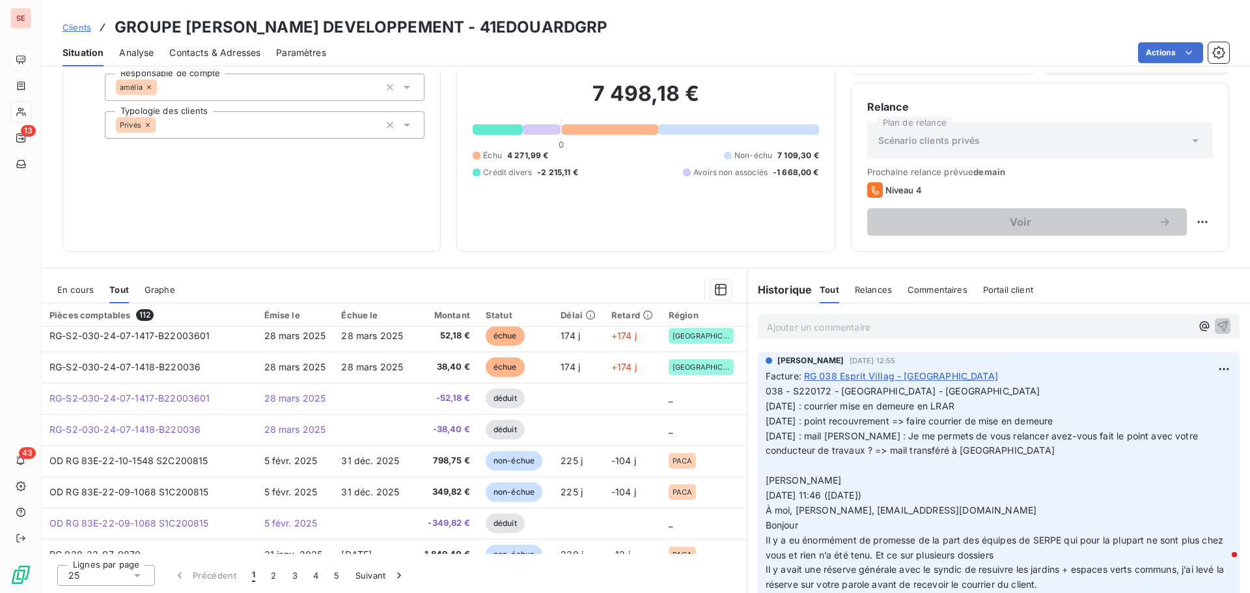
scroll to position [560, 0]
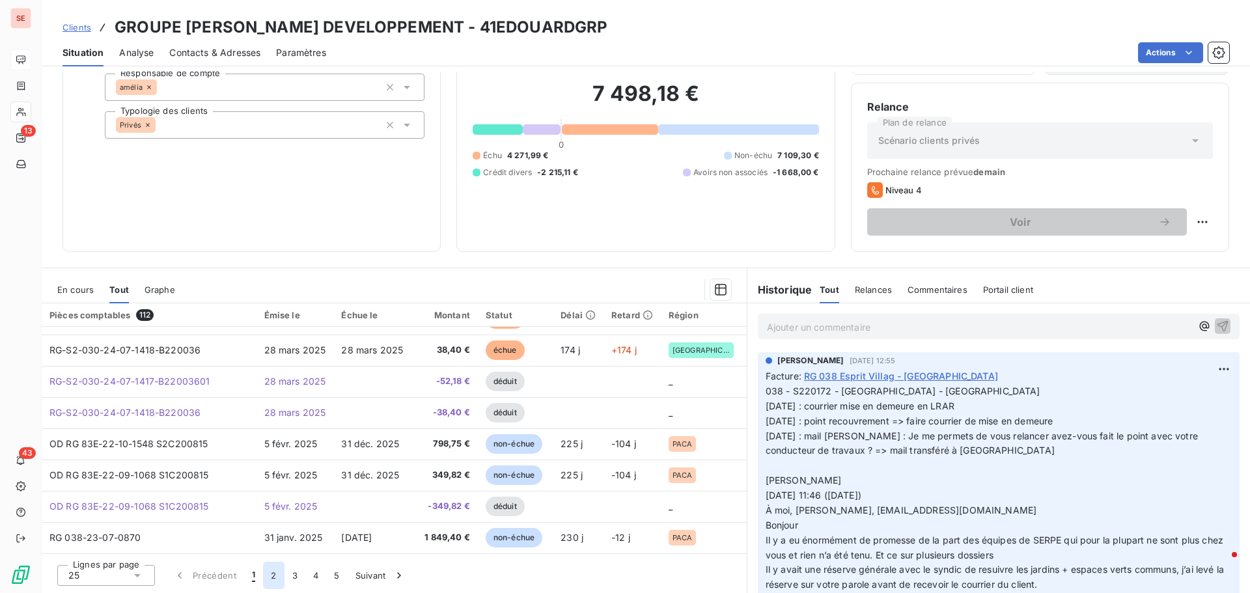
click at [270, 580] on button "2" at bounding box center [273, 575] width 21 height 27
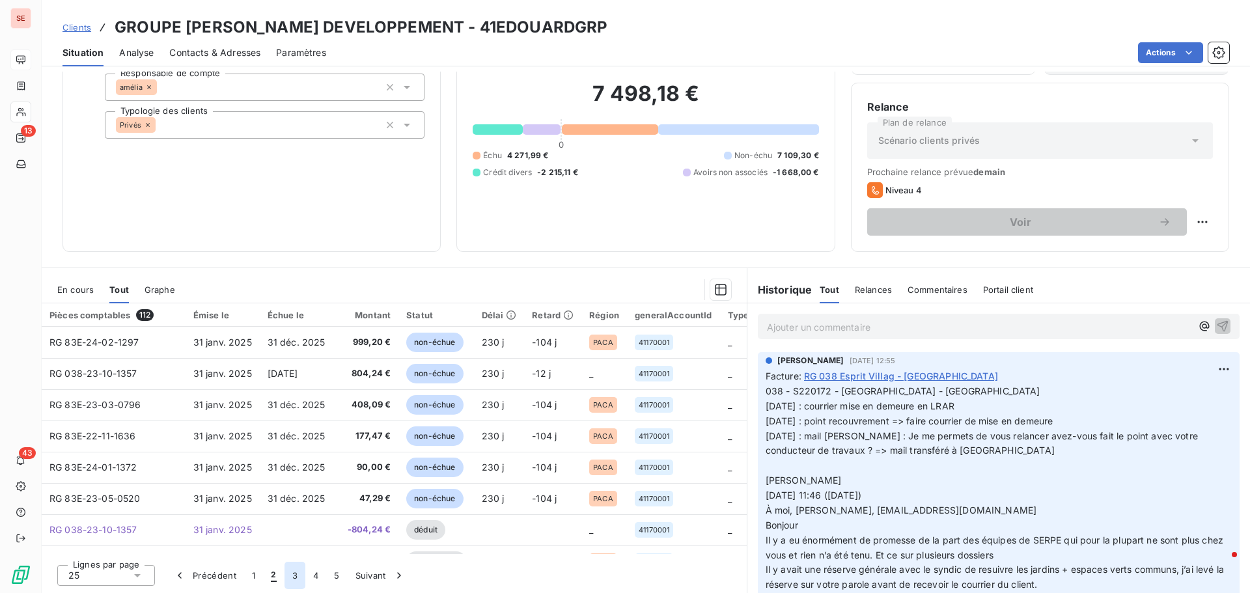
click at [294, 580] on button "3" at bounding box center [295, 575] width 21 height 27
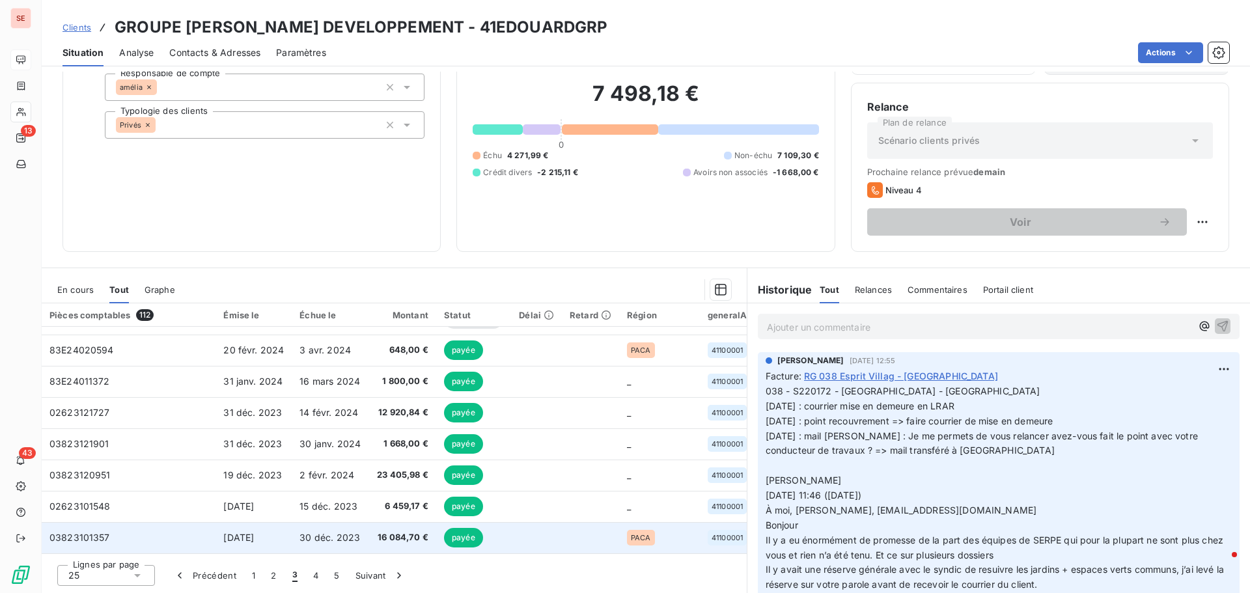
click at [307, 533] on span "30 déc. 2023" at bounding box center [329, 537] width 61 height 11
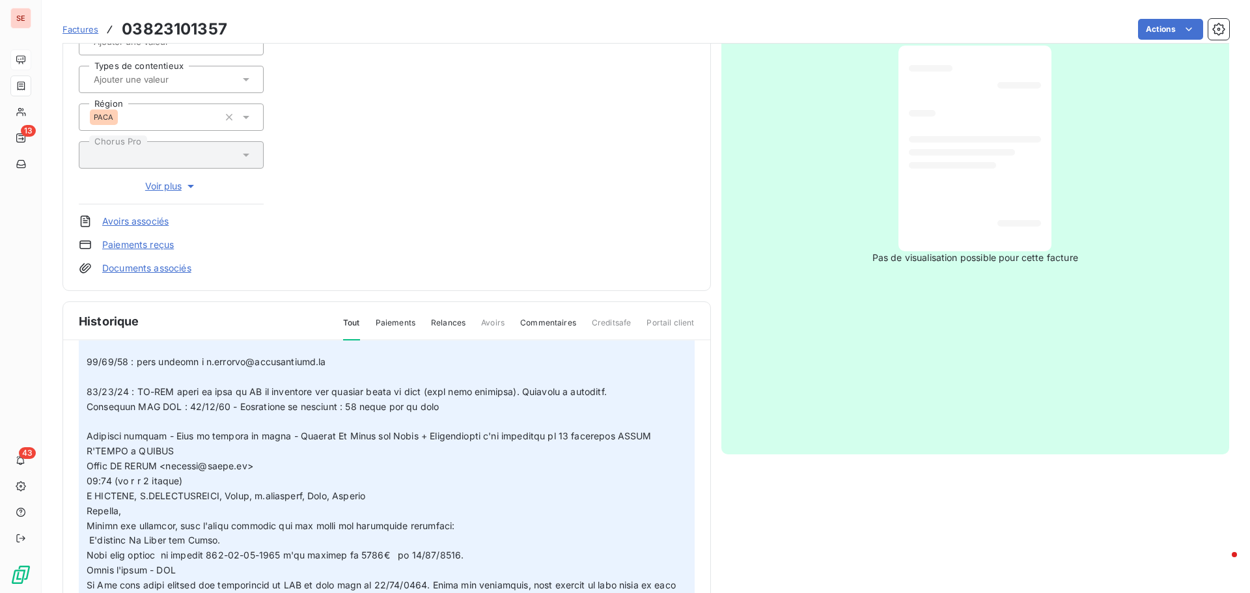
scroll to position [1172, 0]
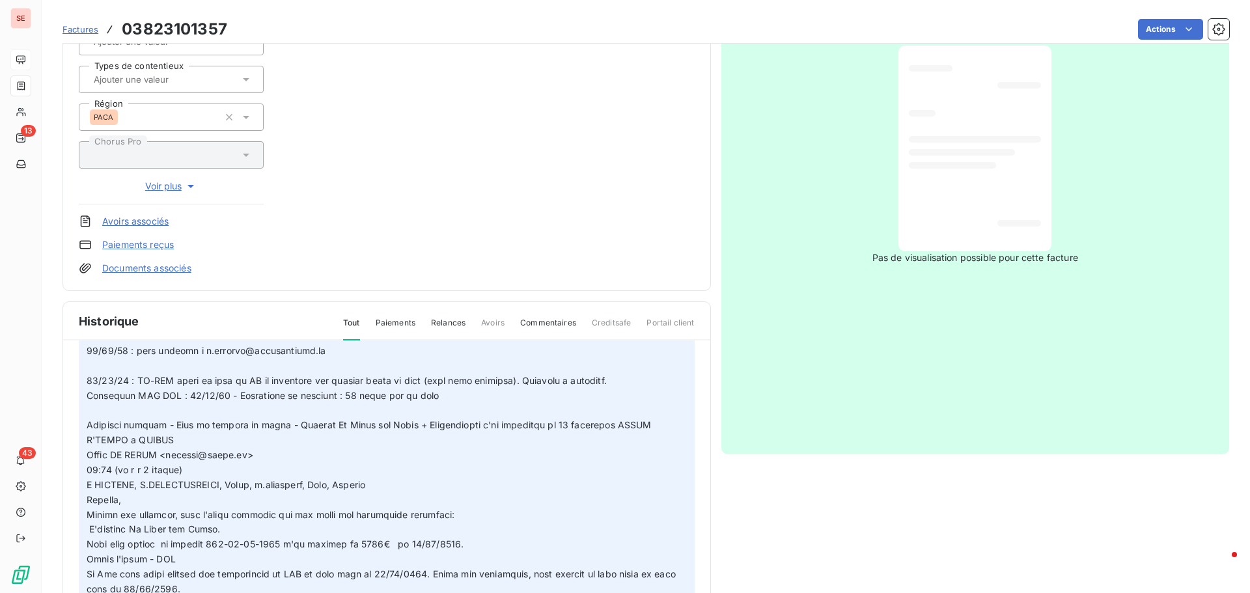
click at [188, 270] on link "Documents associés" at bounding box center [146, 268] width 89 height 13
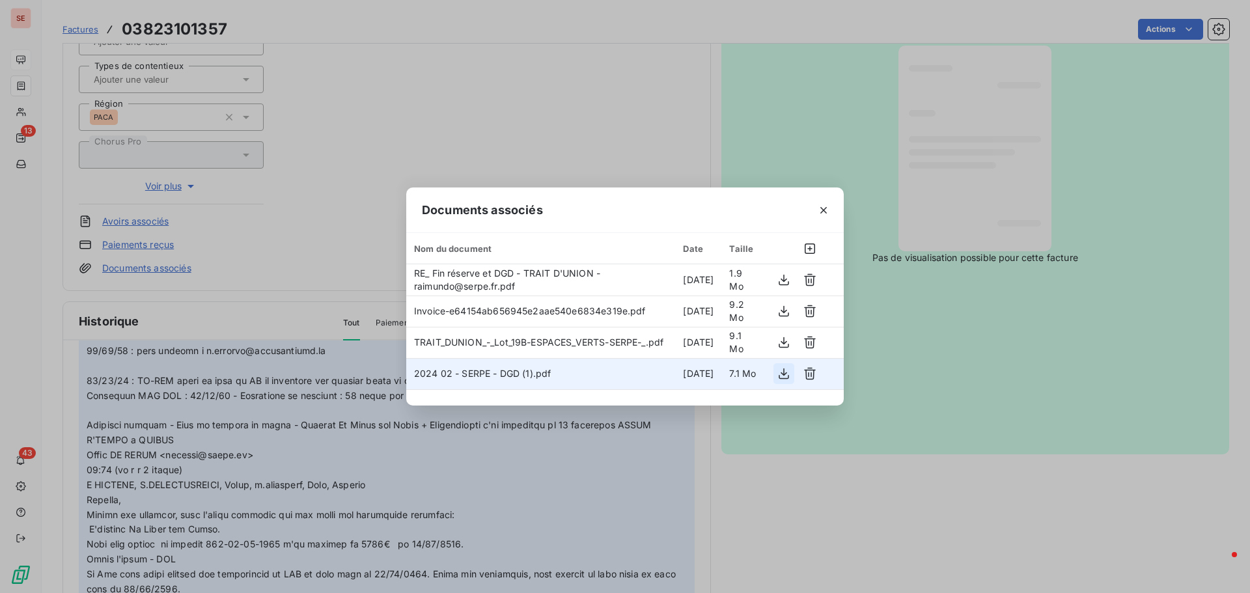
click at [787, 376] on icon "button" at bounding box center [783, 373] width 13 height 13
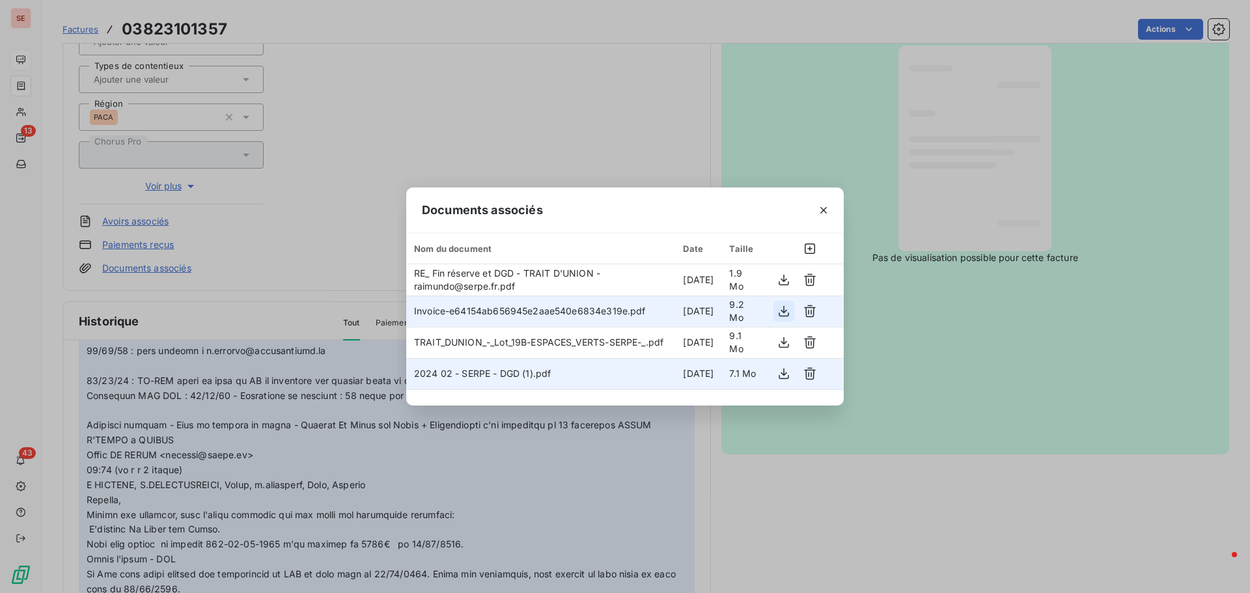
click at [781, 313] on icon "button" at bounding box center [783, 311] width 13 height 13
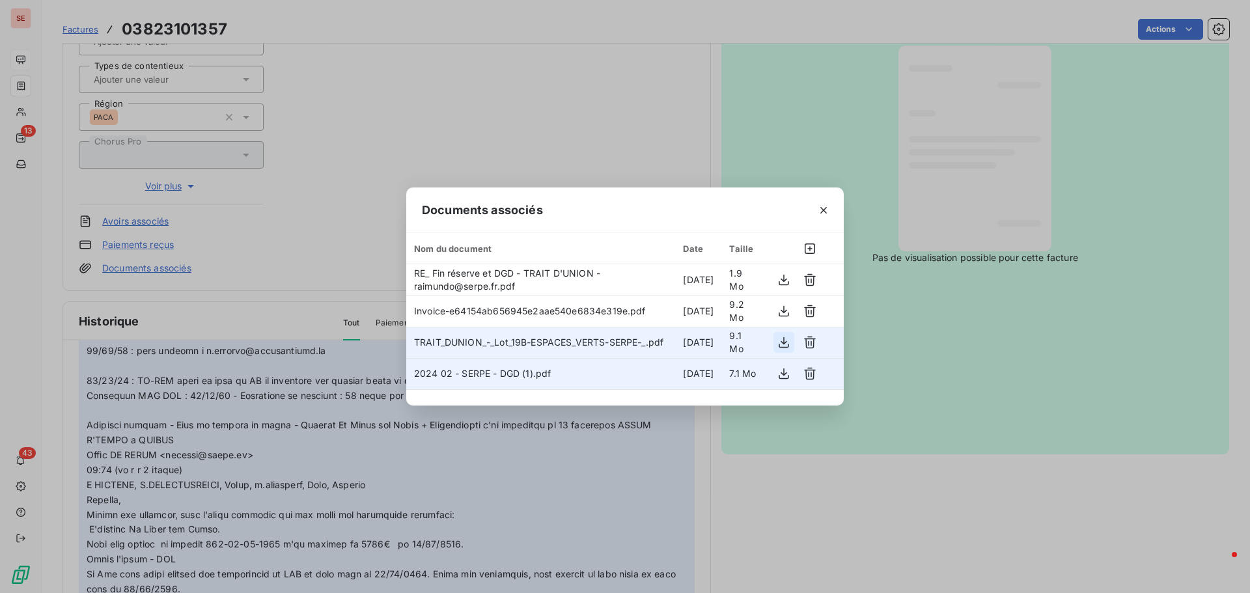
click at [783, 340] on icon "button" at bounding box center [783, 342] width 13 height 13
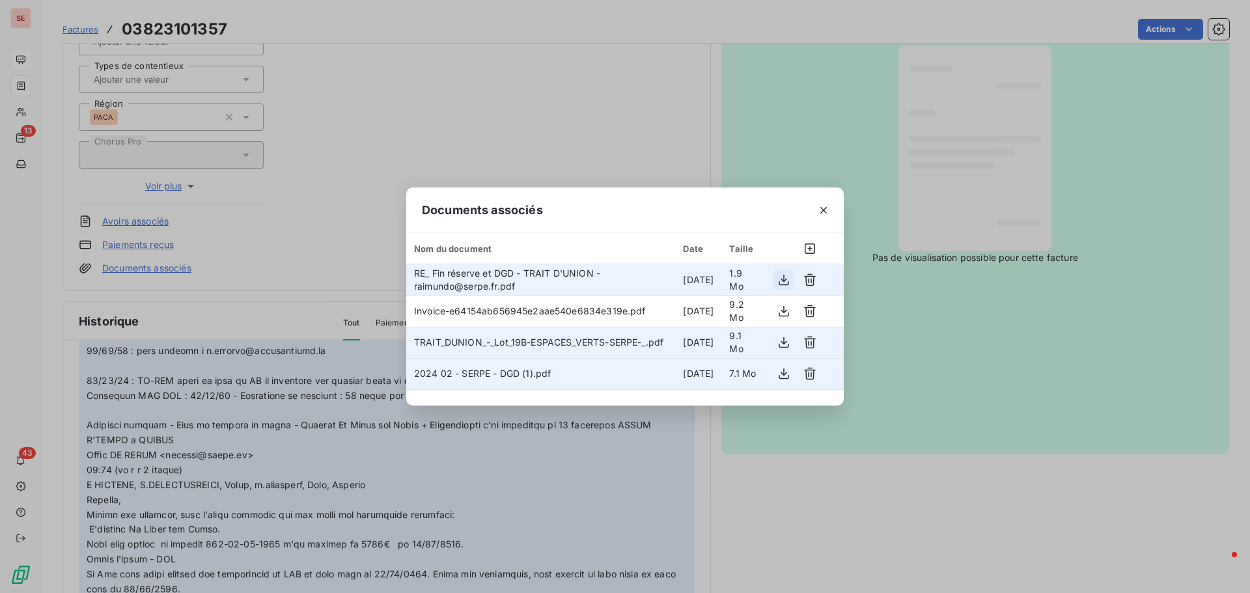
click at [785, 281] on icon "button" at bounding box center [784, 280] width 10 height 11
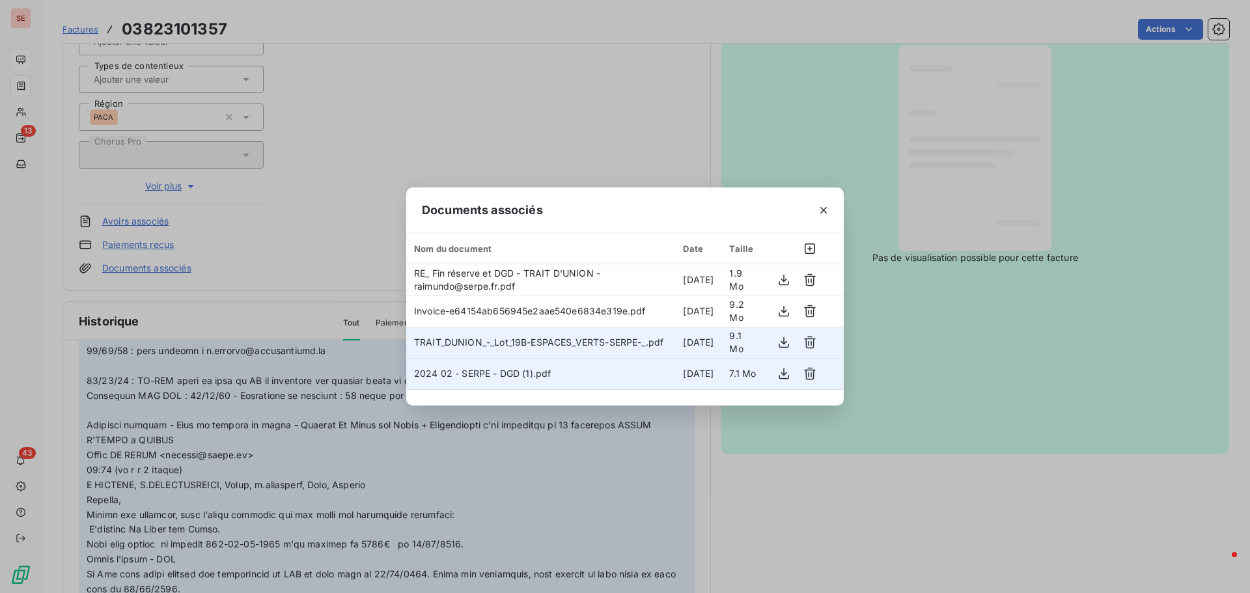
click at [751, 468] on div "Documents associés Nom du document Date Taille RE_ Fin réserve et DGD - TRAIT D…" at bounding box center [625, 296] width 1250 height 593
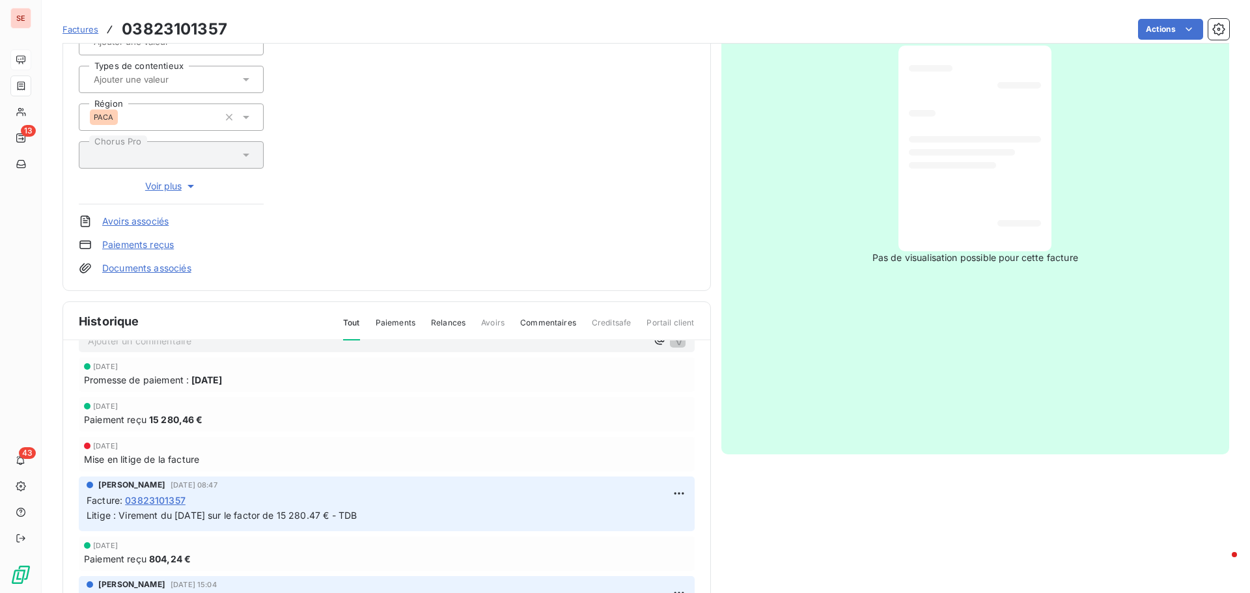
scroll to position [0, 0]
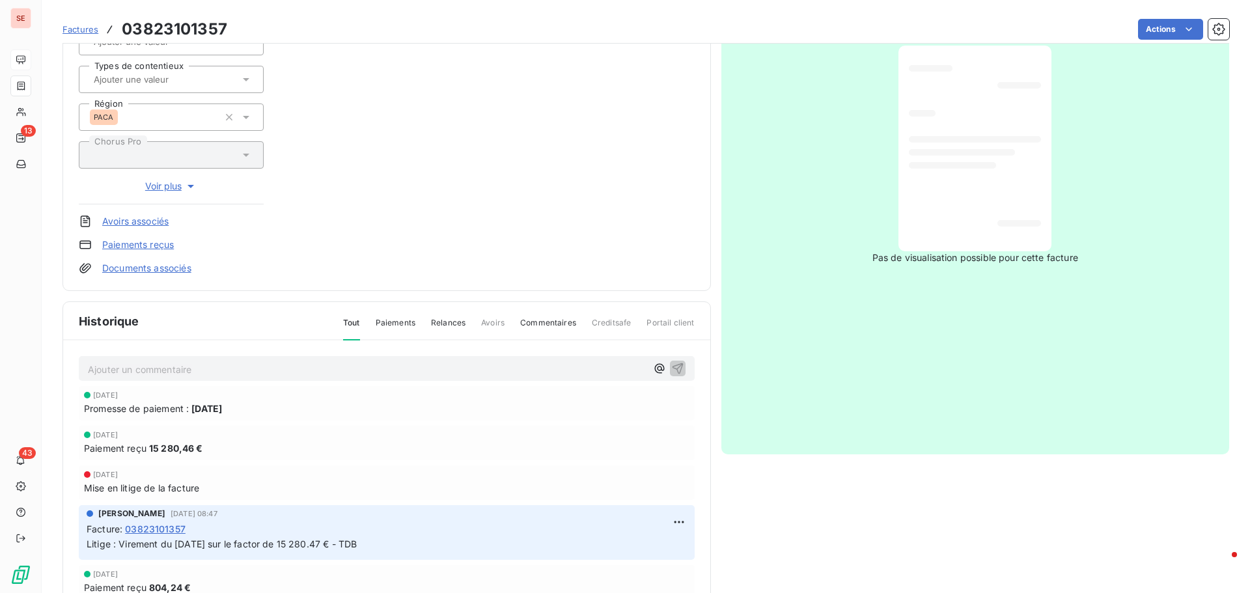
click at [167, 271] on link "Documents associés" at bounding box center [146, 268] width 89 height 13
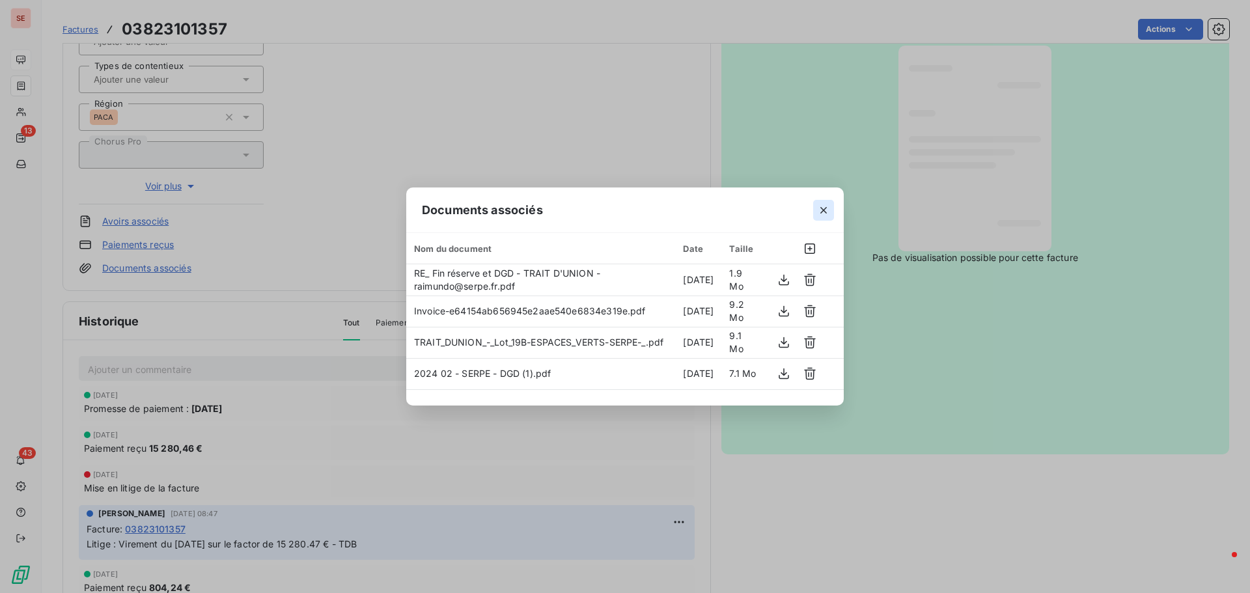
click at [822, 212] on icon "button" at bounding box center [823, 210] width 13 height 13
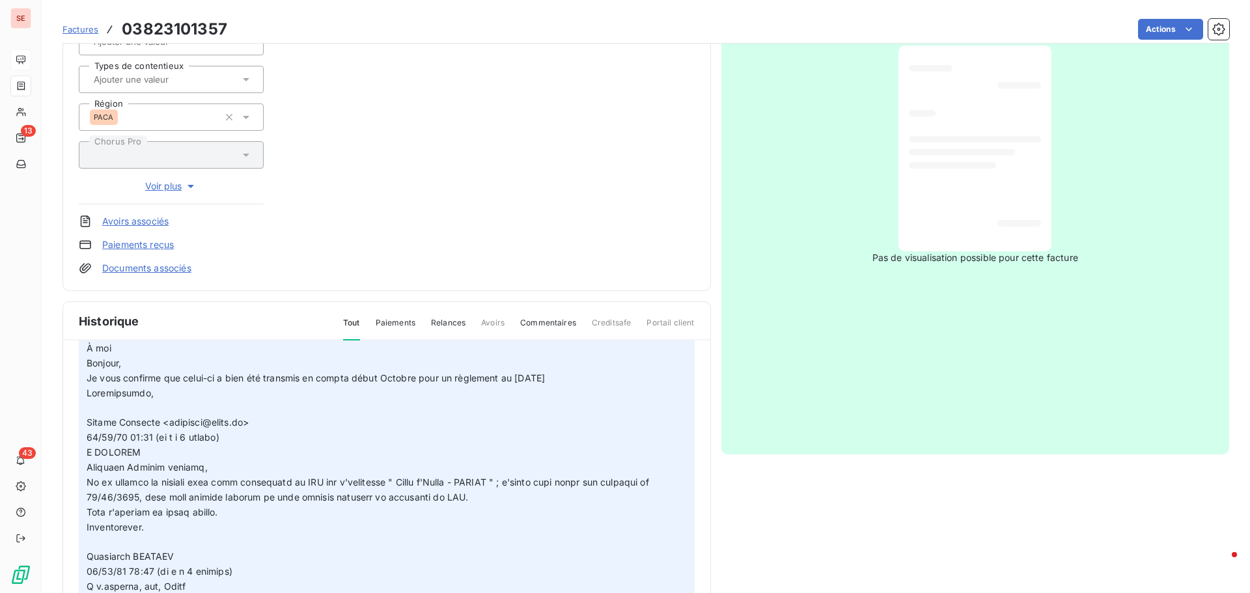
scroll to position [391, 0]
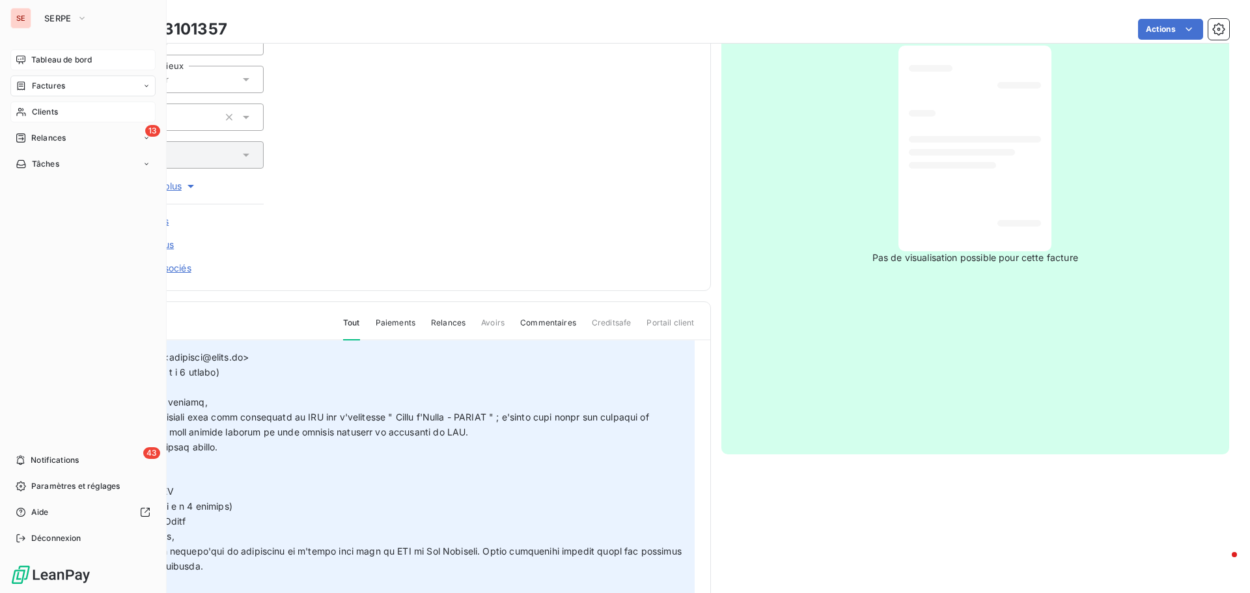
click at [42, 107] on span "Clients" at bounding box center [45, 112] width 26 height 12
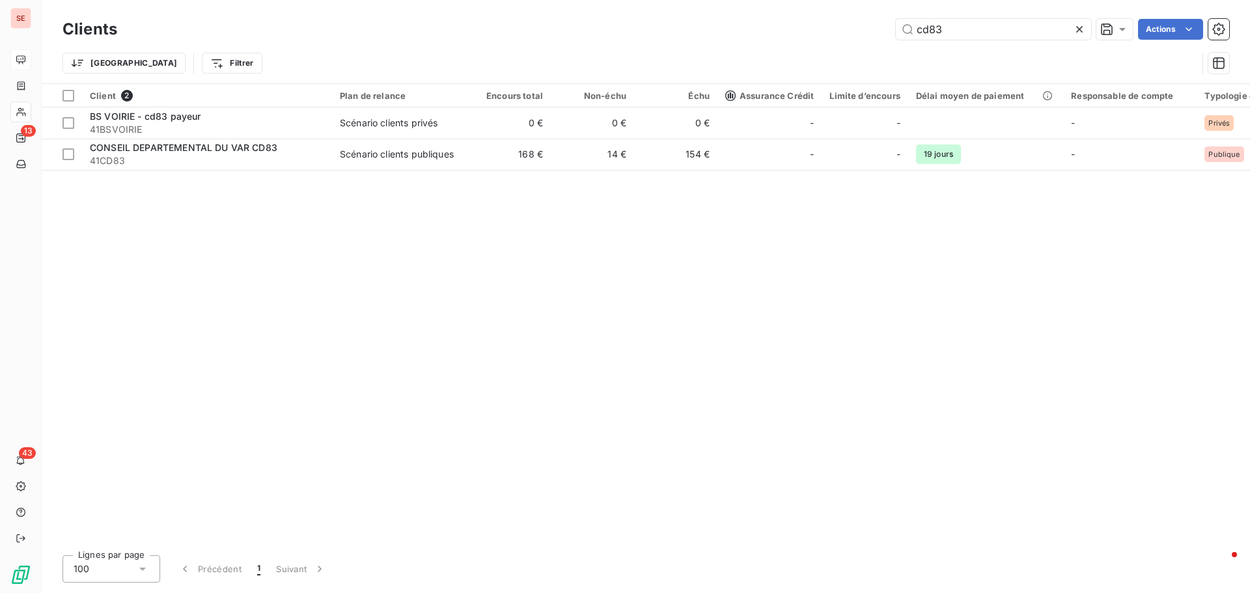
drag, startPoint x: 971, startPoint y: 34, endPoint x: 844, endPoint y: 21, distance: 126.9
click at [837, 23] on div "cd83 Actions" at bounding box center [681, 29] width 1096 height 21
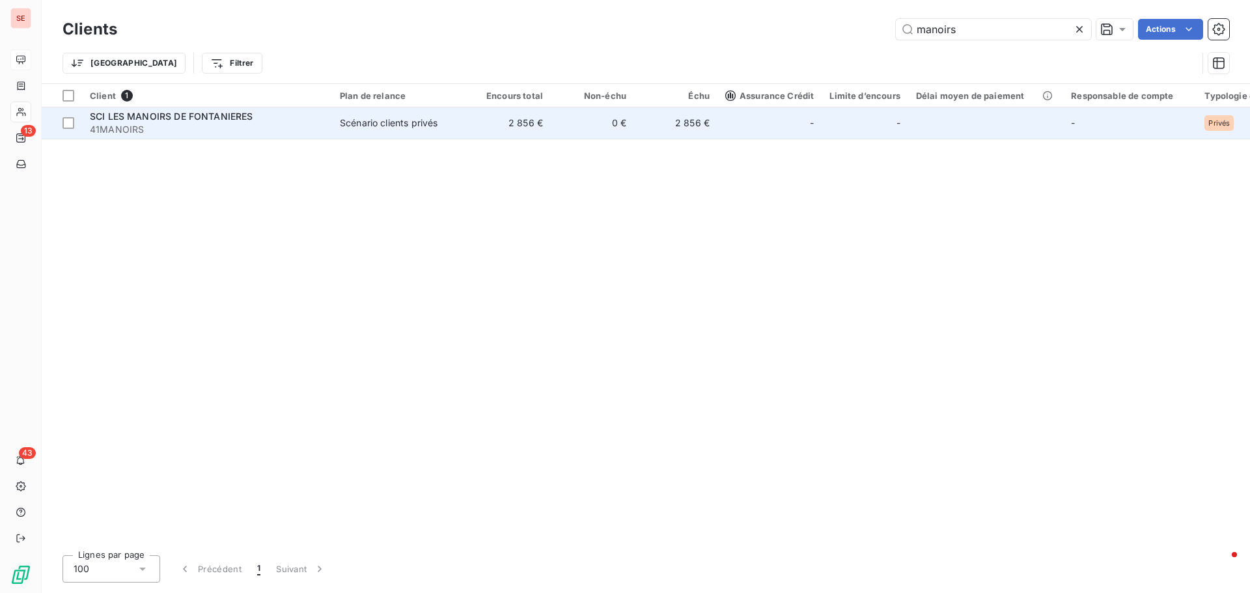
type input "manoirs"
click at [316, 128] on span "41MANOIRS" at bounding box center [207, 129] width 234 height 13
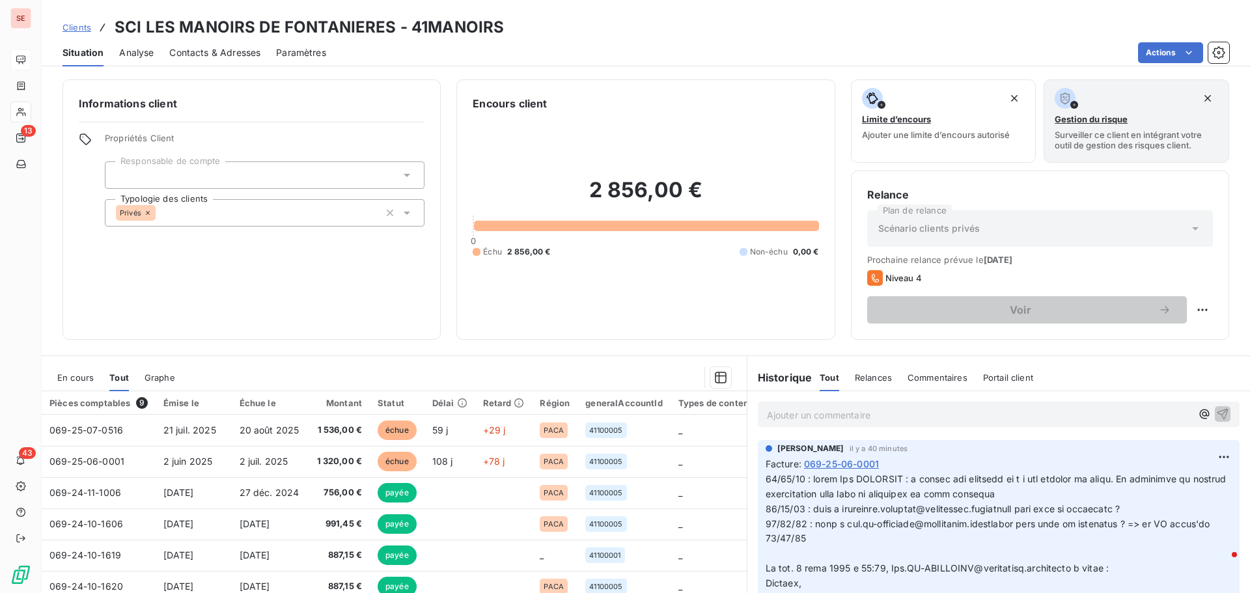
click at [84, 374] on span "En cours" at bounding box center [75, 377] width 36 height 10
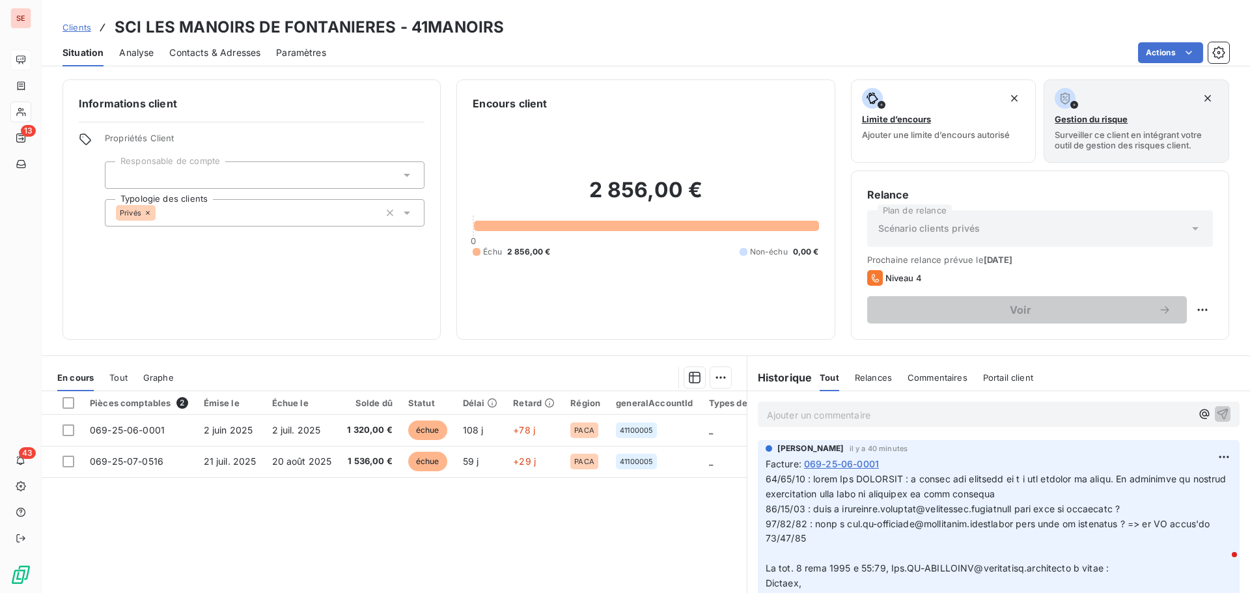
click at [234, 60] on div "Contacts & Adresses" at bounding box center [214, 52] width 91 height 27
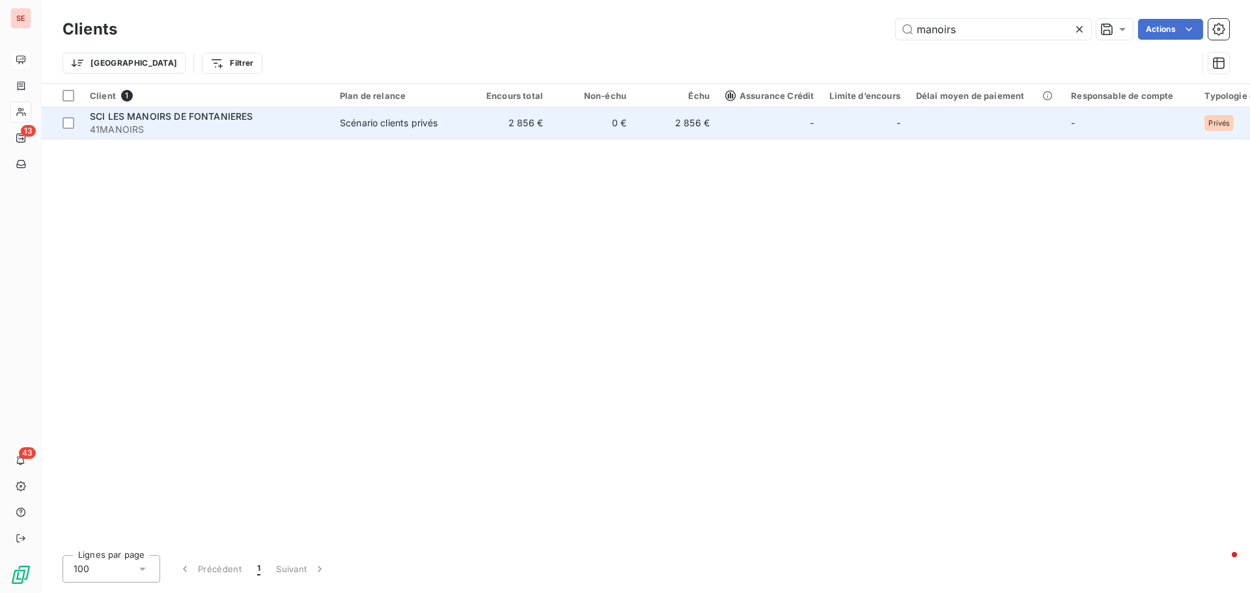
click at [189, 117] on span "SCI LES MANOIRS DE FONTANIERES" at bounding box center [171, 116] width 163 height 11
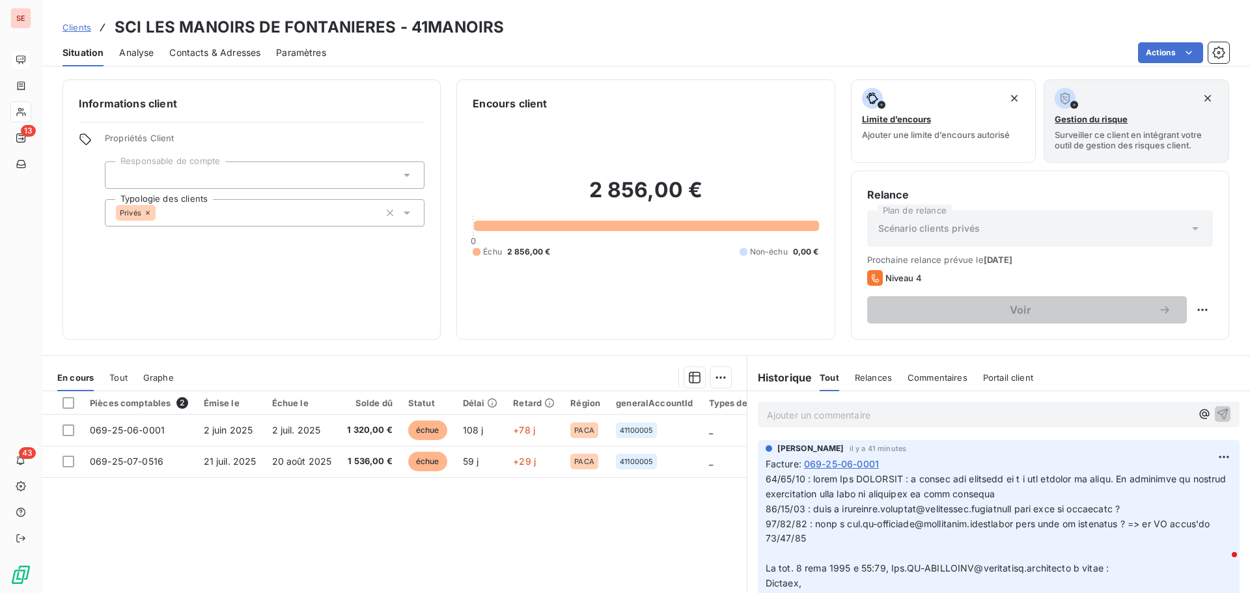
scroll to position [65, 0]
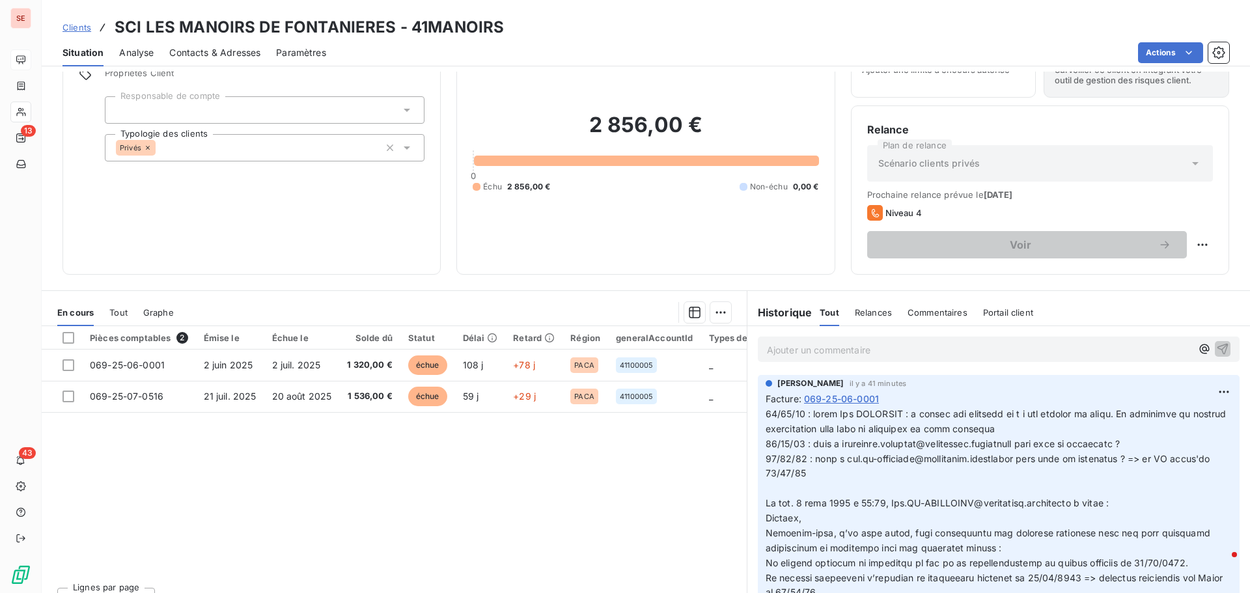
click at [235, 53] on span "Contacts & Adresses" at bounding box center [214, 52] width 91 height 13
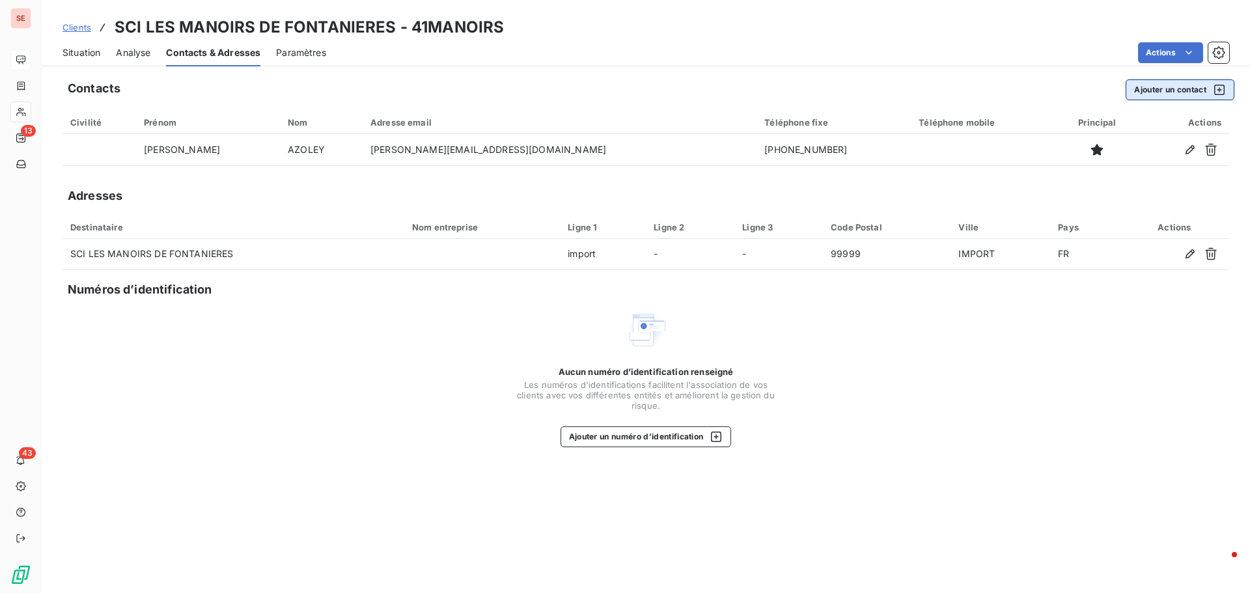
click at [1161, 88] on button "Ajouter un contact" at bounding box center [1180, 89] width 109 height 21
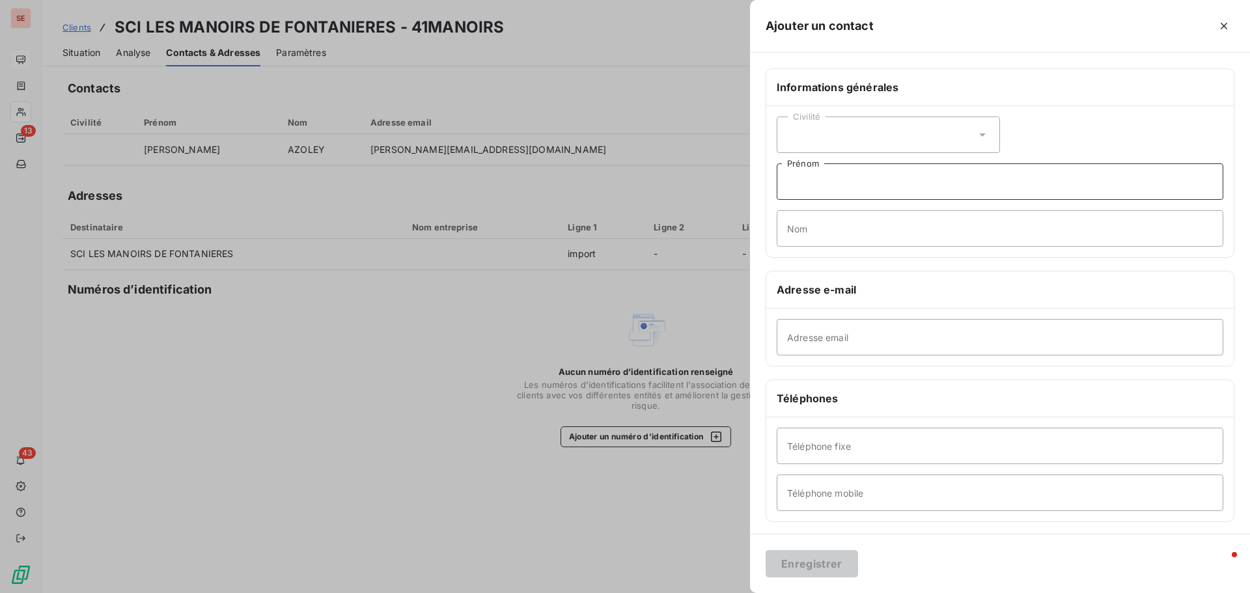
click at [830, 184] on input "Prénom" at bounding box center [1000, 181] width 447 height 36
type input "L"
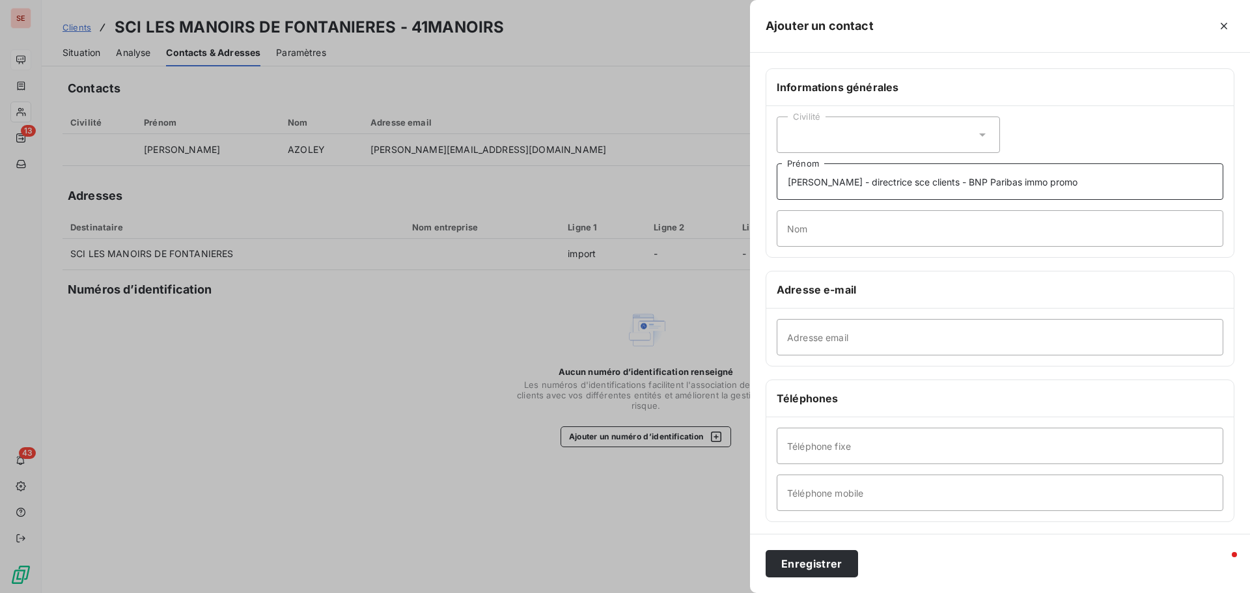
type input "[PERSON_NAME] - directrice sce clients - BNP Paribas immo promo"
type input "BARDECHE"
click at [930, 347] on input "Adresse email" at bounding box center [1000, 337] width 447 height 36
paste input "[EMAIL_ADDRESS][DOMAIN_NAME]"
type input "[EMAIL_ADDRESS][DOMAIN_NAME]"
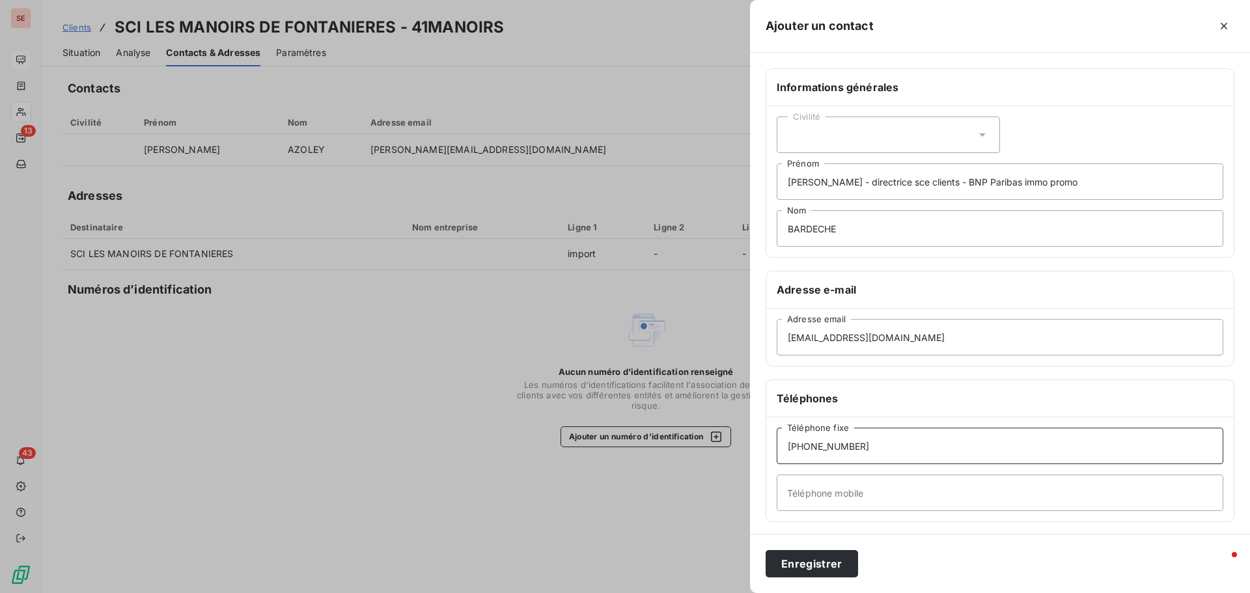
type input "[PHONE_NUMBER]"
type input "06.88"
click at [766, 550] on button "Enregistrer" at bounding box center [812, 563] width 92 height 27
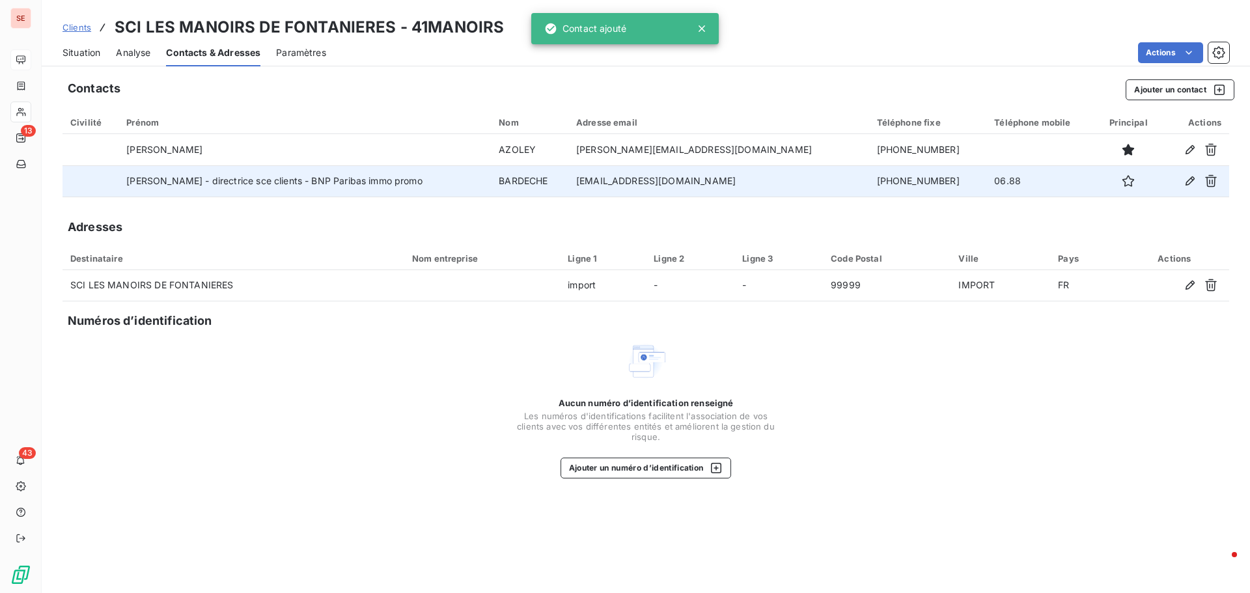
click at [713, 185] on td "[EMAIL_ADDRESS][DOMAIN_NAME]" at bounding box center [718, 180] width 301 height 31
click at [1189, 178] on icon "button" at bounding box center [1190, 180] width 13 height 13
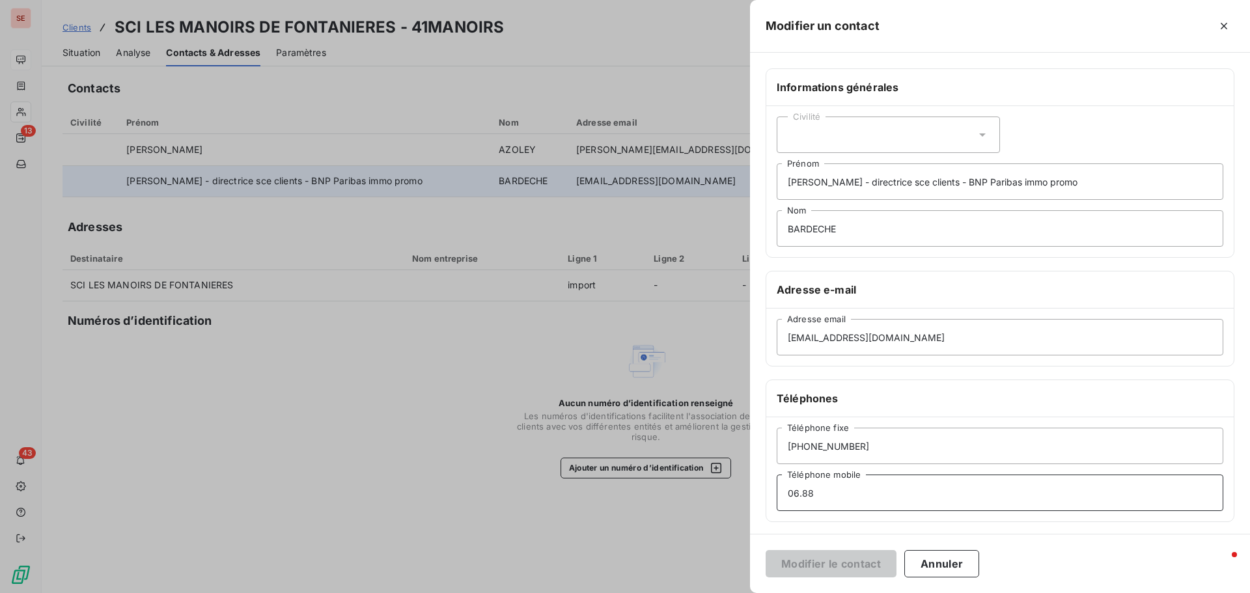
click at [885, 495] on input "06.88" at bounding box center [1000, 493] width 447 height 36
type input "[PHONE_NUMBER]"
click at [849, 563] on button "Modifier le contact" at bounding box center [831, 563] width 131 height 27
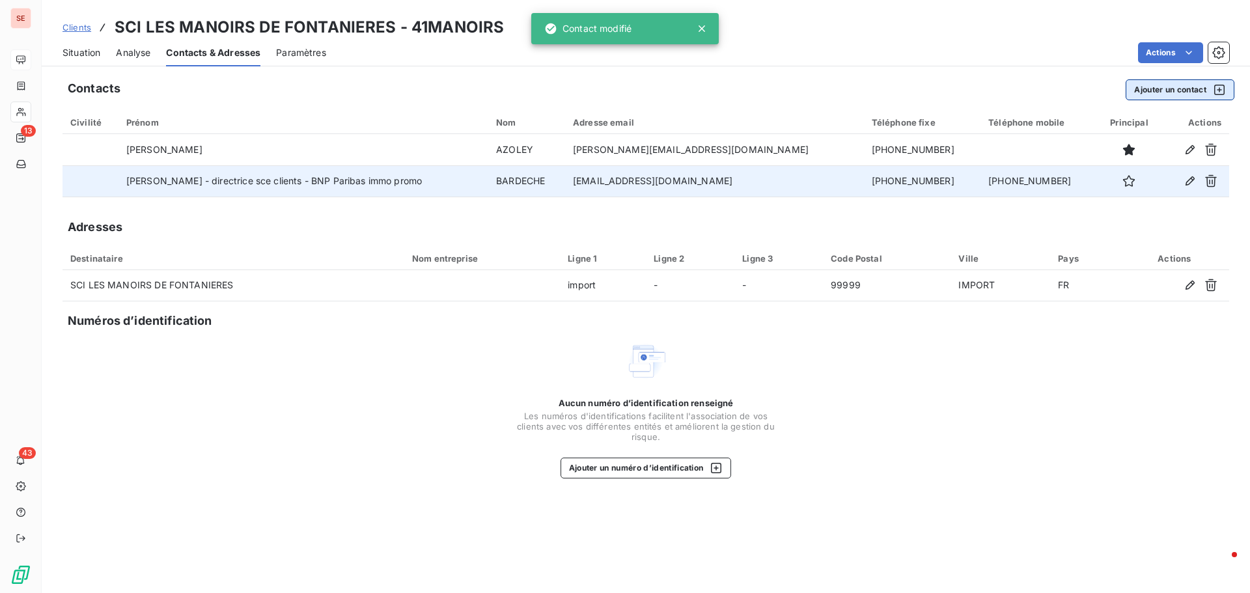
click at [1159, 90] on button "Ajouter un contact" at bounding box center [1180, 89] width 109 height 21
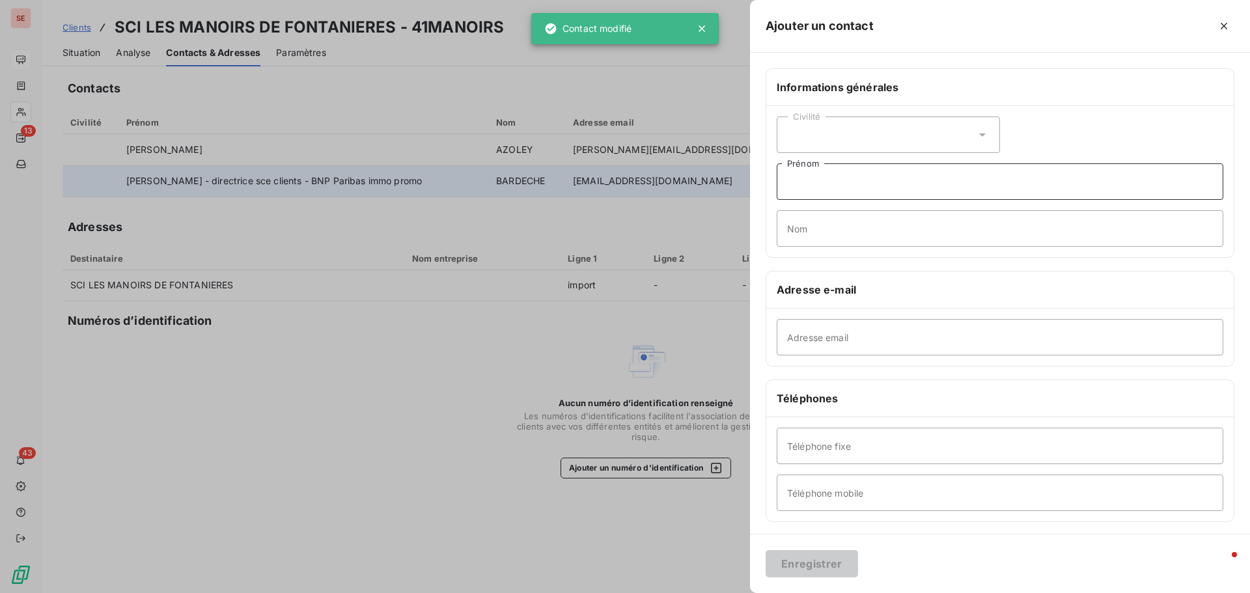
click at [933, 189] on input "Prénom" at bounding box center [1000, 181] width 447 height 36
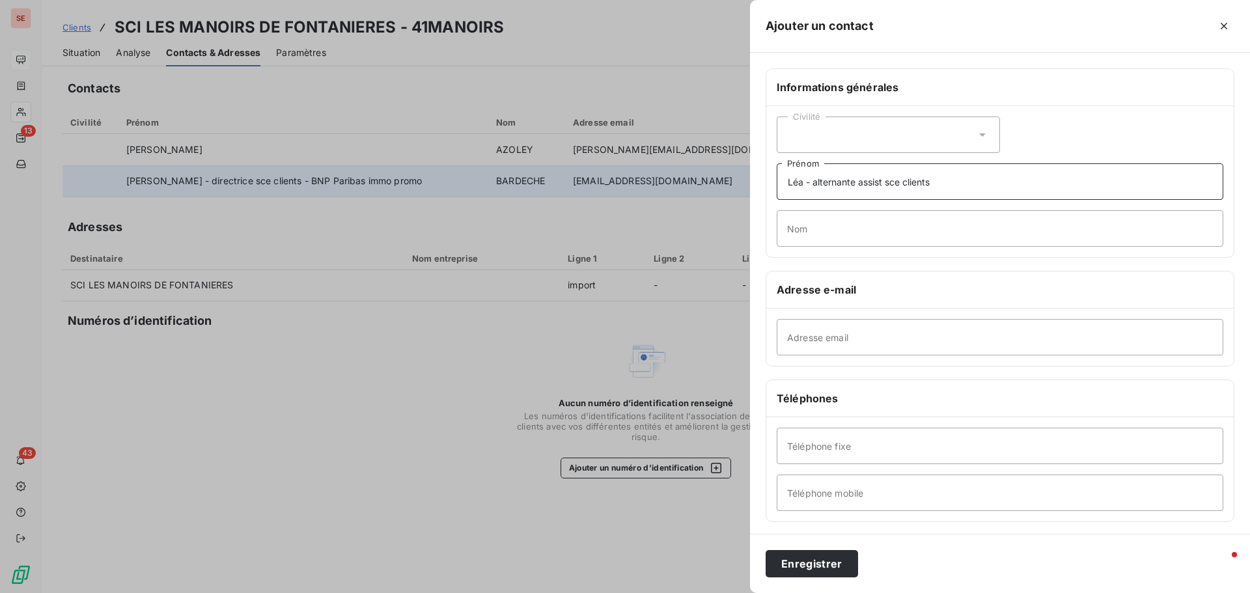
type input "Léa - alternante assist sce clients"
type input "DE [PERSON_NAME]"
click at [885, 337] on input "Adresse email" at bounding box center [1000, 337] width 447 height 36
paste input "[EMAIL_ADDRESS][DOMAIN_NAME]"
type input "[EMAIL_ADDRESS][DOMAIN_NAME]"
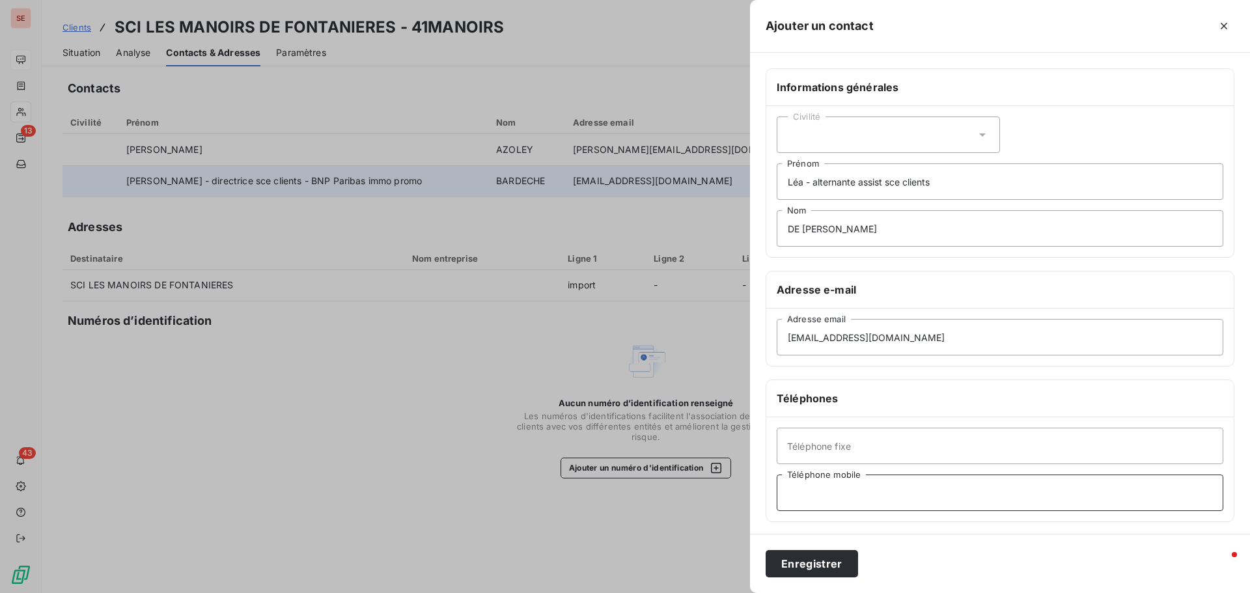
click at [798, 499] on input "Téléphone mobile" at bounding box center [1000, 493] width 447 height 36
type input "[PHONE_NUMBER]"
click at [839, 564] on button "Enregistrer" at bounding box center [812, 563] width 92 height 27
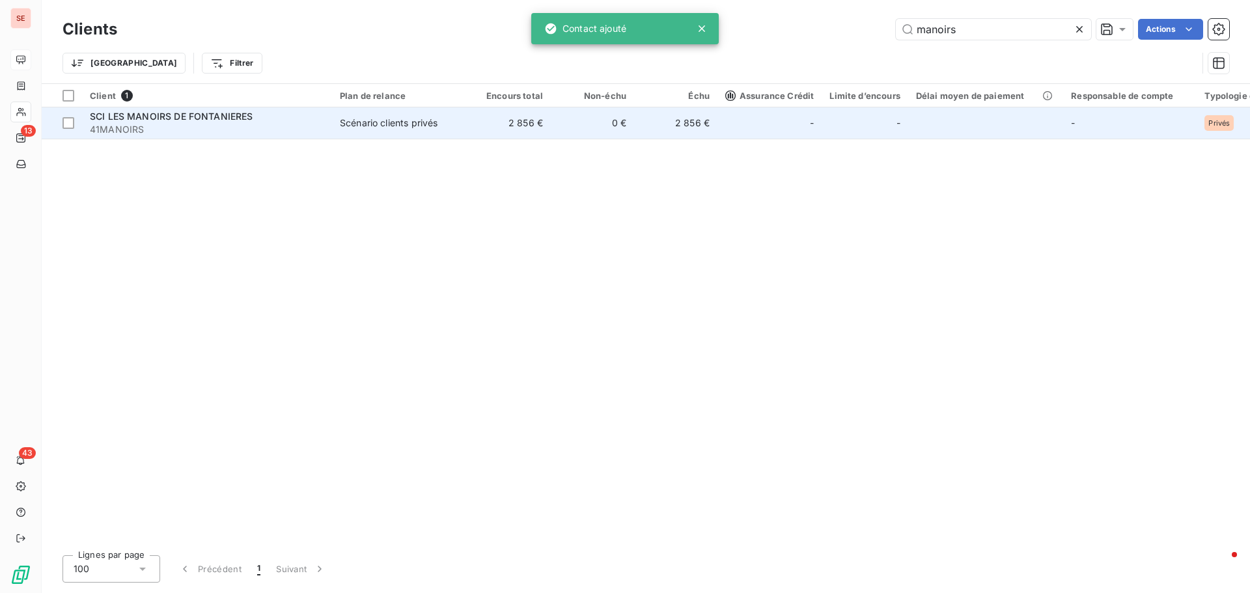
click at [270, 124] on span "41MANOIRS" at bounding box center [207, 129] width 234 height 13
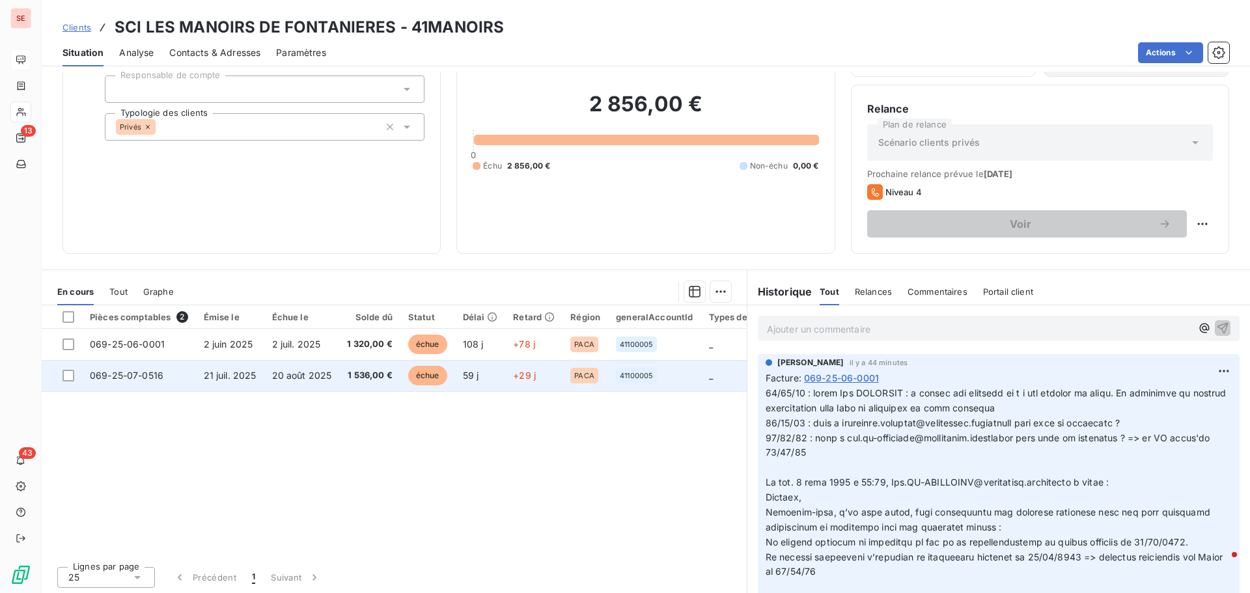
scroll to position [88, 0]
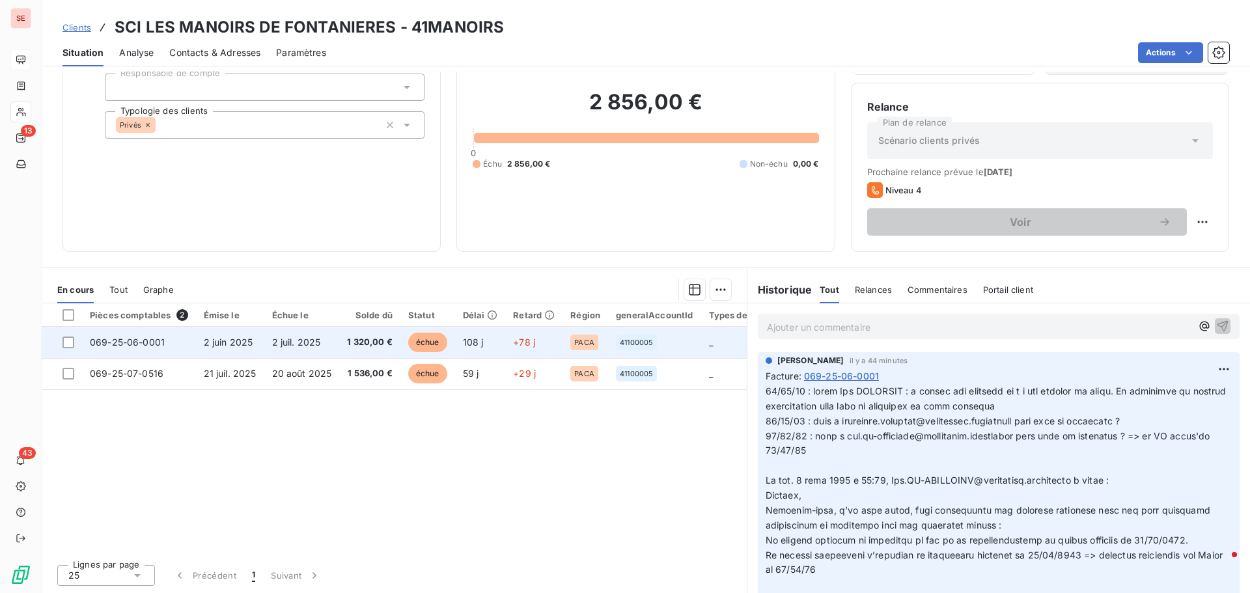
click at [350, 343] on span "1 320,00 €" at bounding box center [370, 342] width 46 height 13
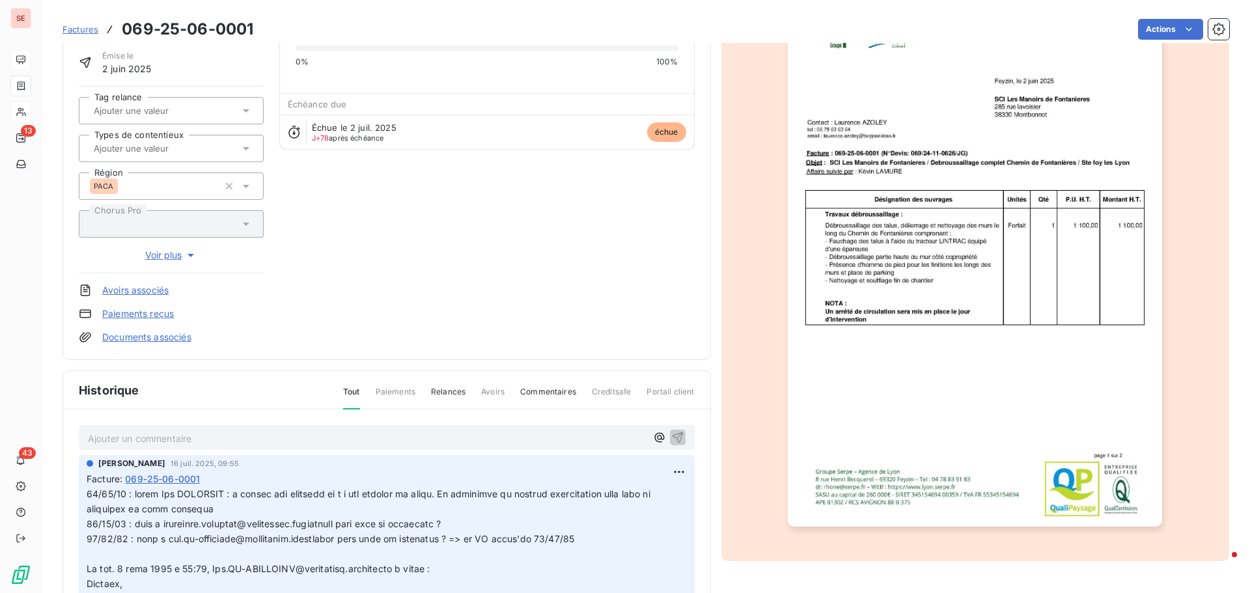
scroll to position [190, 0]
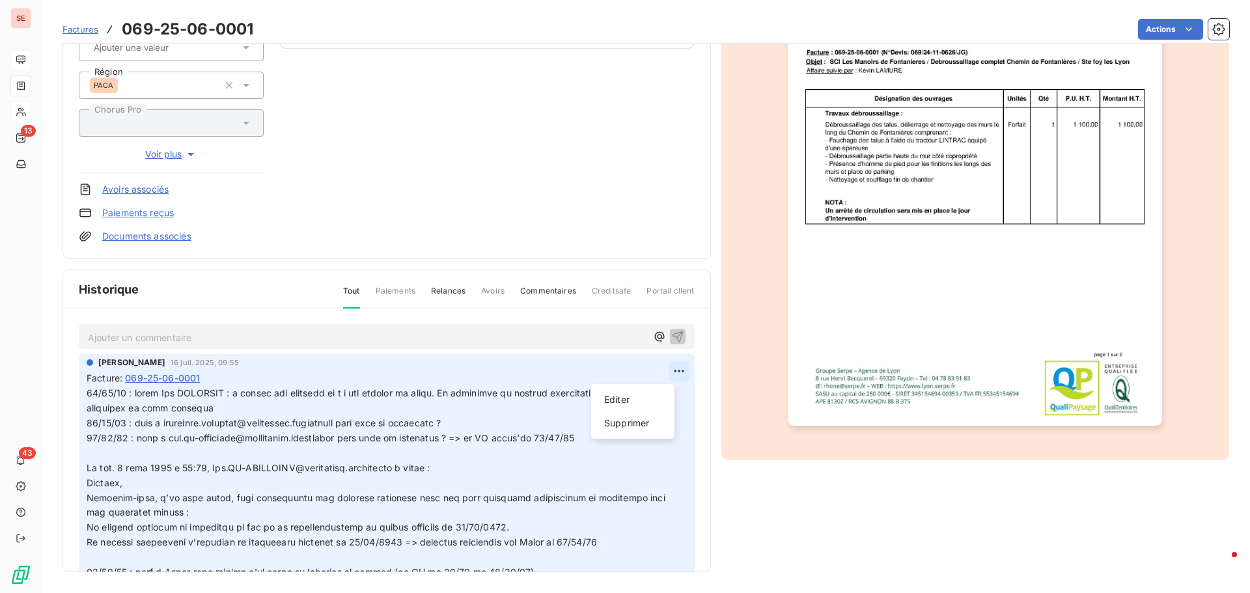
click at [672, 370] on html "SE 13 43 Factures 069-25-06-0001 Actions SCI LES MANOIRS DE FONTANIERES 41MANOI…" at bounding box center [625, 296] width 1250 height 593
click at [646, 394] on div "Editer" at bounding box center [632, 399] width 73 height 21
click at [88, 391] on span at bounding box center [377, 489] width 581 height 204
click at [88, 391] on p at bounding box center [379, 490] width 584 height 208
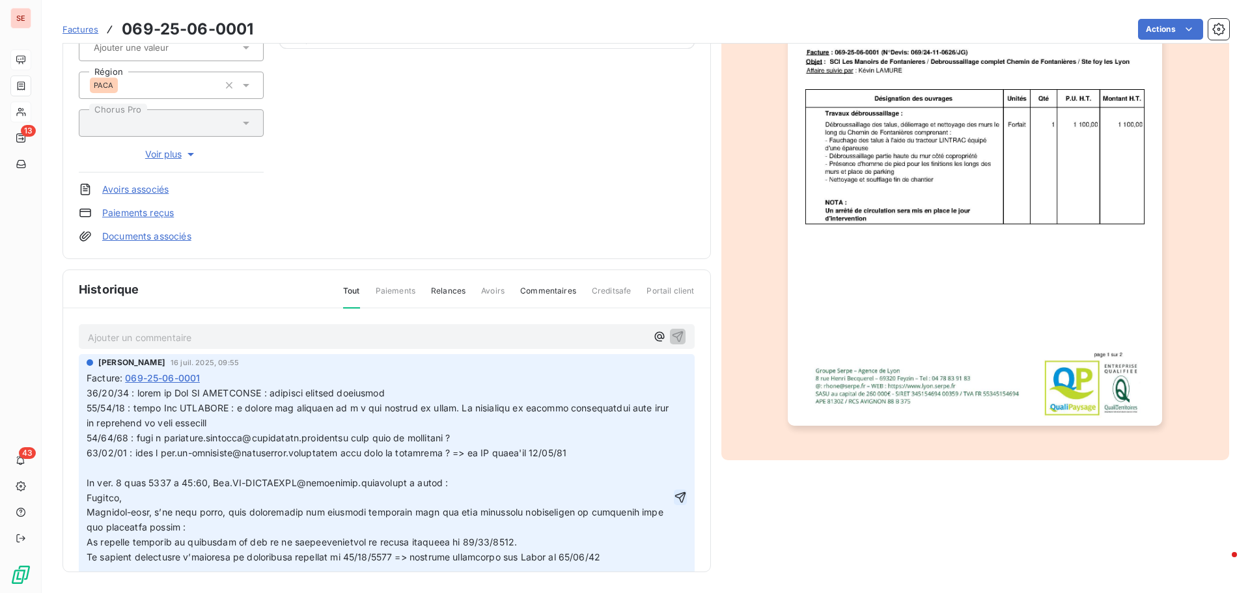
click at [674, 499] on icon "button" at bounding box center [680, 497] width 13 height 13
click at [1145, 31] on html "SE 13 43 Factures 069-25-06-0001 Actions SCI LES MANOIRS DE FONTANIERES 41MANOI…" at bounding box center [625, 296] width 1250 height 593
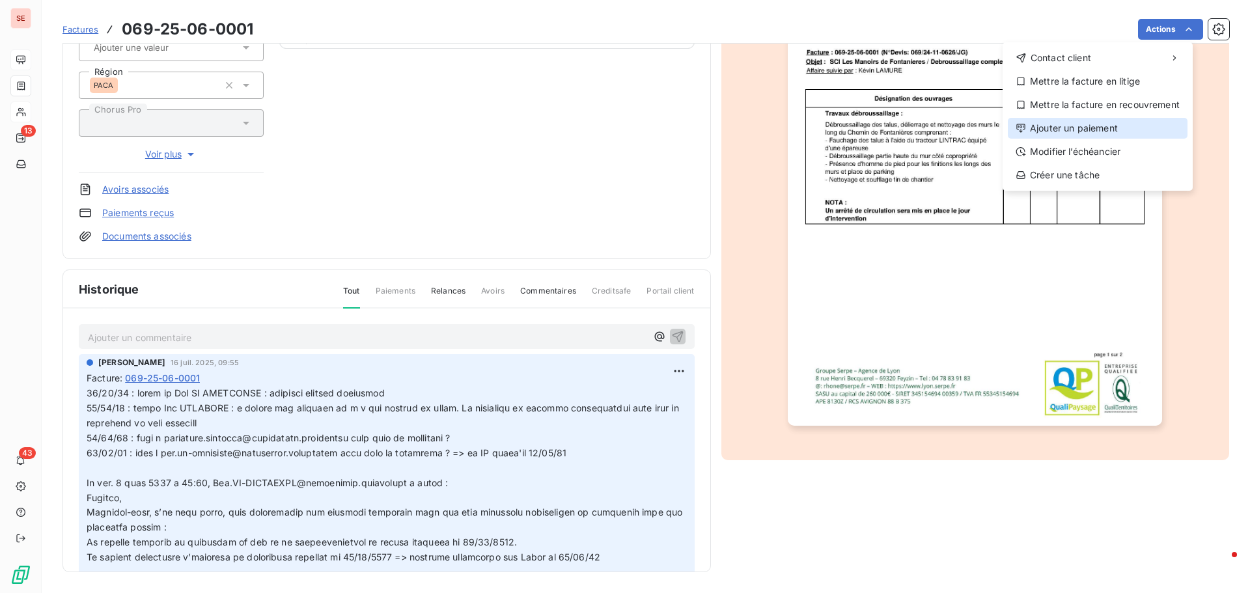
click at [1128, 126] on div "Ajouter un paiement" at bounding box center [1098, 128] width 180 height 21
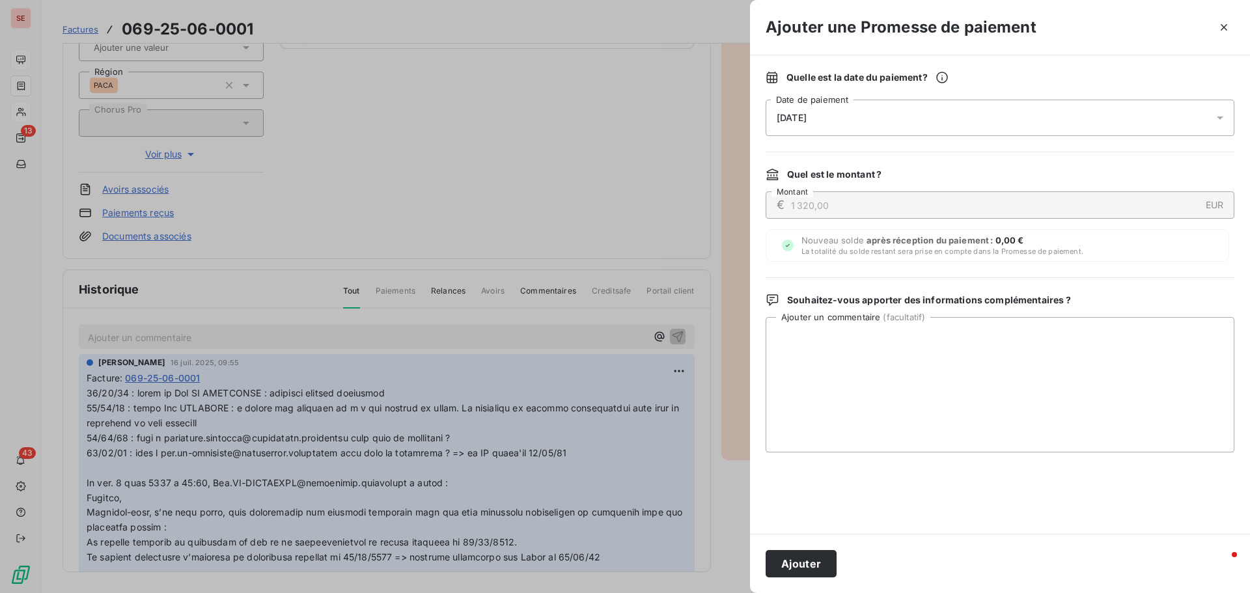
click at [892, 122] on div "[DATE]" at bounding box center [1000, 118] width 469 height 36
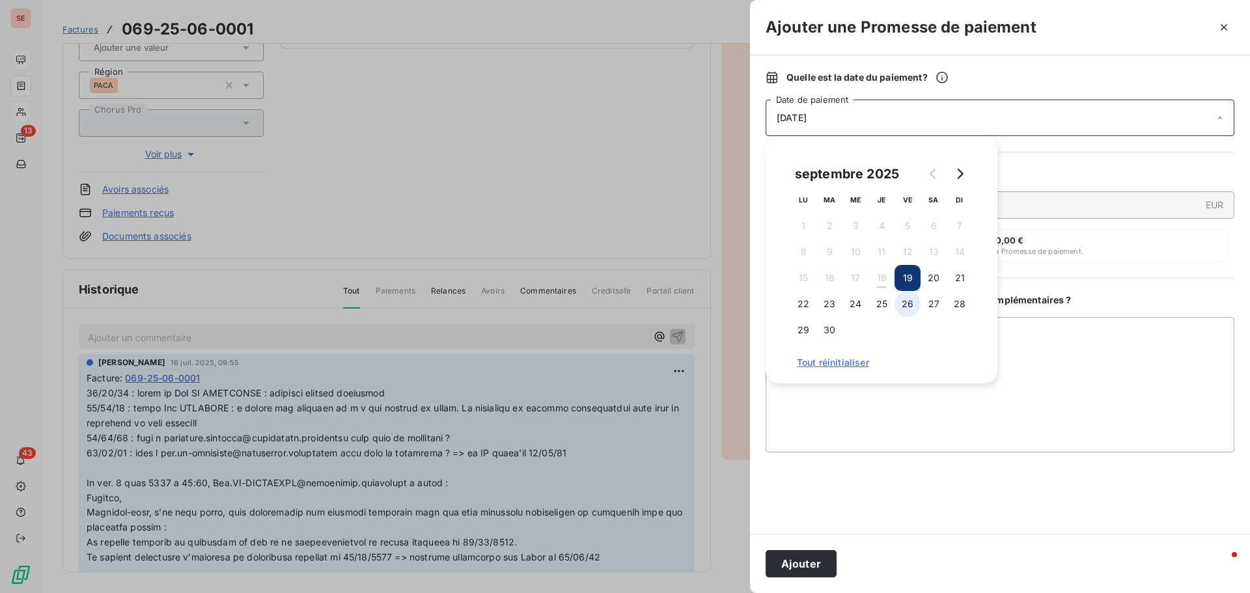
click at [911, 304] on button "26" at bounding box center [908, 304] width 26 height 26
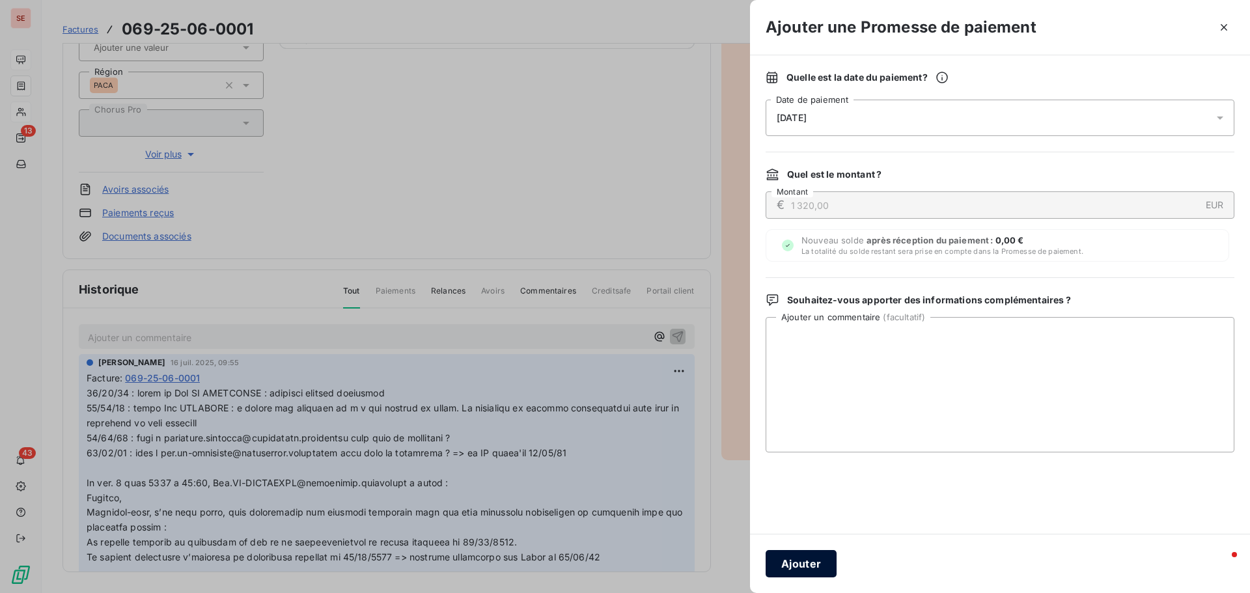
click at [830, 557] on button "Ajouter" at bounding box center [801, 563] width 71 height 27
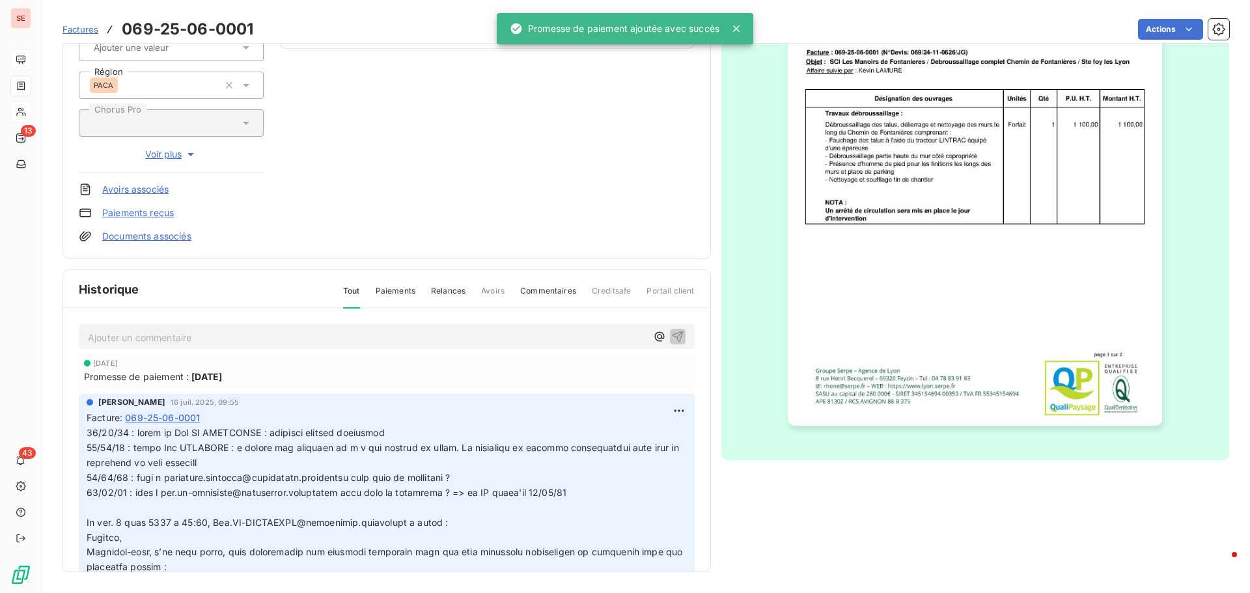
click at [324, 438] on span at bounding box center [386, 536] width 599 height 219
click at [320, 461] on p at bounding box center [387, 537] width 600 height 223
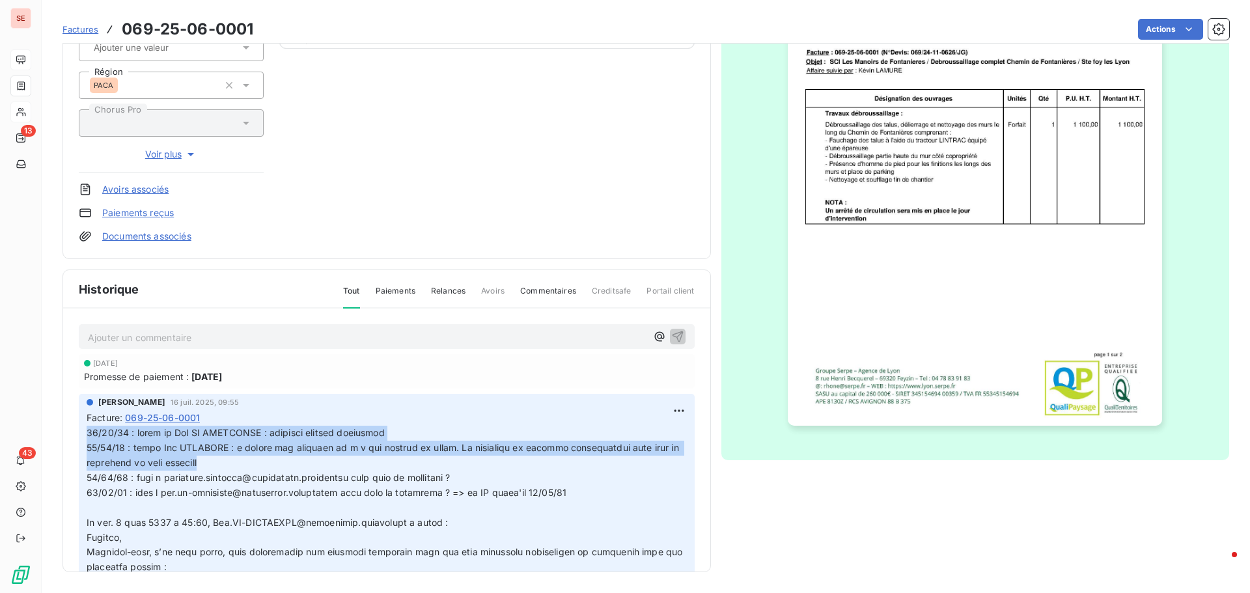
drag, startPoint x: 223, startPoint y: 468, endPoint x: 69, endPoint y: 438, distance: 157.2
click at [69, 438] on div "Ajouter un commentaire ﻿ [DATE] Promesse de paiement : [DATE] [PERSON_NAME] [DA…" at bounding box center [386, 459] width 647 height 301
copy span "[DATE] : appel de Mme DE GONZAGUES : paiement semaine prochaine [DATE] : appel …"
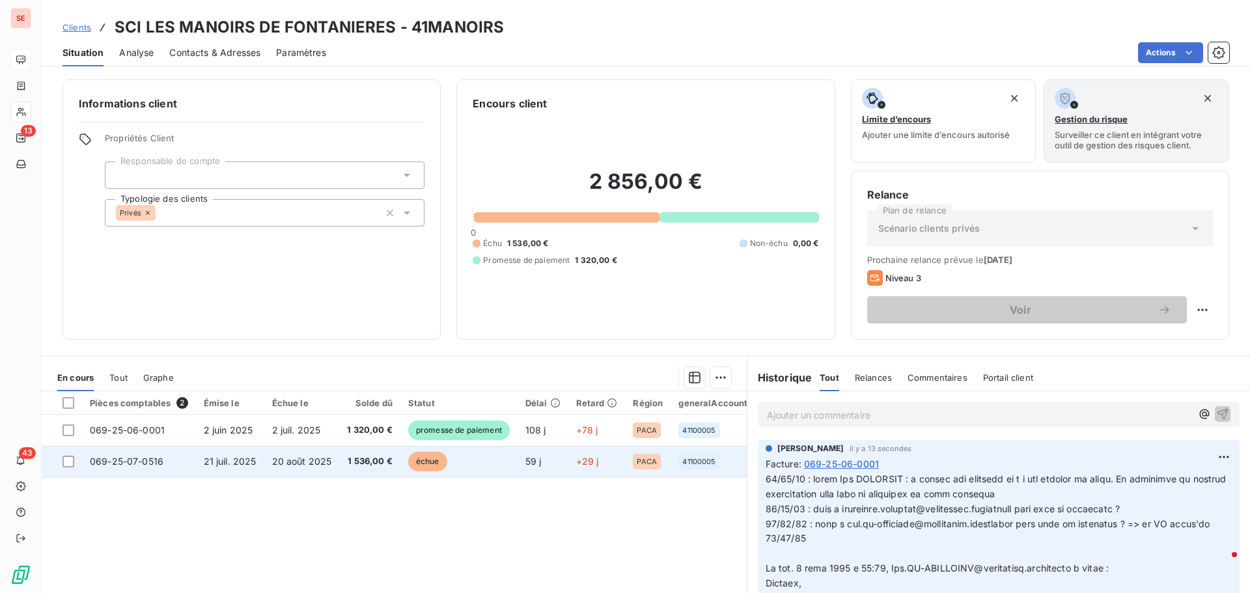
click at [128, 456] on span "069-25-07-0516" at bounding box center [127, 461] width 74 height 11
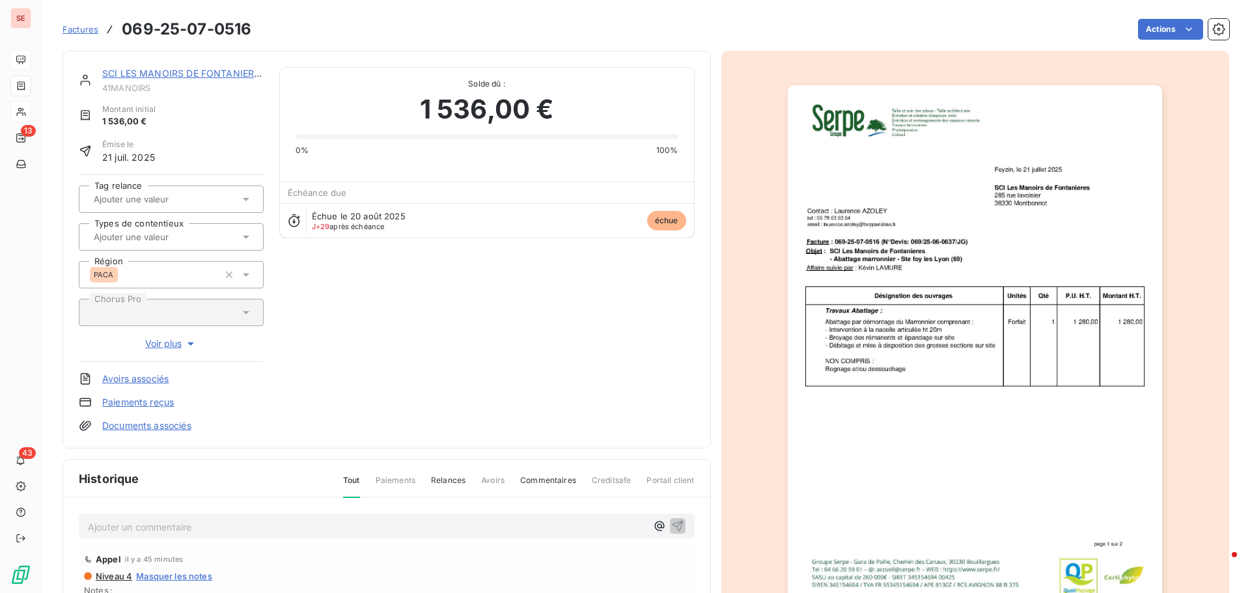
click at [137, 530] on p "Ajouter un commentaire ﻿" at bounding box center [367, 527] width 559 height 16
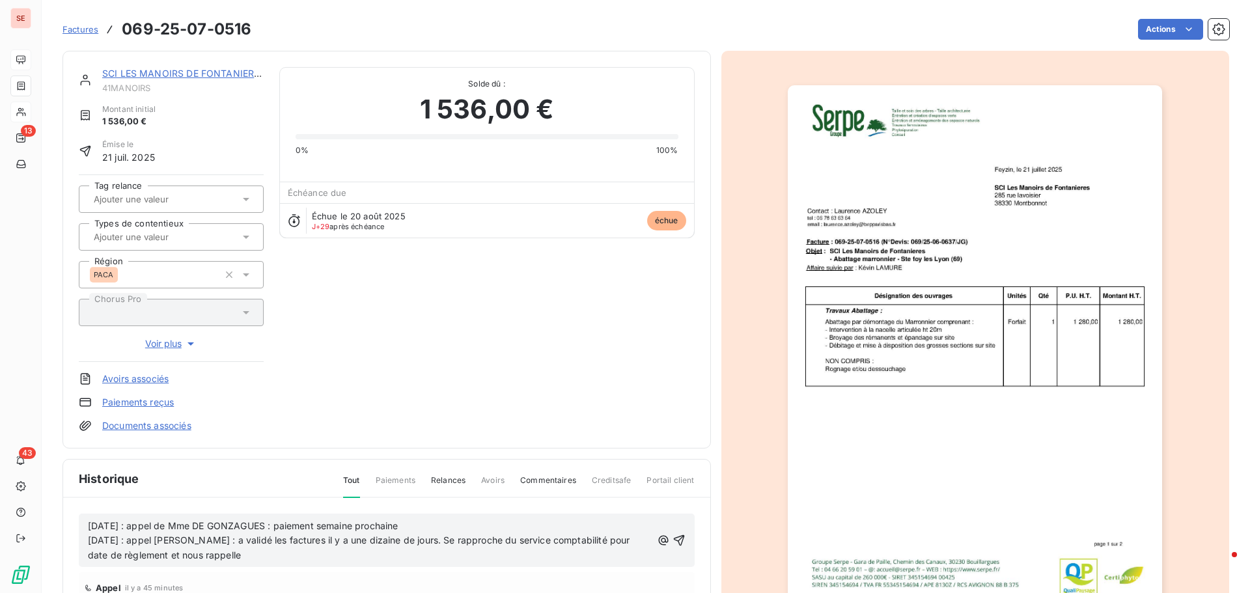
click at [88, 529] on span "[DATE] : appel de Mme DE GONZAGUES : paiement semaine prochaine" at bounding box center [243, 525] width 310 height 11
drag, startPoint x: 283, startPoint y: 525, endPoint x: 492, endPoint y: 521, distance: 208.4
click at [492, 521] on p "[DATE] : appel de Mme DE GONZAGUES : paiement semaine prochaine" at bounding box center [370, 526] width 564 height 15
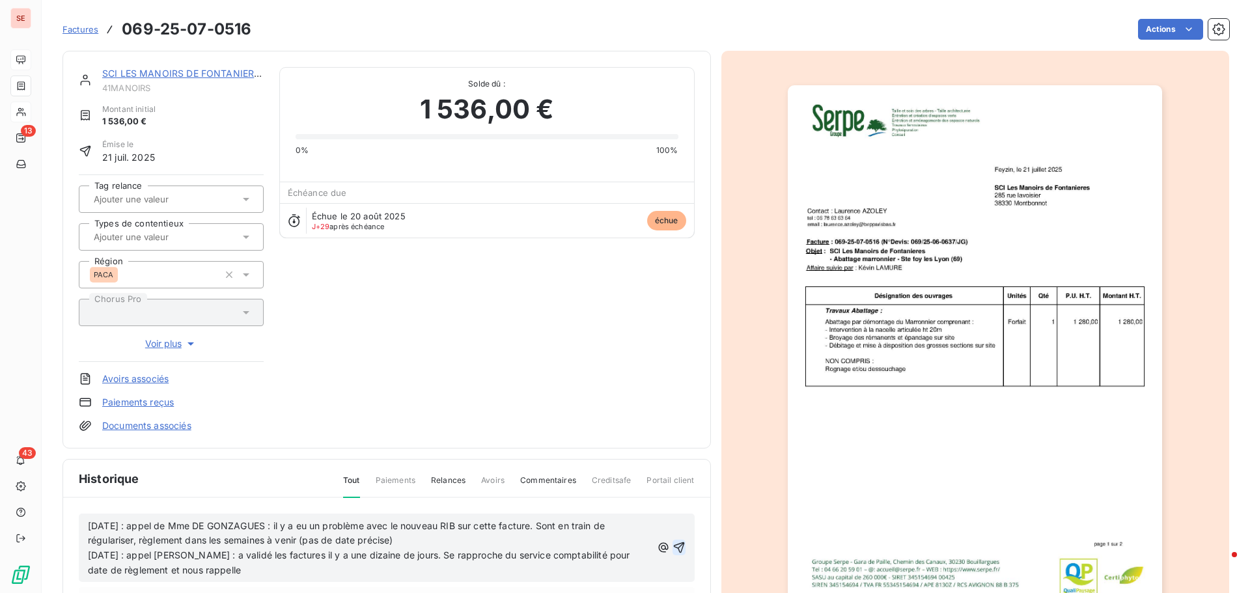
click at [673, 548] on icon "button" at bounding box center [679, 547] width 13 height 13
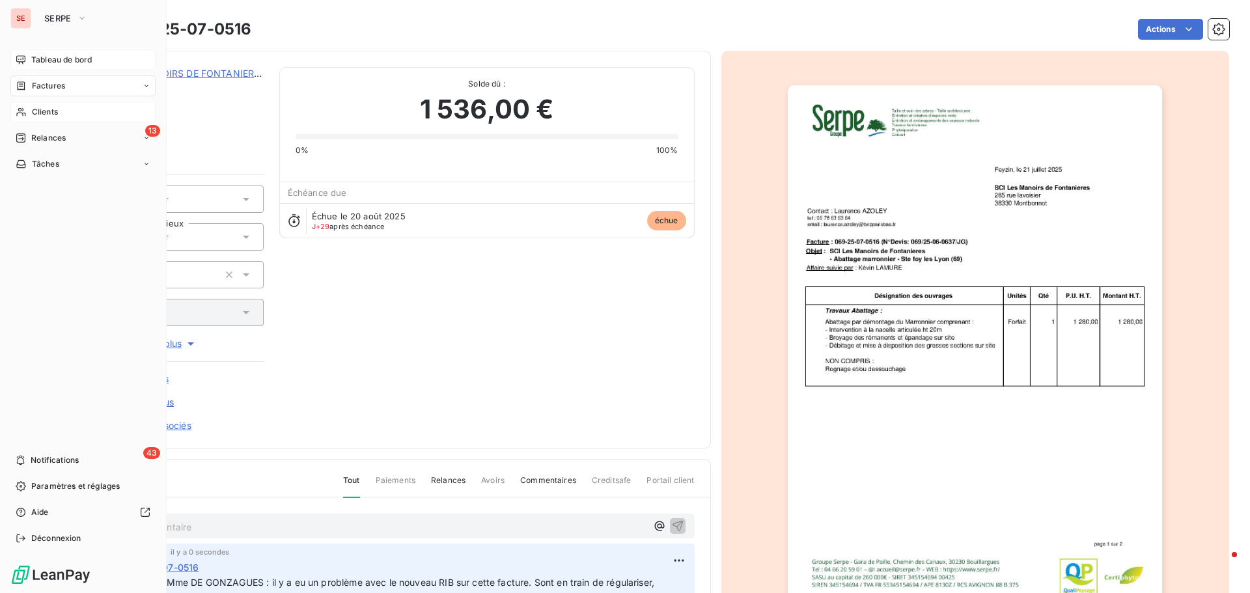
click at [46, 112] on span "Clients" at bounding box center [45, 112] width 26 height 12
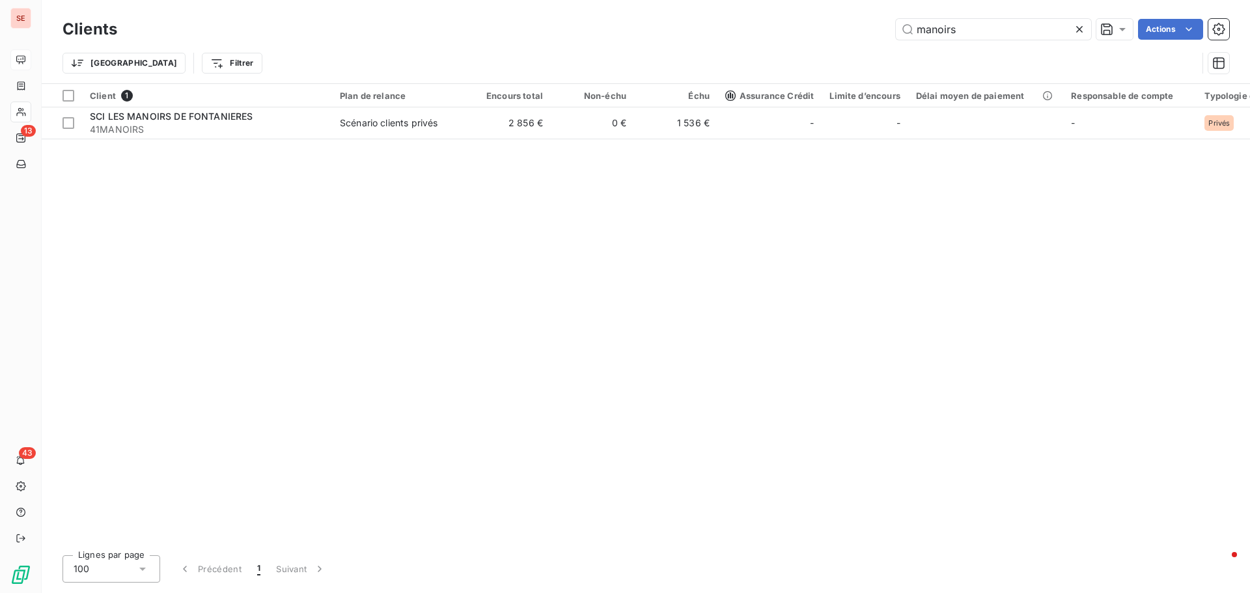
drag, startPoint x: 988, startPoint y: 31, endPoint x: 798, endPoint y: 31, distance: 190.1
click at [798, 31] on div "manoirs Actions" at bounding box center [681, 29] width 1096 height 21
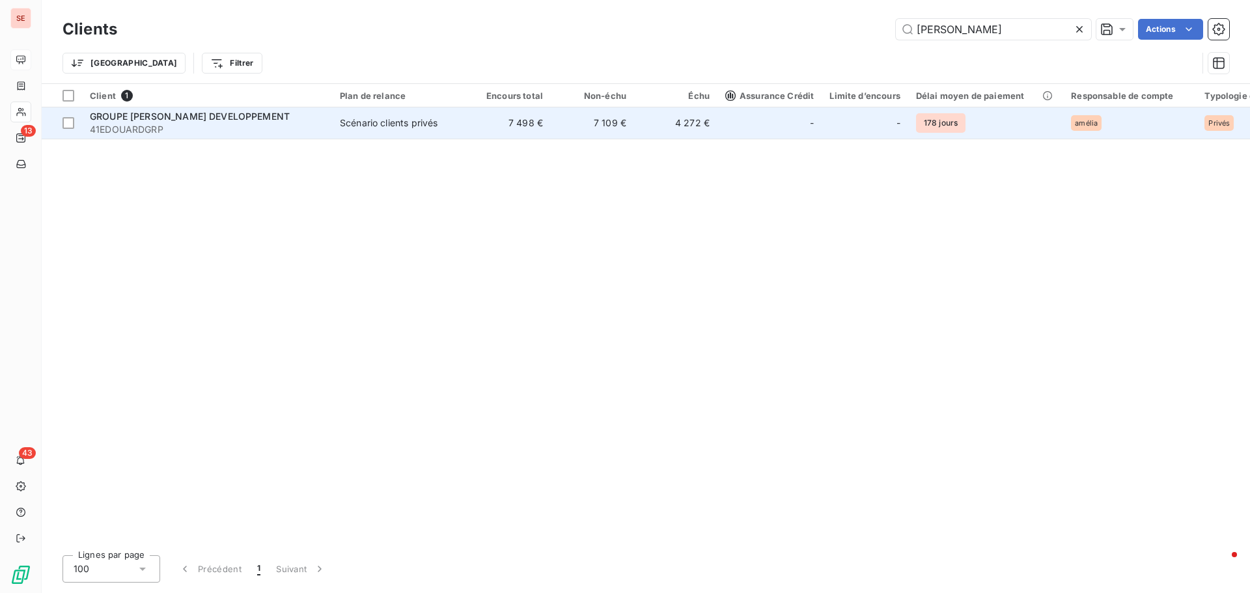
type input "[PERSON_NAME]"
click at [305, 132] on span "41EDOUARDGRP" at bounding box center [207, 129] width 234 height 13
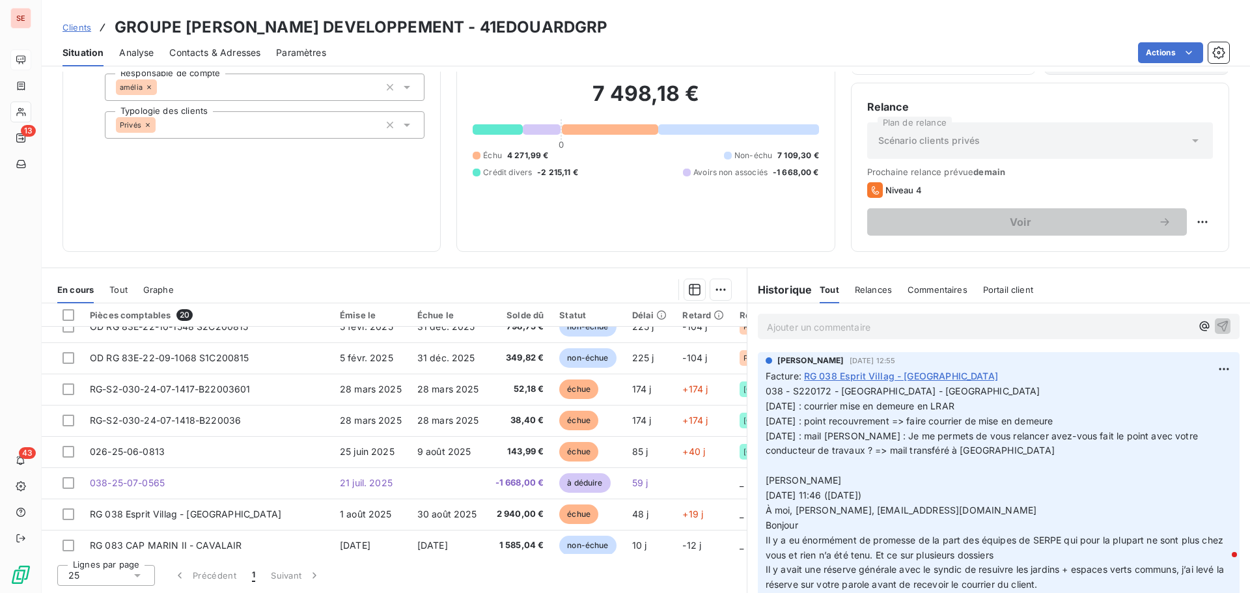
scroll to position [404, 0]
